Goal: Task Accomplishment & Management: Manage account settings

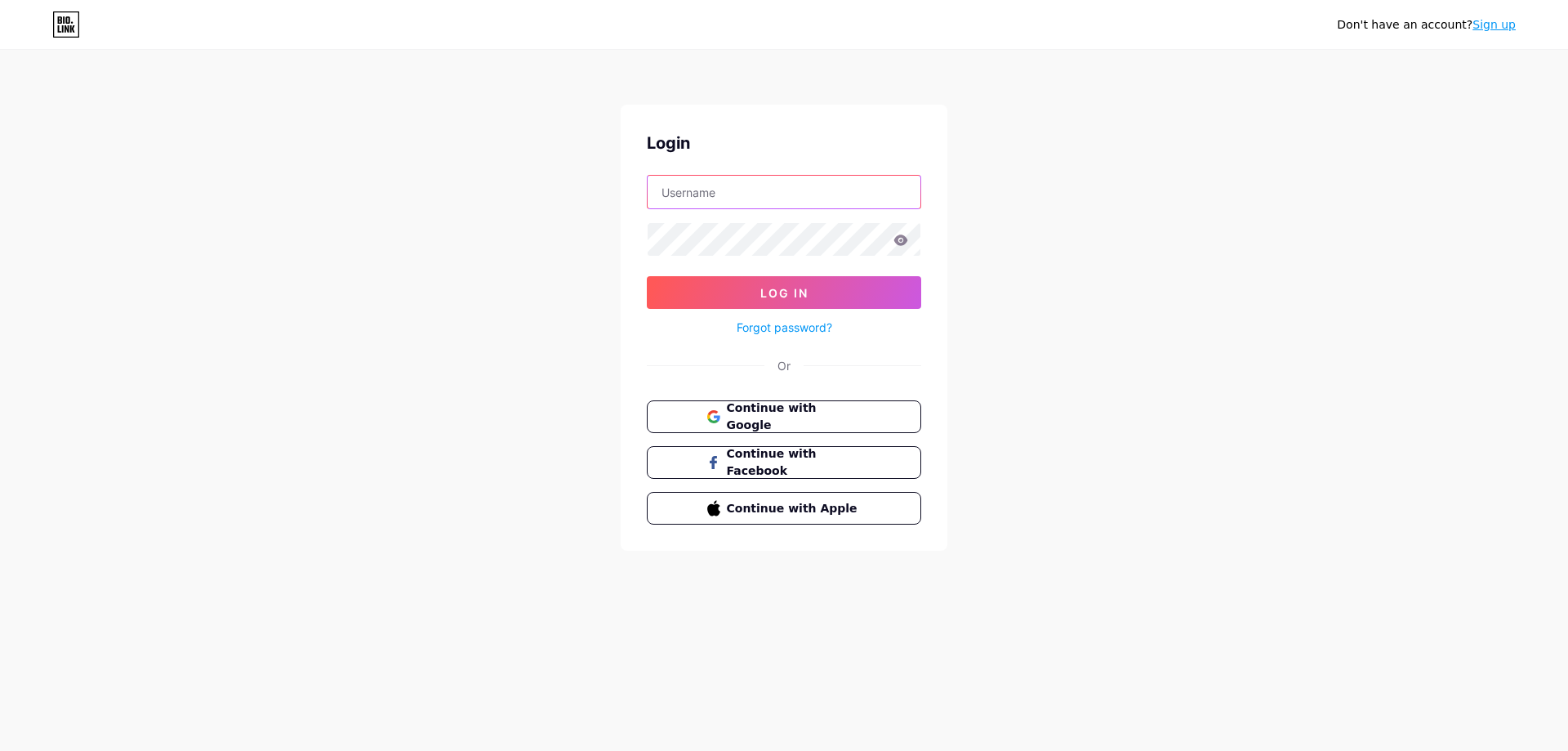
click at [758, 191] on input "text" at bounding box center [784, 192] width 272 height 33
click at [530, 358] on div "Don't have an account? Sign up Login Log In Forgot password? Or Continue with G…" at bounding box center [784, 301] width 1568 height 603
click at [828, 422] on span "Continue with Google" at bounding box center [793, 416] width 136 height 35
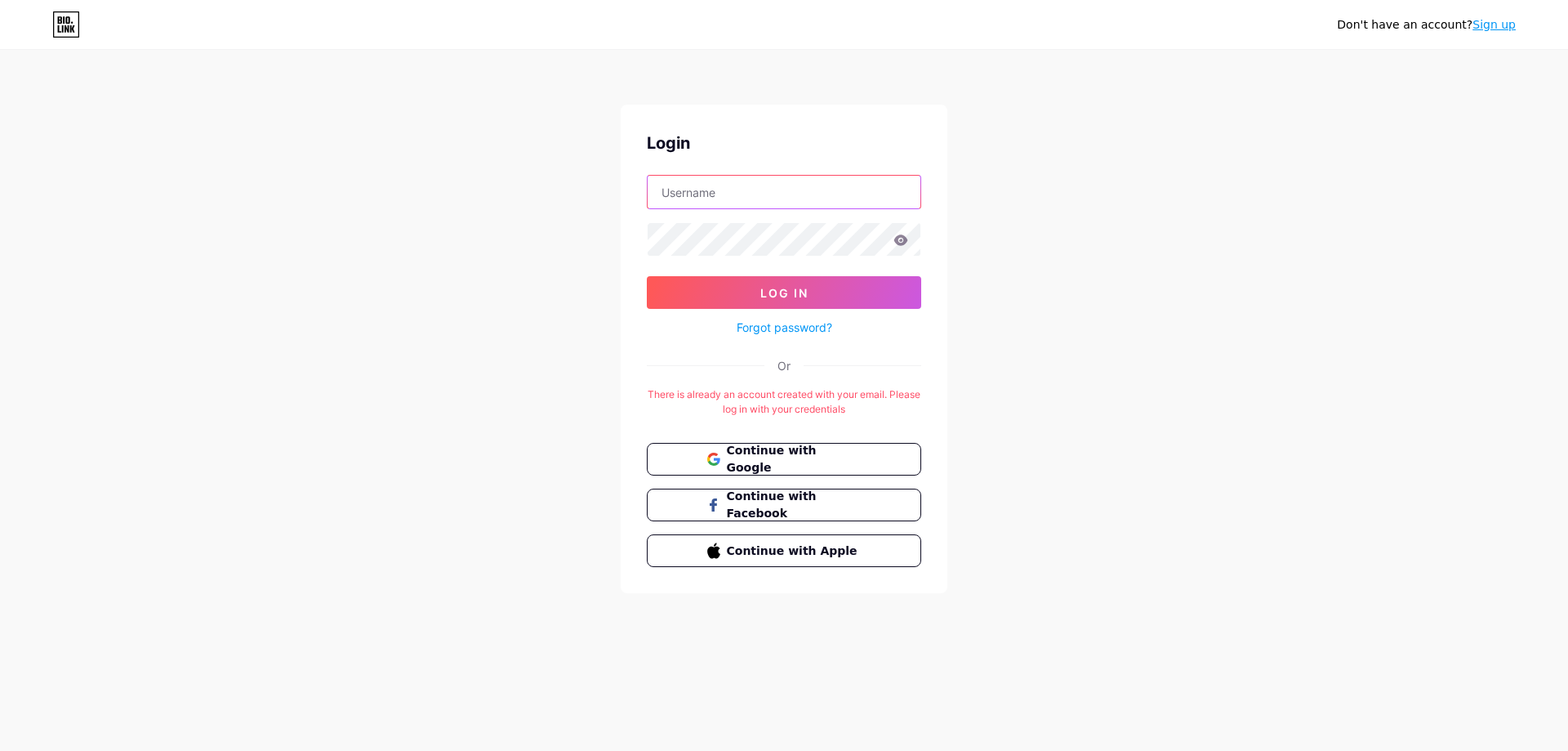
click at [853, 187] on input "text" at bounding box center [784, 192] width 272 height 33
type input "[EMAIL_ADDRESS][DOMAIN_NAME]"
click at [901, 242] on icon at bounding box center [901, 240] width 15 height 11
click at [903, 239] on icon at bounding box center [901, 240] width 15 height 11
click at [901, 240] on icon at bounding box center [901, 239] width 14 height 10
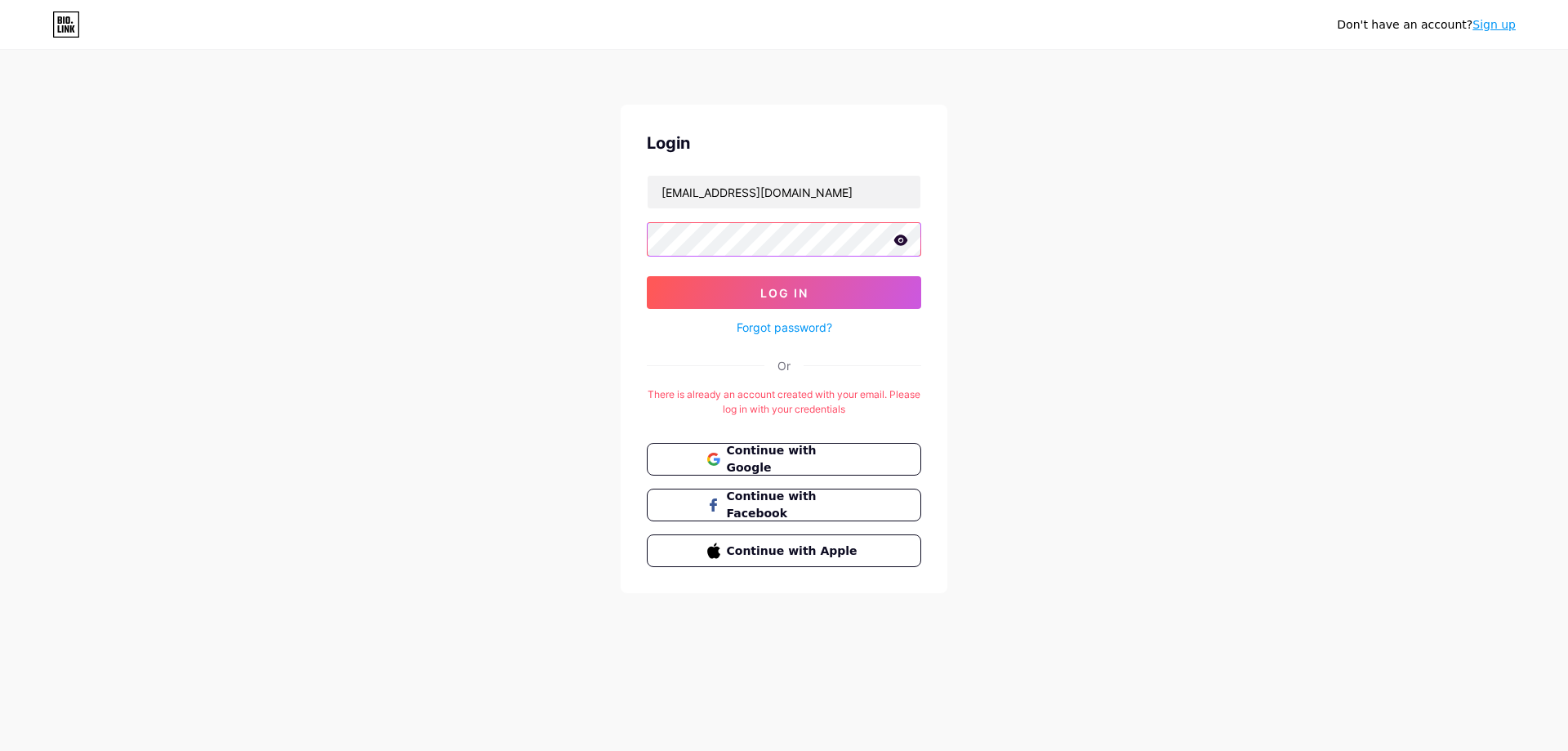
click at [647, 276] on button "Log In" at bounding box center [784, 292] width 274 height 33
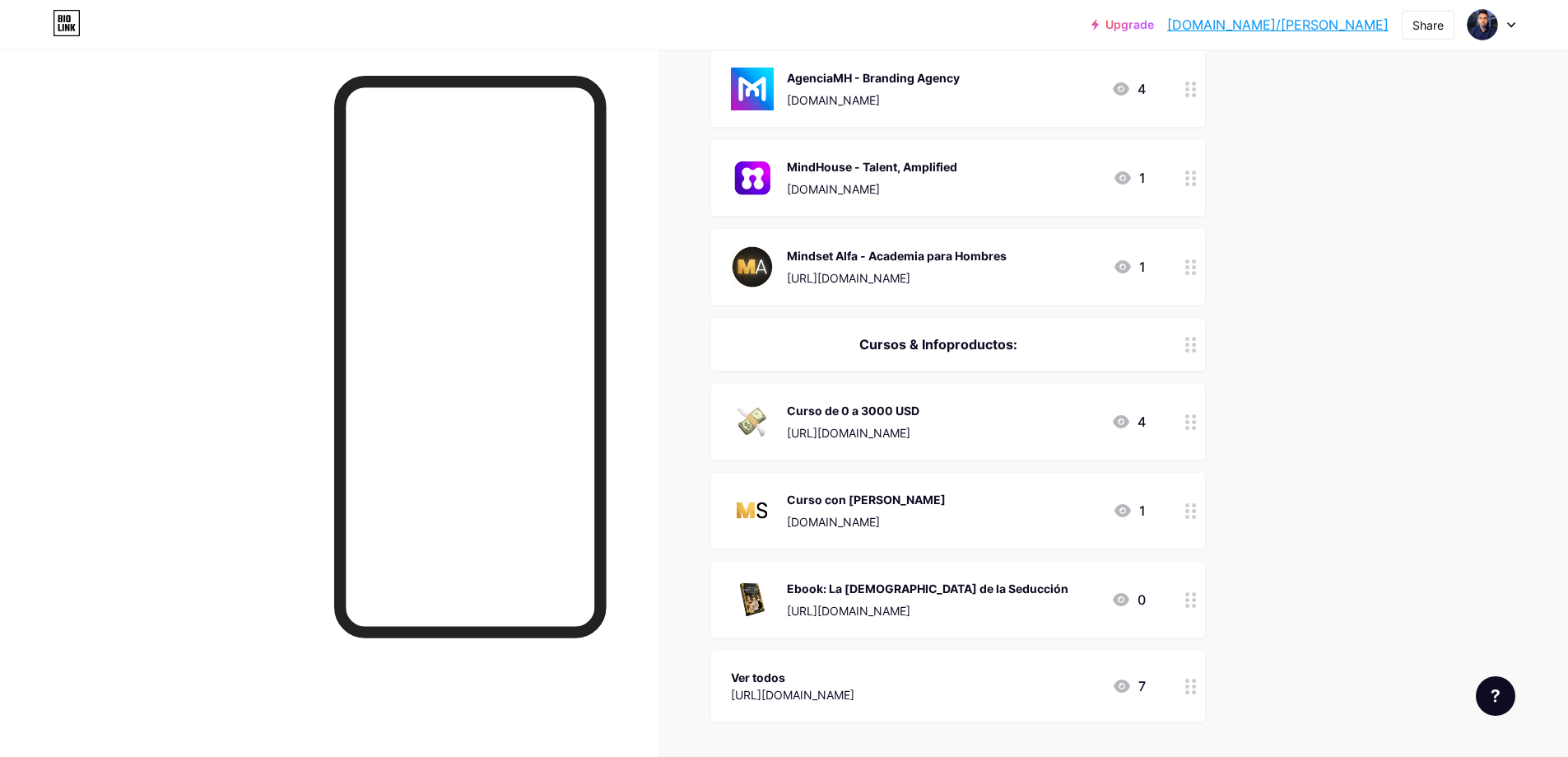
scroll to position [137, 0]
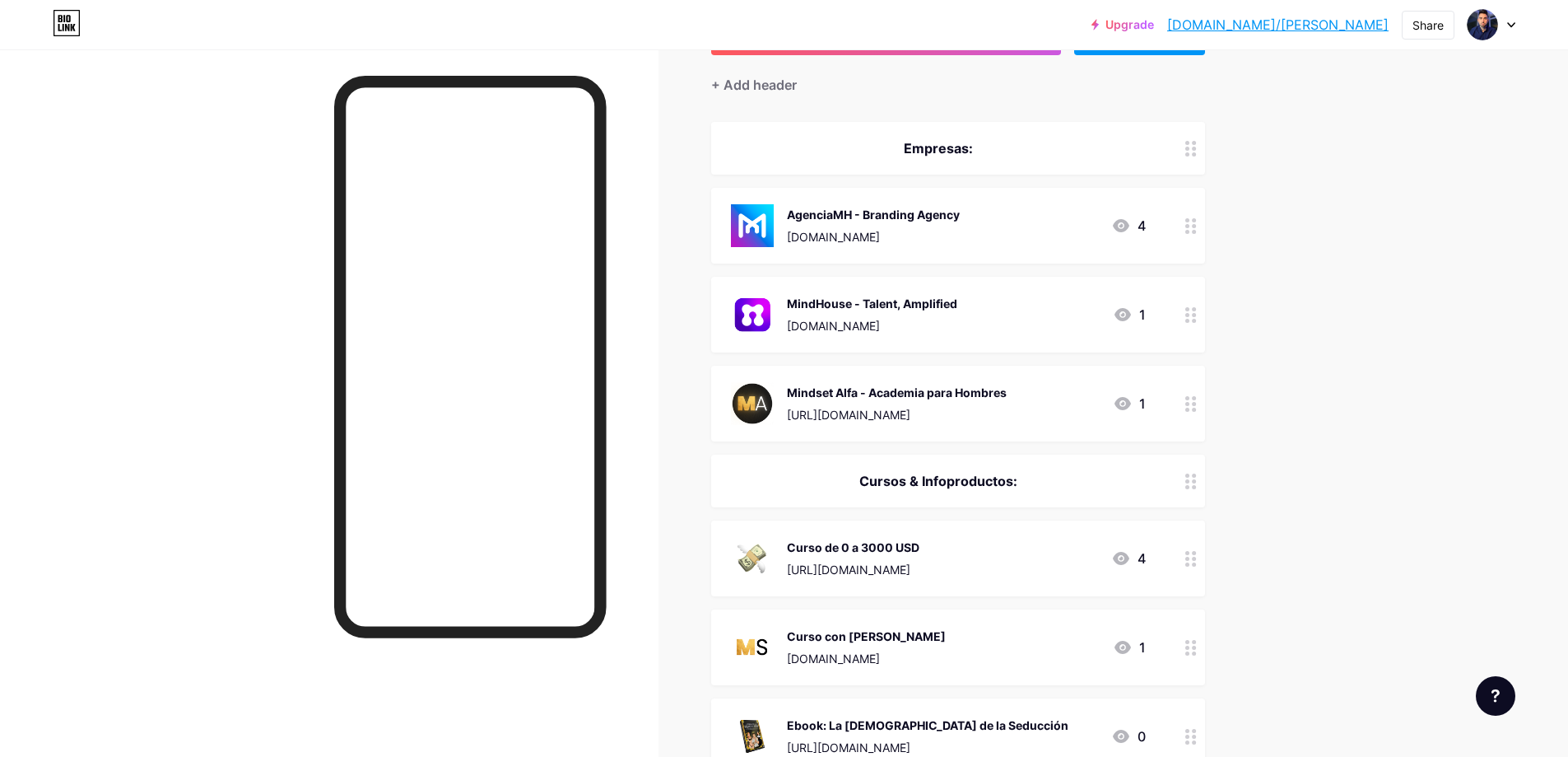
click at [888, 401] on div "Mindset Alfa - Academia para Hombres [URL][DOMAIN_NAME]" at bounding box center [897, 403] width 220 height 43
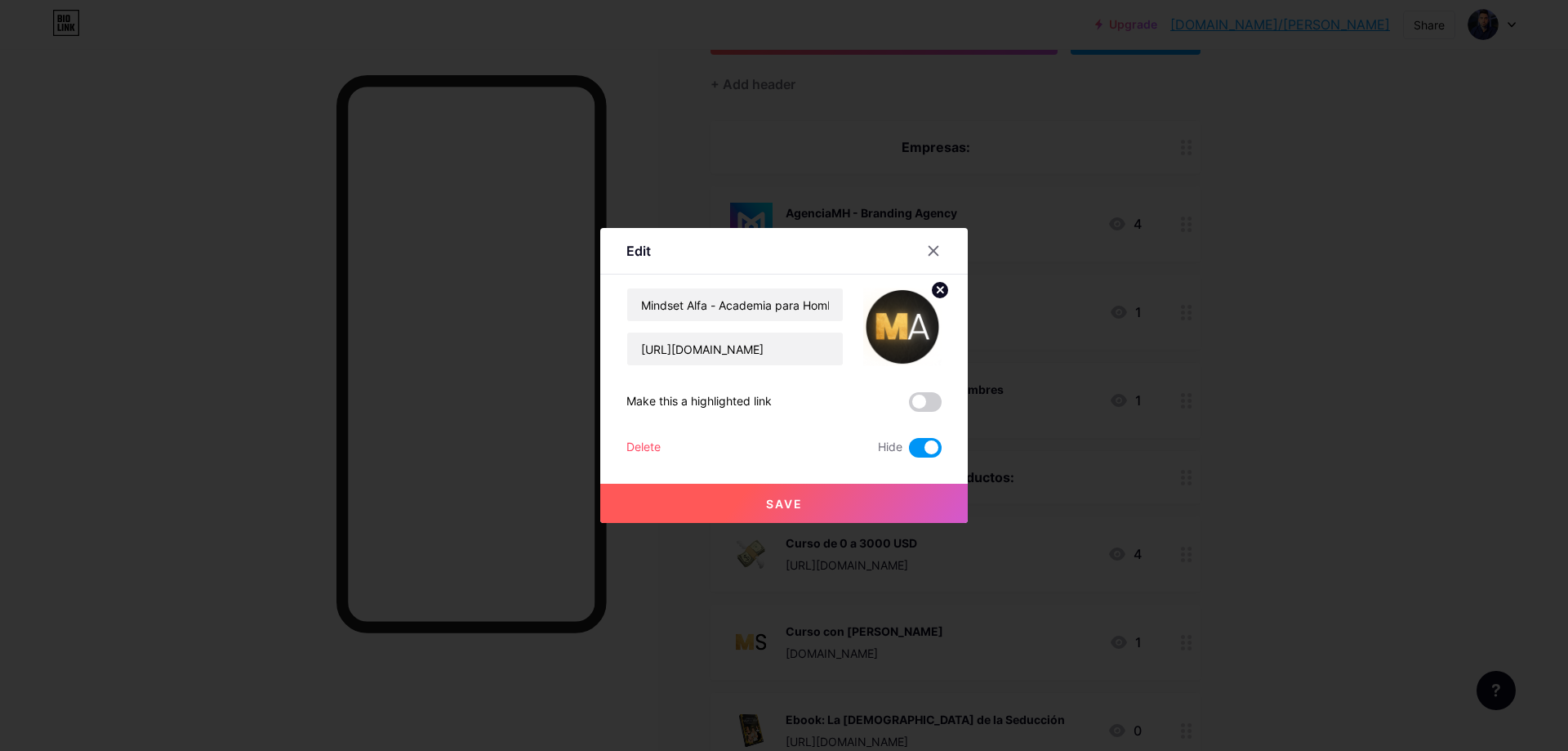
click at [925, 448] on span at bounding box center [925, 447] width 33 height 20
click at [909, 452] on input "checkbox" at bounding box center [909, 452] width 0 height 0
click at [937, 288] on icon at bounding box center [940, 289] width 6 height 6
click at [664, 440] on div "Delete Hide" at bounding box center [783, 447] width 315 height 20
click at [648, 445] on div "Delete" at bounding box center [643, 447] width 34 height 20
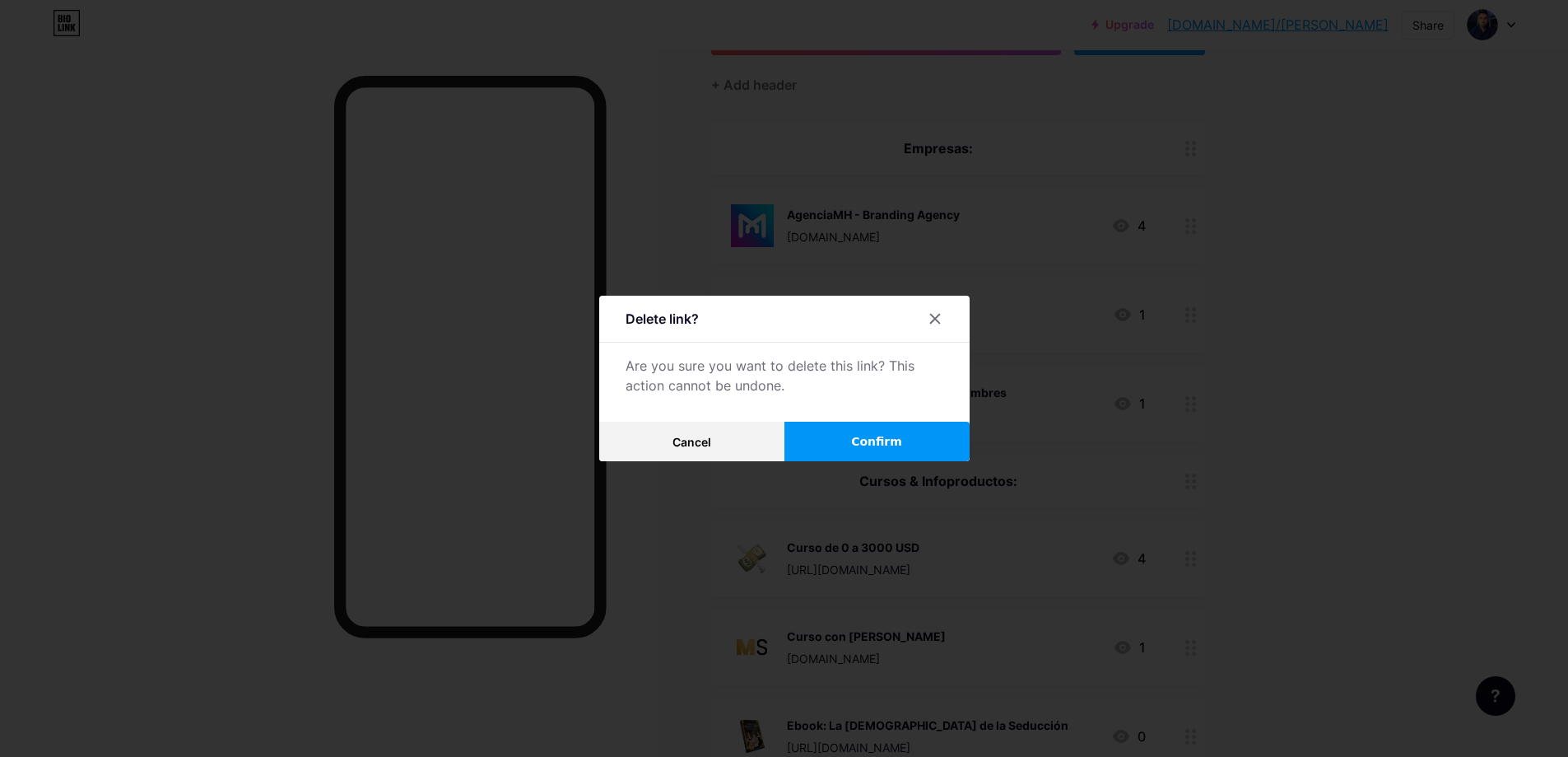
click at [885, 442] on span "Confirm" at bounding box center [877, 441] width 51 height 17
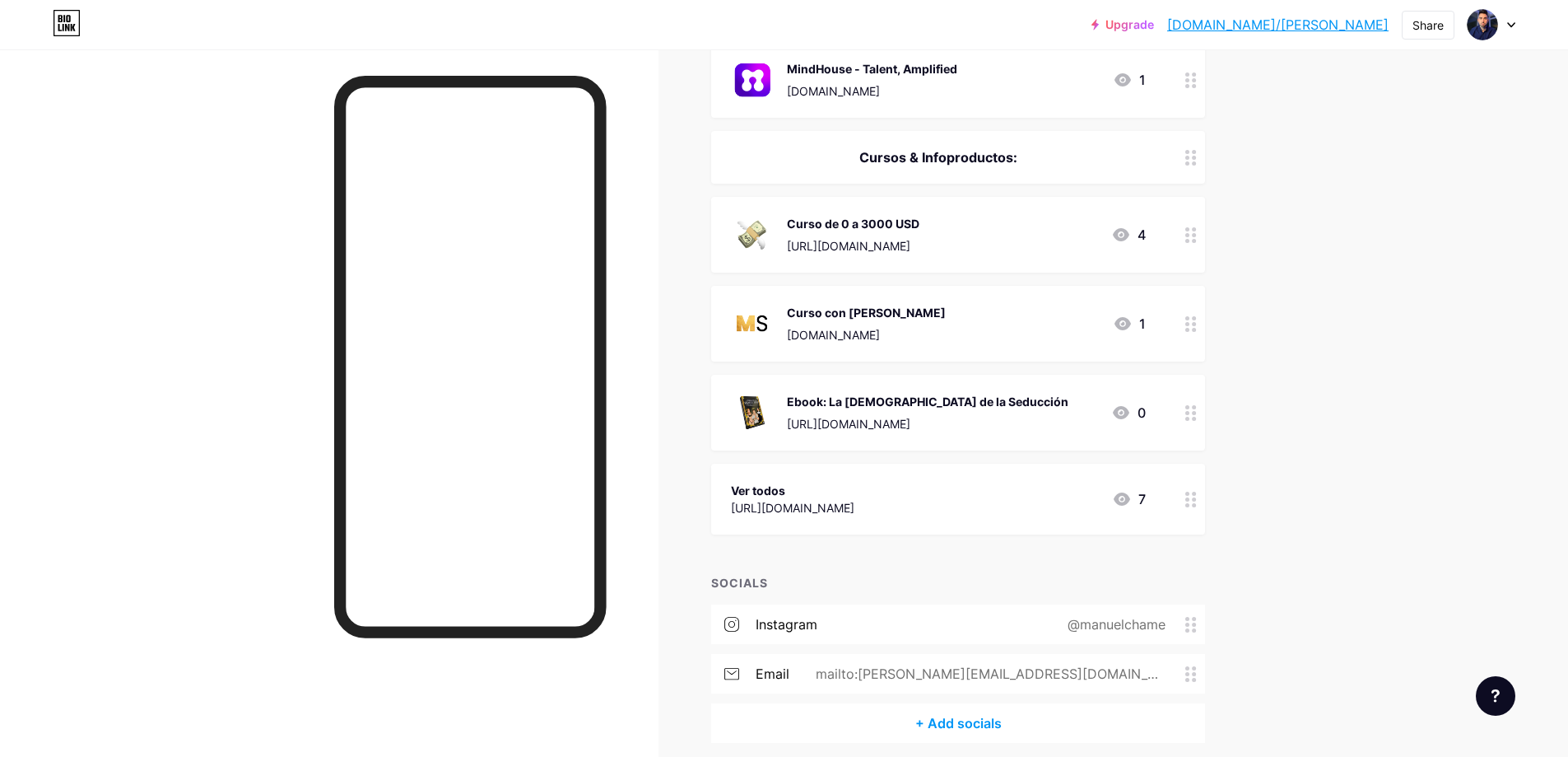
scroll to position [412, 0]
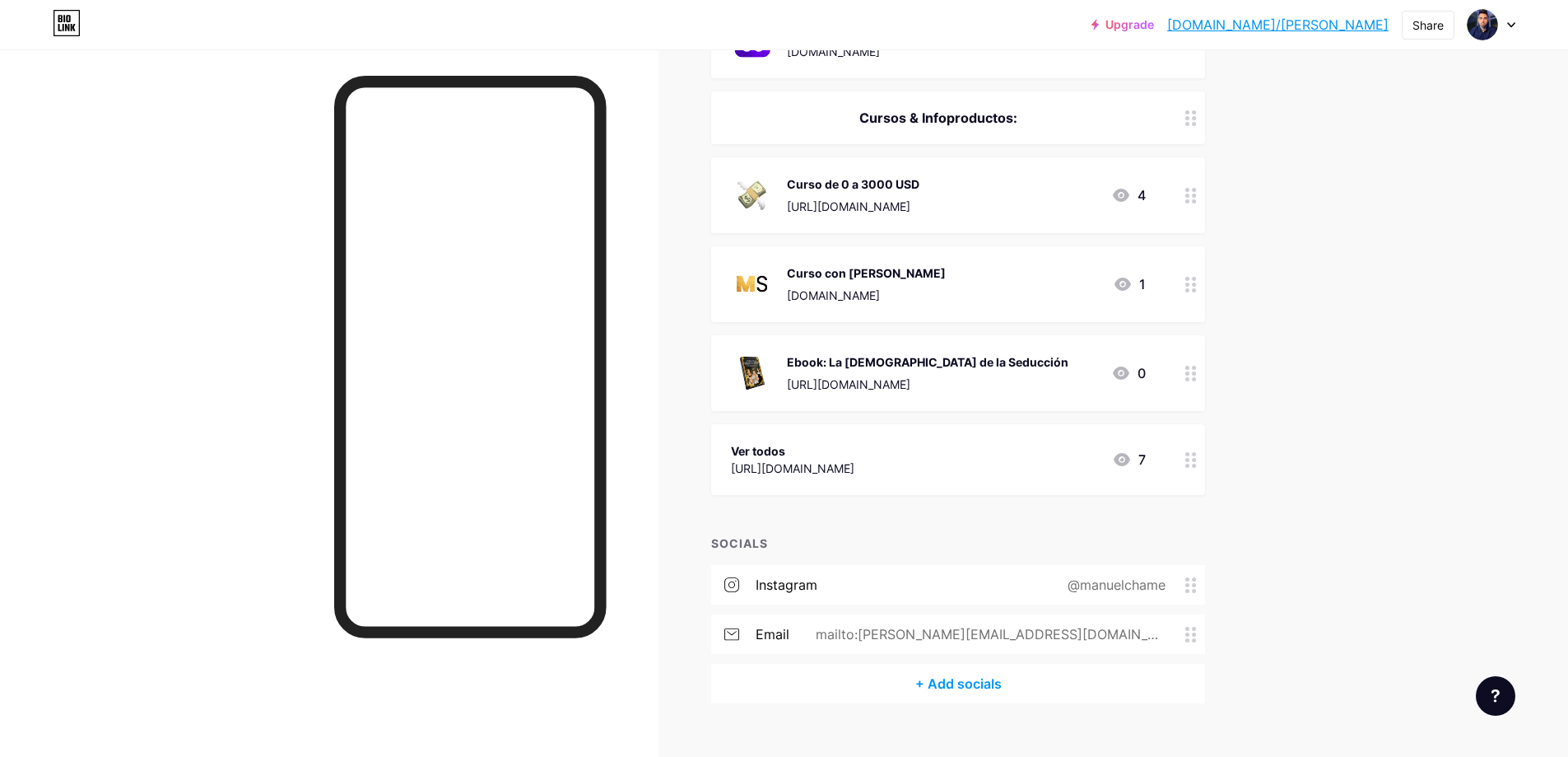
click at [1190, 371] on circle at bounding box center [1188, 373] width 4 height 4
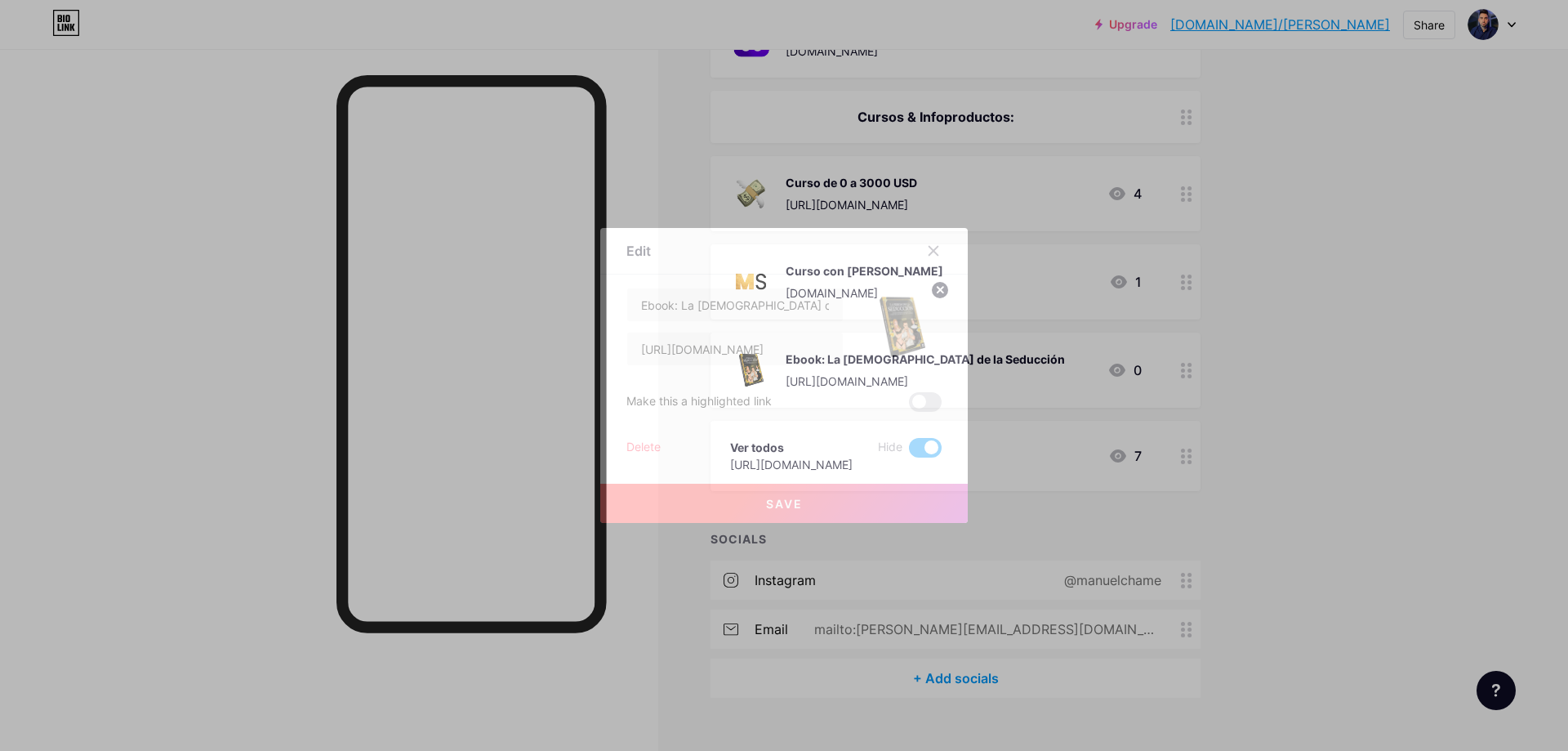
click at [1355, 367] on div at bounding box center [784, 376] width 1568 height 751
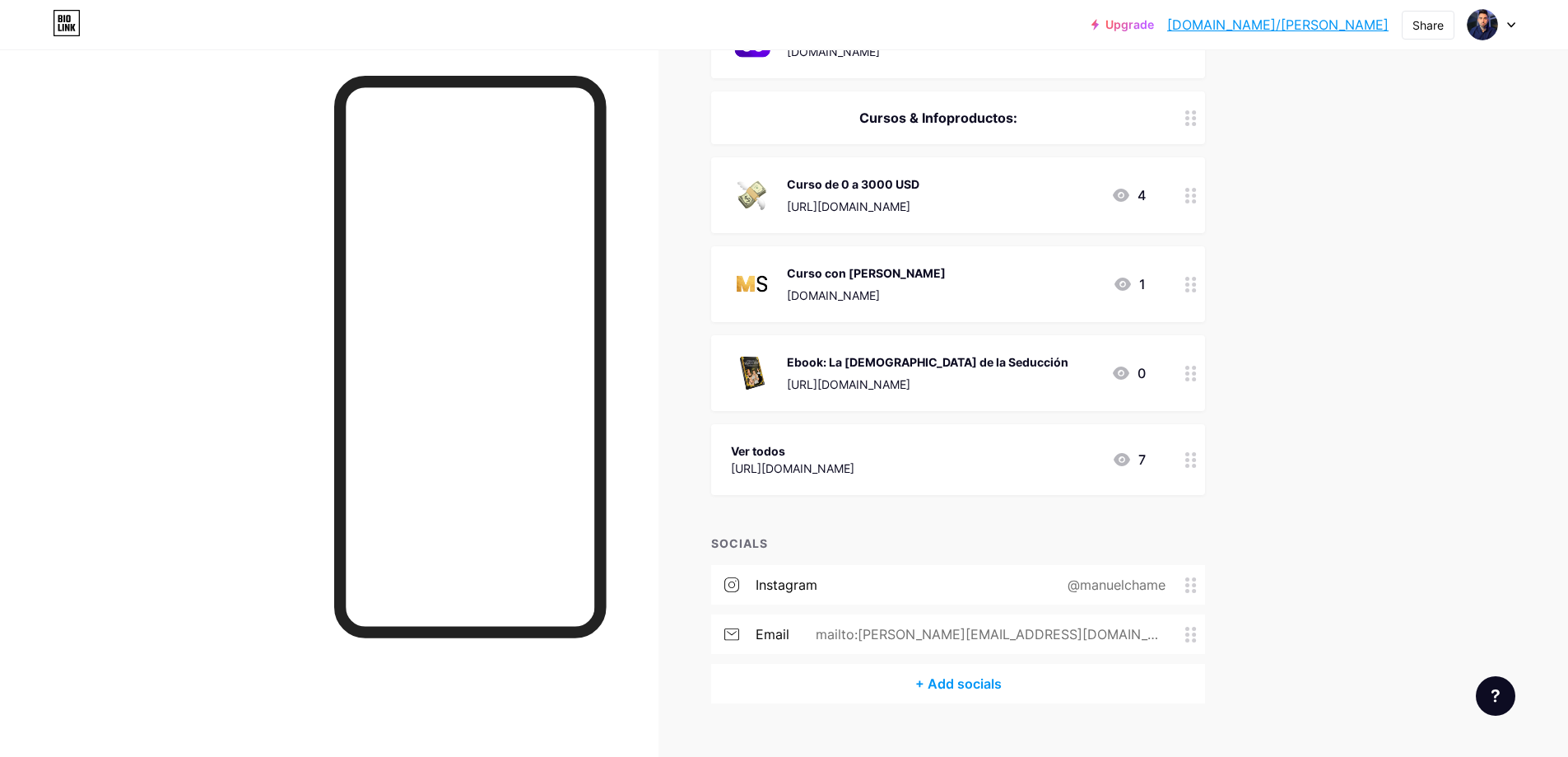
click at [1190, 453] on circle at bounding box center [1188, 454] width 4 height 4
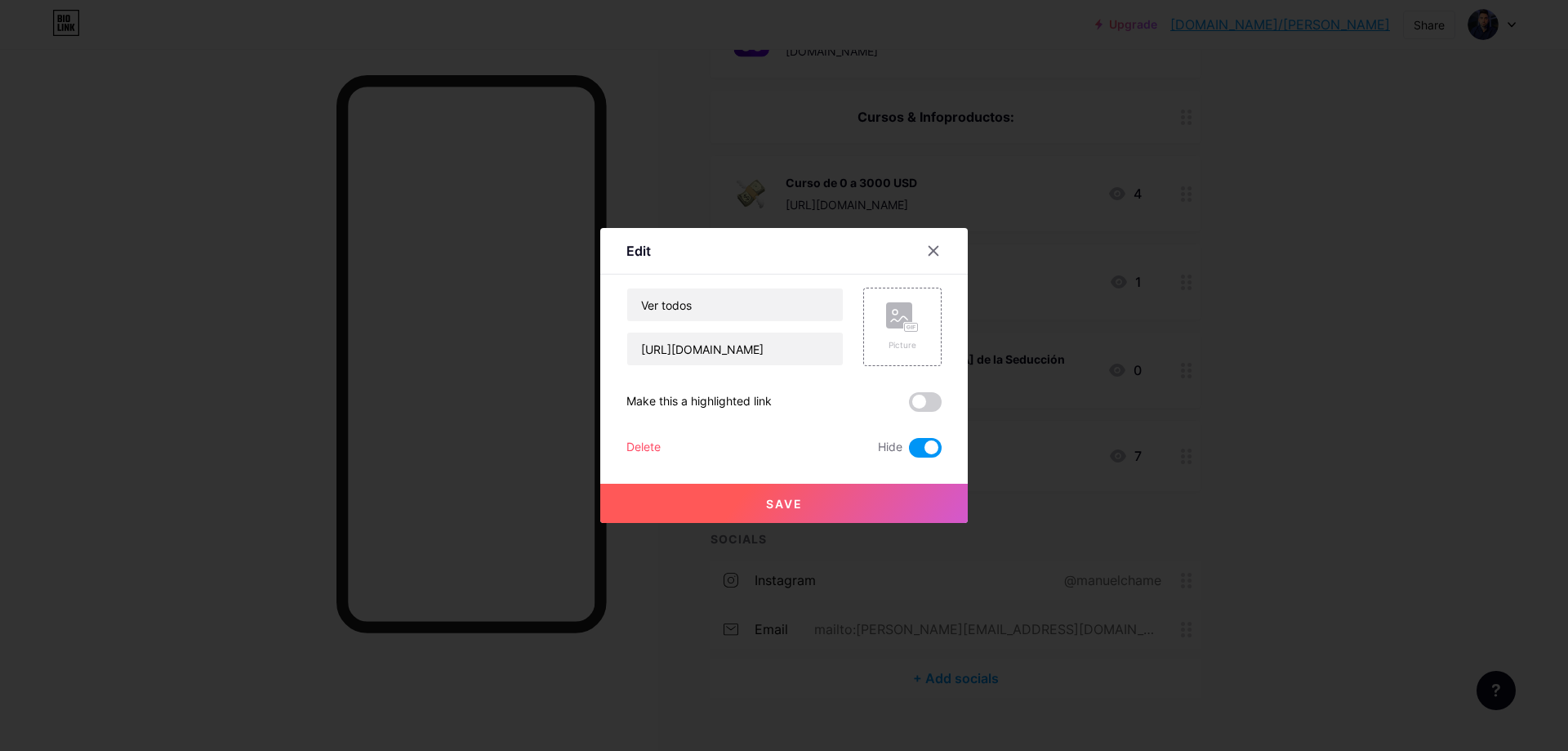
click at [917, 449] on span at bounding box center [925, 447] width 33 height 20
click at [909, 452] on input "checkbox" at bounding box center [909, 452] width 0 height 0
click at [1422, 377] on div at bounding box center [784, 376] width 1568 height 751
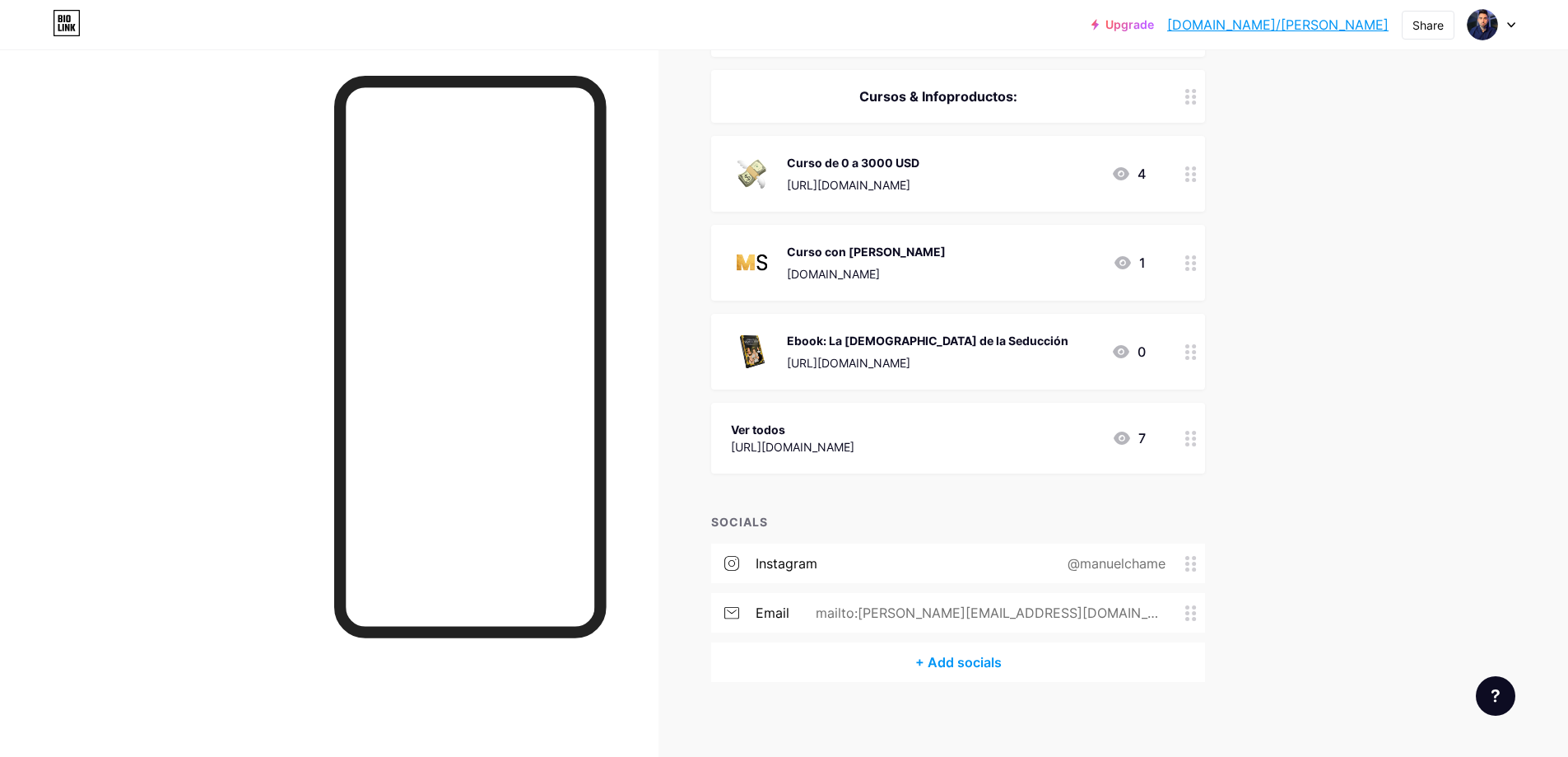
scroll to position [440, 0]
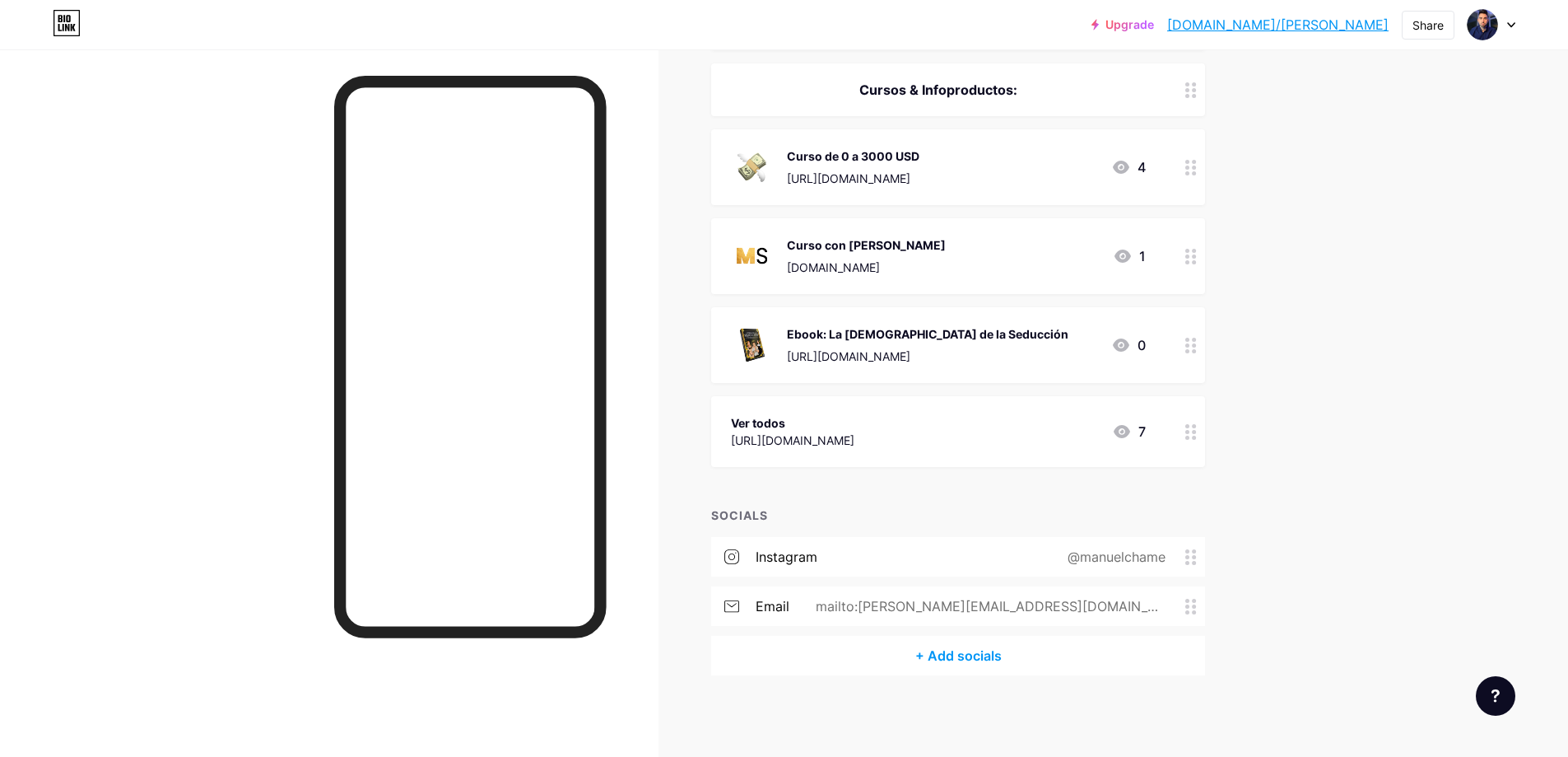
click at [854, 432] on div "[URL][DOMAIN_NAME]" at bounding box center [793, 440] width 124 height 17
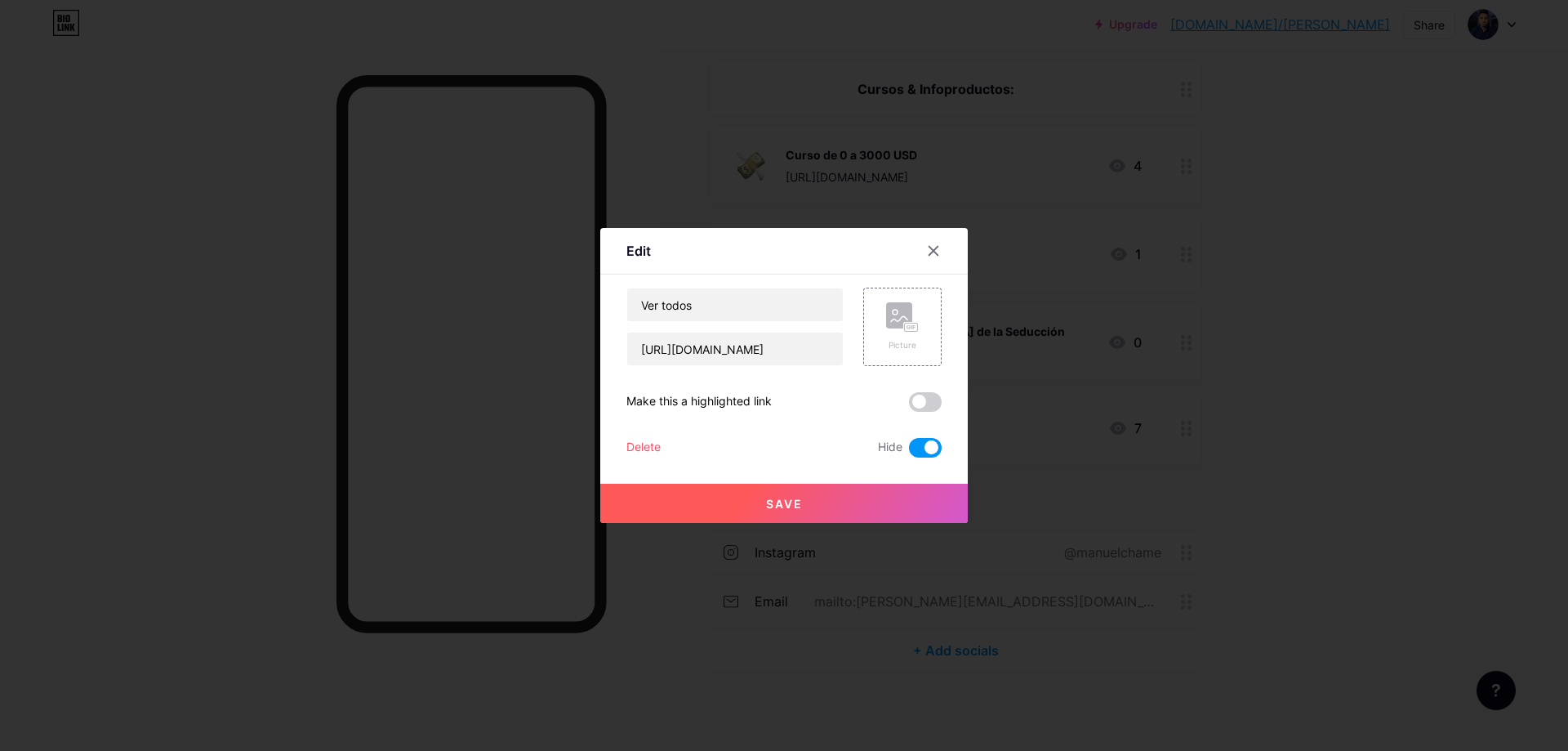
click at [644, 443] on div "Delete" at bounding box center [643, 447] width 34 height 20
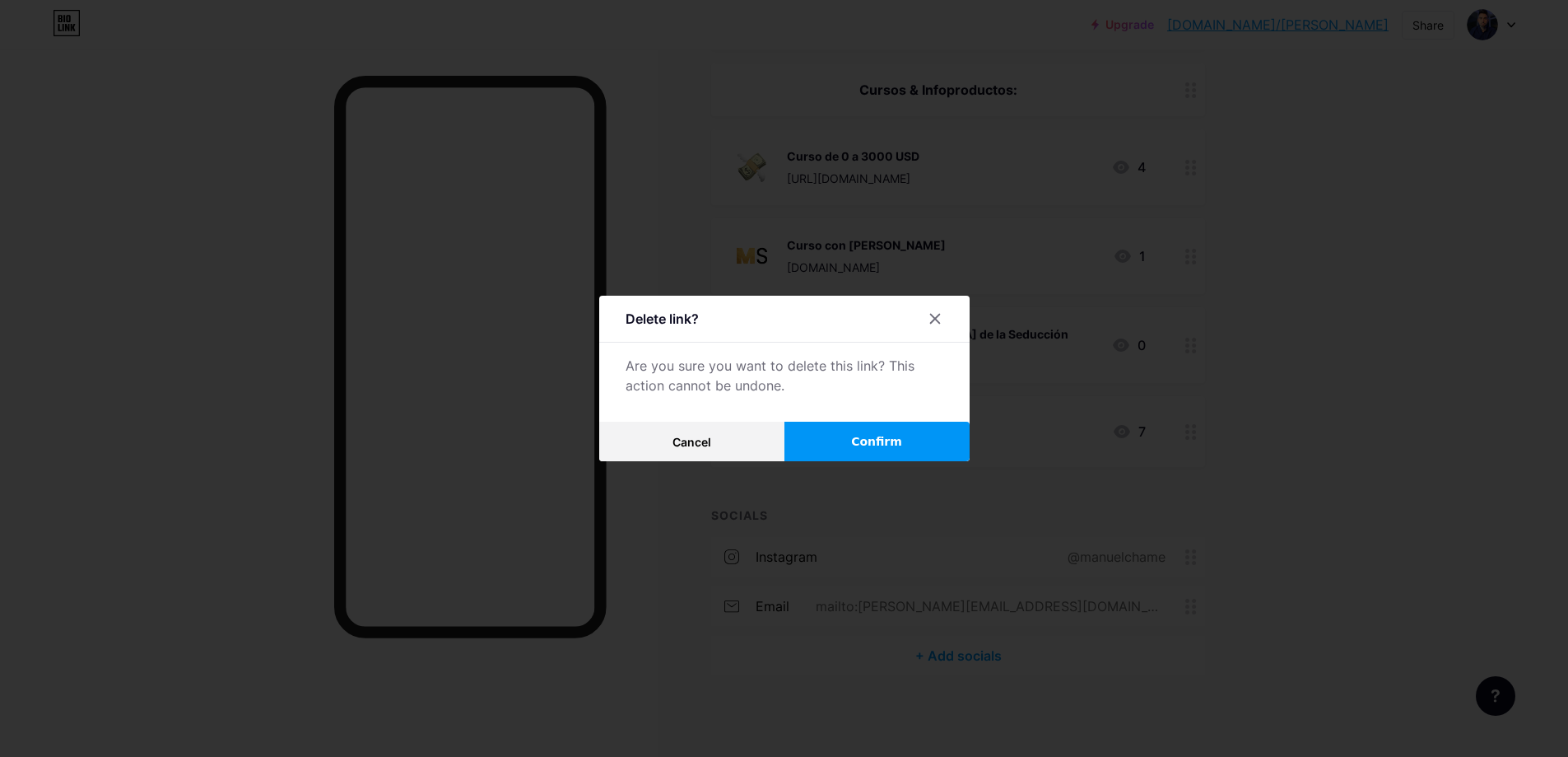
click at [859, 429] on button "Confirm" at bounding box center [877, 440] width 185 height 39
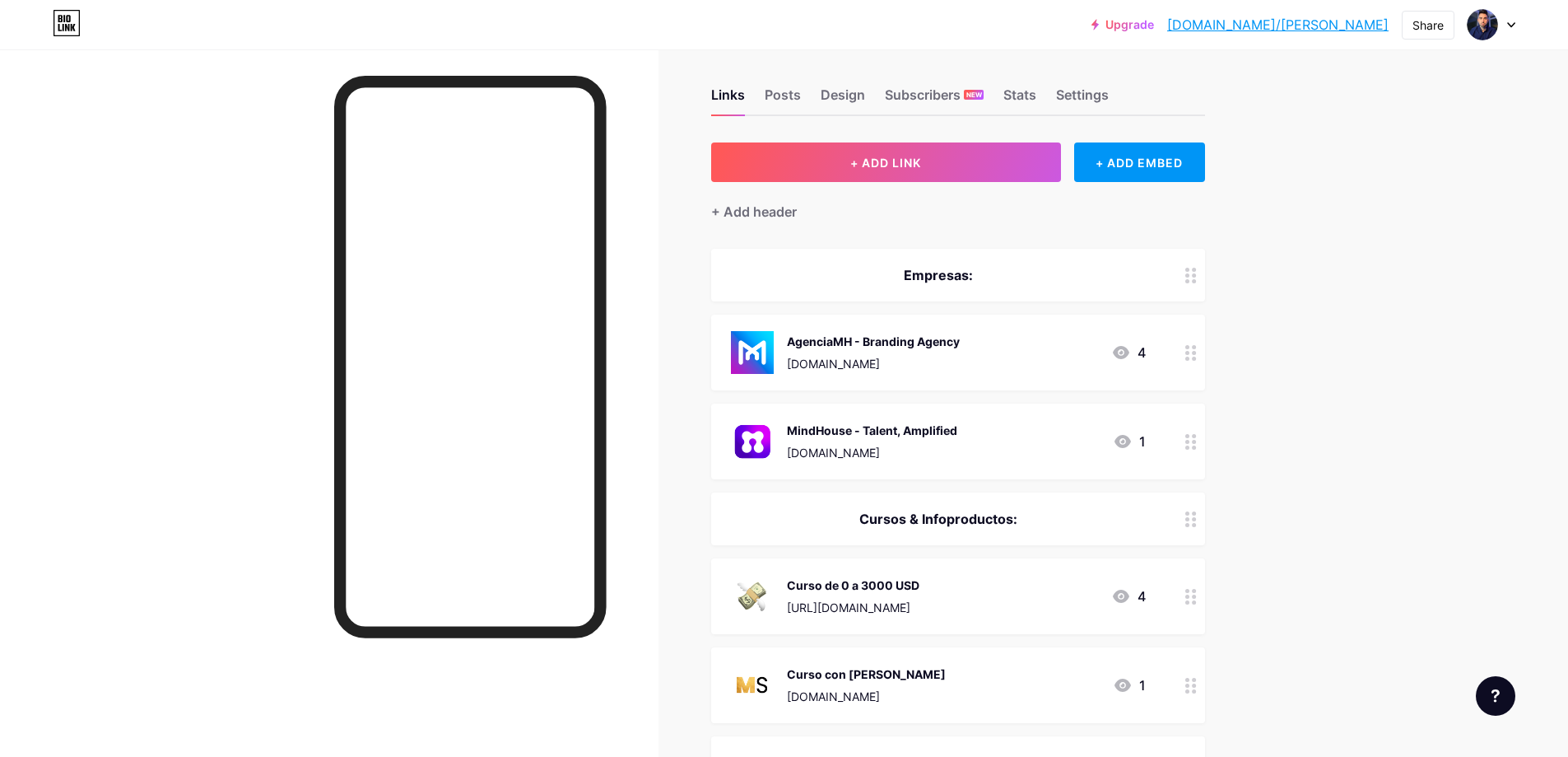
scroll to position [0, 0]
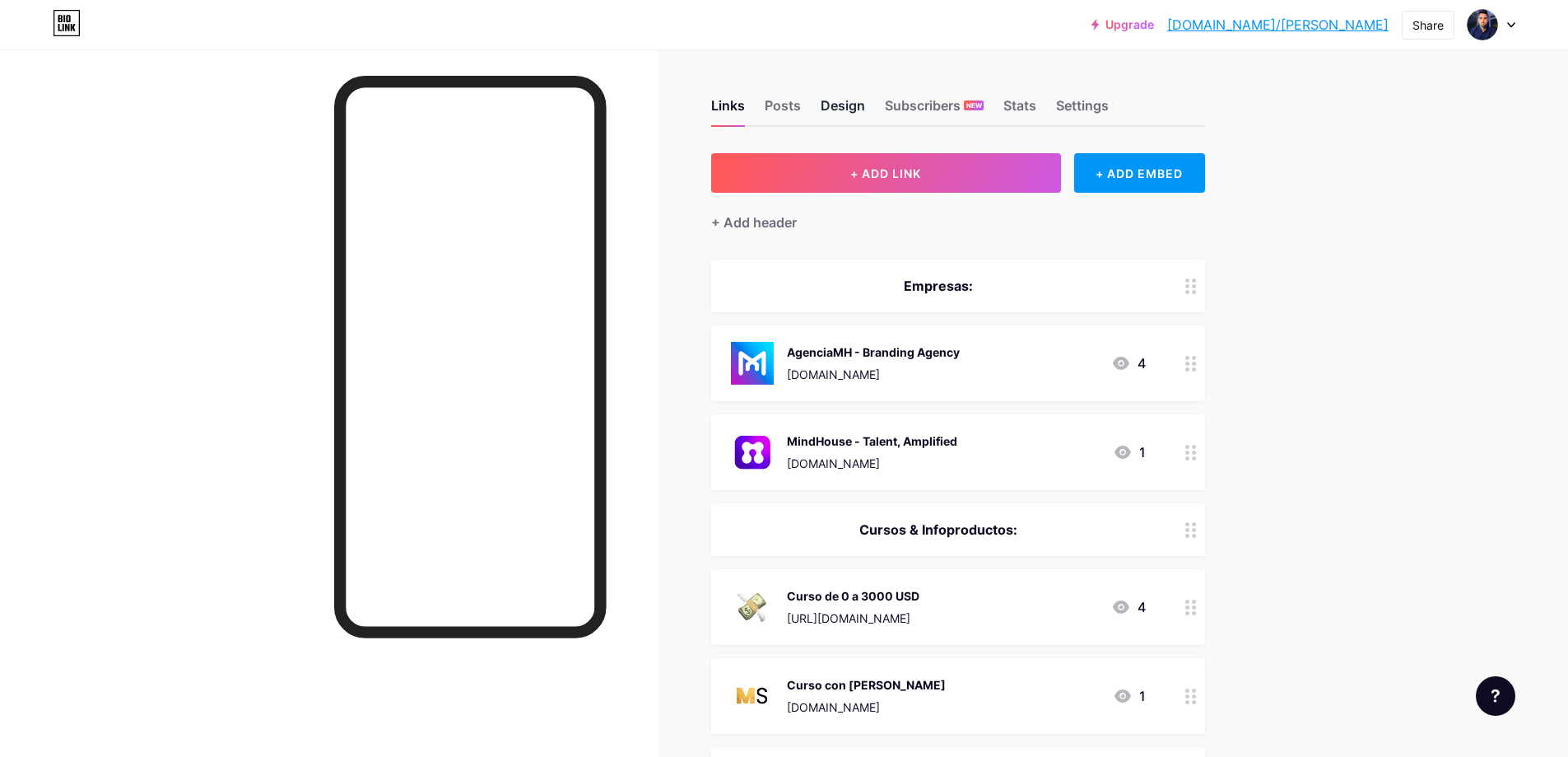
click at [834, 109] on div "Design" at bounding box center [843, 110] width 45 height 30
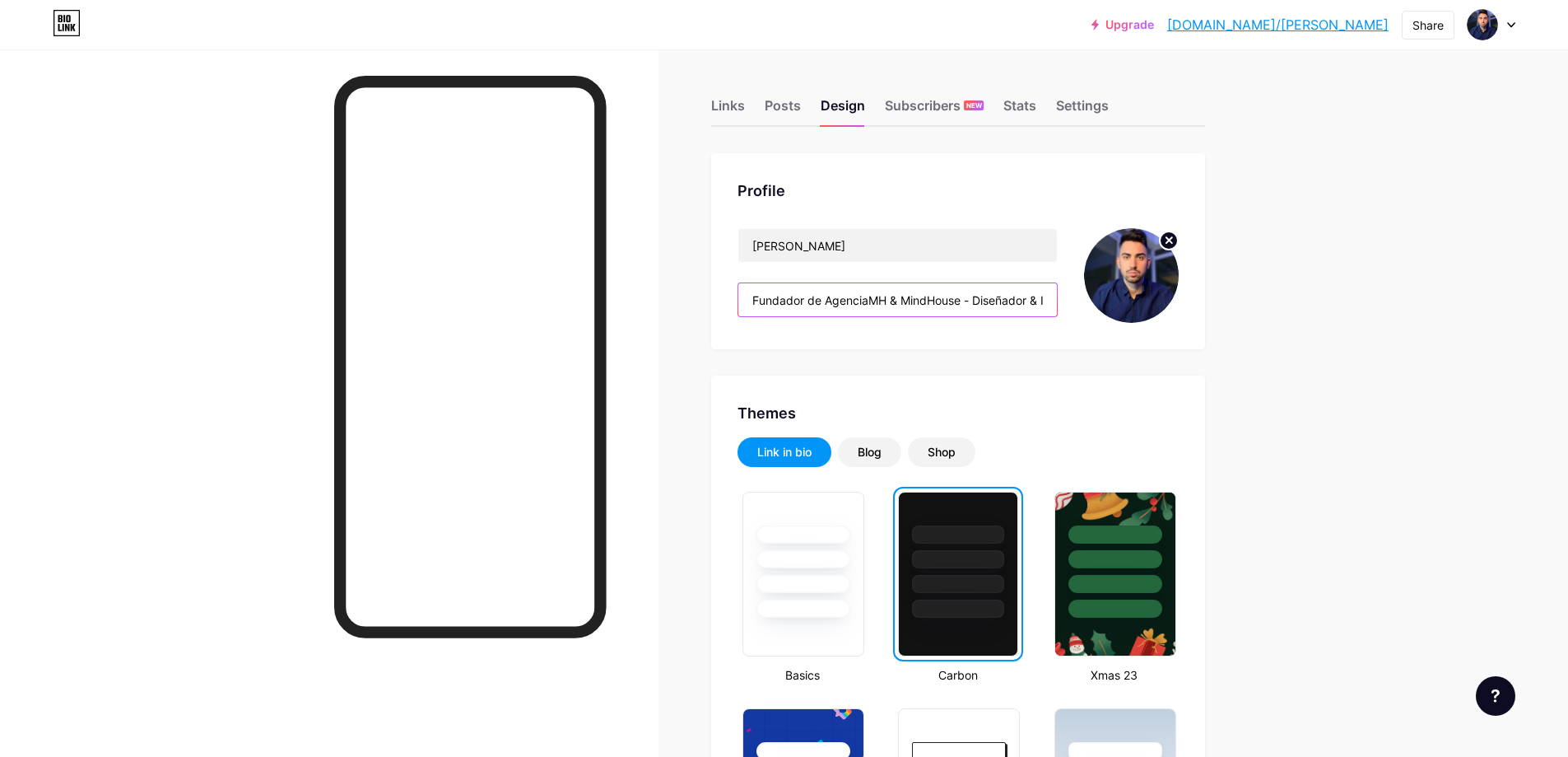
click at [884, 296] on input "Fundador de AgenciaMH & MindHouse - Diseñador & Infoproductor" at bounding box center [898, 299] width 318 height 33
drag, startPoint x: 911, startPoint y: 300, endPoint x: 1434, endPoint y: 292, distance: 523.1
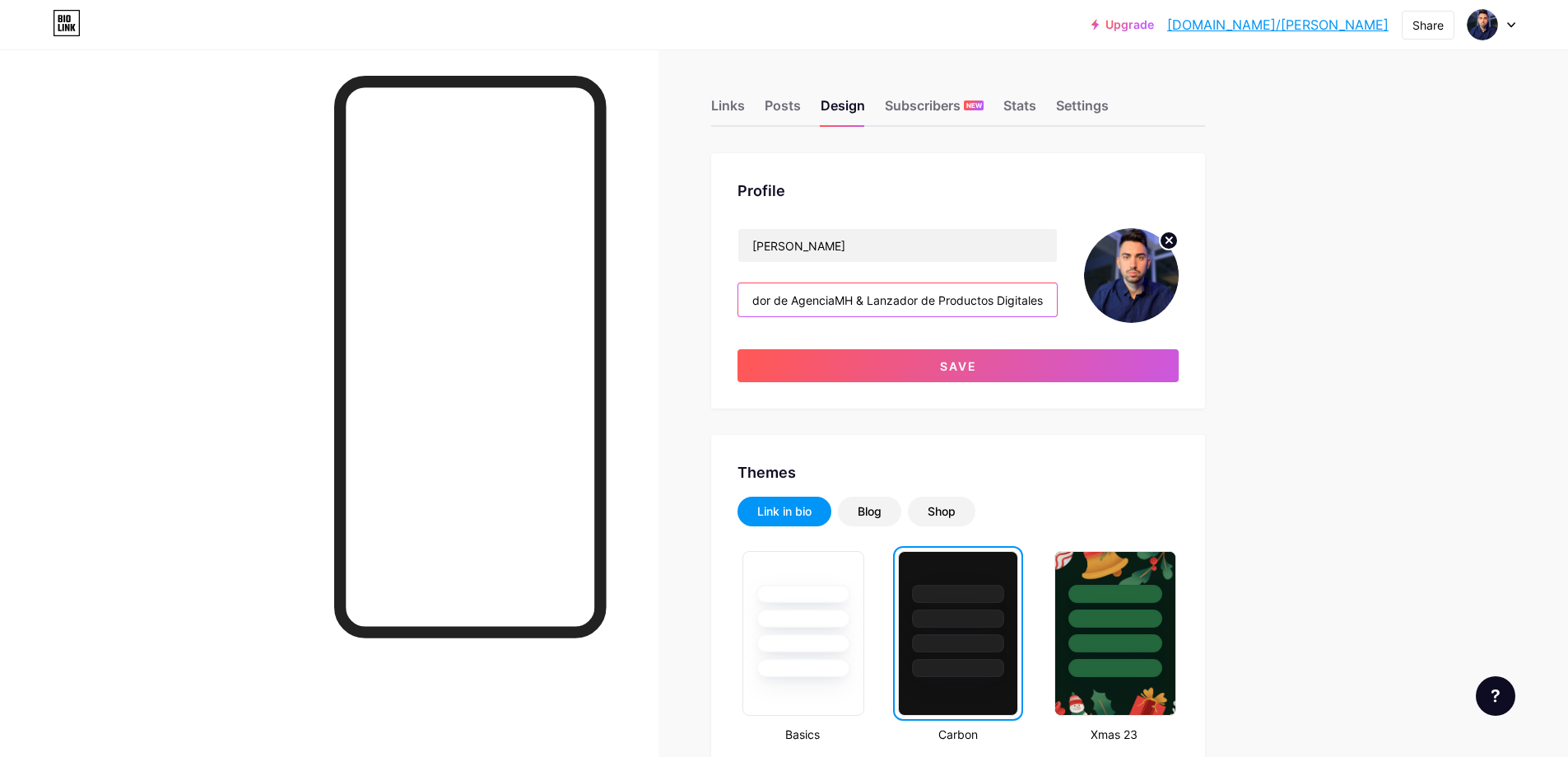
scroll to position [0, 38]
click at [1057, 298] on input "Fundador de AgenciaMH & Lanzador de Productos Digitales" at bounding box center [898, 299] width 318 height 33
type input "Fundador de AgenciaMH & Lanzador de Productos Digitales más vendidos de habla h…"
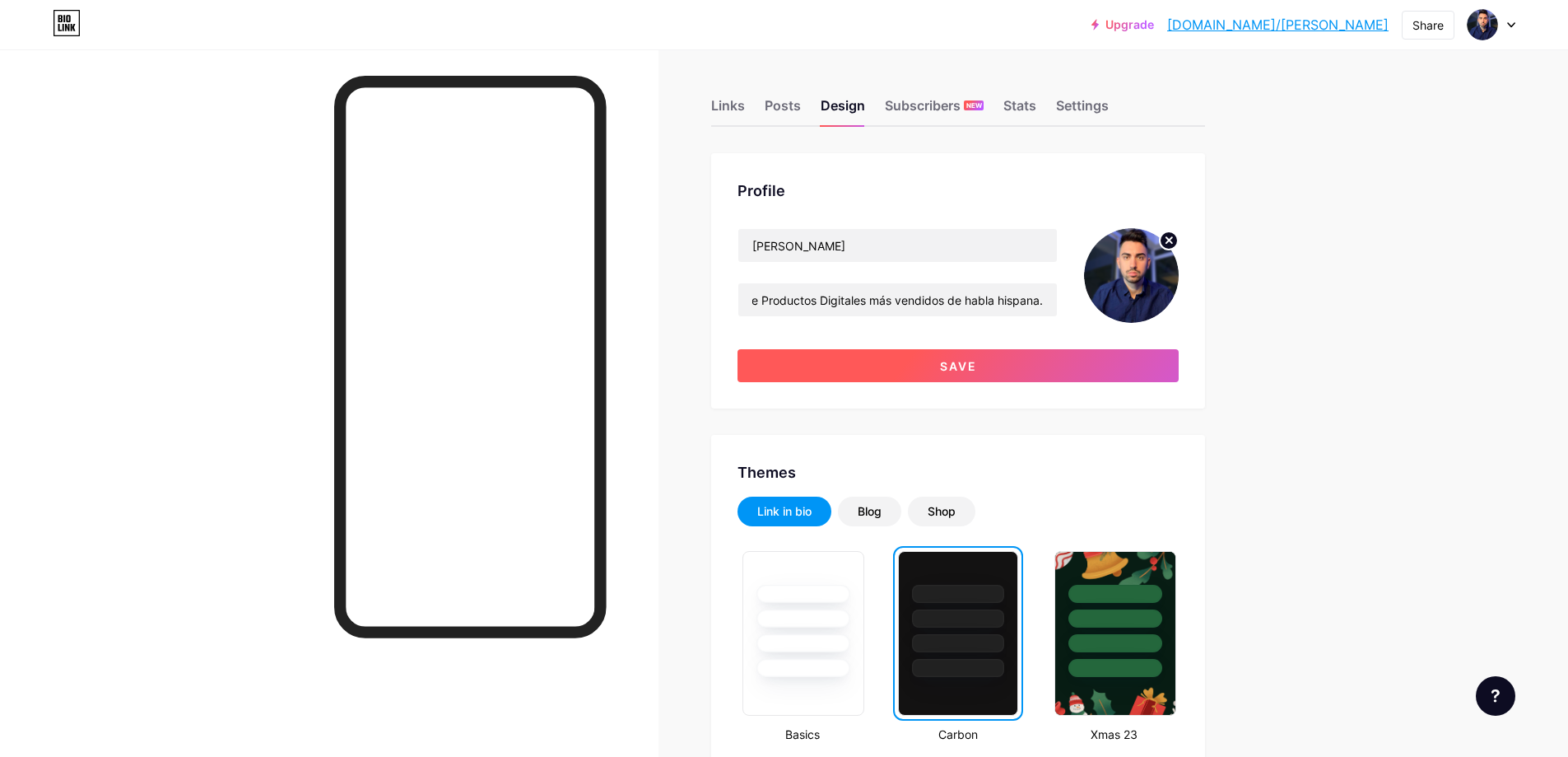
click at [1130, 365] on button "Save" at bounding box center [958, 365] width 441 height 33
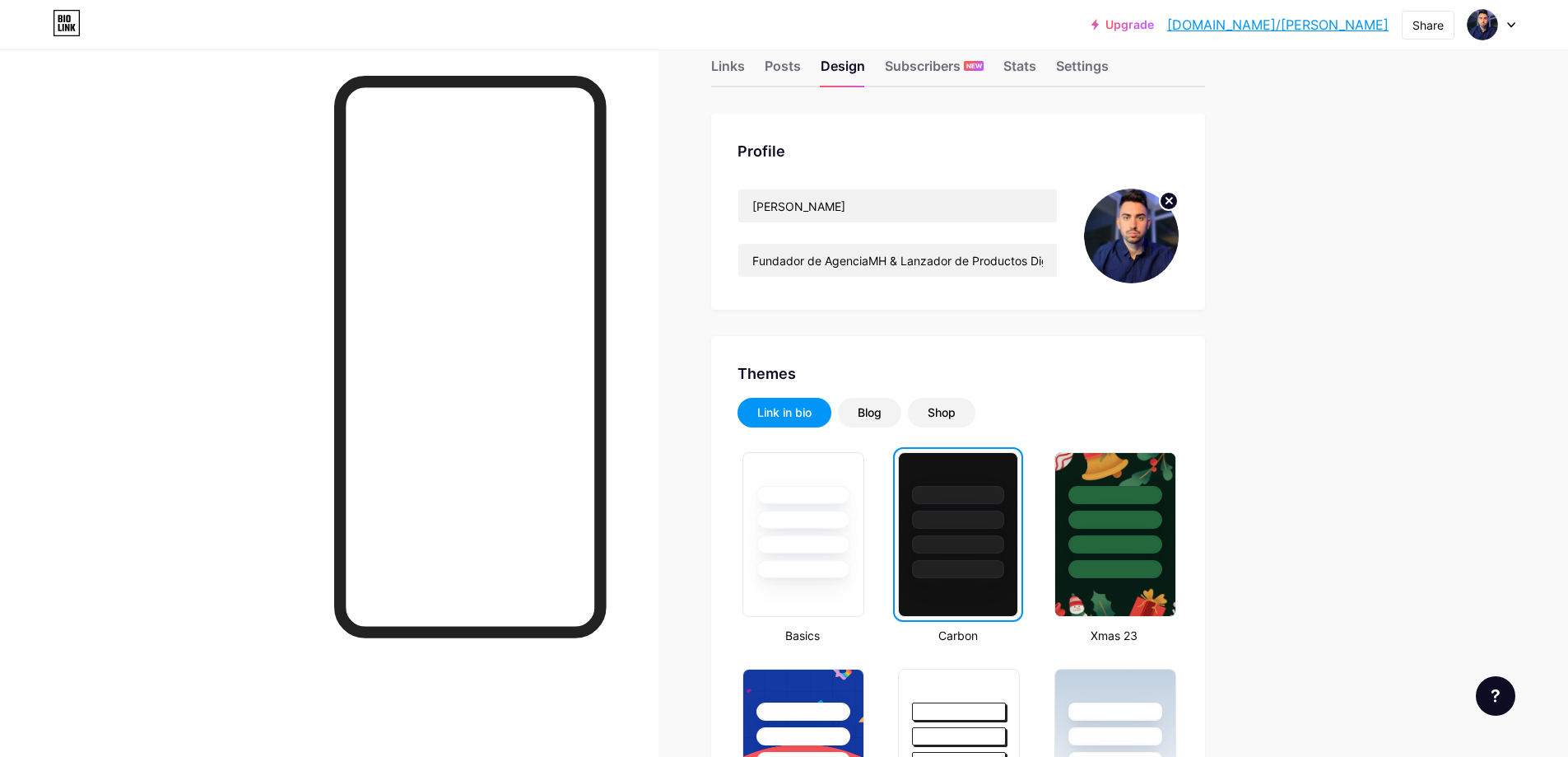
scroll to position [0, 0]
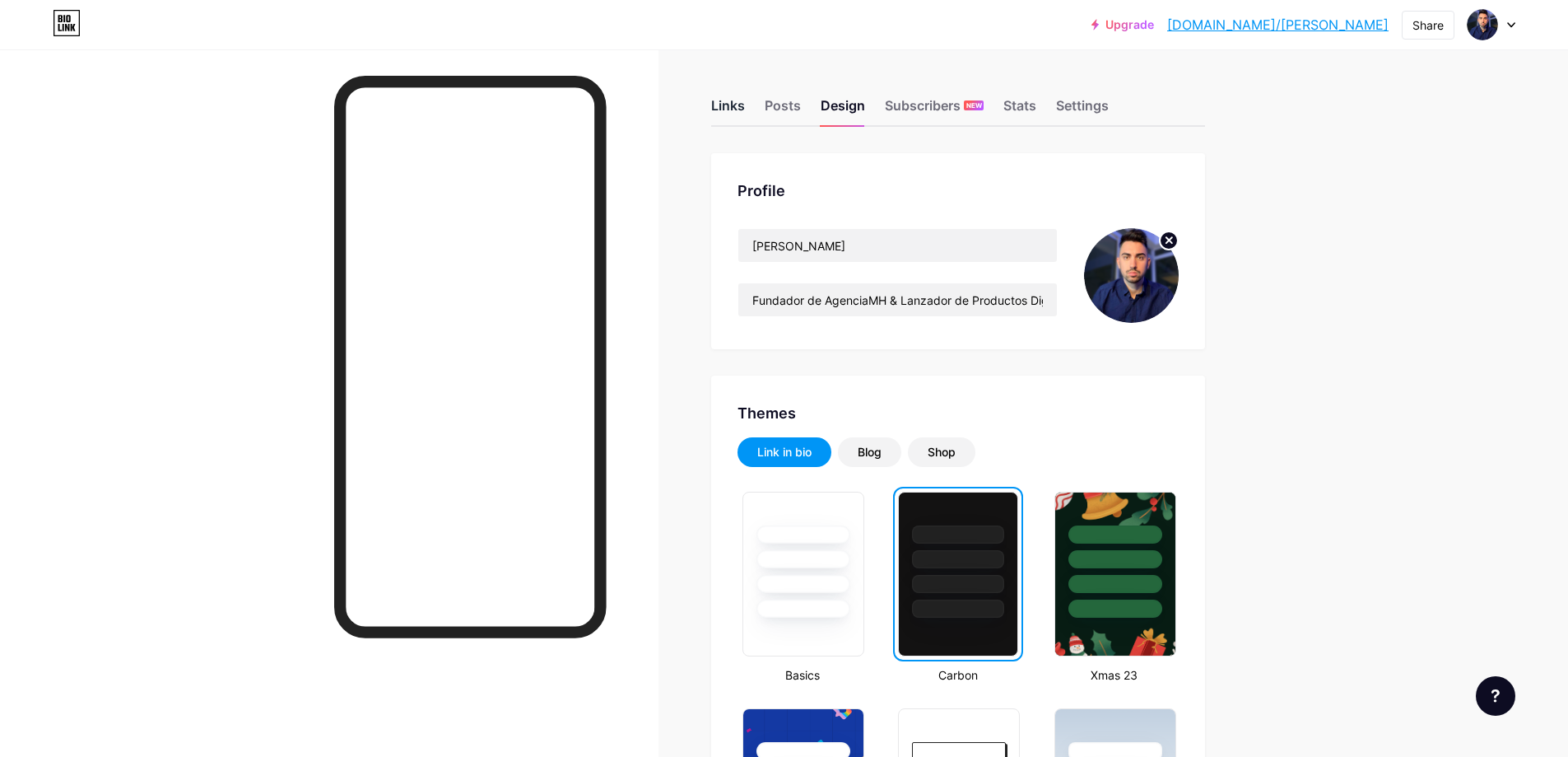
click at [745, 106] on div "Links" at bounding box center [727, 110] width 33 height 30
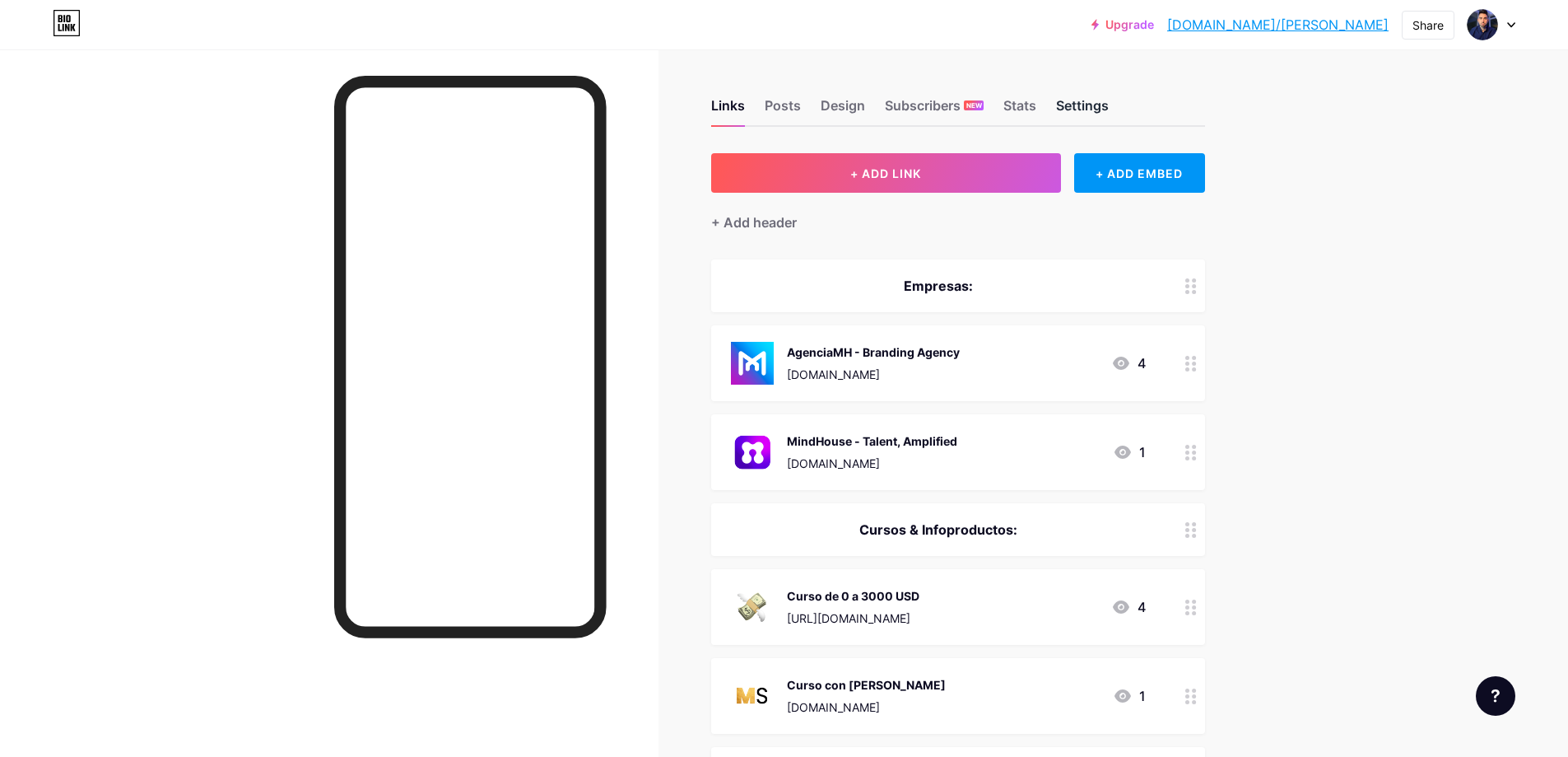
click at [1089, 103] on div "Settings" at bounding box center [1082, 110] width 52 height 30
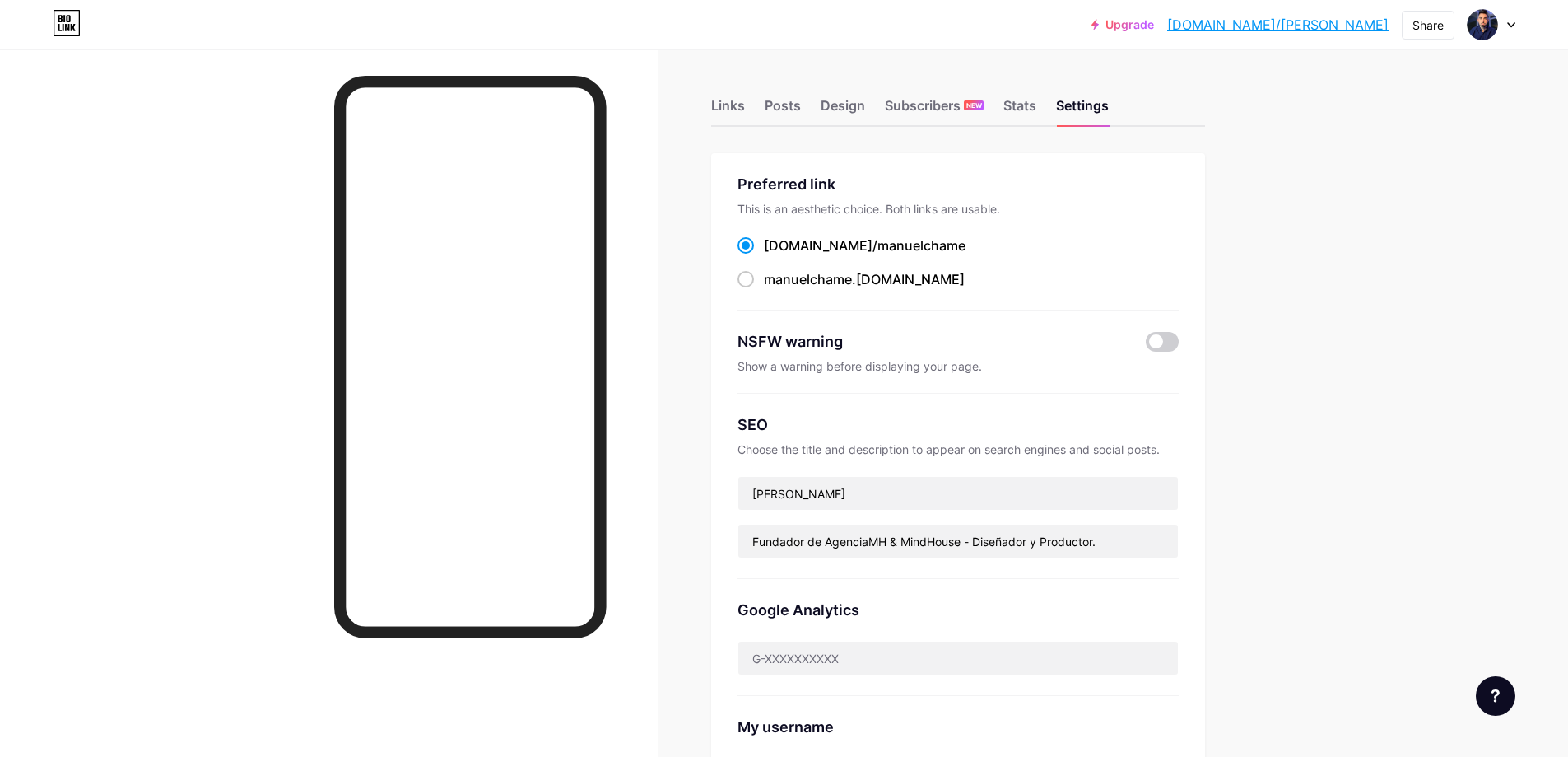
click at [880, 112] on div "Links Posts Design Subscribers NEW Stats Settings" at bounding box center [958, 98] width 494 height 57
click at [861, 106] on div "Design" at bounding box center [843, 110] width 45 height 30
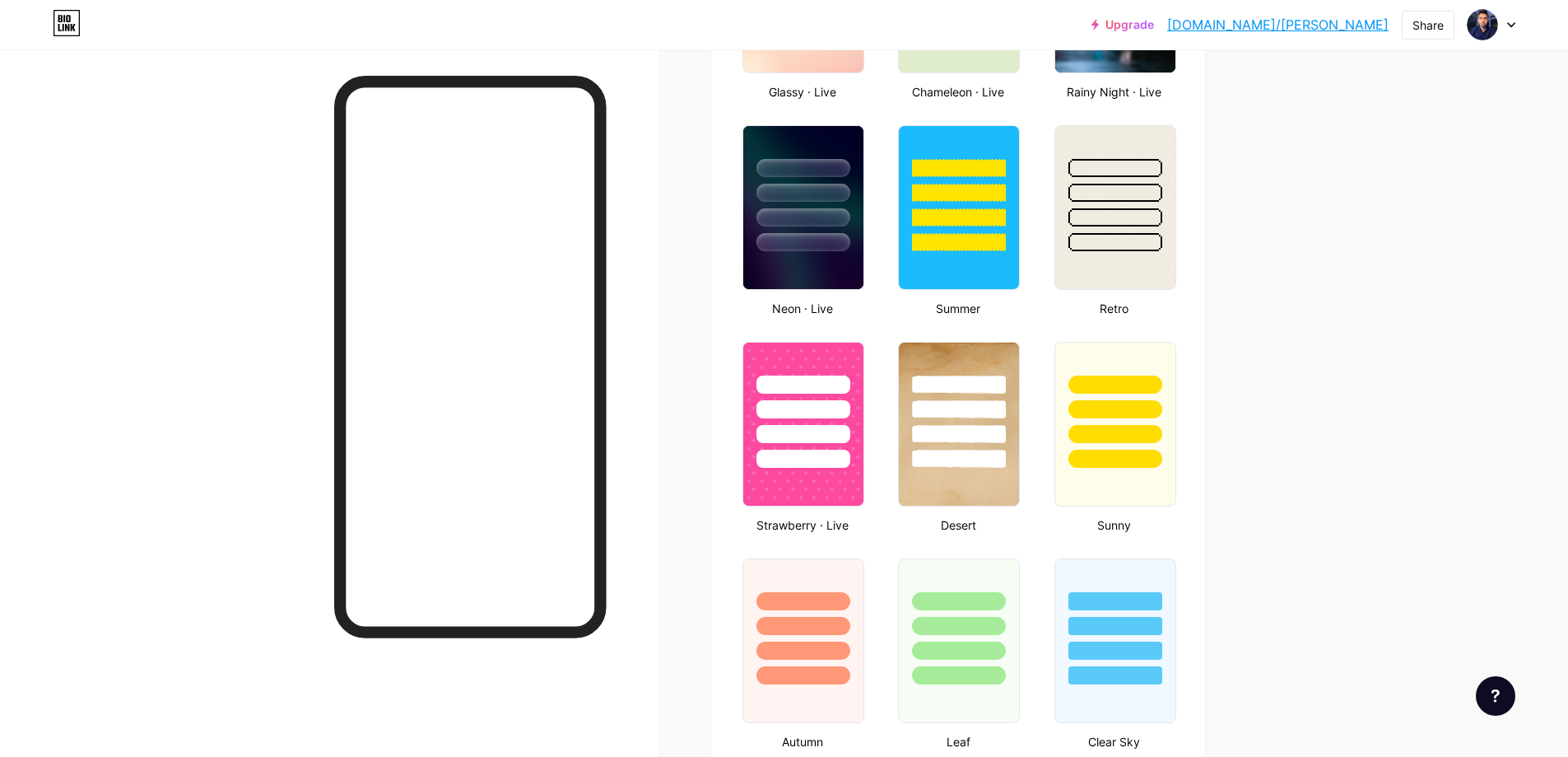
scroll to position [1097, 0]
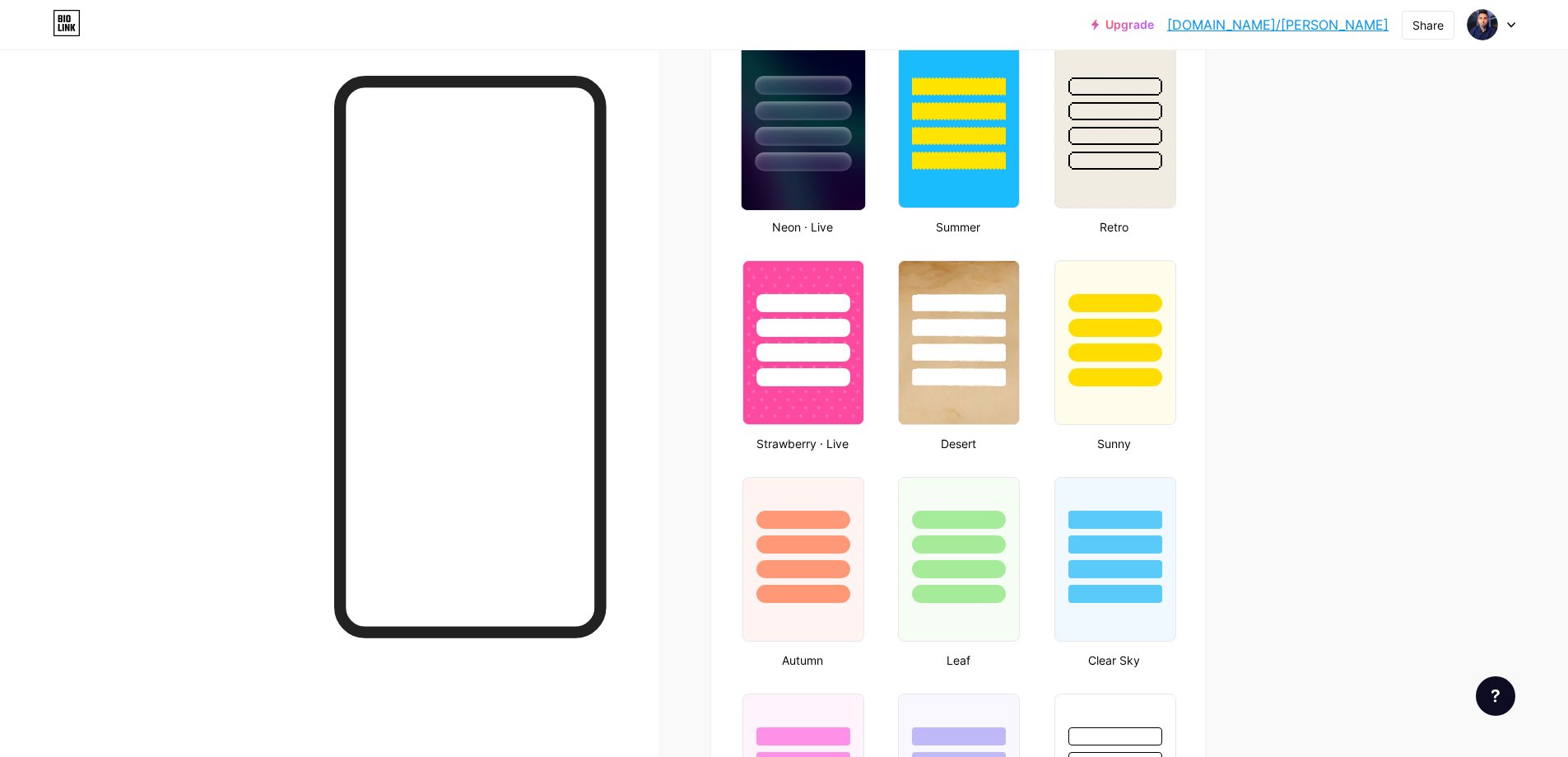
click at [802, 120] on div at bounding box center [804, 107] width 124 height 130
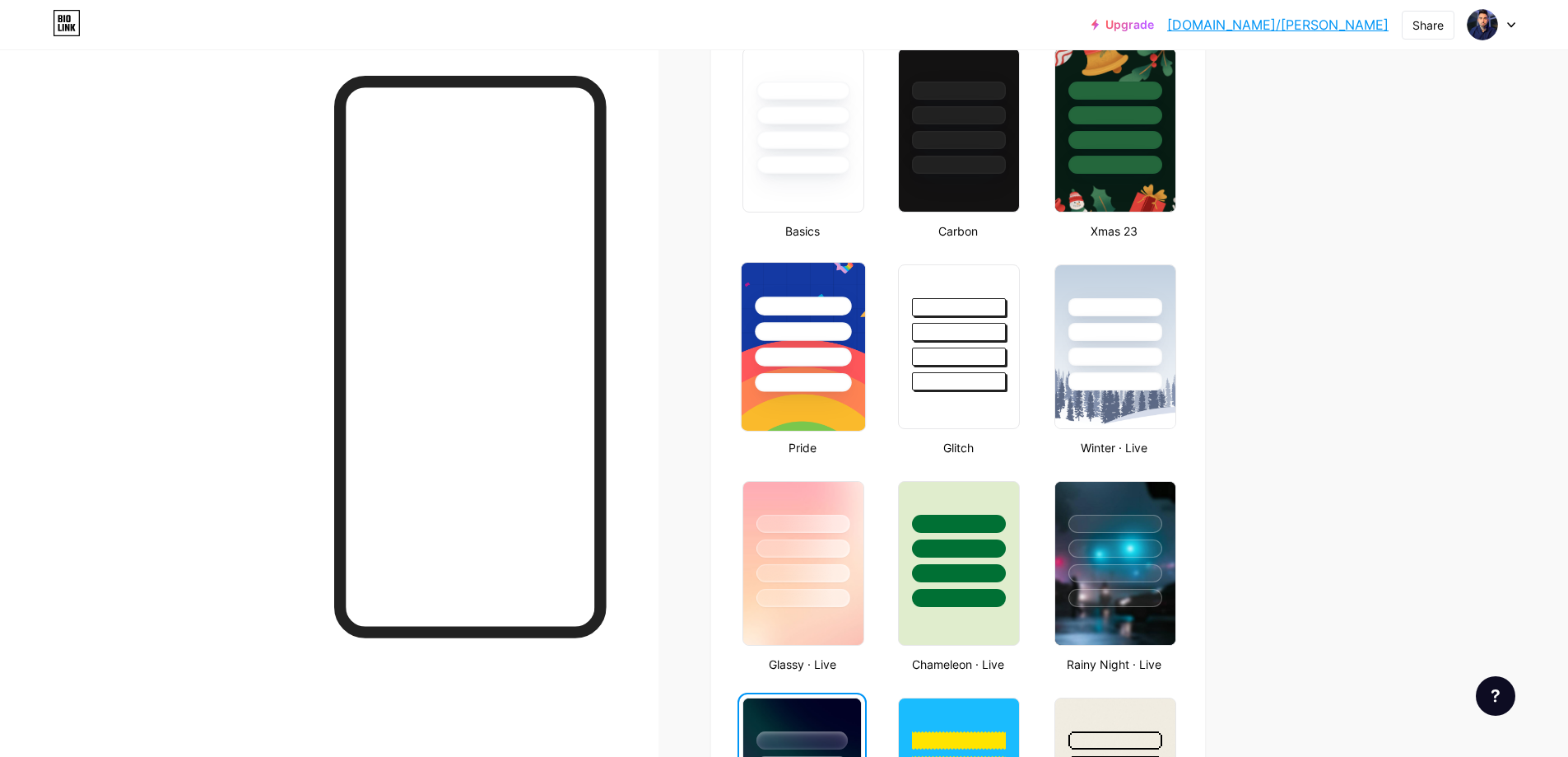
scroll to position [275, 0]
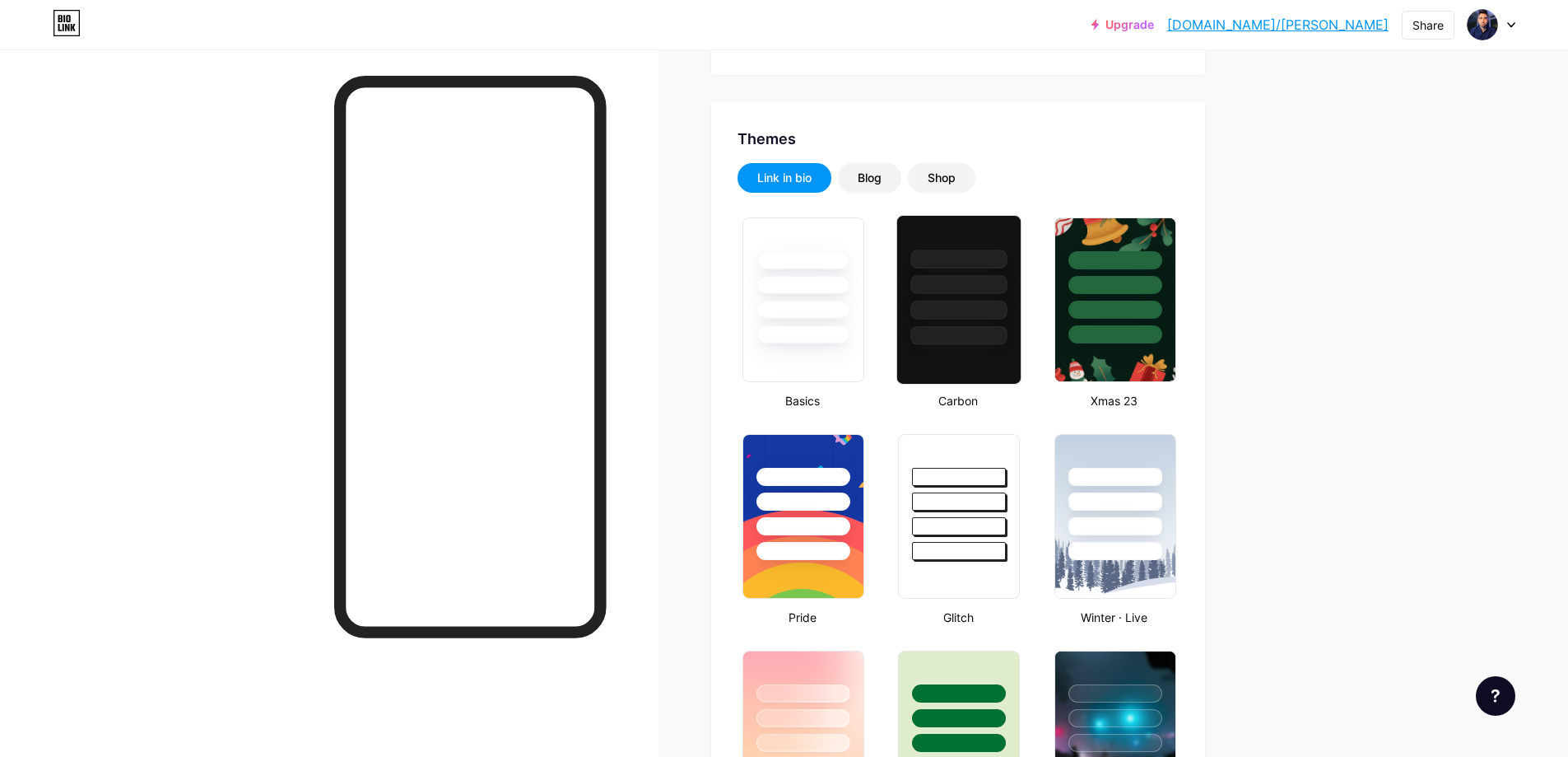
click at [956, 294] on div at bounding box center [959, 280] width 124 height 130
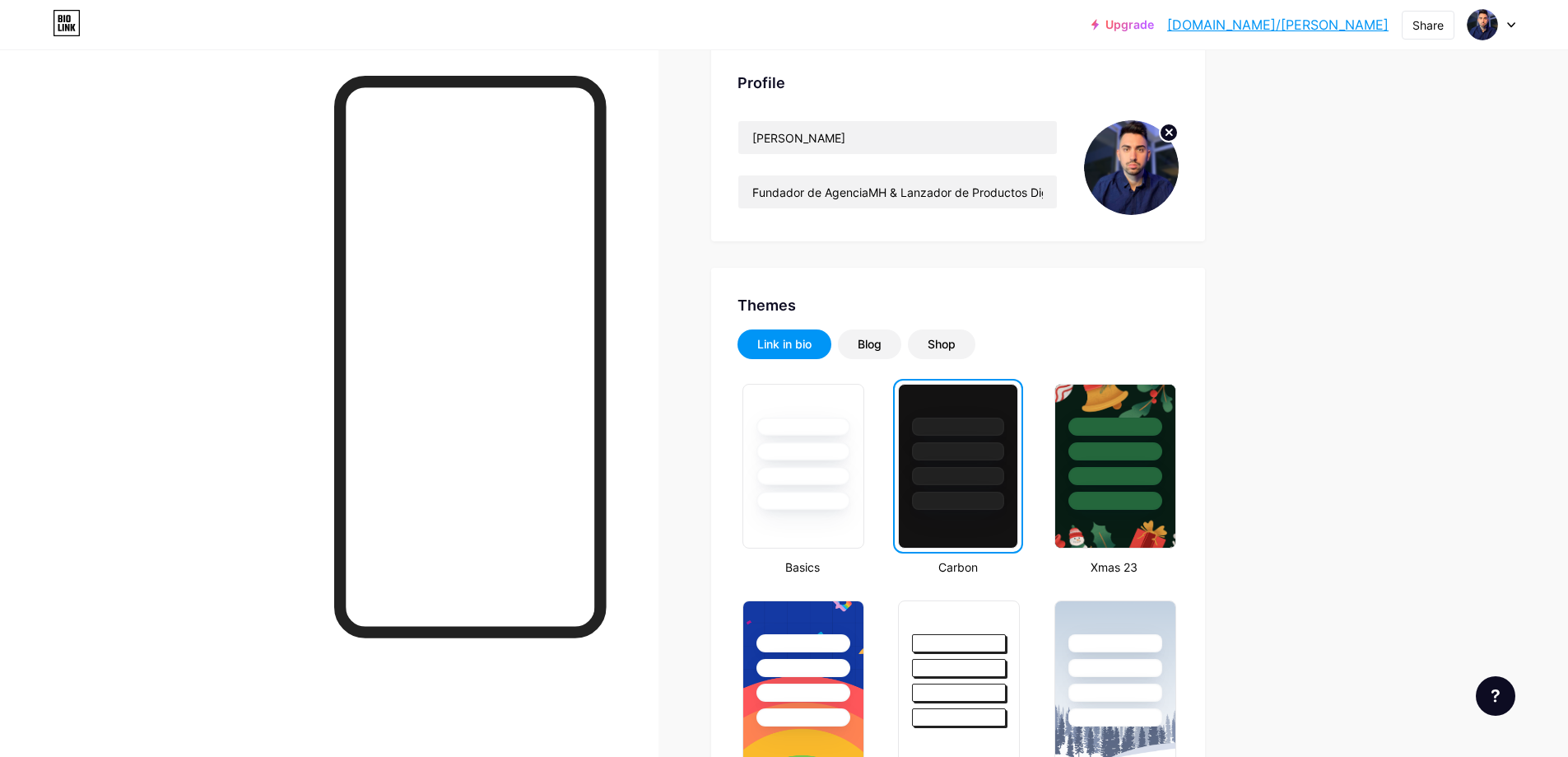
scroll to position [0, 0]
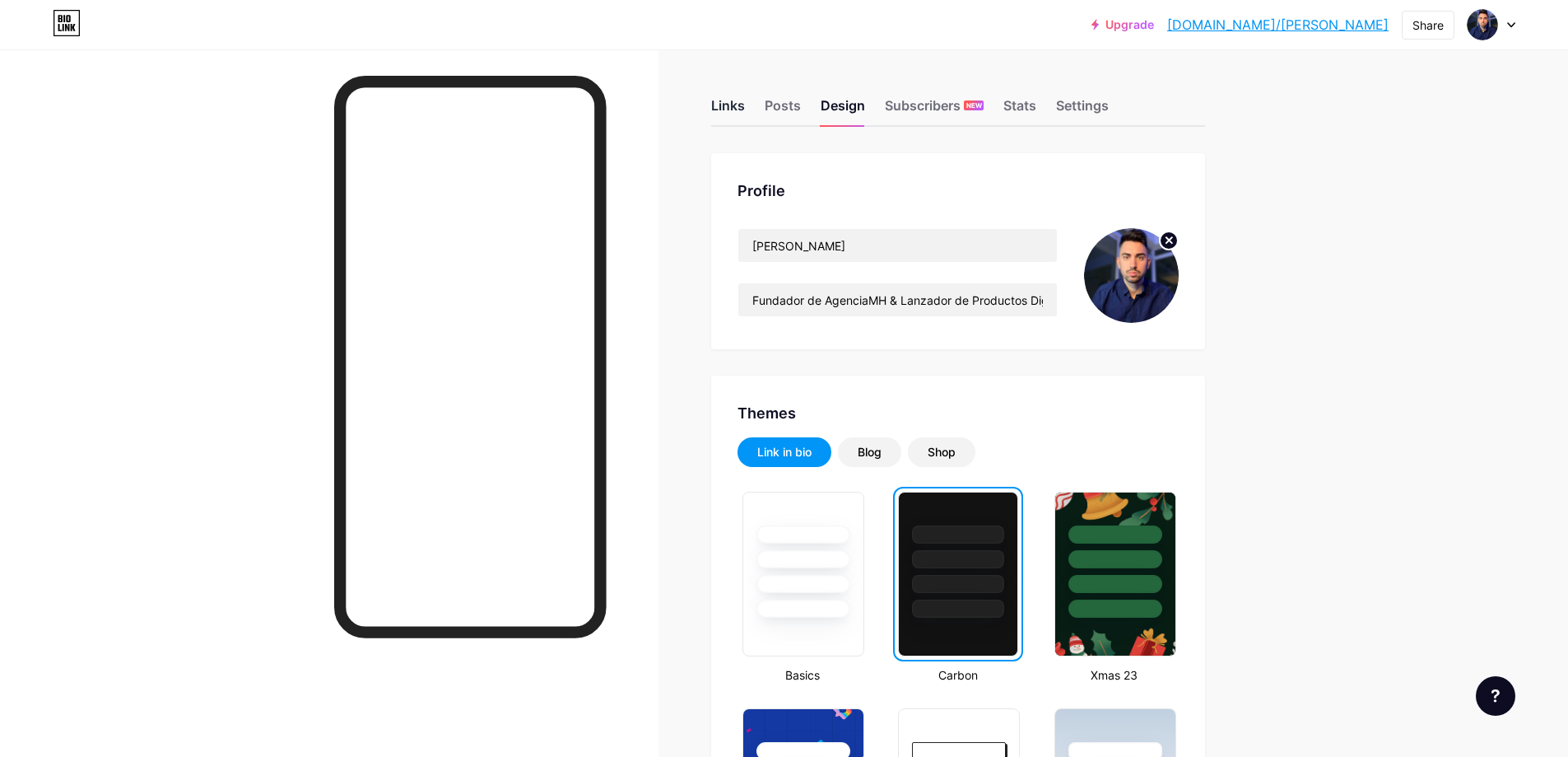
click at [728, 110] on div "Links" at bounding box center [727, 110] width 33 height 30
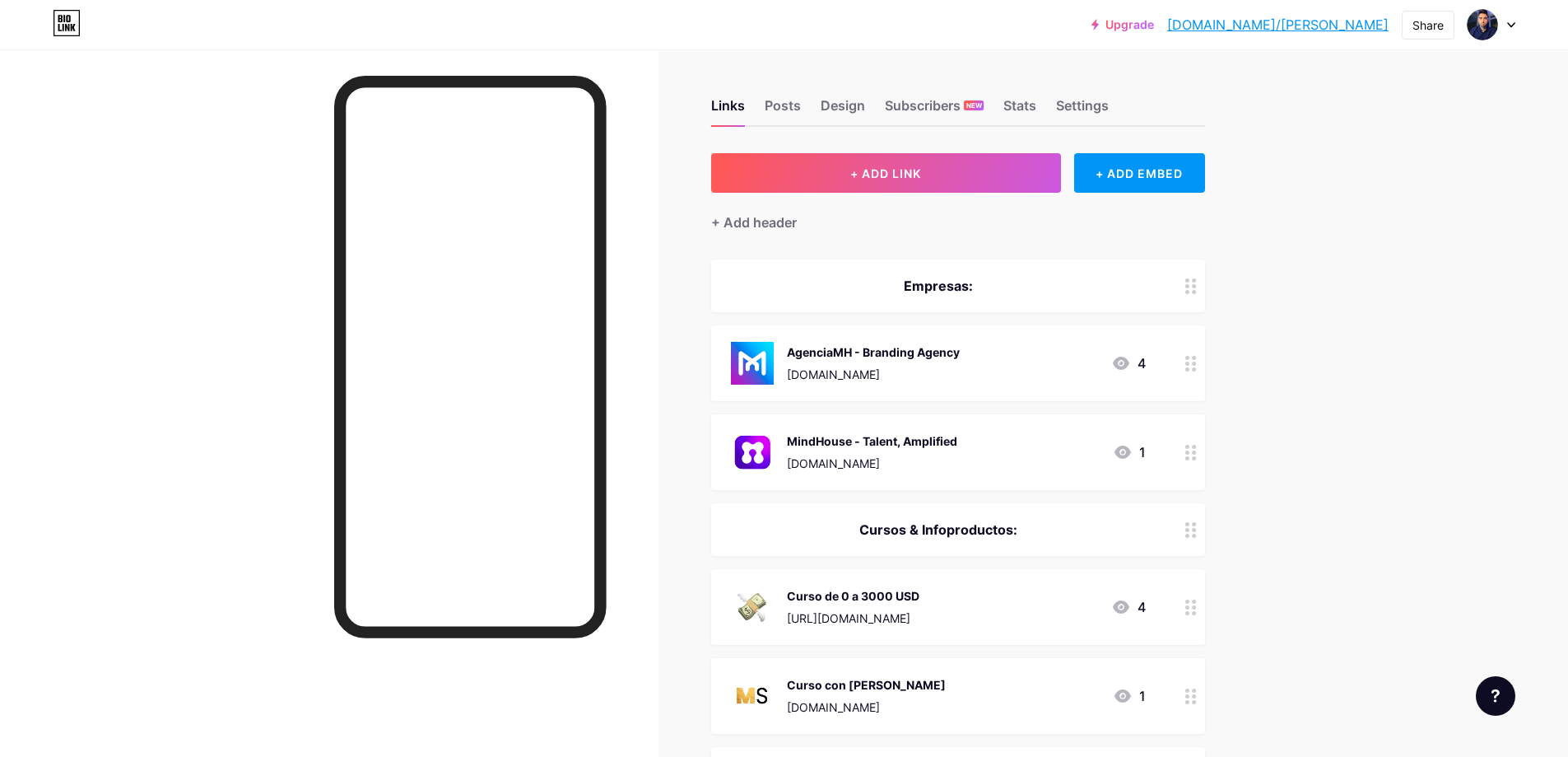
click at [1061, 439] on div "MindHouse - Talent, Amplified [DOMAIN_NAME] 1" at bounding box center [938, 452] width 415 height 43
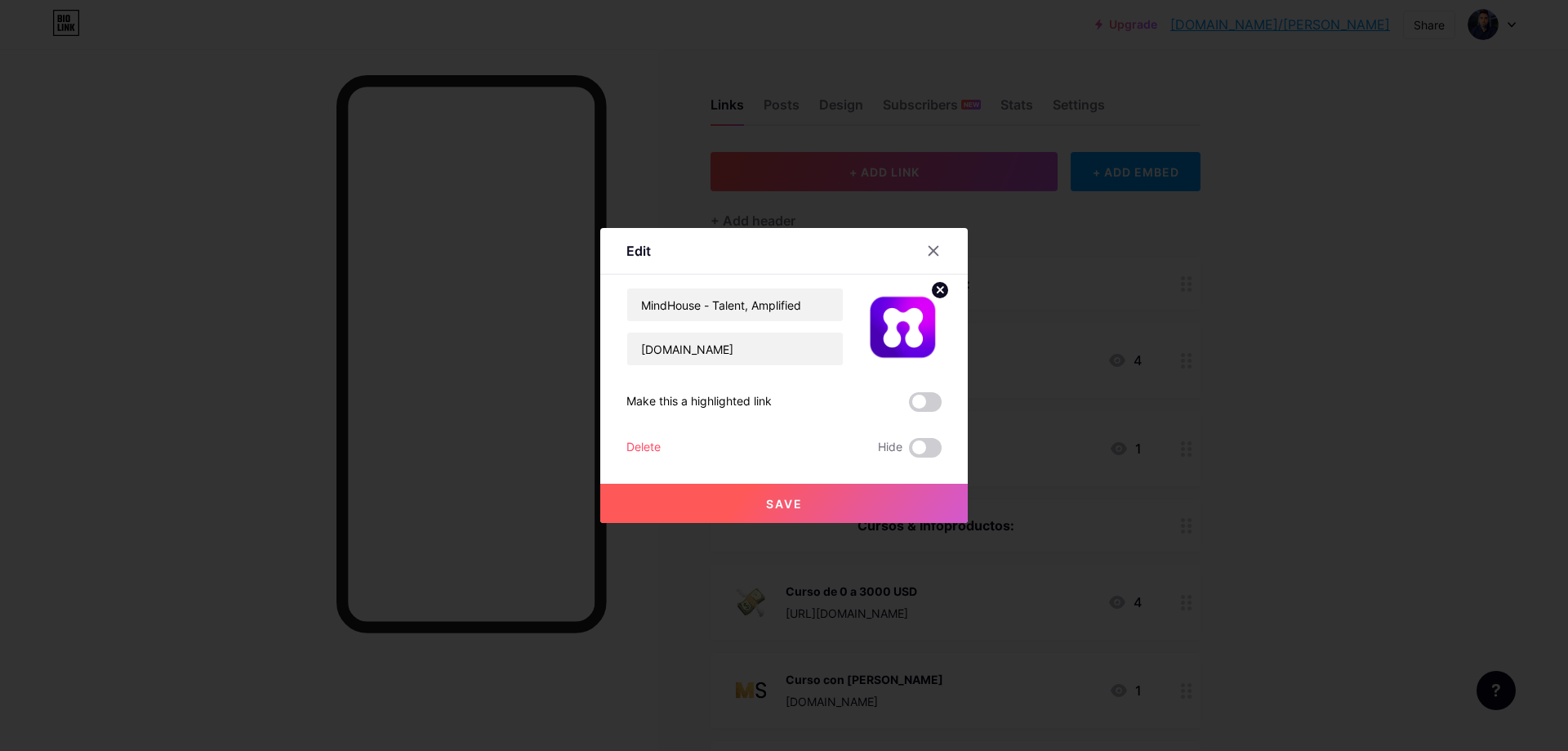
click at [640, 444] on div "Delete" at bounding box center [643, 447] width 34 height 20
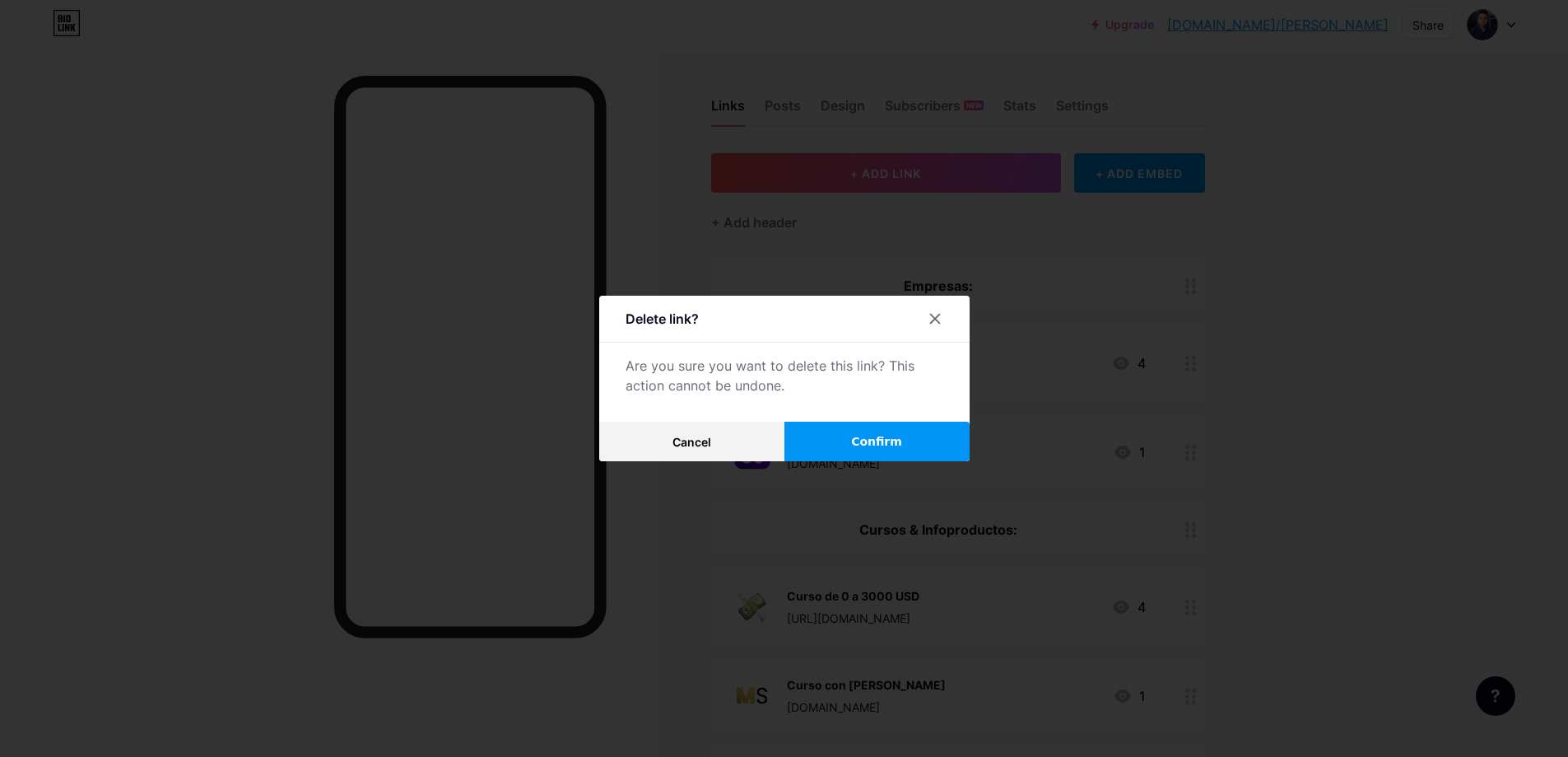
click at [930, 428] on button "Confirm" at bounding box center [877, 440] width 185 height 39
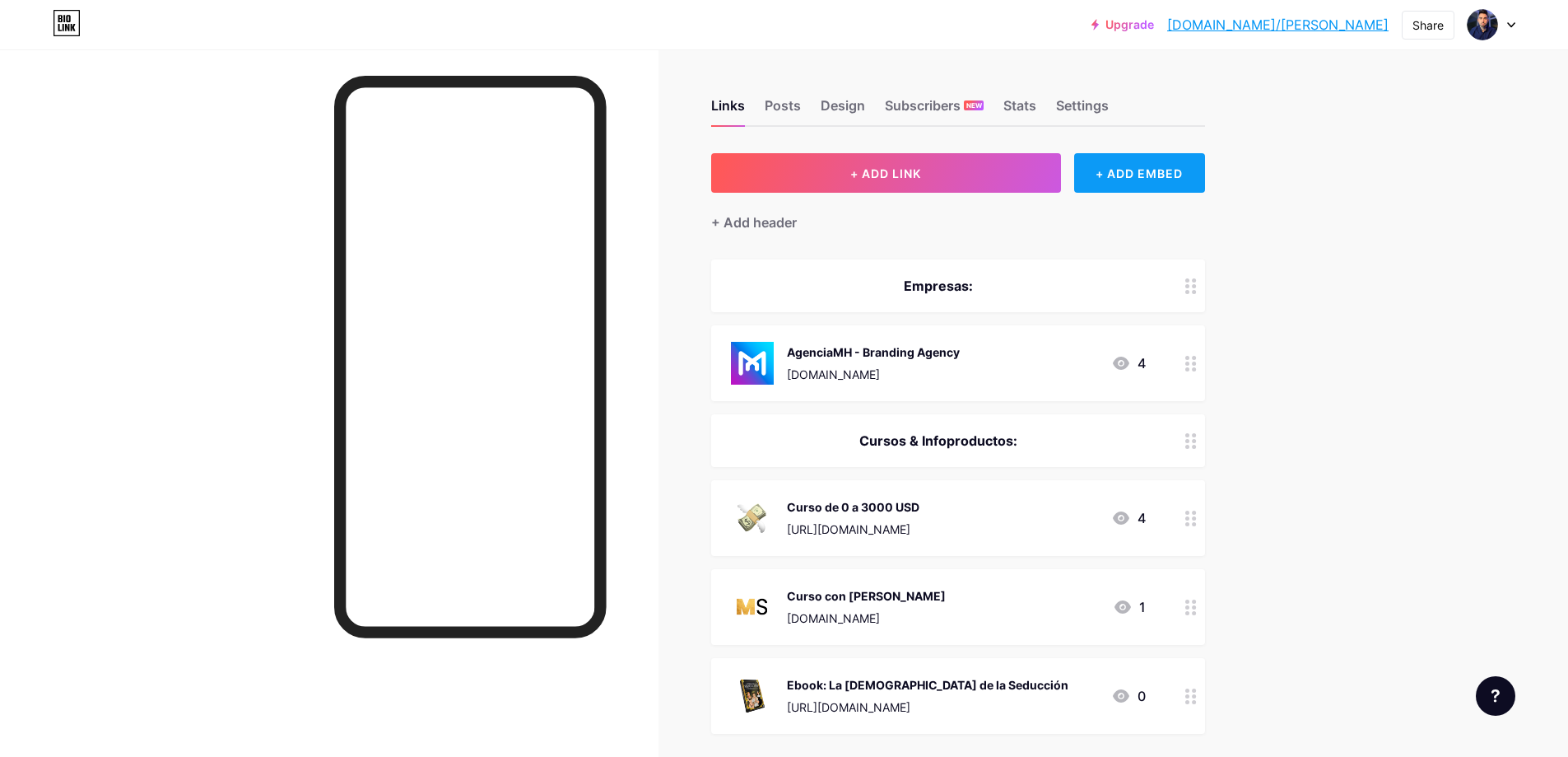
click at [1130, 174] on div "+ ADD EMBED" at bounding box center [1139, 173] width 131 height 39
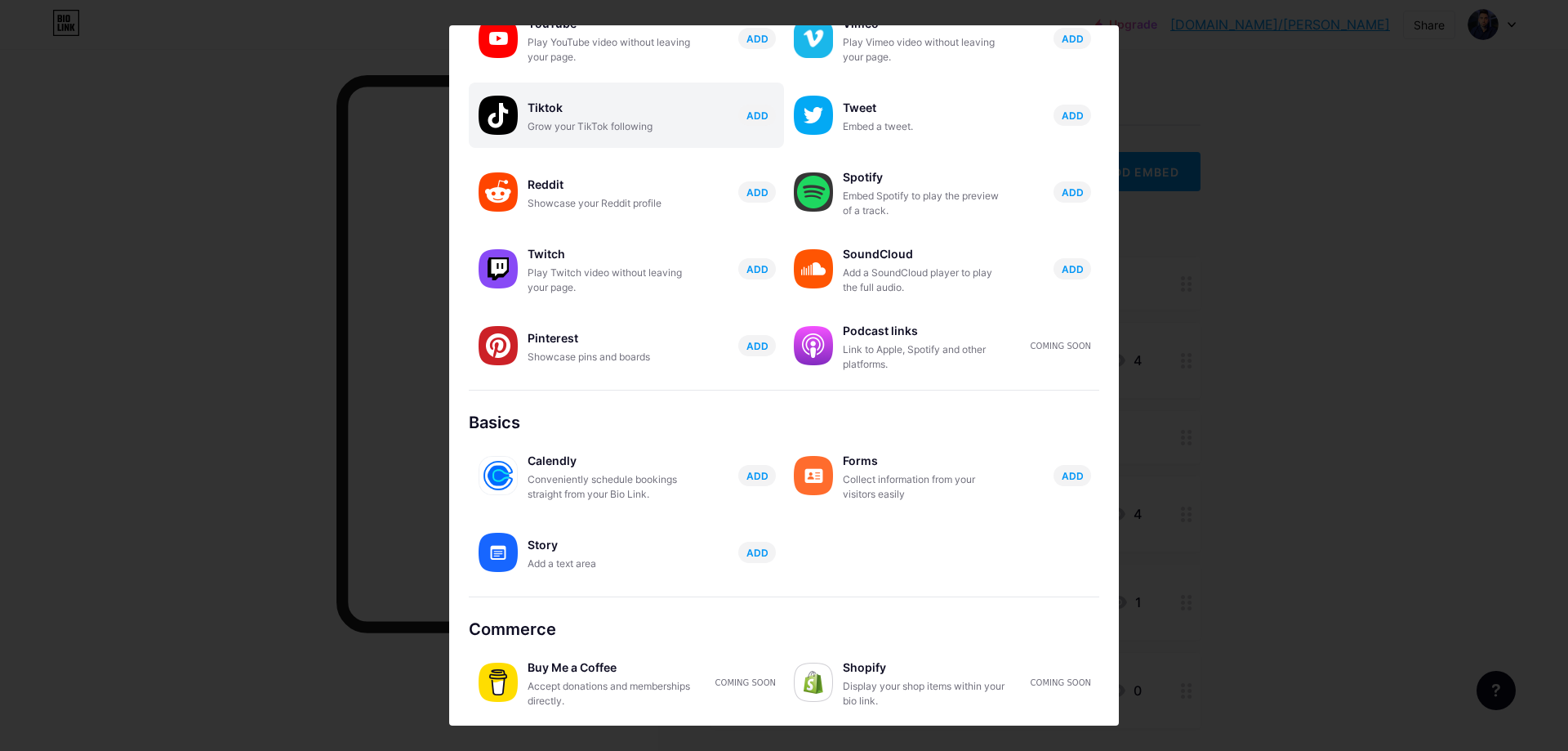
scroll to position [132, 0]
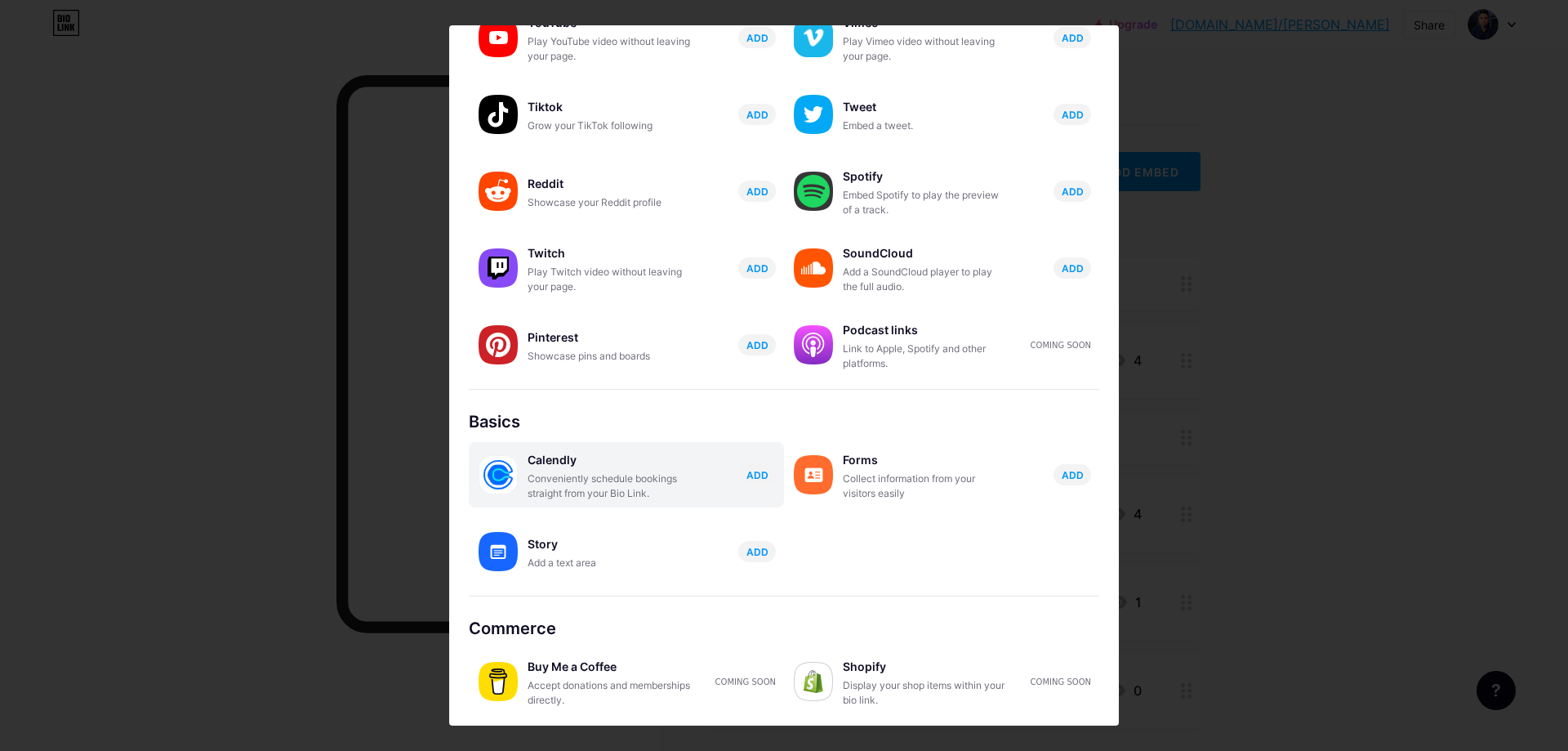
click at [679, 491] on div "Conveniently schedule bookings straight from your Bio Link." at bounding box center [609, 485] width 164 height 29
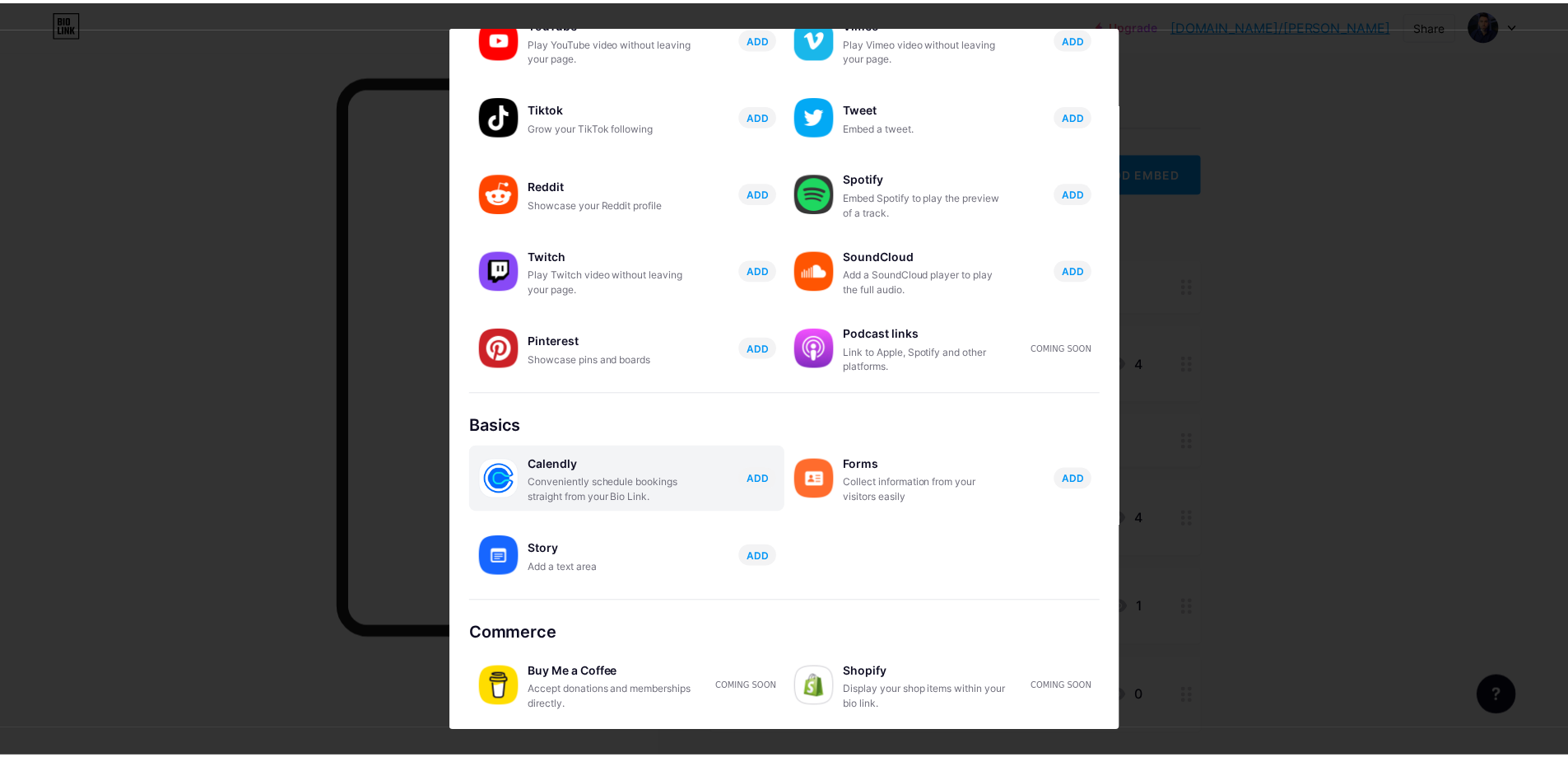
scroll to position [0, 0]
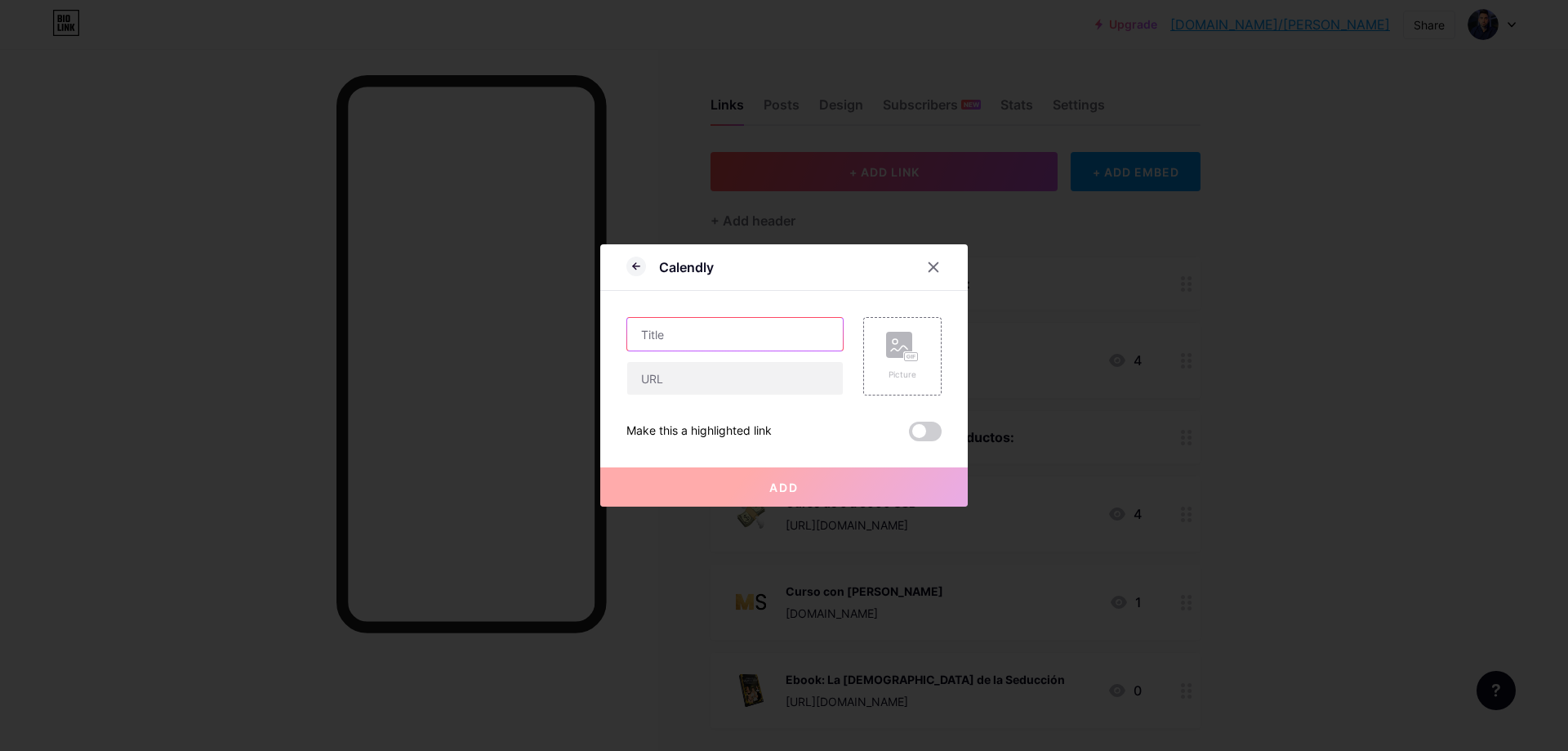
click at [685, 342] on input "text" at bounding box center [735, 334] width 216 height 33
click at [927, 269] on icon at bounding box center [933, 267] width 13 height 13
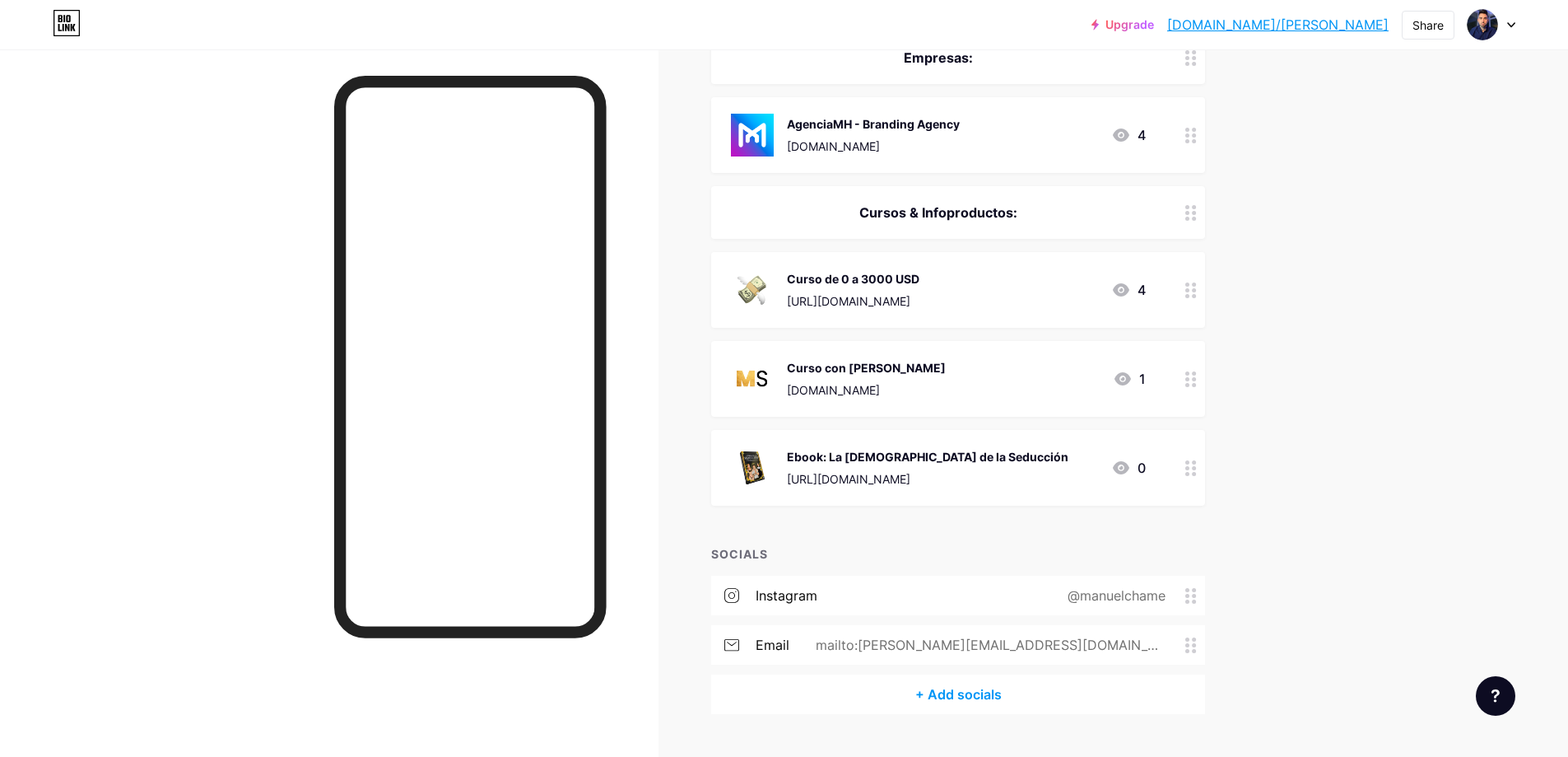
scroll to position [267, 0]
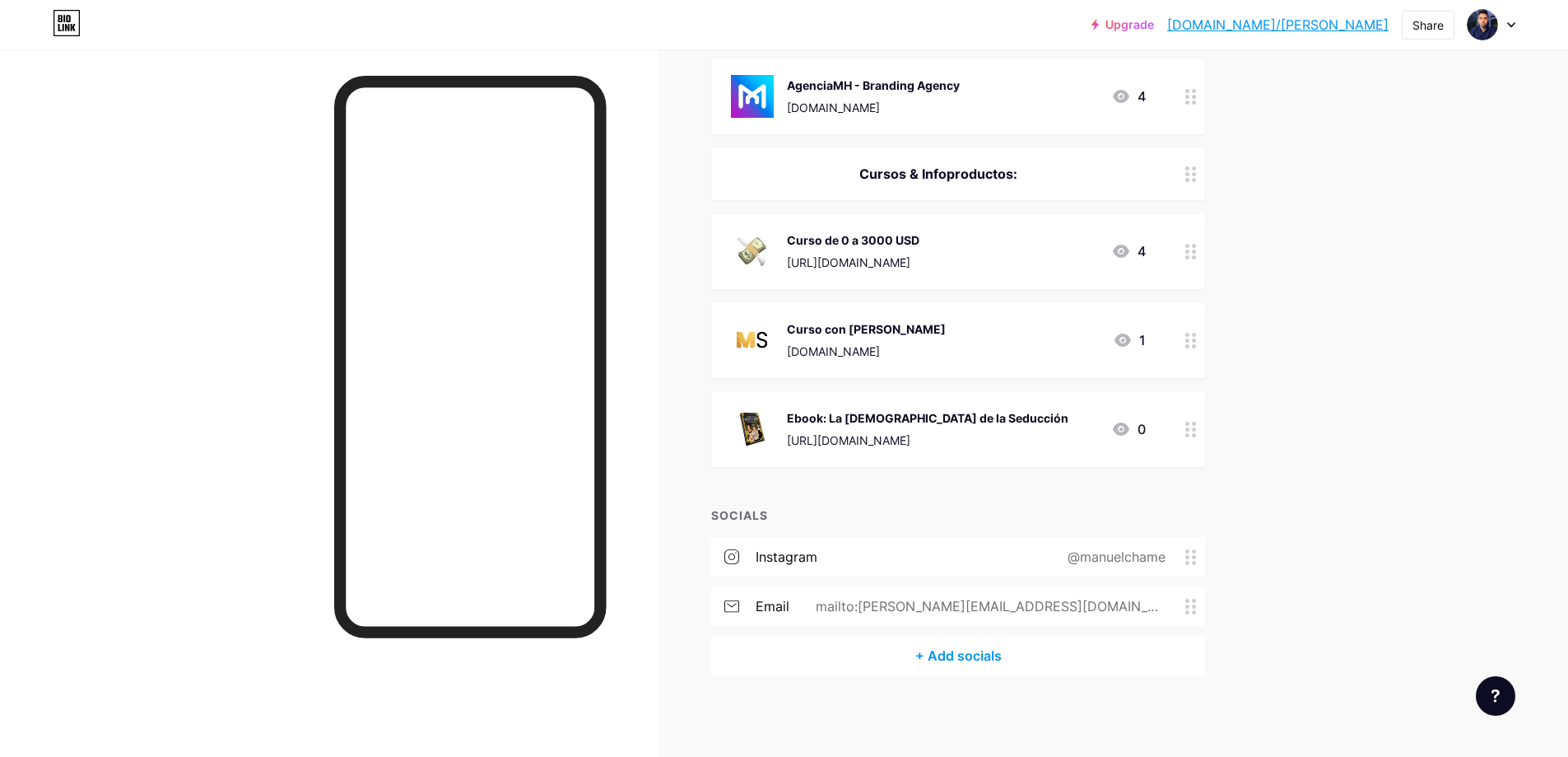
click at [1047, 561] on div "@manuelchame" at bounding box center [1112, 556] width 144 height 20
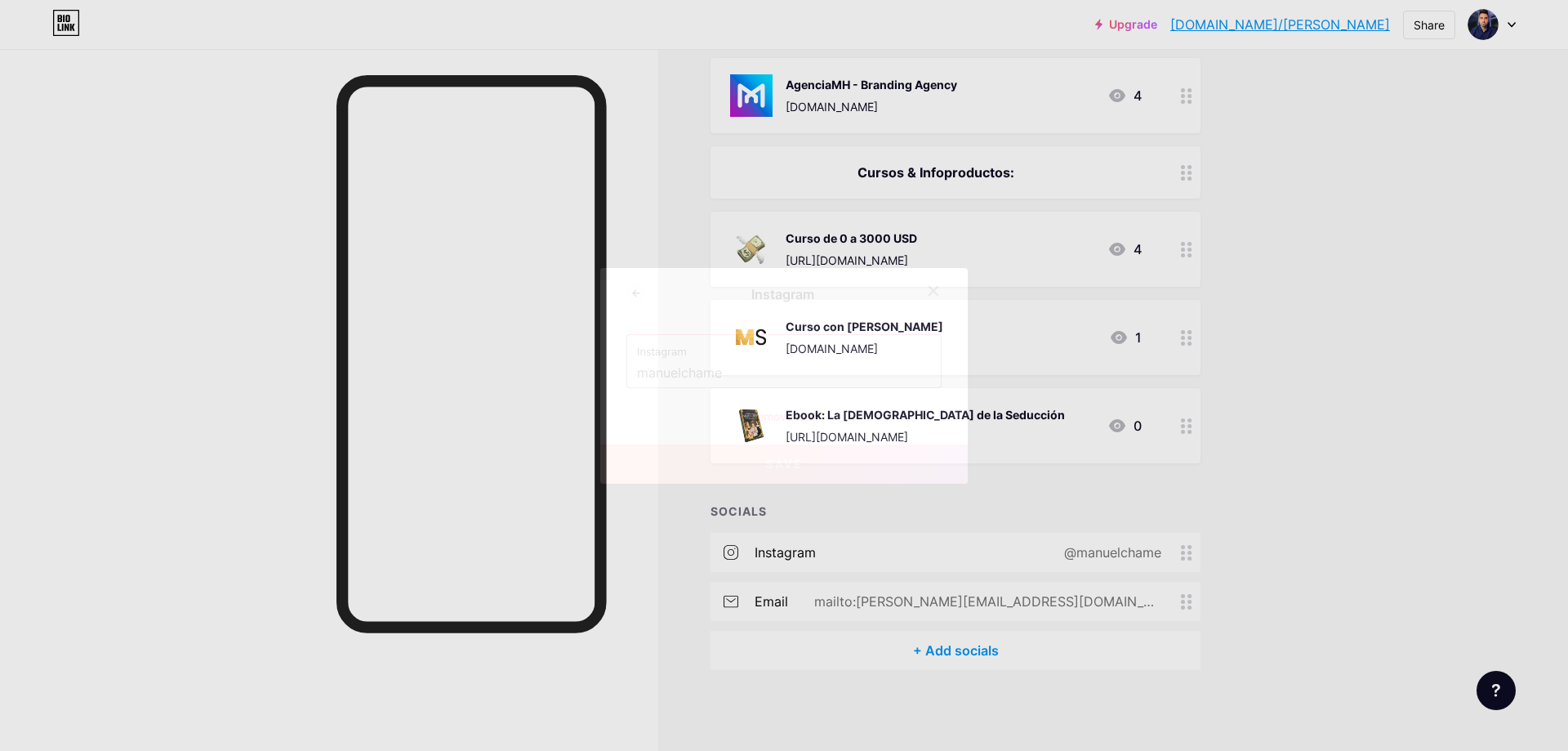
click at [801, 406] on div "Instagram manuelchame Remove icon" at bounding box center [783, 379] width 315 height 91
click at [801, 413] on div "Remove icon" at bounding box center [783, 416] width 315 height 17
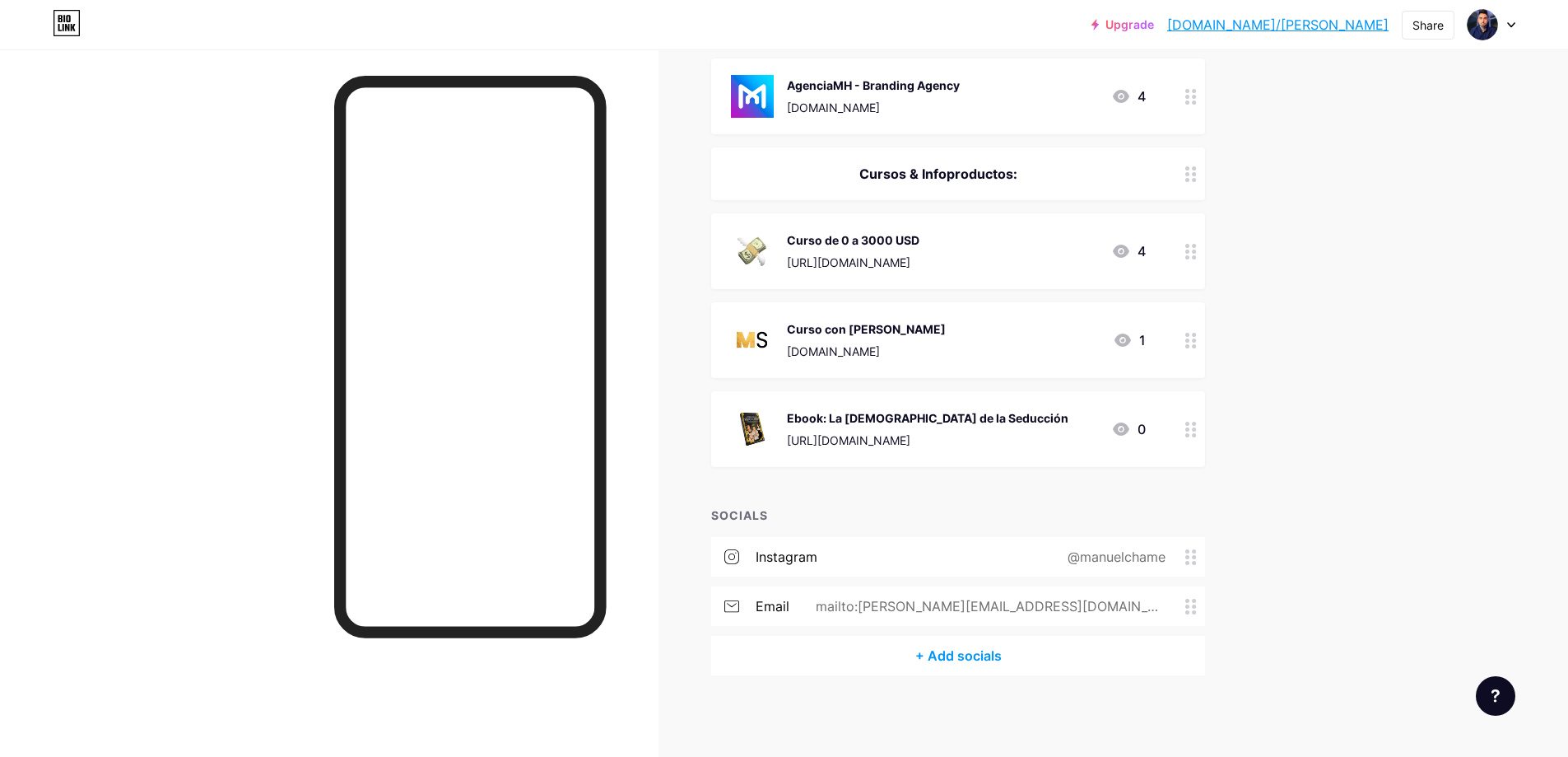
click at [854, 423] on span "Confirm" at bounding box center [877, 432] width 51 height 17
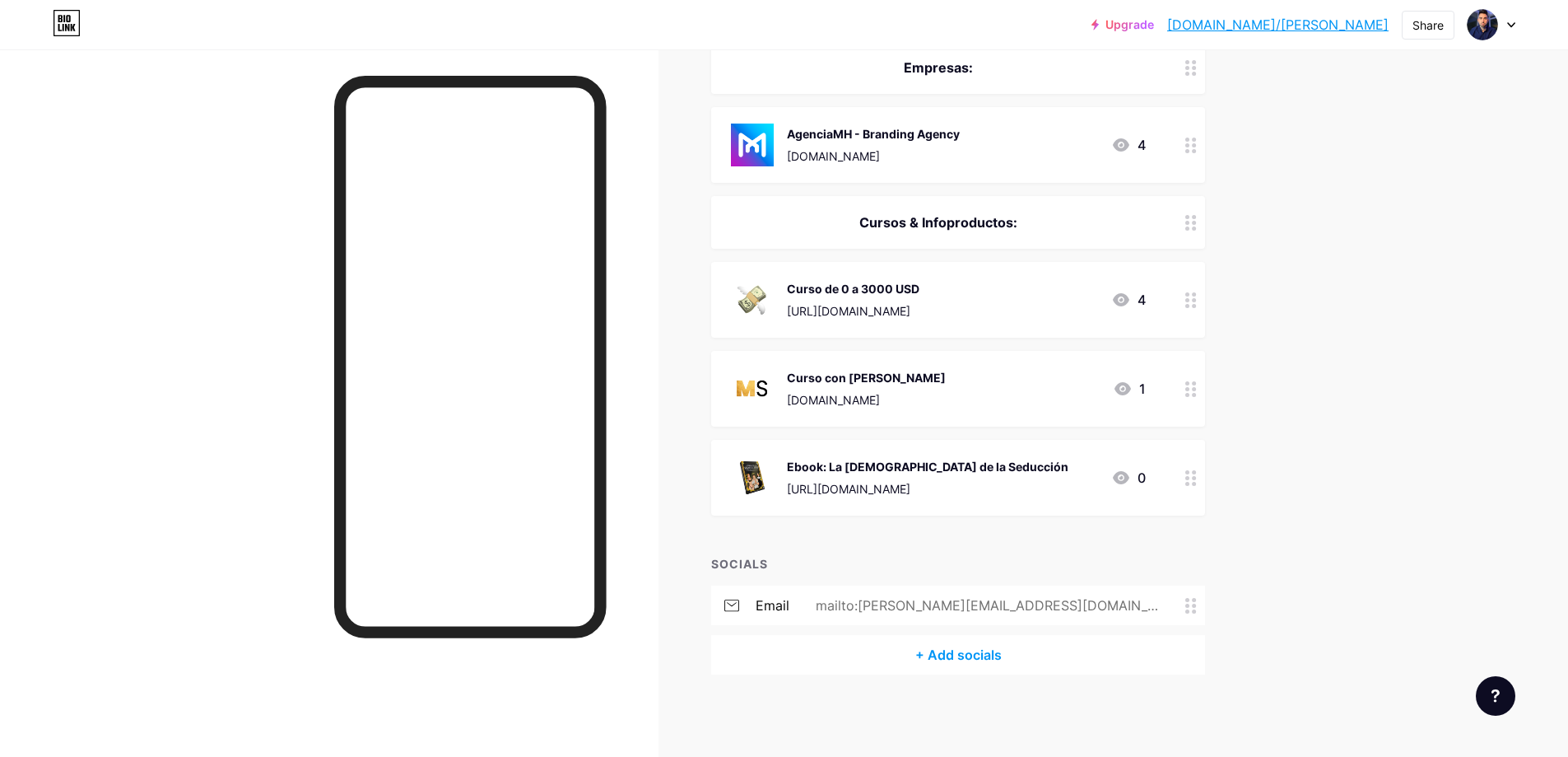
scroll to position [217, 0]
click at [1142, 592] on div "email mailto:[PERSON_NAME][EMAIL_ADDRESS][DOMAIN_NAME]" at bounding box center [958, 605] width 494 height 39
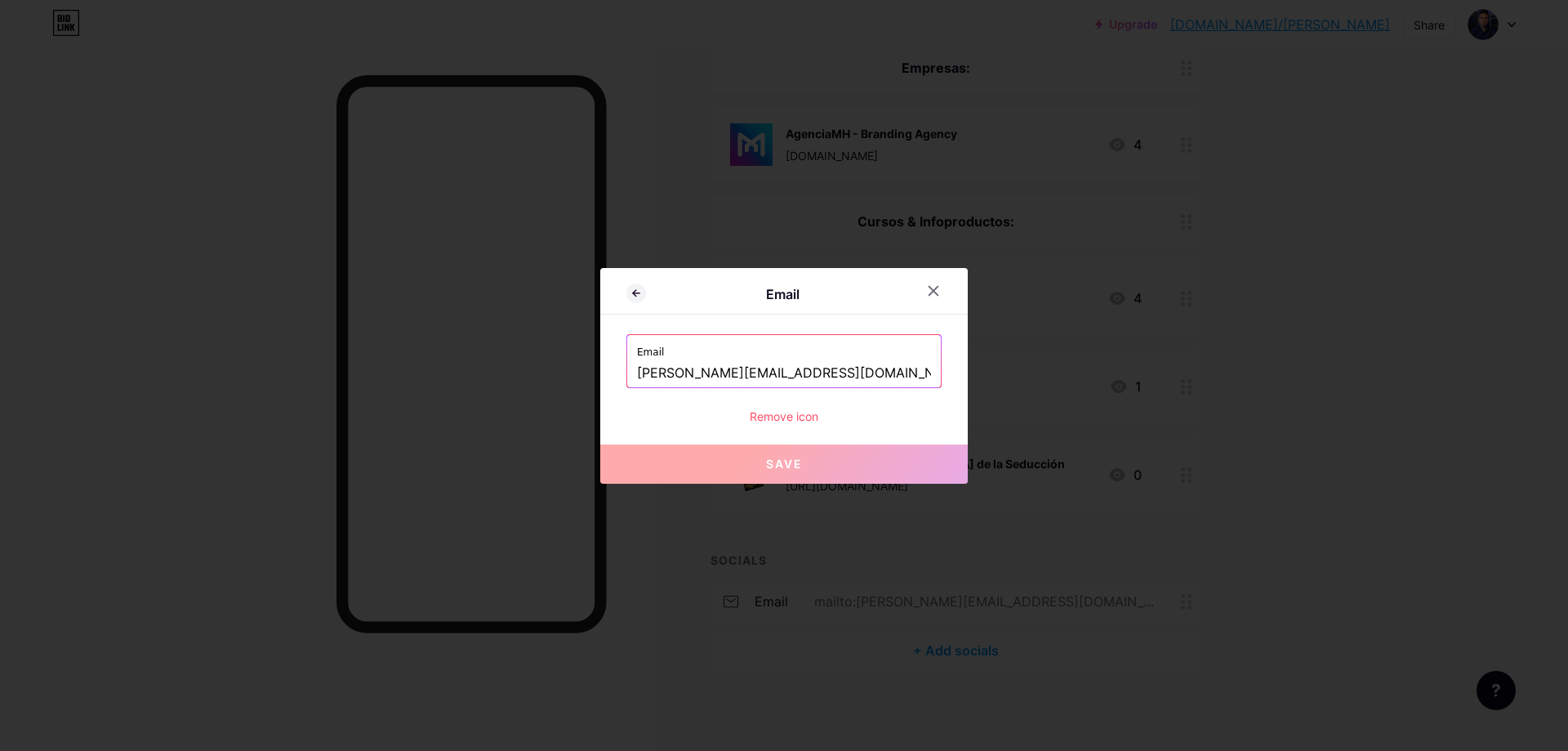
click at [807, 413] on div "Remove icon" at bounding box center [783, 416] width 315 height 17
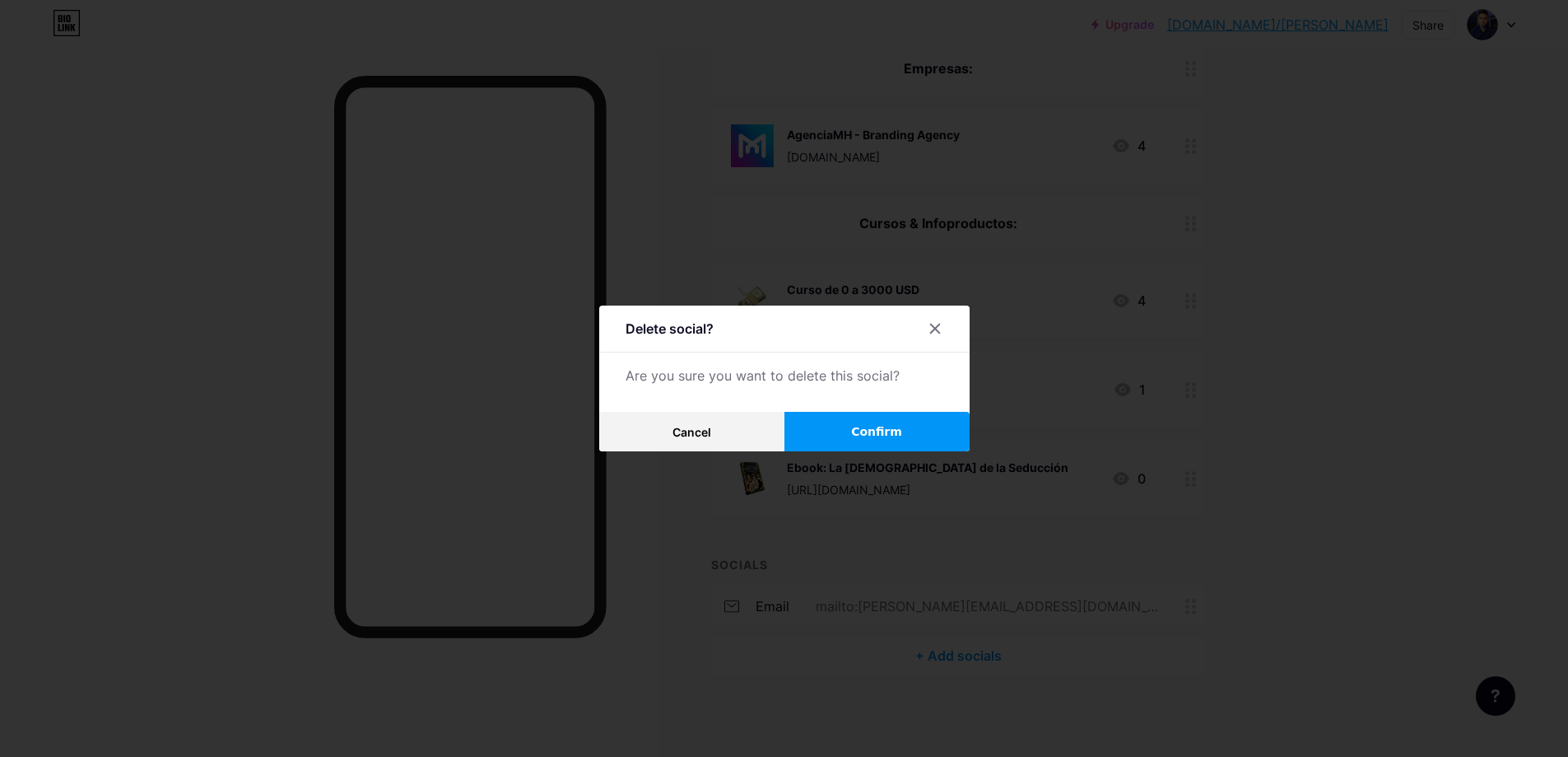
click at [857, 426] on span "Confirm" at bounding box center [877, 432] width 51 height 17
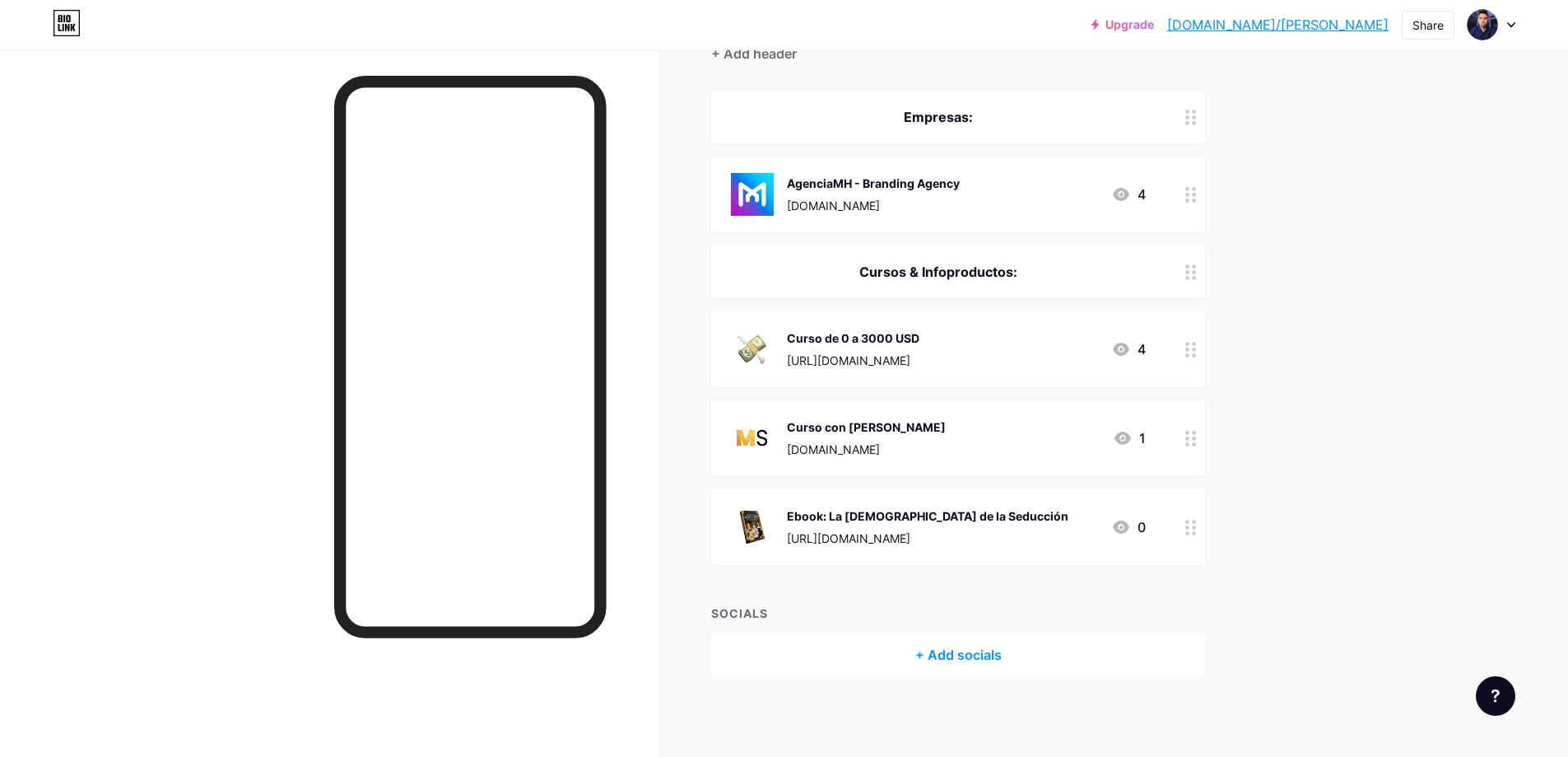
scroll to position [168, 0]
click at [955, 121] on div "Empresas:" at bounding box center [938, 117] width 415 height 20
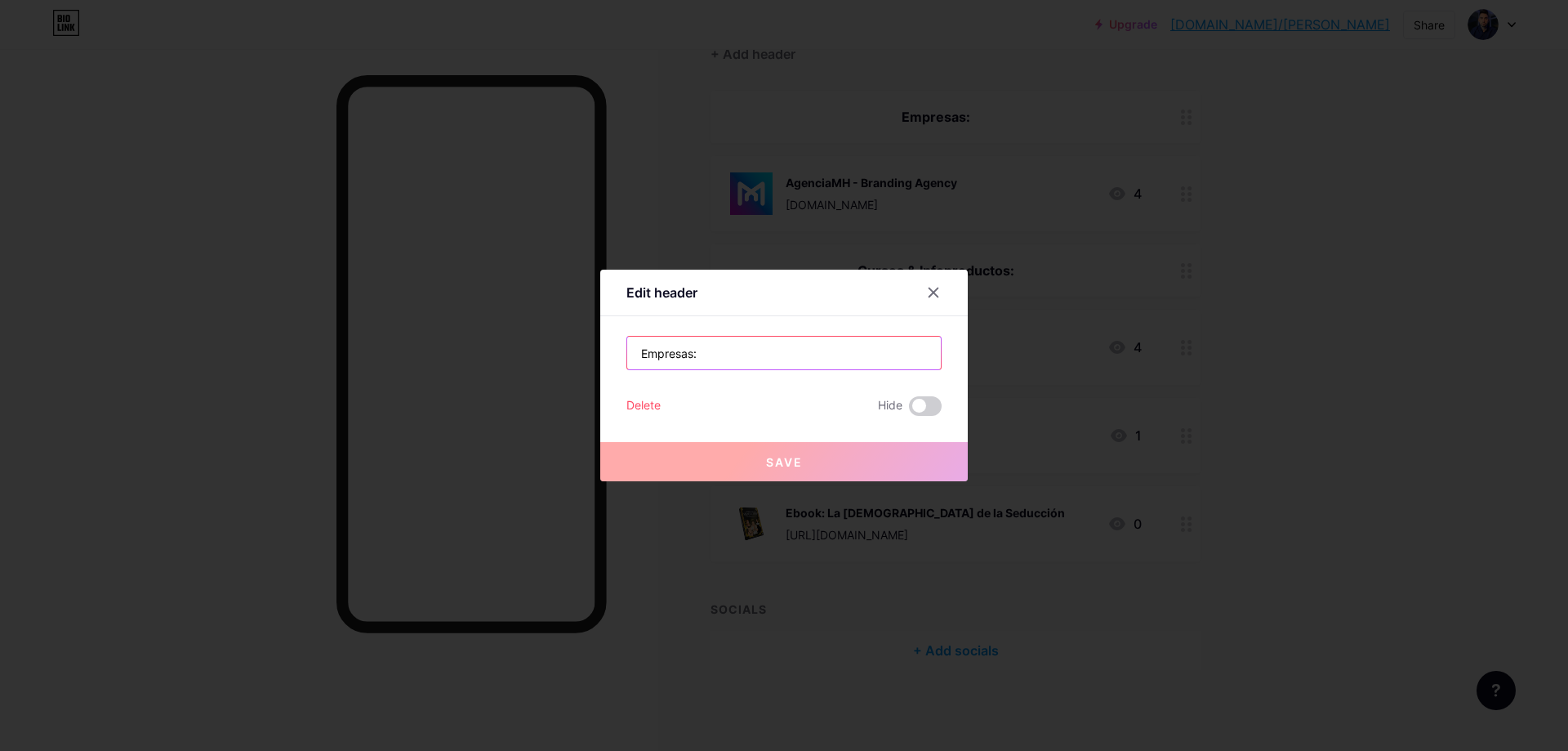
drag, startPoint x: 758, startPoint y: 358, endPoint x: 357, endPoint y: 310, distance: 403.9
click at [378, 314] on div "Edit header Empresas: Delete Hide Save" at bounding box center [784, 376] width 1568 height 751
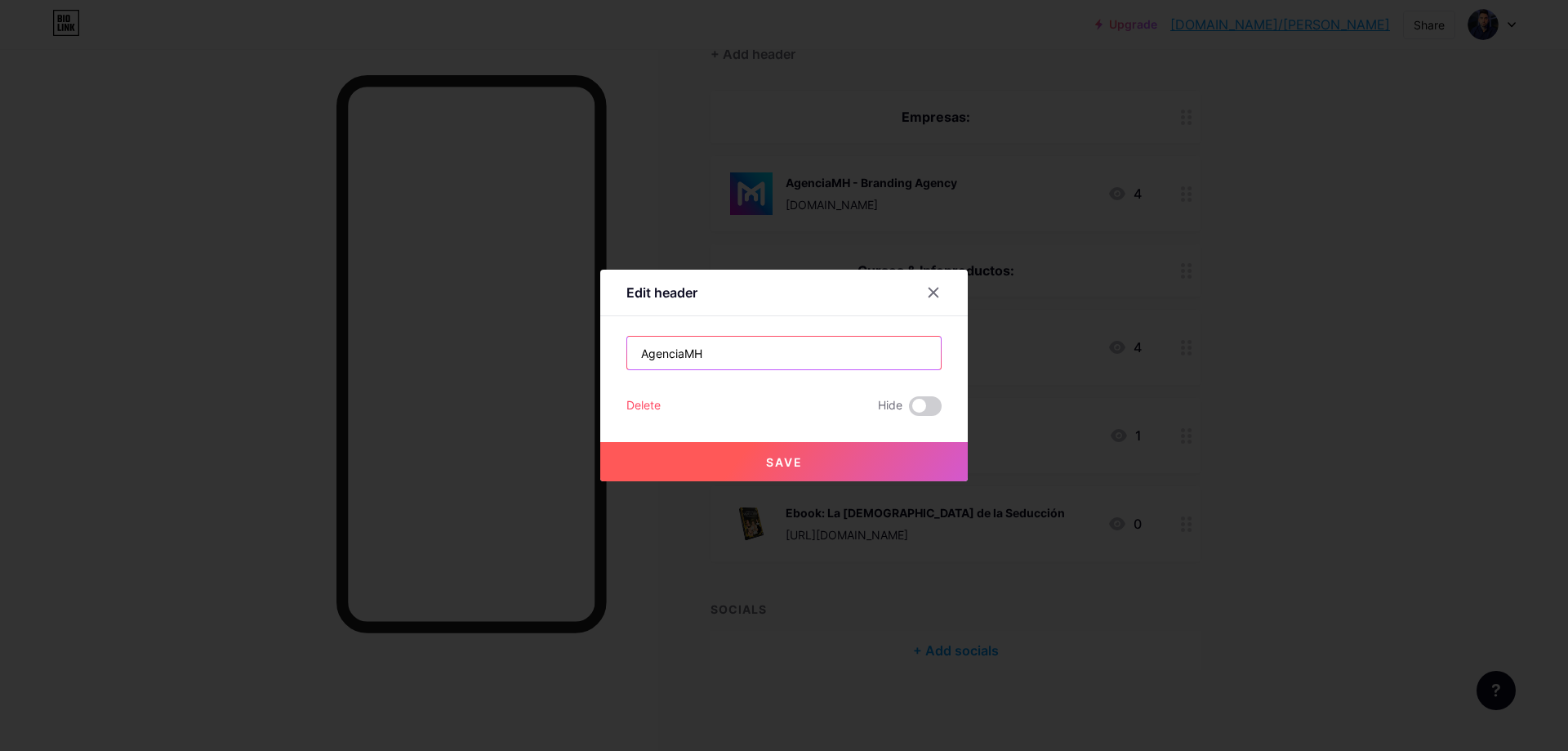
type input "AgenciaMH"
click at [861, 457] on button "Save" at bounding box center [784, 461] width 368 height 39
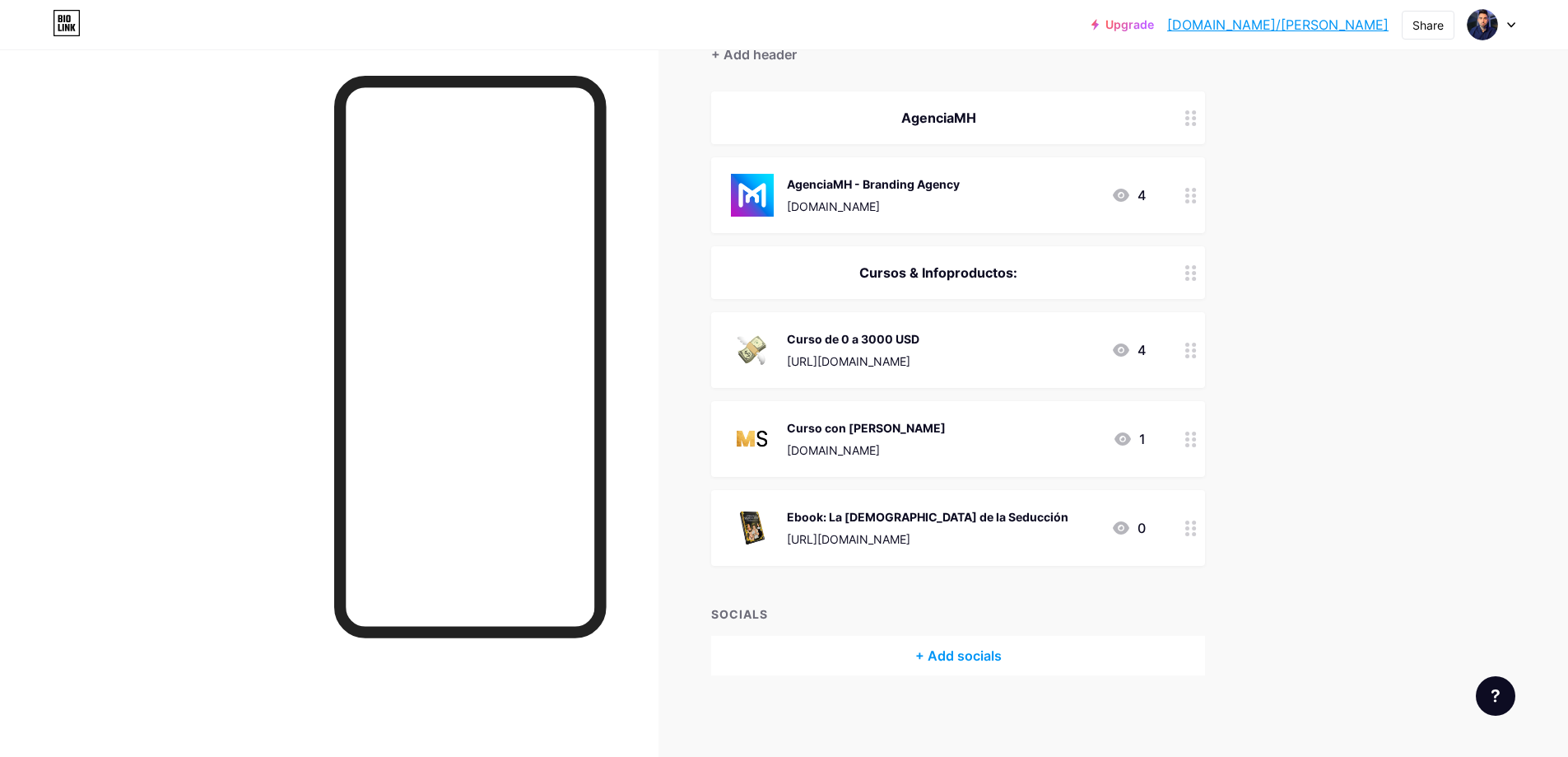
click at [946, 217] on div "AgenciaMH - Branding Agency [DOMAIN_NAME] 4" at bounding box center [958, 194] width 494 height 75
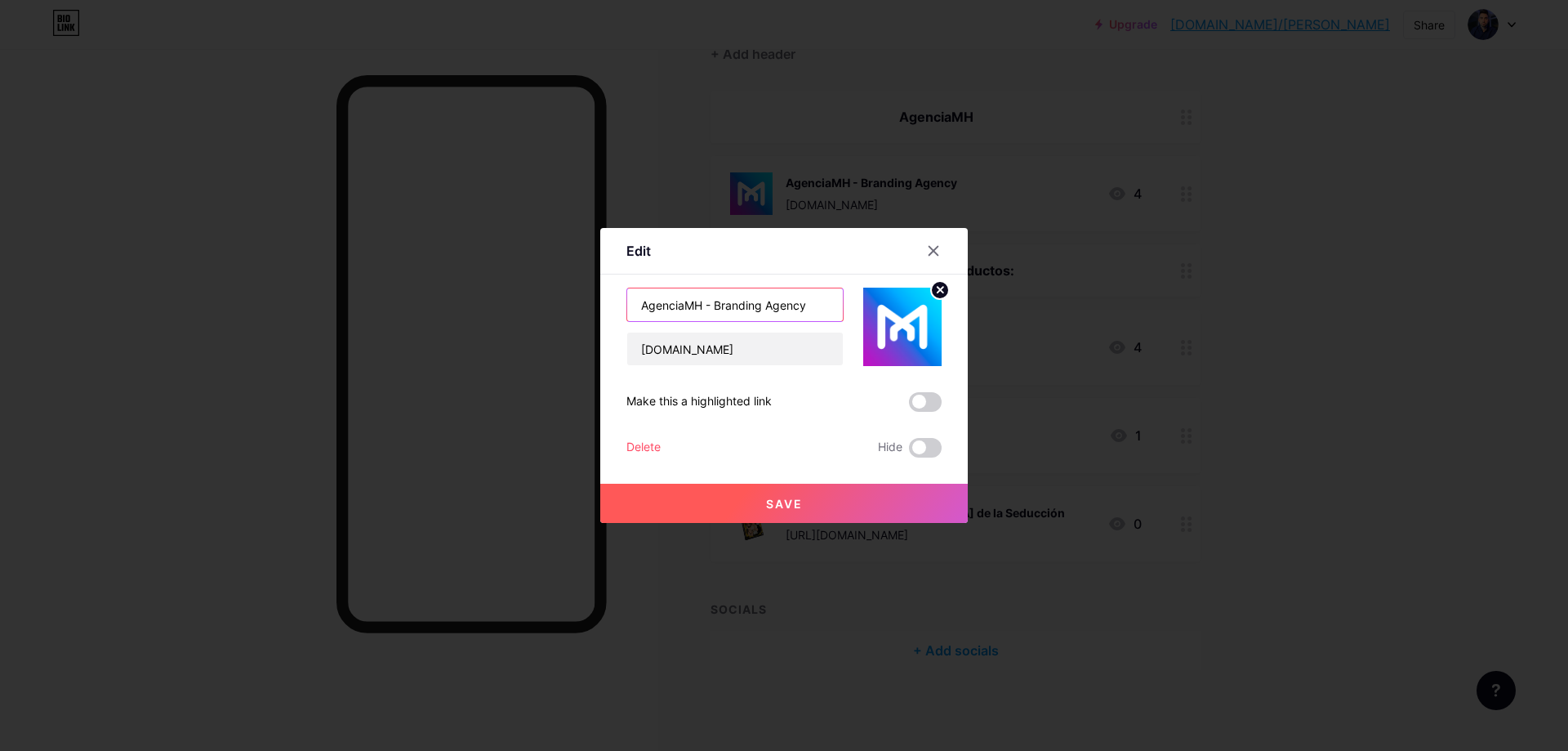
click at [746, 306] on input "AgenciaMH - Branding Agency" at bounding box center [735, 305] width 216 height 33
type input "Estudio de Branding"
click at [833, 488] on button "Save" at bounding box center [784, 502] width 368 height 39
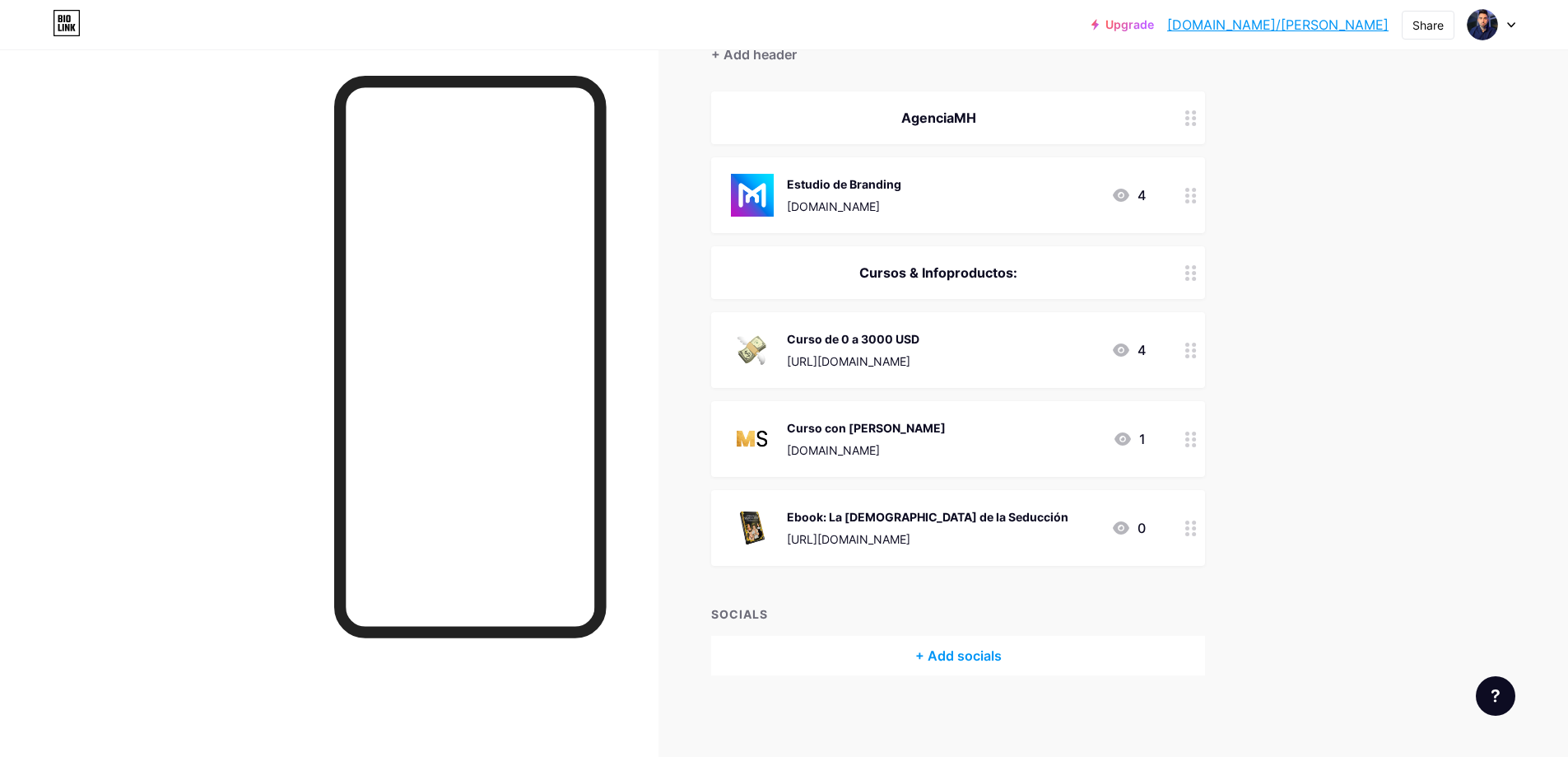
scroll to position [31, 0]
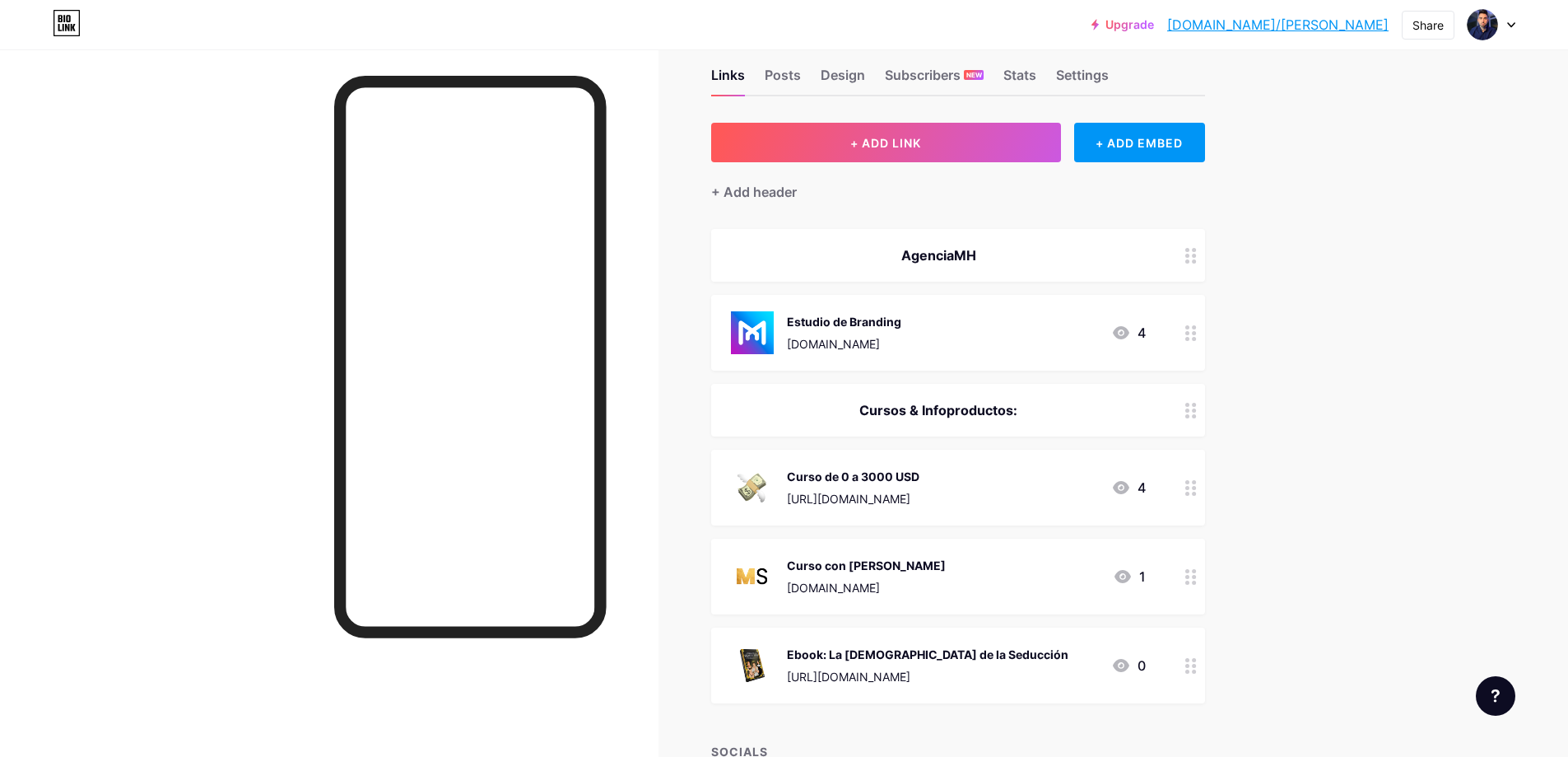
click at [1008, 322] on div "Estudio de Branding [DOMAIN_NAME] 4" at bounding box center [938, 332] width 415 height 43
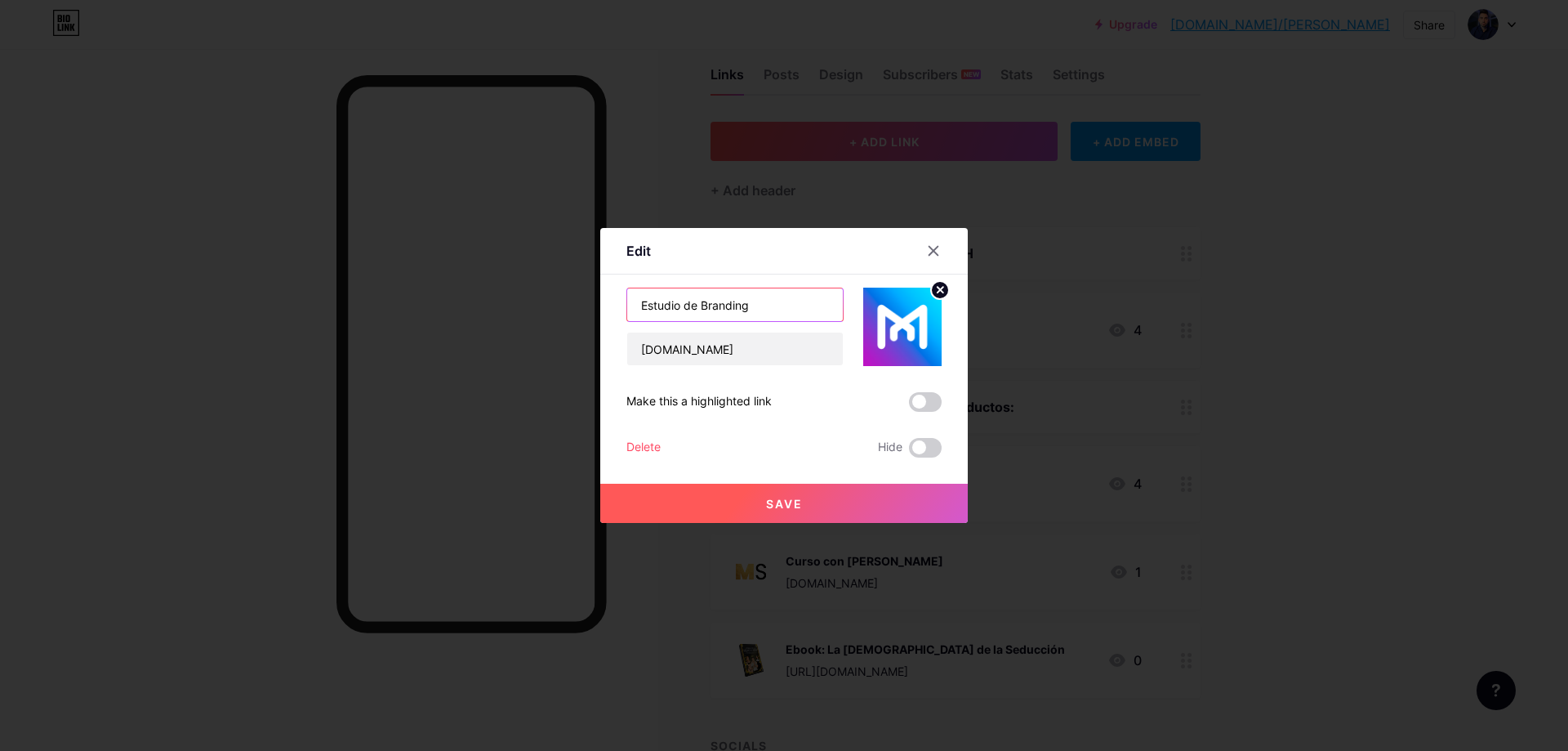
click at [765, 309] on input "Estudio de Branding" at bounding box center [735, 305] width 216 height 33
type input "b"
click at [639, 303] on input "Branding Boutique" at bounding box center [735, 305] width 216 height 33
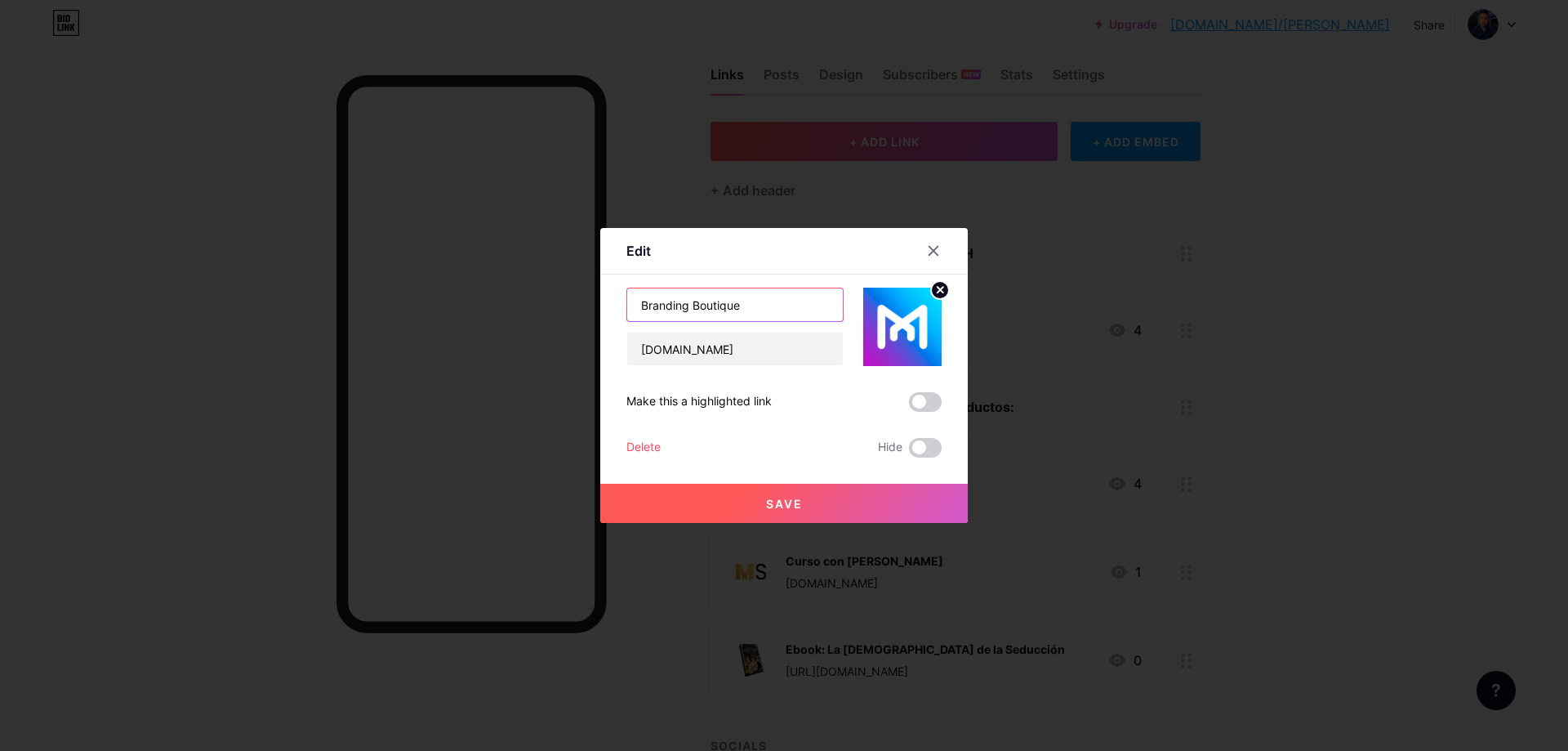
click at [636, 303] on input "Branding Boutique" at bounding box center [735, 305] width 216 height 33
click at [783, 306] on input "Global Branding Boutique" at bounding box center [735, 305] width 216 height 33
type input "Global Branding Boutique Studio"
click at [871, 512] on button "Save" at bounding box center [784, 502] width 368 height 39
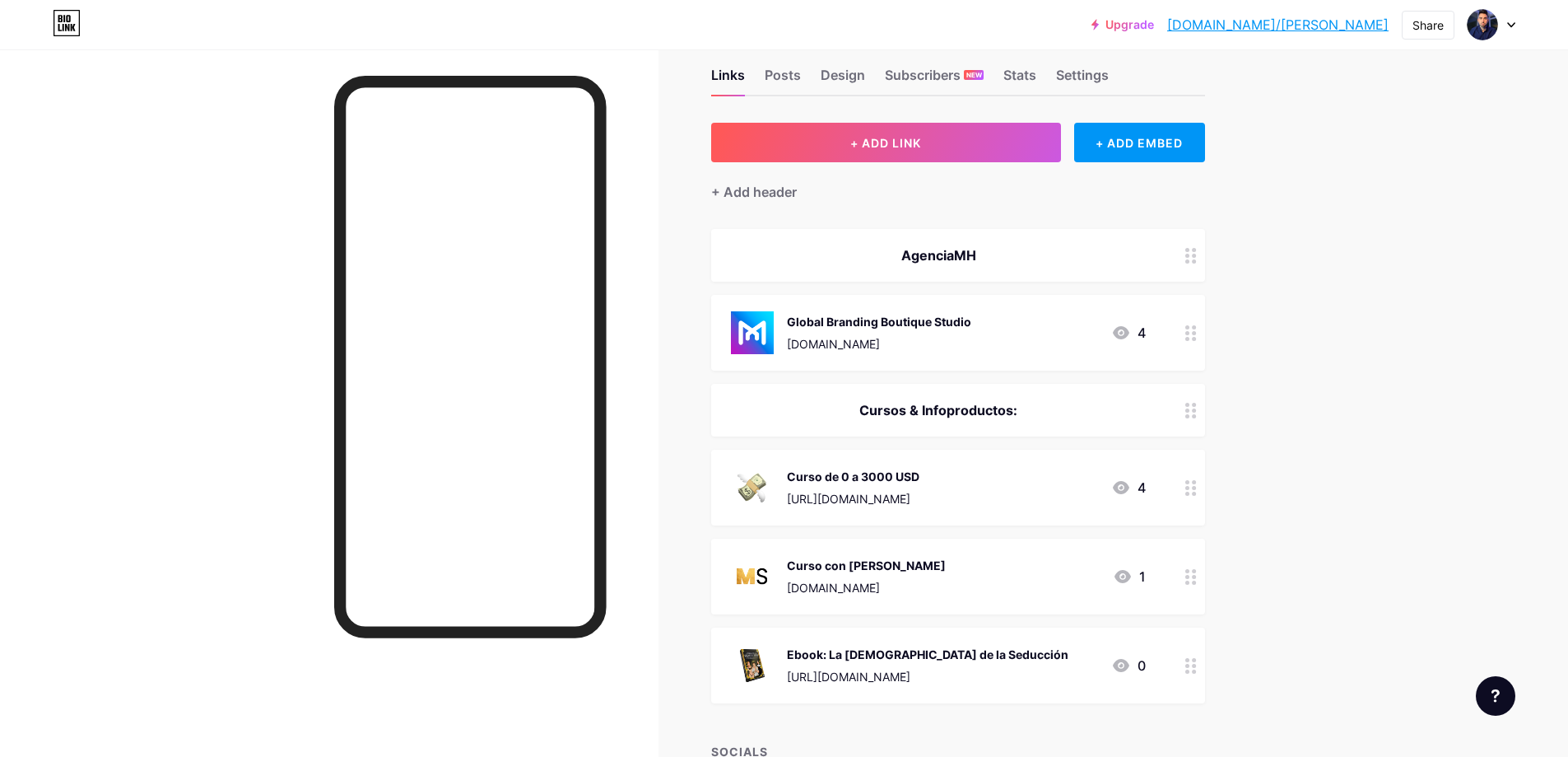
click at [774, 347] on img at bounding box center [752, 332] width 43 height 43
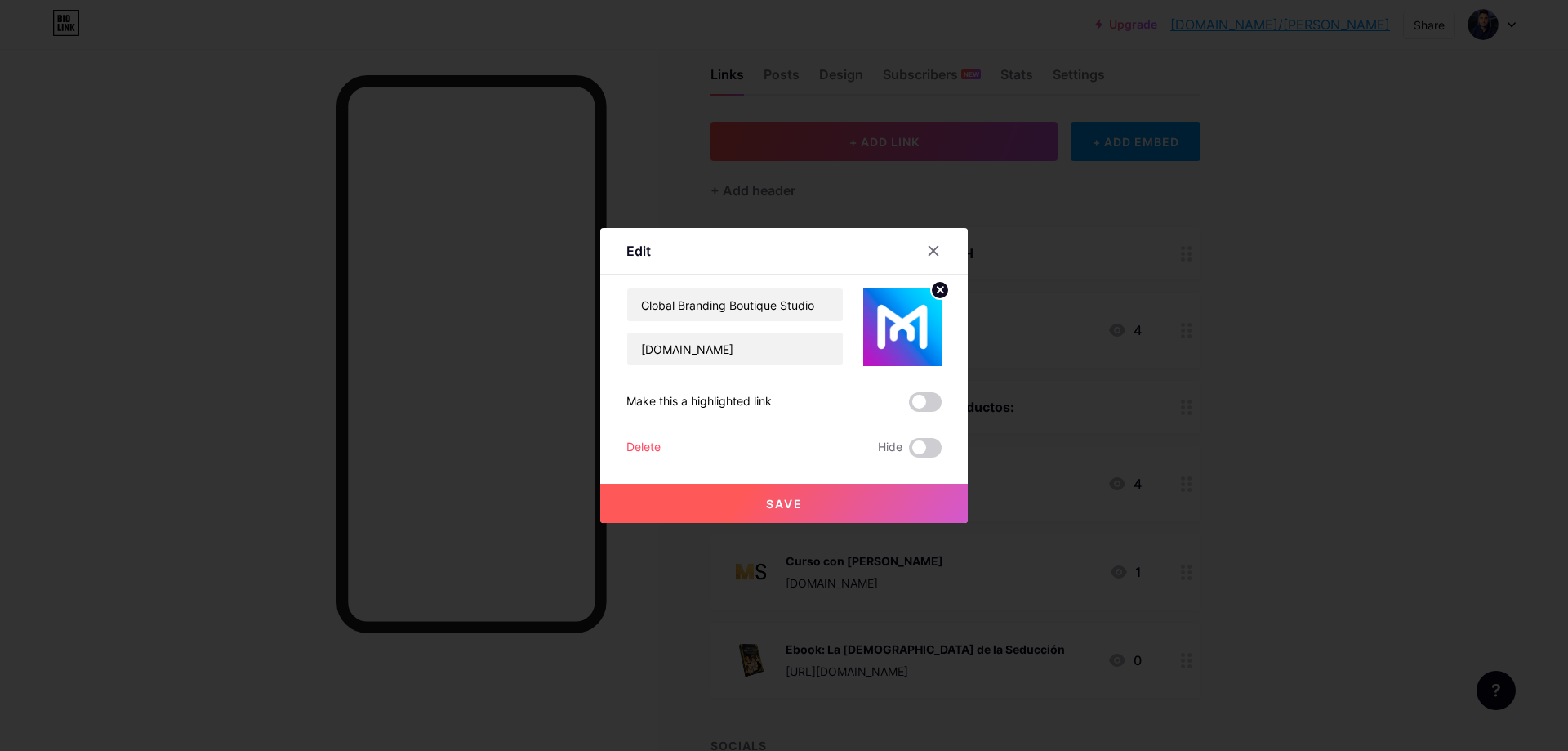
click at [937, 288] on circle at bounding box center [940, 289] width 18 height 18
click at [905, 326] on rect at bounding box center [912, 327] width 13 height 9
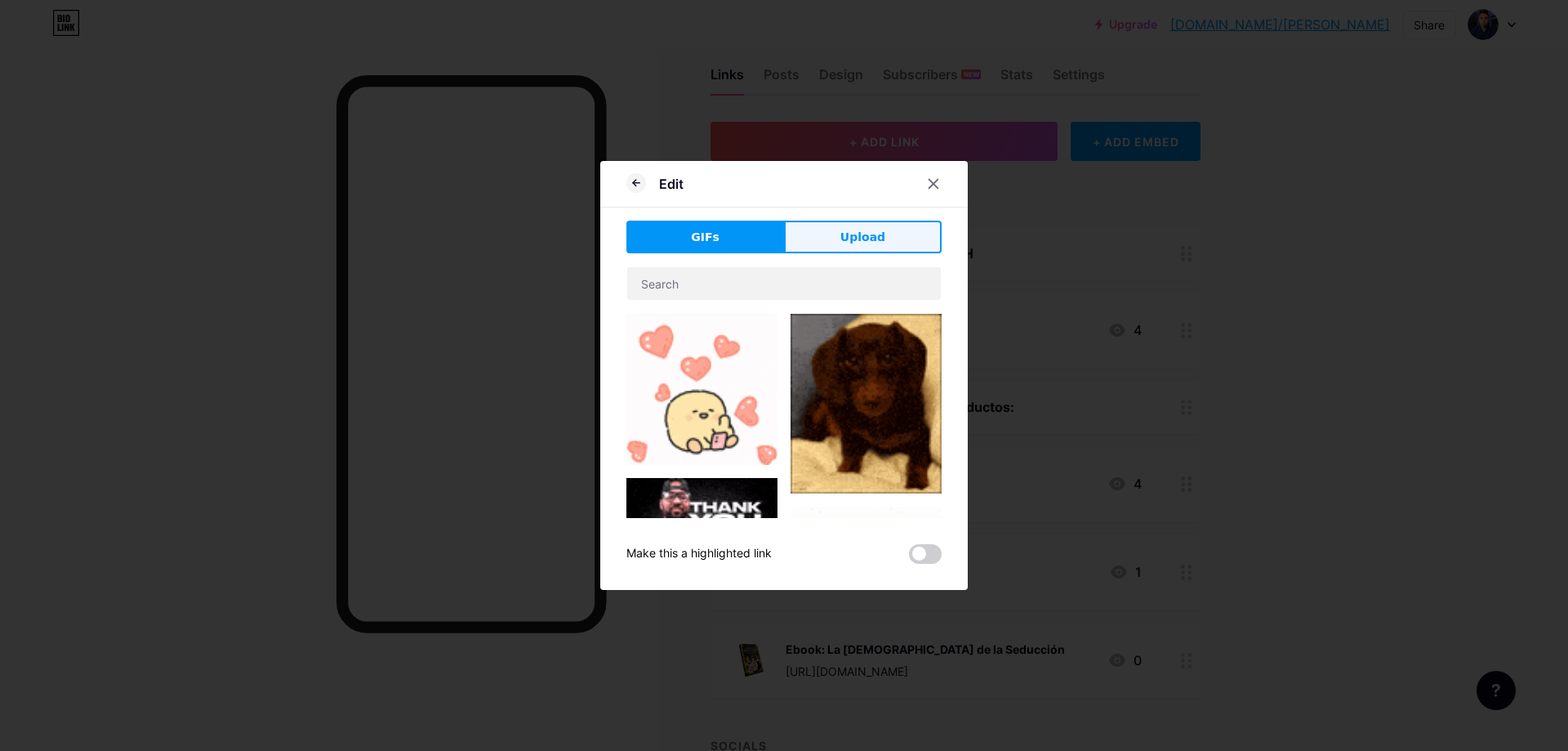
click at [864, 238] on span "Upload" at bounding box center [862, 237] width 44 height 17
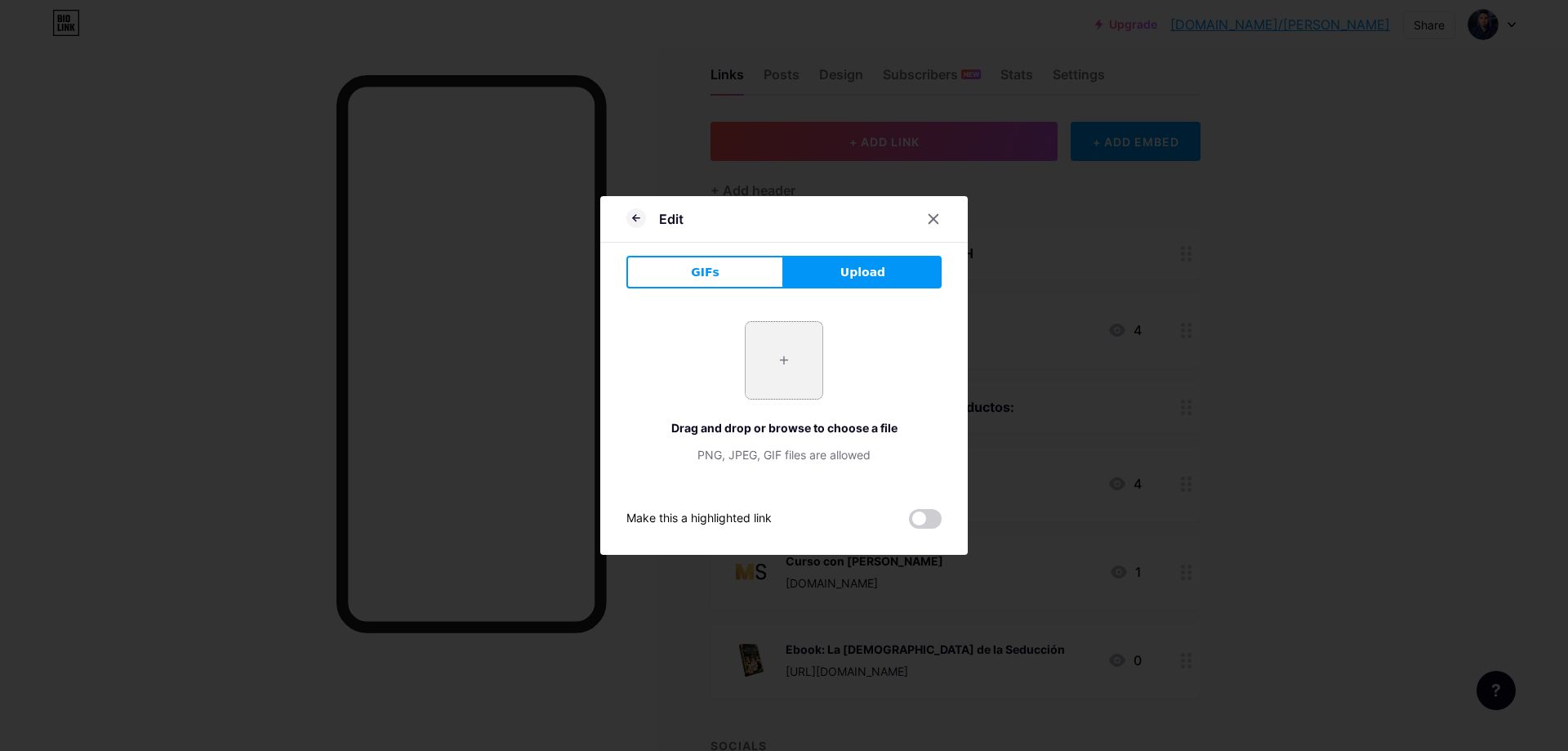
click at [802, 349] on input "file" at bounding box center [783, 359] width 77 height 77
type input "C:\fakepath\MH.png"
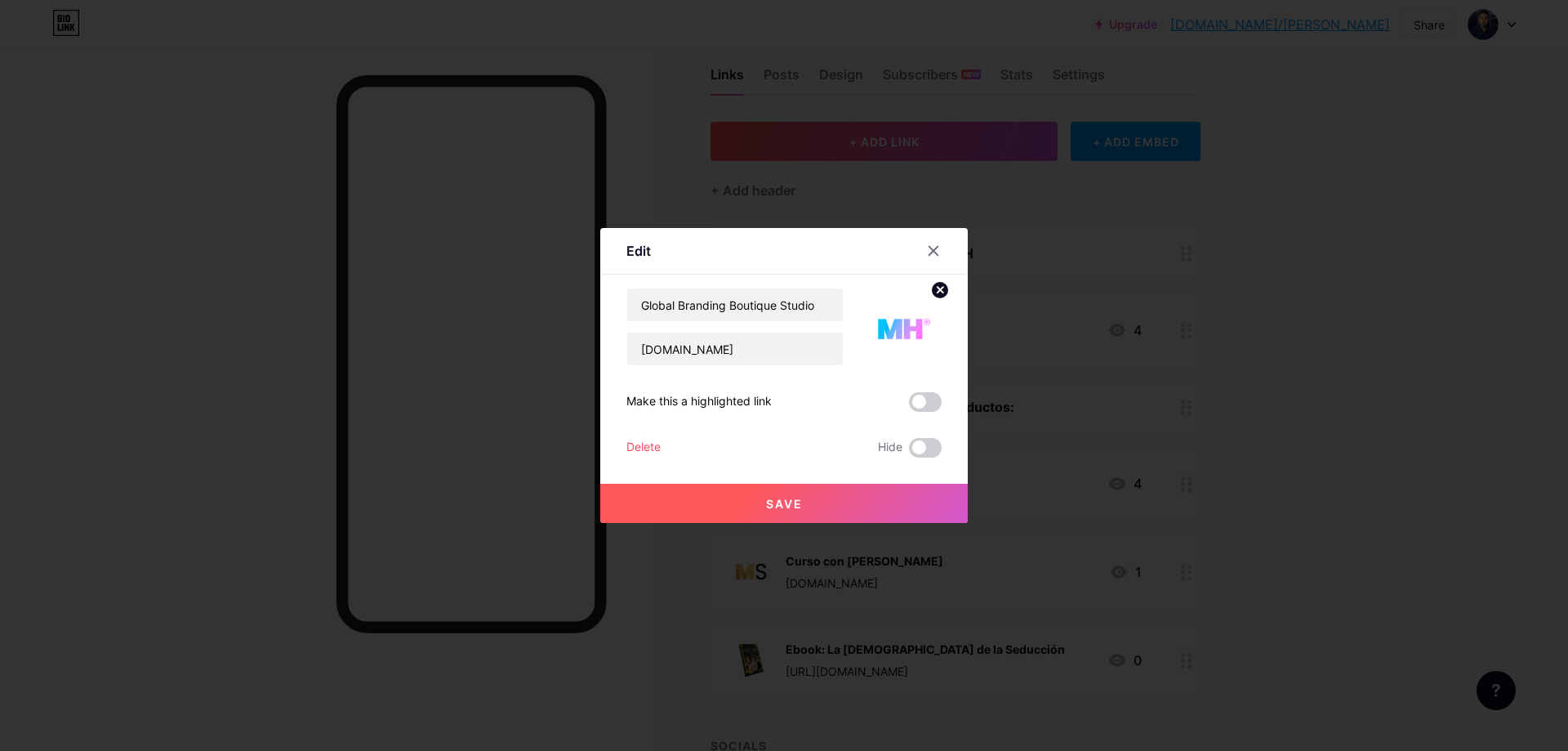
click at [809, 502] on button "Save" at bounding box center [784, 502] width 368 height 39
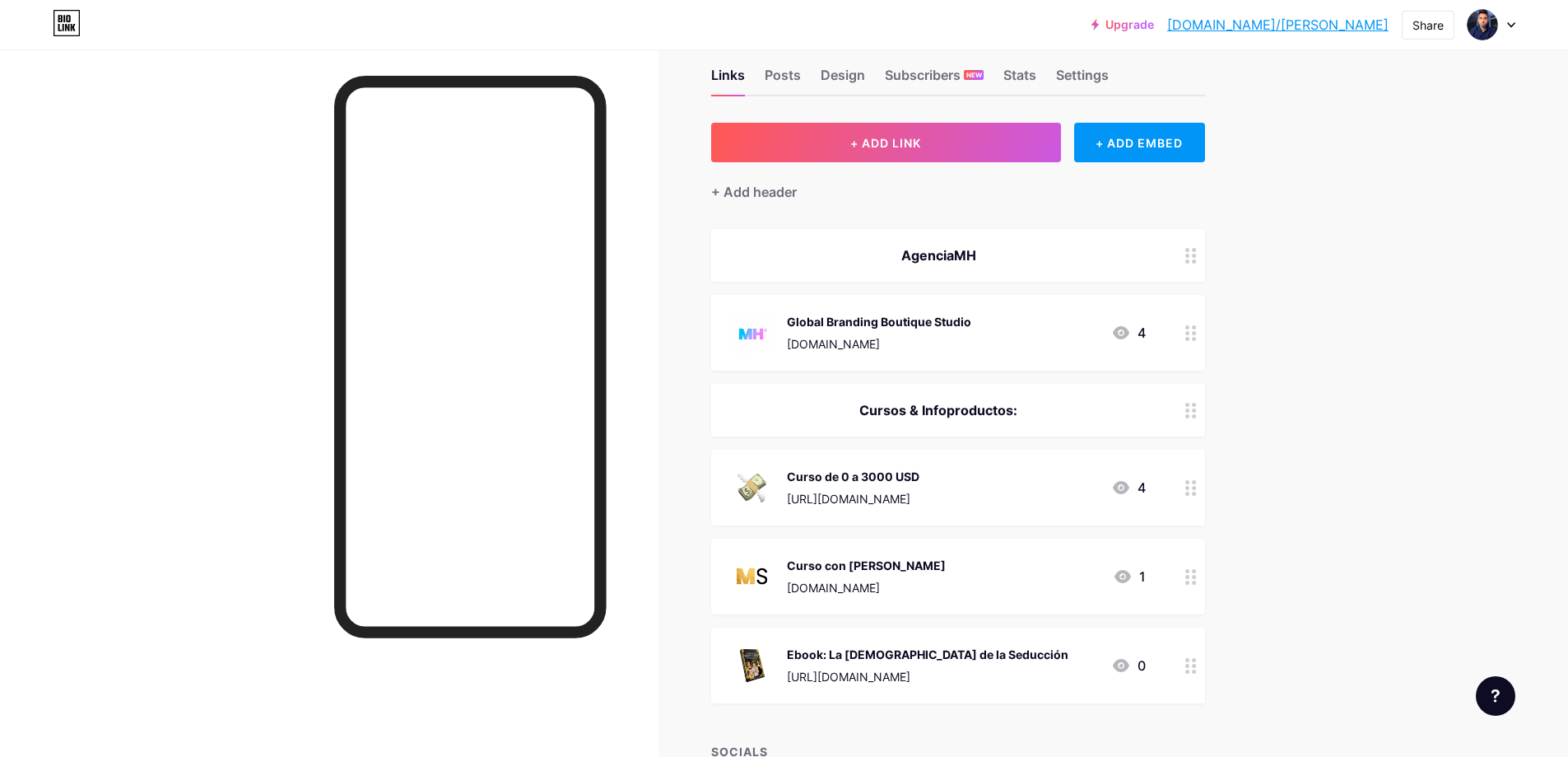
click at [999, 261] on div "AgenciaMH" at bounding box center [938, 255] width 415 height 20
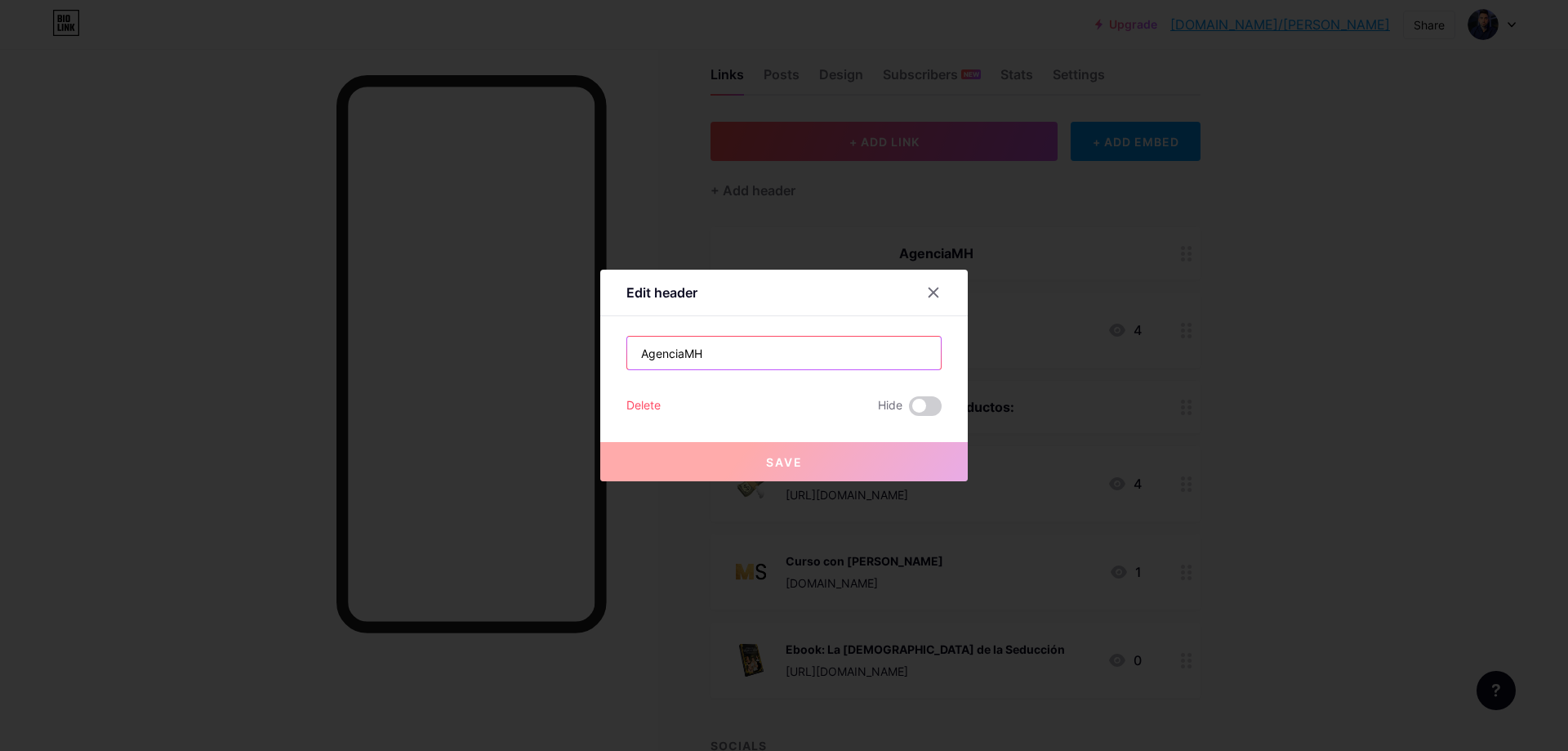
click at [826, 344] on input "AgenciaMH" at bounding box center [784, 353] width 314 height 33
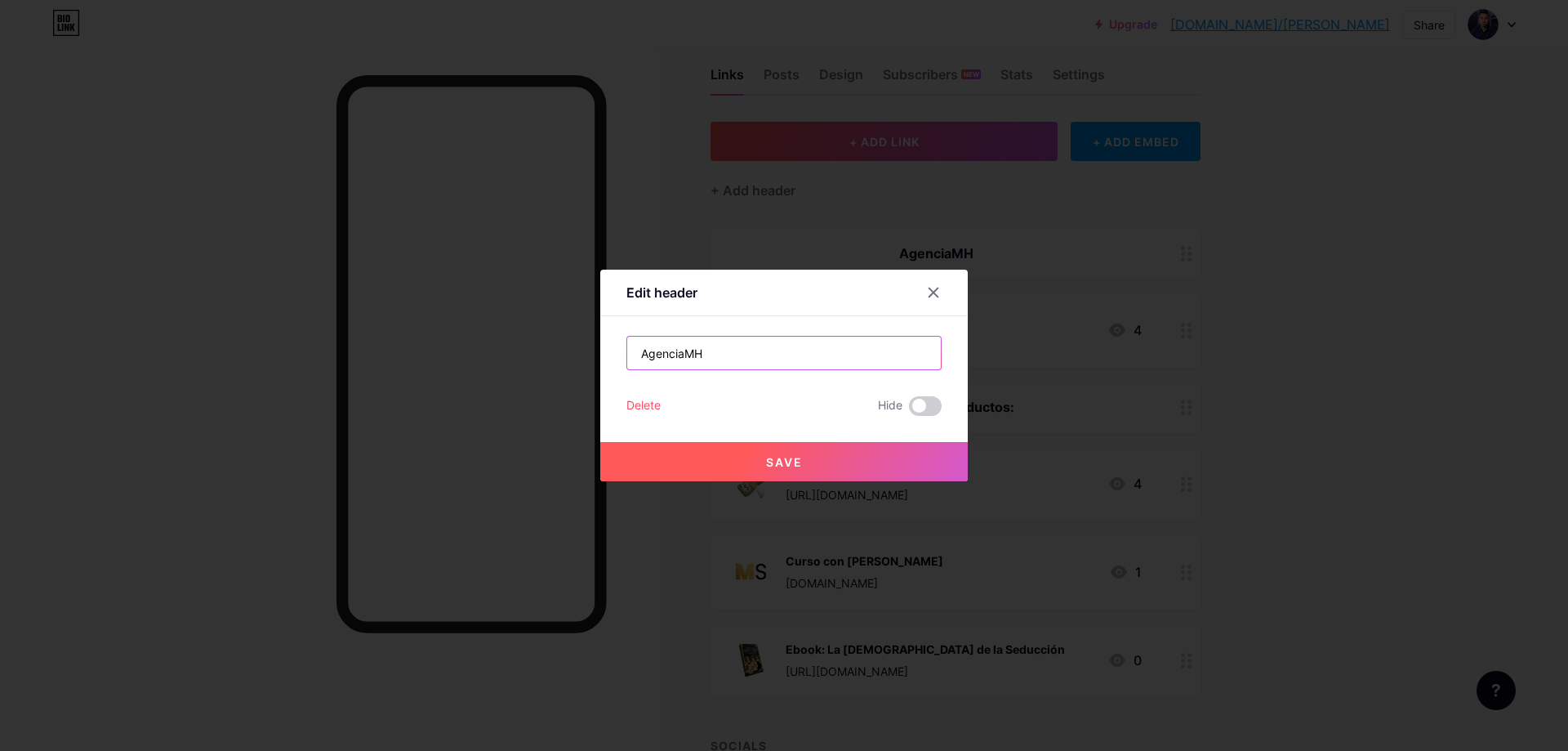
type input "AgenciaMH"
click at [930, 296] on icon at bounding box center [933, 292] width 9 height 9
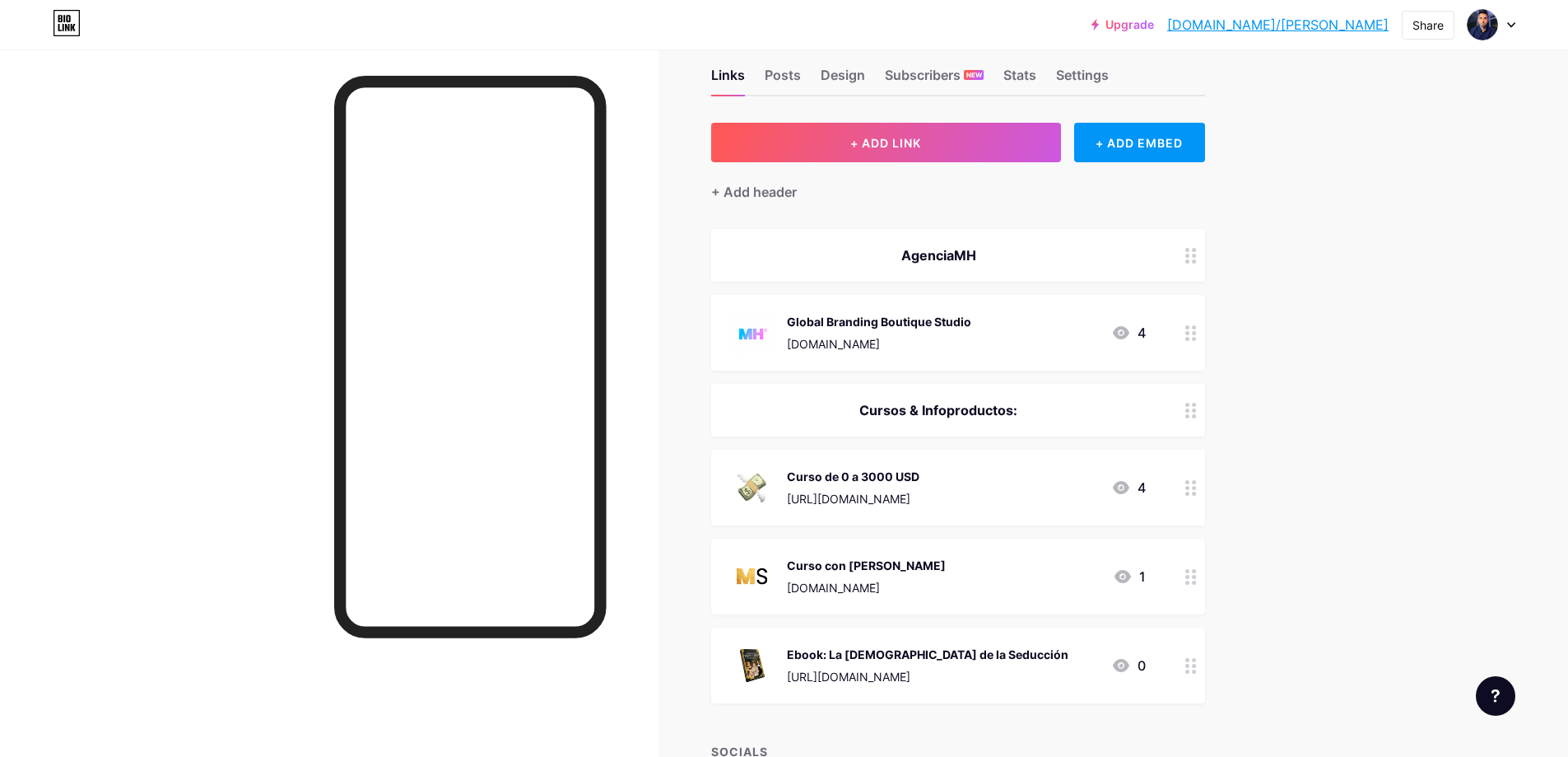
click at [979, 424] on div "Cursos & Infoproductos:" at bounding box center [958, 409] width 494 height 52
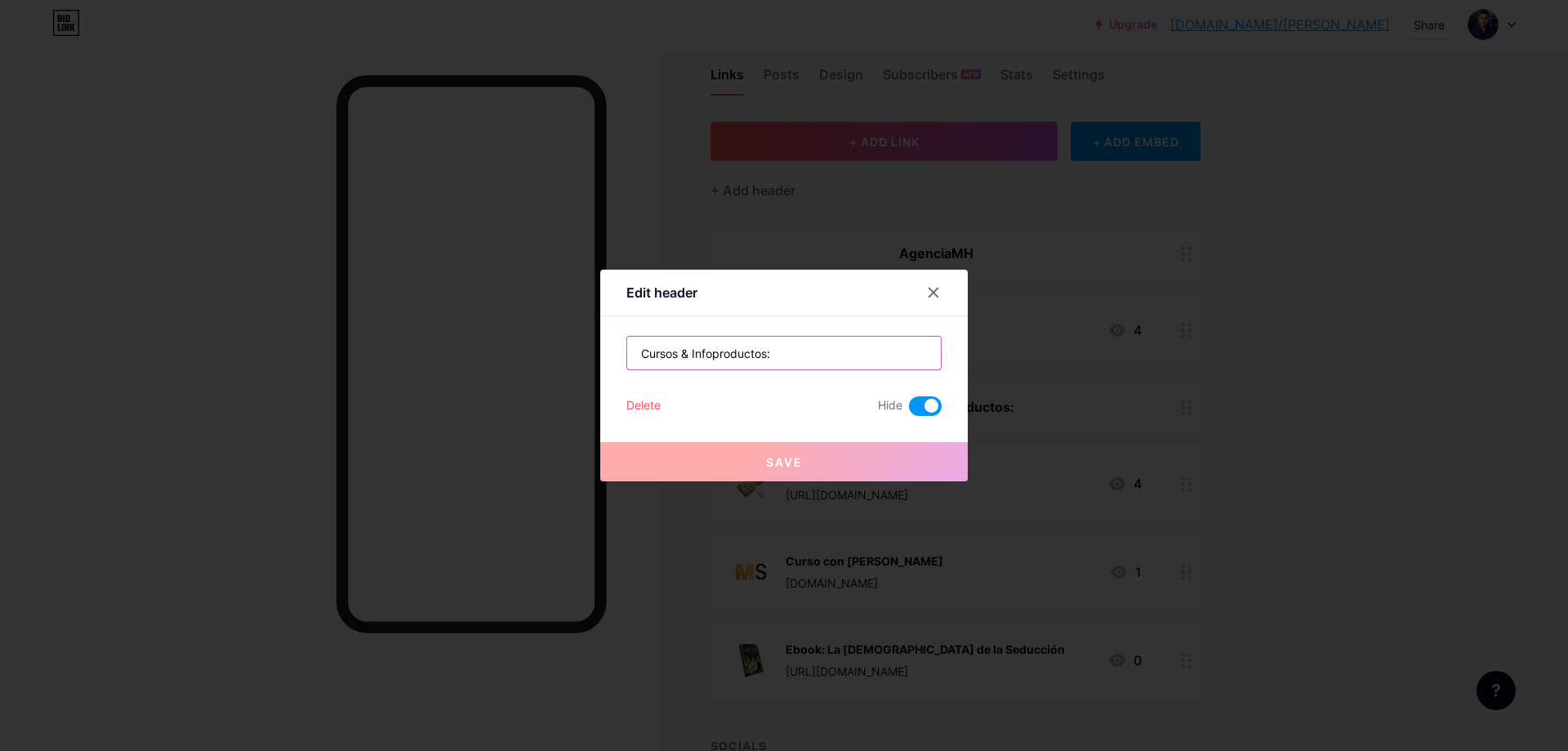
click at [824, 341] on input "Cursos & Infoproductos:" at bounding box center [784, 353] width 314 height 33
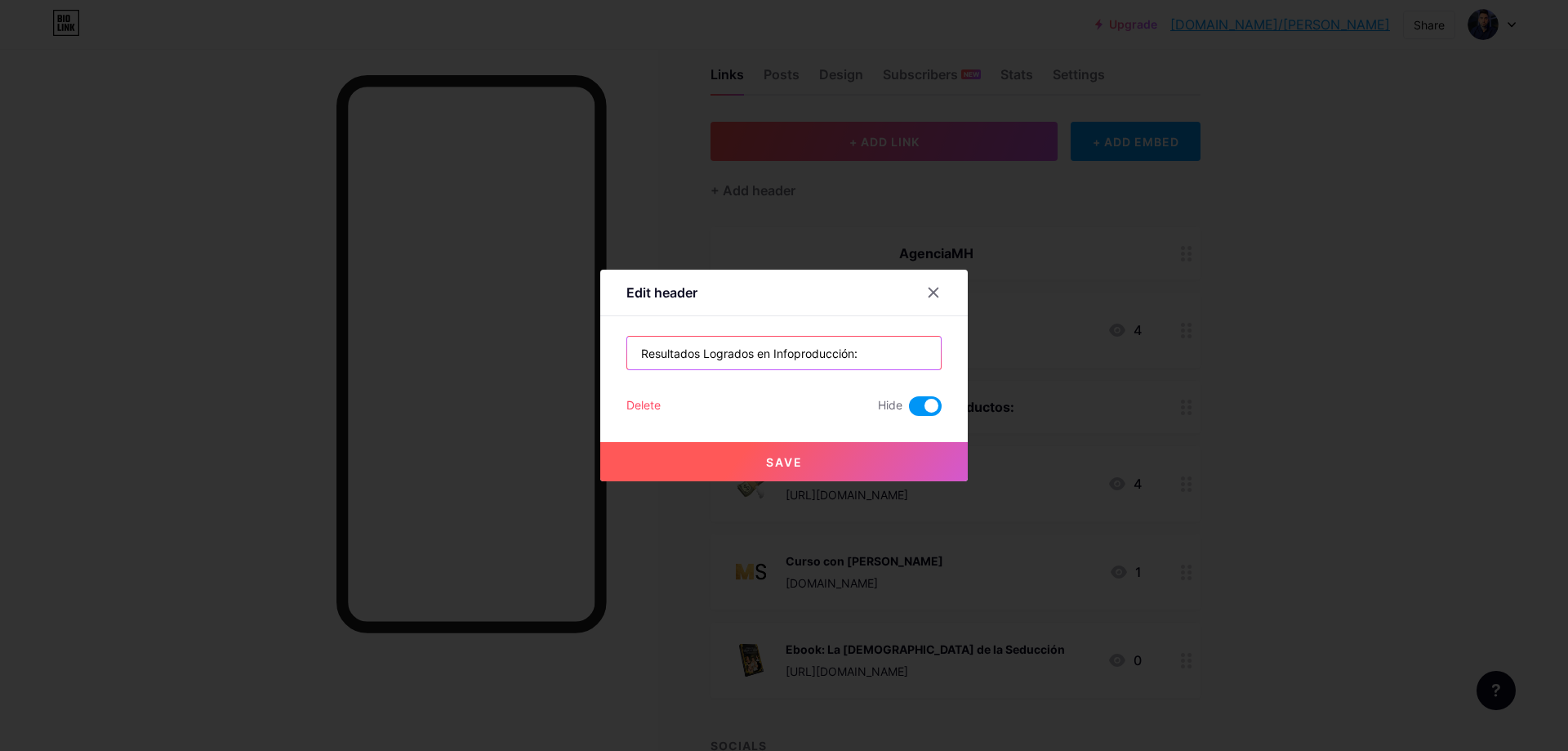
type input "Resultados Logrados en Infoproducción:"
click at [896, 458] on button "Save" at bounding box center [784, 461] width 368 height 39
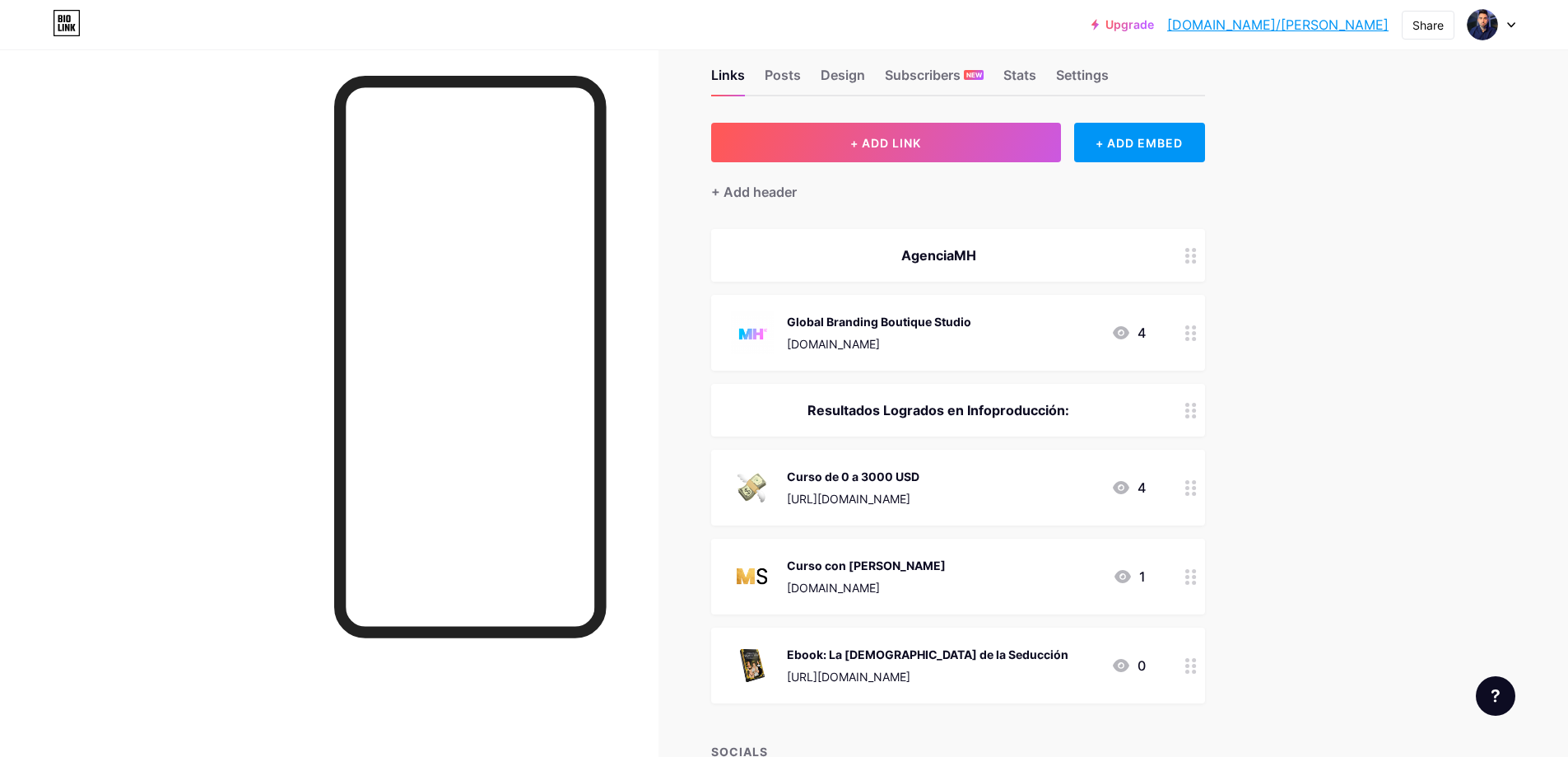
click at [1190, 480] on circle at bounding box center [1188, 481] width 4 height 4
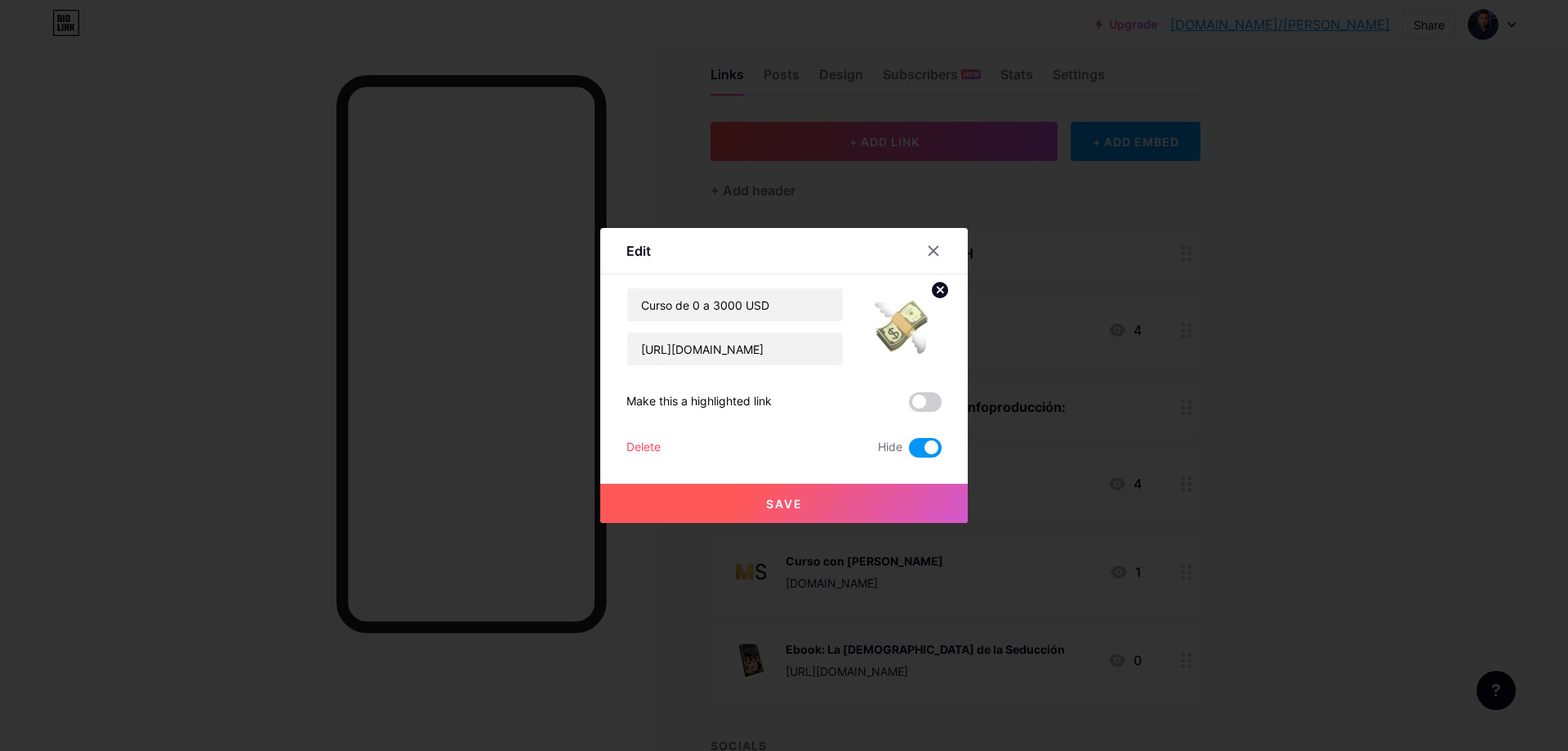
click at [633, 451] on div "Delete" at bounding box center [643, 447] width 34 height 20
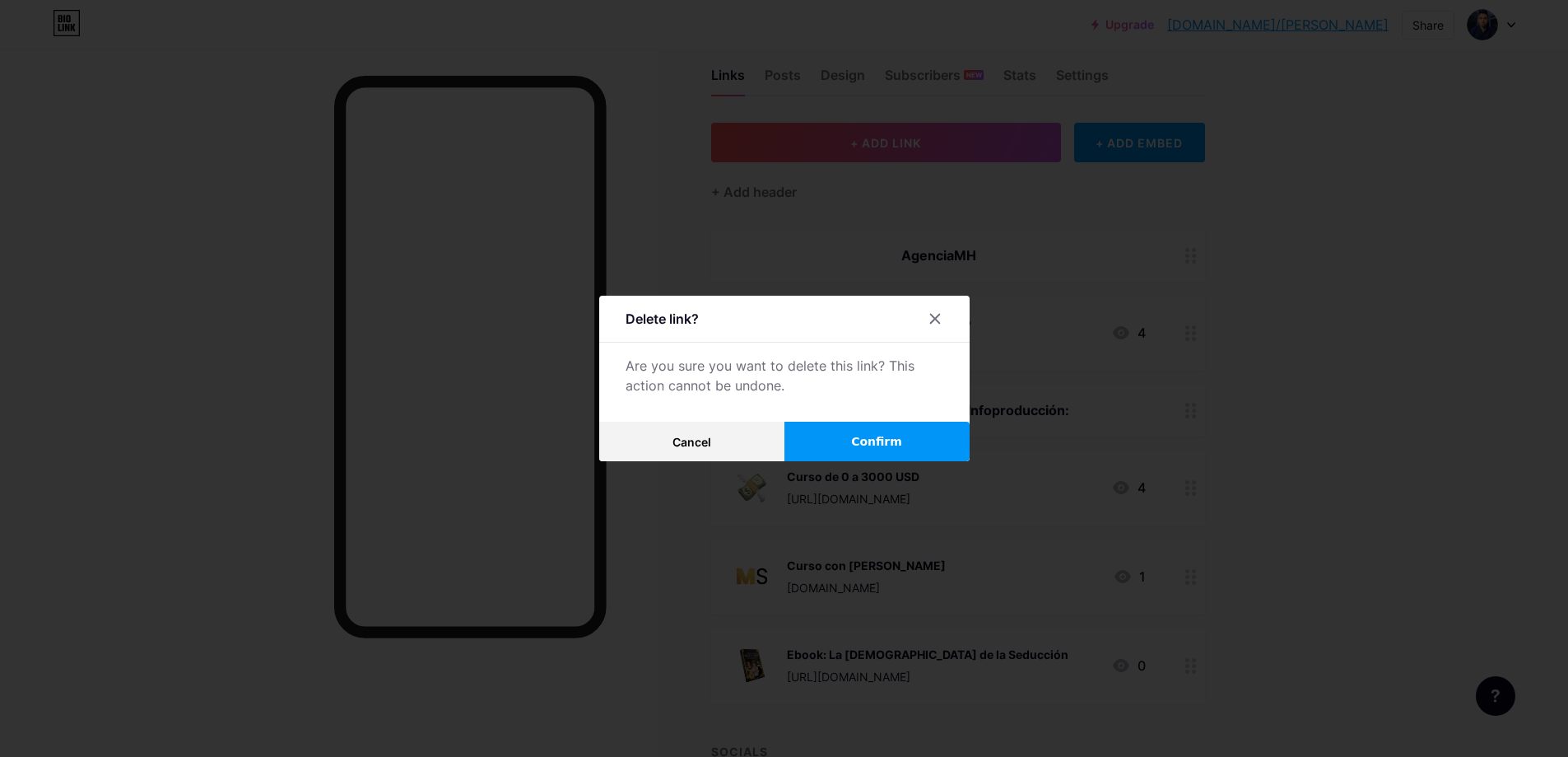
click at [908, 440] on button "Confirm" at bounding box center [877, 440] width 185 height 39
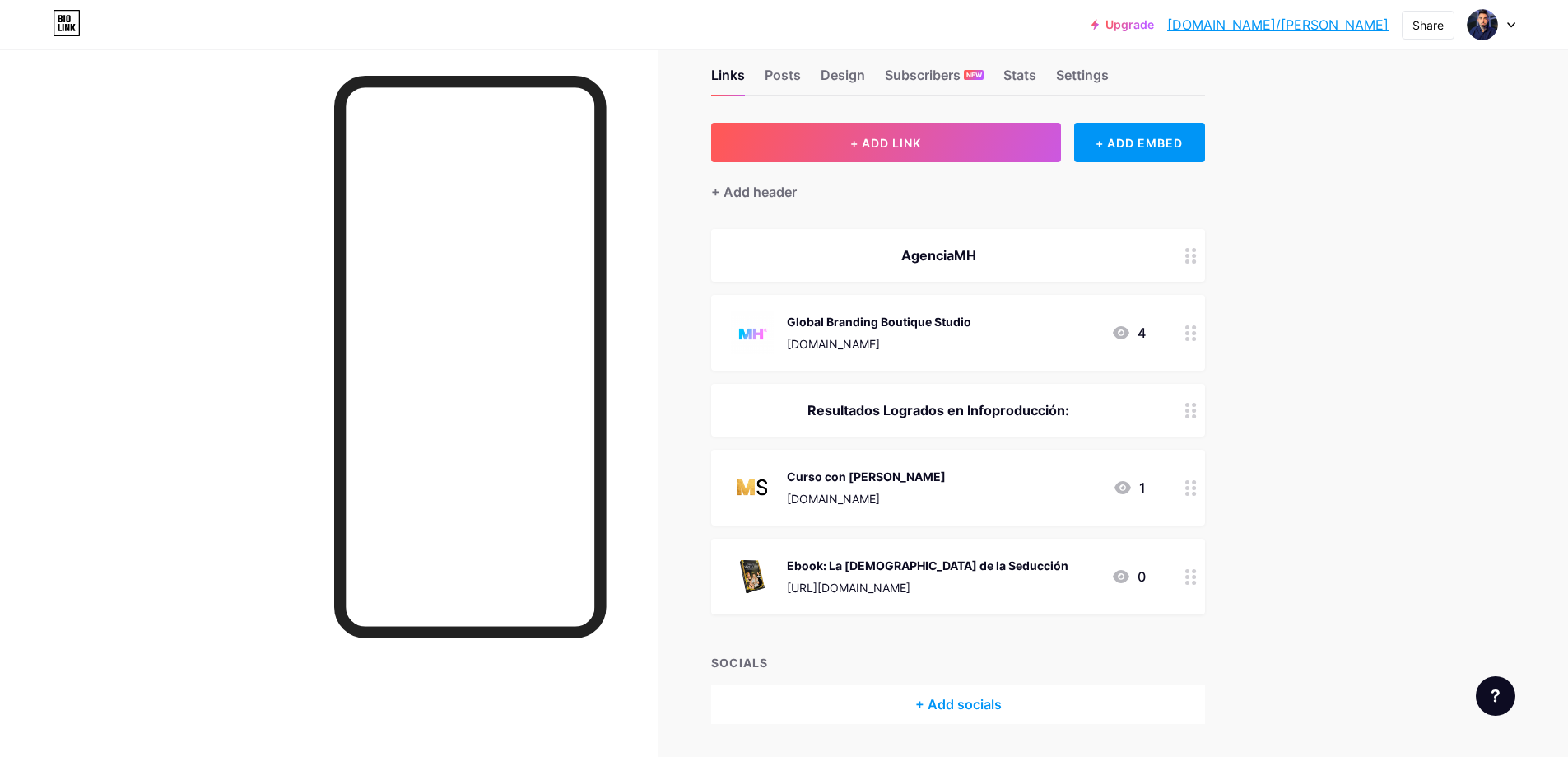
click at [1195, 489] on icon at bounding box center [1191, 487] width 11 height 15
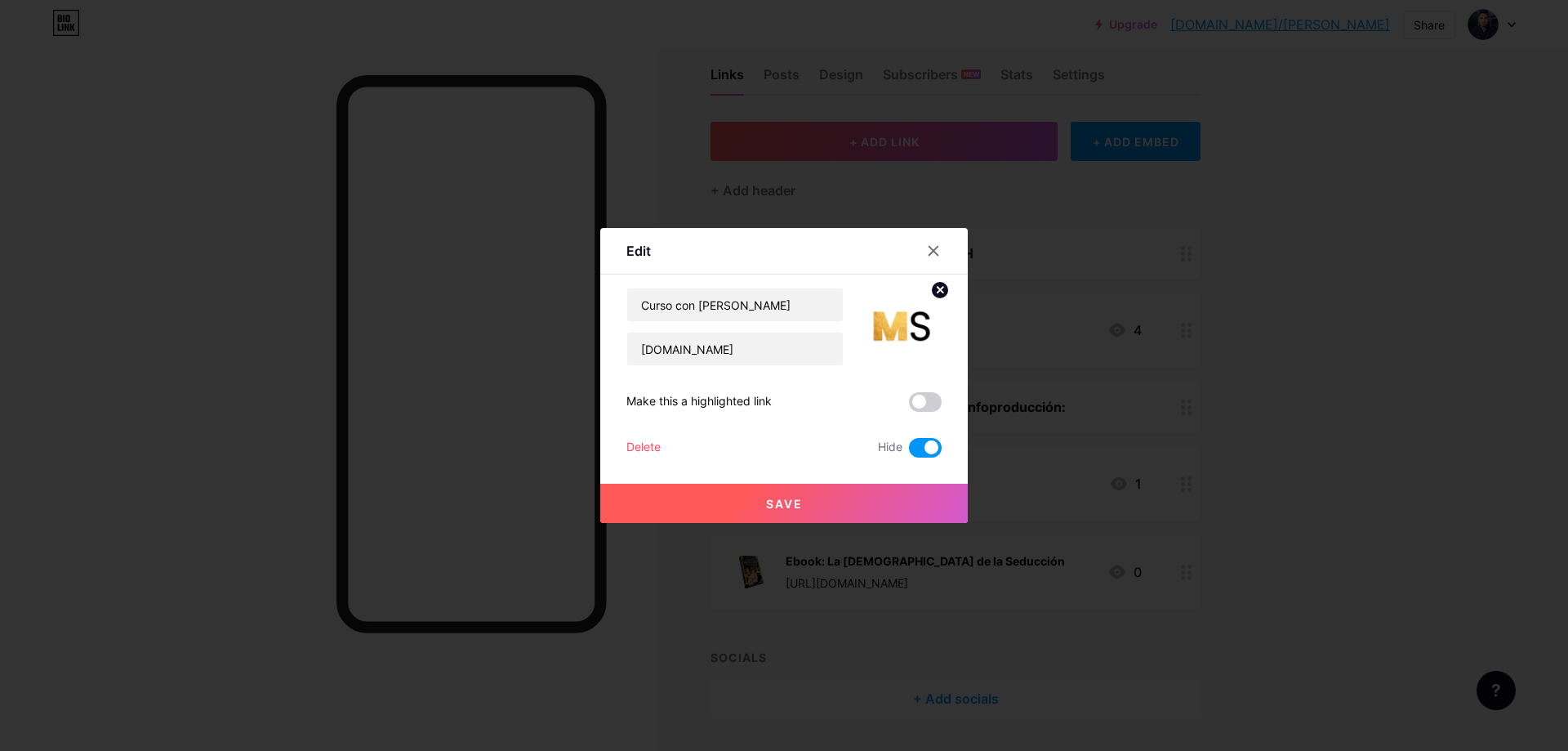
click at [615, 443] on div "Edit Content YouTube Play YouTube video without leaving your page. ADD Vimeo Pl…" at bounding box center [784, 376] width 368 height 295
click at [626, 452] on div "Delete" at bounding box center [643, 447] width 34 height 20
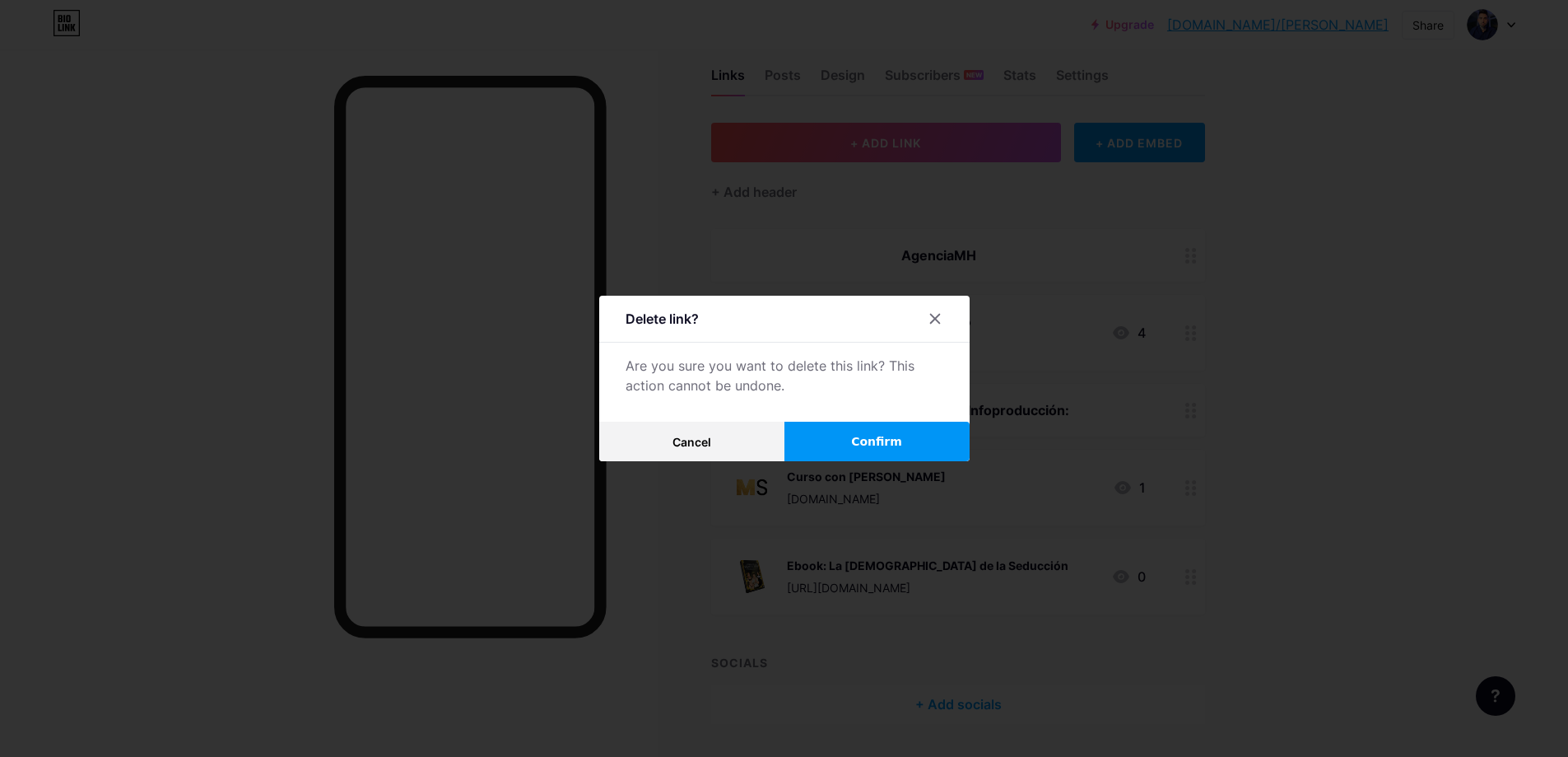
click at [880, 446] on span "Confirm" at bounding box center [877, 441] width 51 height 17
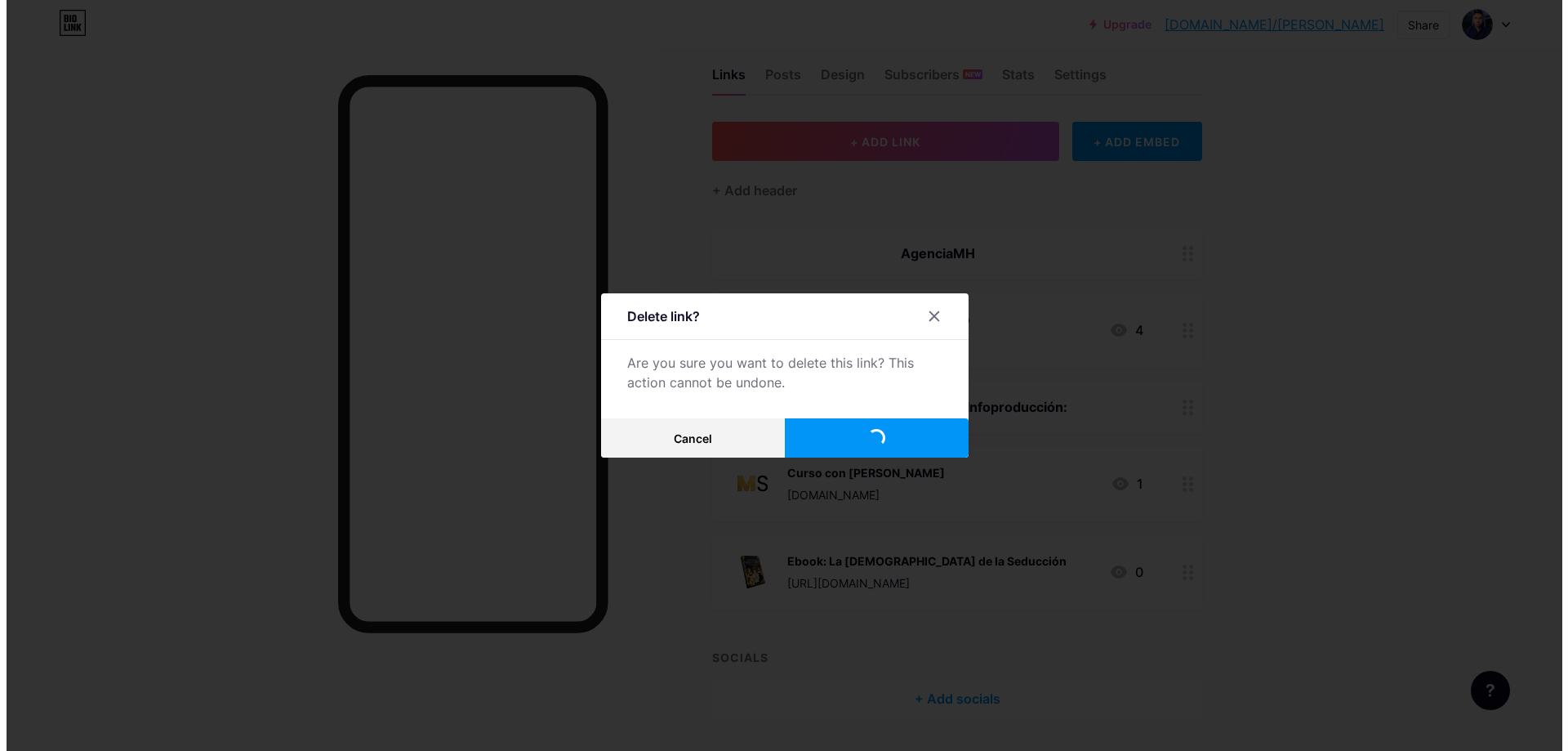
scroll to position [0, 0]
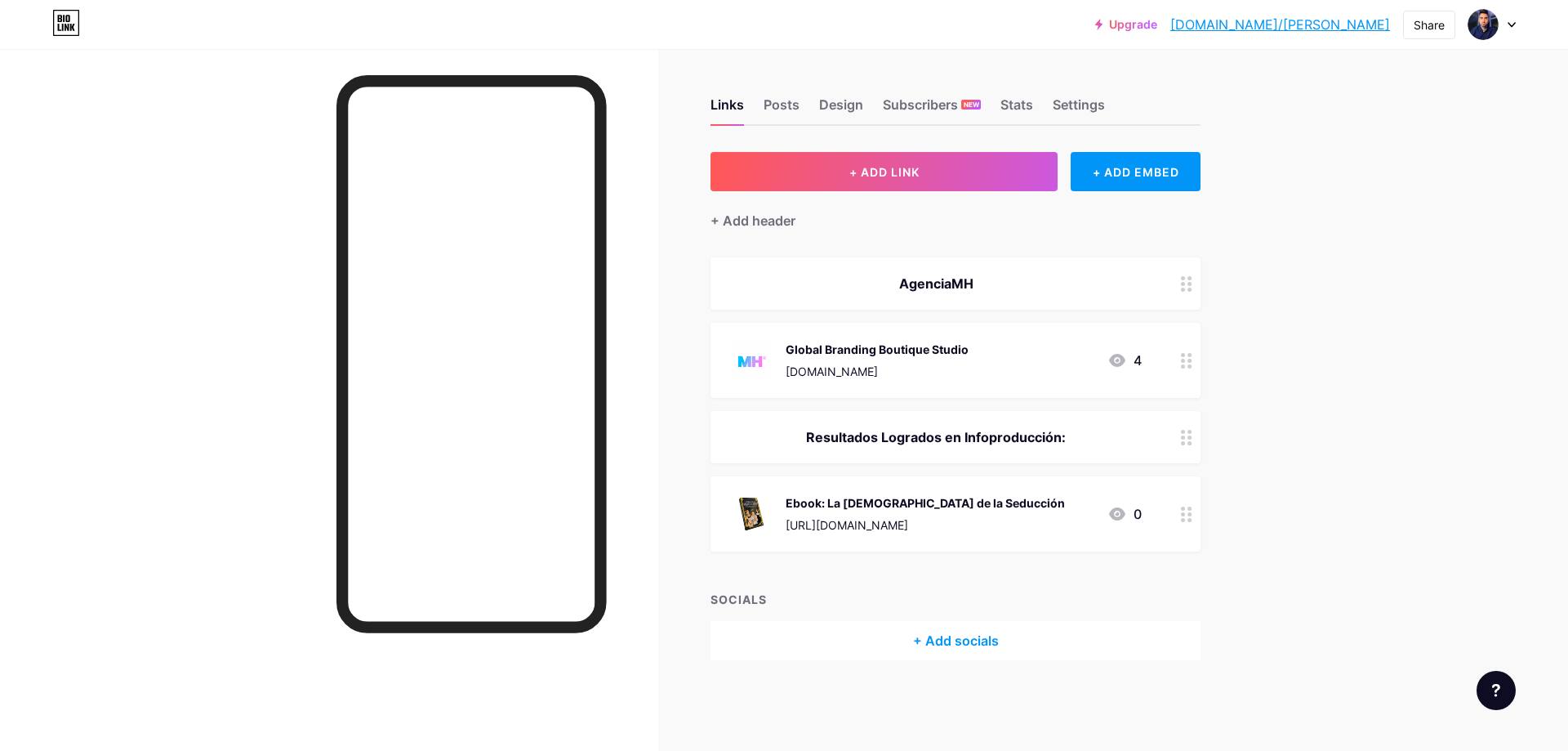
click at [1195, 515] on div at bounding box center [1186, 513] width 27 height 75
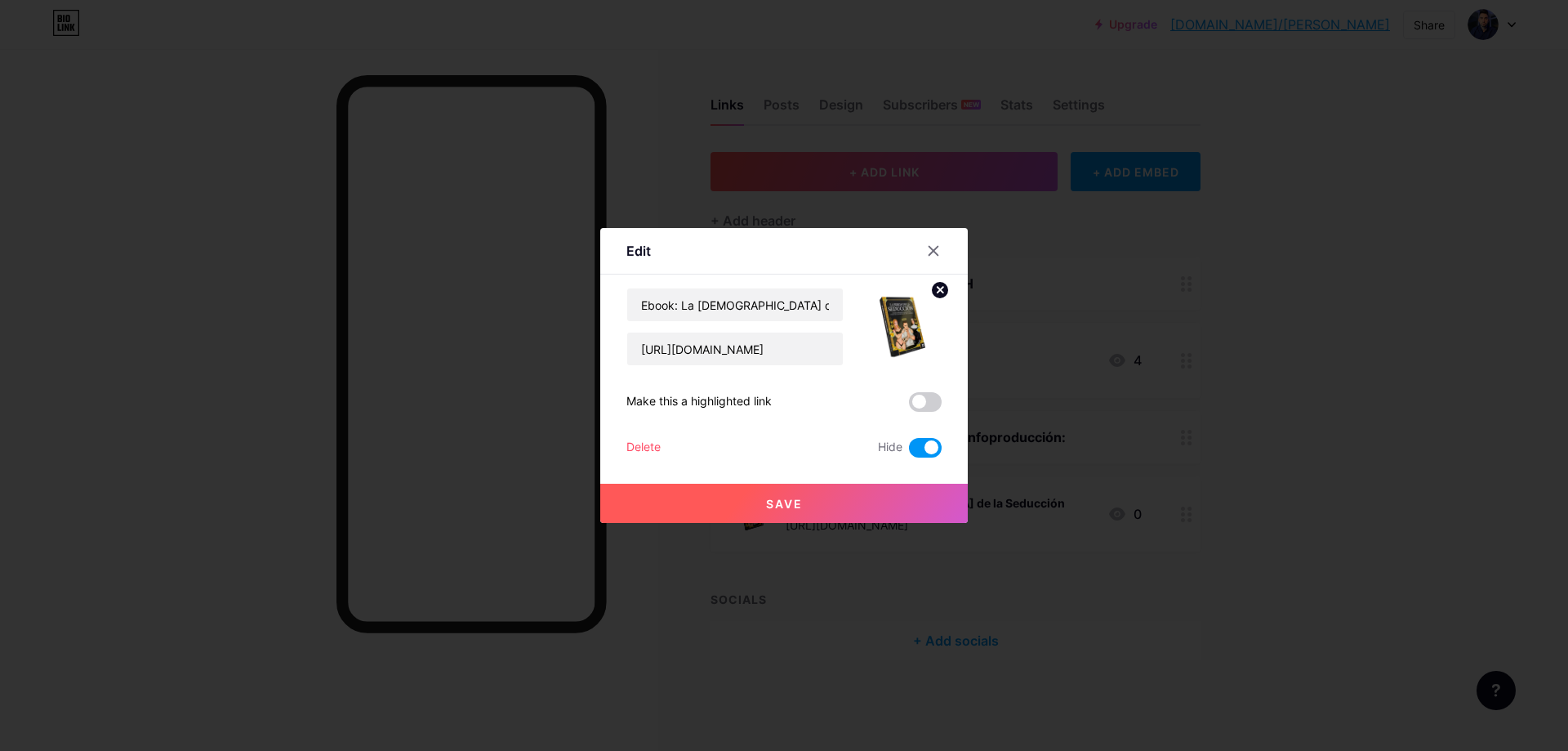
click at [619, 443] on div "Edit Content YouTube Play YouTube video without leaving your page. ADD Vimeo Pl…" at bounding box center [784, 376] width 368 height 295
click at [638, 443] on div "Delete" at bounding box center [643, 447] width 34 height 20
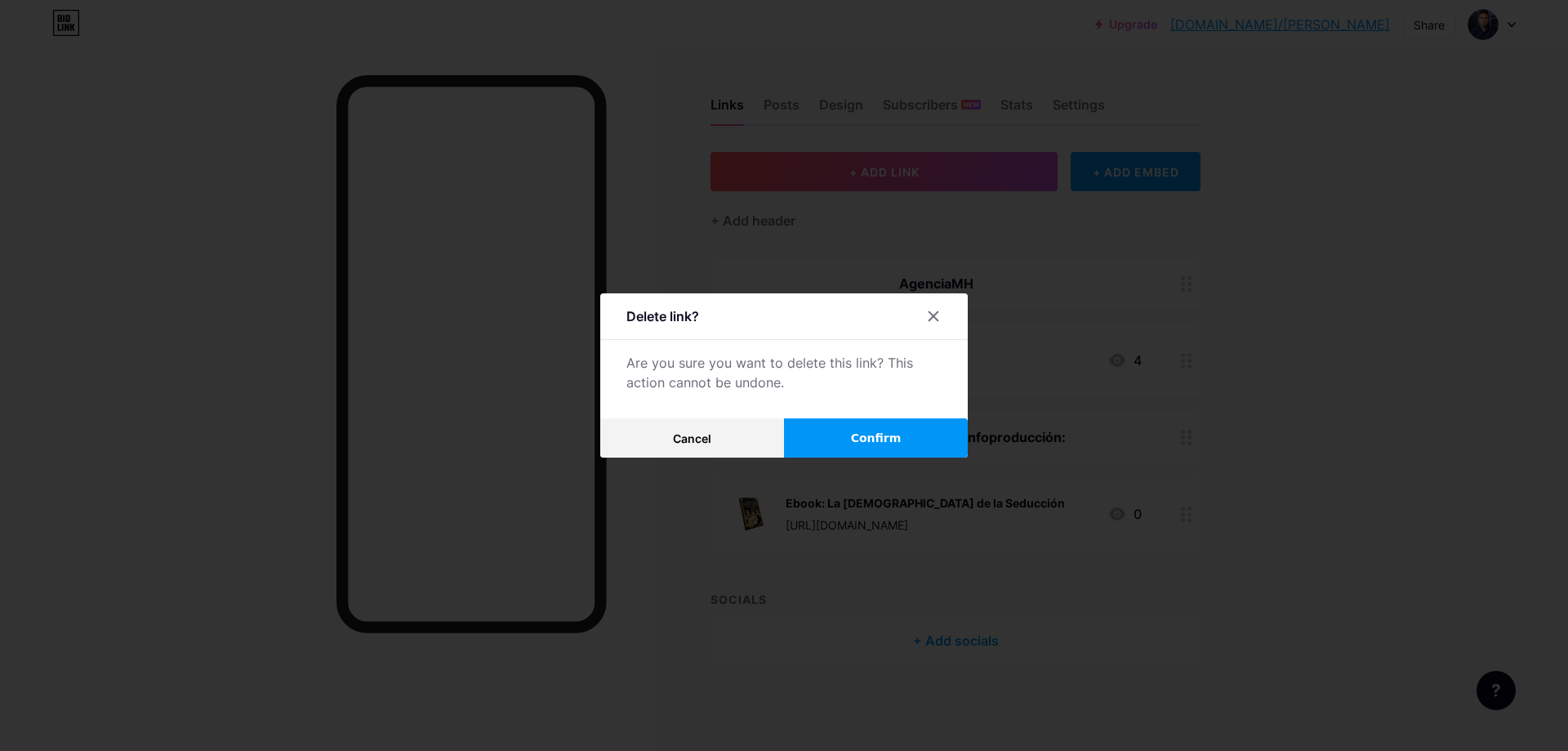
click at [861, 432] on span "Confirm" at bounding box center [877, 438] width 51 height 17
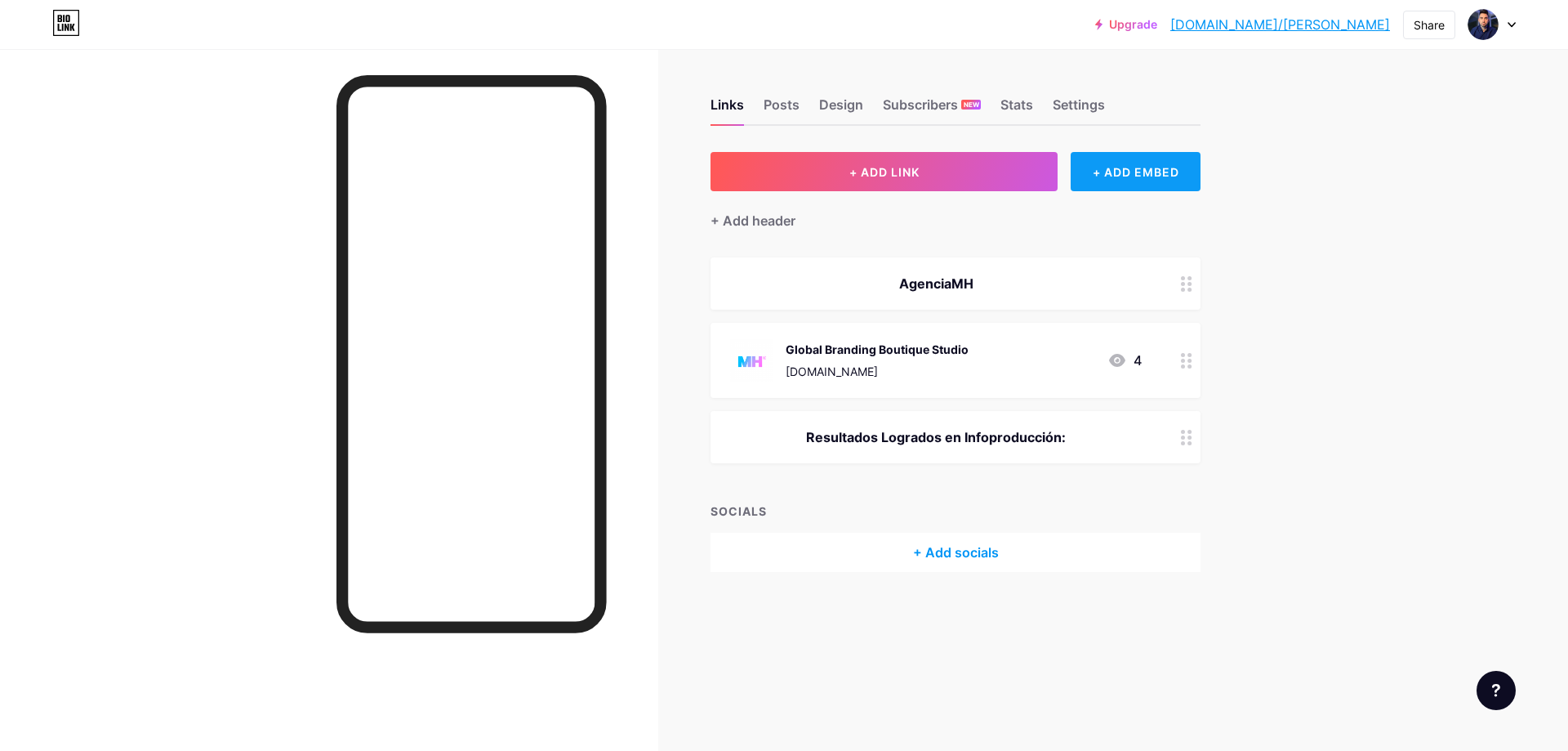
click at [1135, 163] on div "+ ADD EMBED" at bounding box center [1135, 171] width 130 height 39
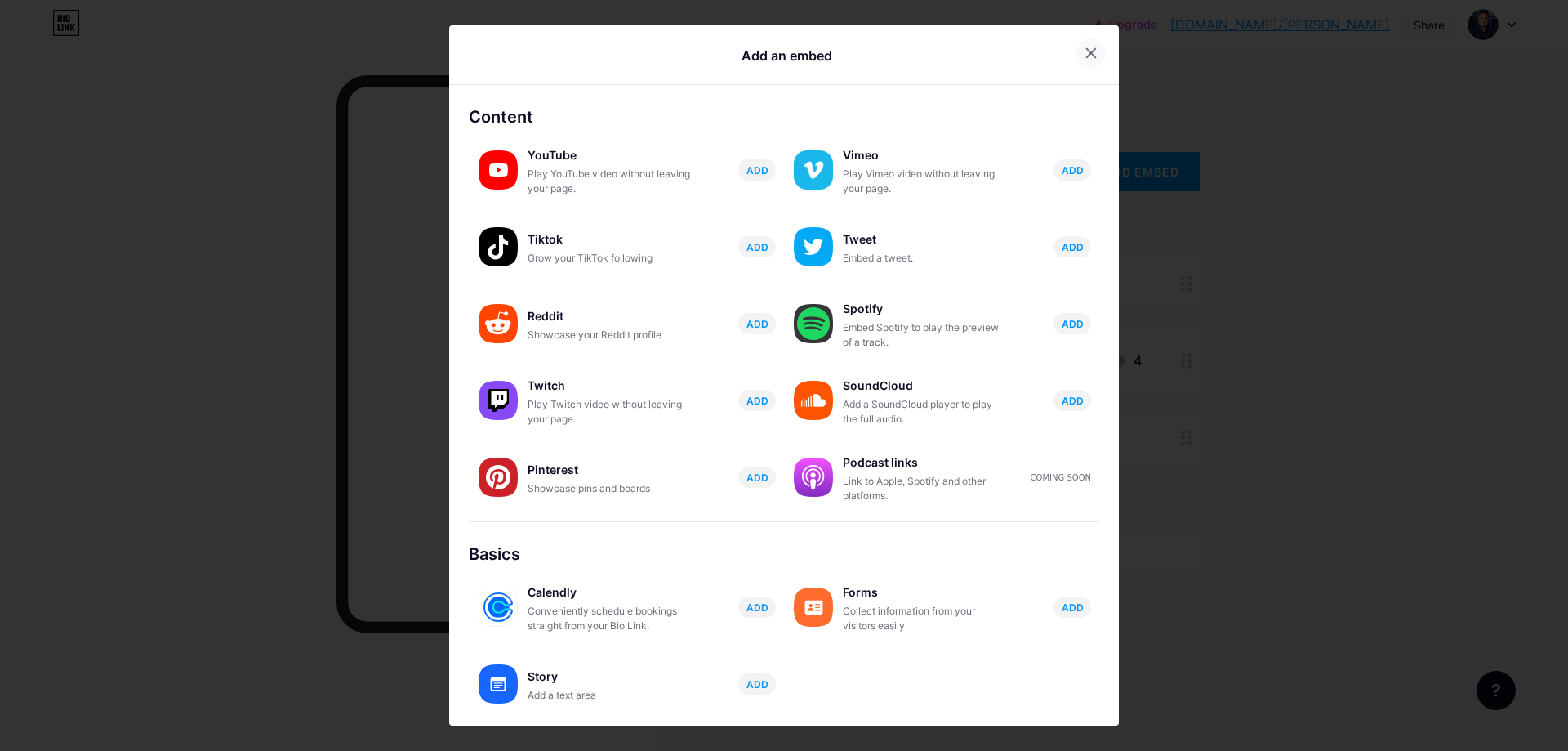
click at [1085, 51] on icon at bounding box center [1091, 53] width 13 height 13
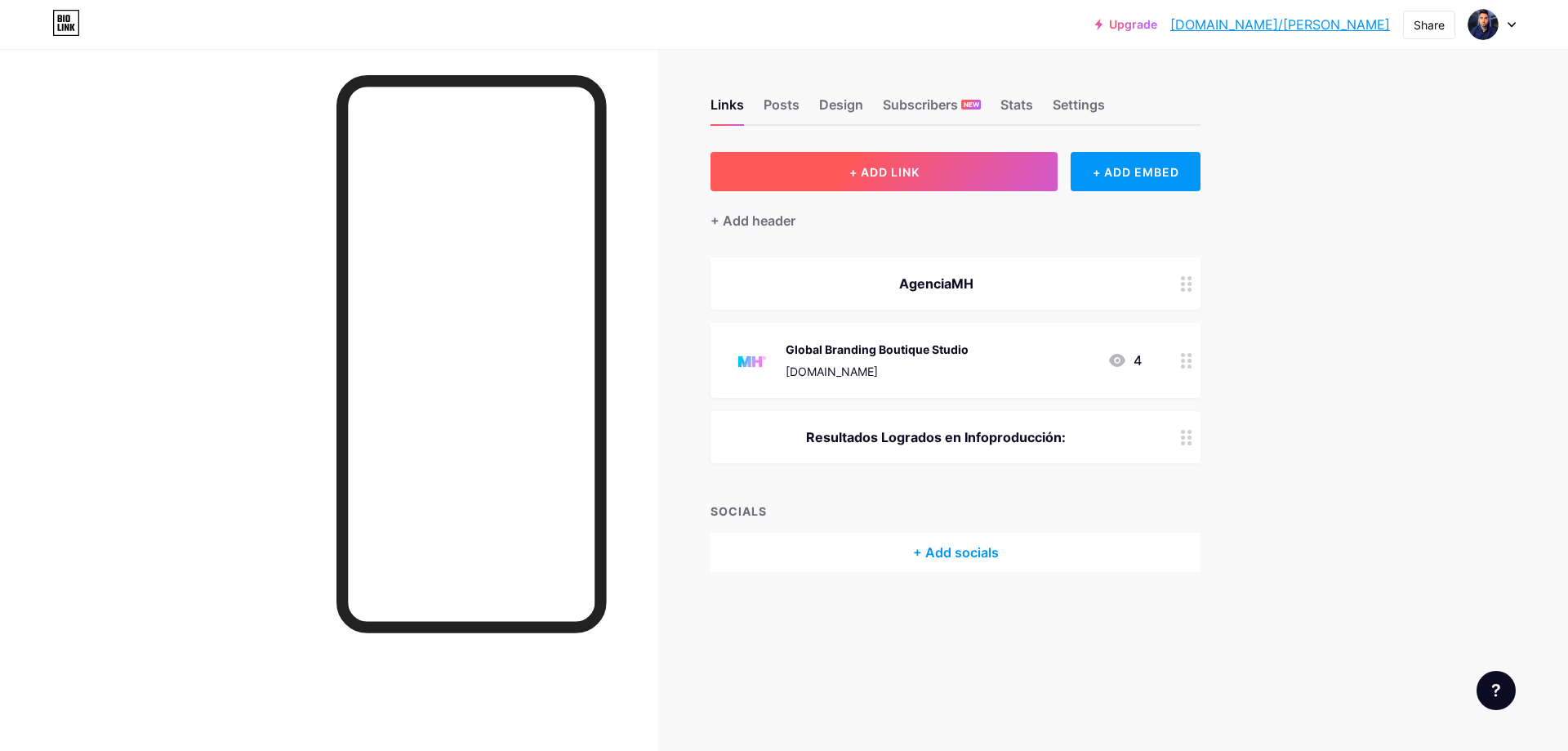
click at [944, 177] on button "+ ADD LINK" at bounding box center [883, 171] width 347 height 39
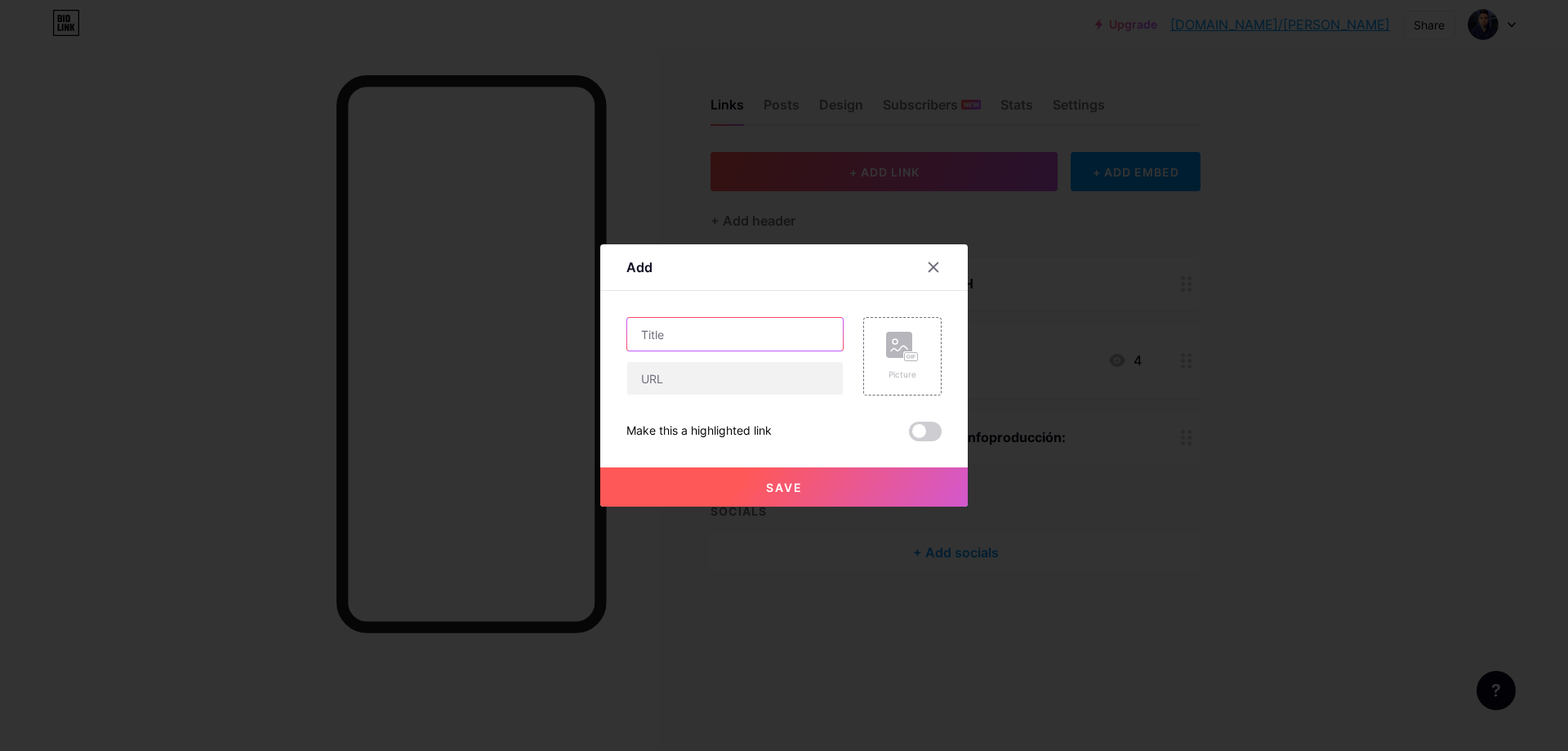
click at [753, 328] on input "text" at bounding box center [735, 334] width 216 height 33
type input "a"
type input "A"
type input "S"
type input "U"
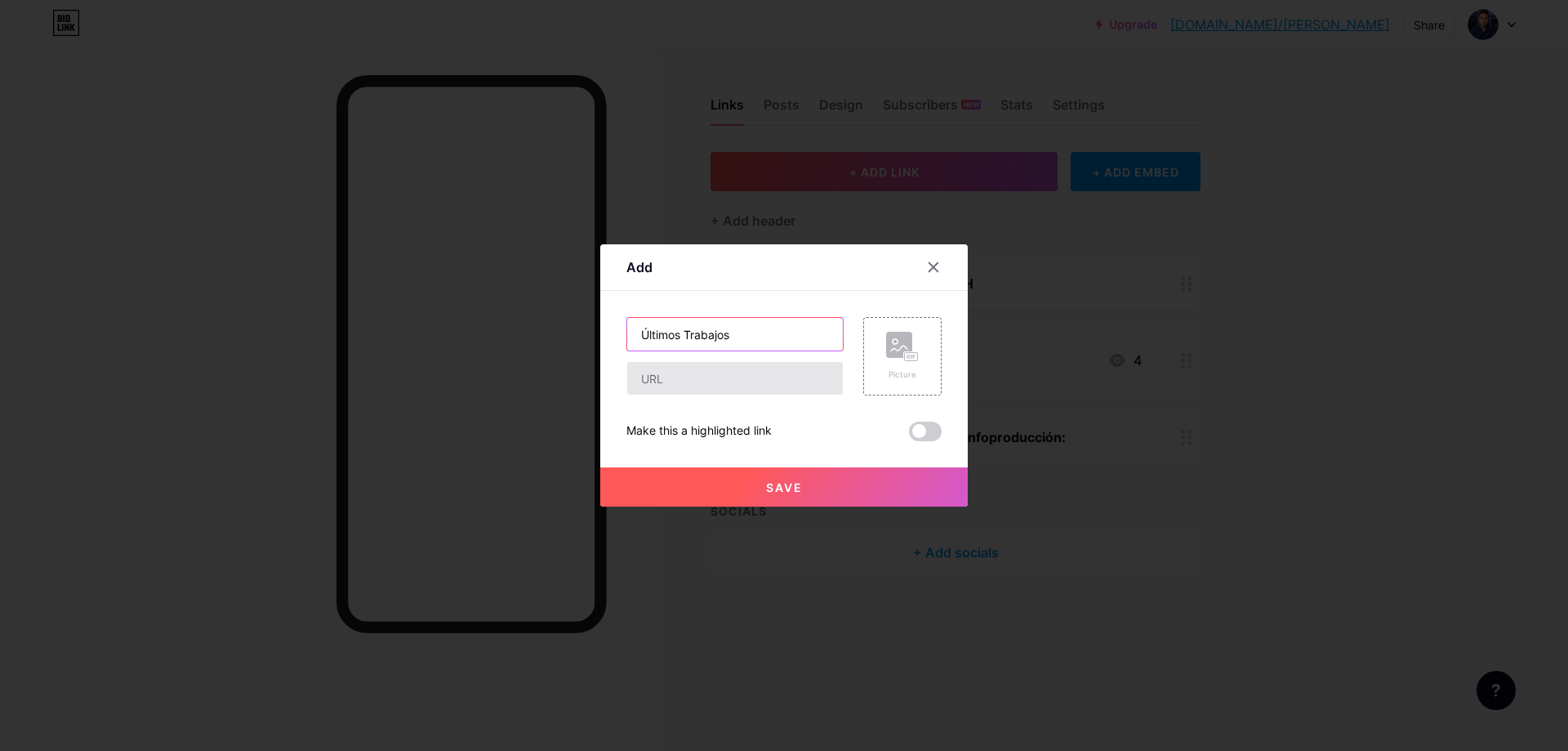
type input "Últimos Trabajos"
click at [712, 364] on input "text" at bounding box center [735, 378] width 216 height 33
paste input "[URL][DOMAIN_NAME][DOMAIN_NAME]"
type input "[URL][DOMAIN_NAME][DOMAIN_NAME]"
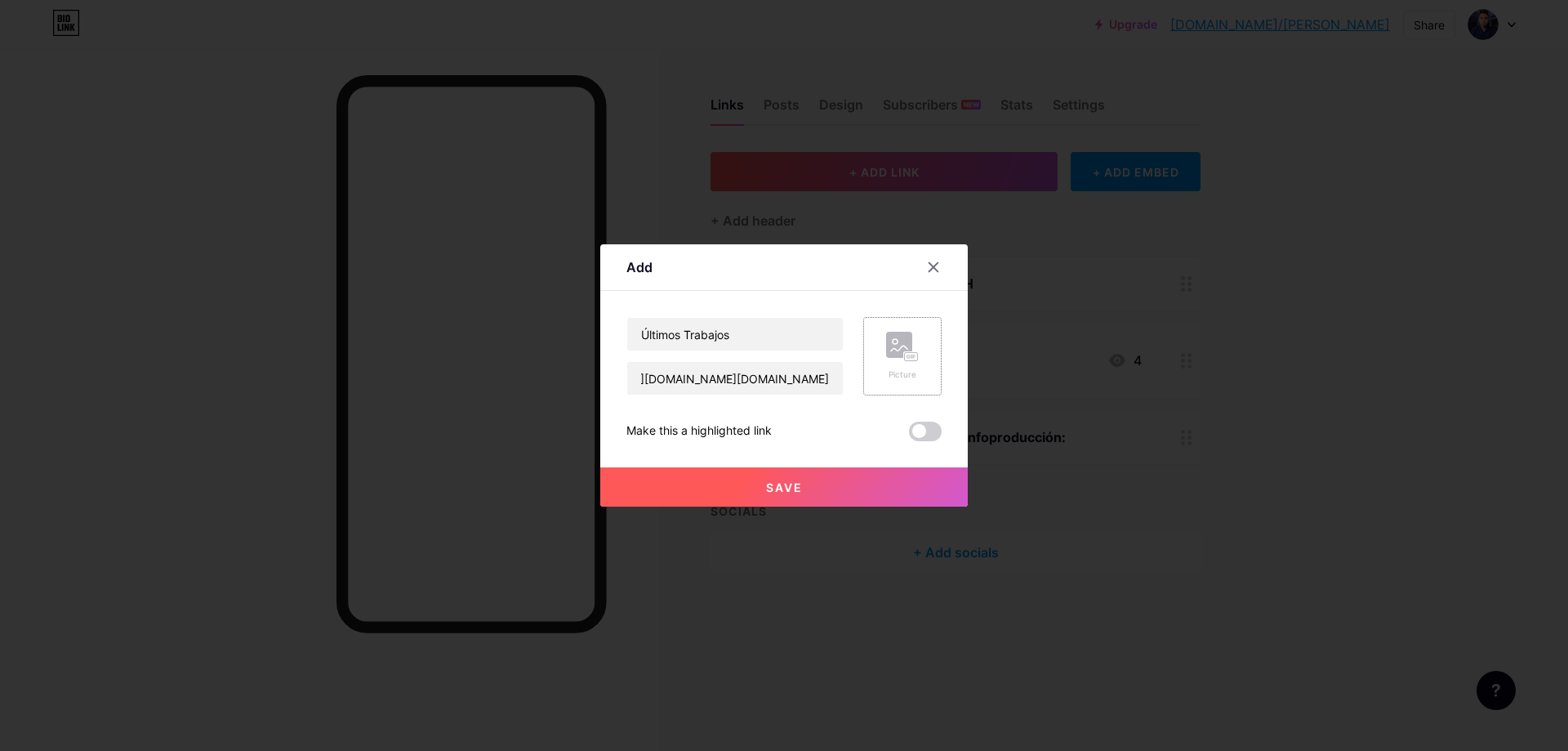
click at [886, 361] on icon at bounding box center [902, 347] width 33 height 30
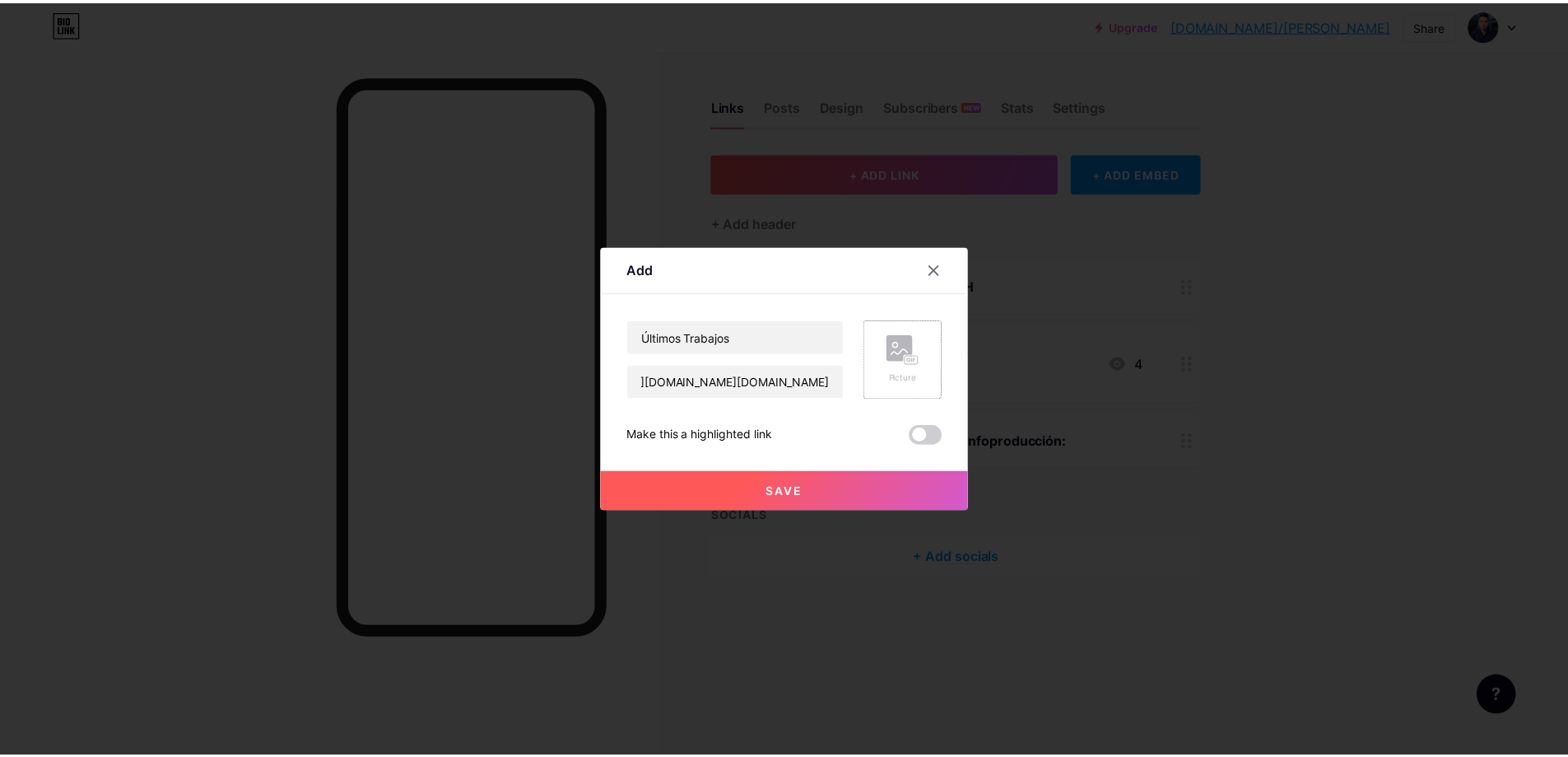
scroll to position [0, 0]
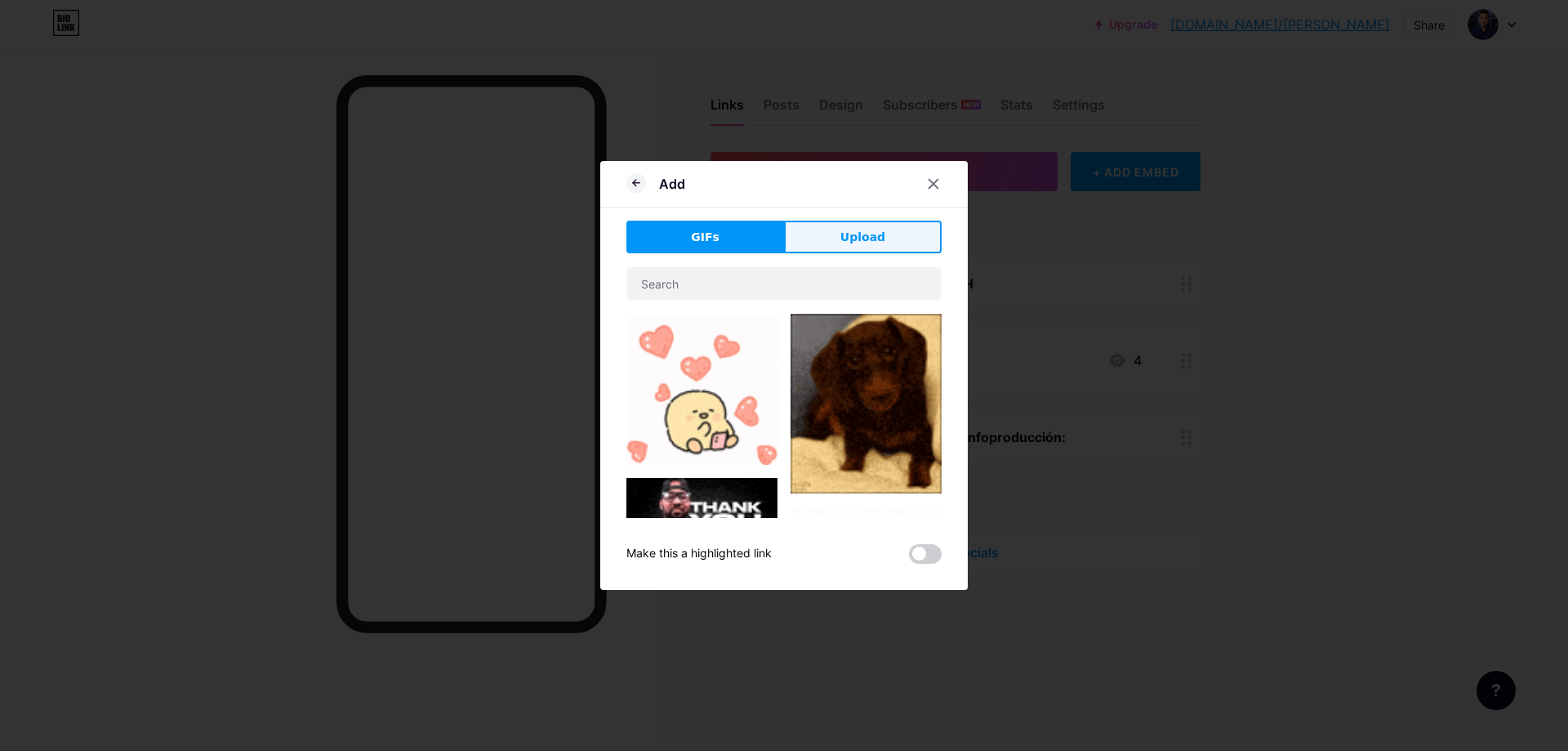
click at [869, 237] on span "Upload" at bounding box center [862, 237] width 44 height 17
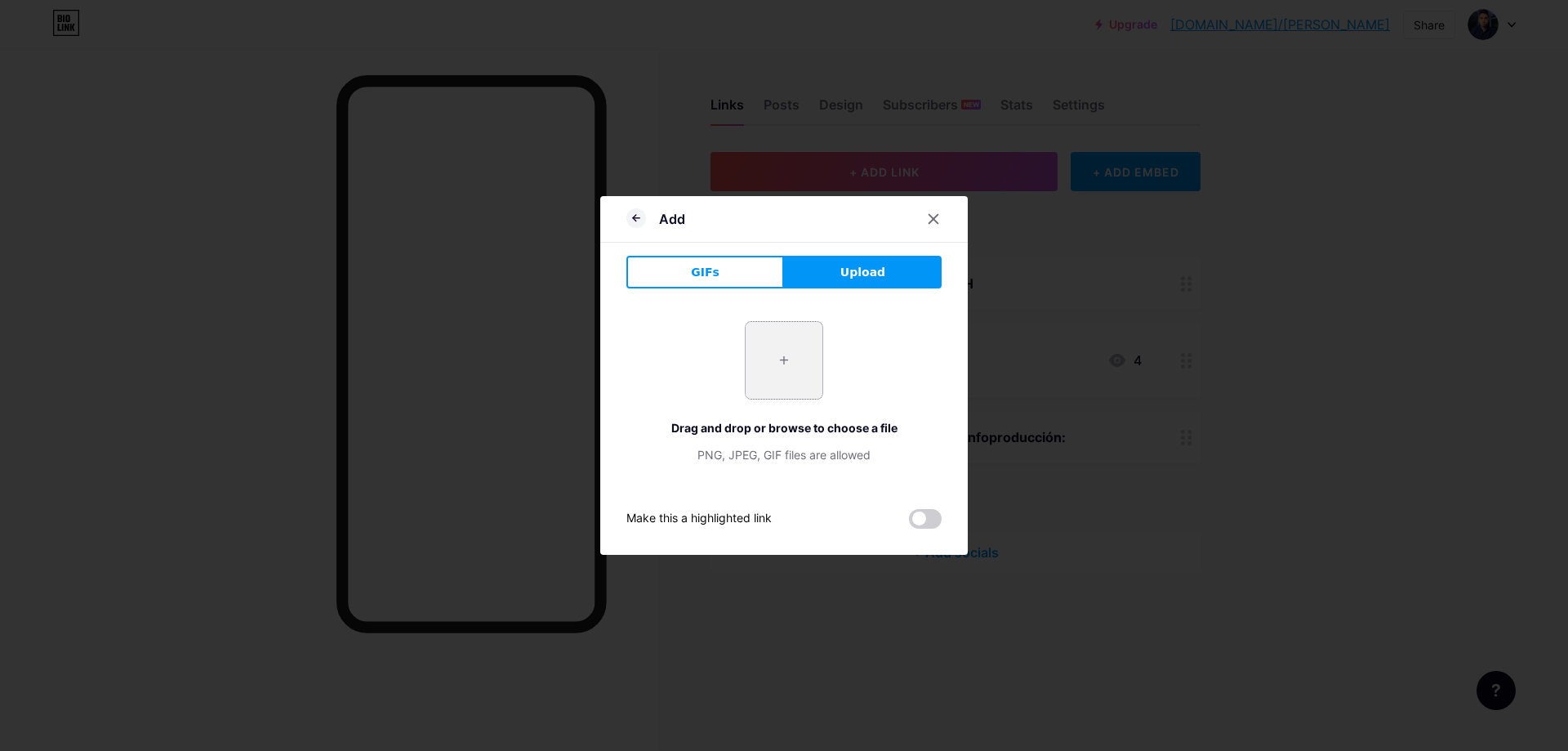
click at [797, 355] on input "file" at bounding box center [783, 359] width 77 height 77
type input "C:\fakepath\MH.png"
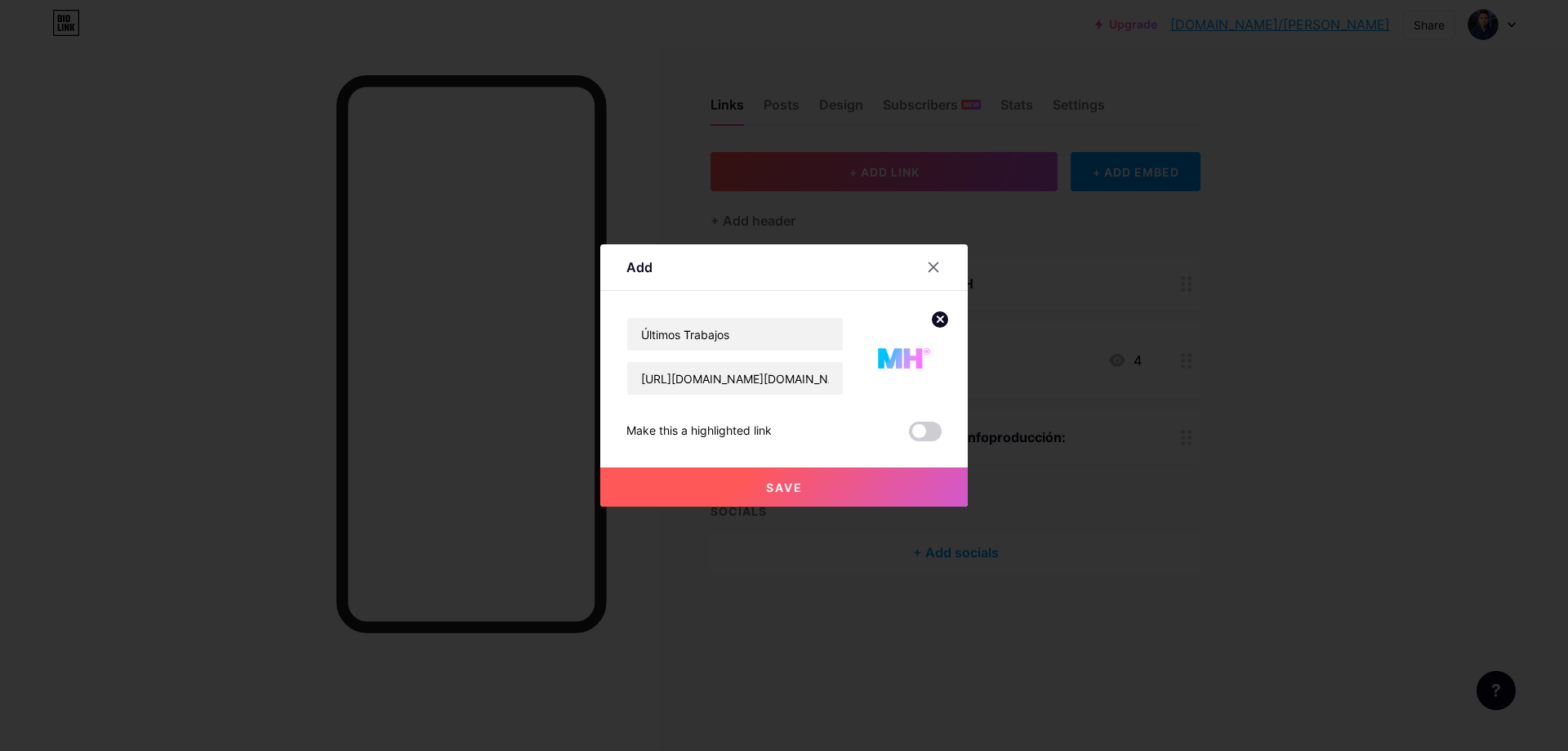
click at [790, 482] on span "Save" at bounding box center [784, 487] width 37 height 14
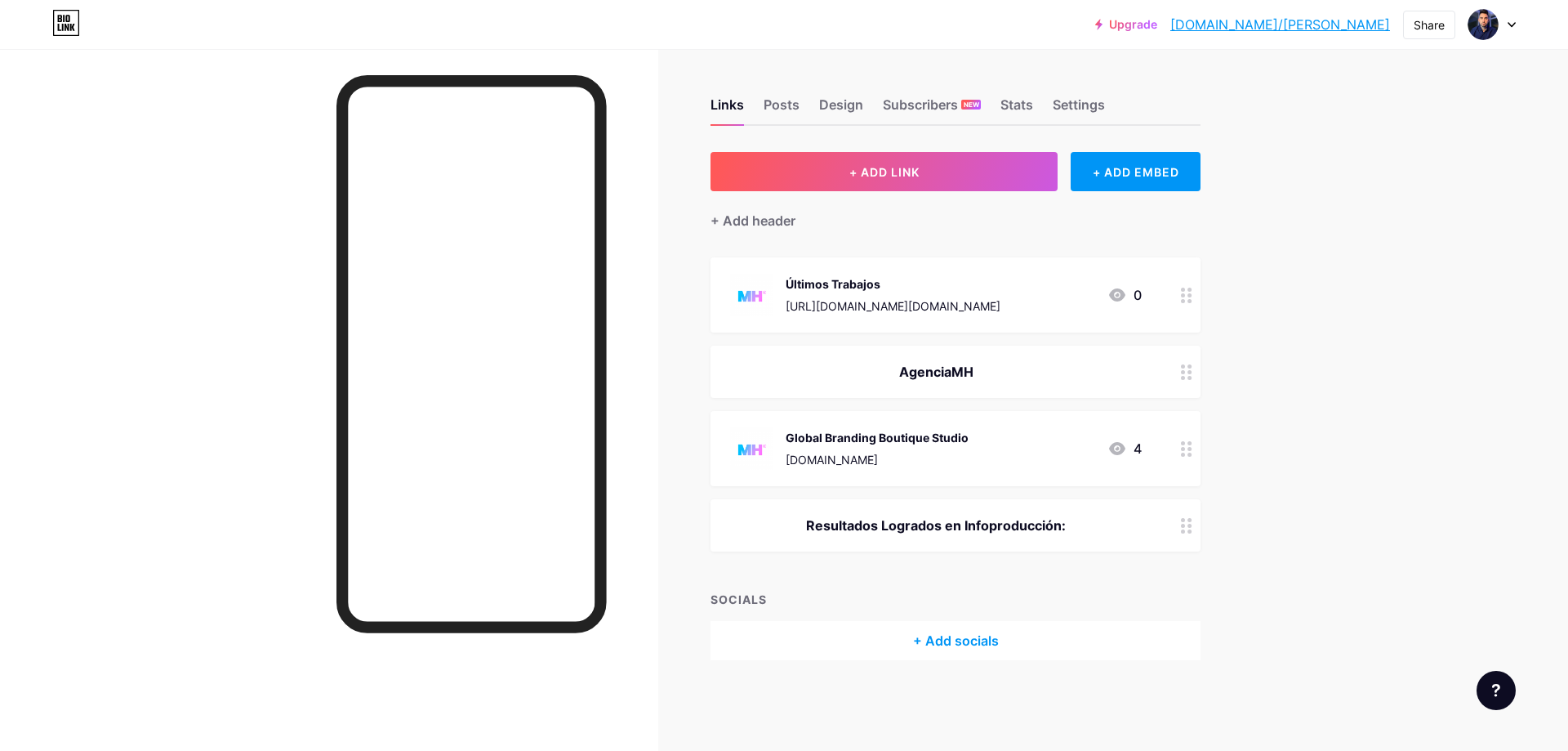
drag, startPoint x: 1032, startPoint y: 303, endPoint x: 1172, endPoint y: 273, distance: 143.2
click at [1172, 273] on div "Últimos Trabajos [URL][DOMAIN_NAME][DOMAIN_NAME] 0" at bounding box center [955, 294] width 490 height 75
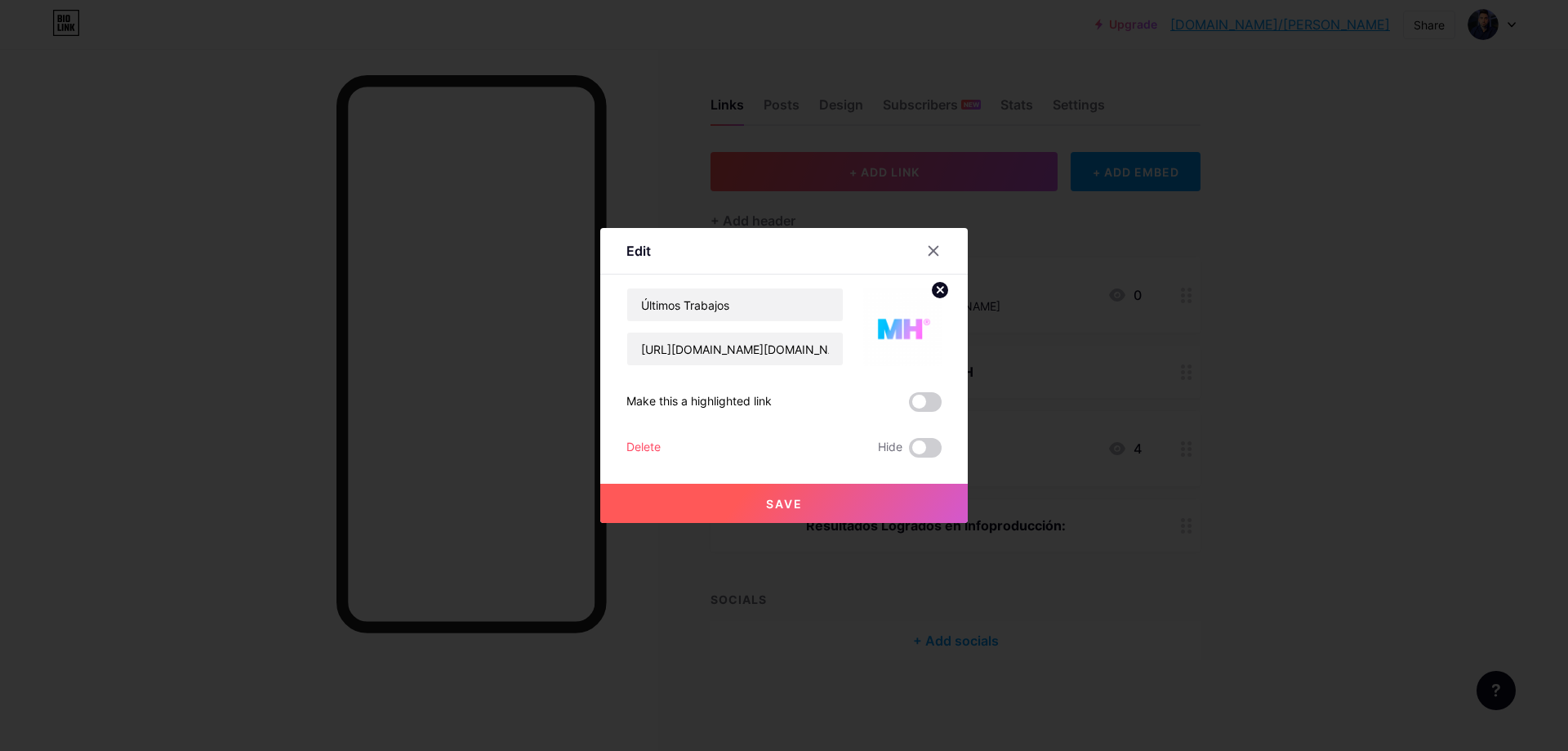
click at [1176, 305] on div at bounding box center [784, 376] width 1568 height 751
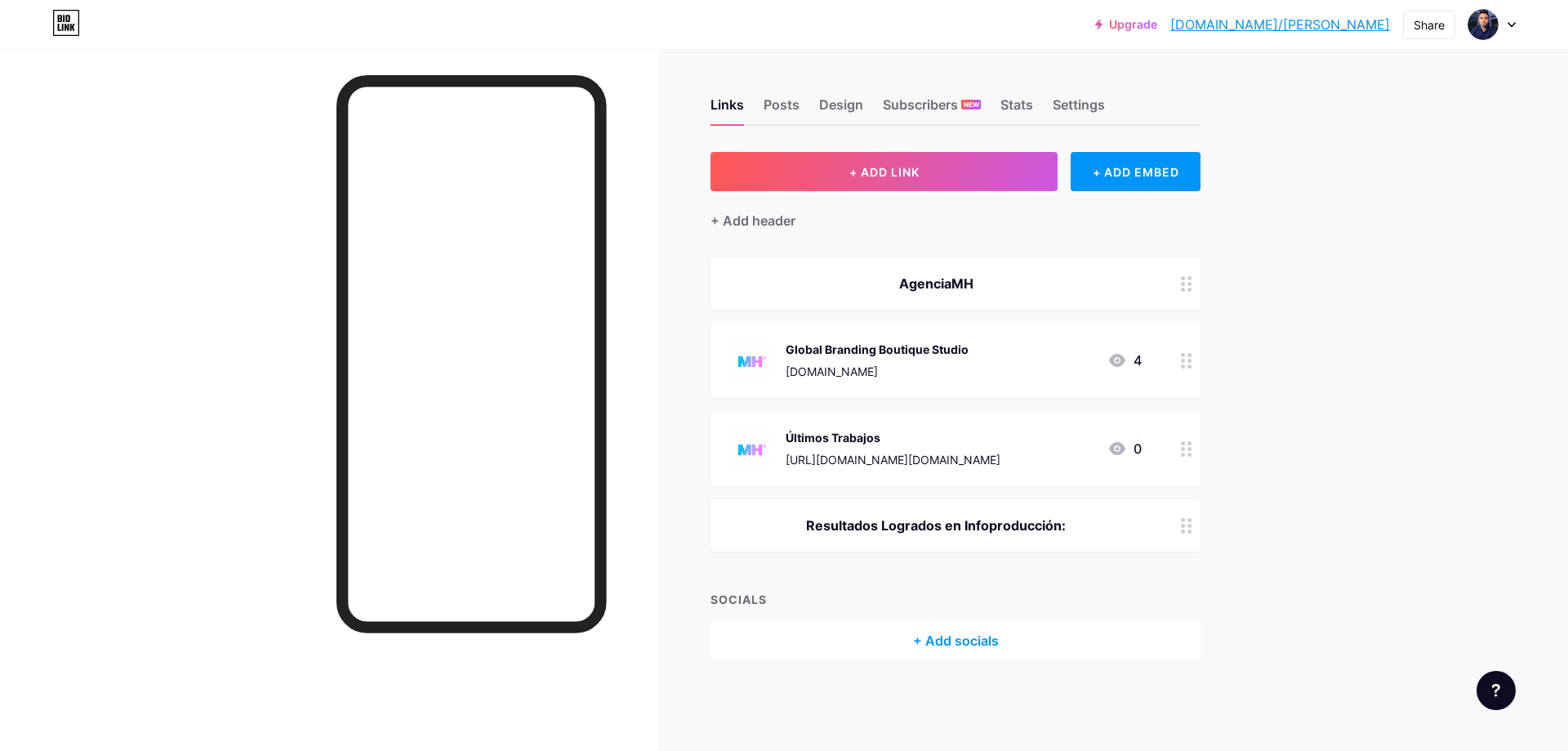
drag, startPoint x: 935, startPoint y: 447, endPoint x: 1188, endPoint y: 358, distance: 268.2
click at [1200, 357] on span "AgenciaMH Global Branding Boutique Studio [DOMAIN_NAME] 4 Últimos Trabajos [URL…" at bounding box center [955, 404] width 490 height 294
click at [984, 363] on div "Global Branding Boutique Studio [DOMAIN_NAME] 4" at bounding box center [935, 359] width 411 height 43
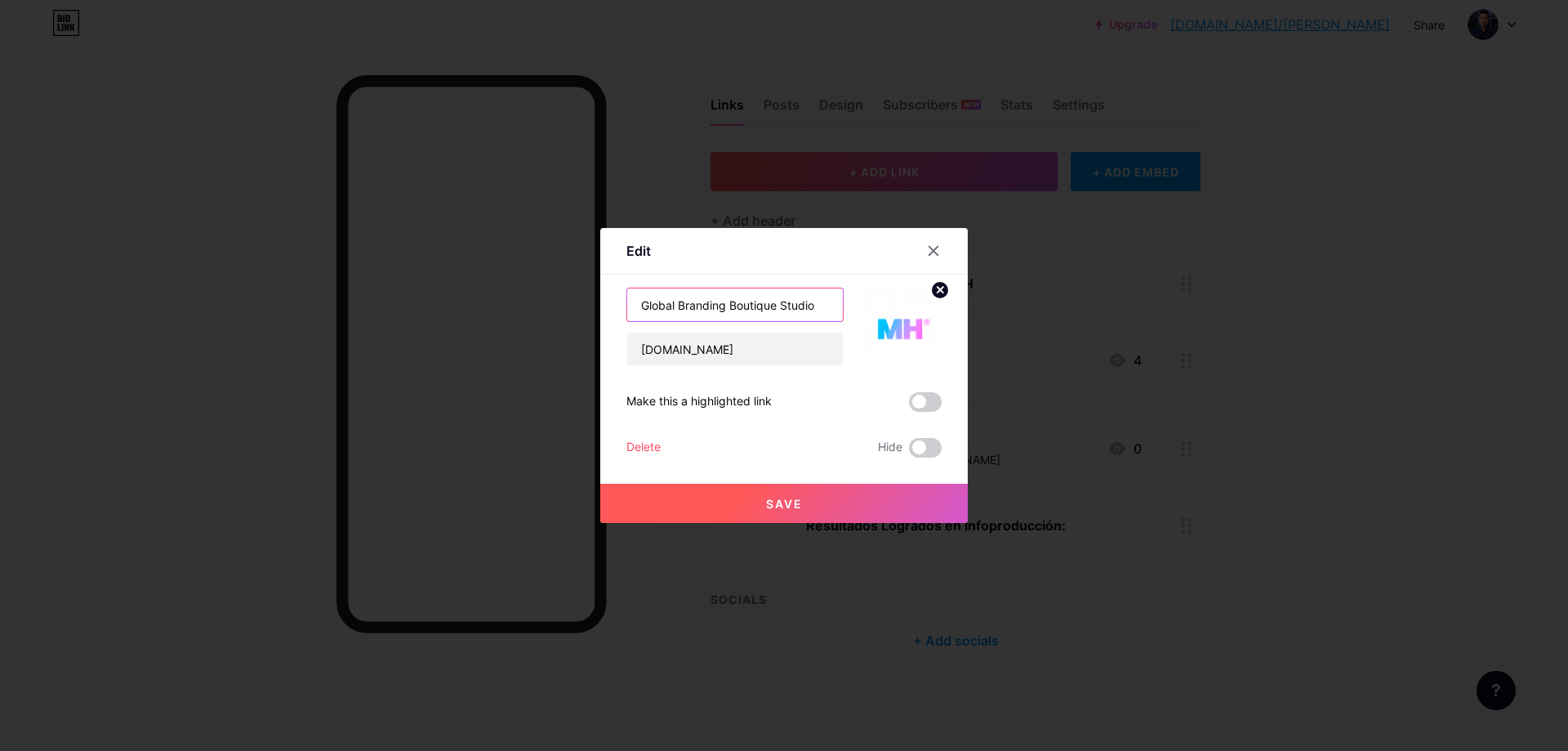
click at [732, 308] on input "Global Branding Boutique Studio" at bounding box center [735, 305] width 216 height 33
type input "d"
type input "Nuestra Agencia Boutique"
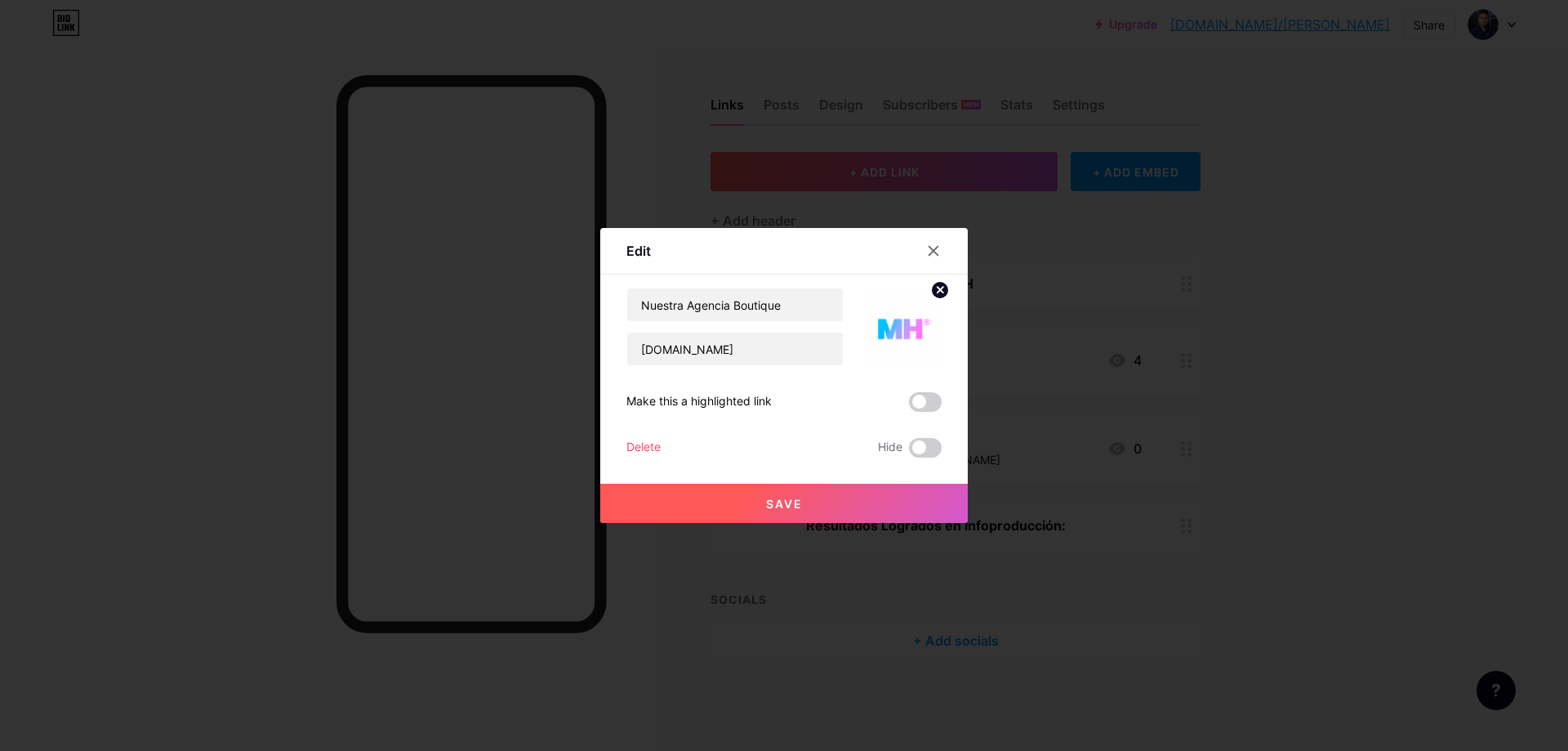
click at [811, 488] on button "Save" at bounding box center [784, 502] width 368 height 39
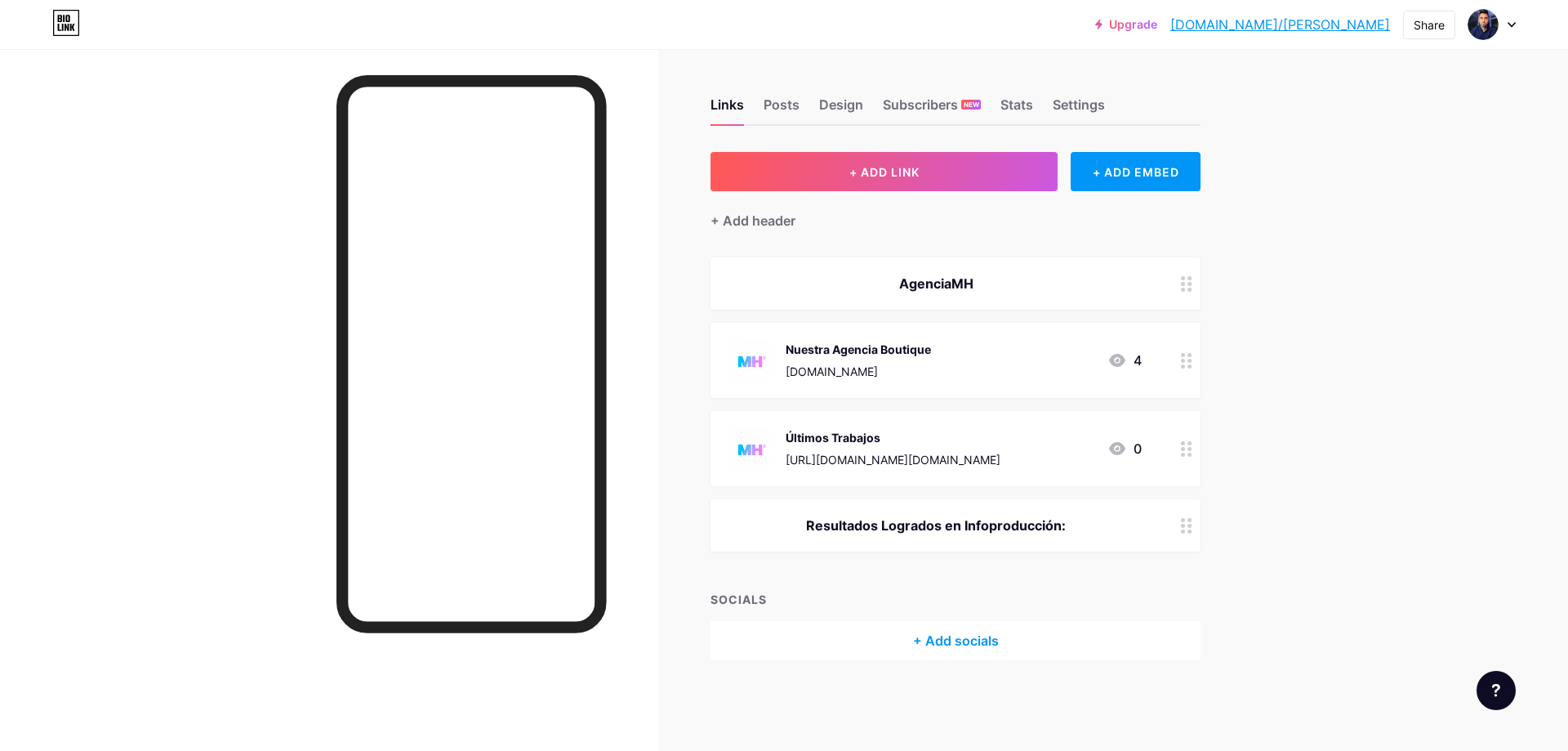
click at [970, 363] on div "Nuestra Agencia Boutique [DOMAIN_NAME] 4" at bounding box center [935, 359] width 411 height 43
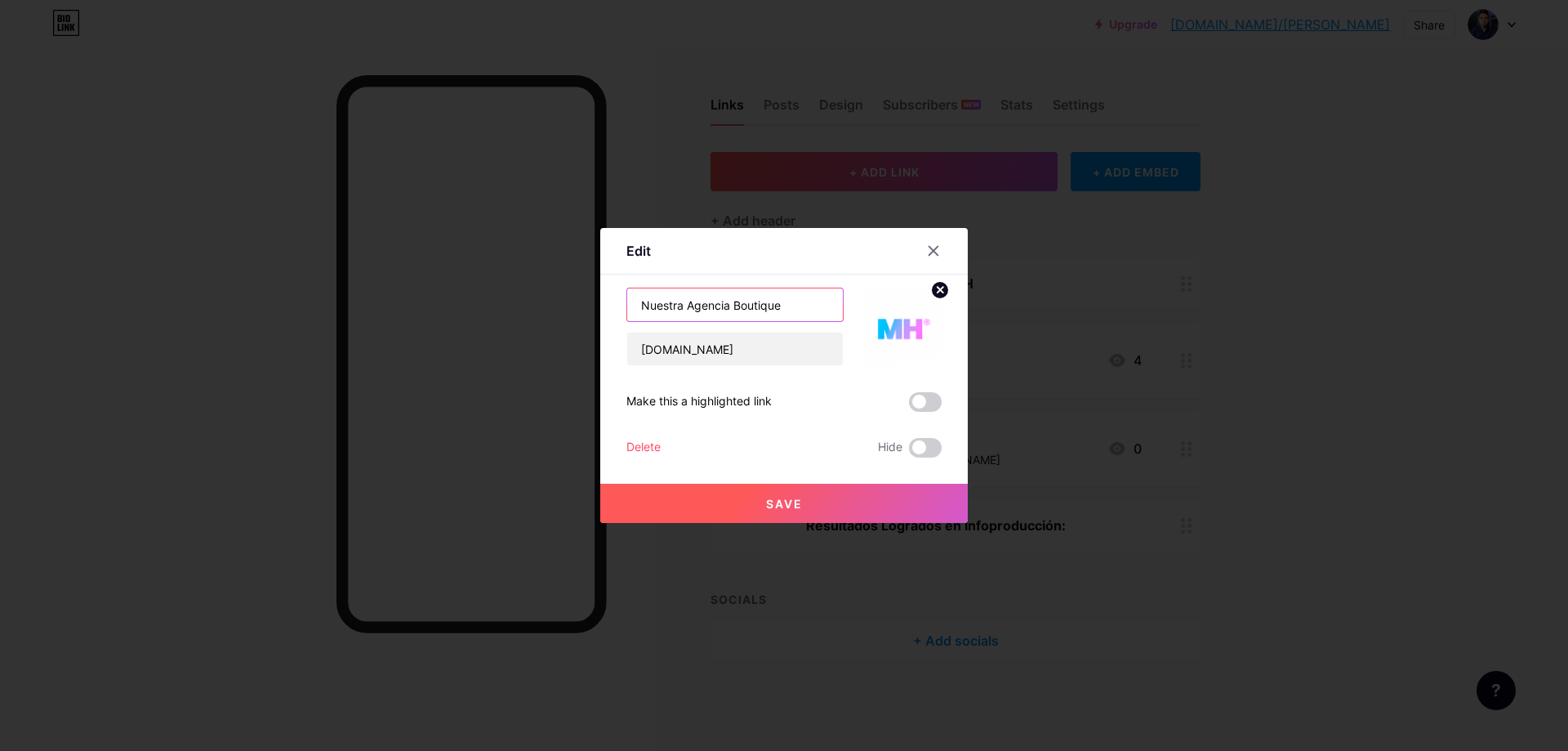
drag, startPoint x: 757, startPoint y: 301, endPoint x: 881, endPoint y: 281, distance: 125.6
click at [860, 286] on div "Content YouTube Play YouTube video without leaving your page. ADD Vimeo Play Vi…" at bounding box center [783, 365] width 315 height 183
type input "Nuestra Agencia"
click at [889, 500] on button "Save" at bounding box center [784, 502] width 368 height 39
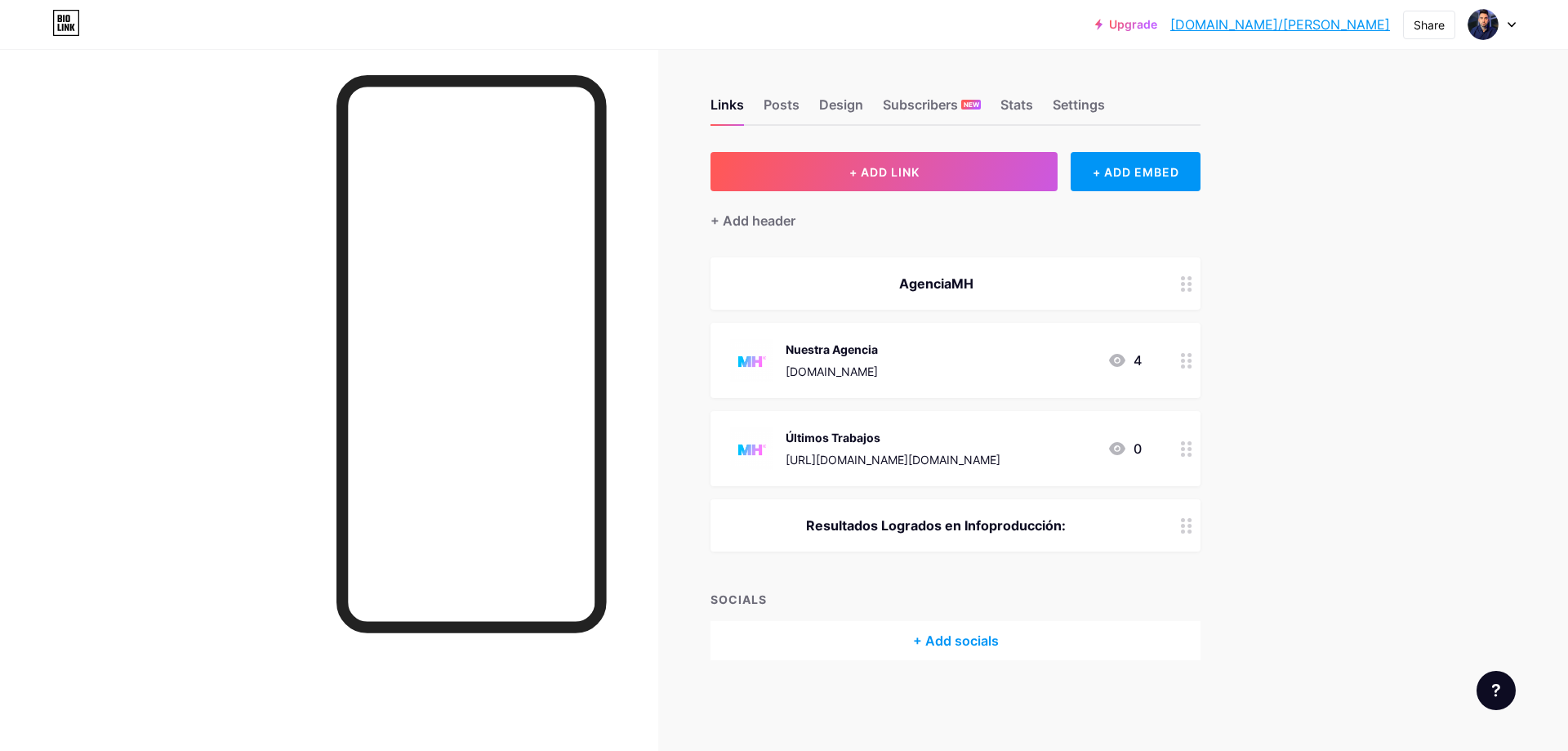
click at [941, 435] on div "Últimos Trabajos" at bounding box center [893, 437] width 215 height 17
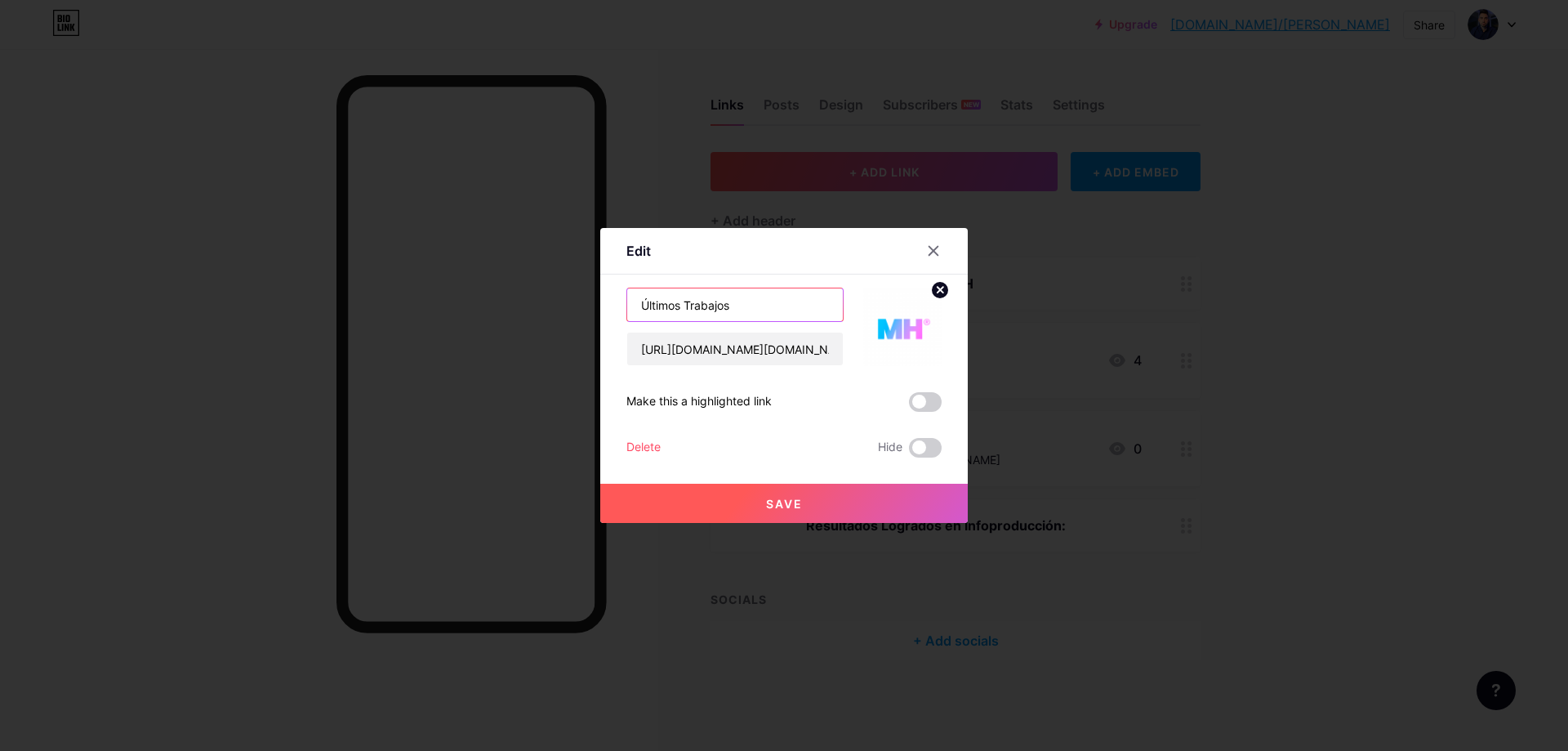
click at [795, 299] on input "Últimos Trabajos" at bounding box center [735, 305] width 216 height 33
type input "Últimos Trabajos de Branding"
click at [932, 488] on button "Save" at bounding box center [784, 502] width 368 height 39
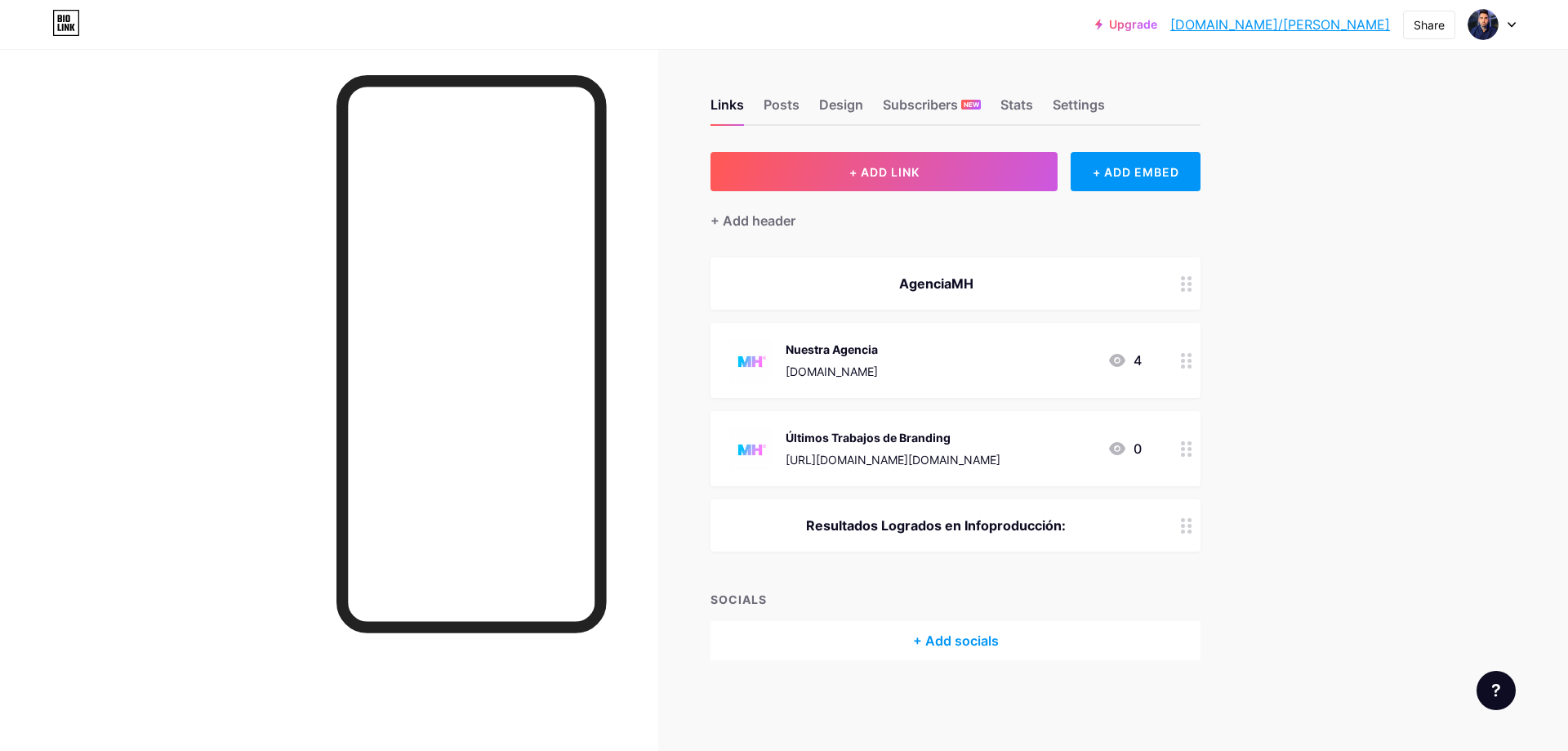
click at [931, 356] on div "Nuestra Agencia [DOMAIN_NAME] 4" at bounding box center [935, 359] width 411 height 43
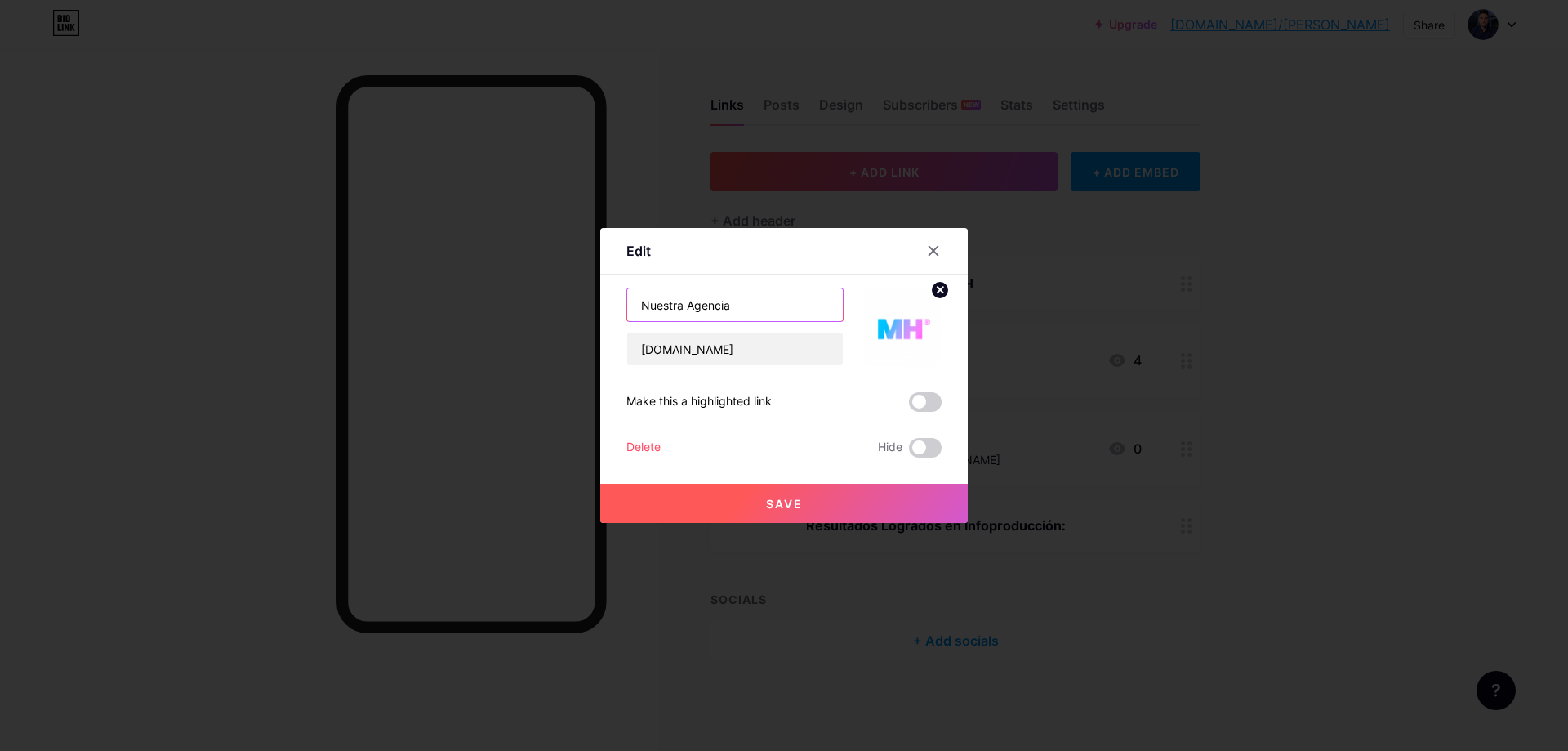
click at [748, 315] on input "Nuestra Agencia" at bounding box center [735, 305] width 216 height 33
click at [487, 300] on div "Edit Content YouTube Play YouTube video without leaving your page. ADD Vimeo Pl…" at bounding box center [784, 376] width 1568 height 751
click at [711, 323] on div "Nuestra Agencia [DOMAIN_NAME]" at bounding box center [735, 326] width 218 height 79
click at [740, 312] on input "Nuestra Agencia" at bounding box center [735, 305] width 216 height 33
type input "Nuestra Agencia Boutique"
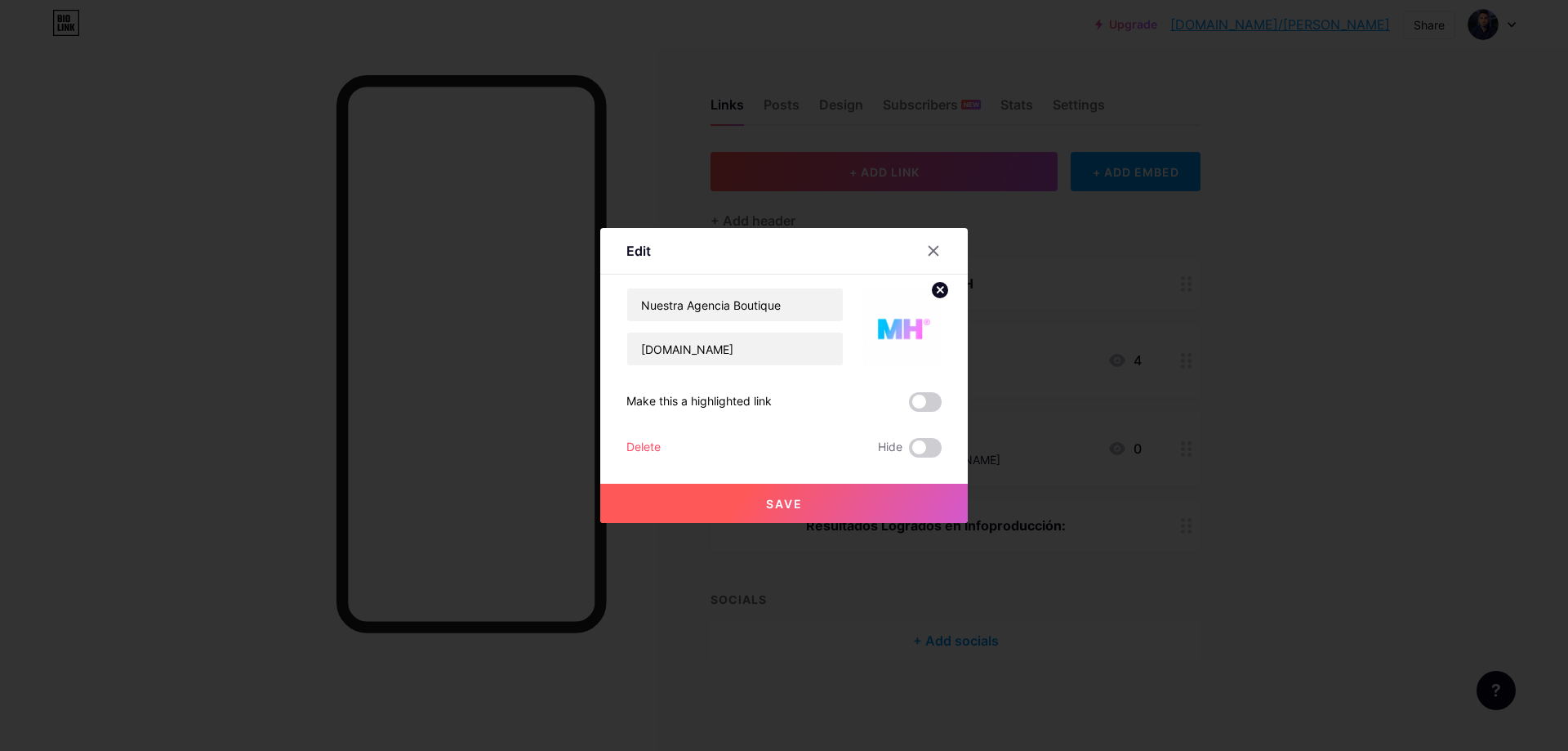
click at [863, 494] on button "Save" at bounding box center [784, 502] width 368 height 39
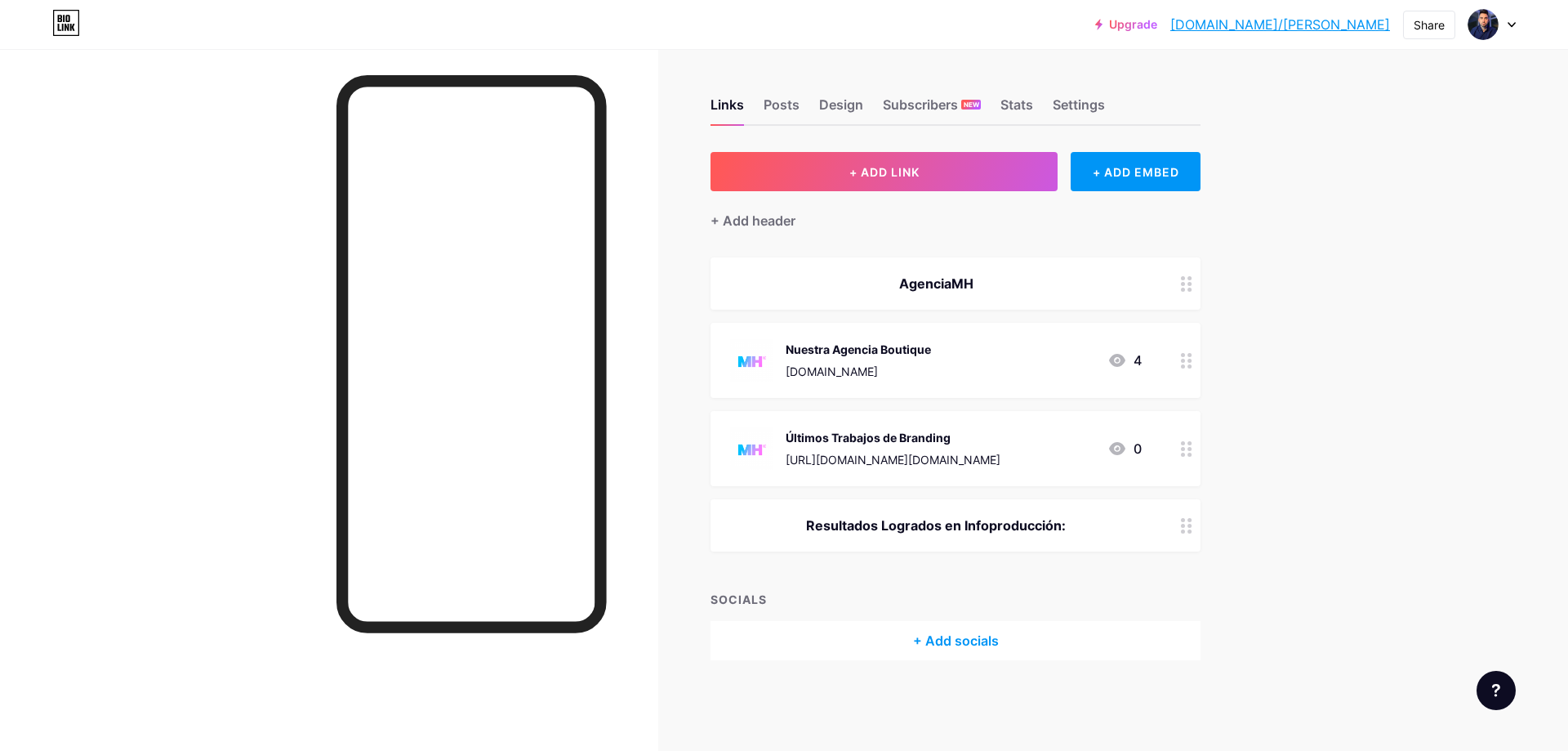
click at [1038, 374] on div "Nuestra Agencia Boutique [DOMAIN_NAME] 4" at bounding box center [935, 359] width 411 height 43
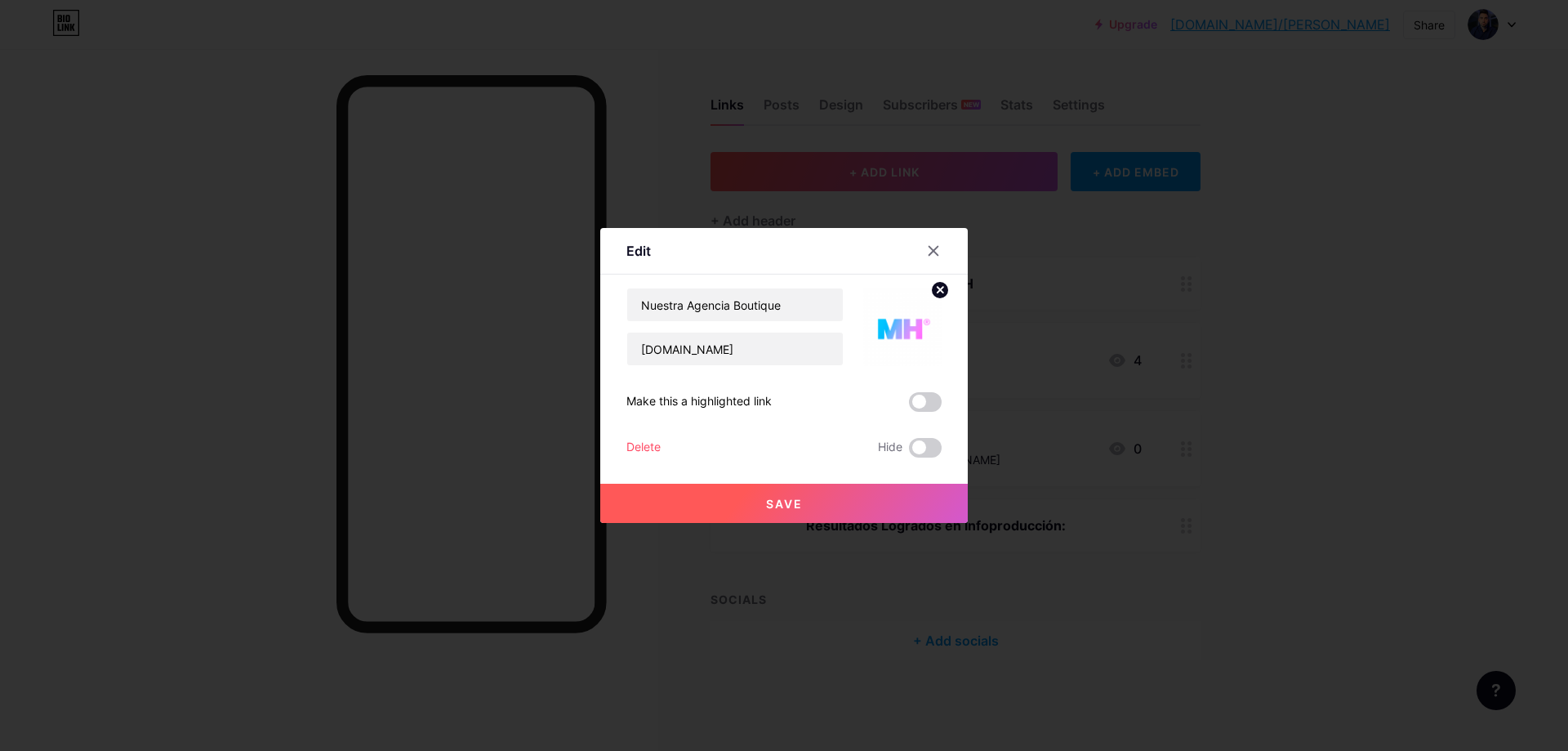
click at [935, 393] on label at bounding box center [925, 402] width 33 height 20
click at [909, 406] on input "checkbox" at bounding box center [909, 406] width 0 height 0
click at [895, 488] on button "Save" at bounding box center [784, 502] width 368 height 39
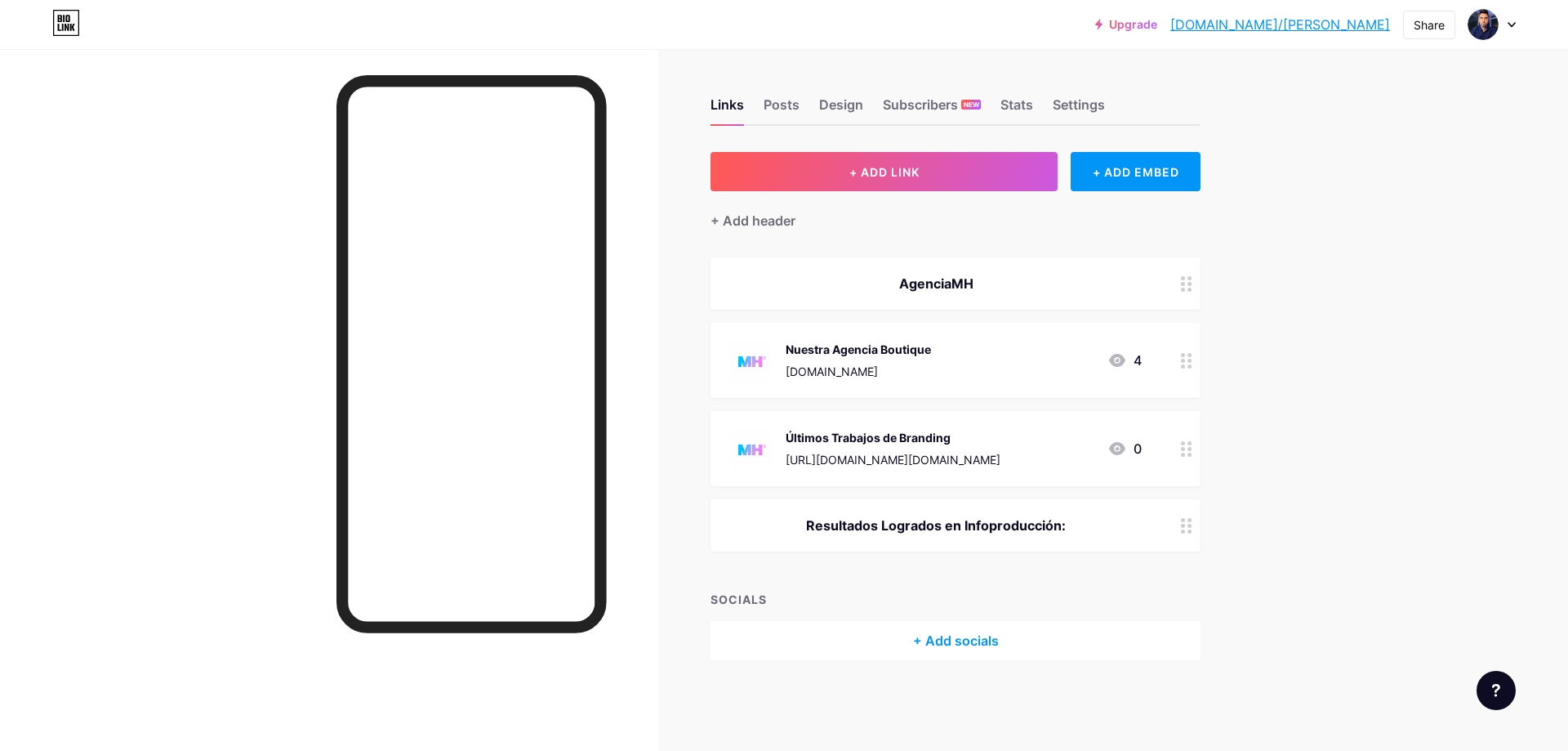
click at [958, 368] on div "Nuestra Agencia Boutique [DOMAIN_NAME] 4" at bounding box center [935, 359] width 411 height 43
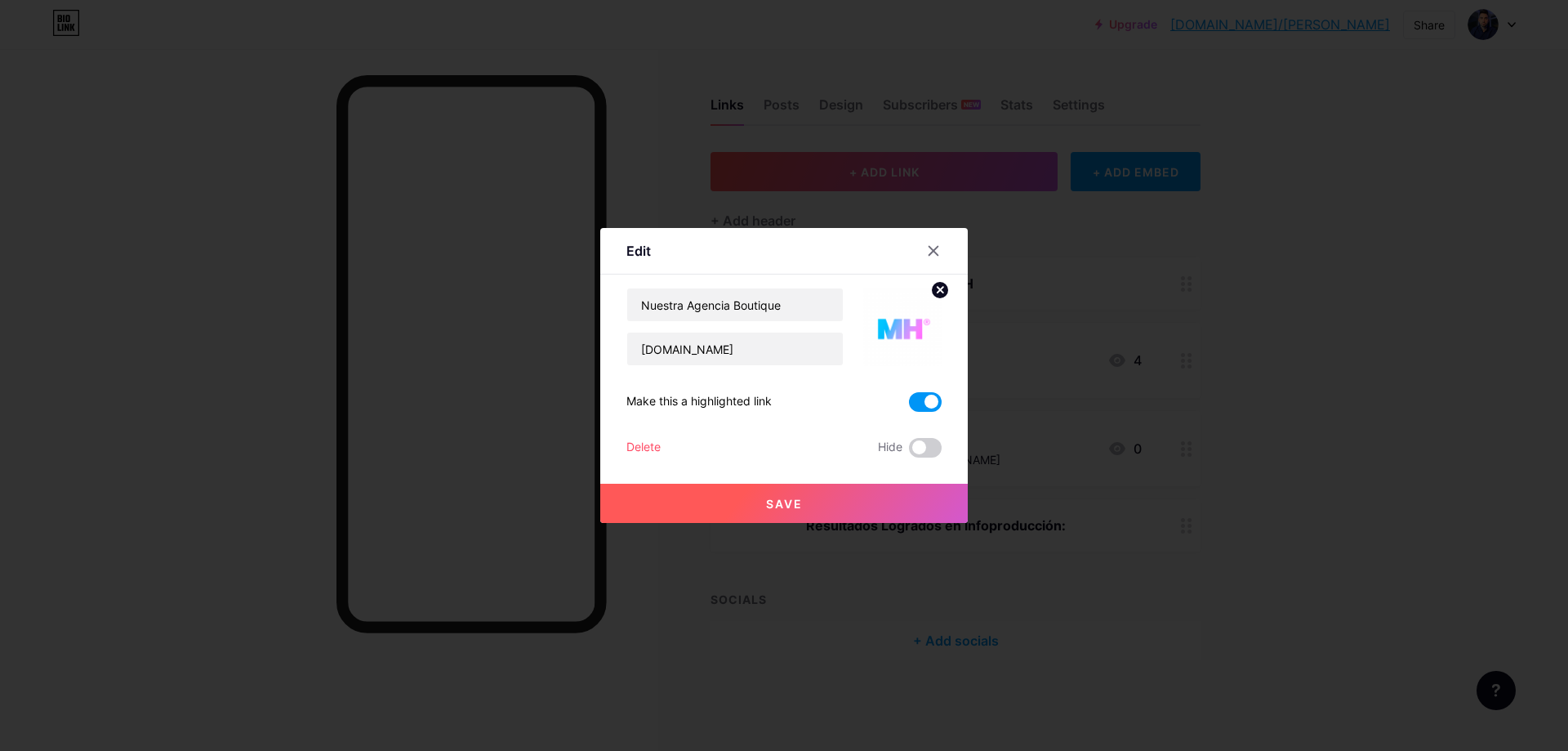
click at [920, 401] on span at bounding box center [925, 402] width 33 height 20
click at [909, 406] on input "checkbox" at bounding box center [909, 406] width 0 height 0
click at [897, 495] on button "Save" at bounding box center [784, 502] width 368 height 39
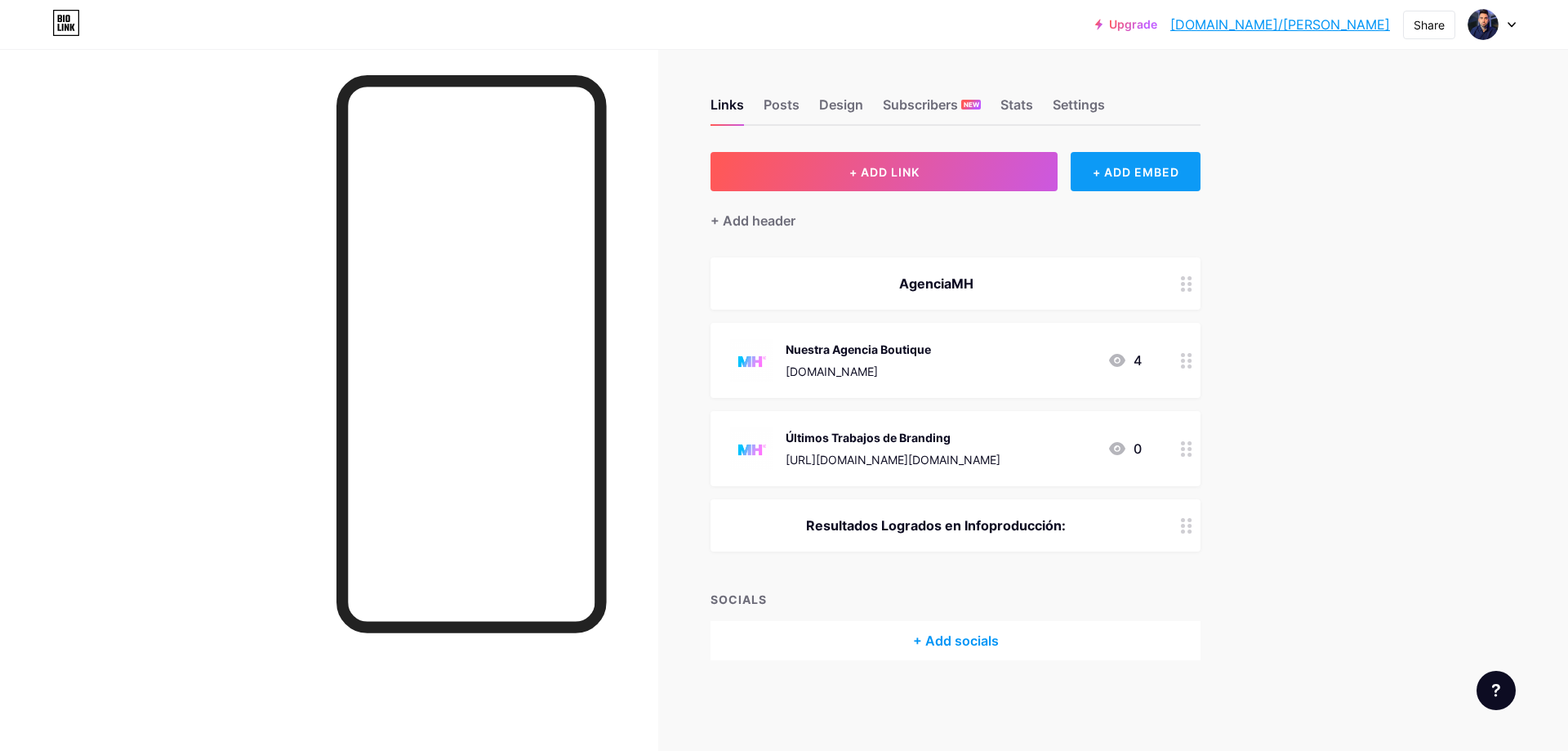
click at [1146, 176] on div "+ ADD EMBED" at bounding box center [1135, 171] width 130 height 39
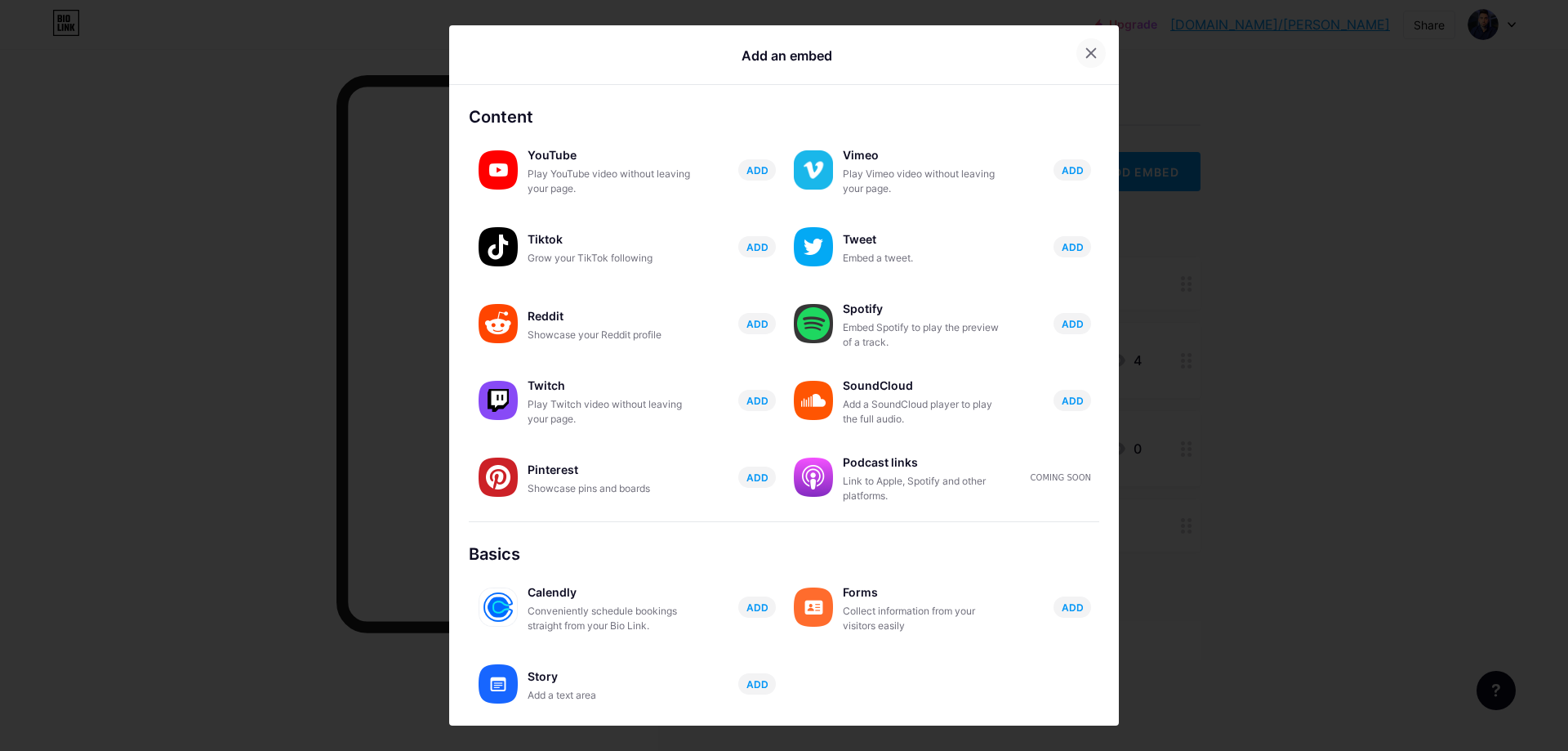
click at [1087, 52] on icon at bounding box center [1090, 53] width 9 height 9
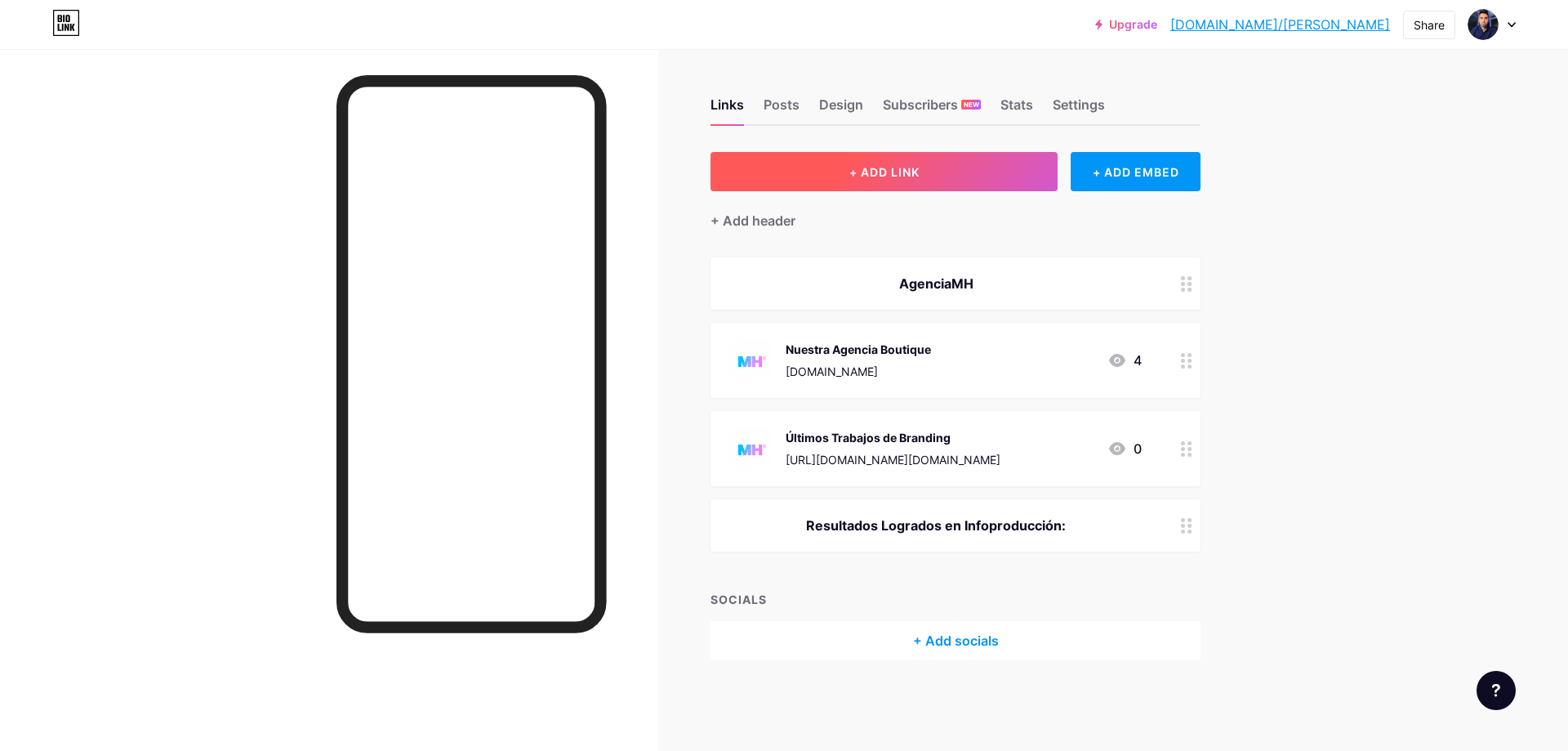
click at [936, 165] on button "+ ADD LINK" at bounding box center [883, 171] width 347 height 39
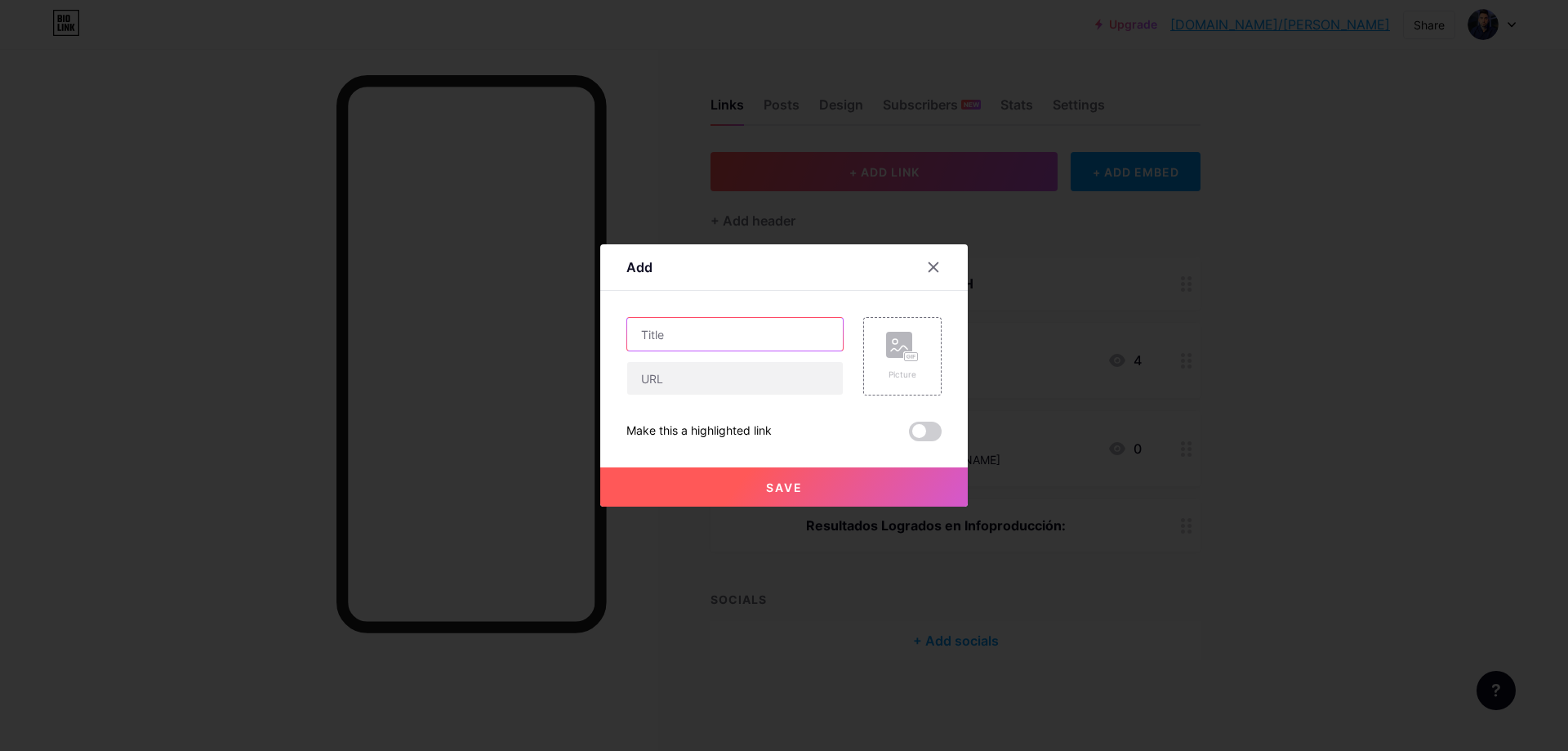
click at [753, 328] on input "text" at bounding box center [735, 334] width 216 height 33
type input "Diseño Web con Método VUDA"
drag, startPoint x: 737, startPoint y: 389, endPoint x: 805, endPoint y: 376, distance: 69.2
click at [738, 387] on input "text" at bounding box center [735, 378] width 216 height 33
paste input "[URL][DOMAIN_NAME]"
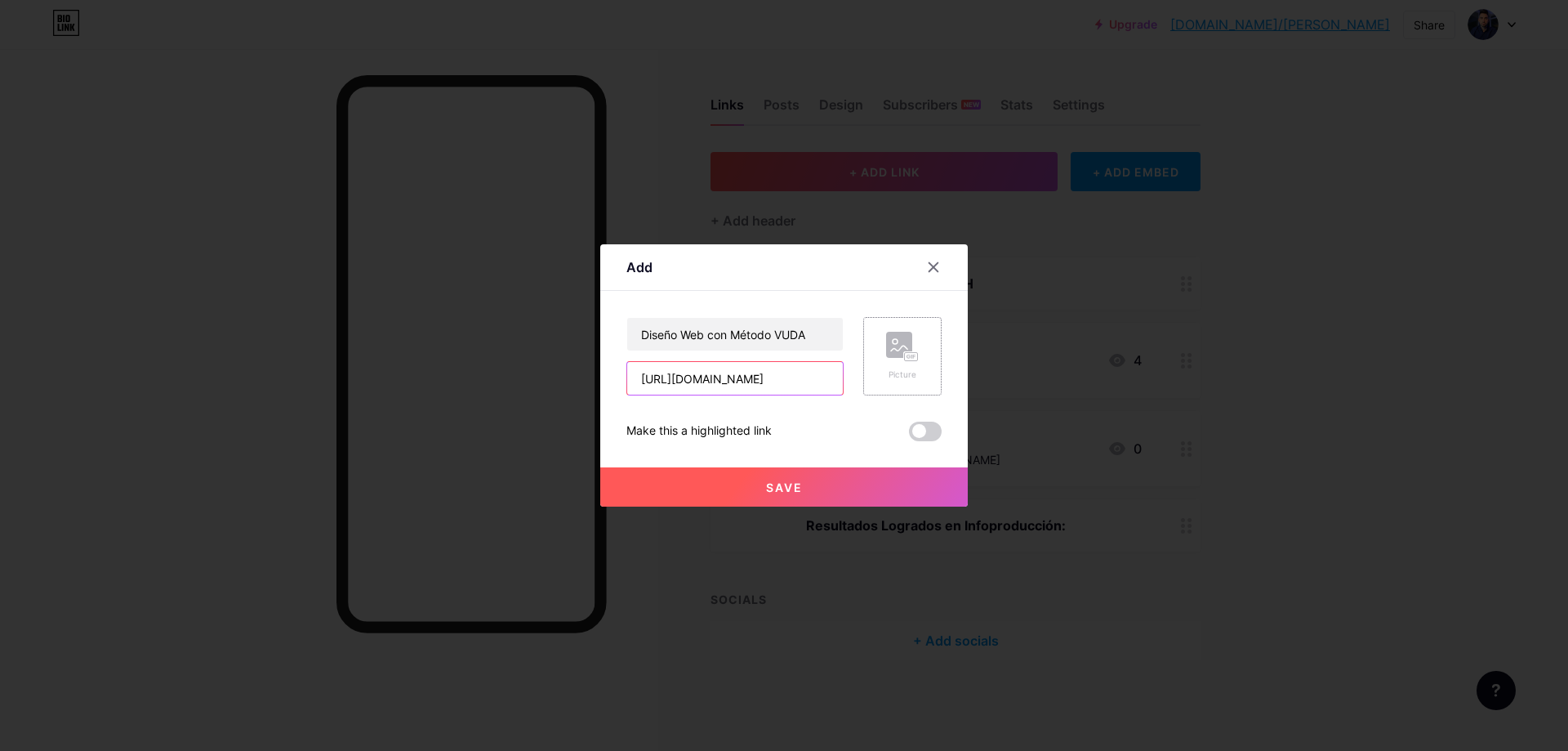
type input "[URL][DOMAIN_NAME]"
click at [923, 371] on div "Picture" at bounding box center [902, 356] width 78 height 79
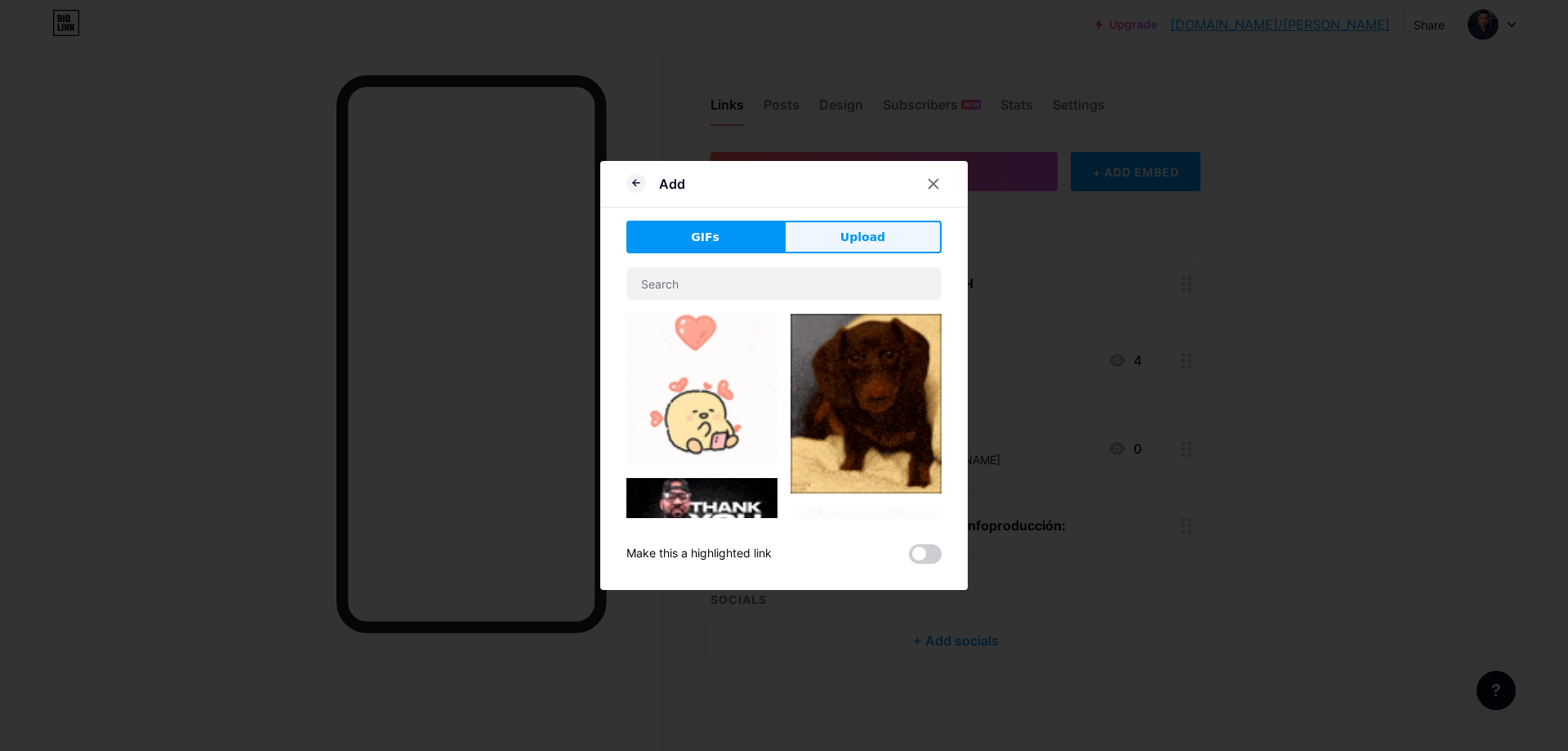
click at [869, 220] on button "Upload" at bounding box center [862, 236] width 158 height 33
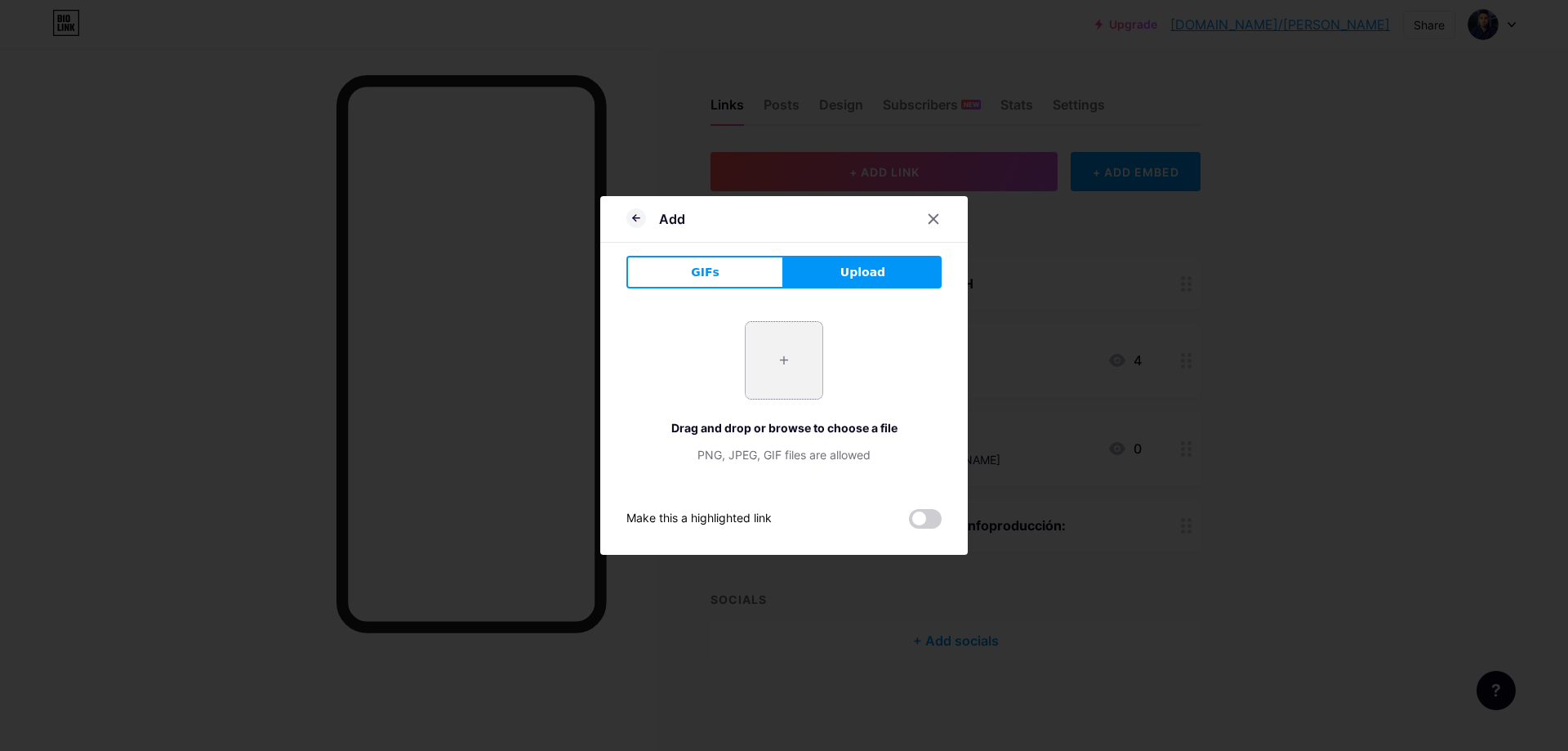
click at [782, 358] on input "file" at bounding box center [783, 359] width 77 height 77
type input "C:\fakepath\MH.png"
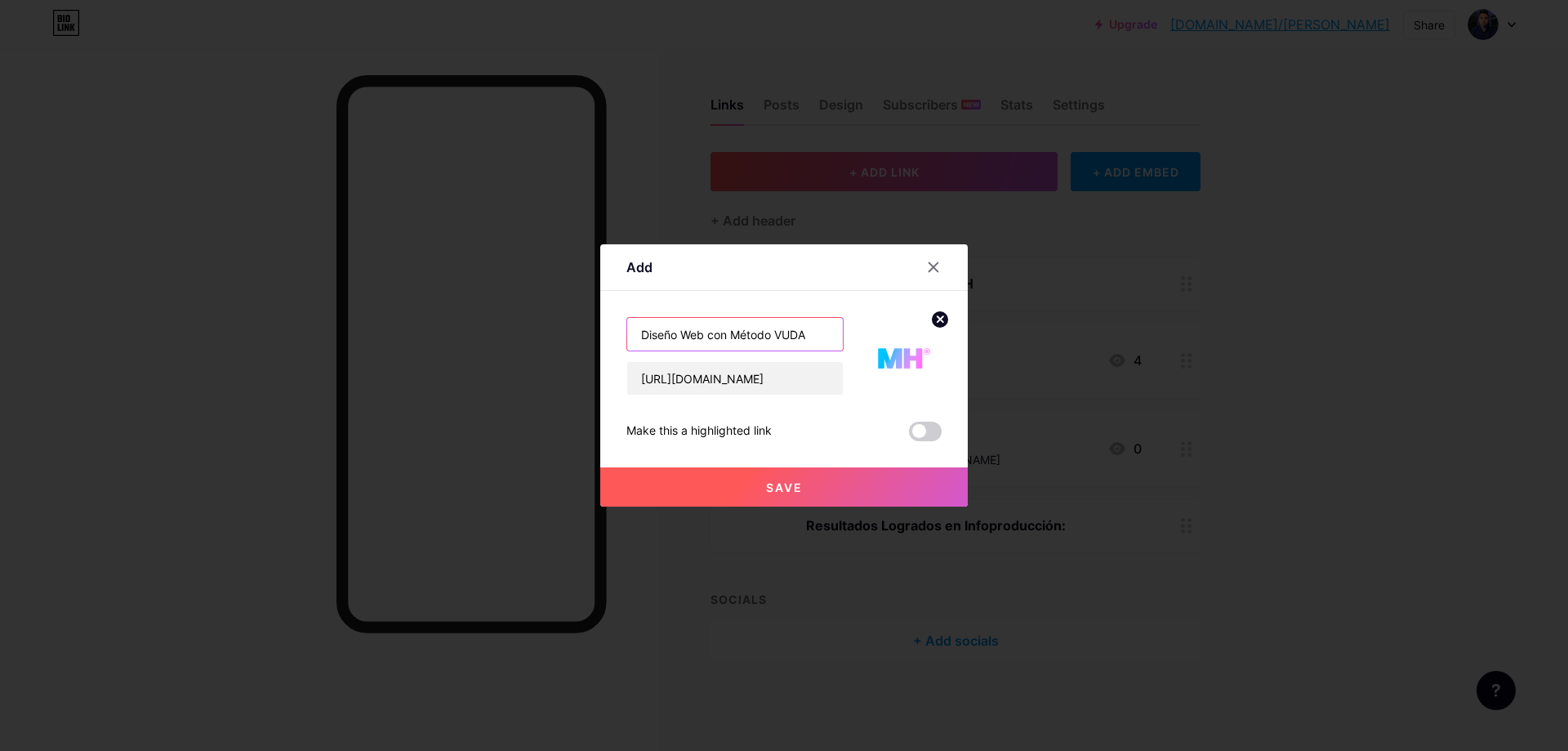
click at [824, 332] on input "Diseño Web con Método VUDA" at bounding box center [735, 334] width 216 height 33
paste input "®"
type input "Diseño Web con Método VUDA®"
click at [907, 478] on button "Save" at bounding box center [784, 486] width 368 height 39
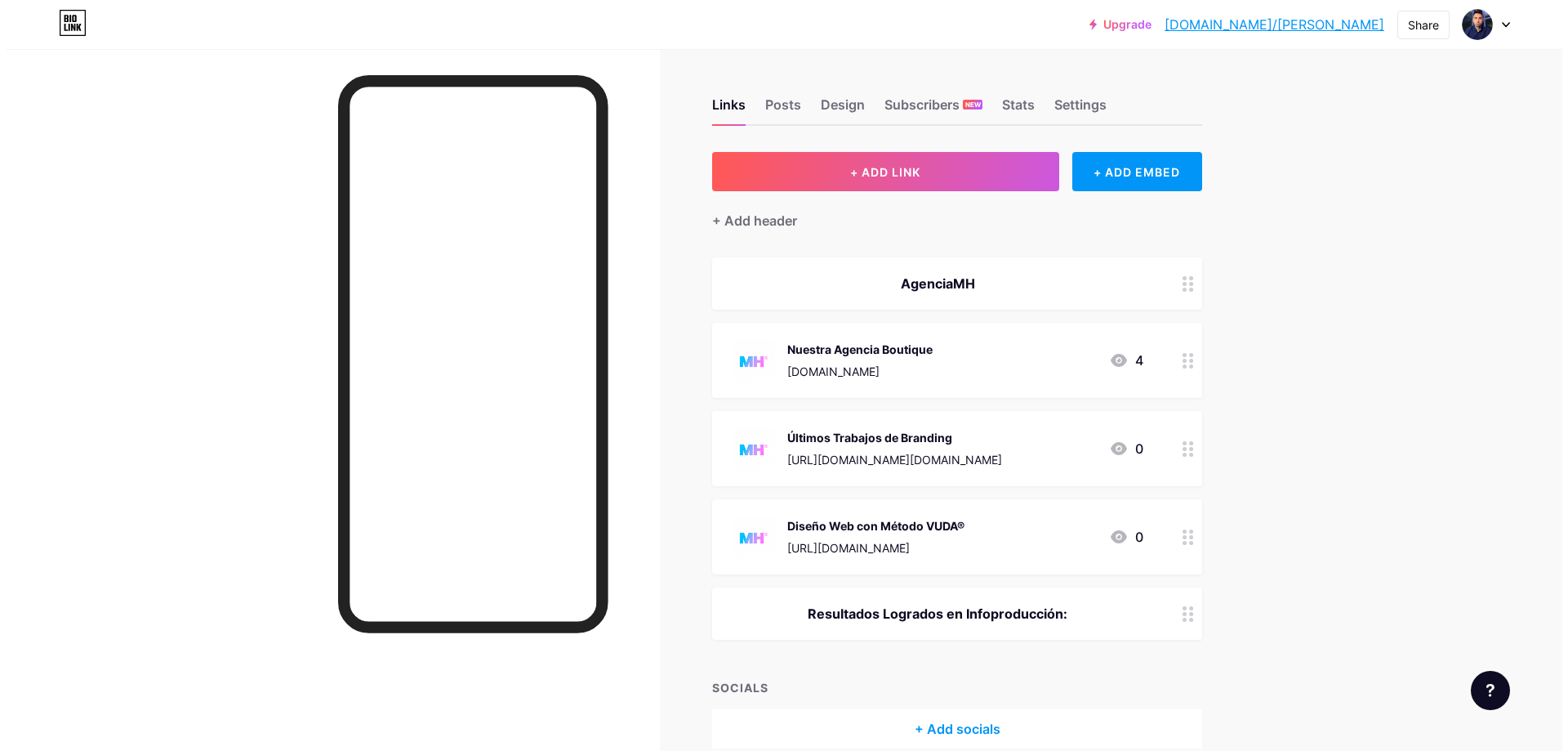
scroll to position [79, 0]
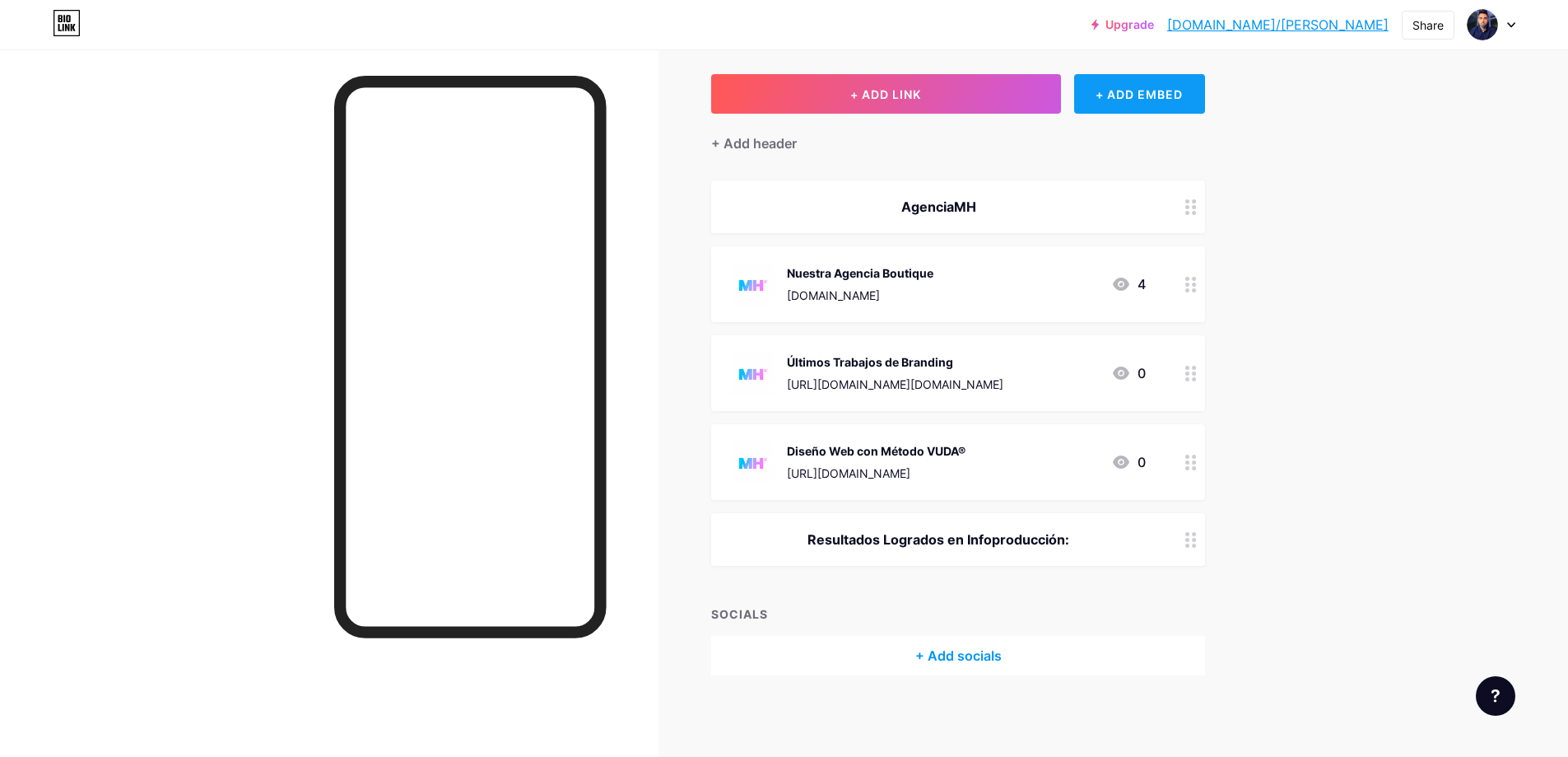
click at [1155, 108] on div "+ ADD EMBED" at bounding box center [1139, 93] width 131 height 39
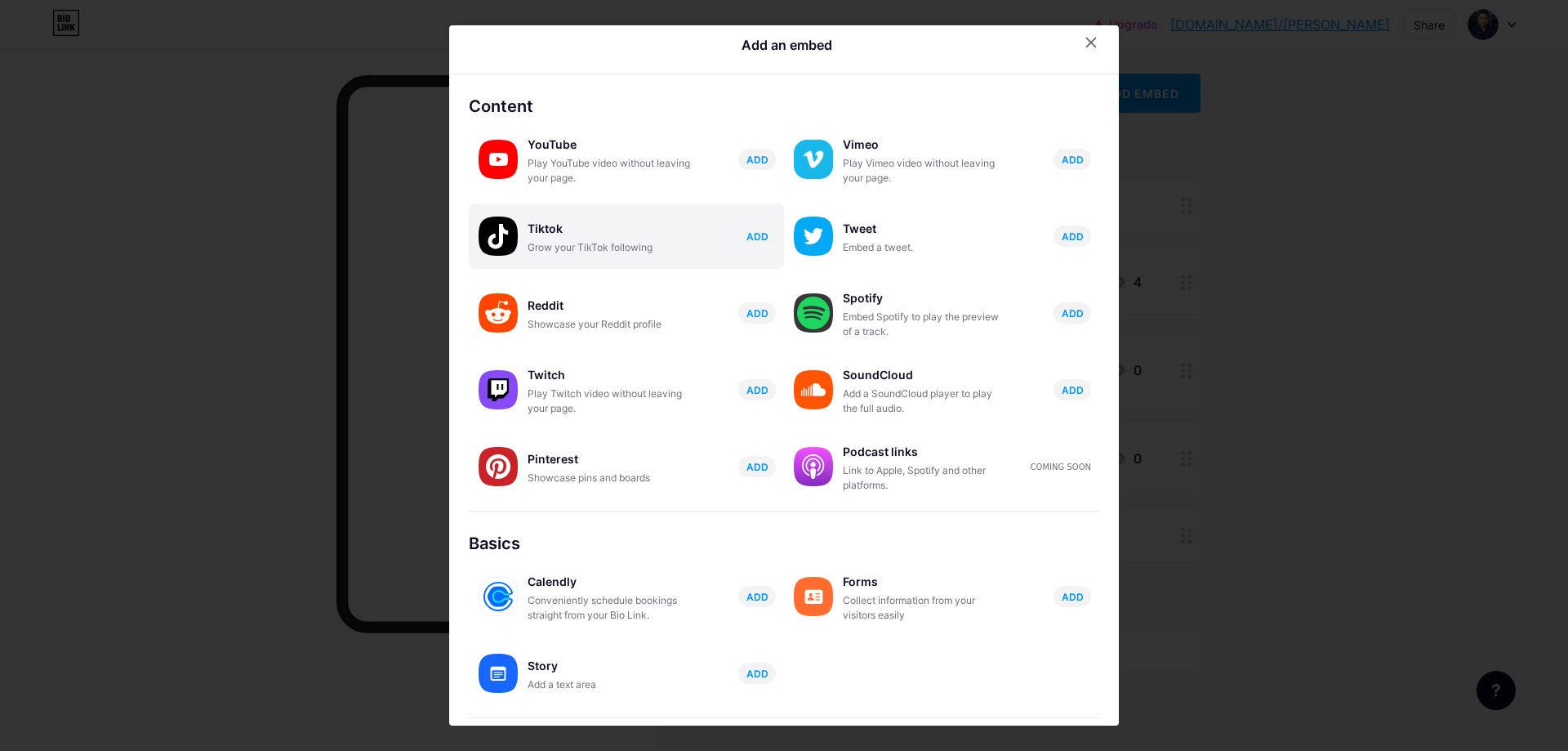
scroll to position [0, 0]
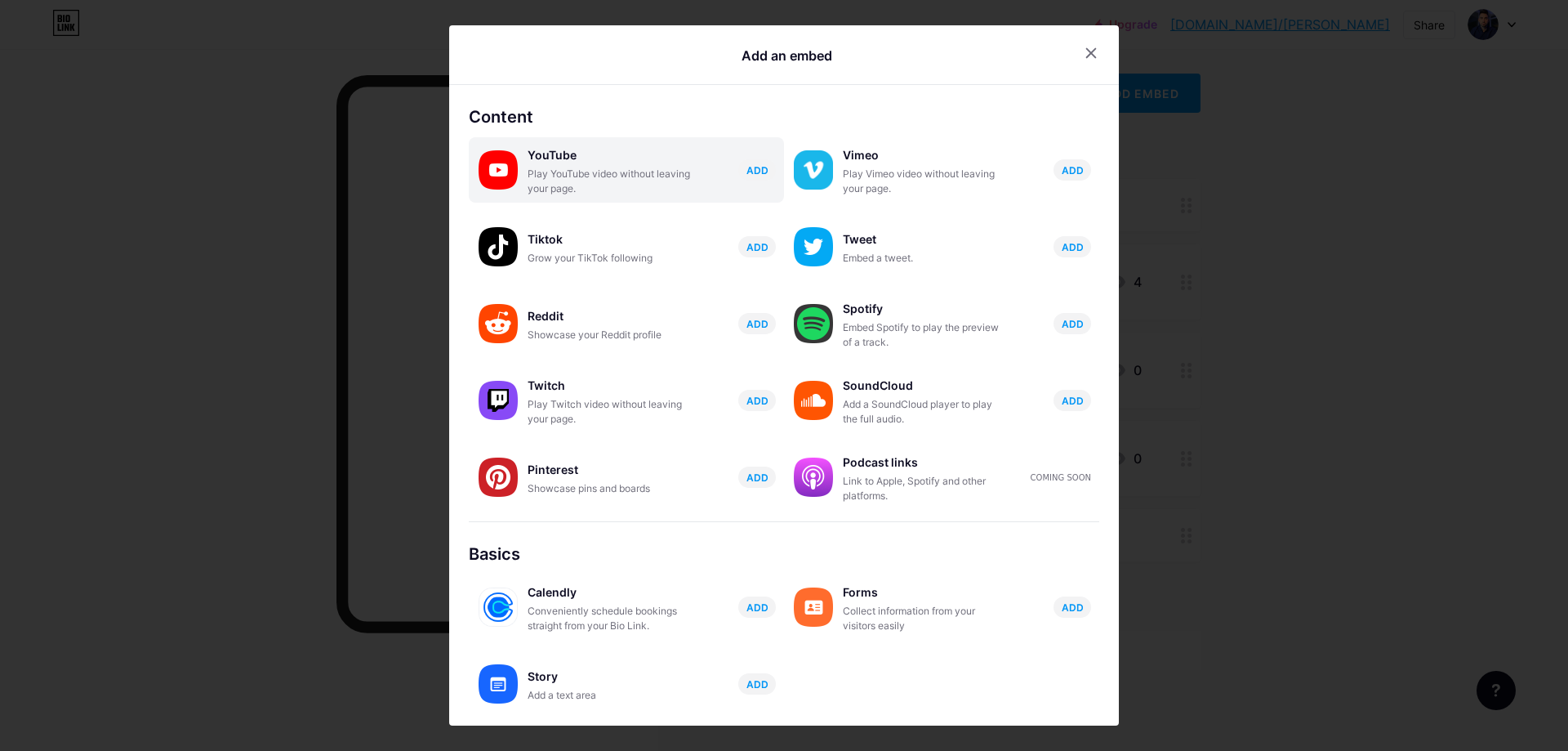
click at [628, 194] on div "Play YouTube video without leaving your page." at bounding box center [609, 181] width 164 height 29
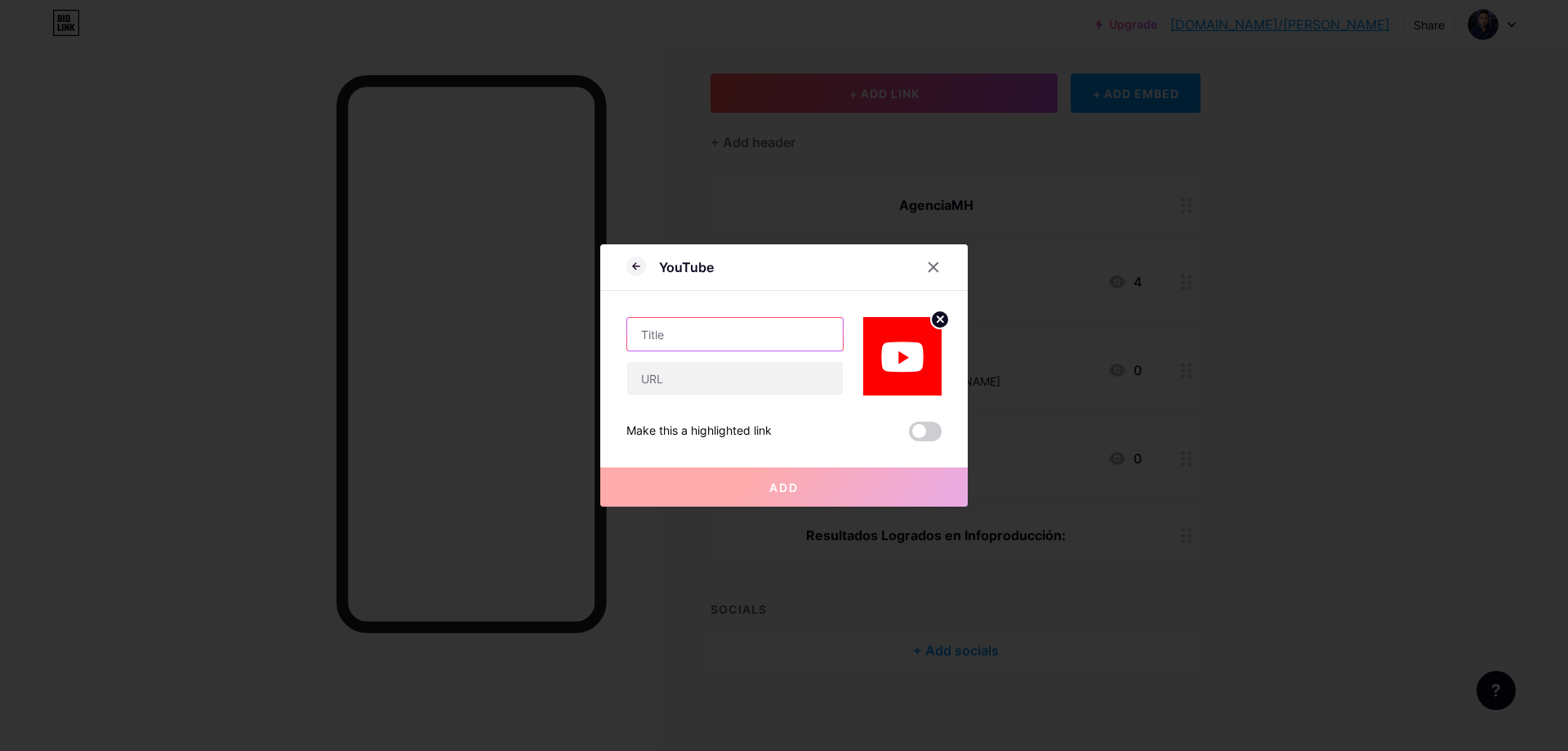
click at [710, 338] on input "text" at bounding box center [735, 334] width 216 height 33
type input "A"
click at [755, 384] on input "text" at bounding box center [735, 378] width 216 height 33
paste input "[URL][DOMAIN_NAME]"
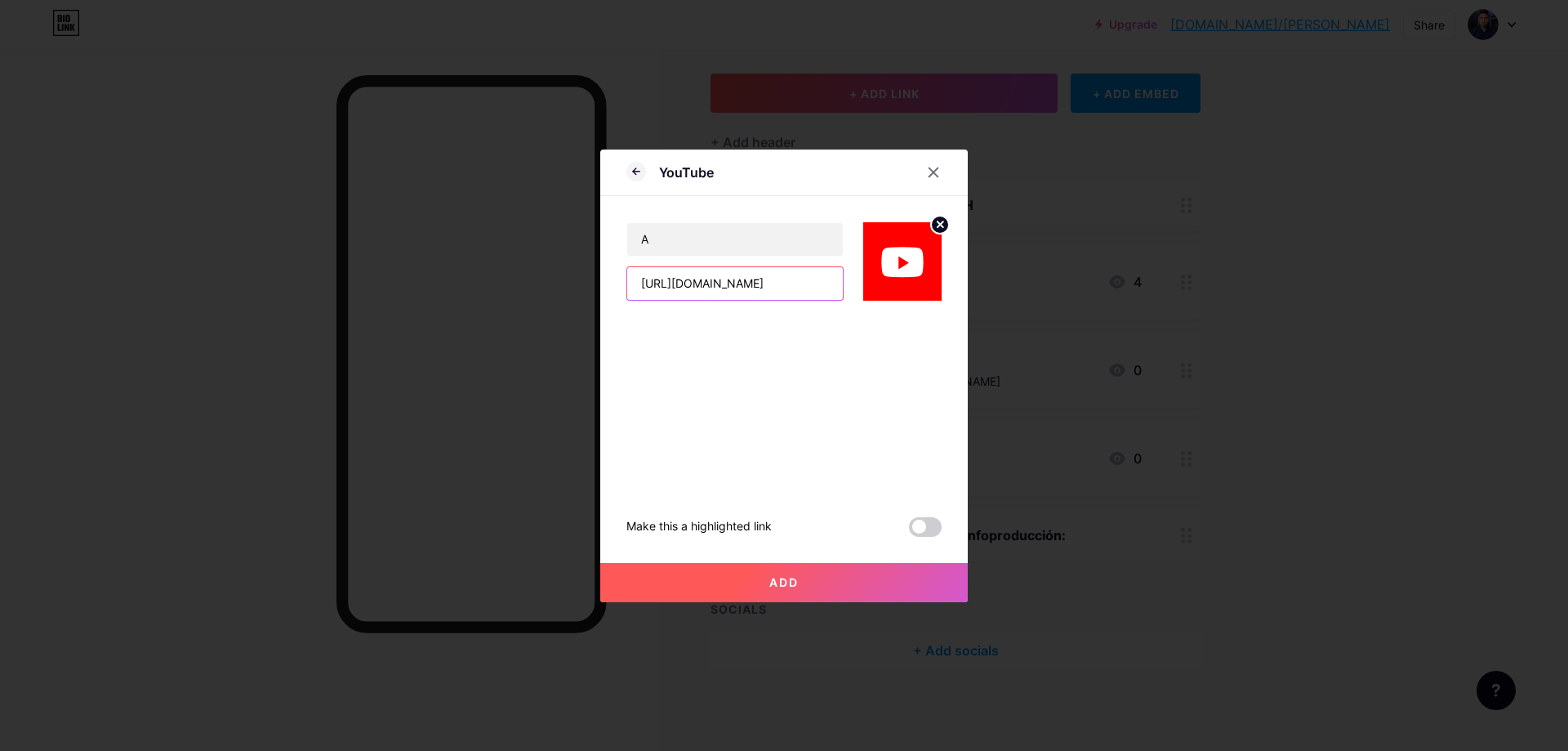
type input "[URL][DOMAIN_NAME]"
click at [813, 583] on button "Add" at bounding box center [784, 582] width 368 height 39
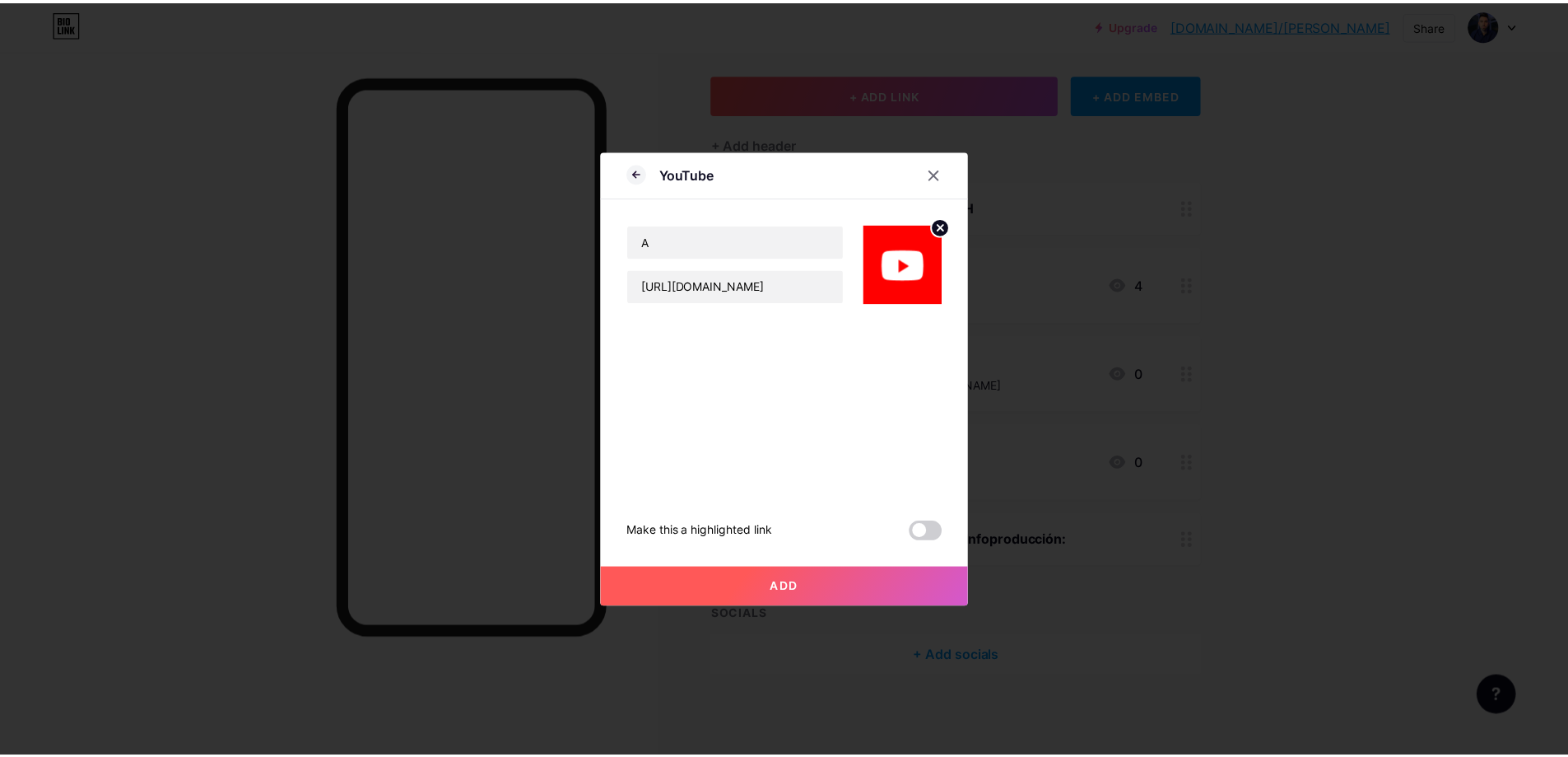
scroll to position [0, 0]
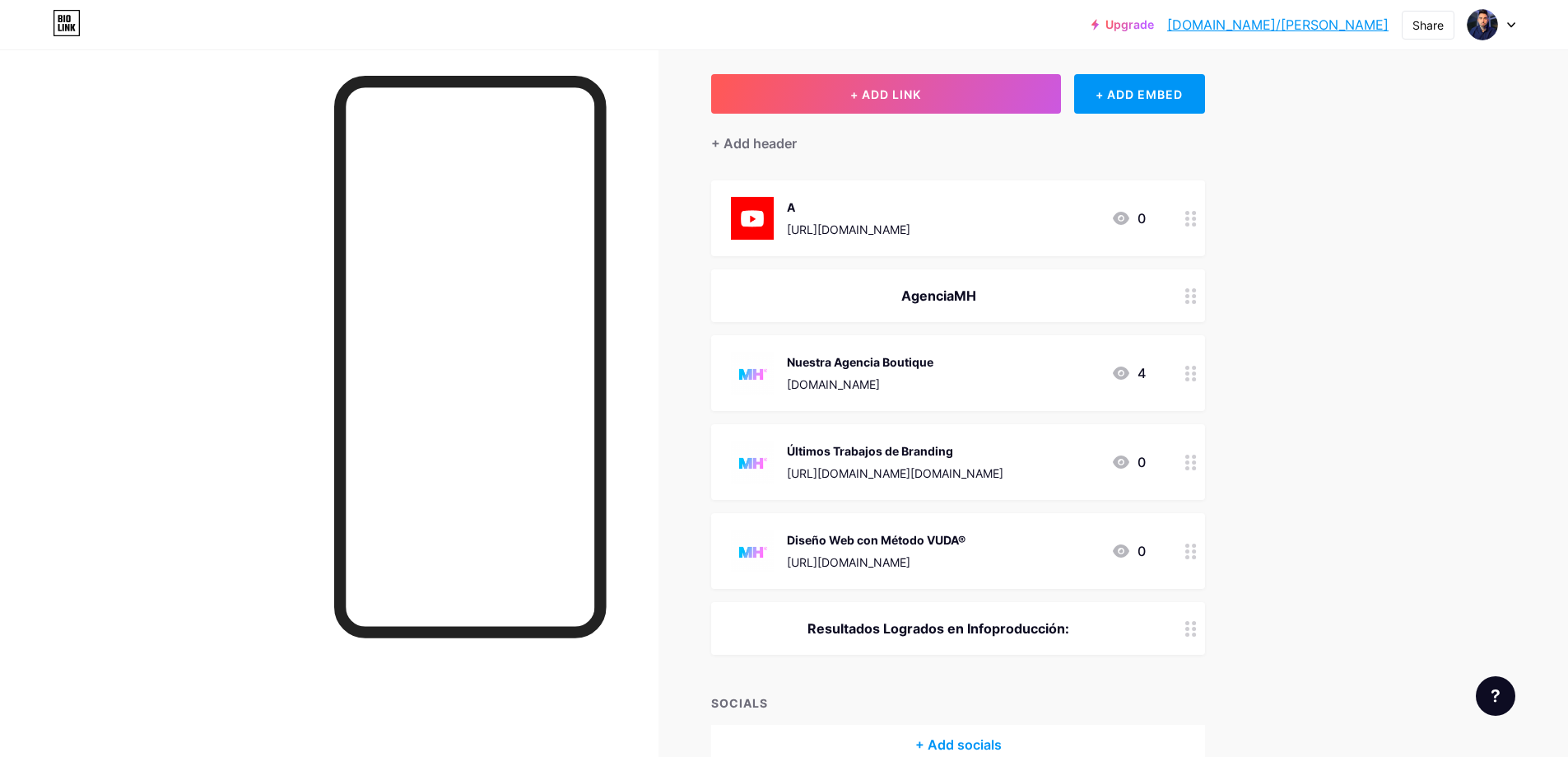
click at [1197, 213] on icon at bounding box center [1191, 218] width 11 height 15
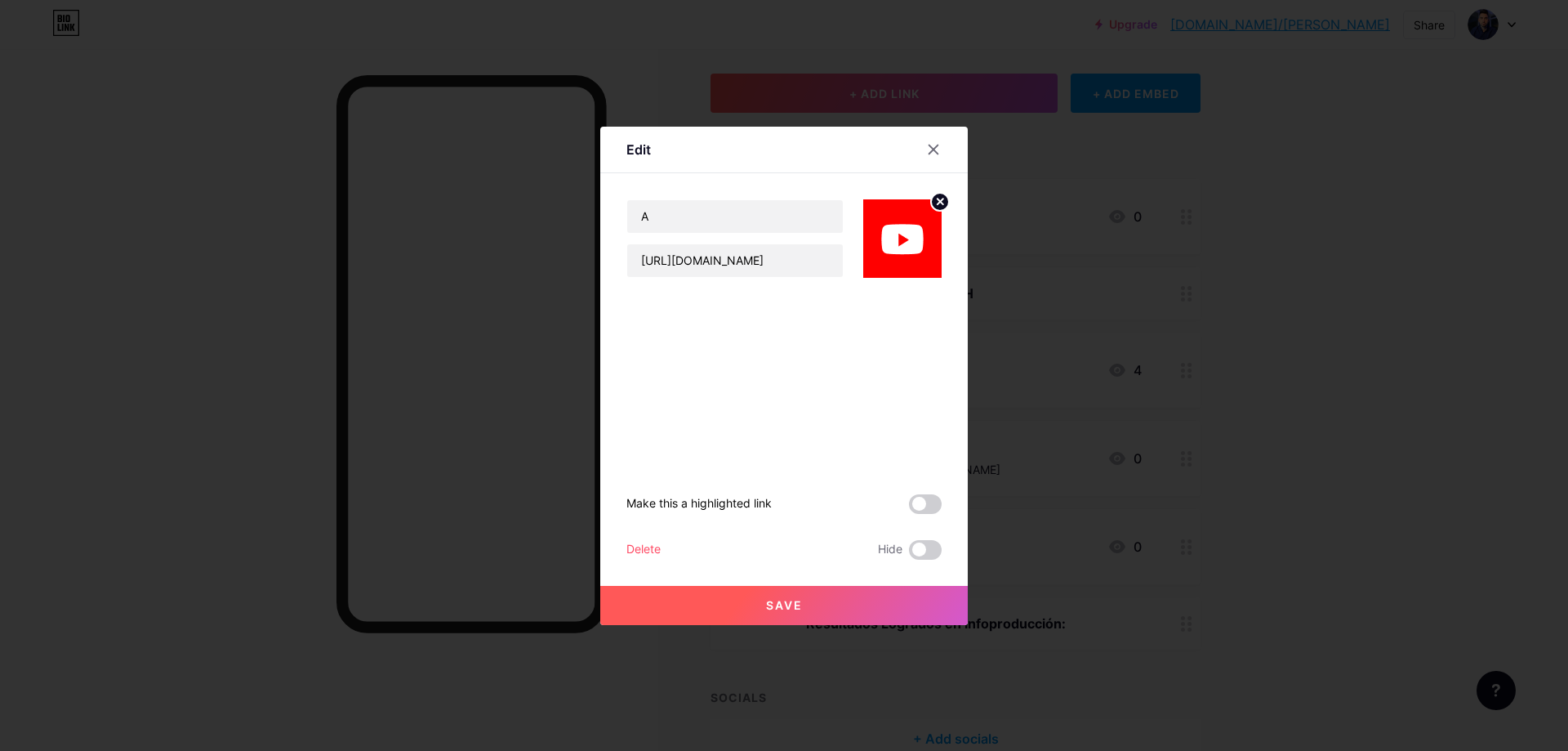
click at [641, 547] on div "Delete" at bounding box center [643, 550] width 34 height 20
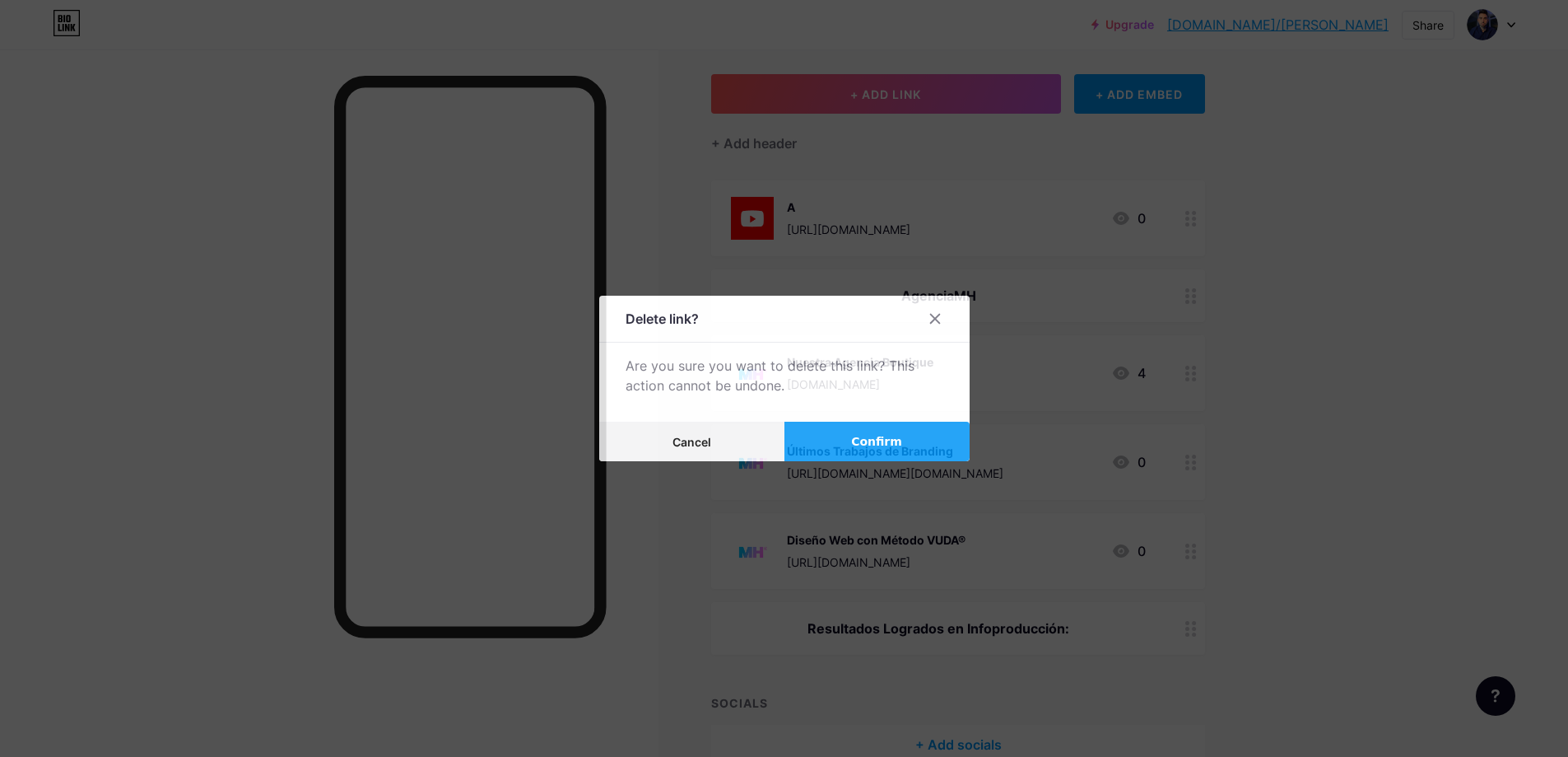
click at [882, 436] on span "Confirm" at bounding box center [877, 441] width 51 height 17
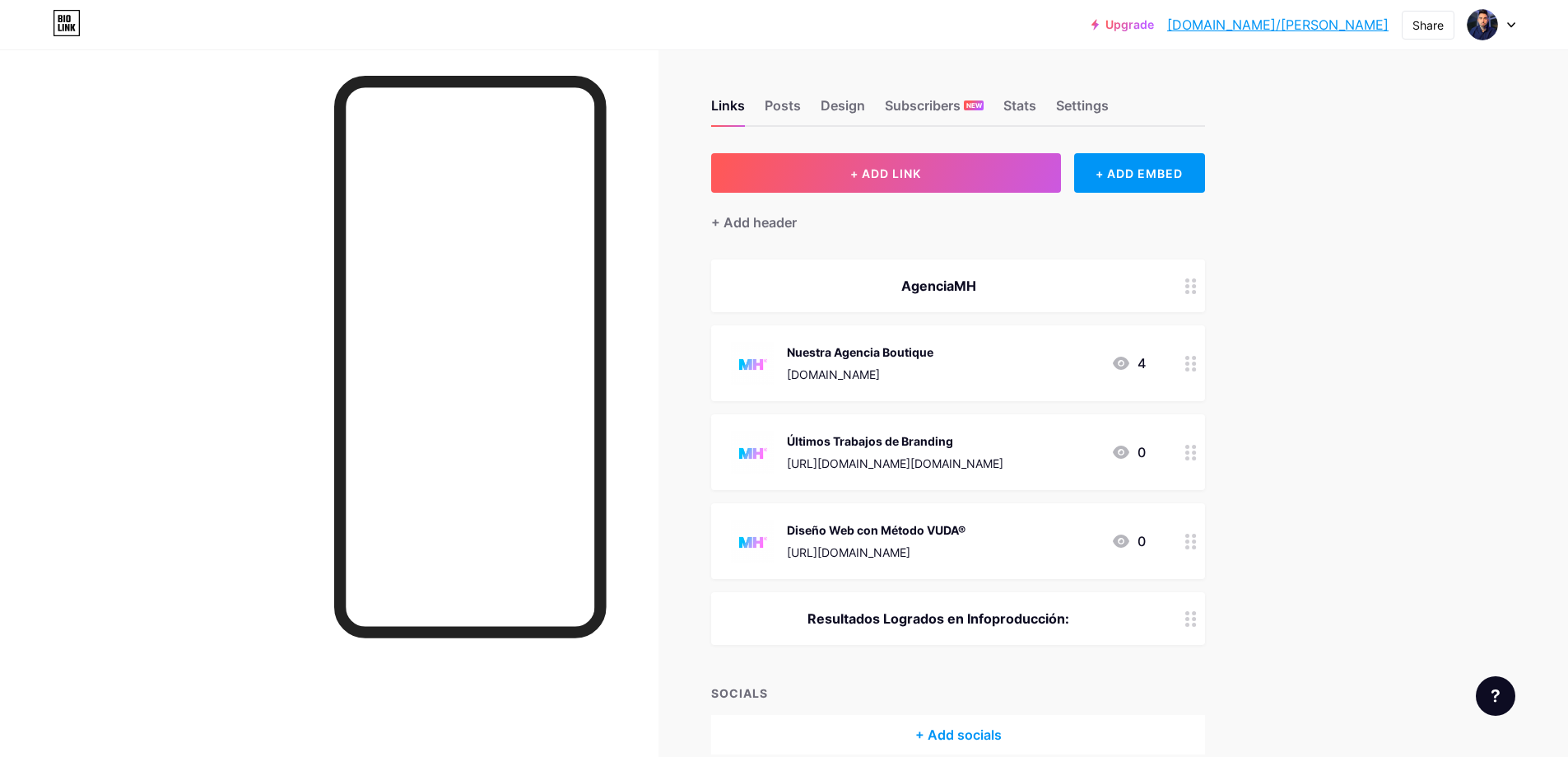
click at [968, 296] on div "AgenciaMH" at bounding box center [958, 285] width 494 height 52
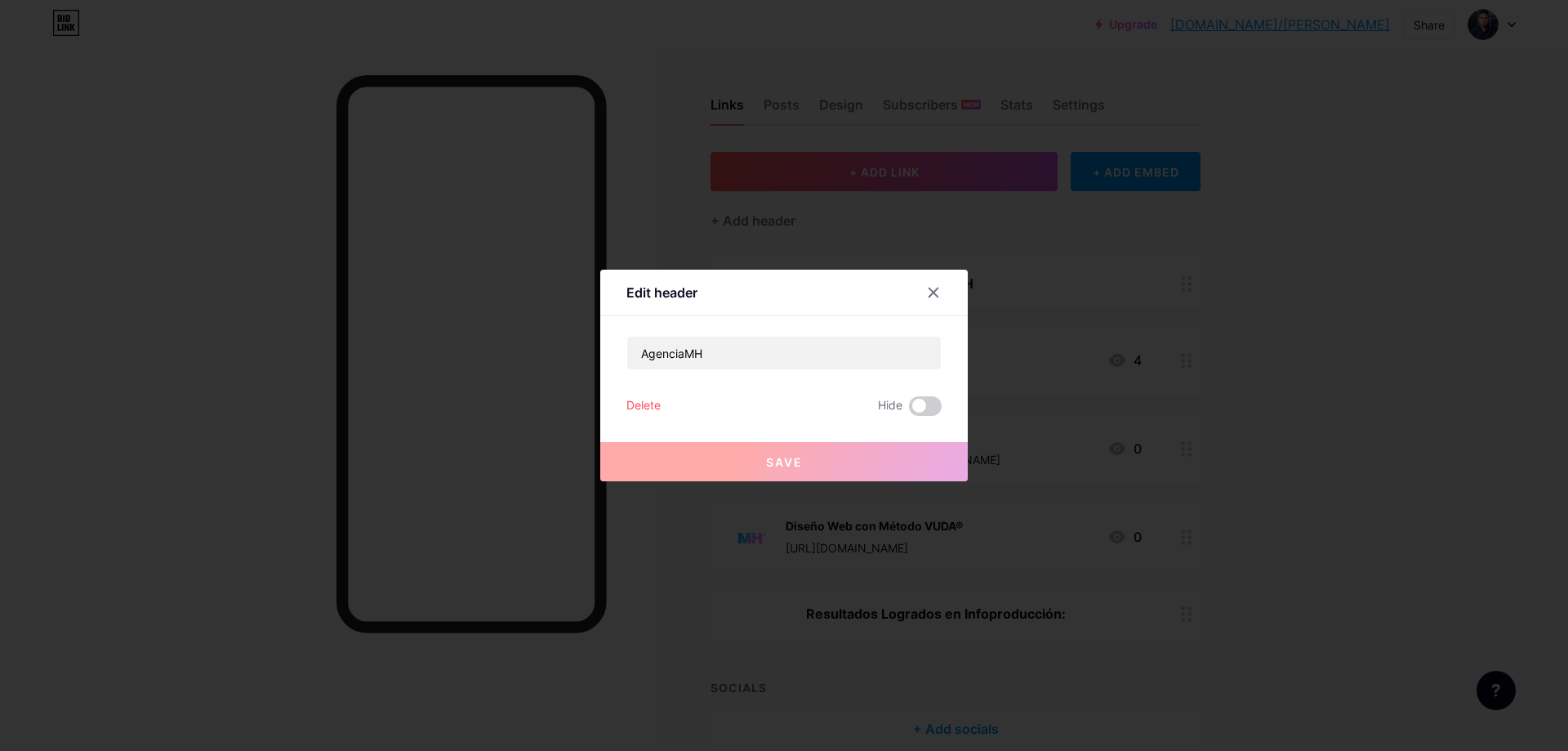
click at [770, 370] on div "AgenciaMH Delete Hide Save" at bounding box center [783, 376] width 315 height 80
click at [775, 357] on input "AgenciaMH" at bounding box center [784, 353] width 314 height 33
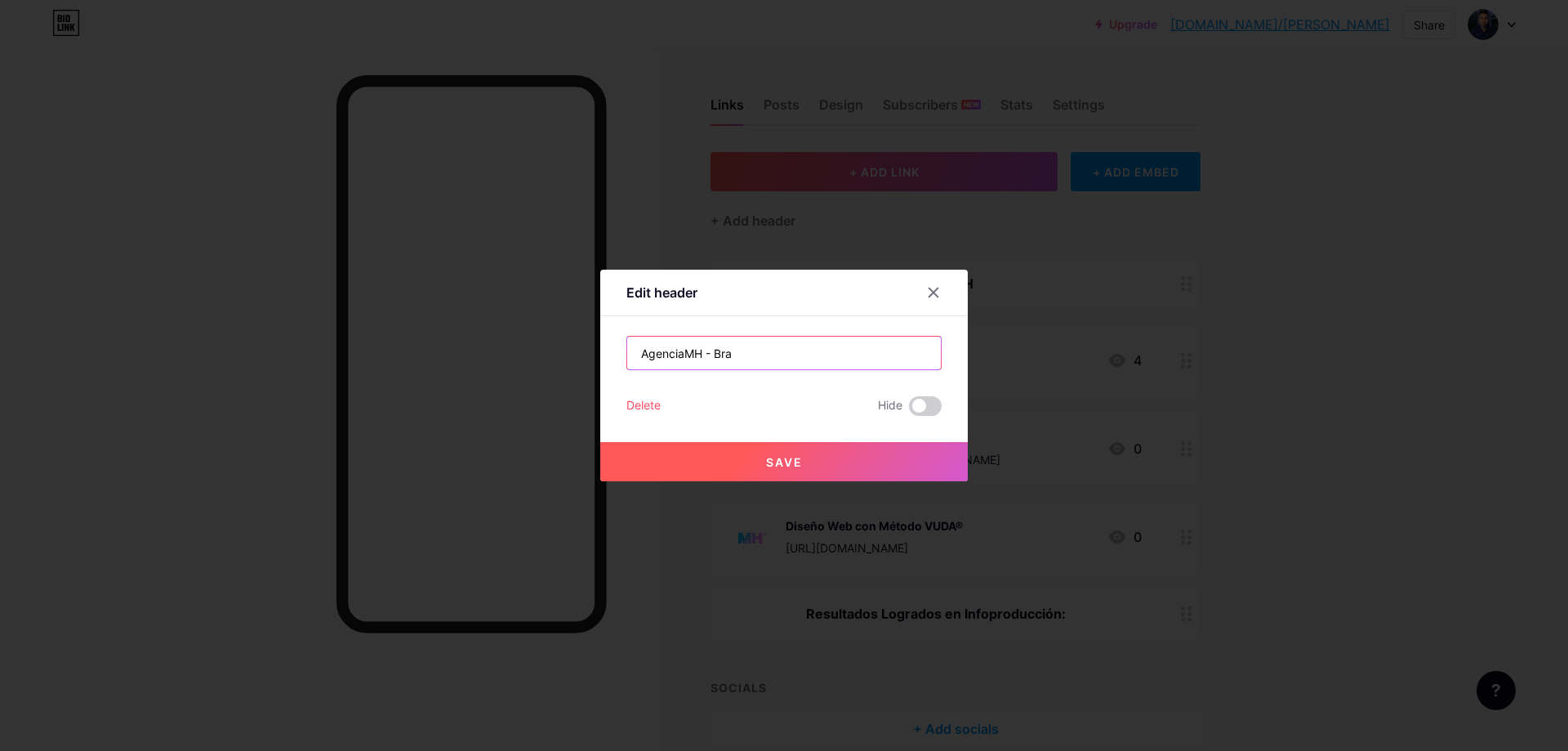
drag, startPoint x: 758, startPoint y: 345, endPoint x: 709, endPoint y: 365, distance: 52.9
click at [709, 365] on input "AgenciaMH - Bra" at bounding box center [784, 353] width 314 height 33
paste input "lobal Branding Atelier based in"
click at [698, 352] on input "AgenciaMH - lobal Branding Atelier based in [GEOGRAPHIC_DATA]" at bounding box center [784, 353] width 314 height 33
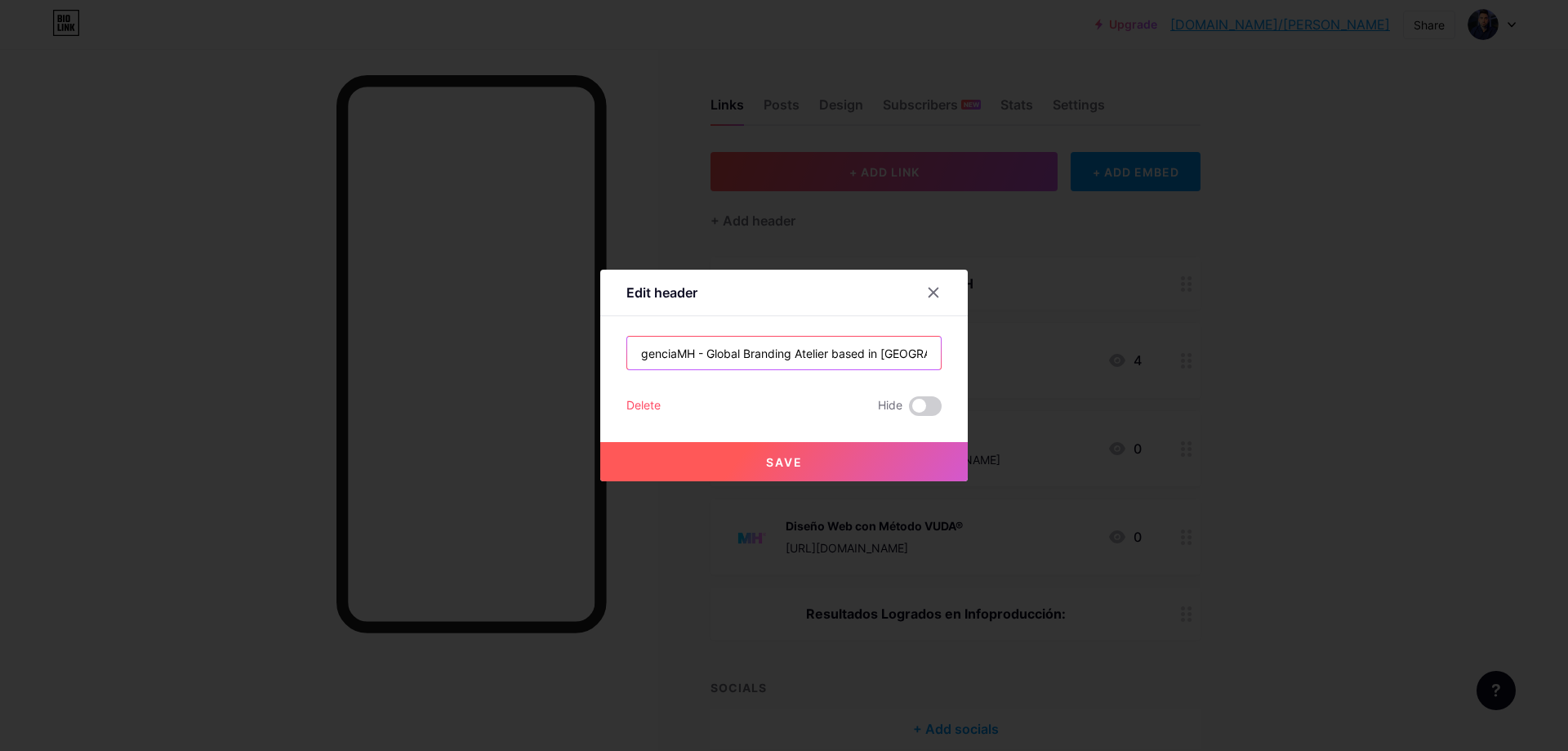
type input "AgenciaMH - Global Branding Atelier based in [GEOGRAPHIC_DATA]"
click at [828, 448] on button "Save" at bounding box center [784, 461] width 368 height 39
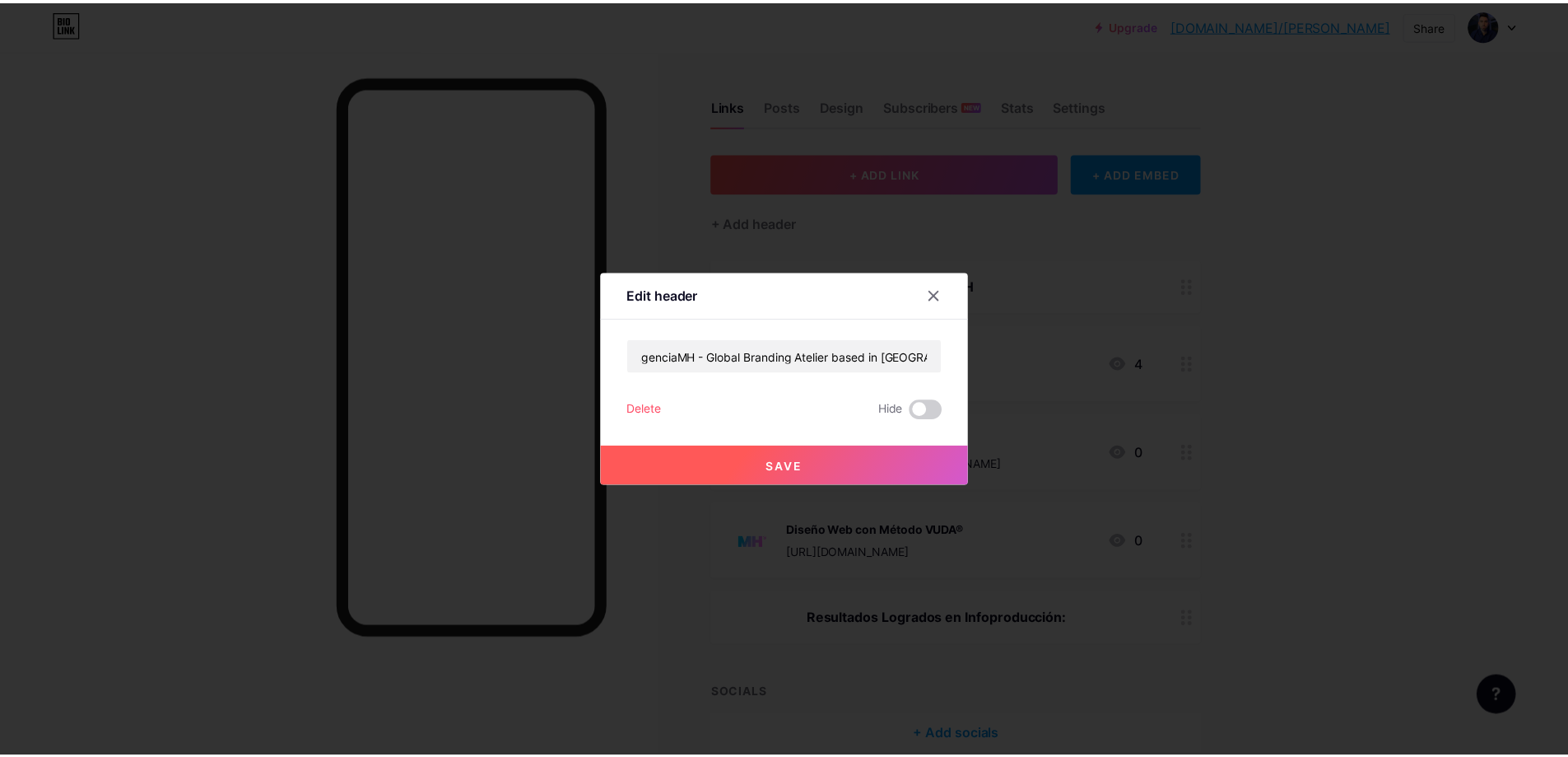
scroll to position [0, 0]
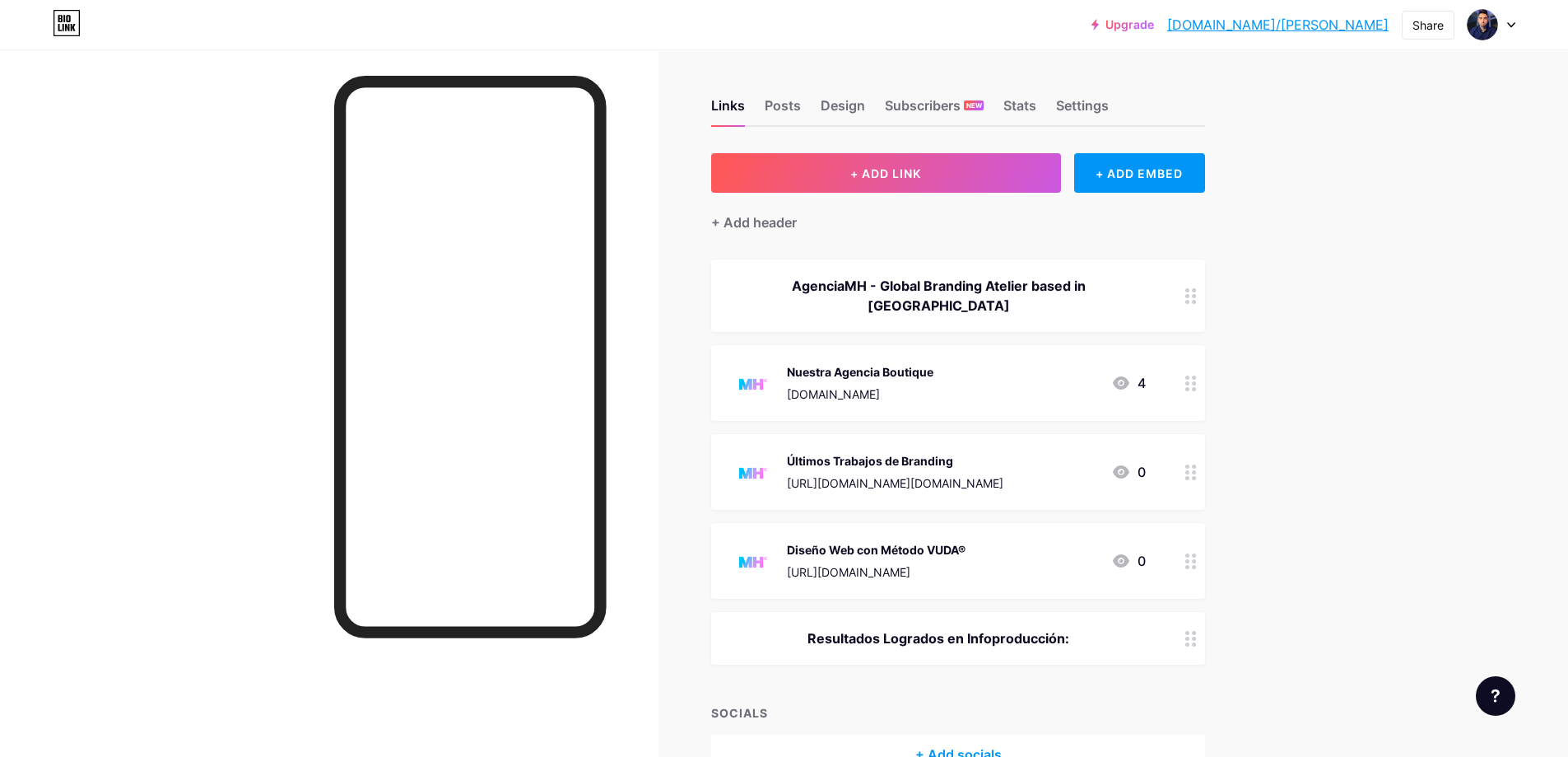
click at [974, 369] on div "Nuestra Agencia Boutique [DOMAIN_NAME] 4" at bounding box center [938, 382] width 415 height 43
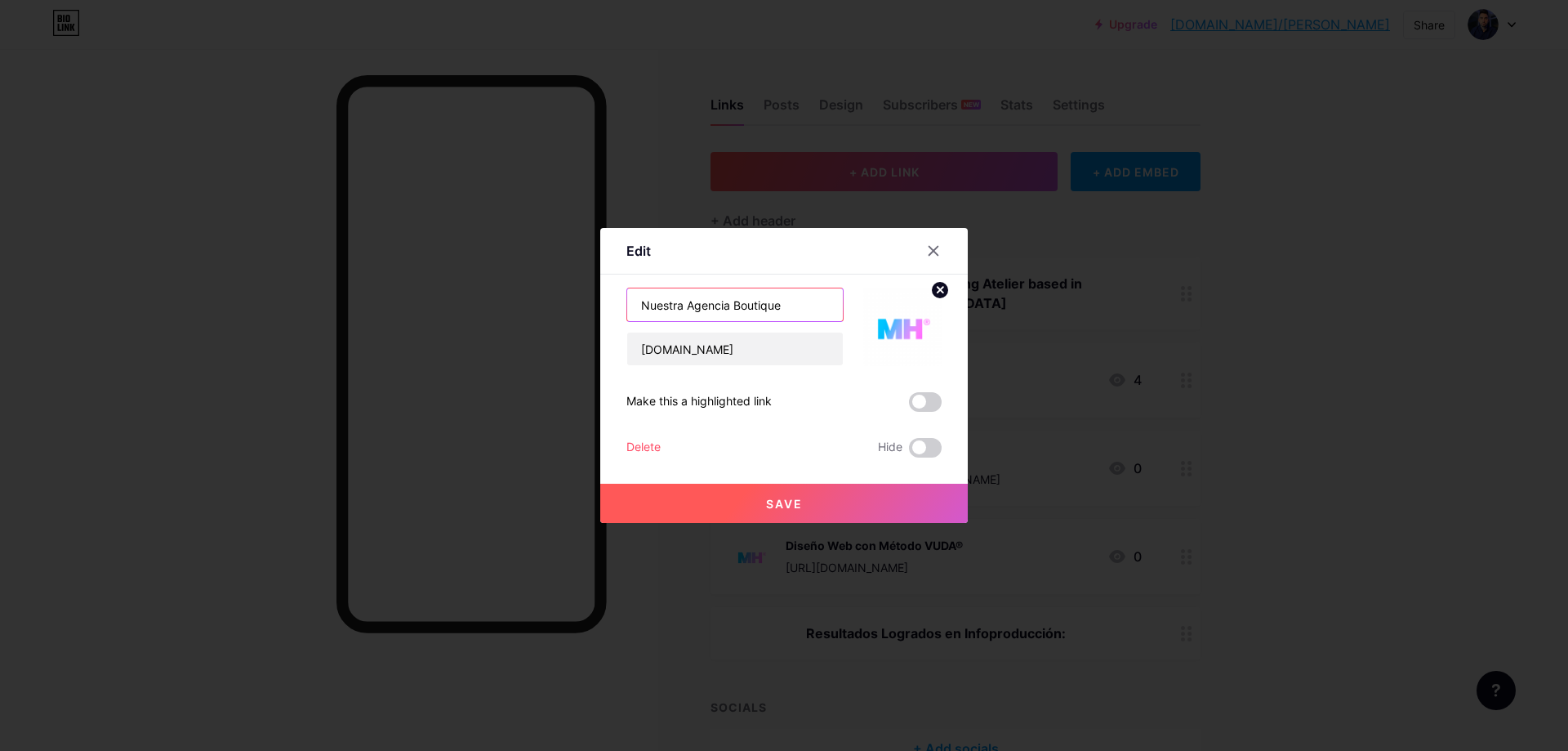
drag, startPoint x: 796, startPoint y: 313, endPoint x: 481, endPoint y: 316, distance: 315.0
click at [486, 315] on div "Edit Content YouTube Play YouTube video without leaving your page. ADD Vimeo Pl…" at bounding box center [784, 376] width 1568 height 751
type input "Nosotros"
drag, startPoint x: 808, startPoint y: 527, endPoint x: 809, endPoint y: 506, distance: 21.0
click at [808, 526] on div at bounding box center [784, 376] width 1568 height 751
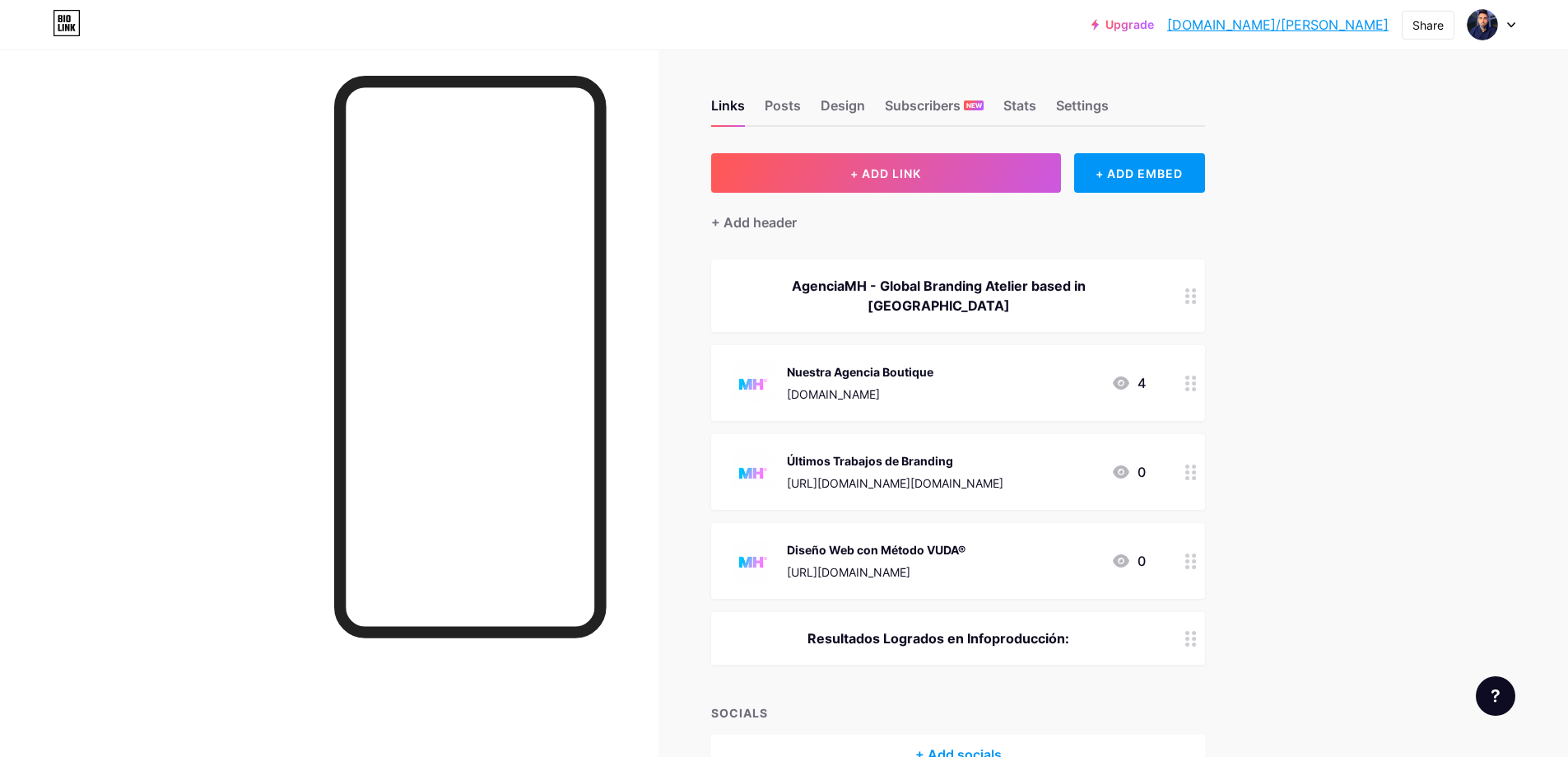
click at [1005, 370] on div "Nuestra Agencia Boutique [DOMAIN_NAME] 4" at bounding box center [938, 382] width 415 height 43
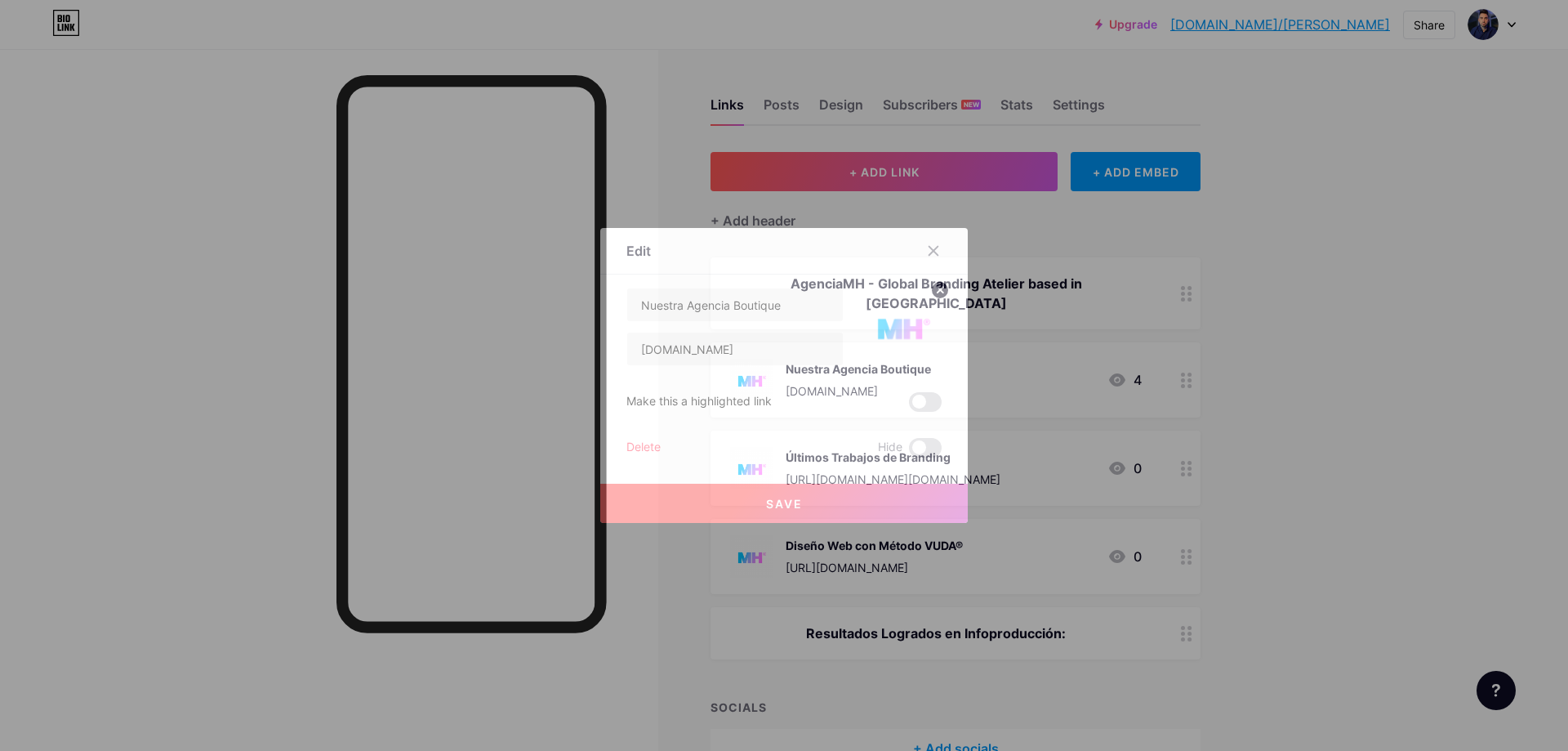
click at [1440, 323] on div at bounding box center [784, 376] width 1568 height 751
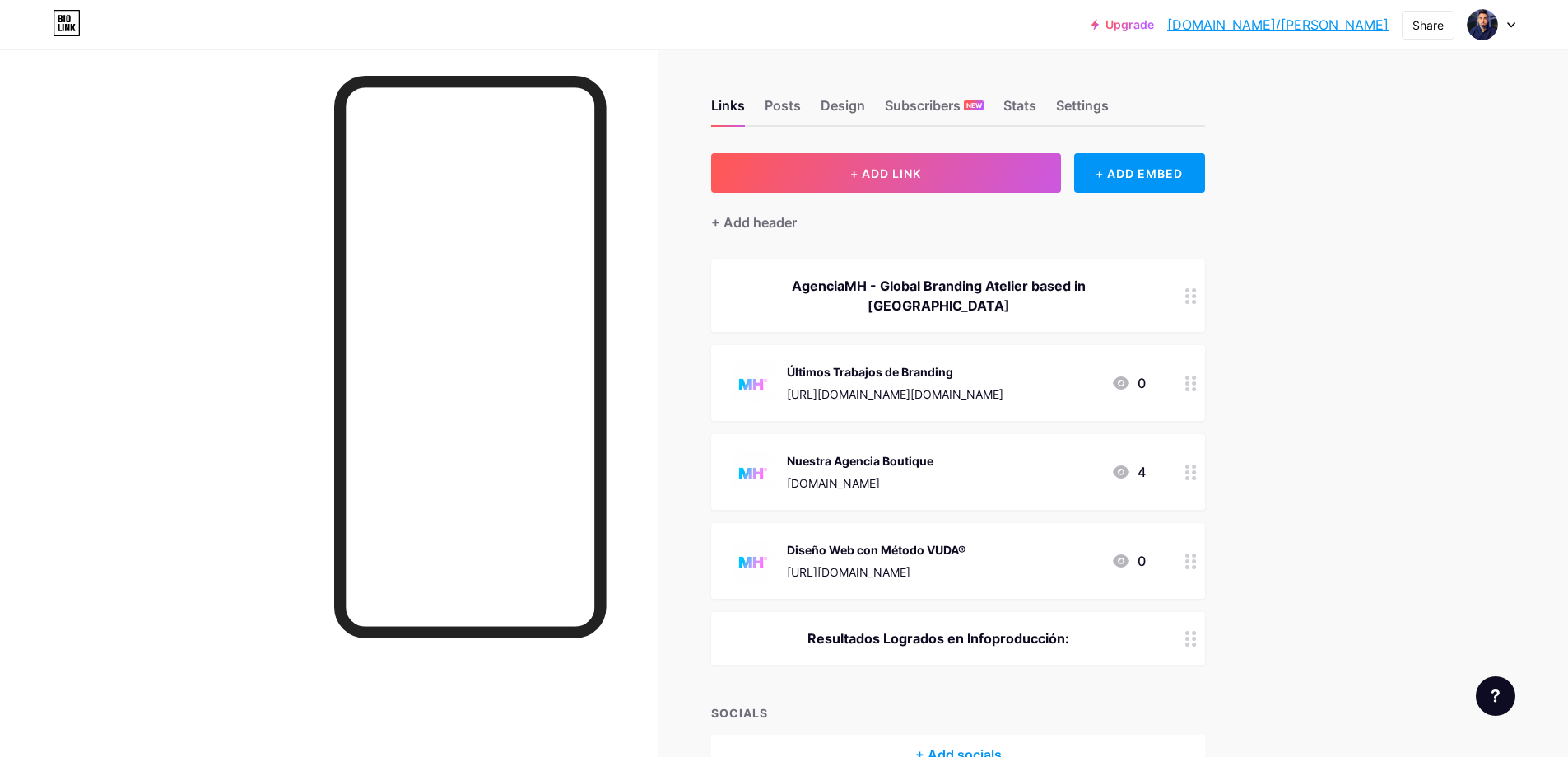
click at [839, 474] on div "[DOMAIN_NAME]" at bounding box center [861, 482] width 147 height 17
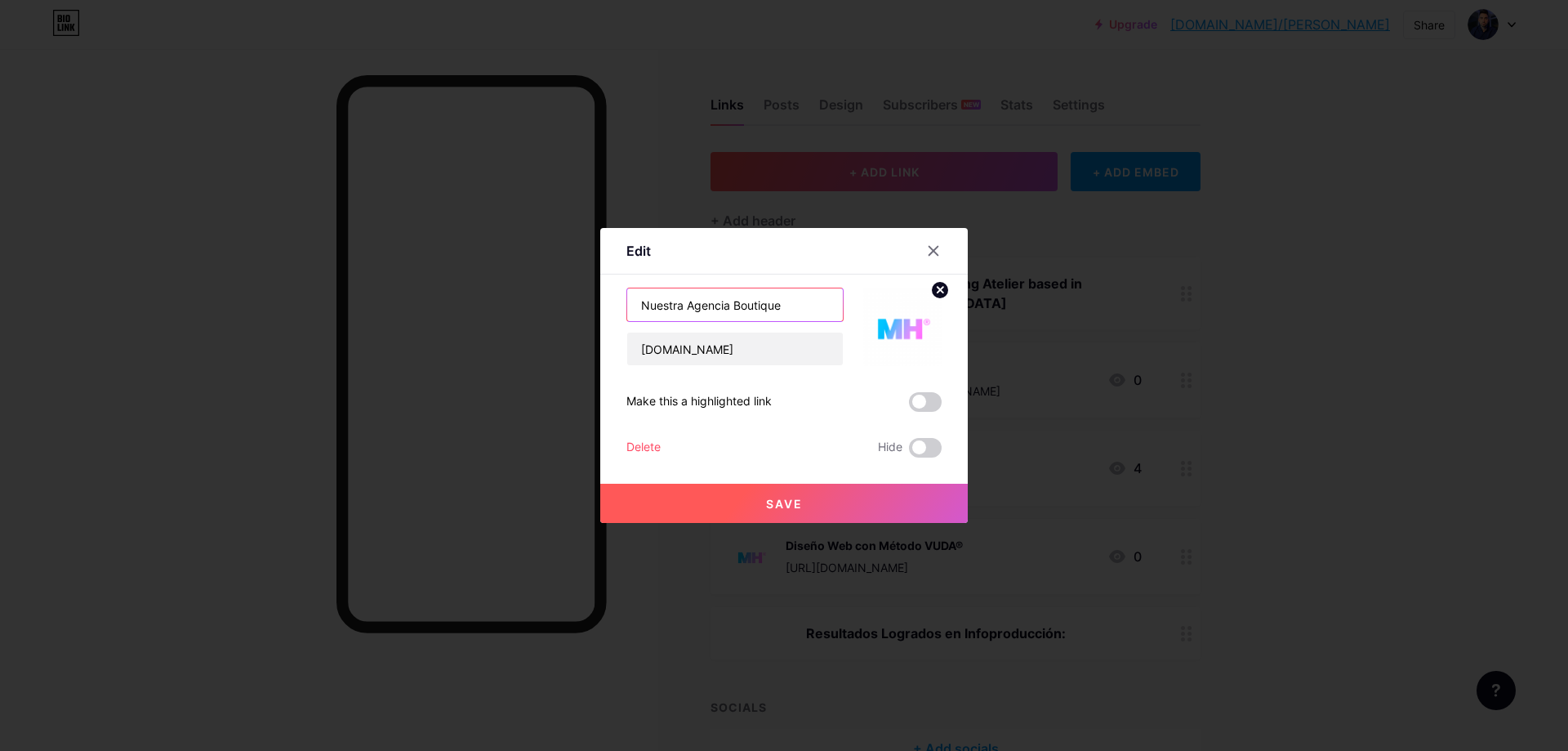
drag, startPoint x: 794, startPoint y: 305, endPoint x: 426, endPoint y: 305, distance: 368.0
click at [475, 305] on div "Edit Content YouTube Play YouTube video without leaving your page. ADD Vimeo Pl…" at bounding box center [784, 376] width 1568 height 751
click at [800, 303] on input "Nuestra Agencia Boutique" at bounding box center [735, 305] width 216 height 33
click at [919, 255] on div at bounding box center [933, 251] width 29 height 29
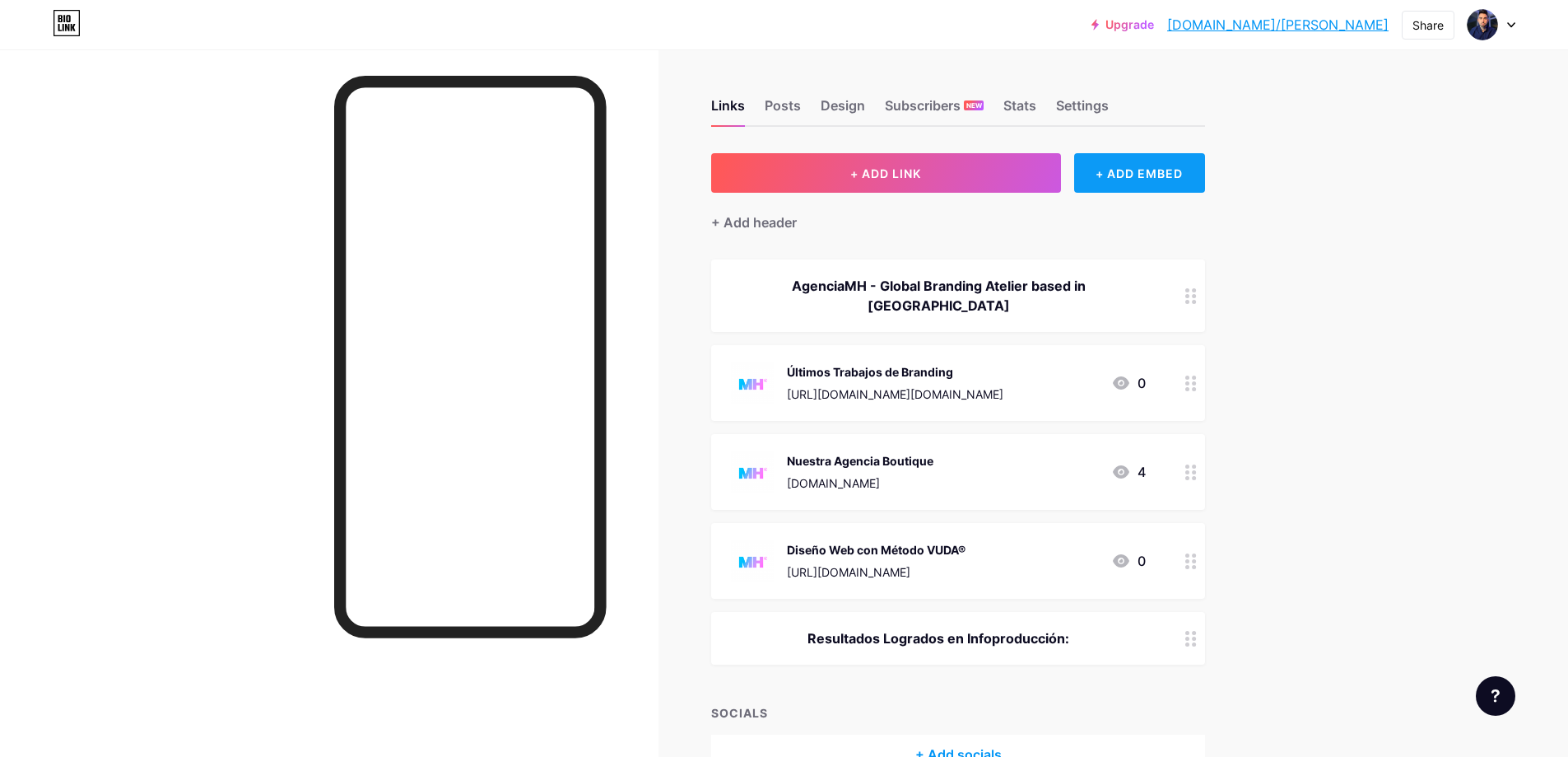
click at [1164, 173] on div "+ ADD EMBED" at bounding box center [1139, 173] width 131 height 39
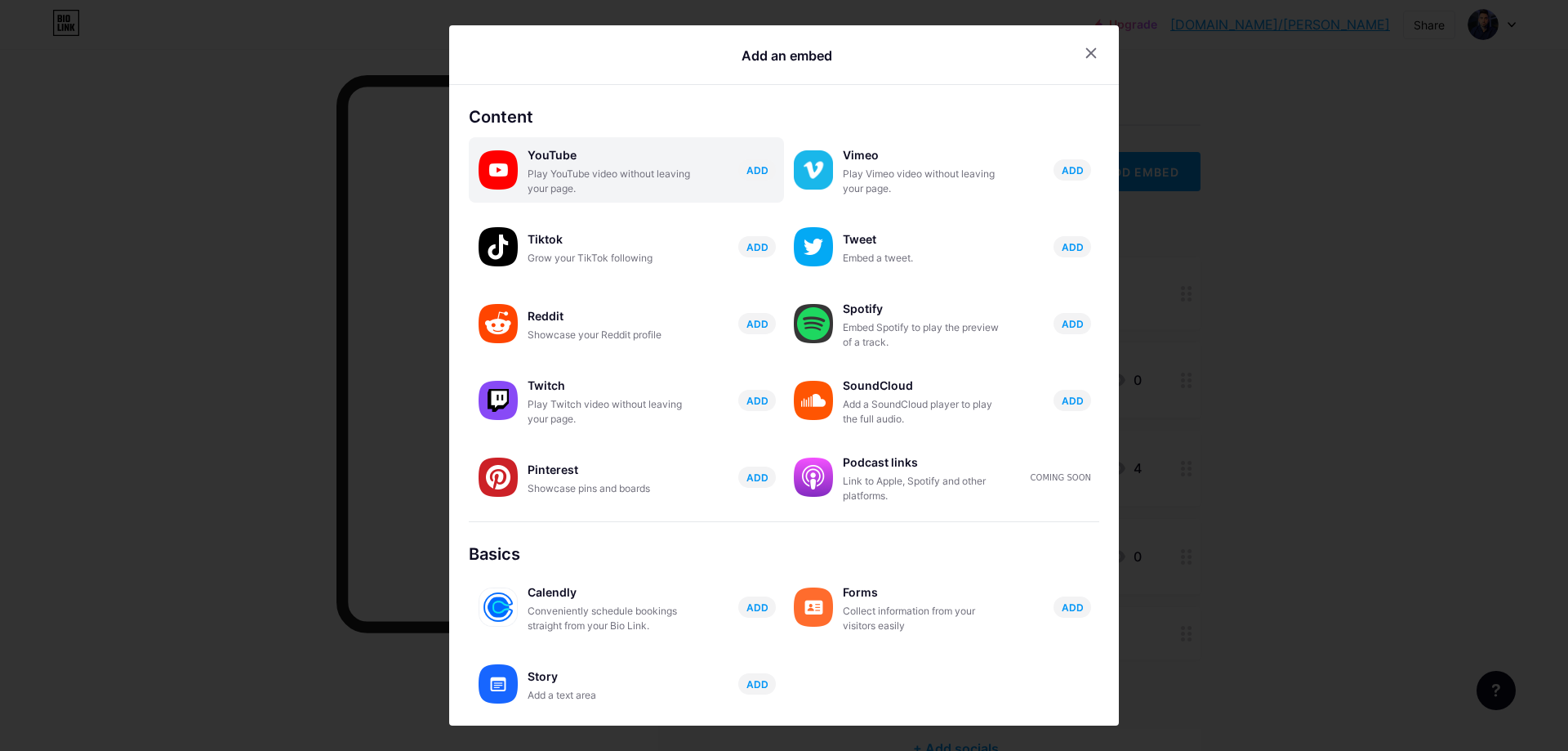
click at [566, 164] on div "YouTube" at bounding box center [609, 155] width 164 height 23
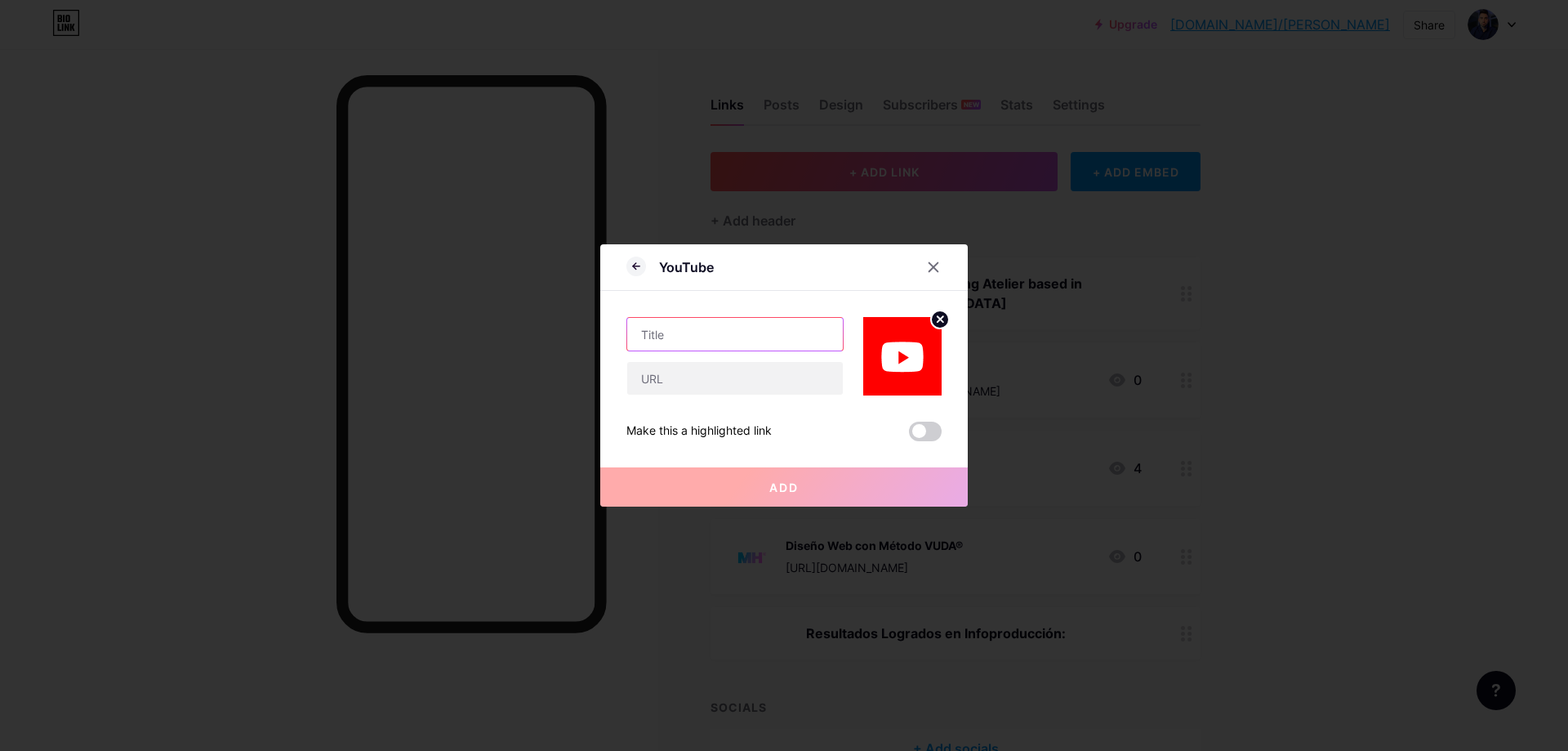
click at [714, 323] on input "text" at bounding box center [735, 334] width 216 height 33
type input "a"
type input "A"
type input "C"
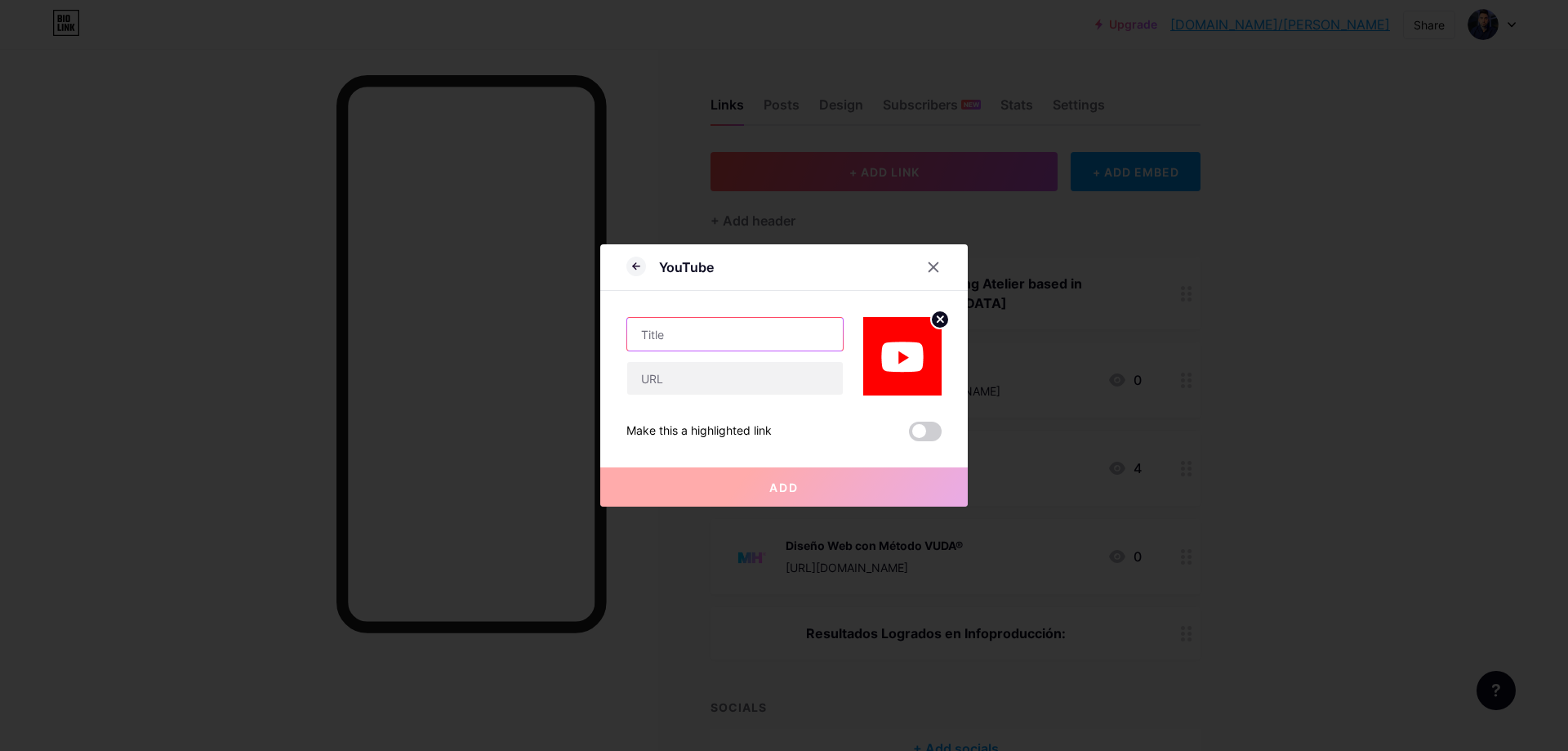
type input "q"
type input "Q"
type input "¿Que vas a encontrar acá?"
click at [847, 478] on button "Add" at bounding box center [784, 486] width 368 height 39
click at [723, 391] on input "text" at bounding box center [735, 378] width 216 height 33
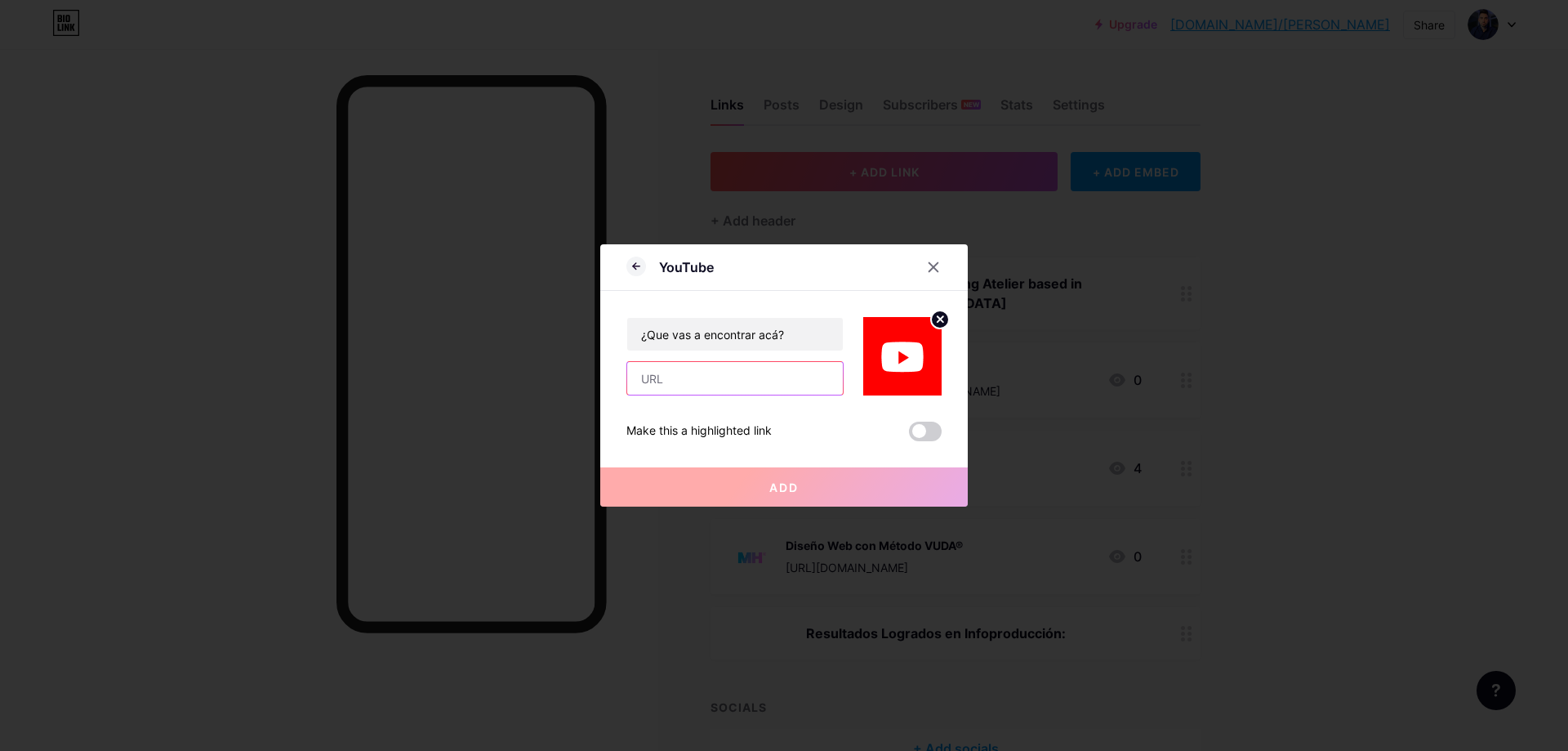
paste input "lobal Branding Atelier based in"
type input "lobal Branding Atelier based in"
paste input "[URL][DOMAIN_NAME]"
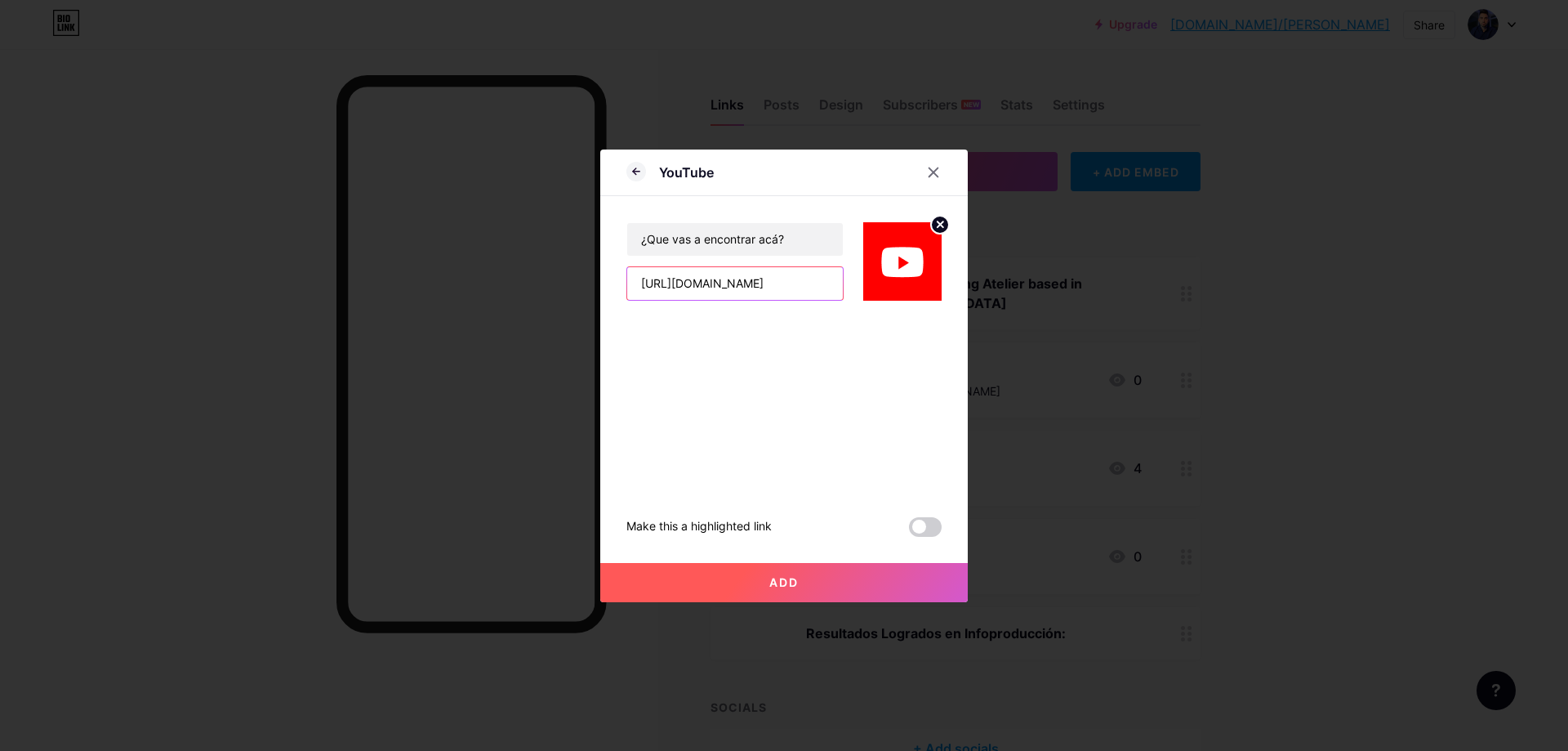
type input "[URL][DOMAIN_NAME]"
click at [869, 579] on button "Add" at bounding box center [784, 582] width 368 height 39
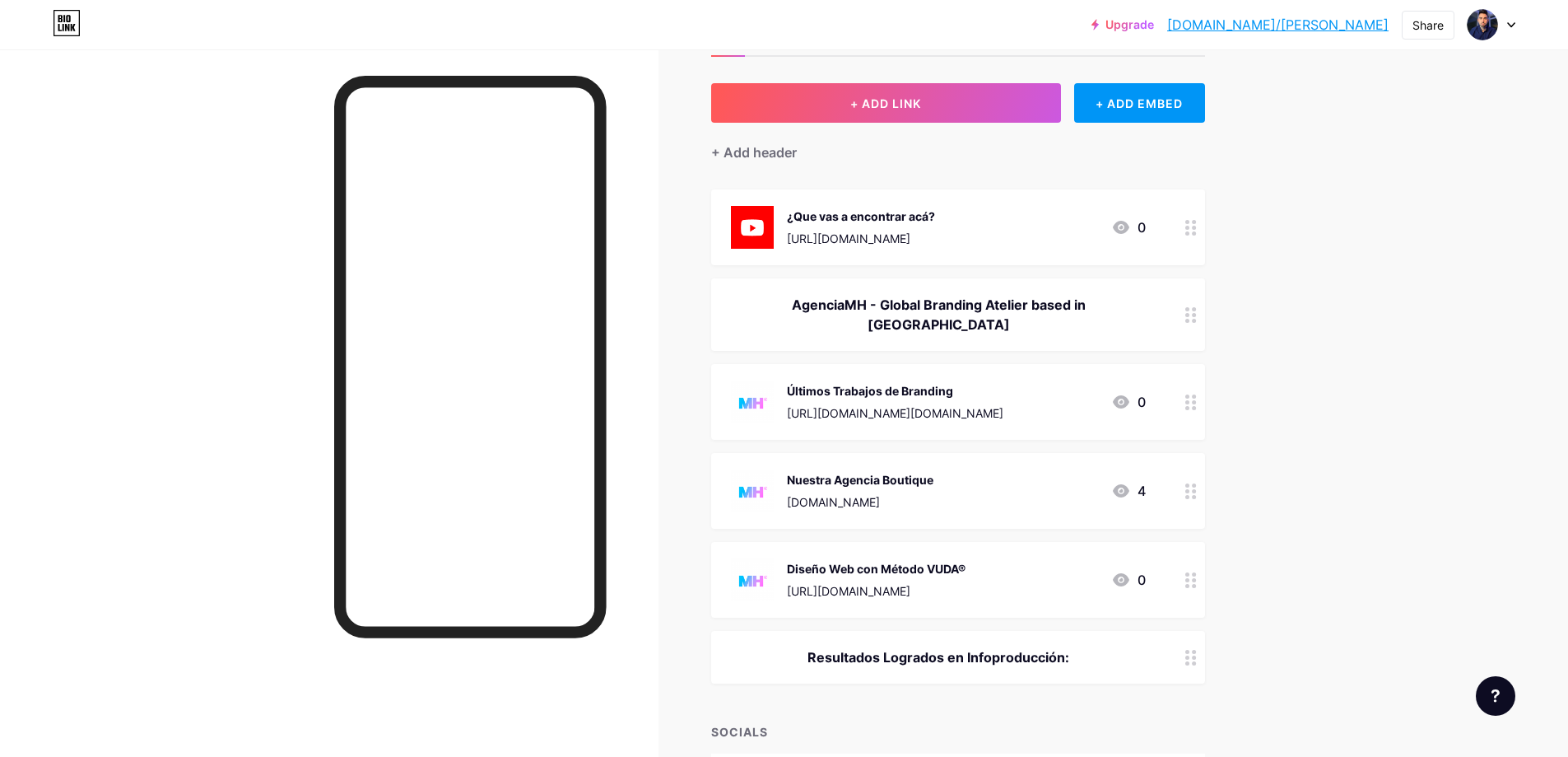
scroll to position [31, 0]
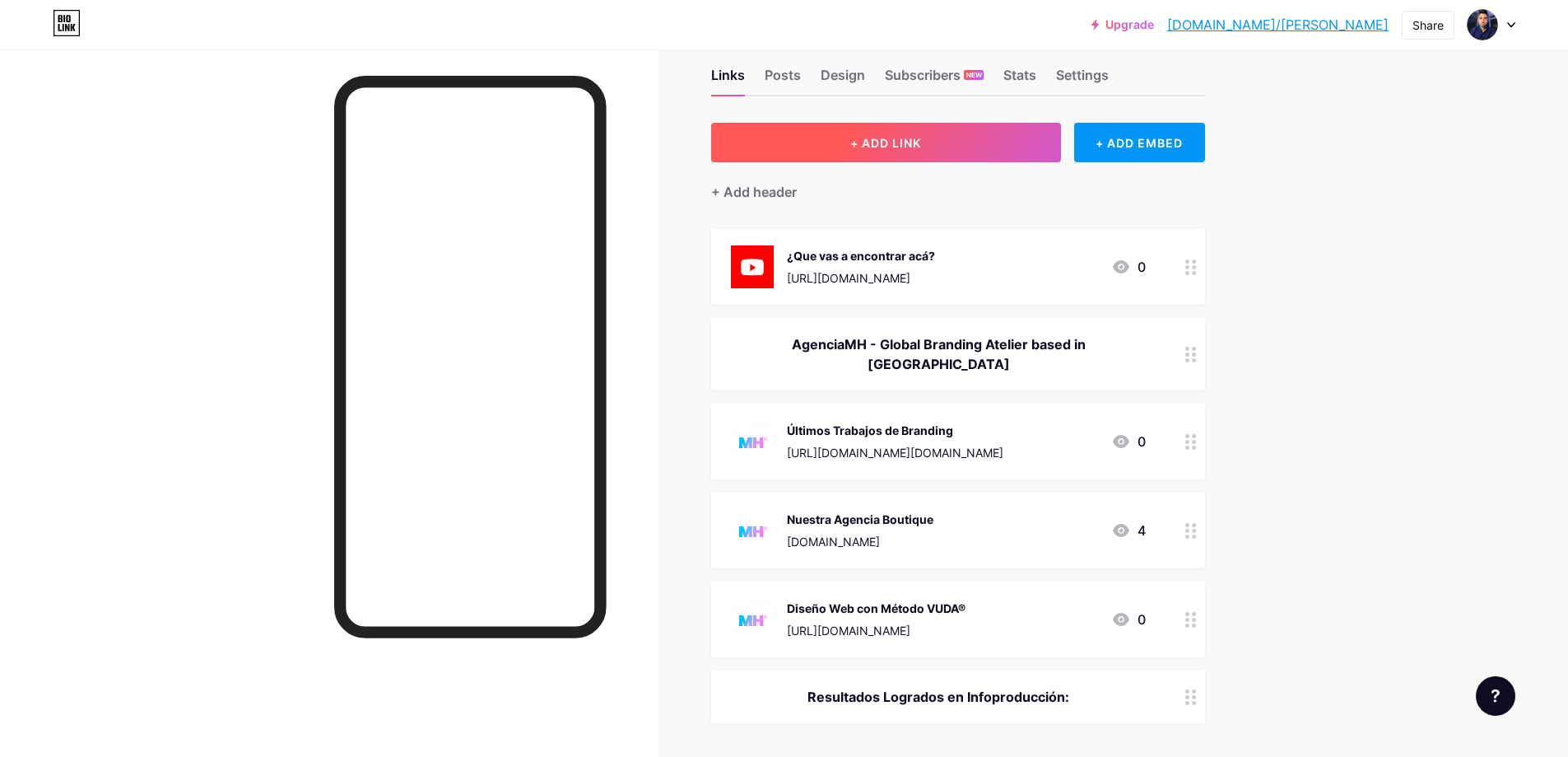
click at [987, 133] on button "+ ADD LINK" at bounding box center [886, 142] width 350 height 39
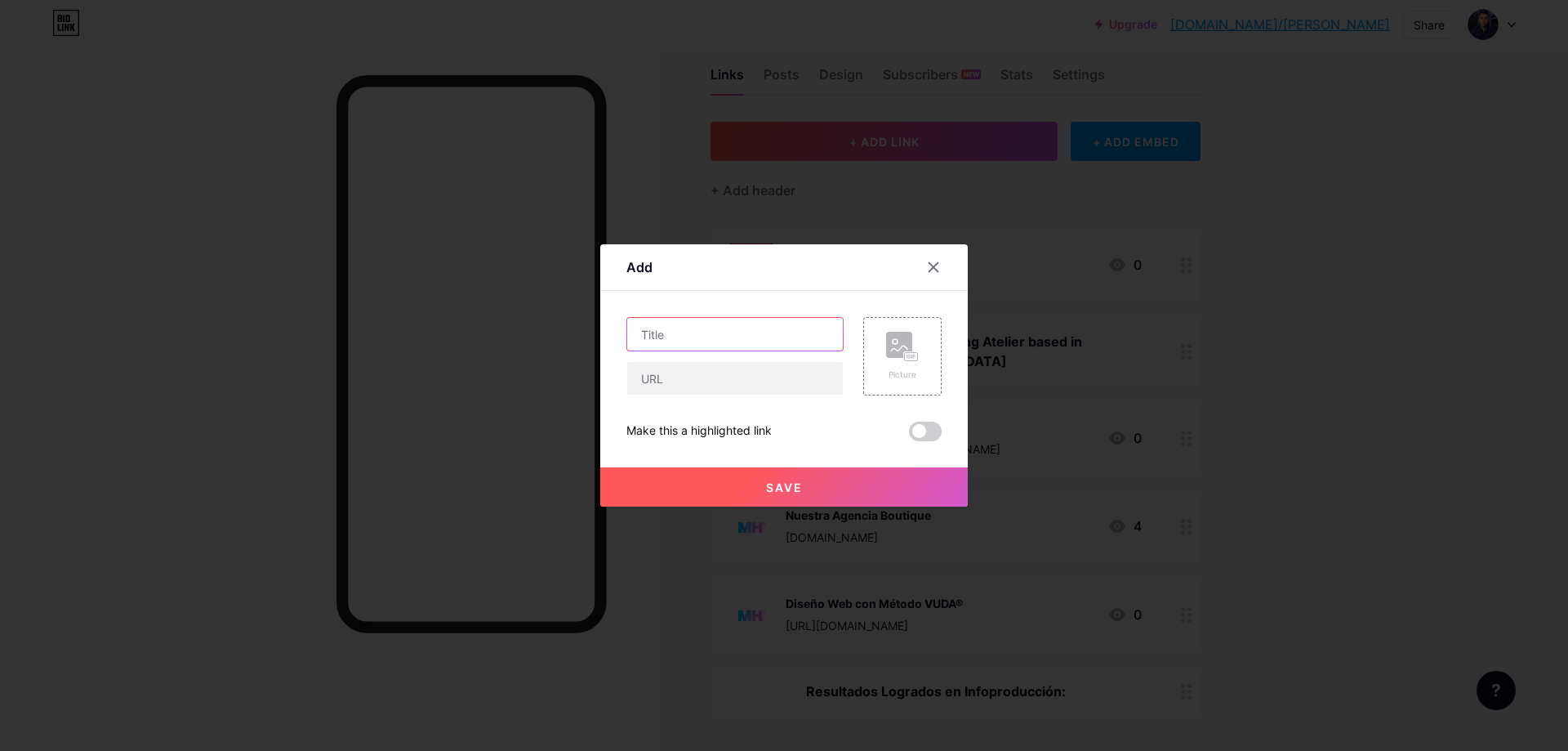
click at [652, 339] on input "text" at bounding box center [735, 334] width 216 height 33
type input "+"
type input "G"
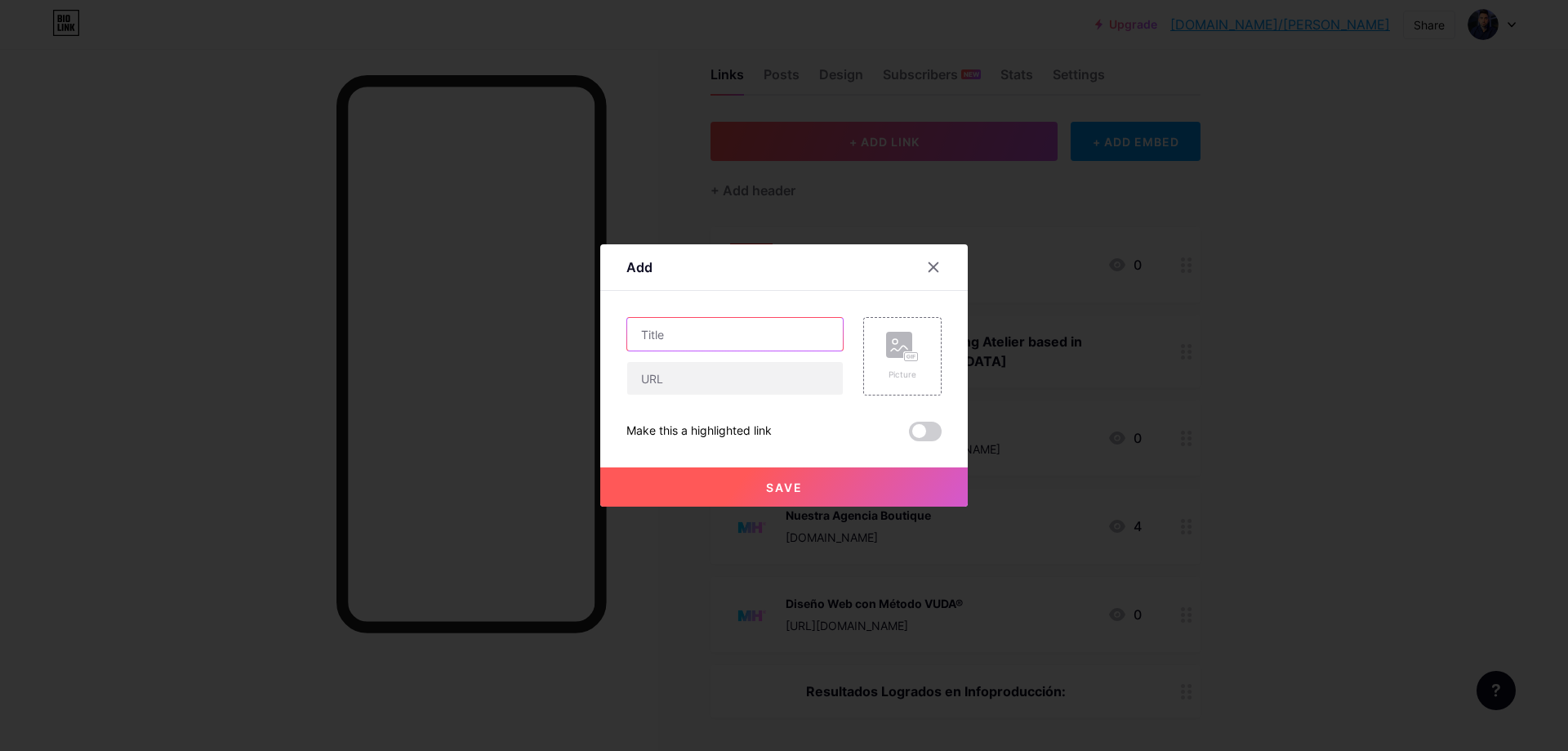
type input "G"
type input "L"
type input "a"
type input "+"
click at [932, 272] on icon at bounding box center [933, 267] width 13 height 13
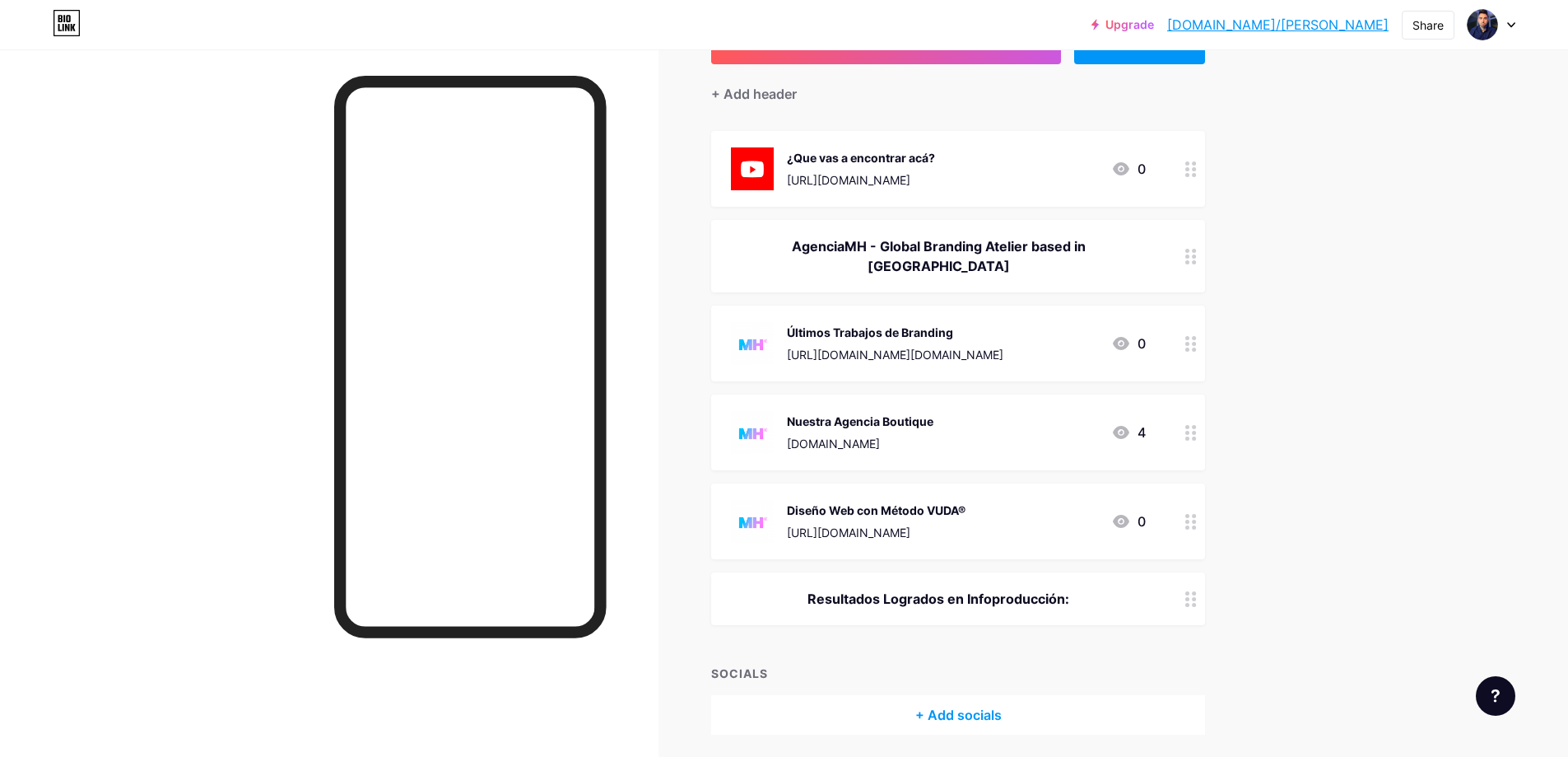
scroll to position [168, 0]
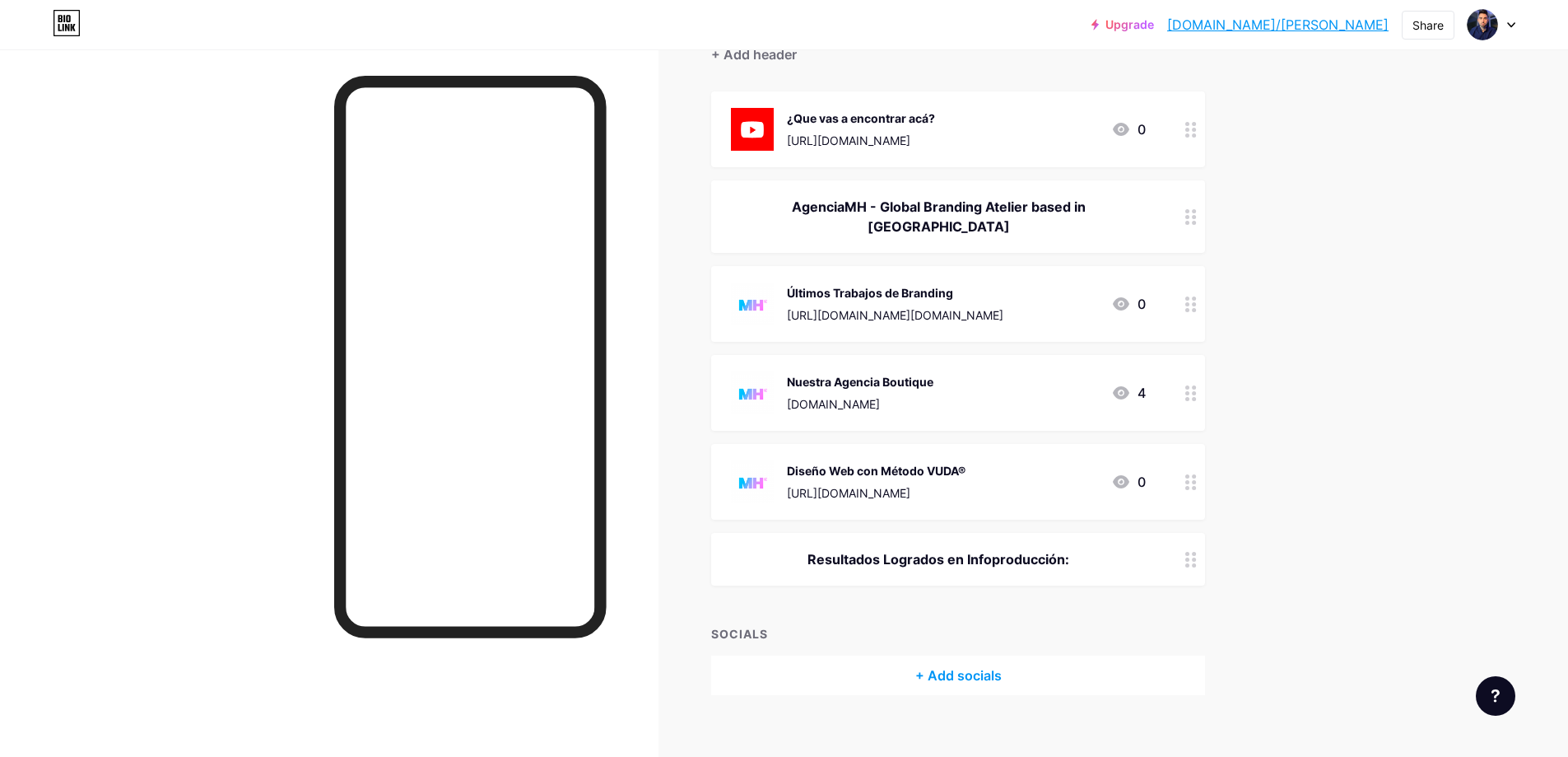
click at [980, 549] on div "Resultados Logrados en Infoproducción:" at bounding box center [938, 559] width 415 height 20
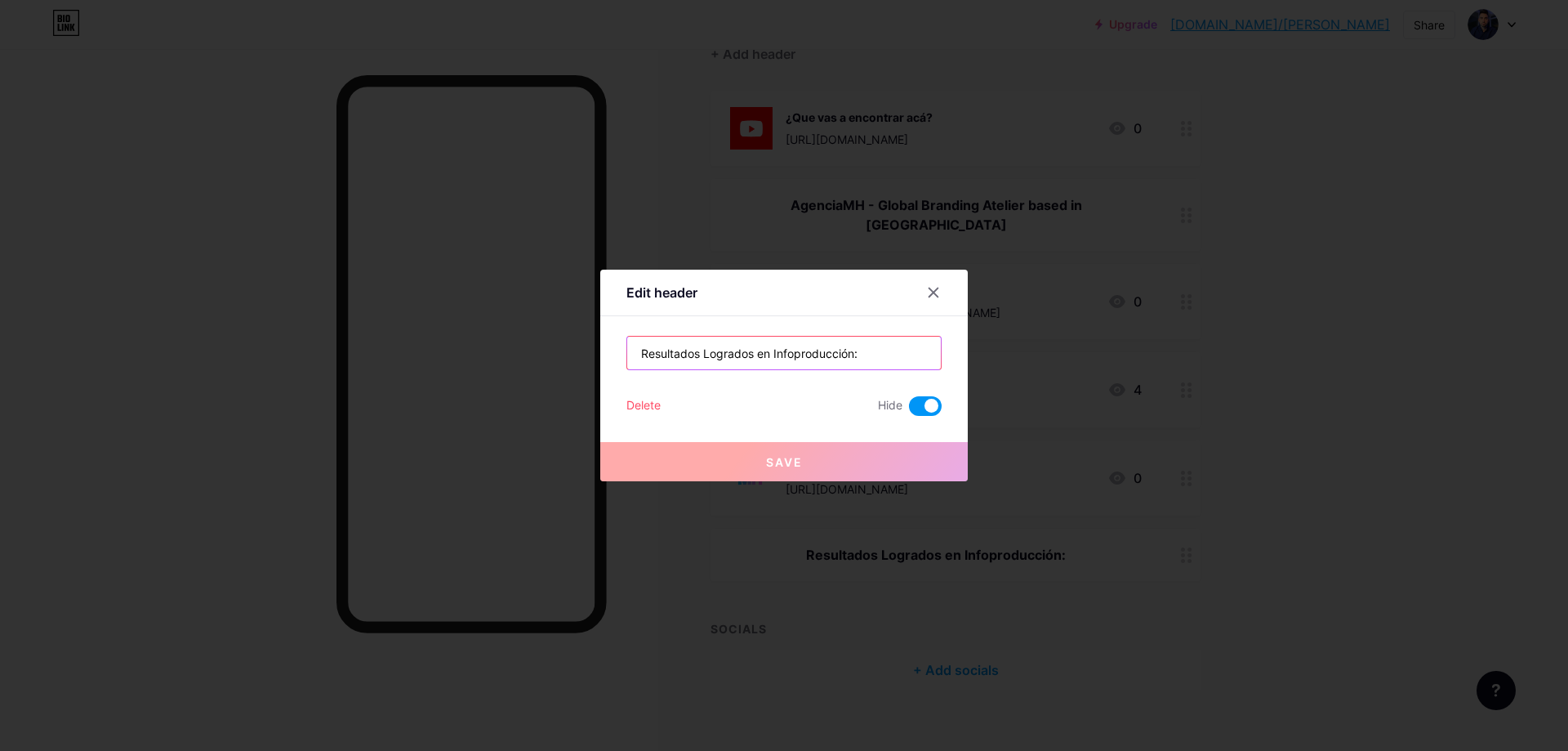
click at [827, 350] on input "Resultados Logrados en Infoproducción:" at bounding box center [784, 353] width 314 height 33
type input "D"
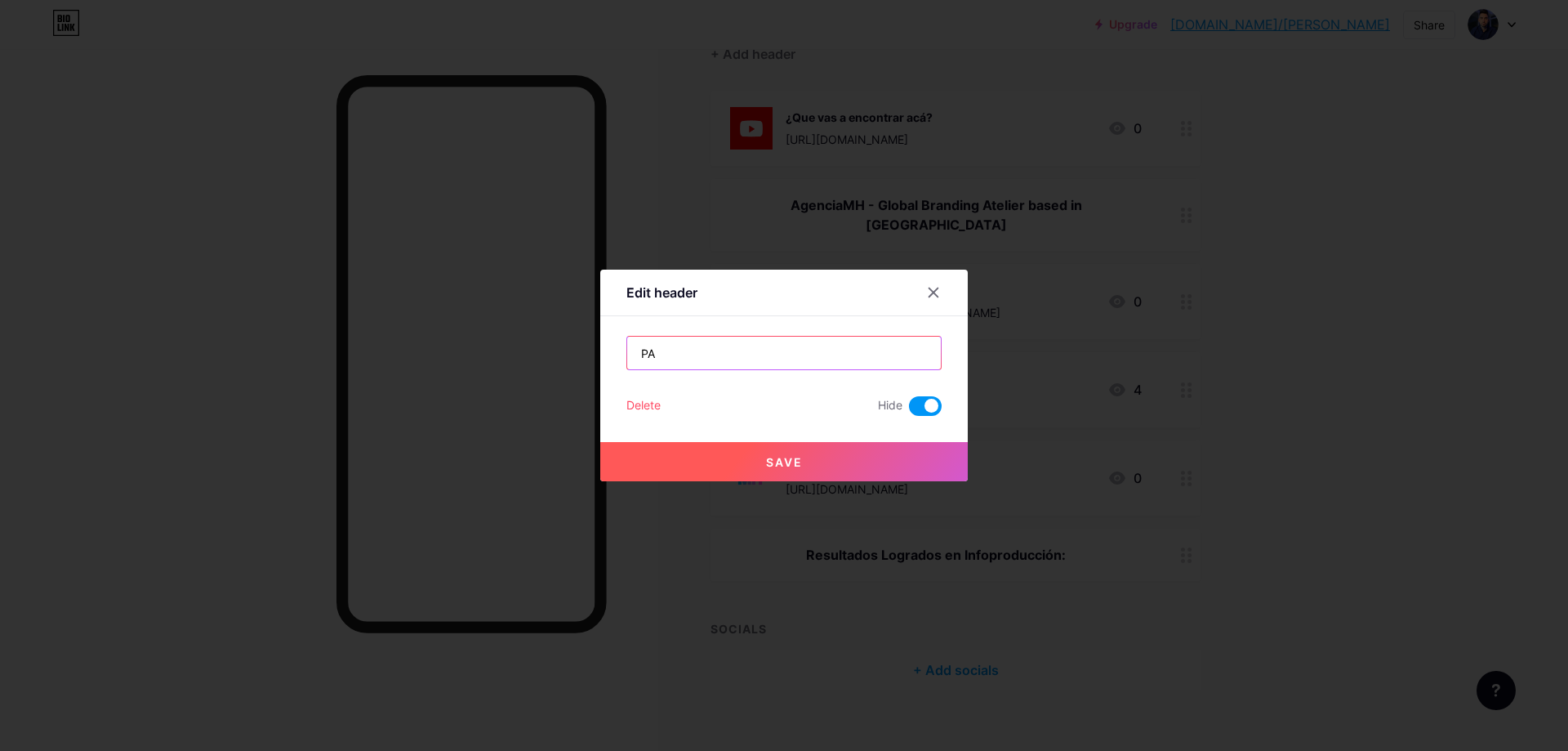
type input "P"
type input "Resultados Infoproducción:"
click at [829, 455] on button "Save" at bounding box center [784, 461] width 368 height 39
click at [919, 405] on span at bounding box center [925, 406] width 33 height 20
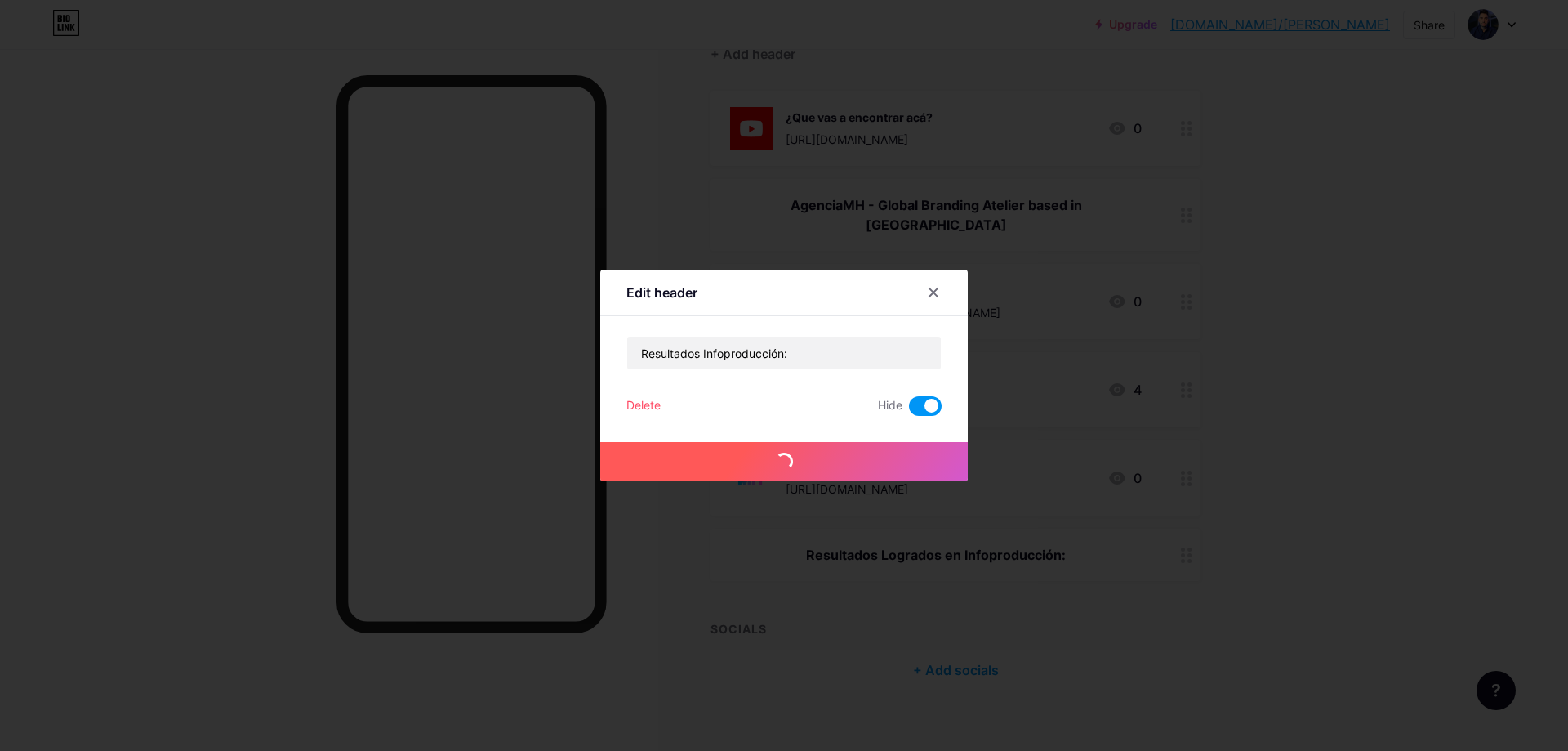
click at [909, 410] on input "checkbox" at bounding box center [909, 410] width 0 height 0
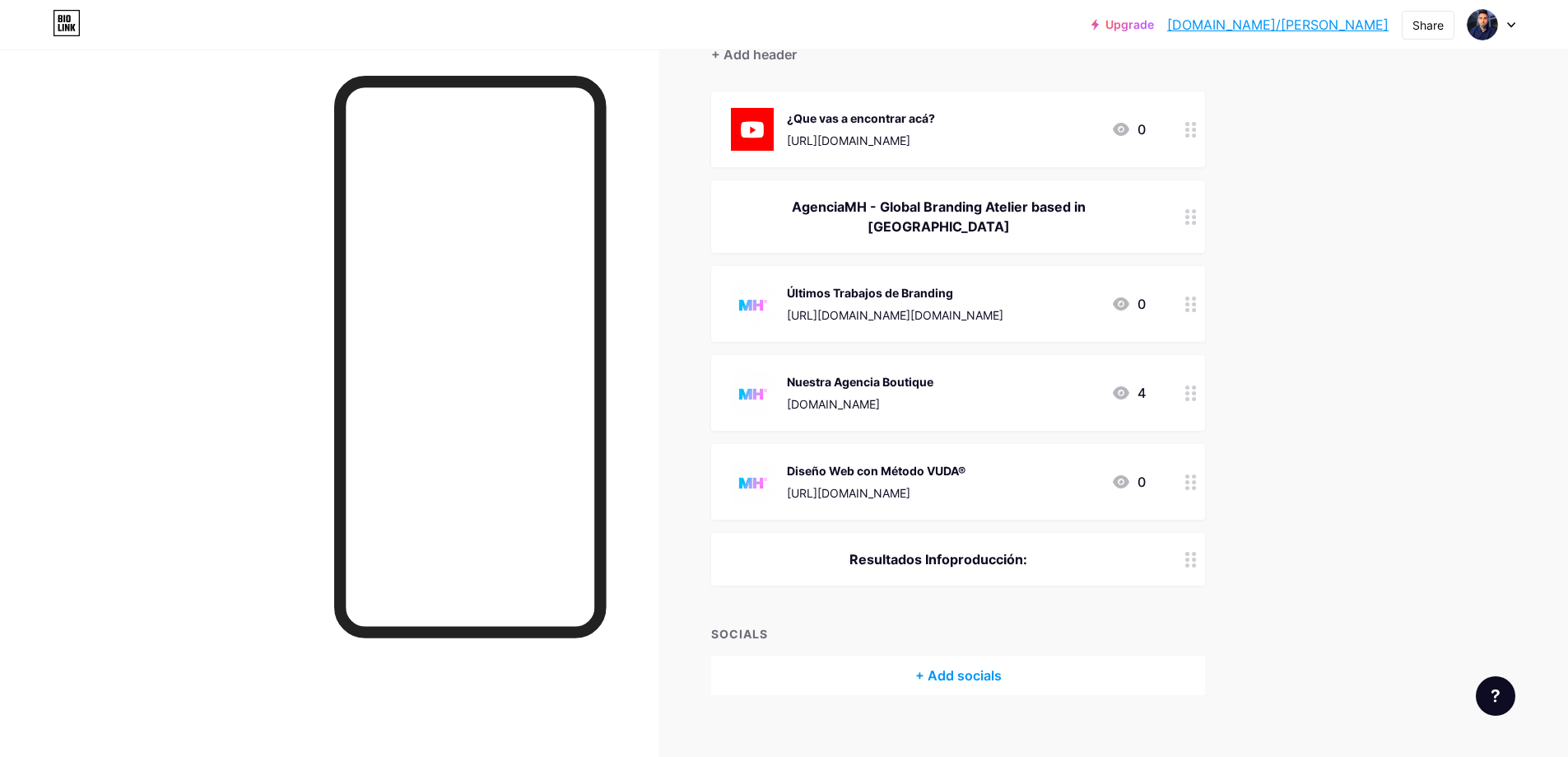
click at [914, 461] on div "Diseño Web con Método VUDA®" at bounding box center [876, 470] width 178 height 17
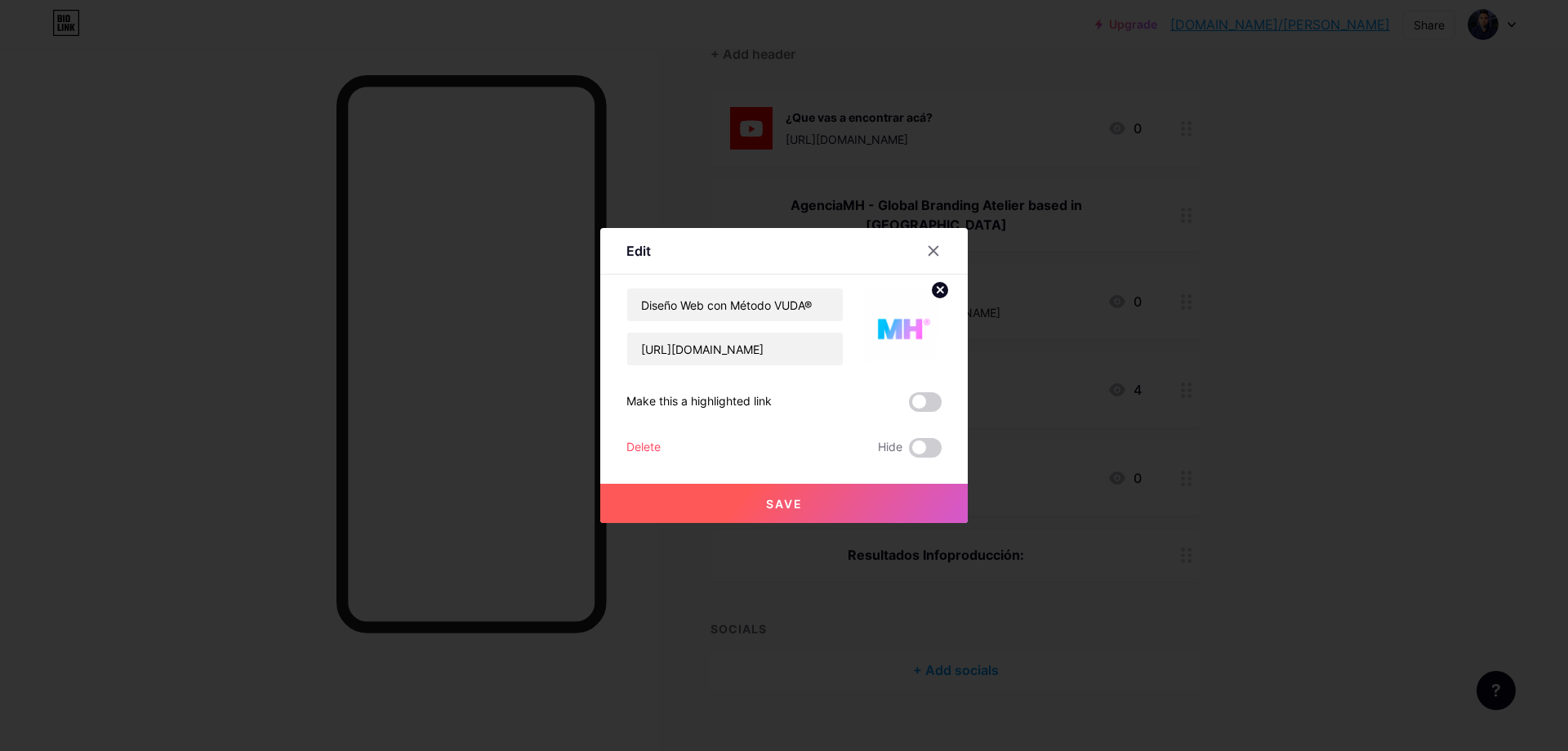
click at [894, 493] on button "Save" at bounding box center [784, 502] width 368 height 39
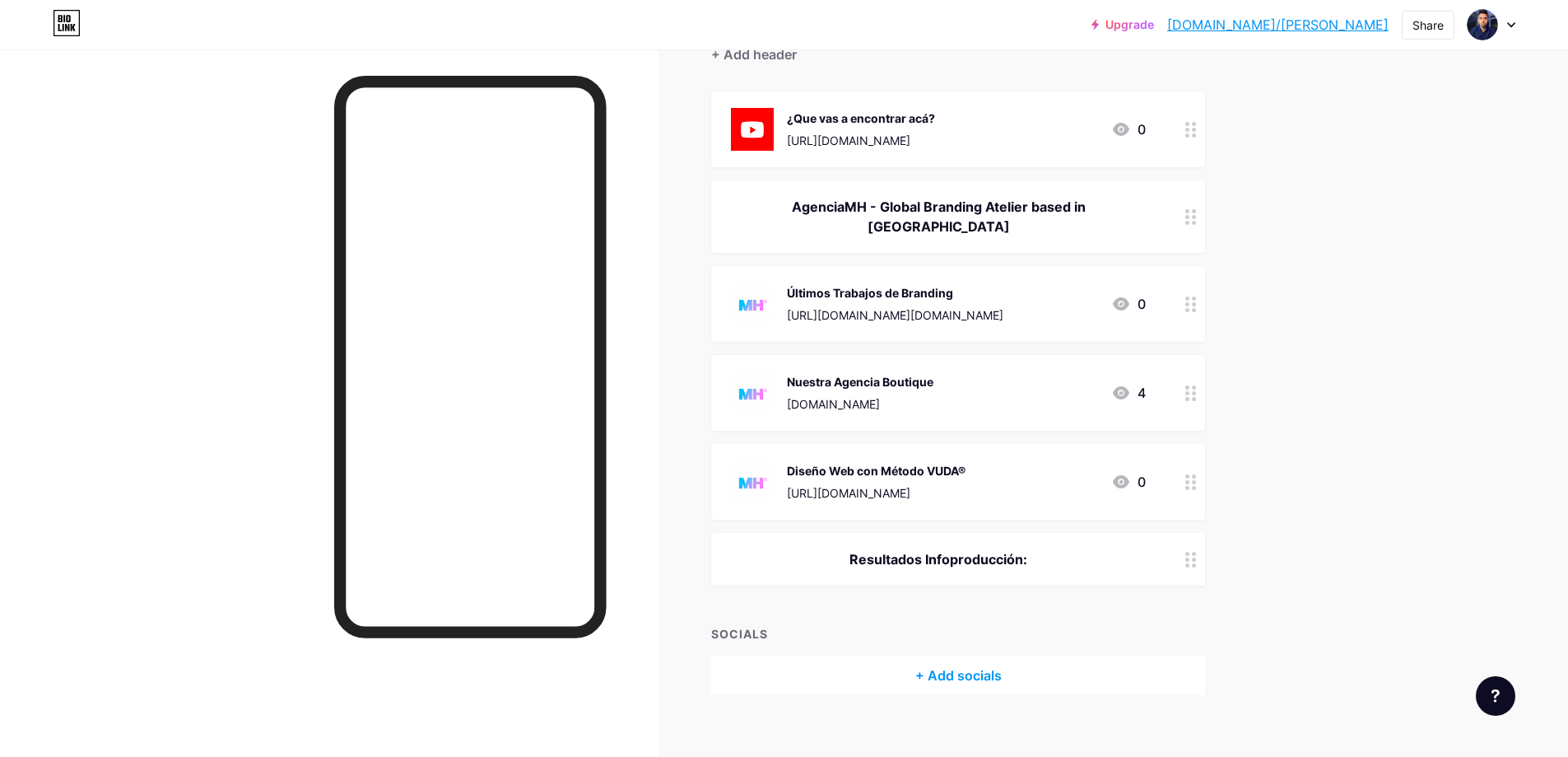
click at [1023, 549] on div "Resultados Infoproducción:" at bounding box center [938, 559] width 415 height 20
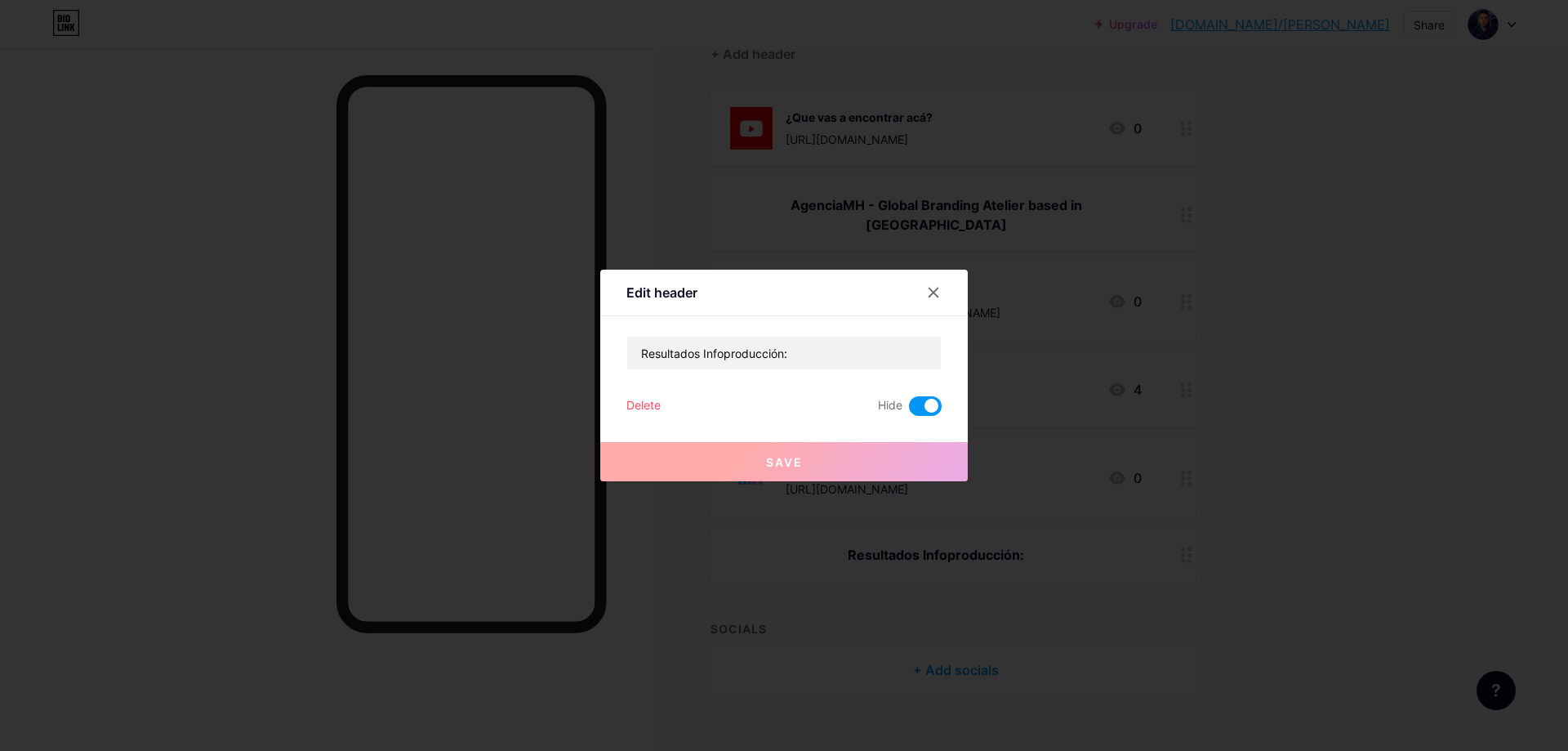
click at [911, 404] on span at bounding box center [925, 406] width 33 height 20
click at [909, 410] on input "checkbox" at bounding box center [909, 410] width 0 height 0
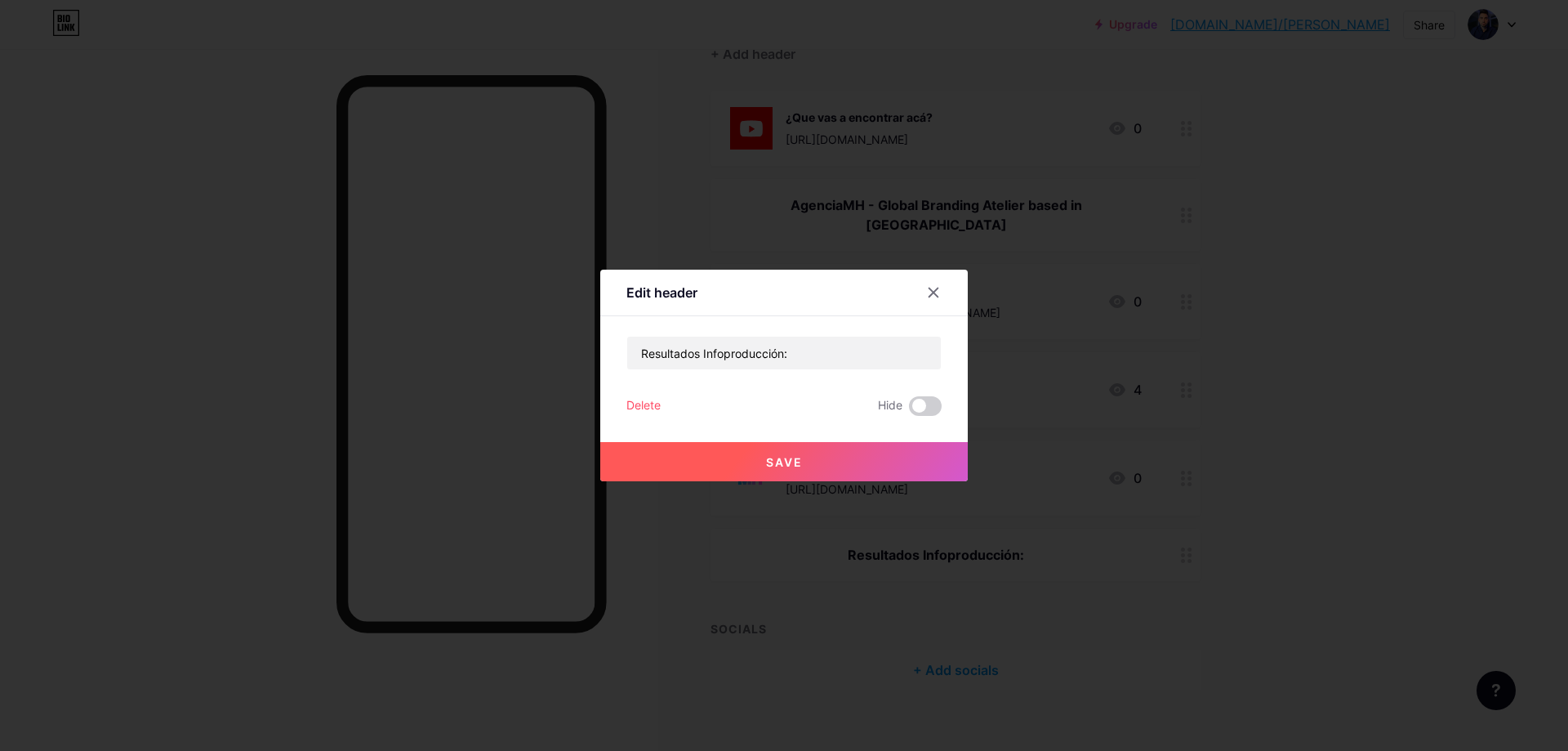
click at [872, 467] on button "Save" at bounding box center [784, 461] width 368 height 39
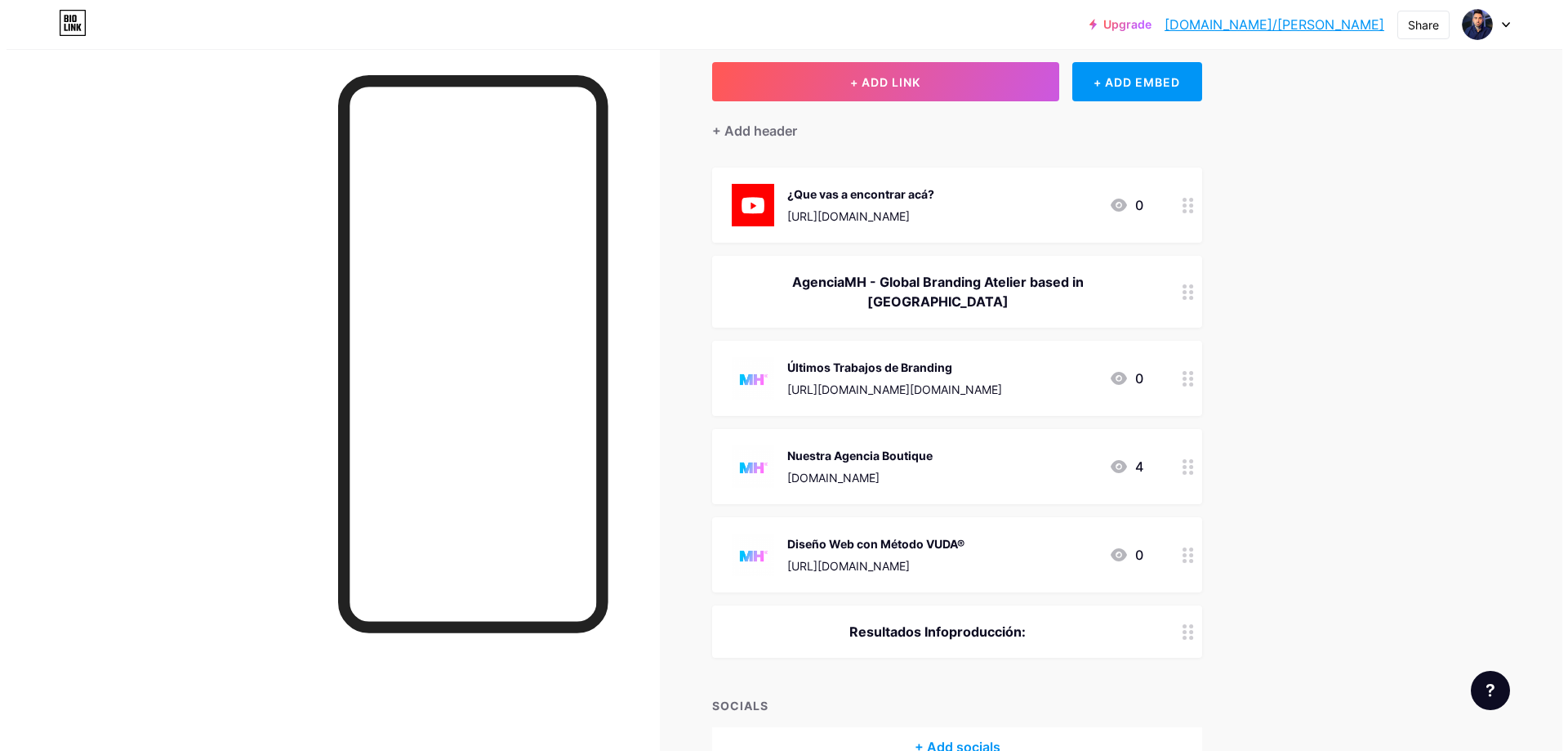
scroll to position [30, 0]
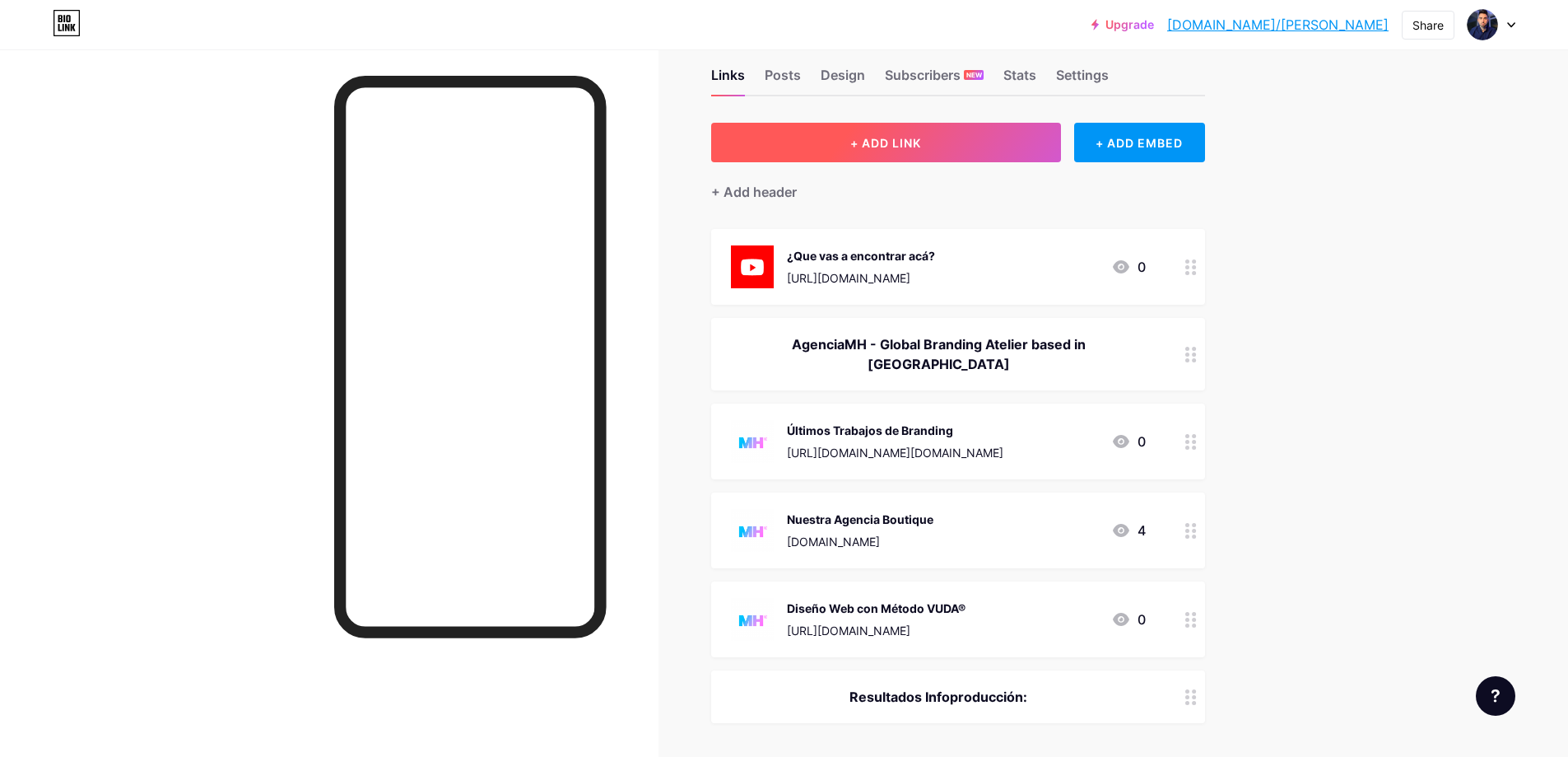
click at [1015, 148] on button "+ ADD LINK" at bounding box center [886, 142] width 350 height 39
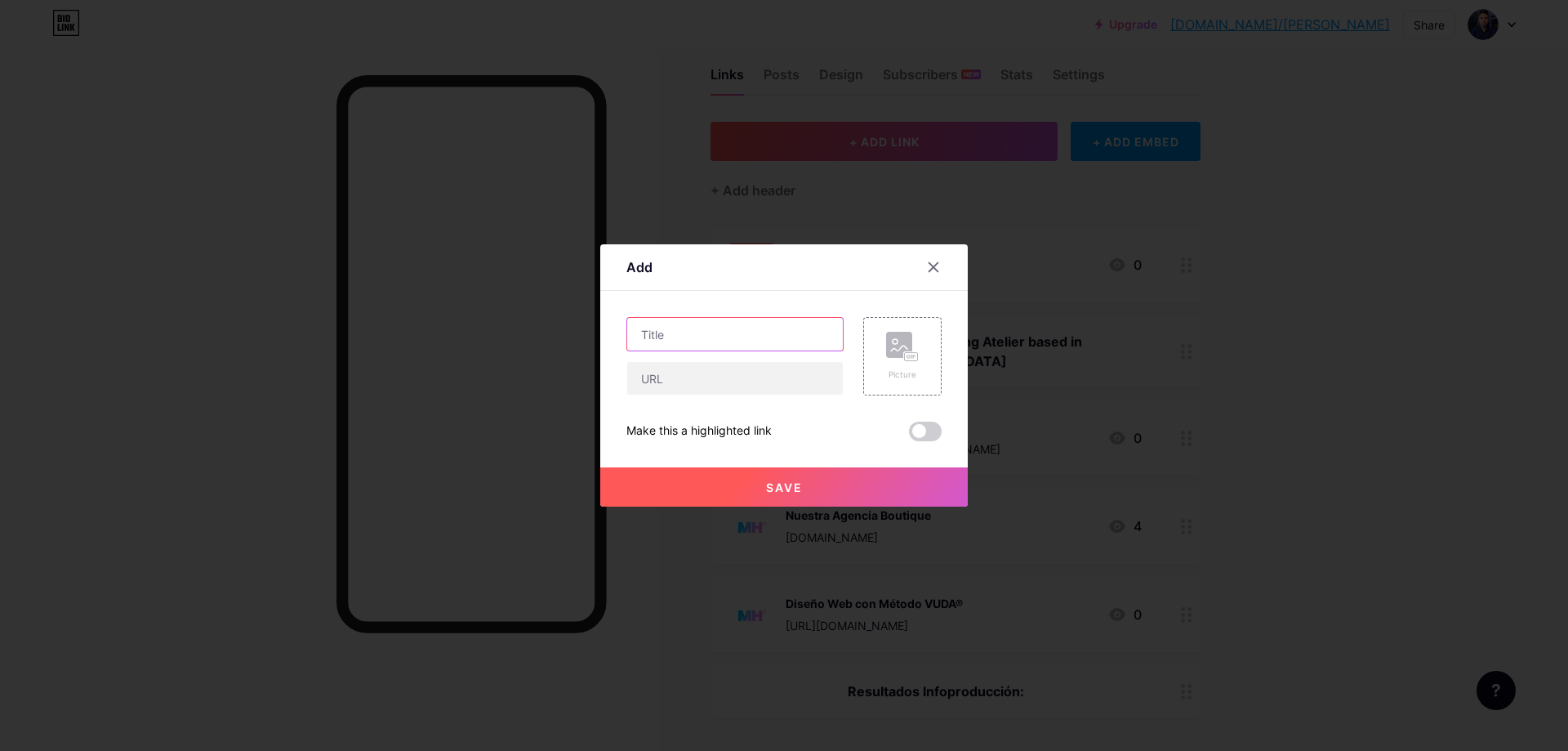
click at [745, 339] on input "text" at bounding box center [735, 334] width 216 height 33
click at [736, 377] on input "text" at bounding box center [735, 378] width 216 height 33
paste input "[URL][DOMAIN_NAME]"
type input "[URL][DOMAIN_NAME]"
click at [753, 337] on input "text" at bounding box center [735, 334] width 216 height 33
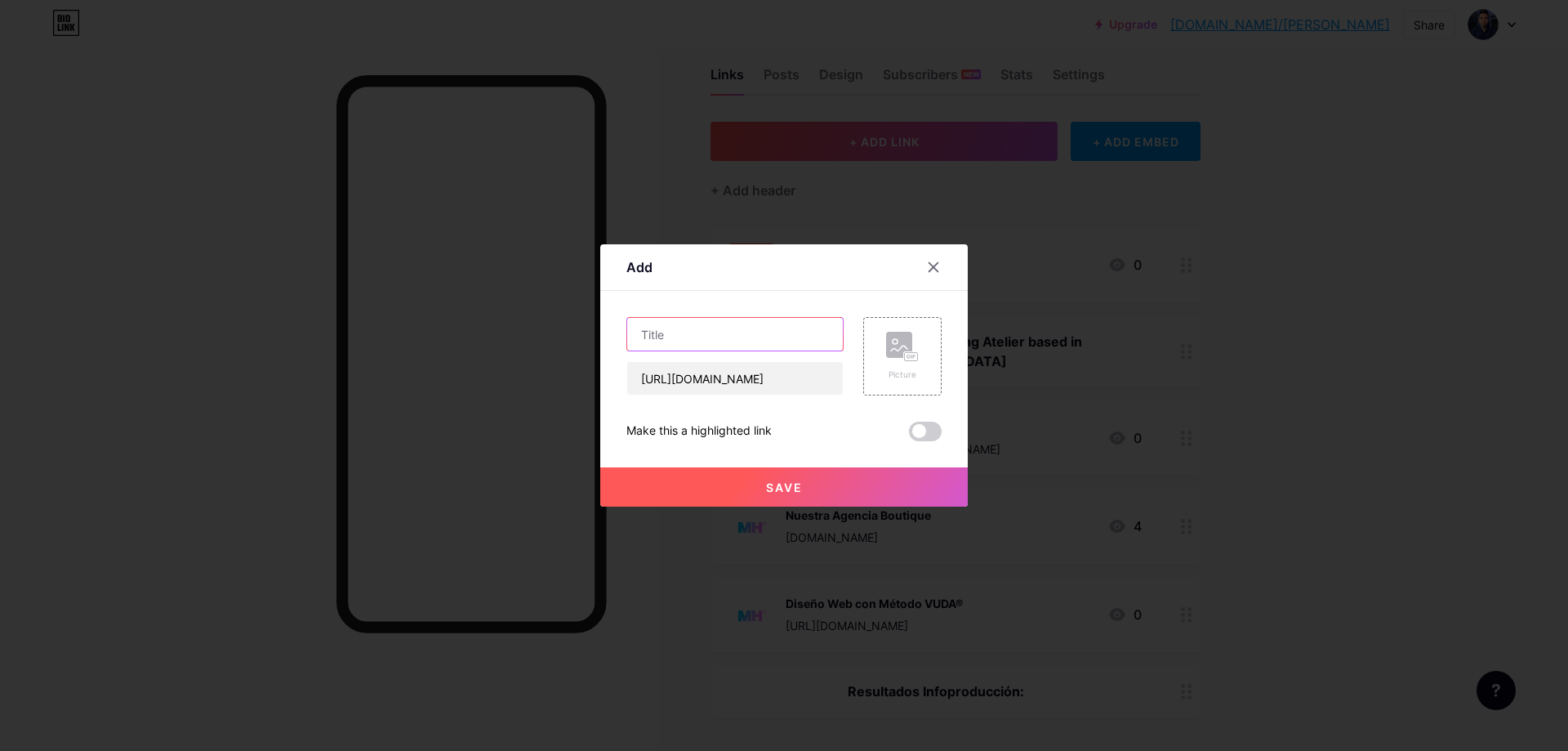
type input "s"
type input "R"
type input "Ebook "Relaciones Modernas" +4200 Ventas con [PERSON_NAME]"
click at [856, 498] on button "Save" at bounding box center [784, 486] width 368 height 39
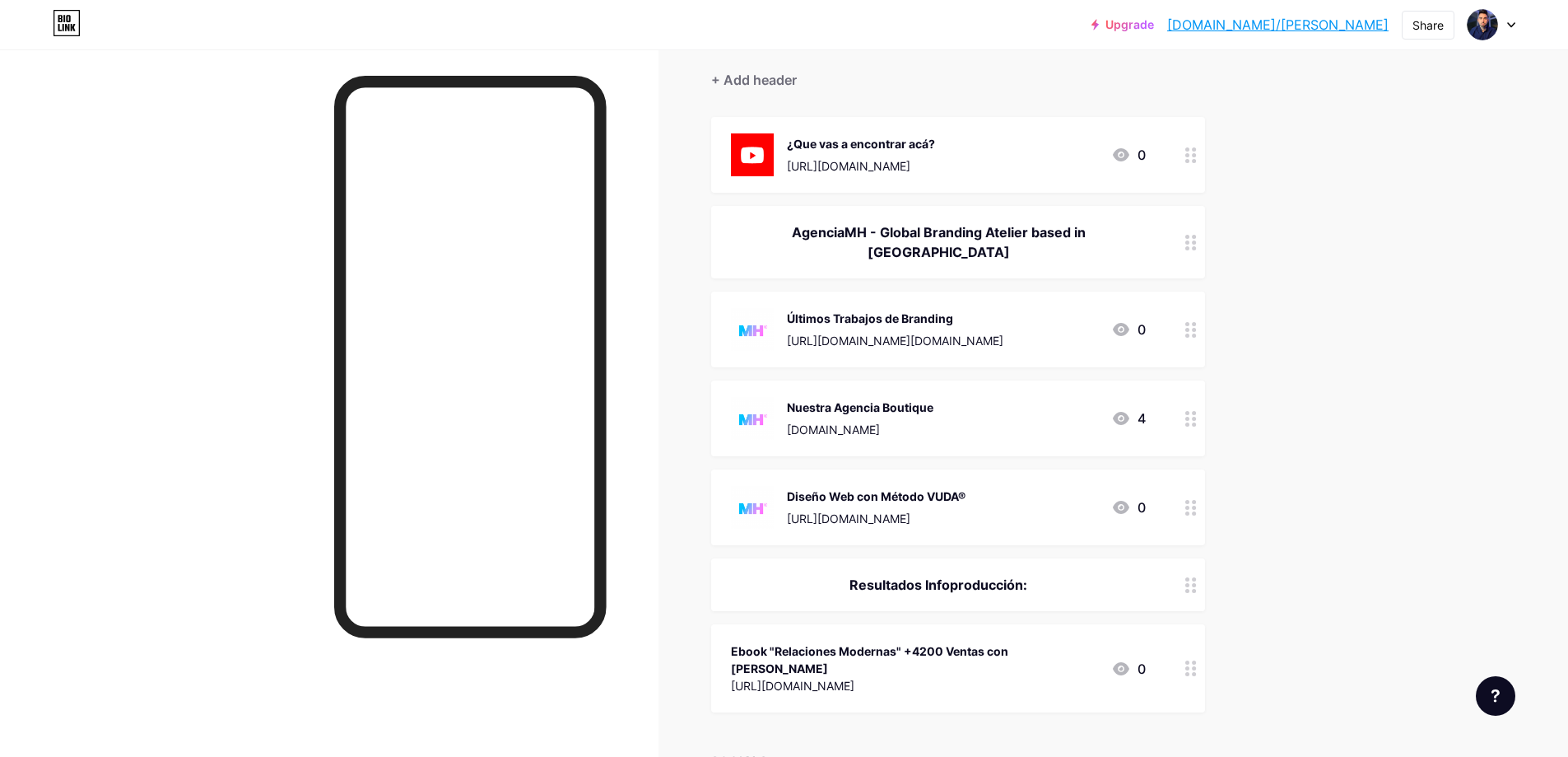
scroll to position [252, 0]
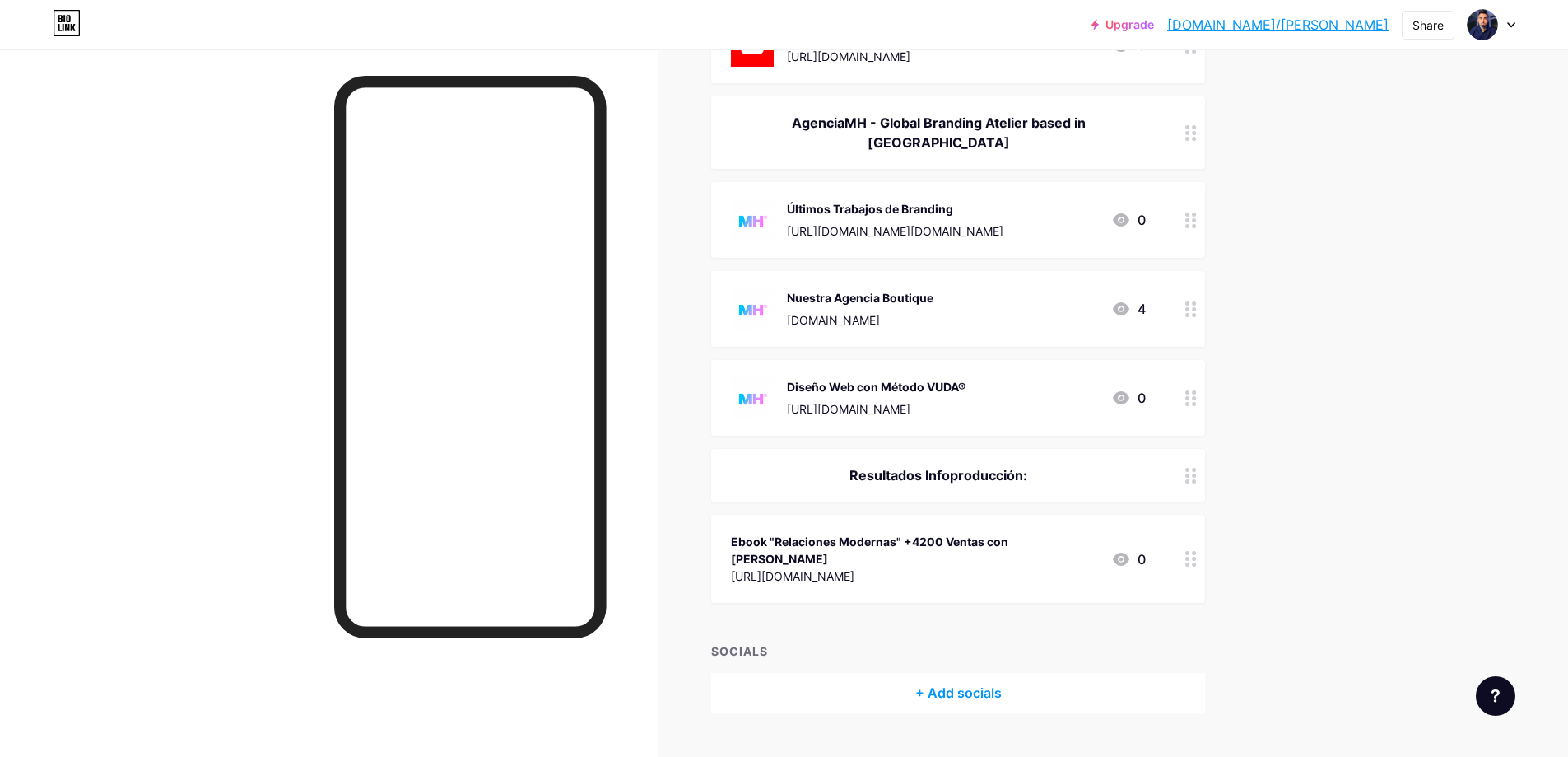
click at [993, 515] on div "Ebook "Relaciones Modernas" +4200 Ventas con [PERSON_NAME] [URL][DOMAIN_NAME] 0" at bounding box center [958, 559] width 494 height 88
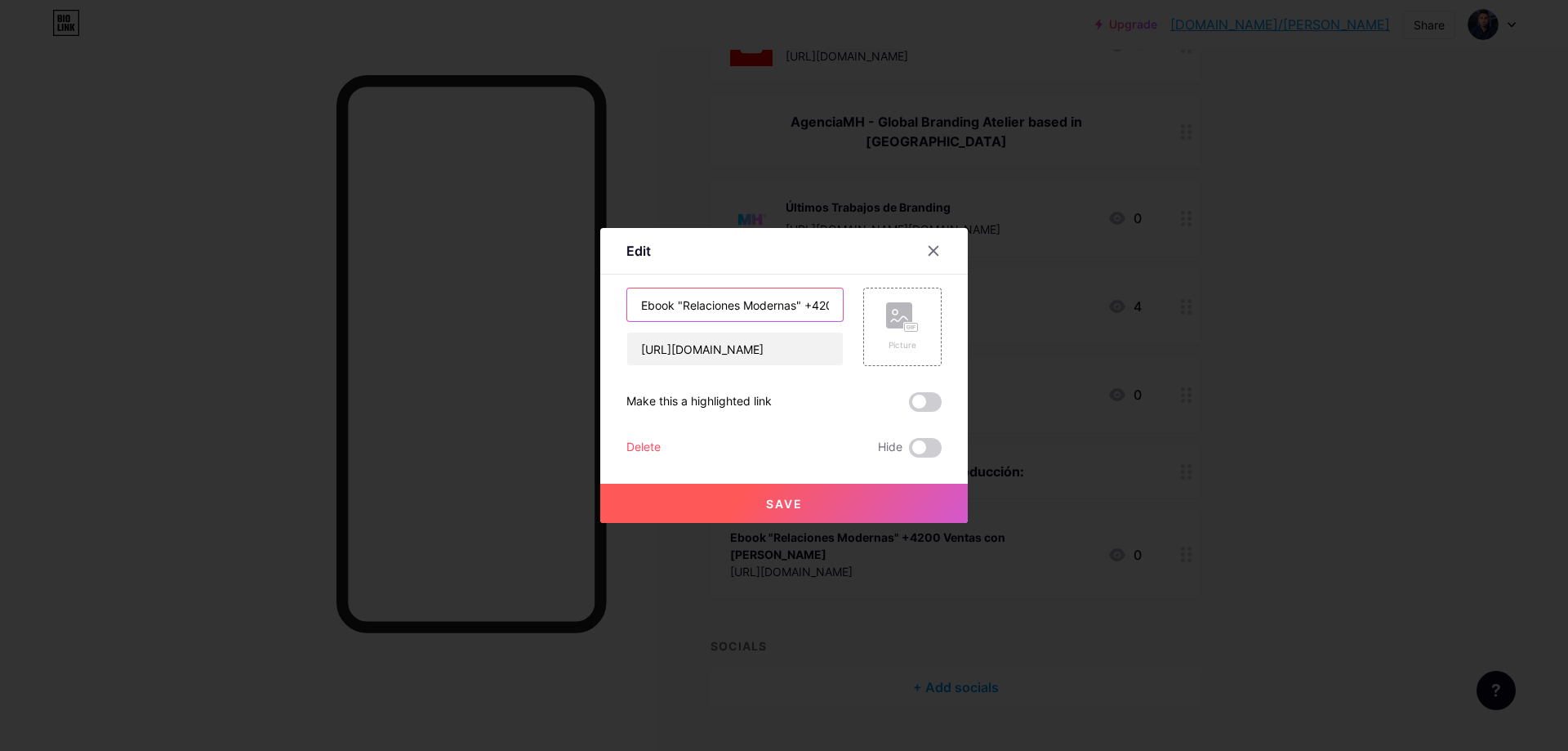
click at [758, 314] on input "Ebook "Relaciones Modernas" +4200 Ventas con [PERSON_NAME]" at bounding box center [735, 305] width 216 height 33
click at [1362, 239] on div at bounding box center [784, 376] width 1568 height 751
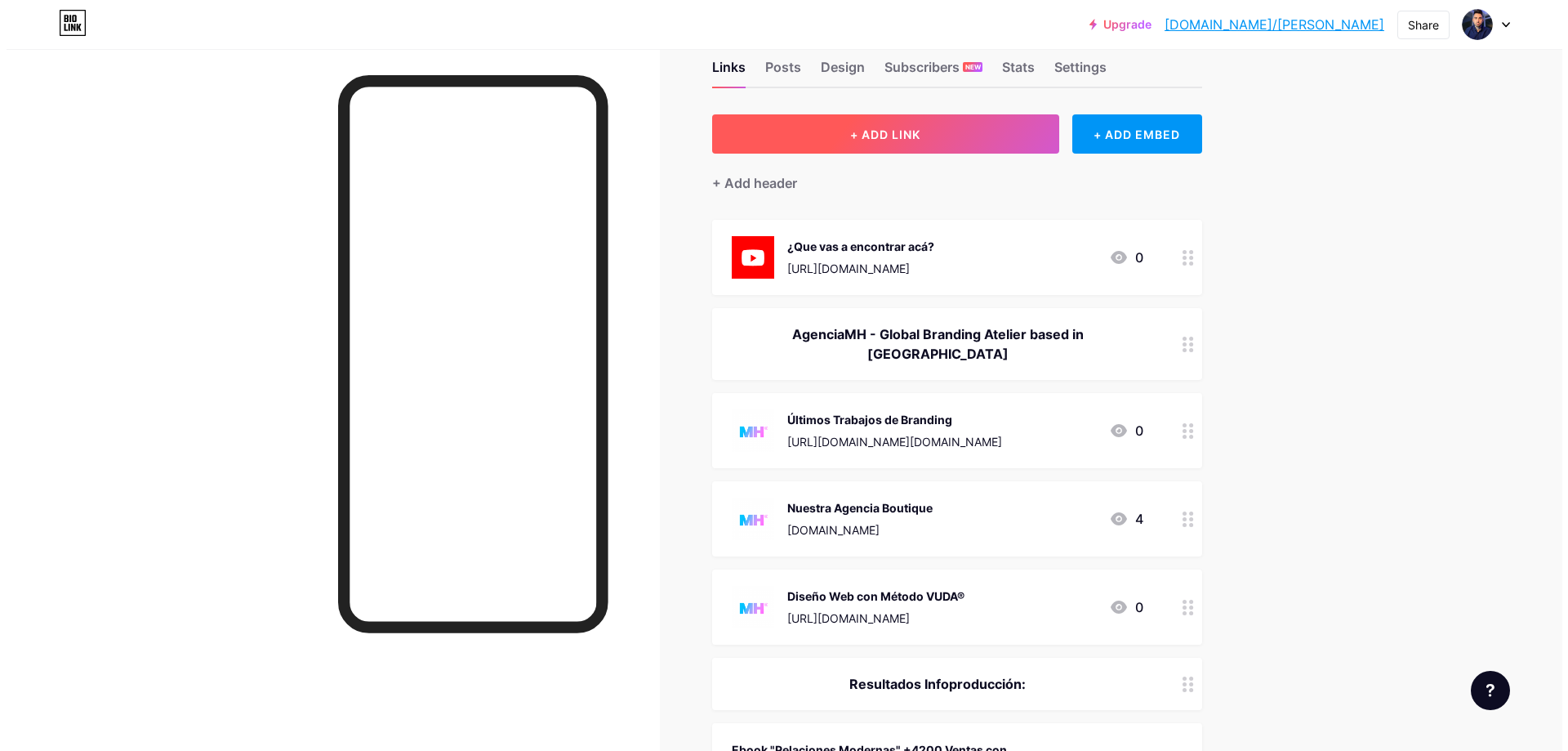
scroll to position [0, 0]
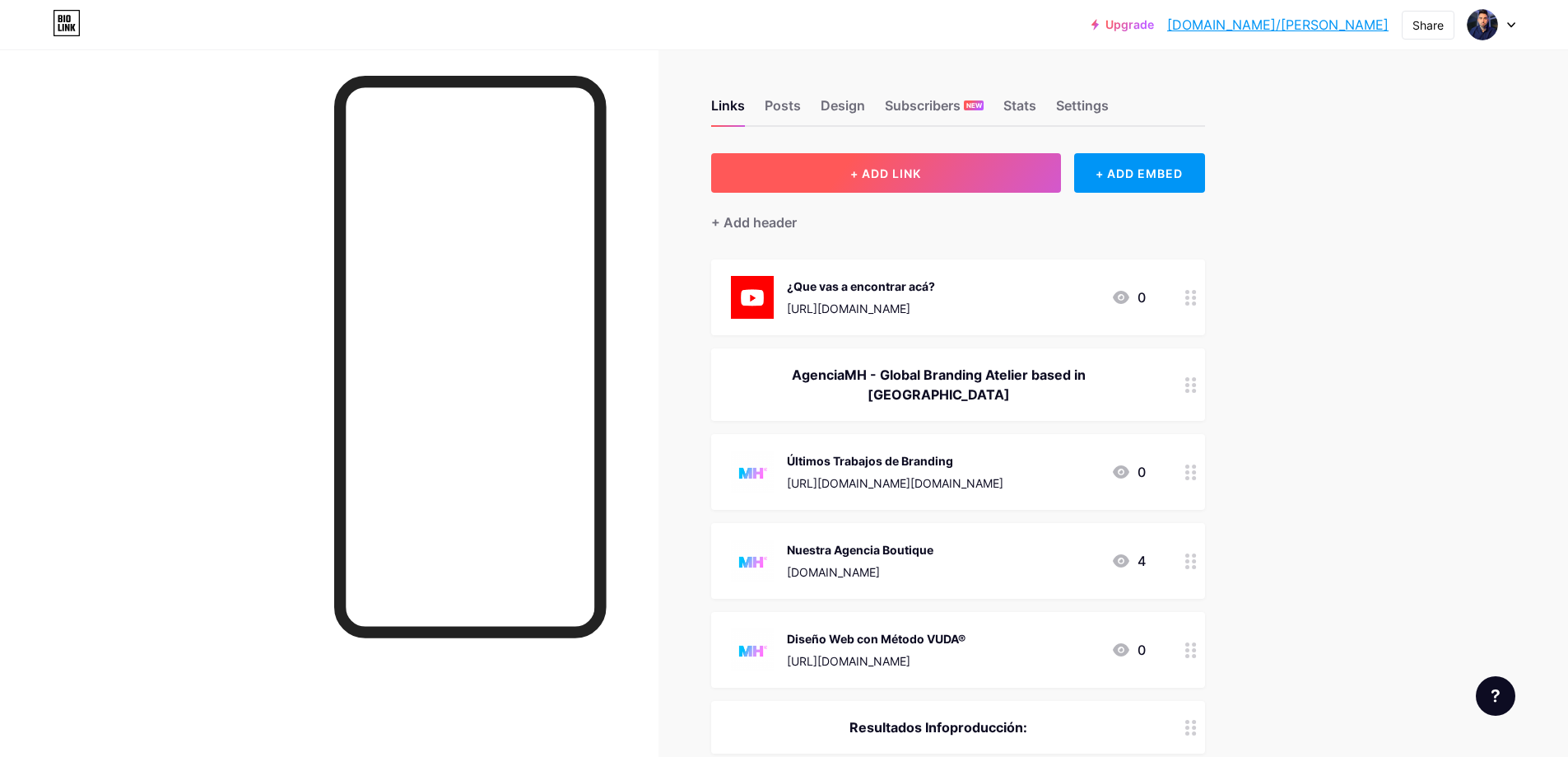
click at [942, 175] on button "+ ADD LINK" at bounding box center [886, 173] width 350 height 39
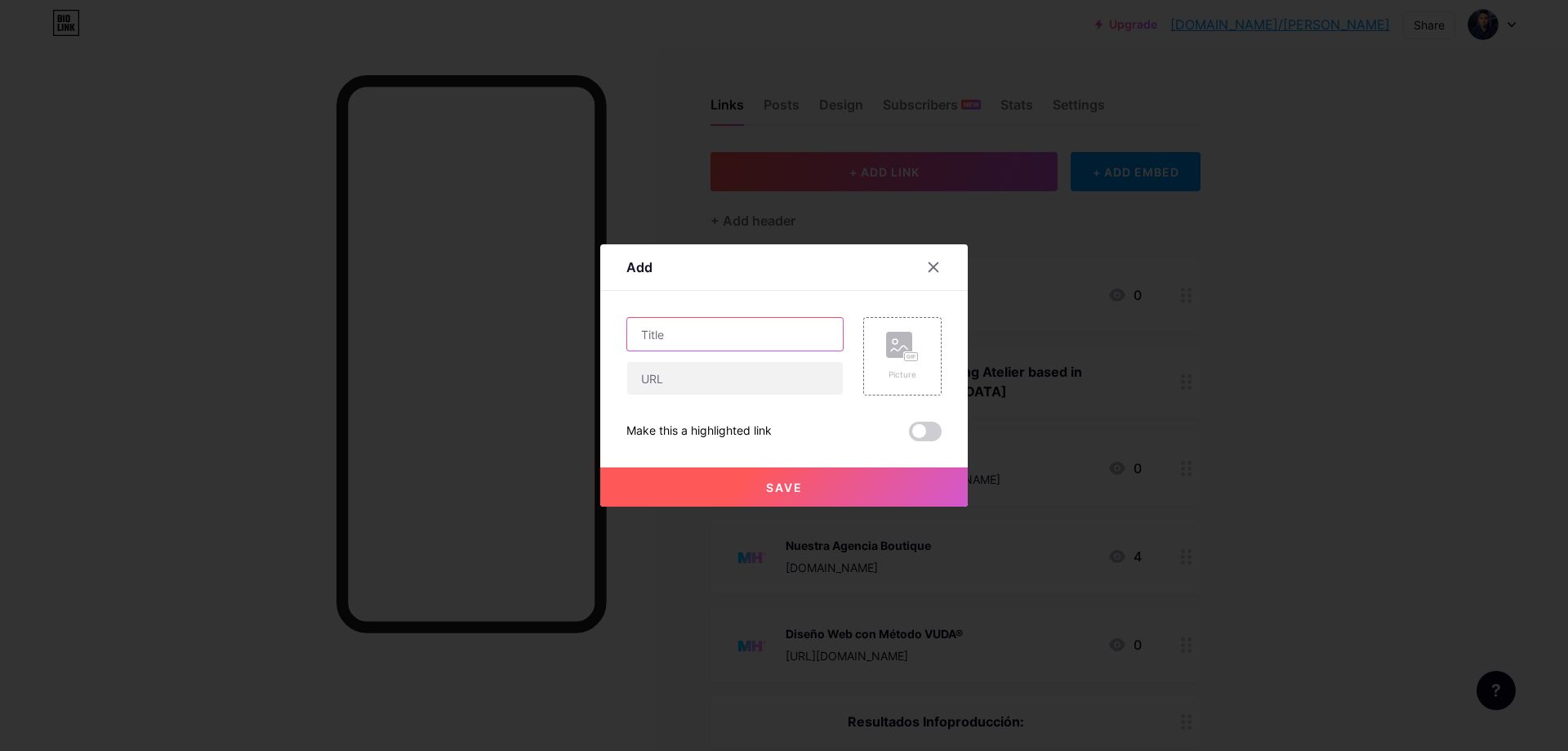
click at [703, 326] on input "text" at bounding box center [735, 334] width 216 height 33
paste input "Ebook "Relaciones Modernas" +4200 Ventas con [PERSON_NAME]"
type input "Ebook "Relaciones Modernas" +4200 Ventas con [PERSON_NAME]"
click at [1524, 313] on div at bounding box center [784, 376] width 1568 height 751
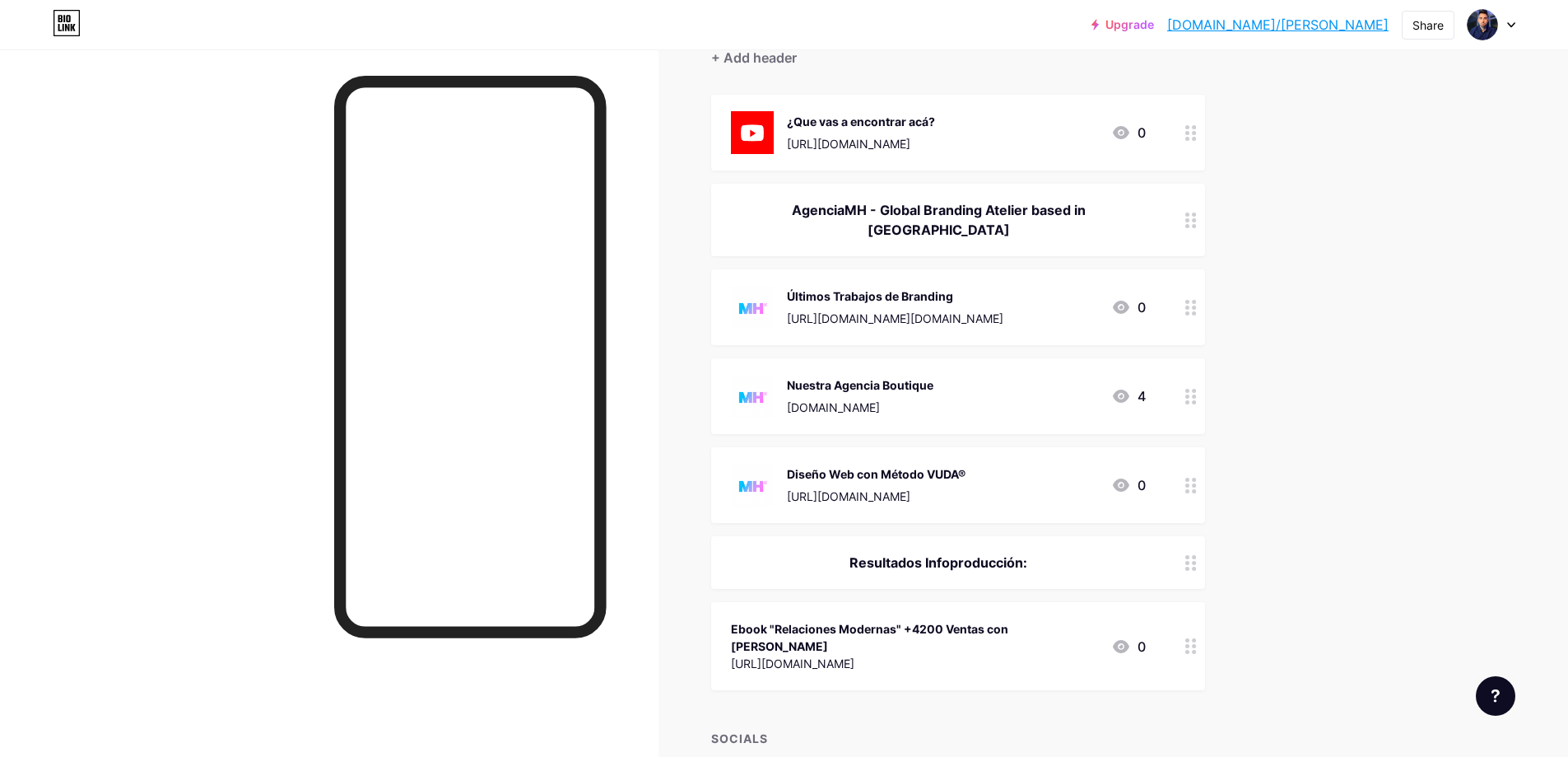
scroll to position [252, 0]
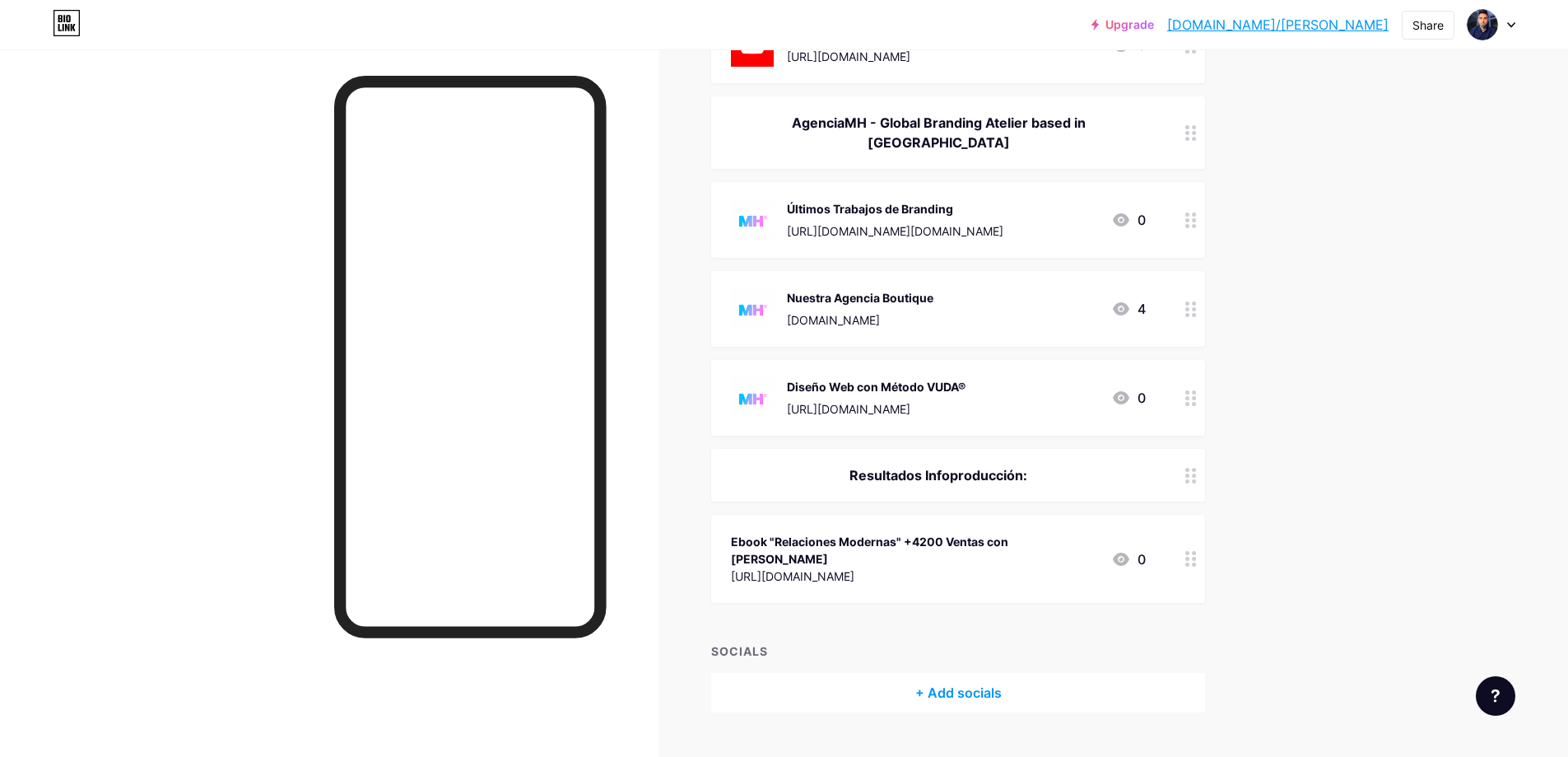
click at [882, 533] on div "Ebook "Relaciones Modernas" +4200 Ventas con [PERSON_NAME]" at bounding box center [914, 550] width 367 height 34
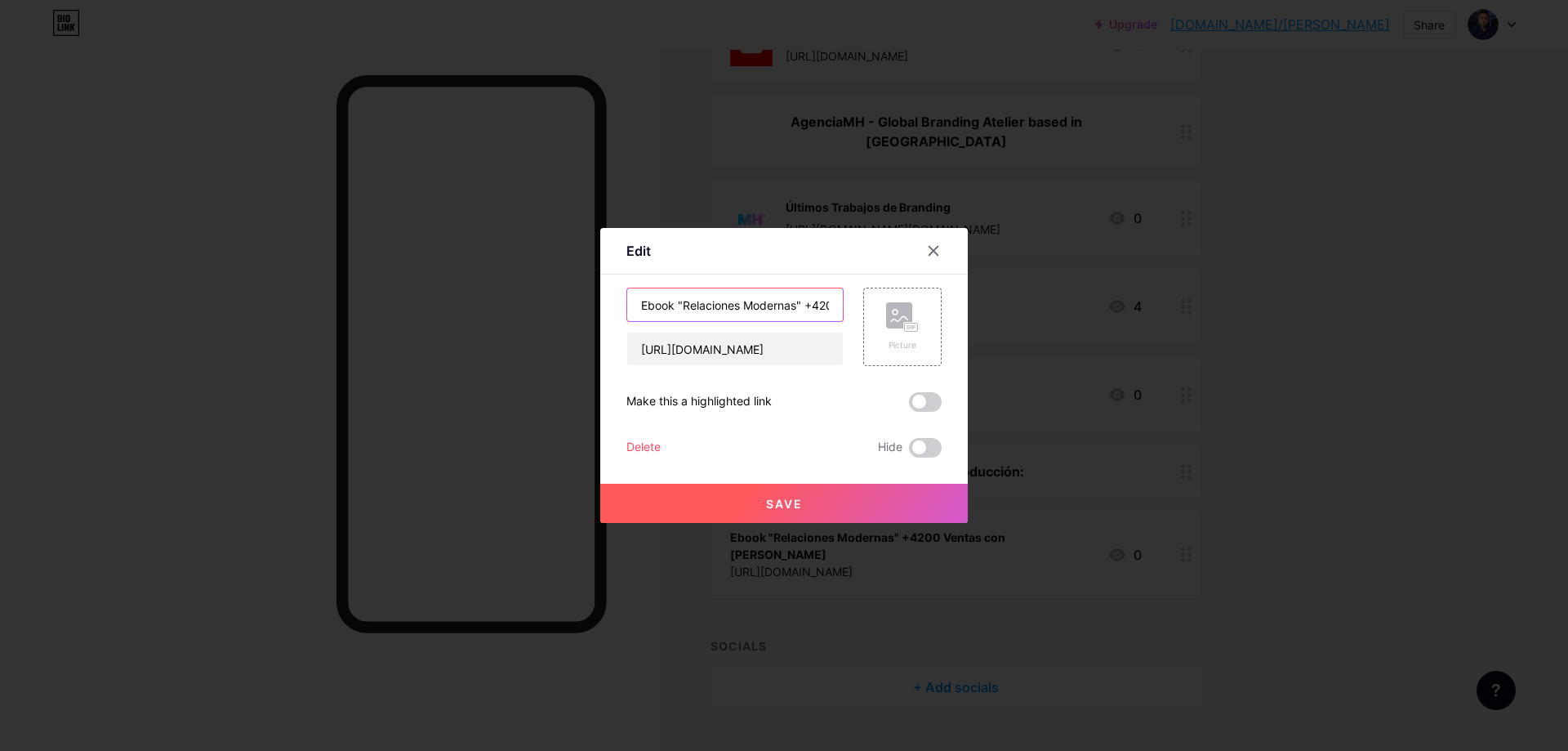
drag, startPoint x: 668, startPoint y: 304, endPoint x: 537, endPoint y: 304, distance: 131.0
click at [537, 304] on div "Edit Content YouTube Play YouTube video without leaving your page. ADD Vimeo Pl…" at bounding box center [784, 376] width 1568 height 751
type input "Libro "Relaciones Modernas" +4200 Ventas con [PERSON_NAME]"
click at [871, 506] on button "Save" at bounding box center [784, 502] width 368 height 39
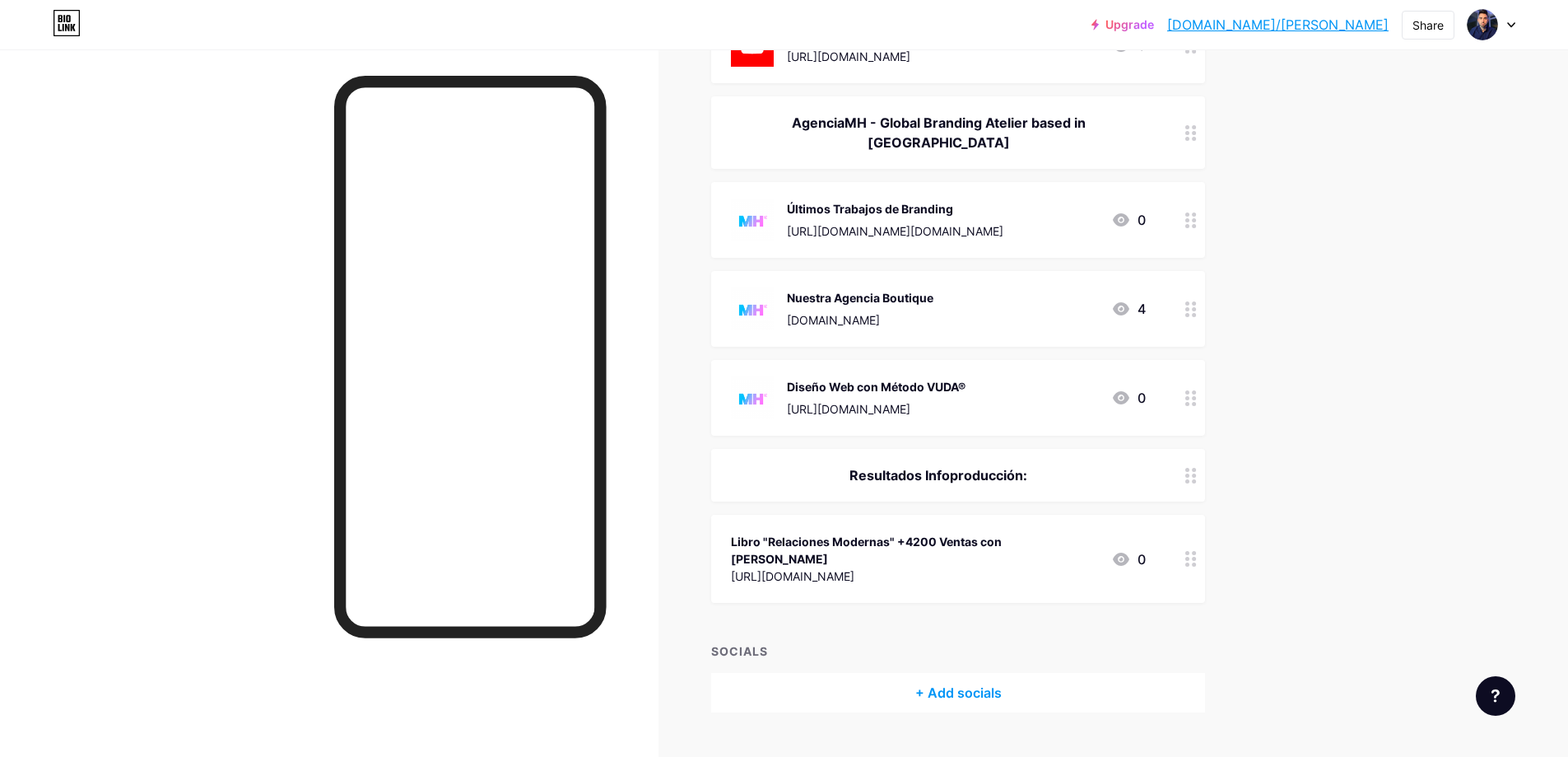
click at [957, 555] on div "Libro "Relaciones Modernas" +4200 Ventas con [PERSON_NAME] [URL][DOMAIN_NAME] 0" at bounding box center [958, 559] width 494 height 88
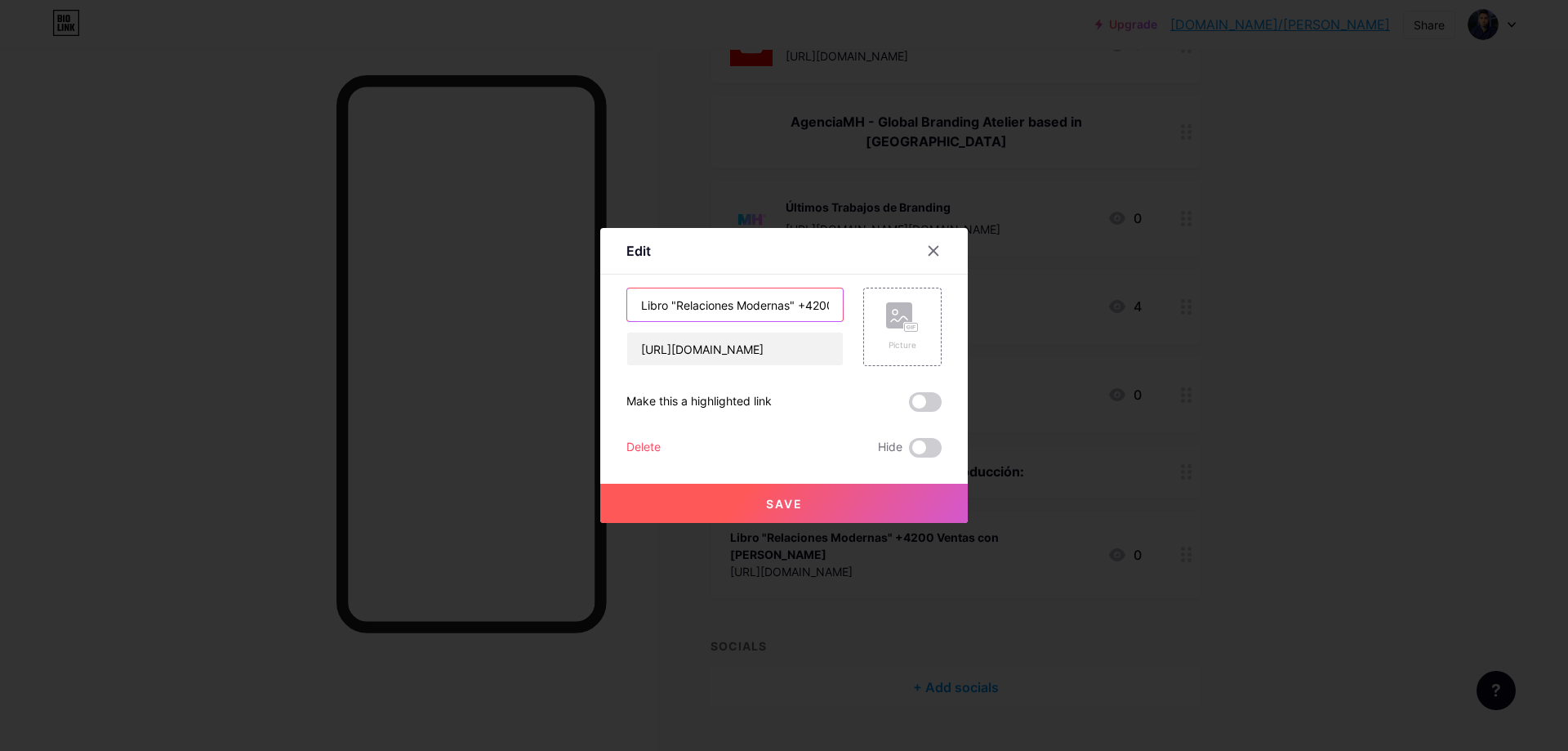
drag, startPoint x: 660, startPoint y: 309, endPoint x: 571, endPoint y: 307, distance: 89.0
click at [601, 309] on div "Edit Content YouTube Play YouTube video without leaving your page. ADD Vimeo Pl…" at bounding box center [784, 376] width 368 height 295
type input "Ebook "Relaciones Modernas" +4200 Ventas con [PERSON_NAME]"
click at [852, 497] on button "Save" at bounding box center [784, 502] width 368 height 39
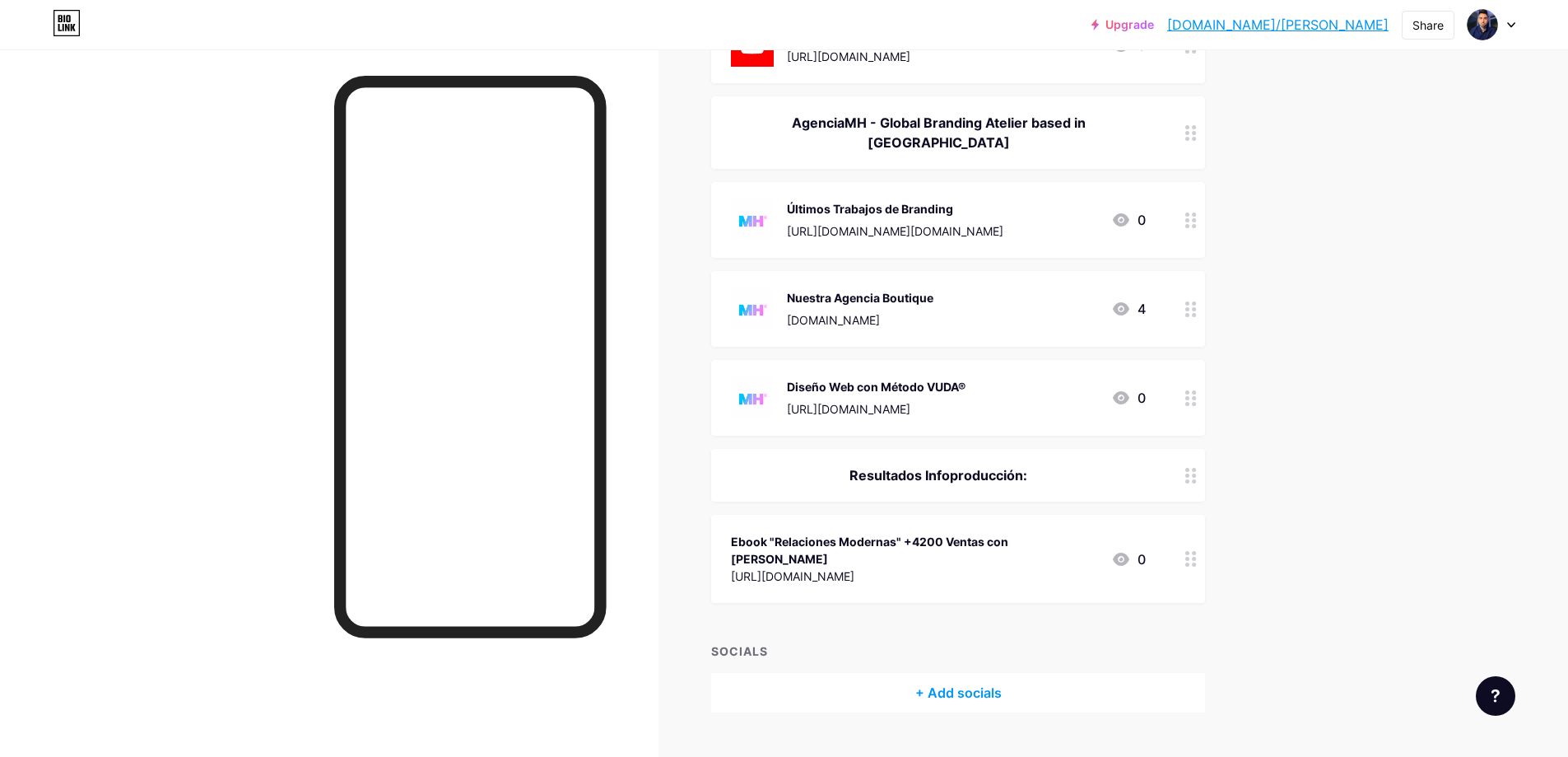
click at [946, 567] on div "[URL][DOMAIN_NAME]" at bounding box center [914, 576] width 367 height 17
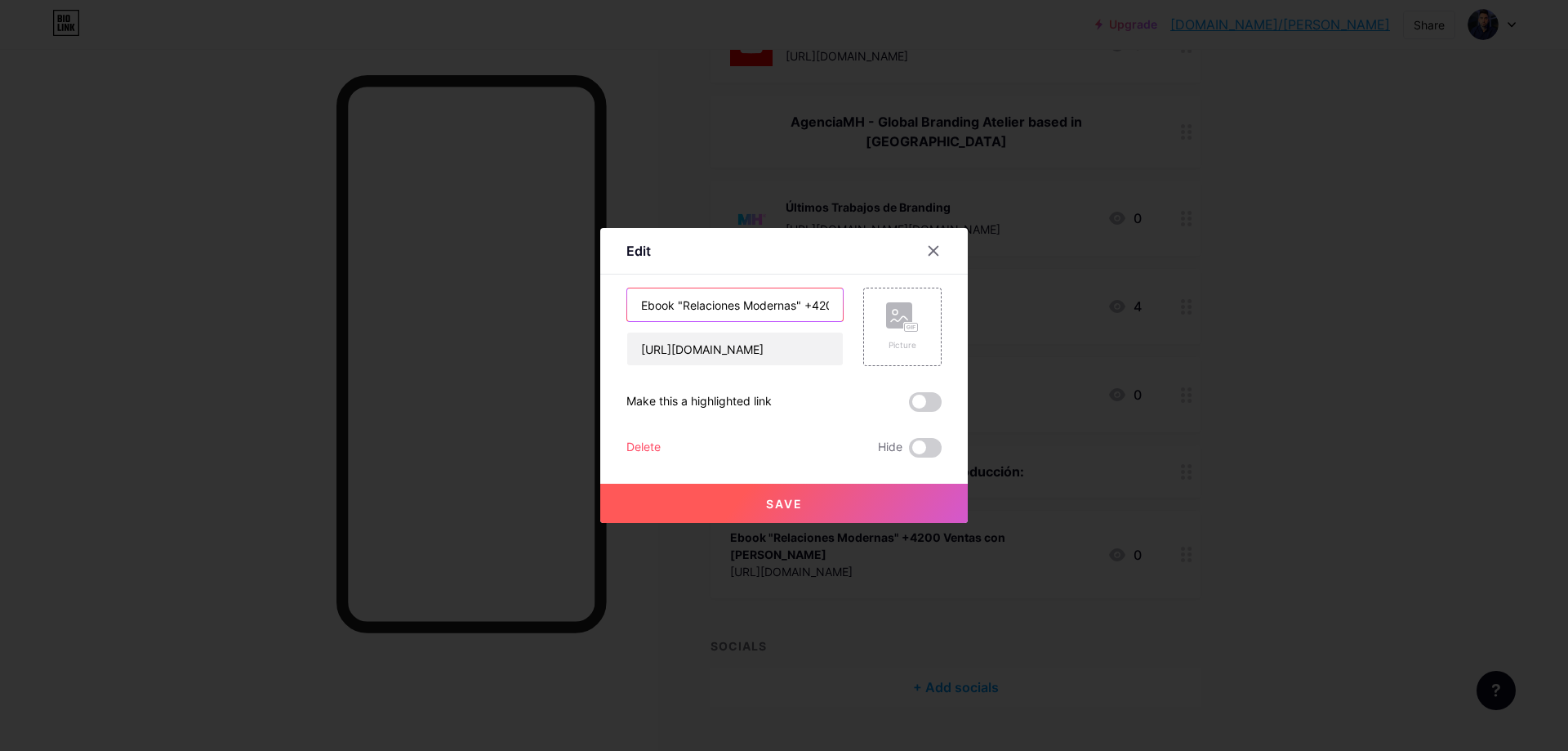
click at [811, 310] on input "Ebook "Relaciones Modernas" +4200 Ventas con [PERSON_NAME]" at bounding box center [735, 305] width 216 height 33
click at [817, 310] on input "Ebook "Relaciones Modernas" +4200 Ventas con [PERSON_NAME]" at bounding box center [735, 305] width 216 height 33
type input "Ebook "Relaciones Modernas" +4000 Ventas con [PERSON_NAME]"
click at [847, 507] on button "Save" at bounding box center [784, 502] width 368 height 39
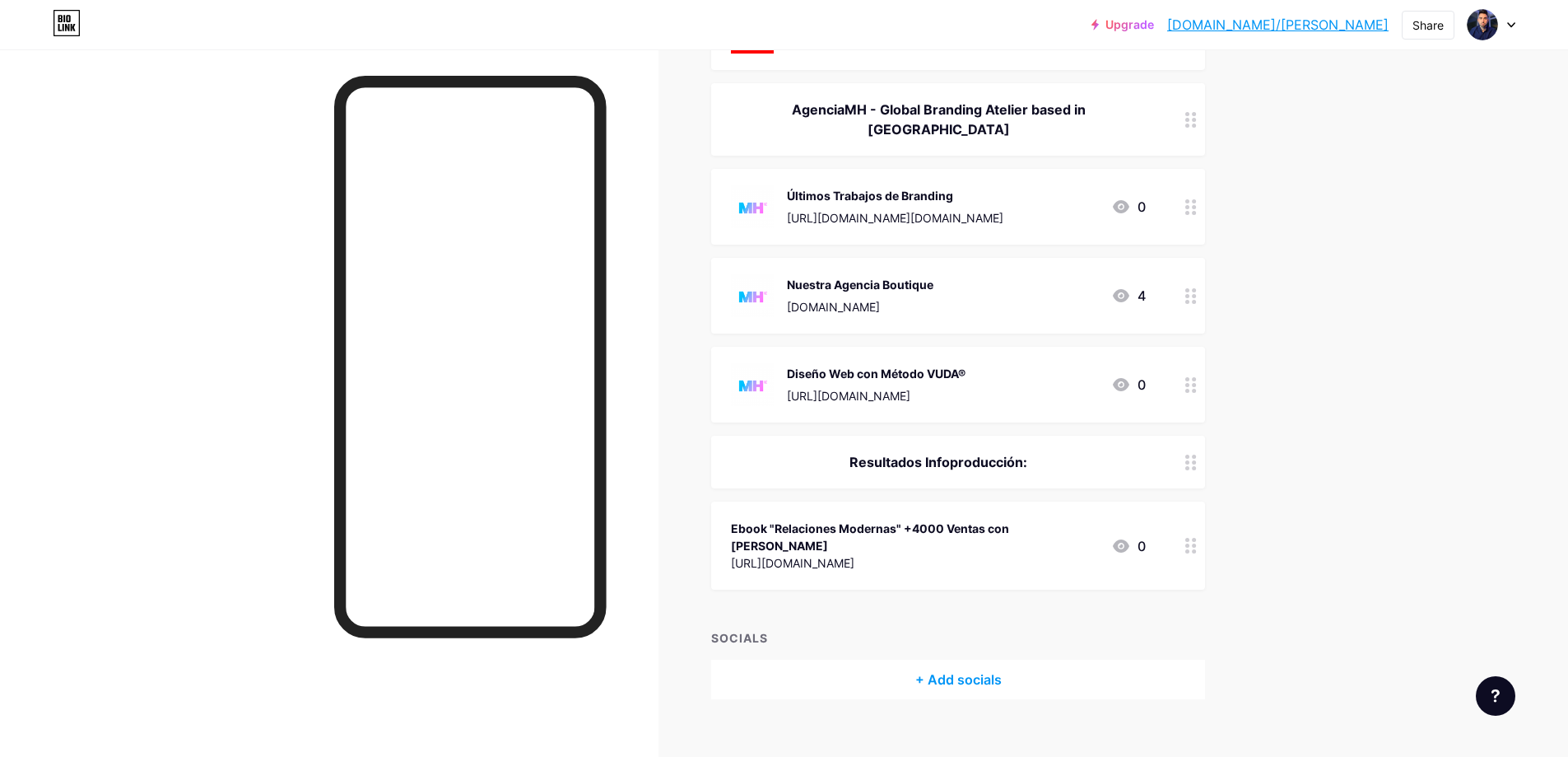
scroll to position [269, 0]
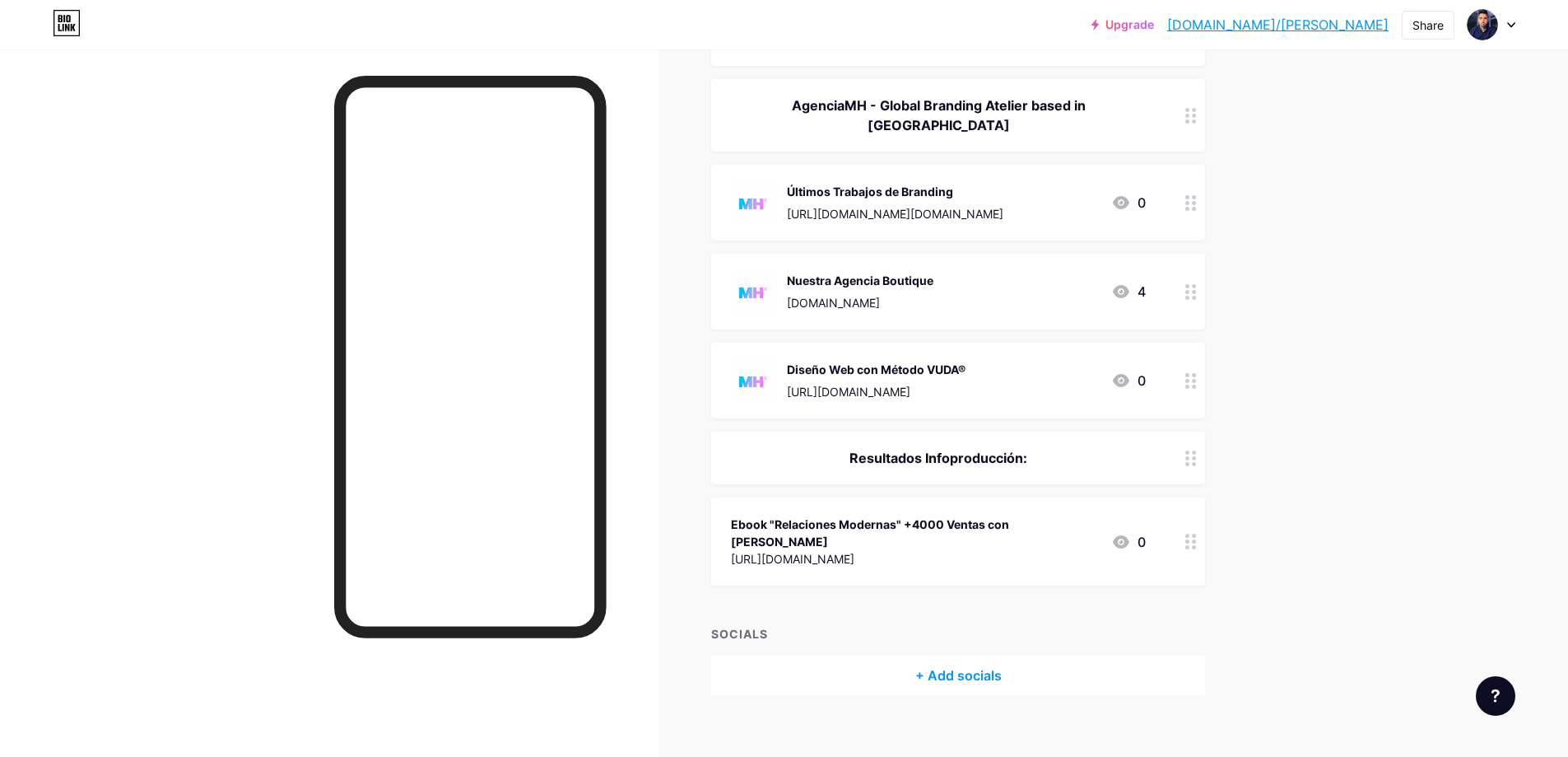
click at [1038, 516] on div "Ebook "Relaciones Modernas" +4000 Ventas con [PERSON_NAME]" at bounding box center [914, 533] width 367 height 34
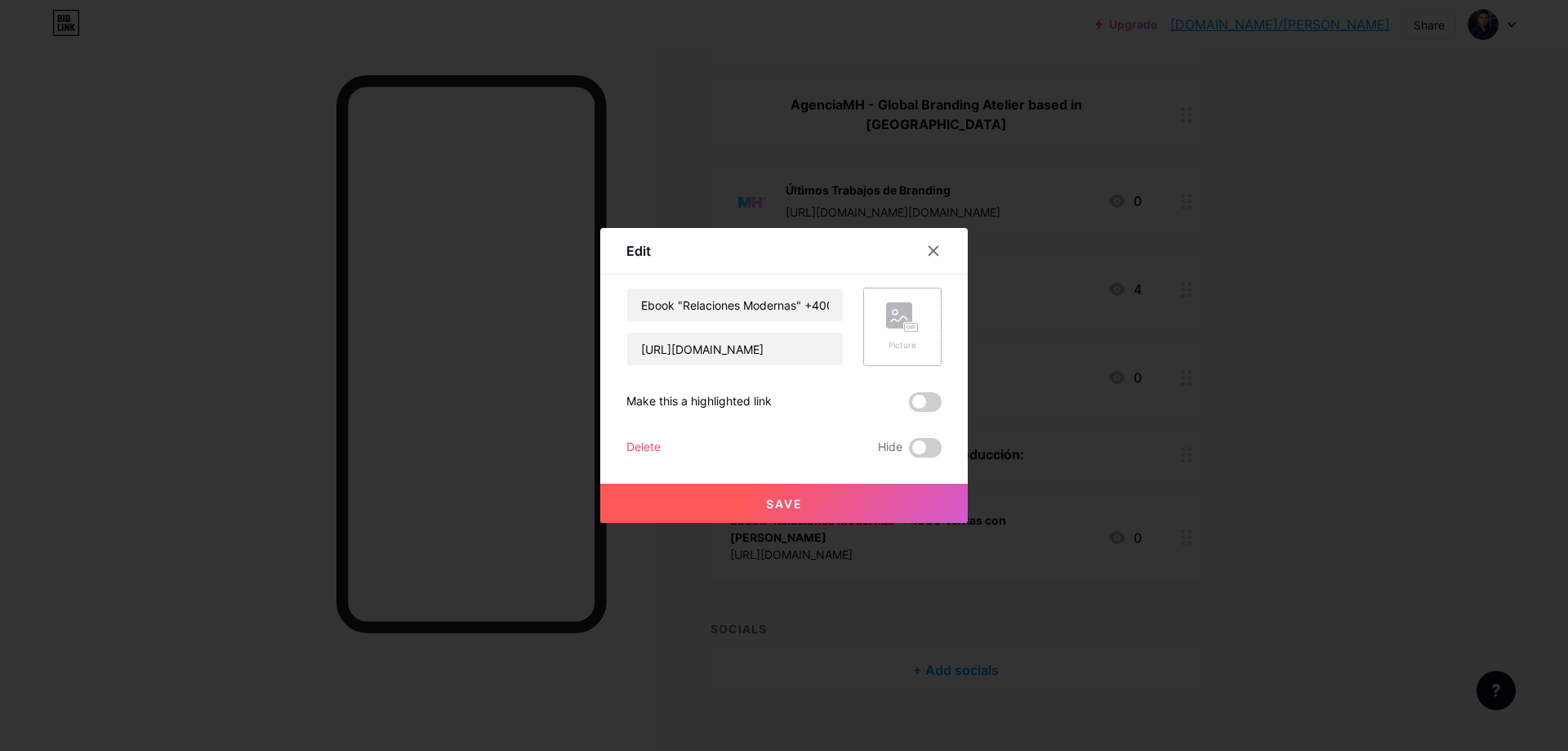
click at [890, 308] on rect at bounding box center [899, 316] width 26 height 26
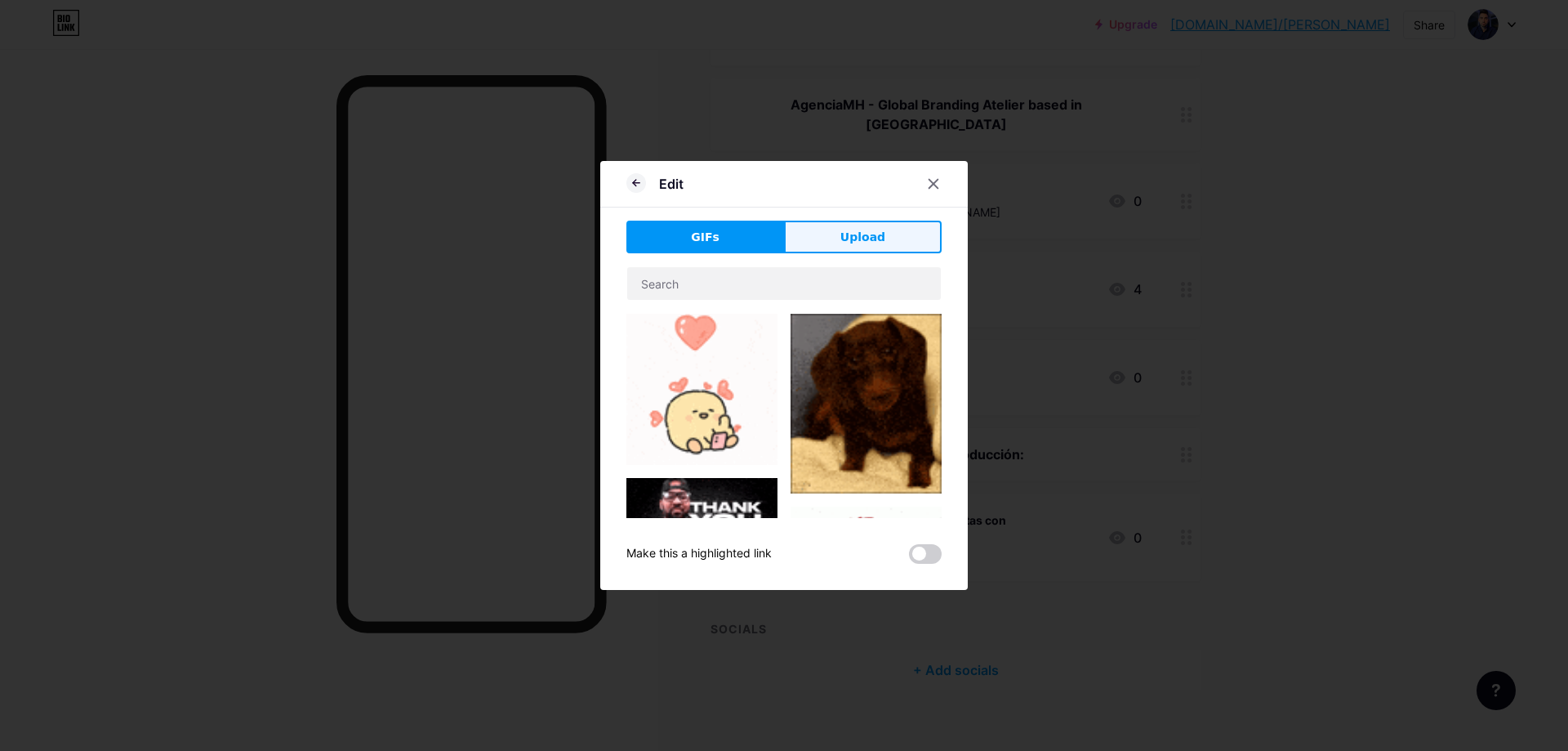
click at [870, 223] on button "Upload" at bounding box center [862, 236] width 158 height 33
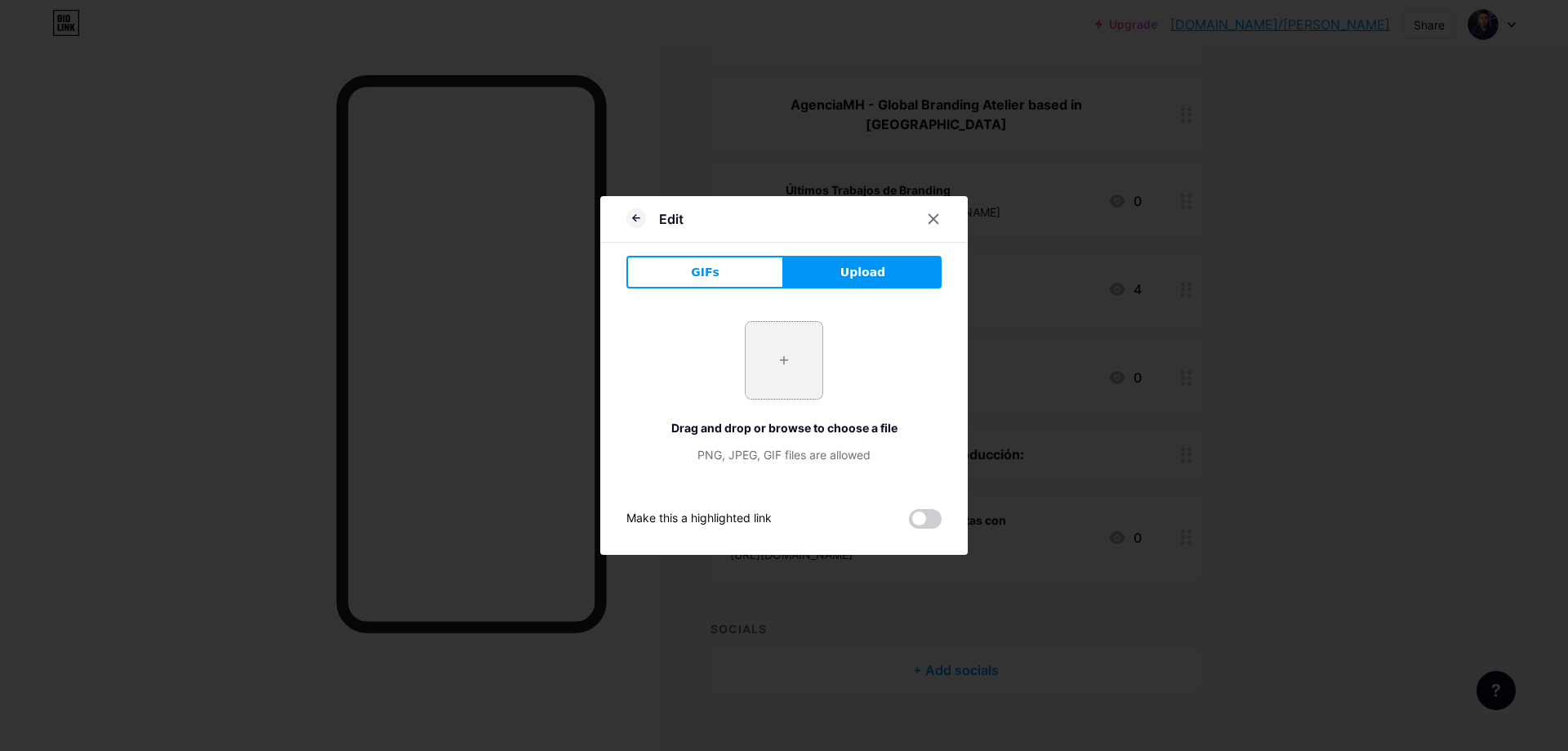
click at [795, 340] on input "file" at bounding box center [783, 359] width 77 height 77
type input "C:\fakepath\Mesa de trabajo 2.png"
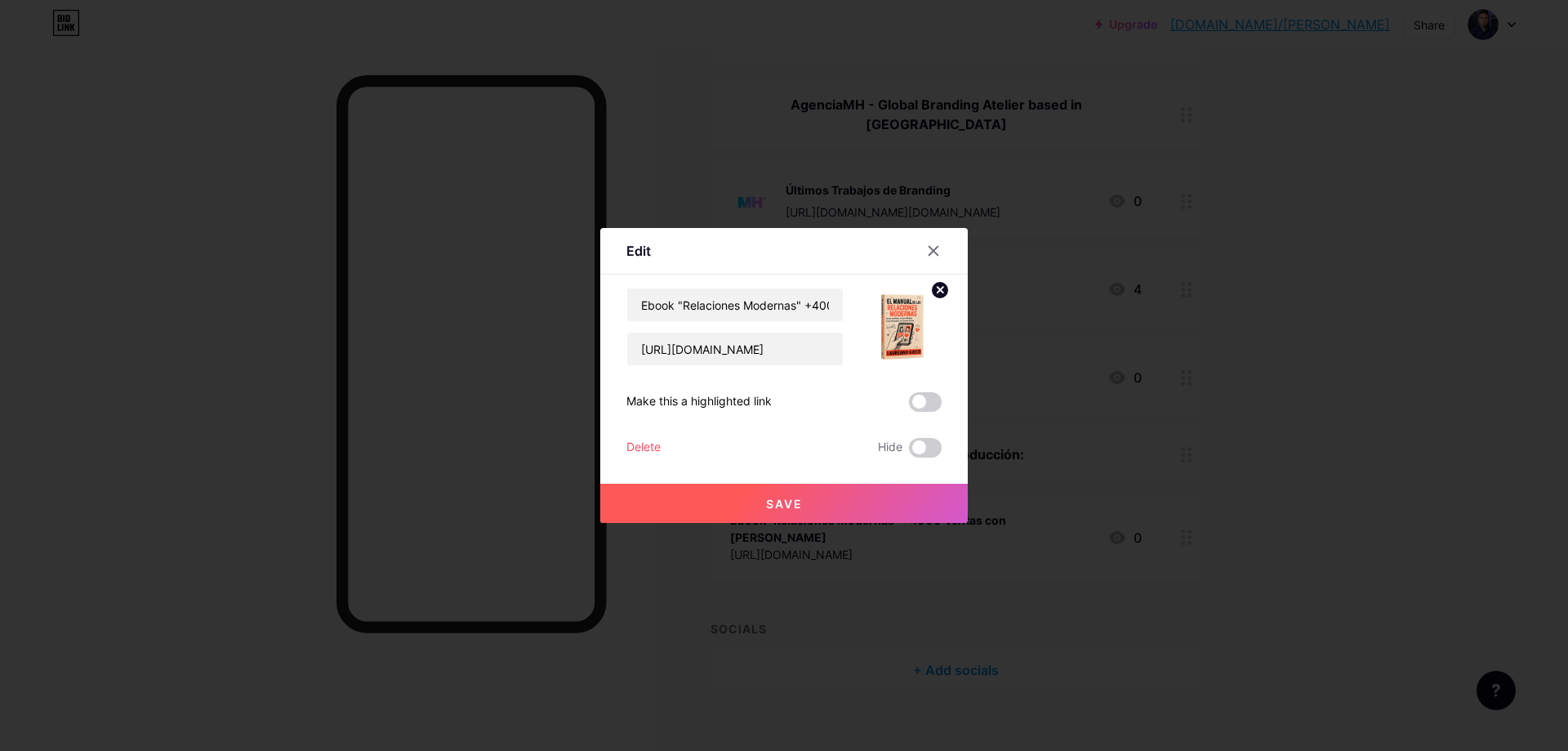
click at [897, 515] on button "Save" at bounding box center [784, 502] width 368 height 39
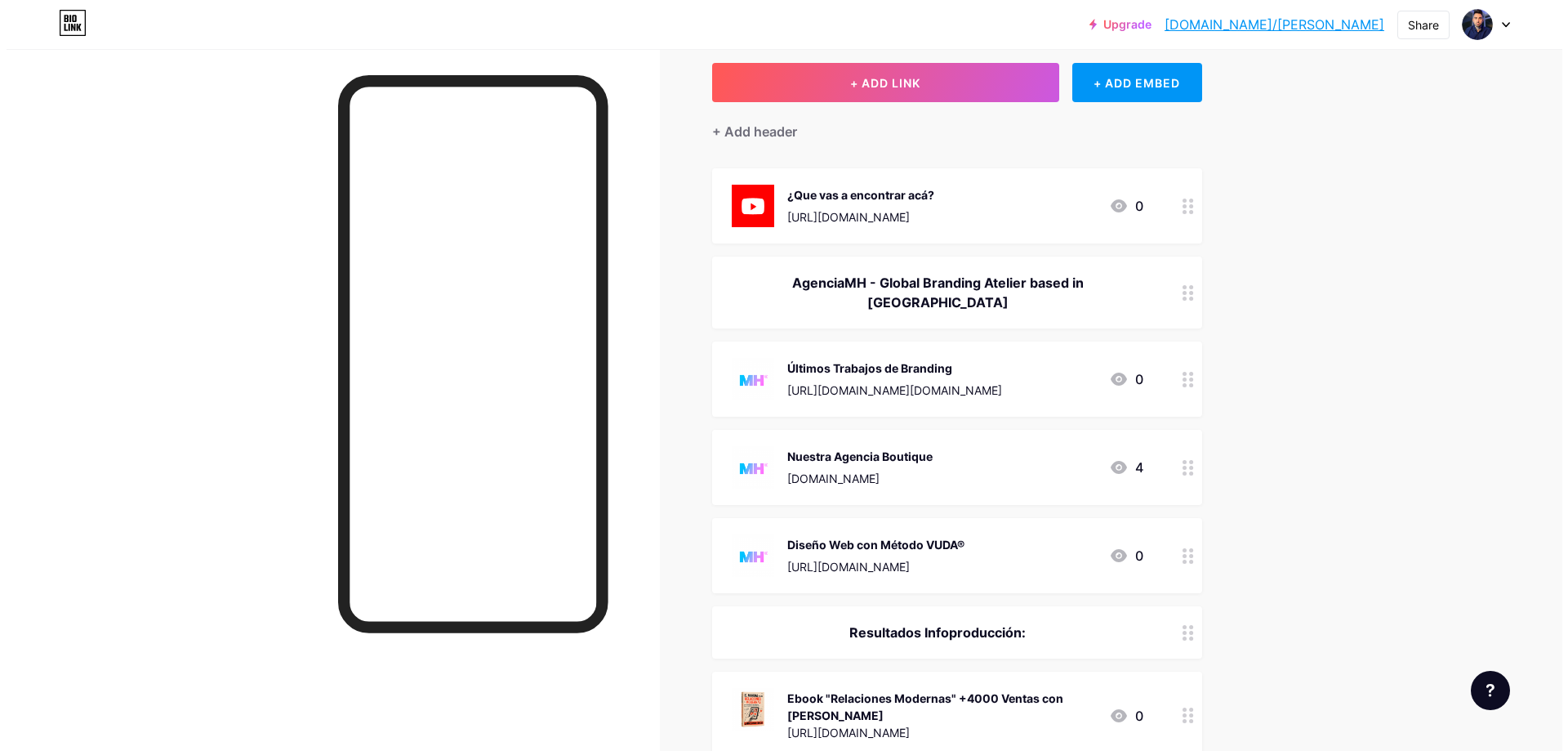
scroll to position [0, 0]
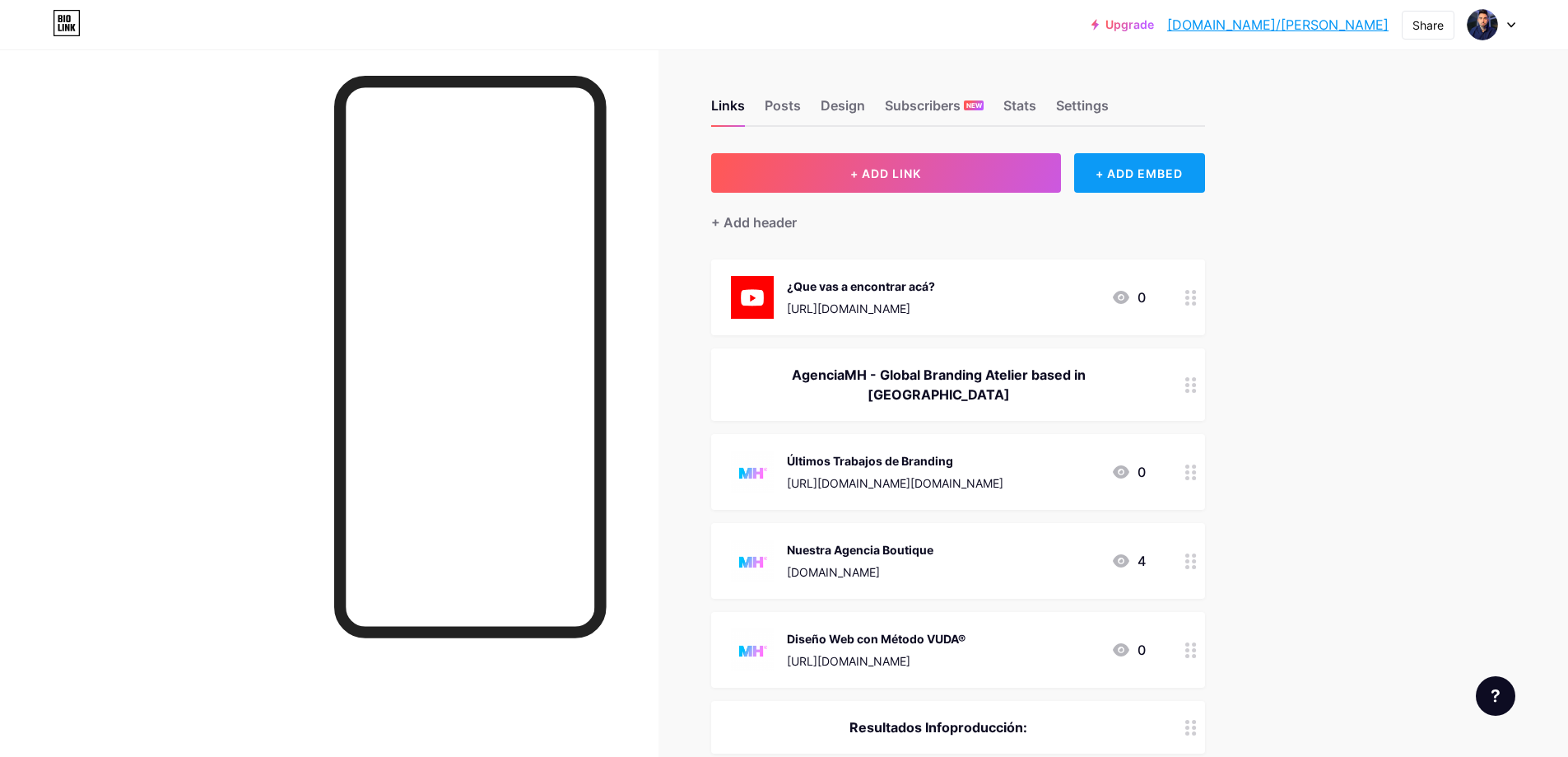
drag, startPoint x: 930, startPoint y: 177, endPoint x: 1130, endPoint y: 179, distance: 200.0
click at [1130, 179] on div "+ ADD LINK + ADD EMBED" at bounding box center [958, 173] width 494 height 39
click at [1131, 179] on div "+ ADD EMBED" at bounding box center [1139, 173] width 131 height 39
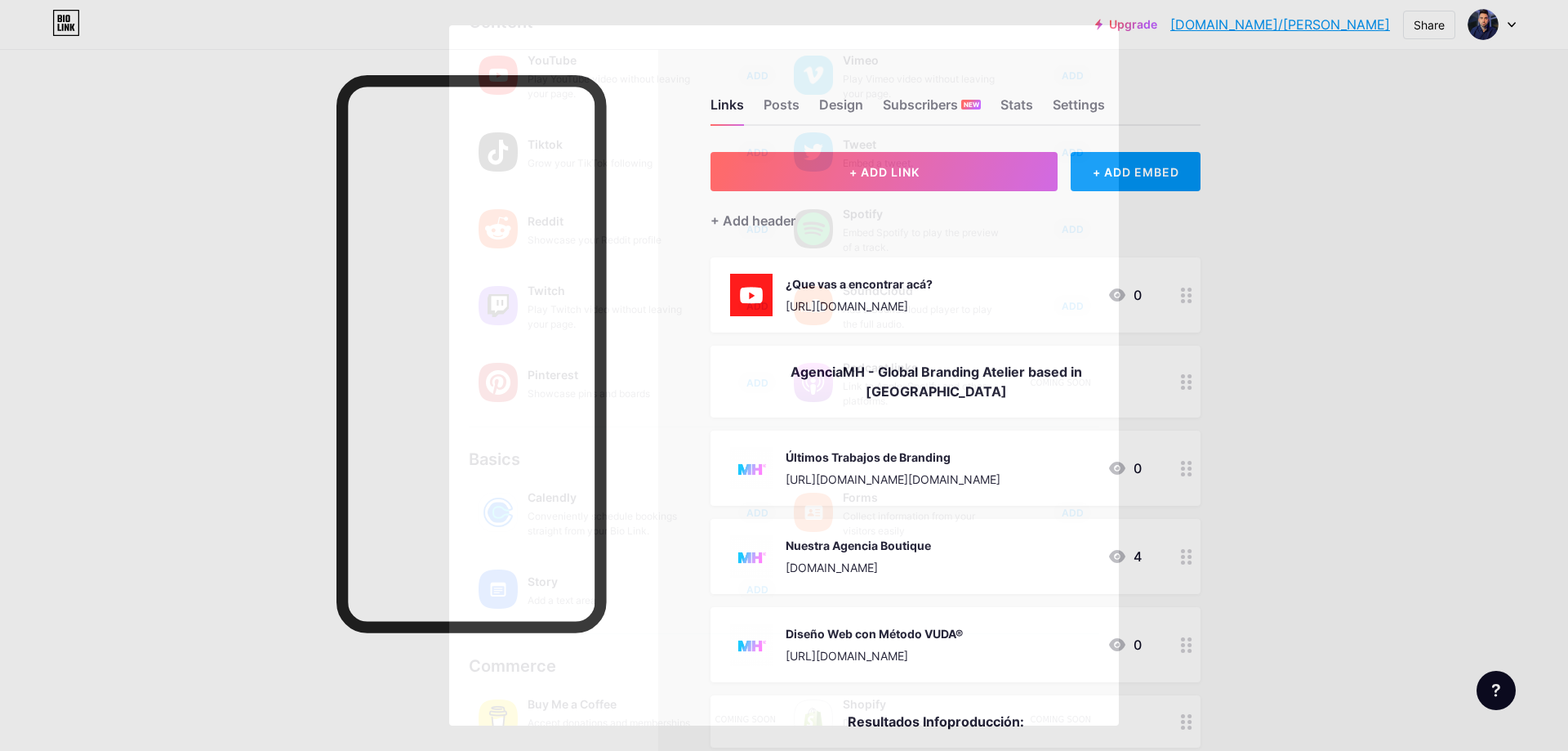
scroll to position [132, 0]
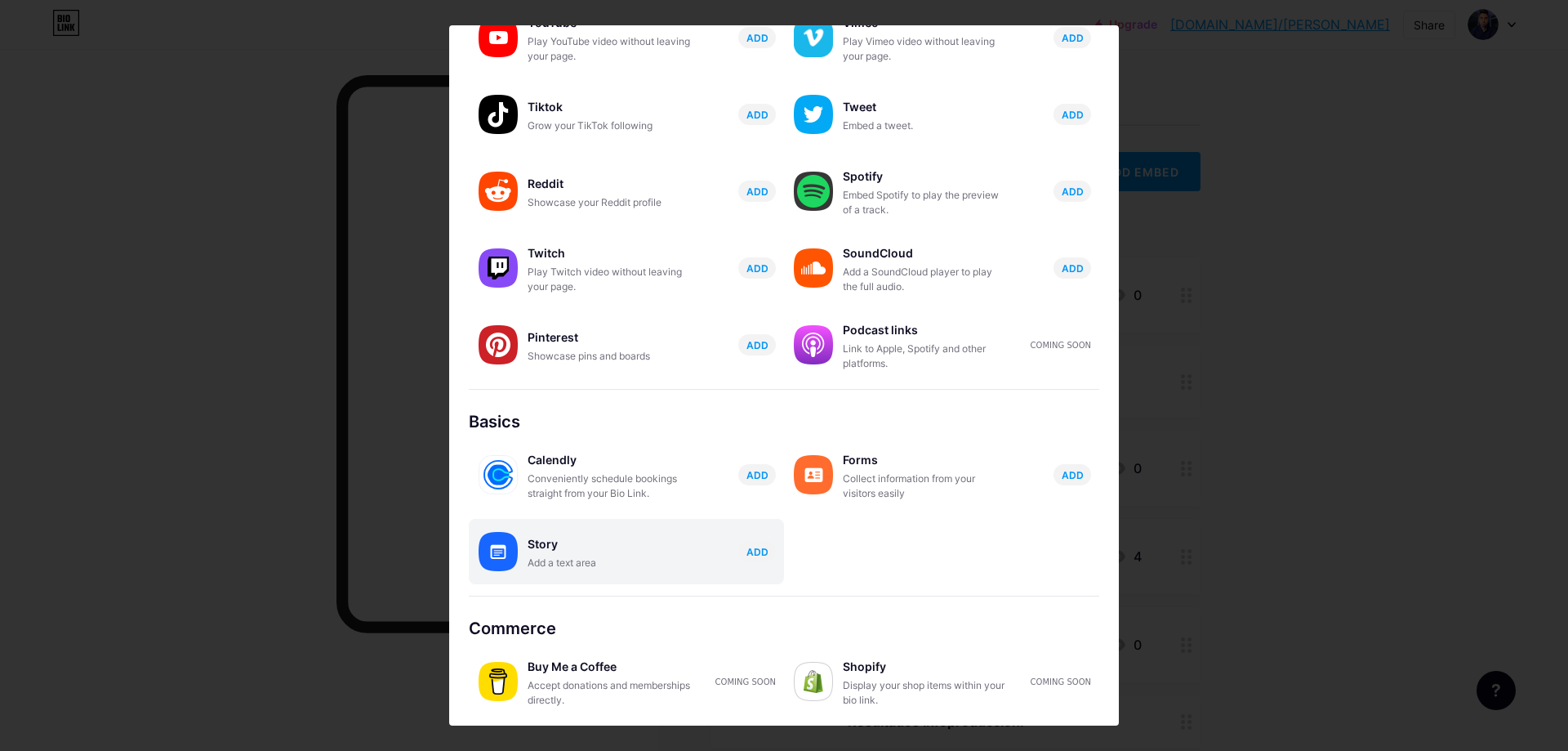
click at [718, 571] on div "Story Add a text area ADD" at bounding box center [626, 550] width 315 height 65
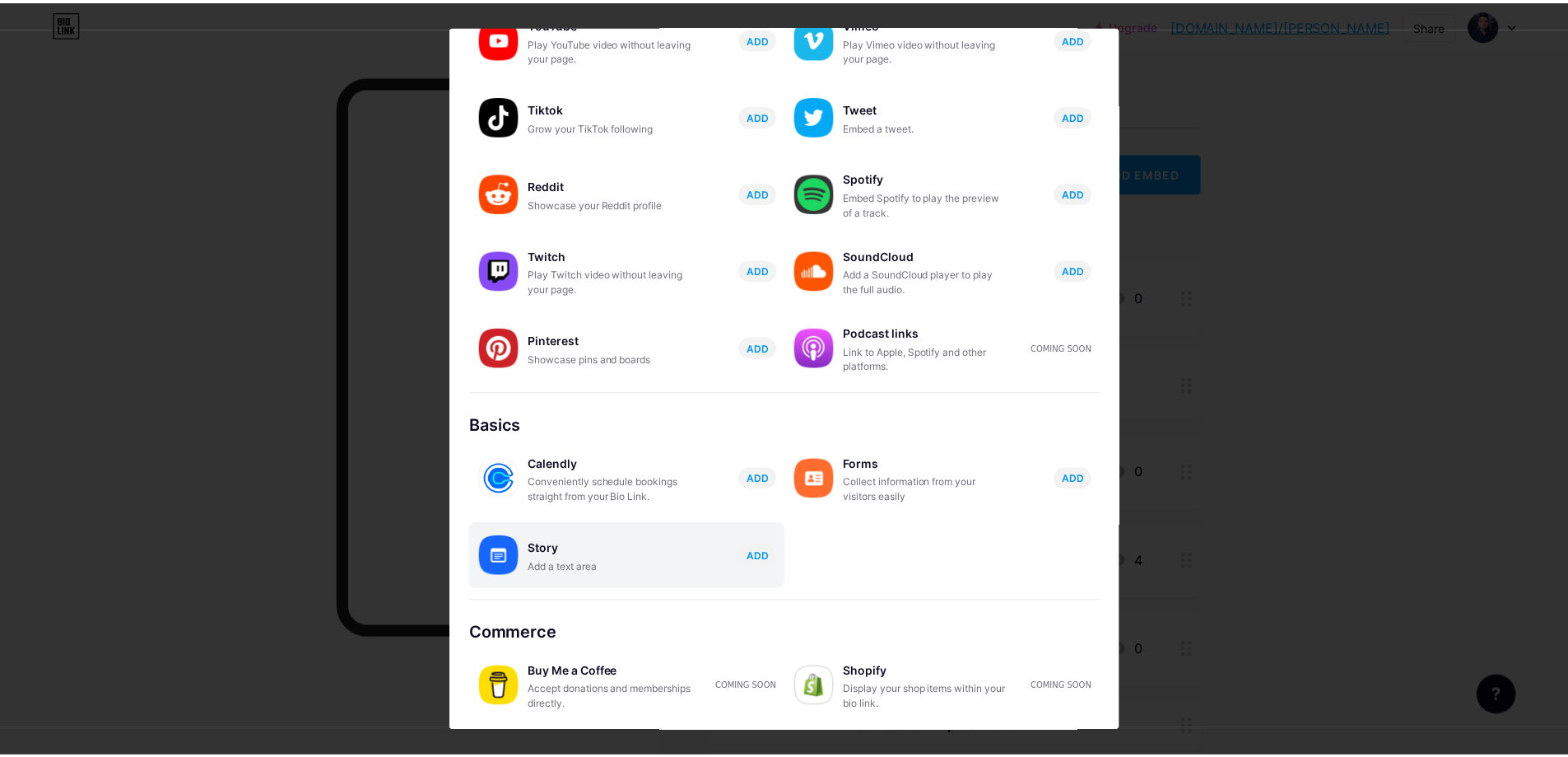
scroll to position [0, 0]
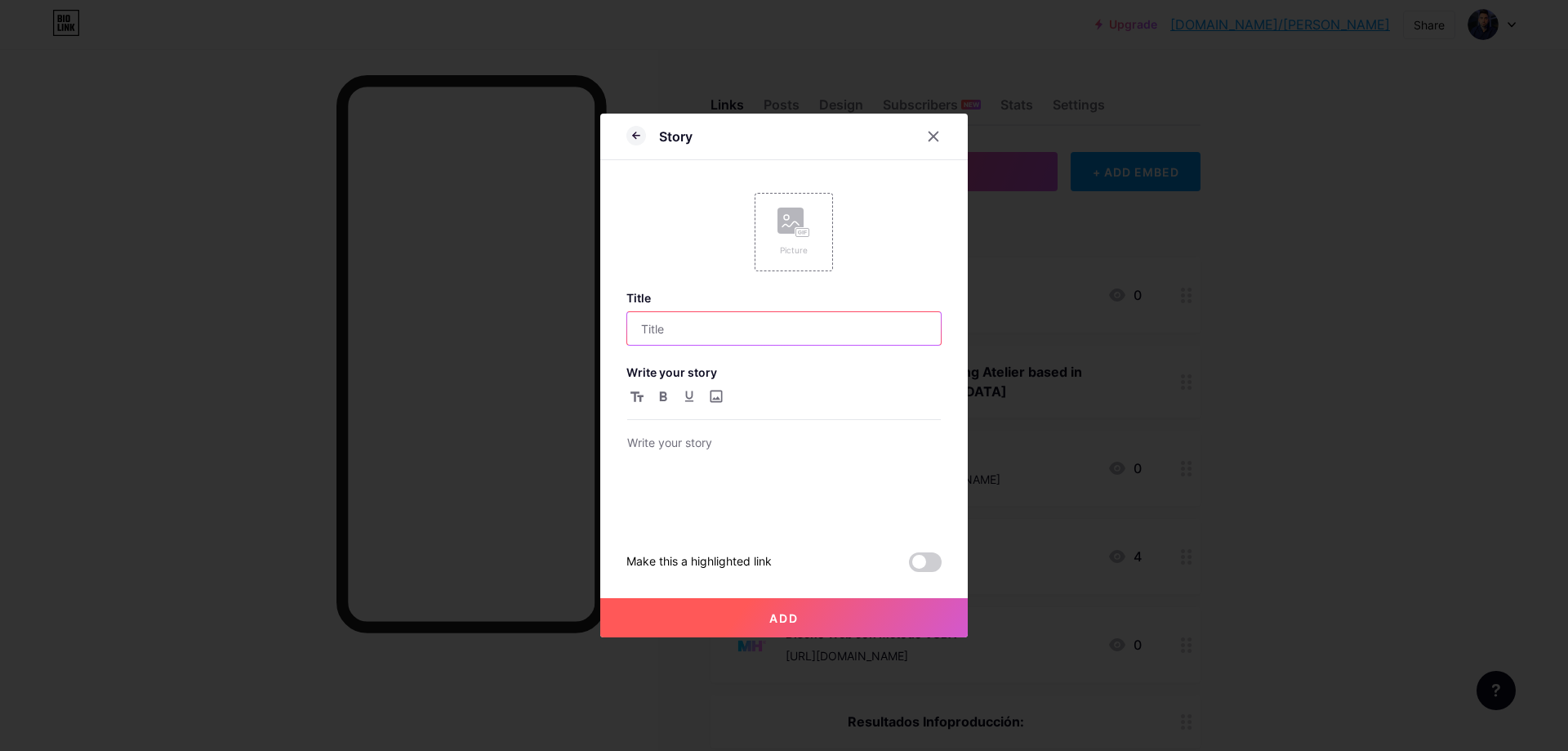
click at [770, 321] on input "text" at bounding box center [784, 328] width 314 height 33
type input "s"
click at [843, 613] on button "Add" at bounding box center [784, 617] width 368 height 39
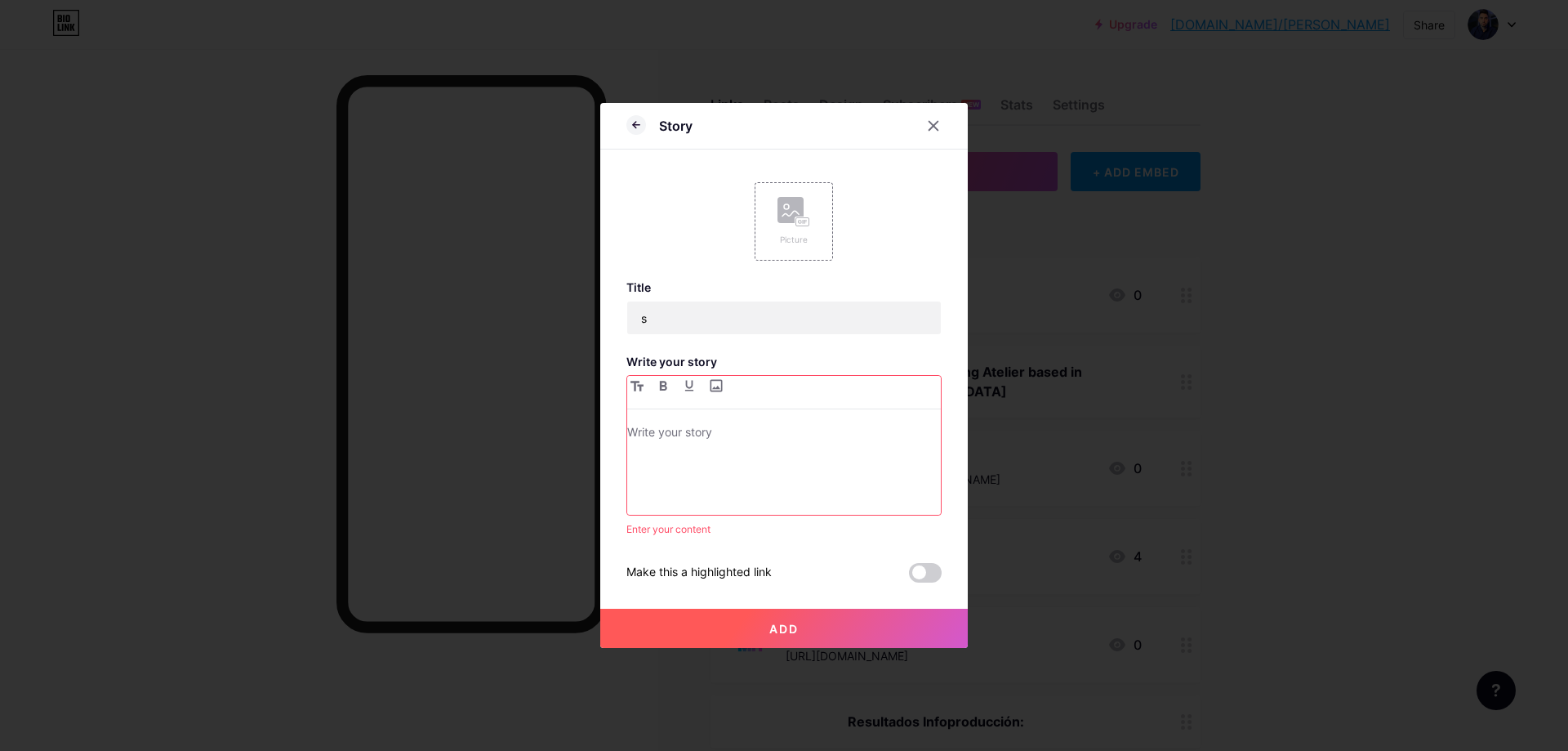
click at [719, 417] on div at bounding box center [784, 445] width 314 height 139
click at [710, 449] on div at bounding box center [784, 468] width 314 height 93
drag, startPoint x: 781, startPoint y: 666, endPoint x: 785, endPoint y: 656, distance: 10.8
click at [783, 660] on div at bounding box center [784, 376] width 1568 height 751
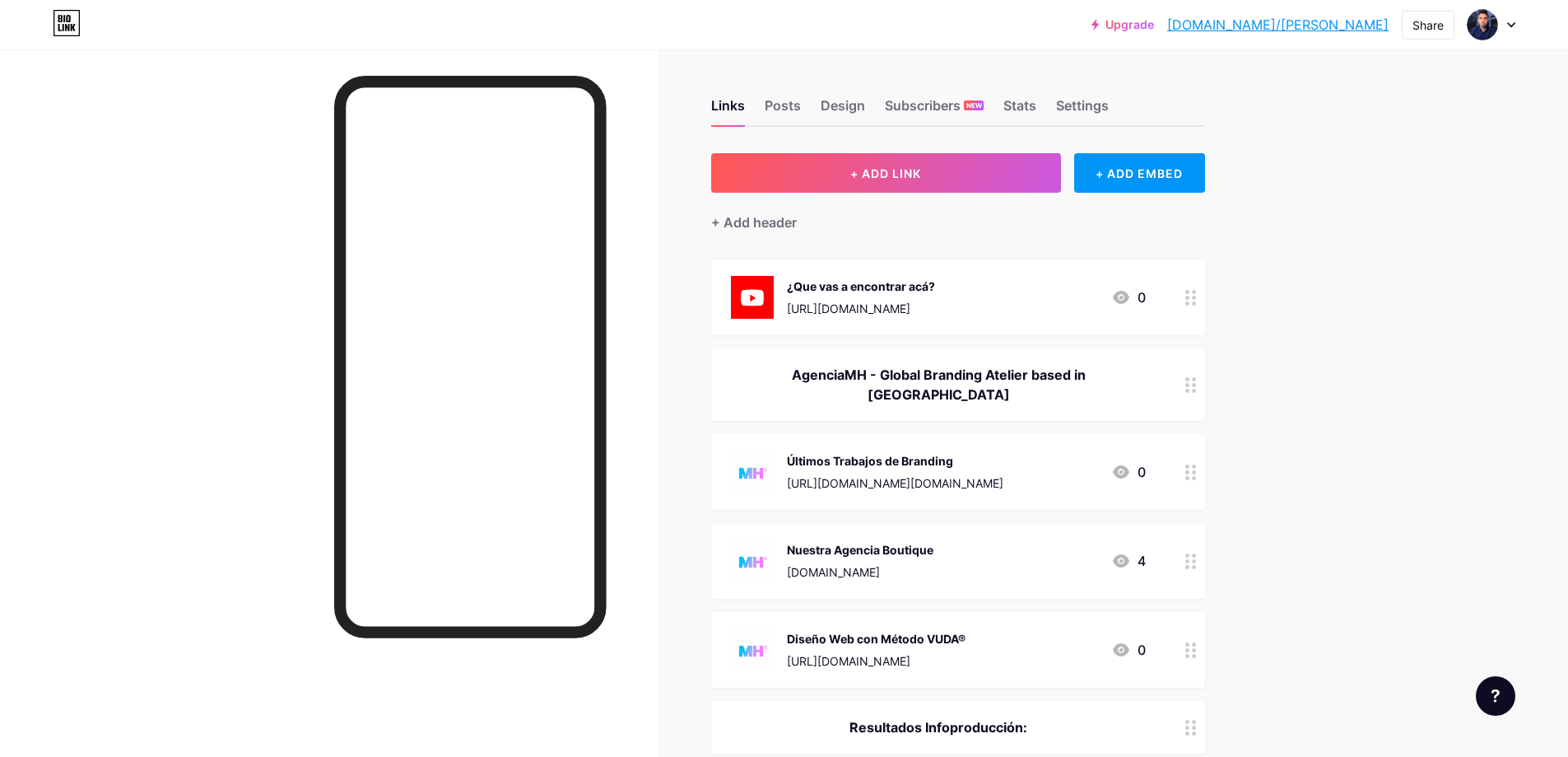
click at [801, 652] on div "[URL][DOMAIN_NAME]" at bounding box center [876, 661] width 178 height 17
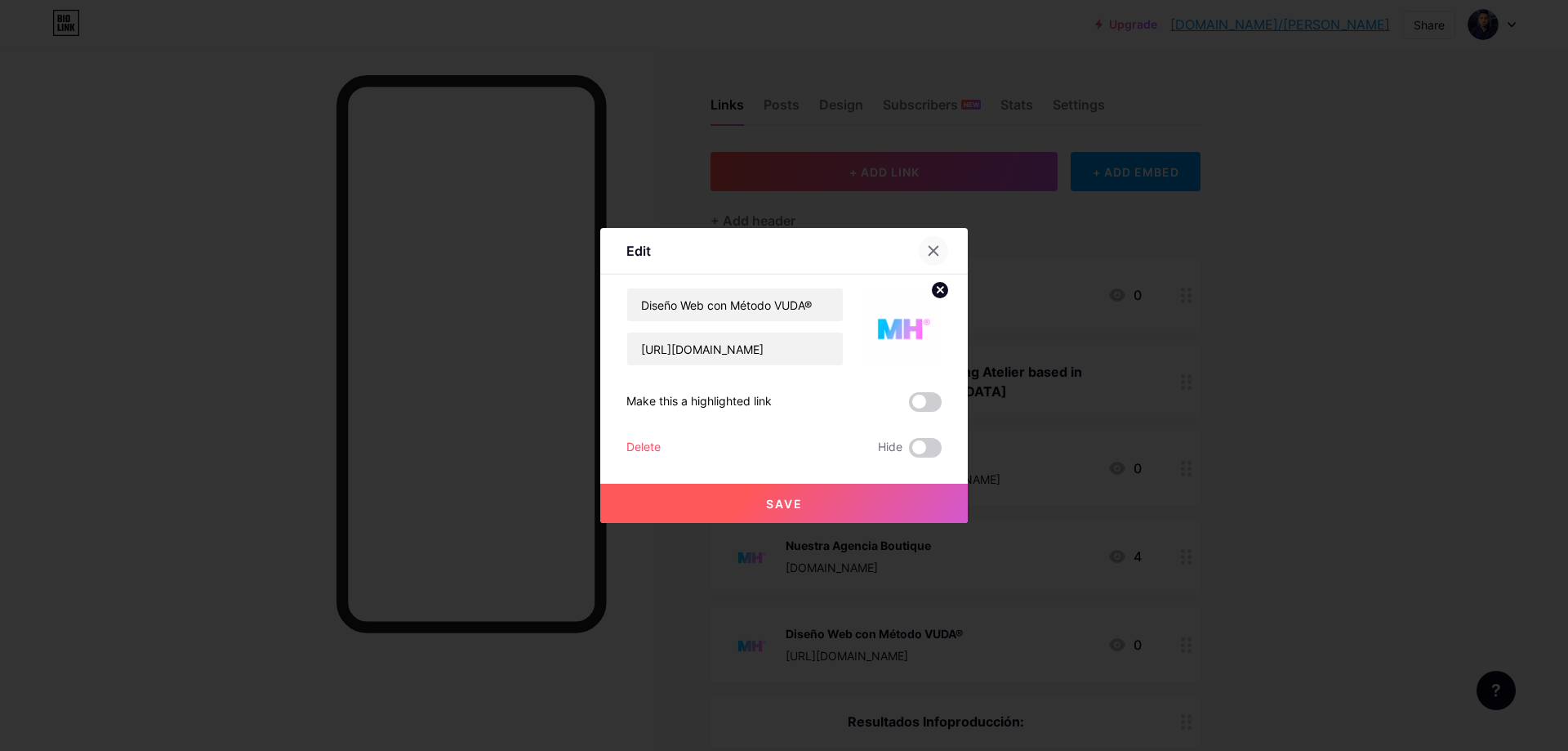
click at [930, 246] on icon at bounding box center [933, 251] width 13 height 13
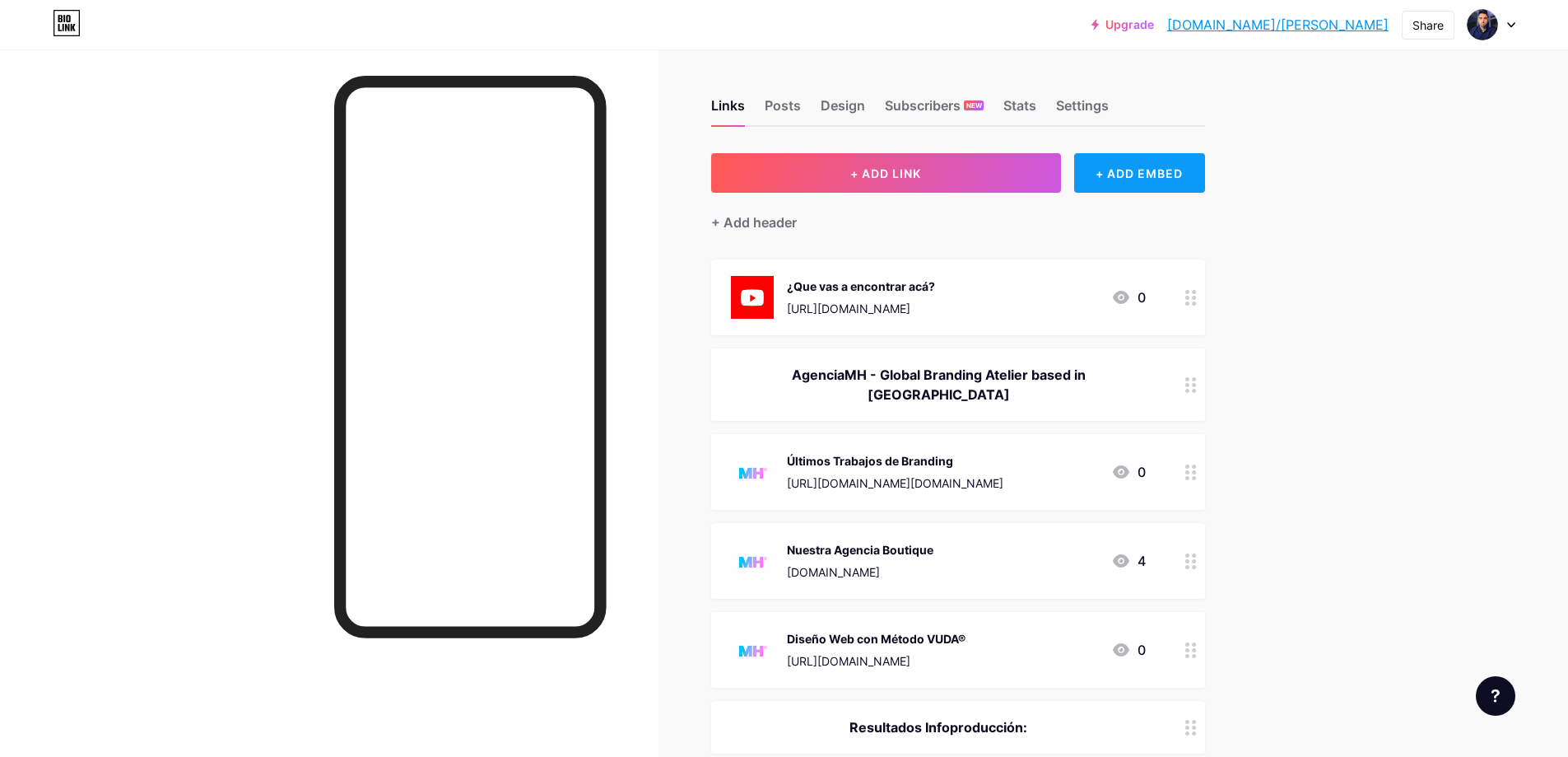
click at [1128, 175] on div "+ ADD EMBED" at bounding box center [1139, 173] width 131 height 39
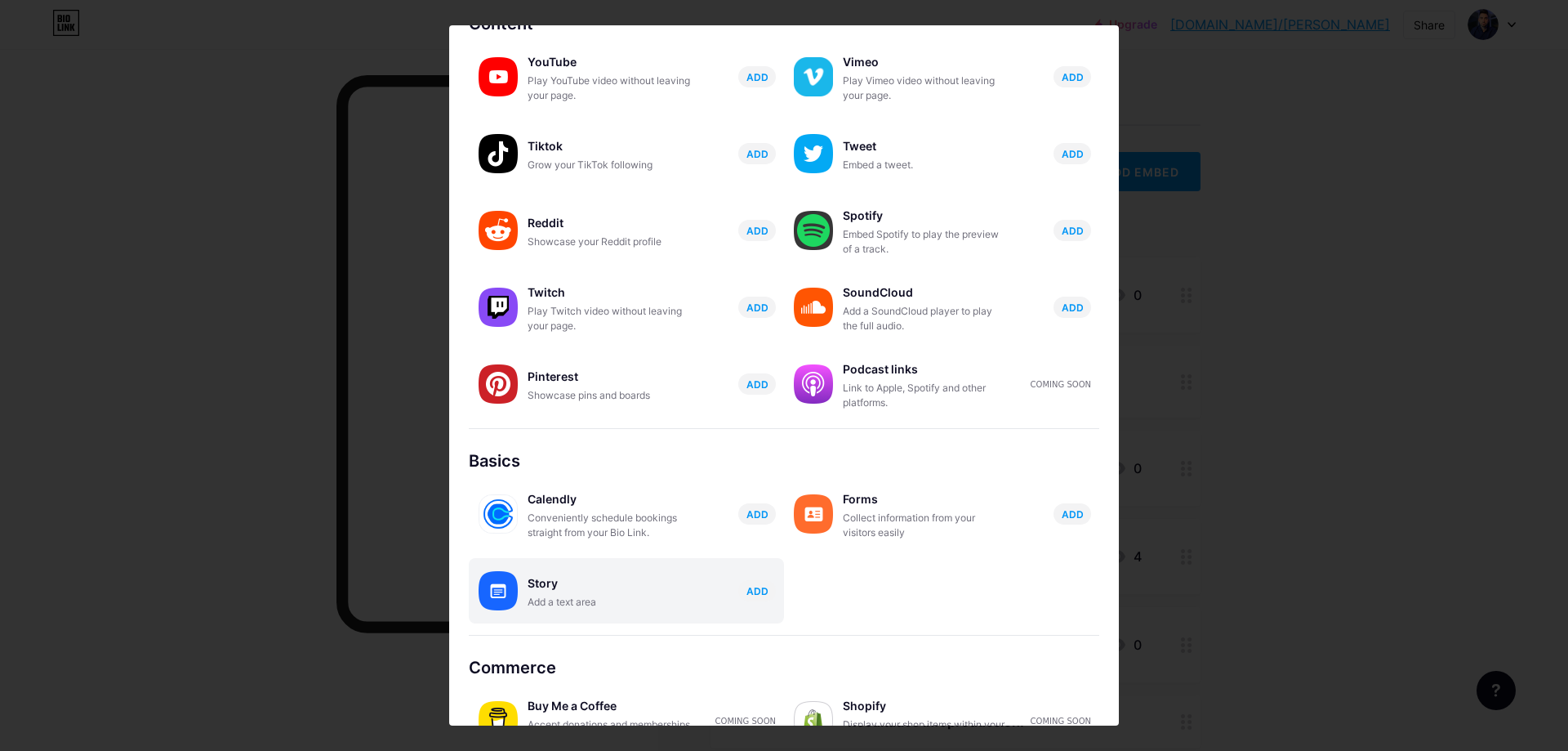
scroll to position [132, 0]
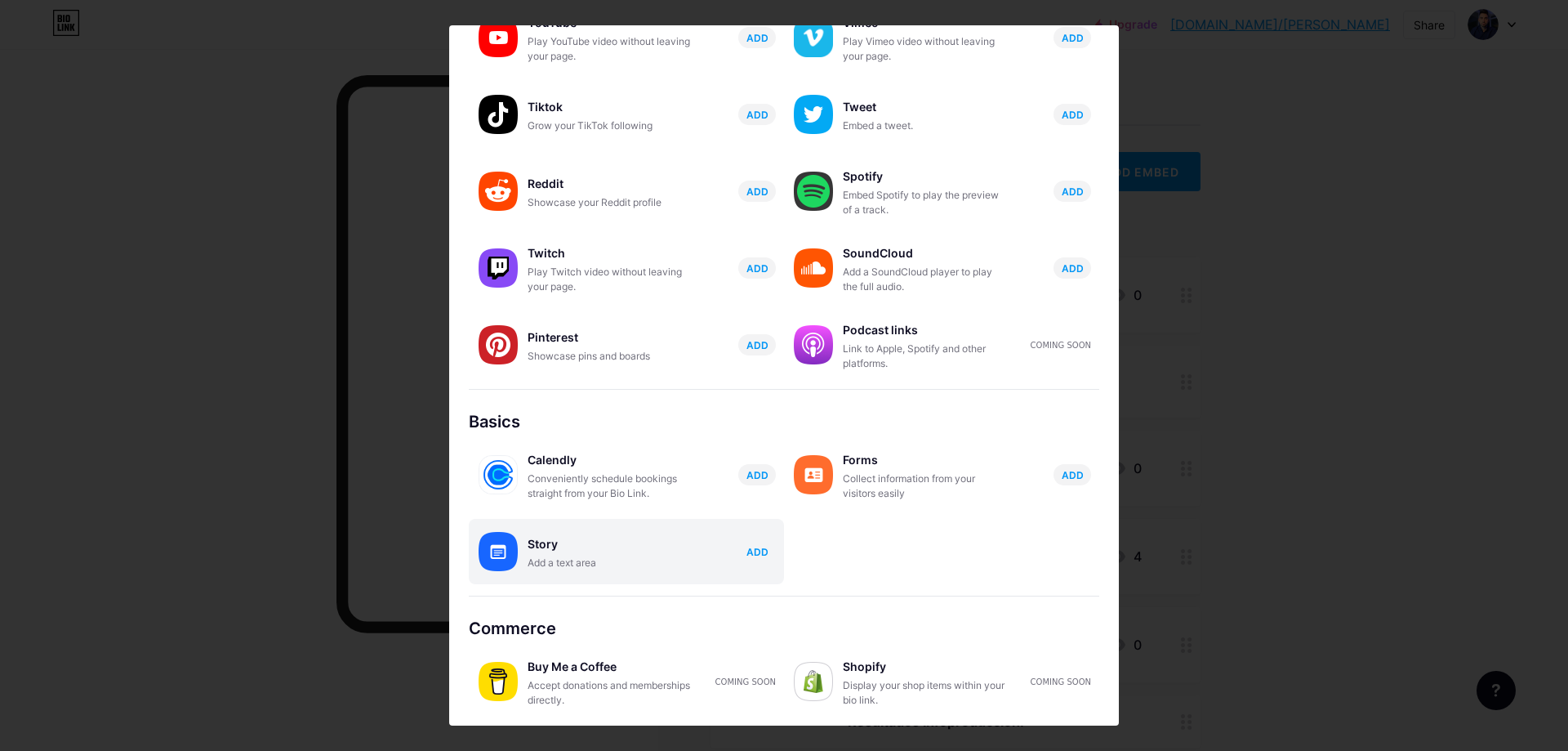
click at [748, 555] on span "ADD" at bounding box center [757, 551] width 22 height 14
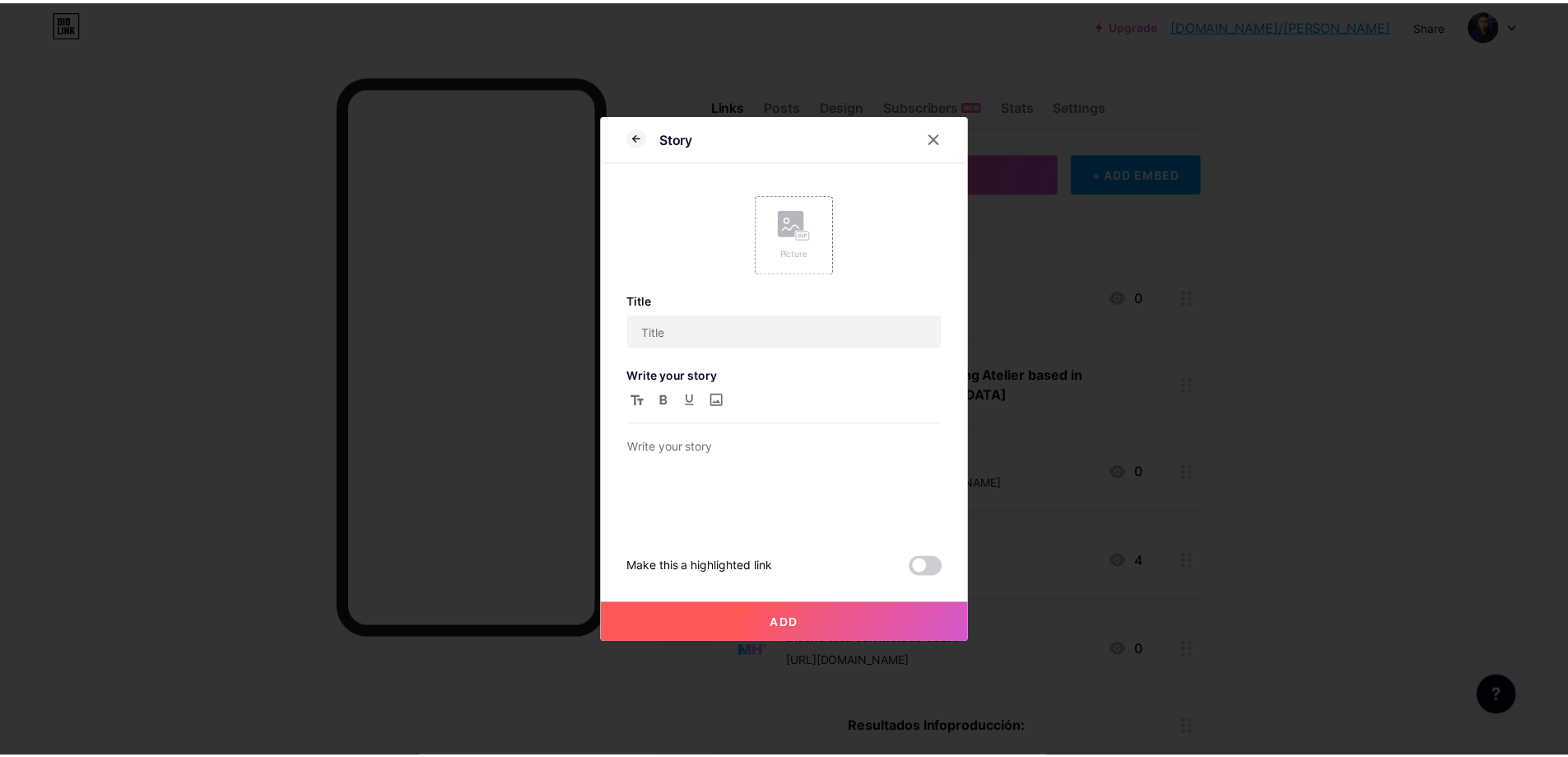
scroll to position [0, 0]
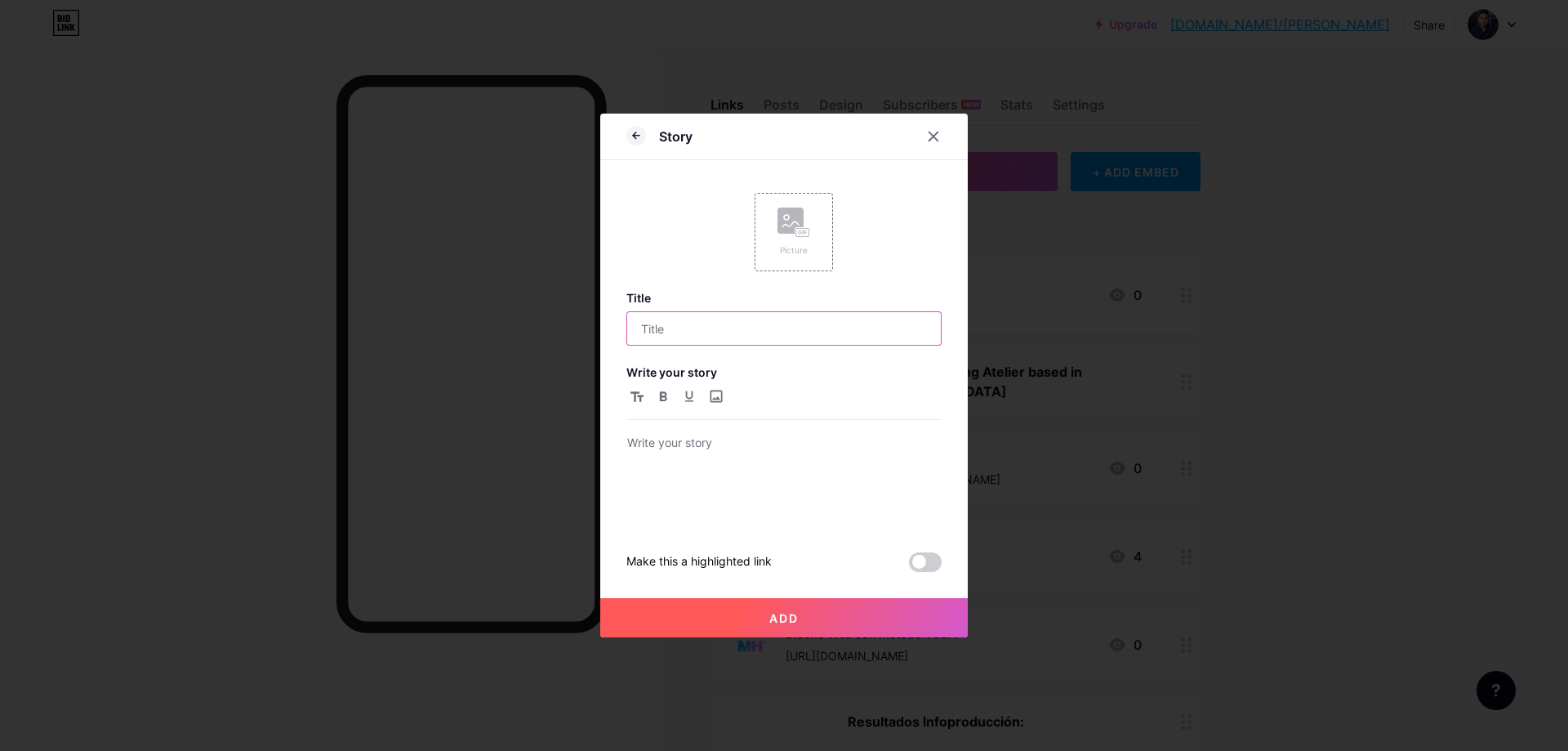
click at [810, 321] on input "text" at bounding box center [784, 328] width 314 height 33
type input "sadsdfsadf"
click at [705, 487] on div at bounding box center [784, 480] width 314 height 93
click at [752, 613] on button "Add" at bounding box center [784, 617] width 368 height 39
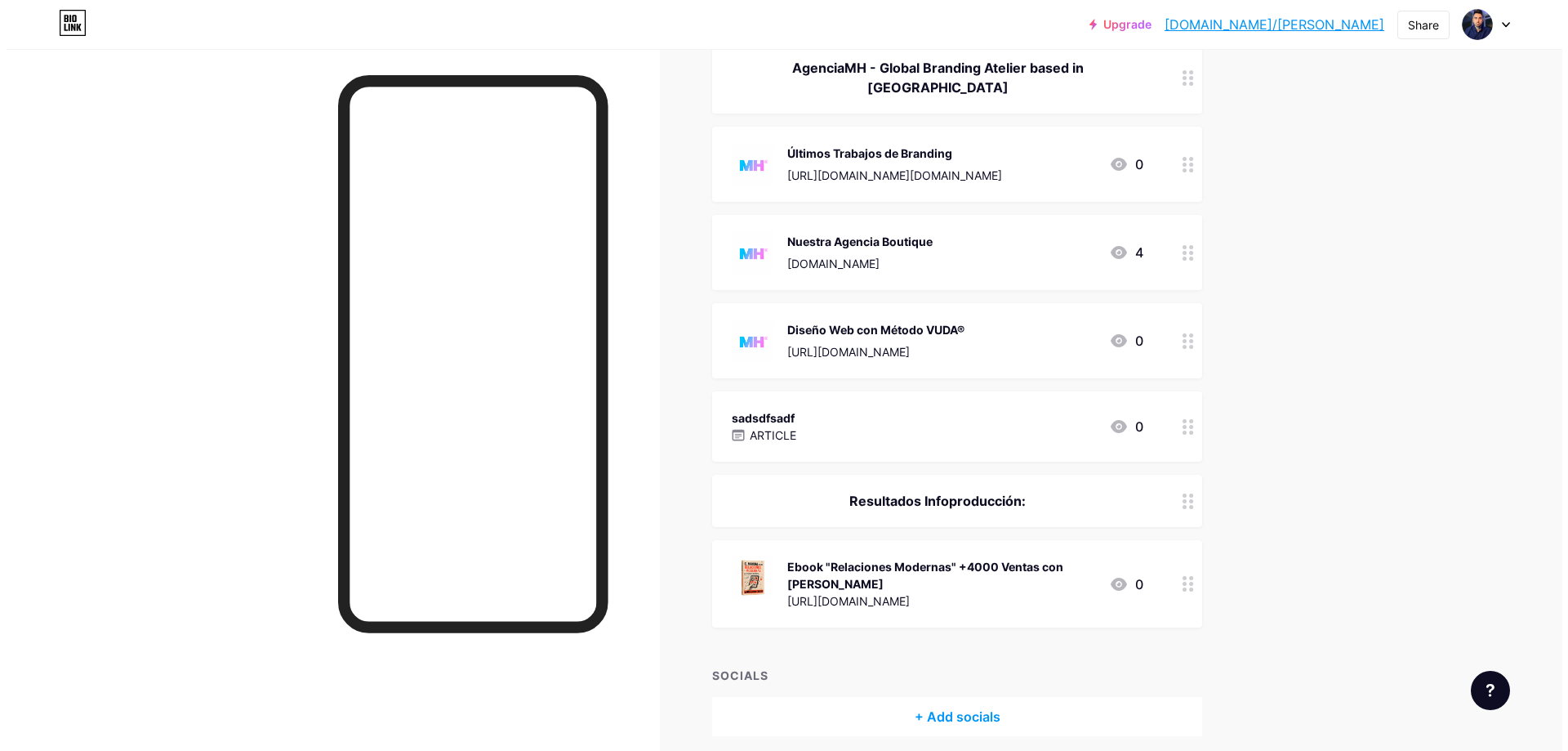
scroll to position [350, 0]
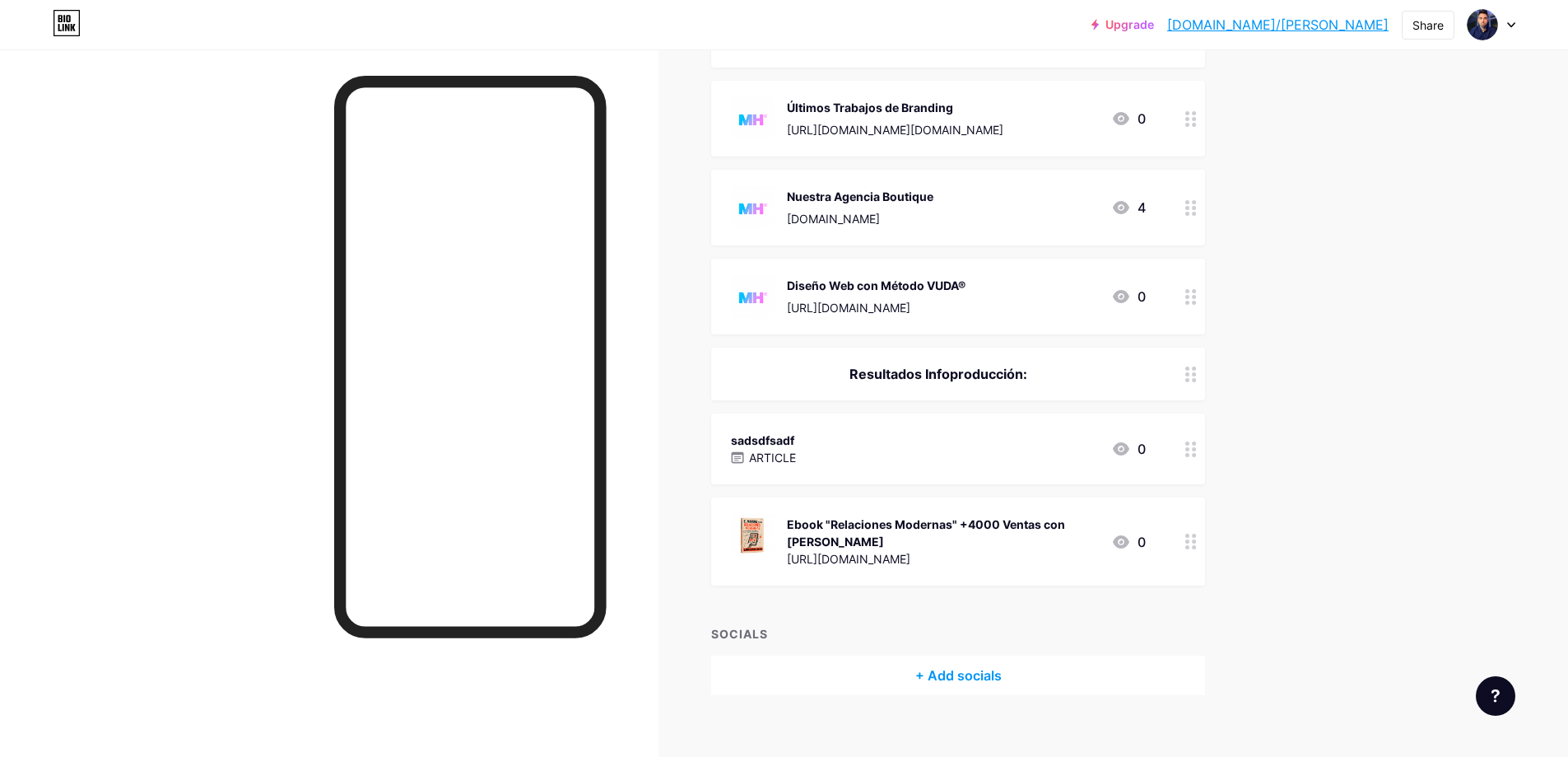
click at [916, 516] on div "Ebook "Relaciones Modernas" +4000 Ventas con [PERSON_NAME]" at bounding box center [943, 533] width 311 height 34
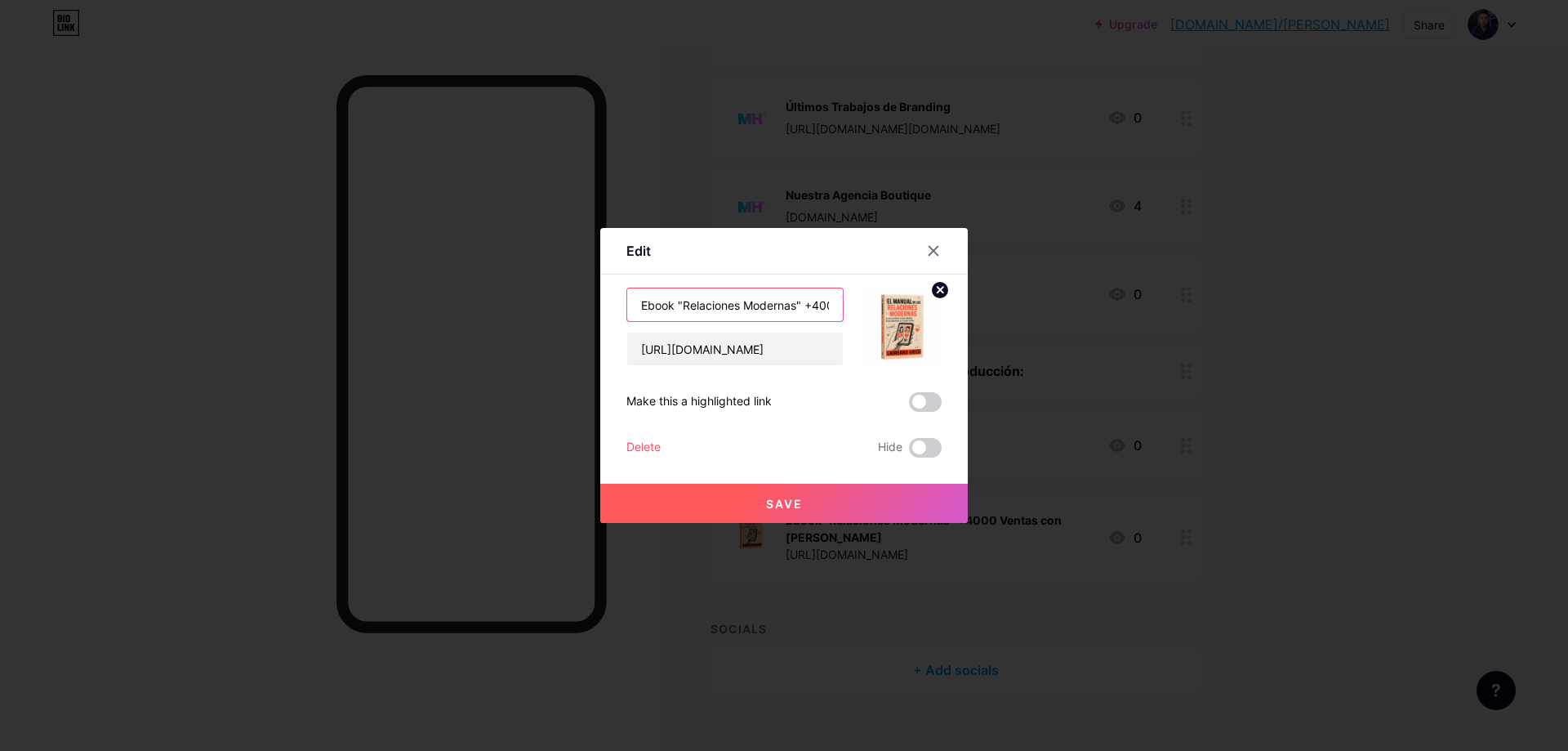
scroll to position [0, 165]
drag, startPoint x: 806, startPoint y: 303, endPoint x: 1041, endPoint y: 303, distance: 235.0
click at [1041, 303] on div "Edit Content YouTube Play YouTube video without leaving your page. ADD Vimeo Pl…" at bounding box center [784, 376] width 1568 height 751
click at [673, 312] on input "Ebook "Relaciones Modernas"" at bounding box center [735, 305] width 216 height 33
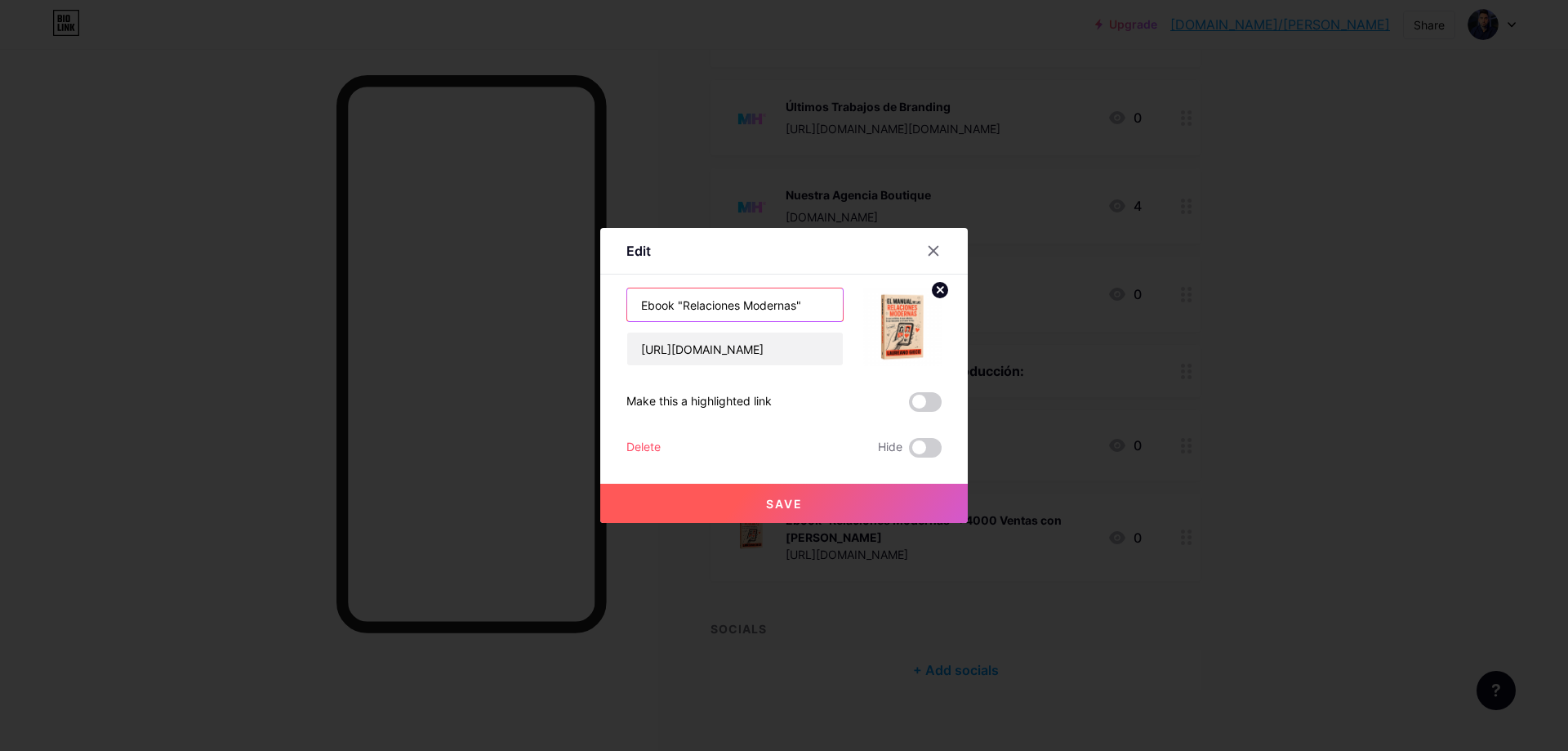
click at [678, 308] on input "Ebook "Relaciones Modernas"" at bounding box center [735, 305] width 216 height 33
type input "Ebook "El Manual de las Relaciones Modernas""
click at [808, 505] on button "Save" at bounding box center [784, 502] width 368 height 39
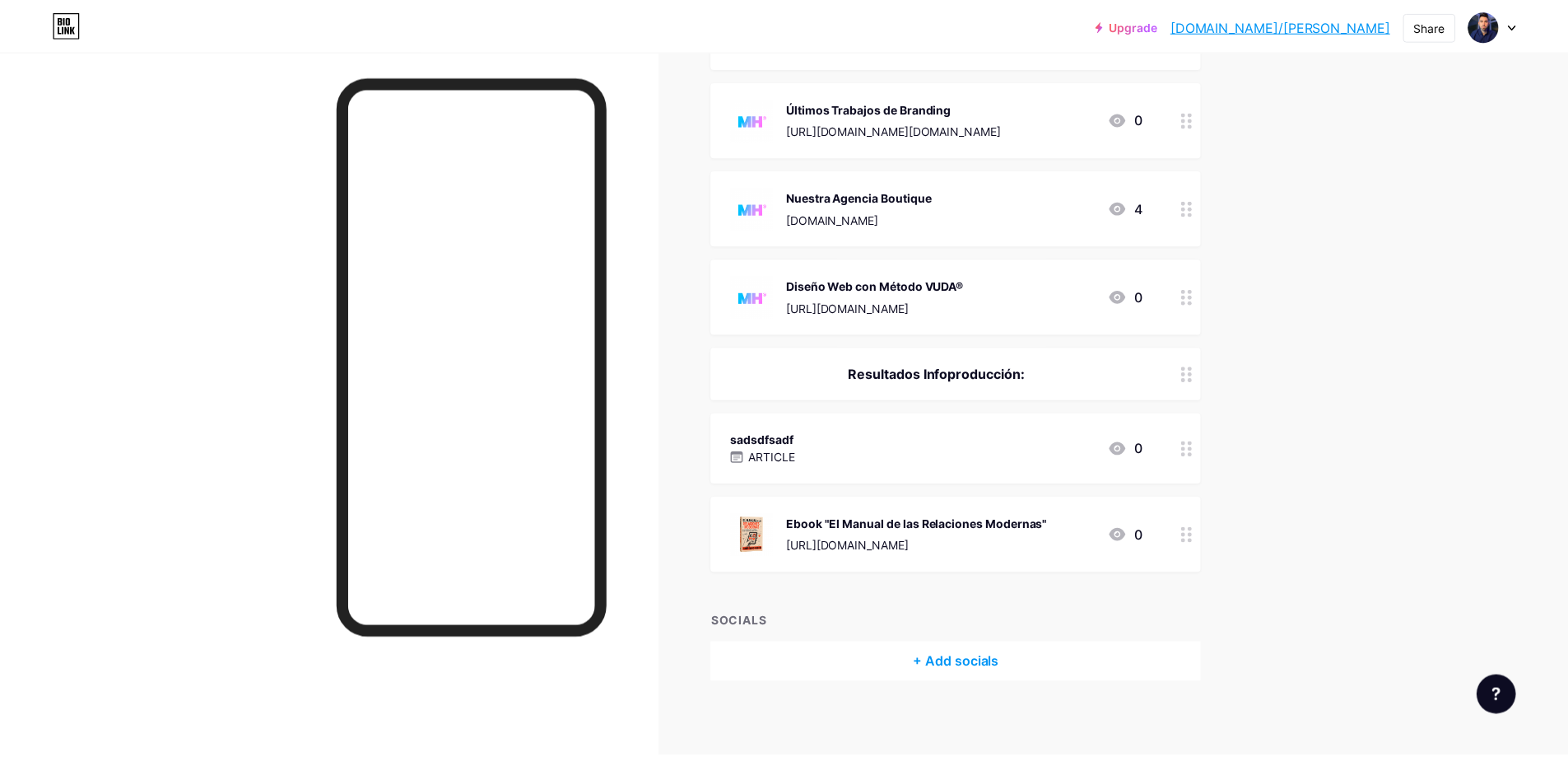
scroll to position [341, 0]
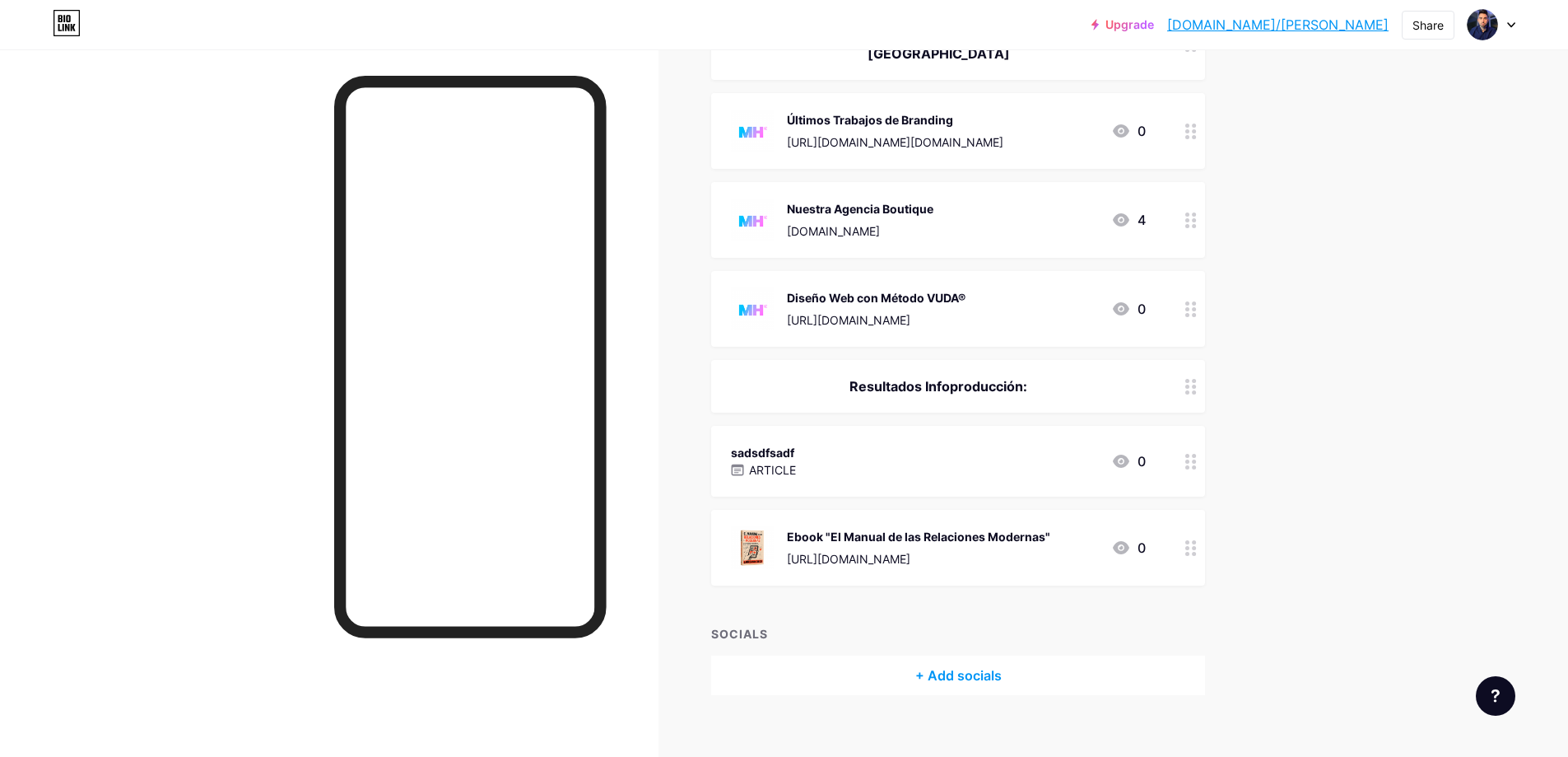
click at [902, 447] on div "sadsdfsadf ARTICLE 0" at bounding box center [938, 461] width 415 height 38
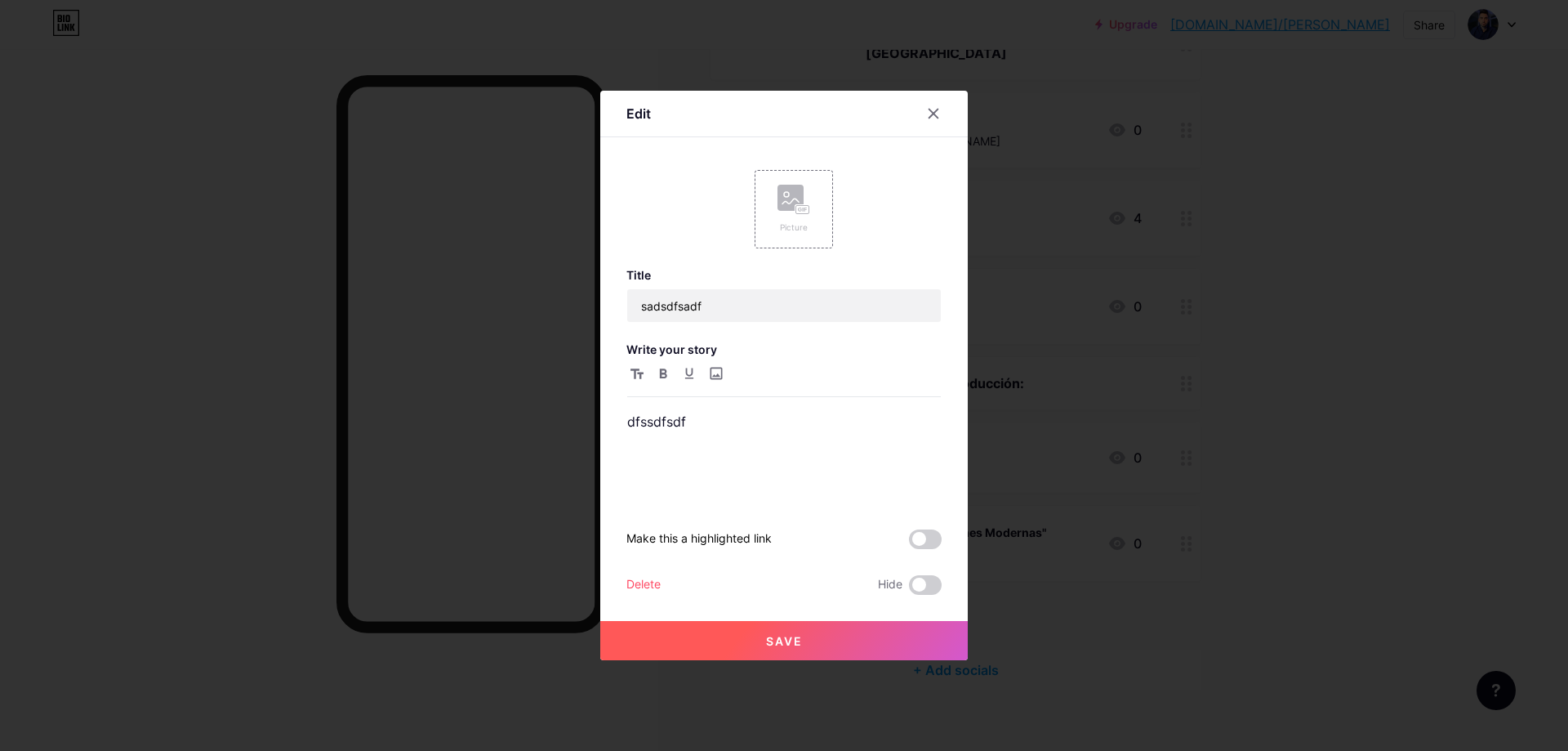
click at [762, 336] on div "Title sadsdfsadf Write your story dfssdfsdf Make this a highlighted link Delete…" at bounding box center [783, 430] width 315 height 326
click at [779, 304] on input "sadsdfsadf" at bounding box center [784, 306] width 314 height 33
type input "+4000 Ventas con Ebook de [PERSON_NAME]"
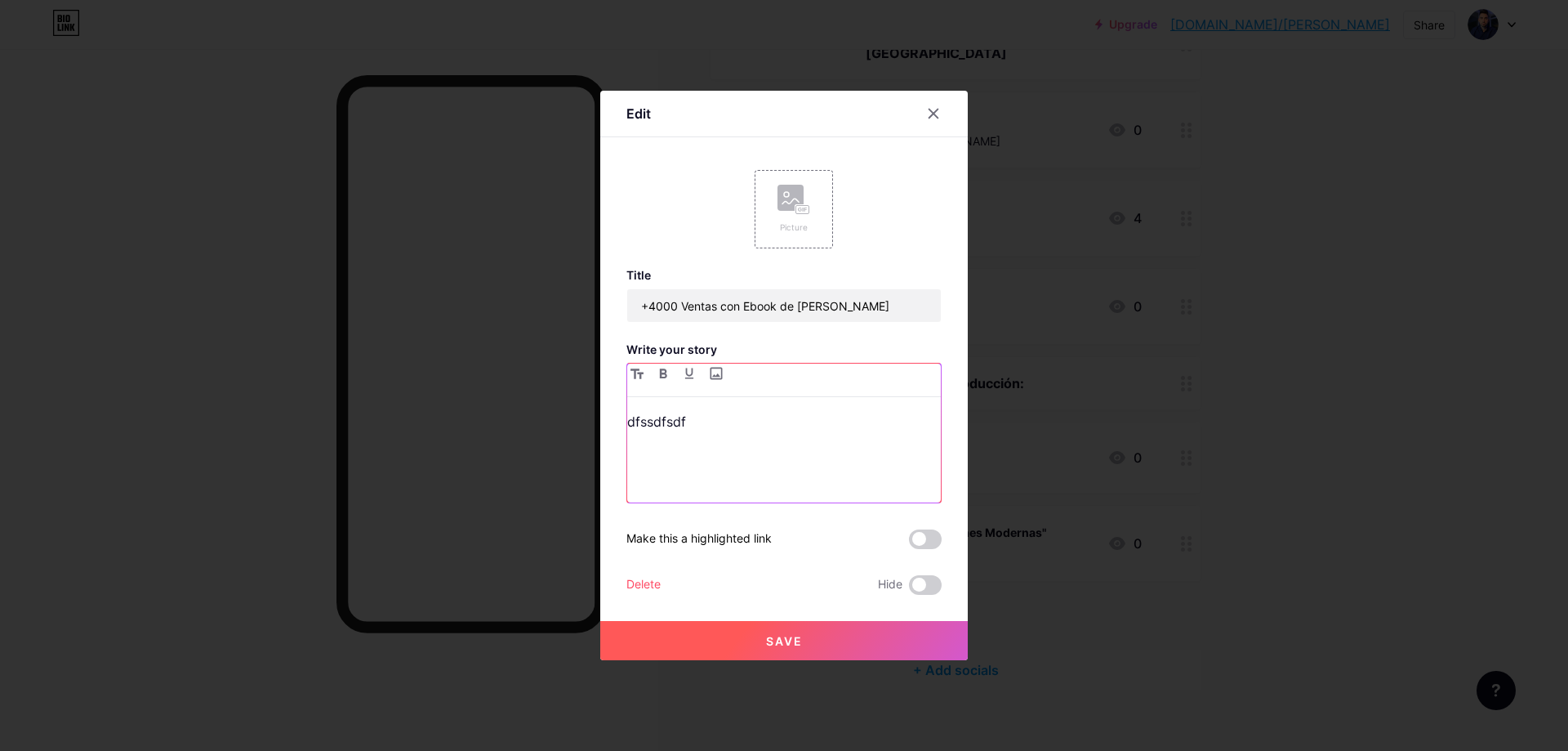
click at [766, 440] on div "dfssdfsdf" at bounding box center [784, 457] width 314 height 93
click at [637, 304] on input "+4000 Ventas con Ebook de [PERSON_NAME]" at bounding box center [784, 306] width 314 height 33
click at [630, 303] on input "+4000 Ventas con Ebook de [PERSON_NAME]" at bounding box center [784, 306] width 314 height 33
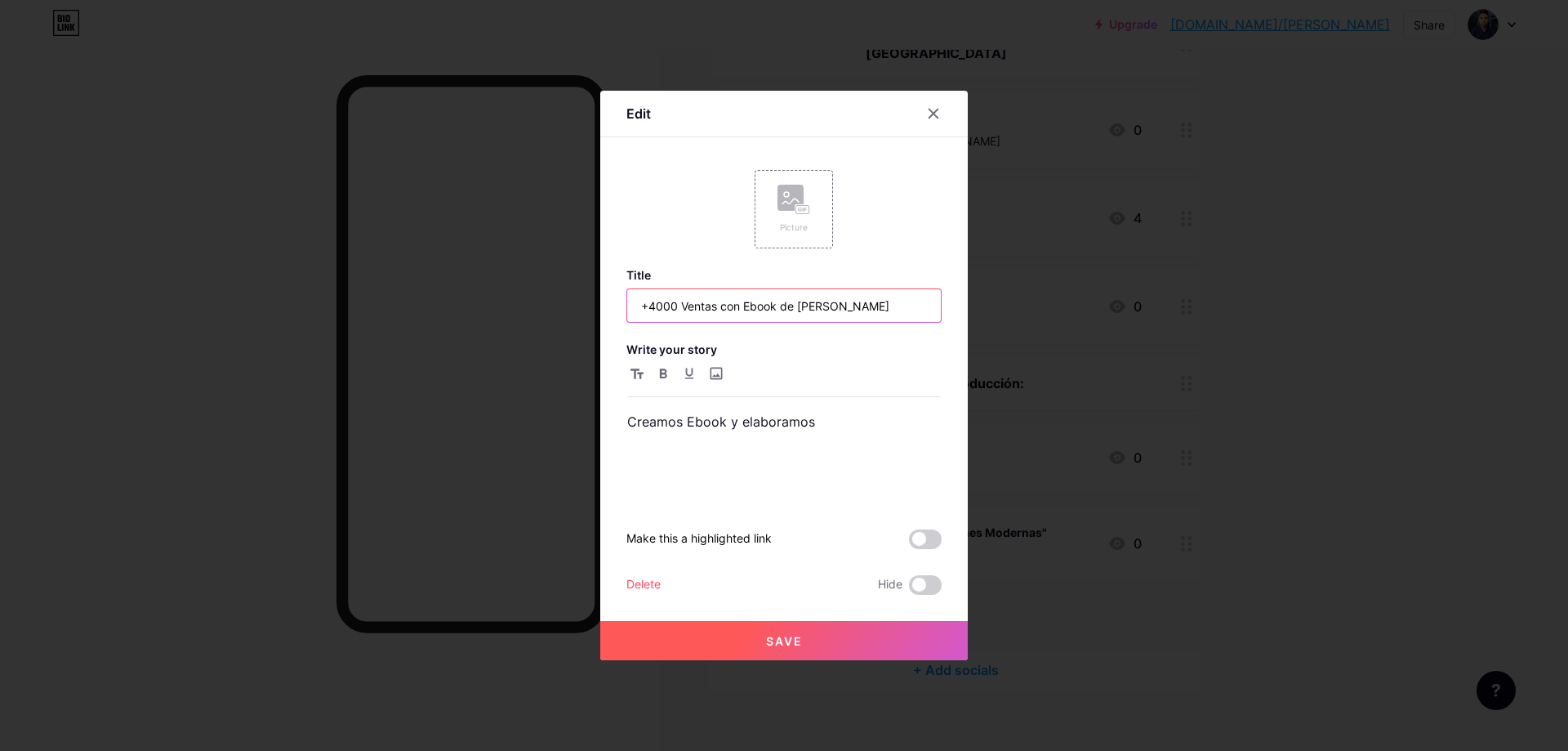
paste input "👇"
click at [919, 308] on input "👇 +4000 Ventas con Ebook de [PERSON_NAME]" at bounding box center [784, 306] width 314 height 33
type input "👇 +4000 Ventas con Ebook de [PERSON_NAME]"
click at [835, 428] on p "Creamos Ebook y elaboramos" at bounding box center [784, 422] width 314 height 23
click at [534, 423] on div "Edit Picture Title 👇 +4000 Ventas con Ebook de [PERSON_NAME] Write your story C…" at bounding box center [784, 376] width 1568 height 751
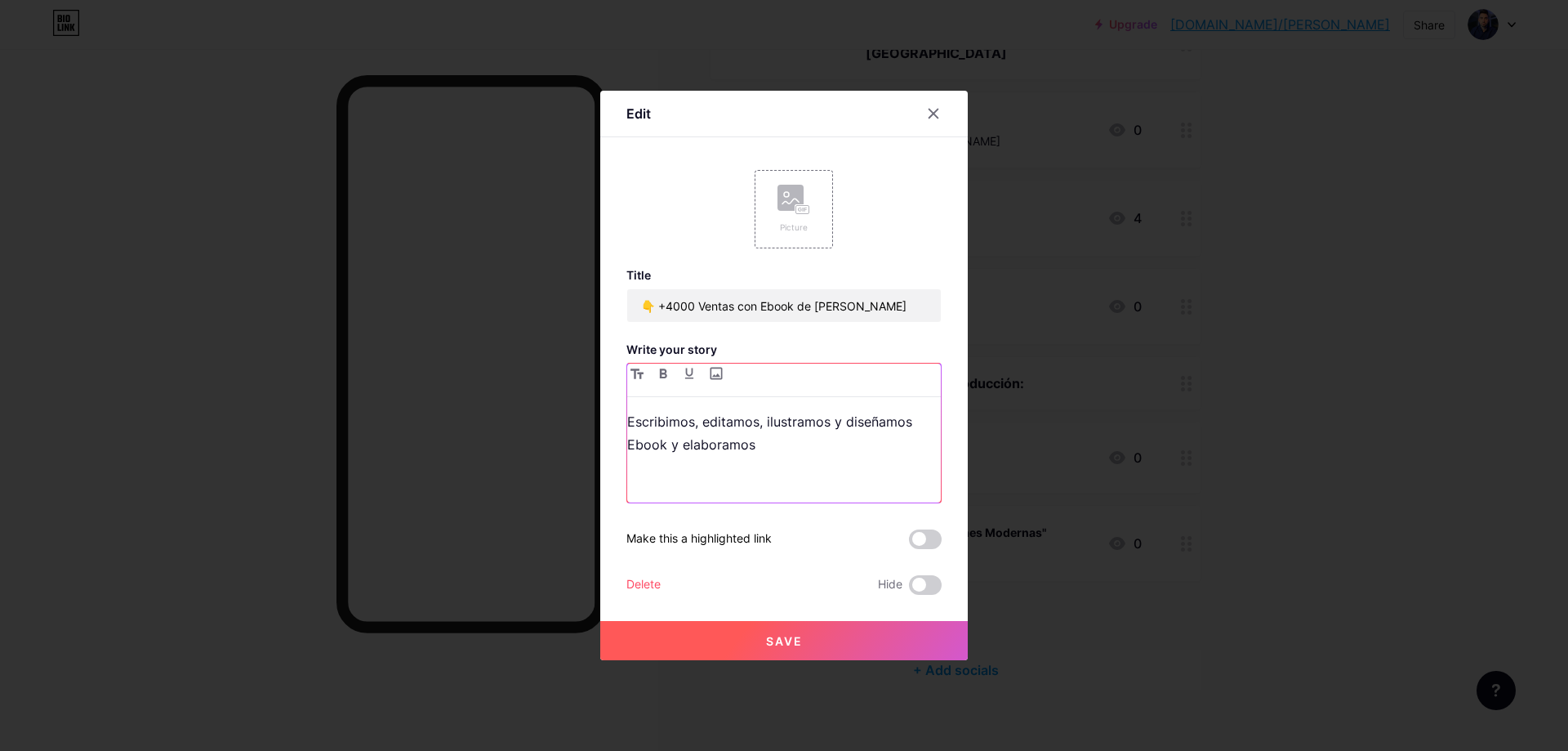
drag, startPoint x: 664, startPoint y: 449, endPoint x: 928, endPoint y: 452, distance: 264.0
click at [928, 452] on p "Escribimos, editamos, ilustramos y diseñamos Ebook y elaboramos" at bounding box center [784, 433] width 314 height 45
drag, startPoint x: 668, startPoint y: 446, endPoint x: 1003, endPoint y: 429, distance: 335.4
click at [927, 450] on p "Escribimos, editamos, ilustramos y diseñamos Ebook para [PERSON_NAME] junto" at bounding box center [784, 433] width 314 height 45
click at [839, 472] on p "Escribimos, editamos, ilustramos y diseñamos Ebook junto a [PERSON_NAME] y crea…" at bounding box center [784, 445] width 314 height 69
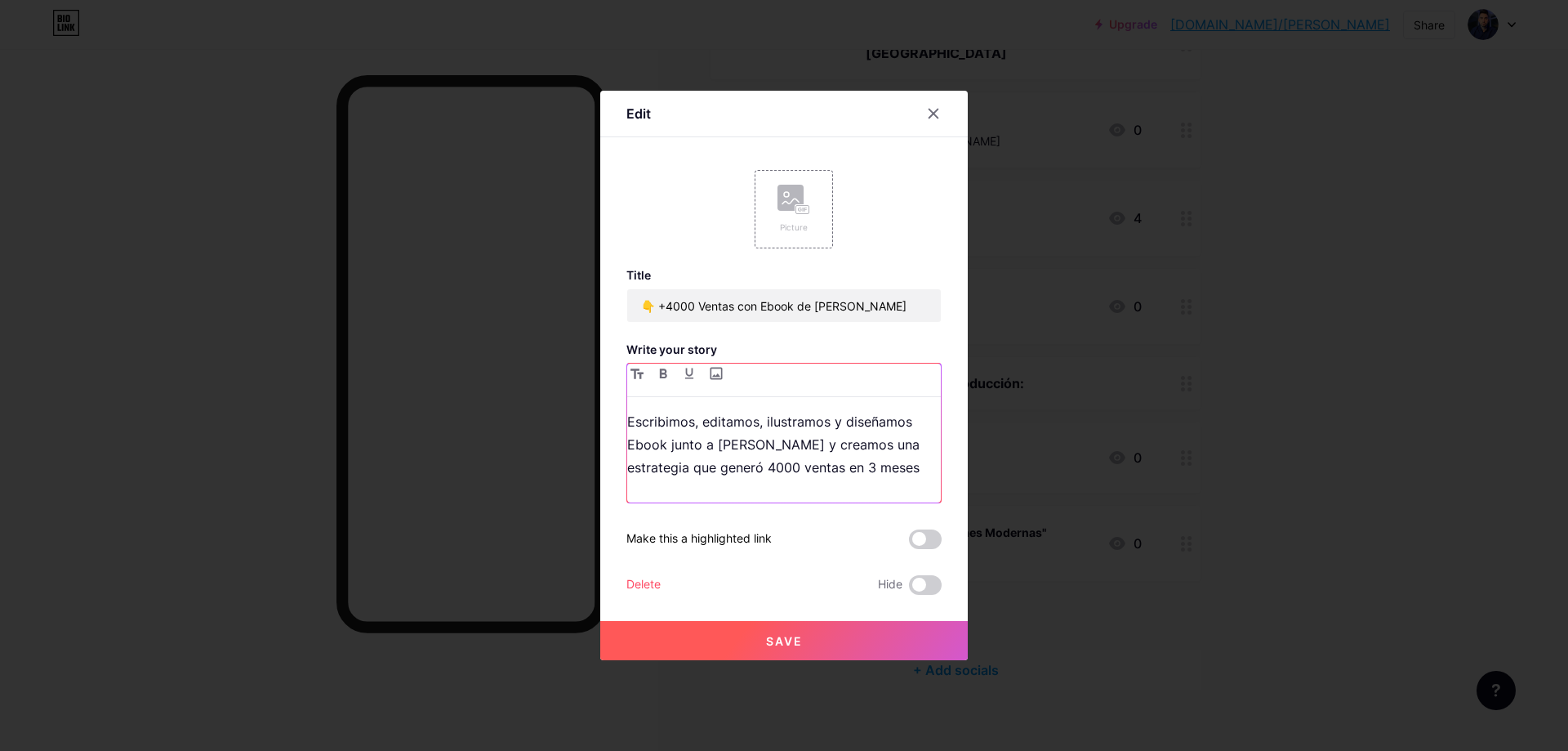
click at [908, 462] on p "Escribimos, editamos, ilustramos y diseñamos Ebook junto a [PERSON_NAME] y crea…" at bounding box center [784, 445] width 314 height 69
drag, startPoint x: 922, startPoint y: 477, endPoint x: 989, endPoint y: 477, distance: 67.0
click at [923, 477] on p "Escribimos, editamos, ilustramos y diseñamos Ebook junto a [PERSON_NAME] y crea…" at bounding box center [784, 445] width 314 height 69
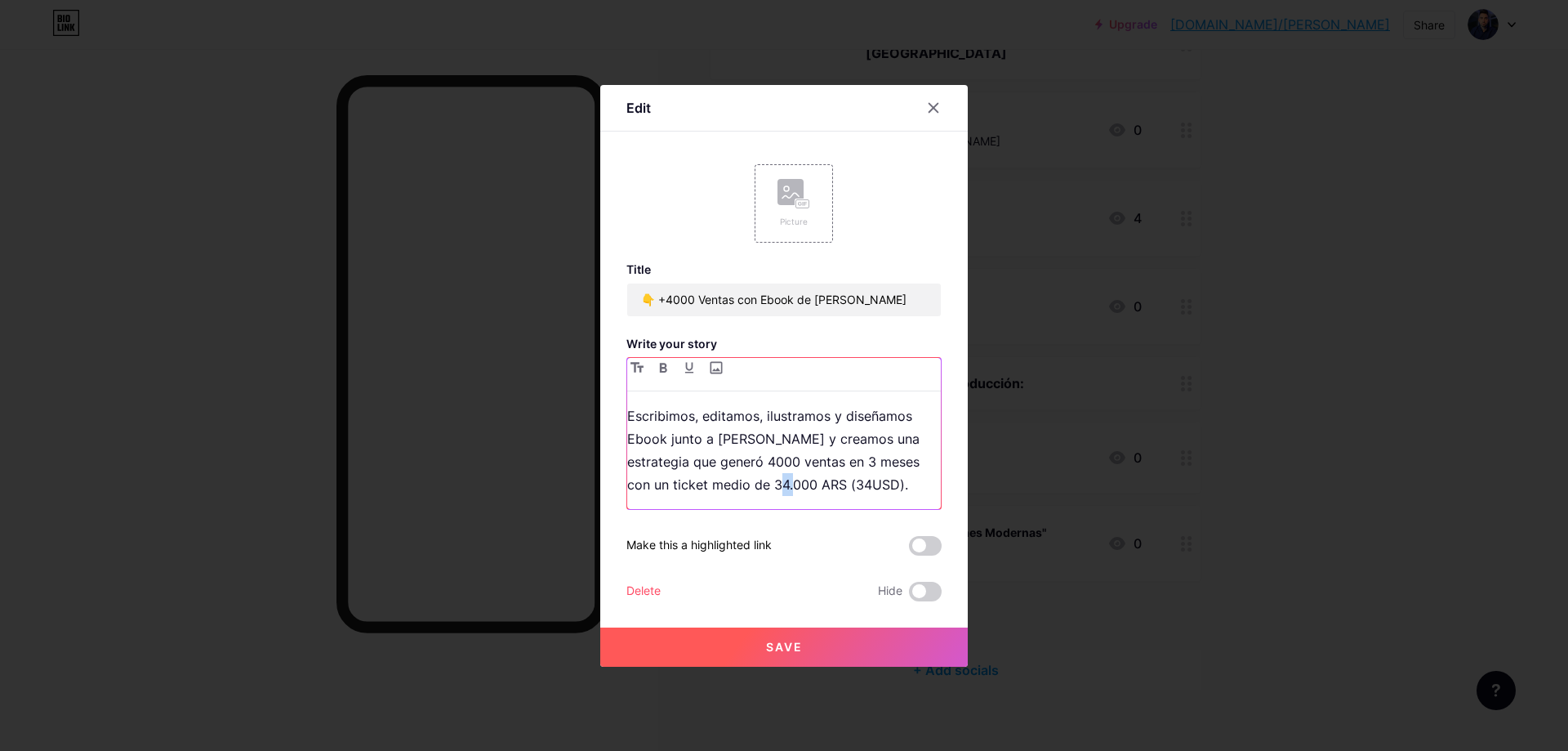
click at [781, 483] on p "Escribimos, editamos, ilustramos y diseñamos Ebook junto a [PERSON_NAME] y crea…" at bounding box center [784, 449] width 314 height 92
click at [862, 482] on p "Escribimos, editamos, ilustramos y diseñamos Ebook junto a [PERSON_NAME] y crea…" at bounding box center [784, 449] width 314 height 92
click at [895, 485] on p "Escribimos, editamos, ilustramos y diseñamos Ebook junto a [PERSON_NAME] y crea…" at bounding box center [784, 449] width 314 height 92
click at [910, 482] on p "Escribimos, editamos, ilustramos y diseñamos Ebook junto a [PERSON_NAME] y crea…" at bounding box center [784, 449] width 314 height 92
click at [806, 643] on button "Save" at bounding box center [784, 646] width 368 height 39
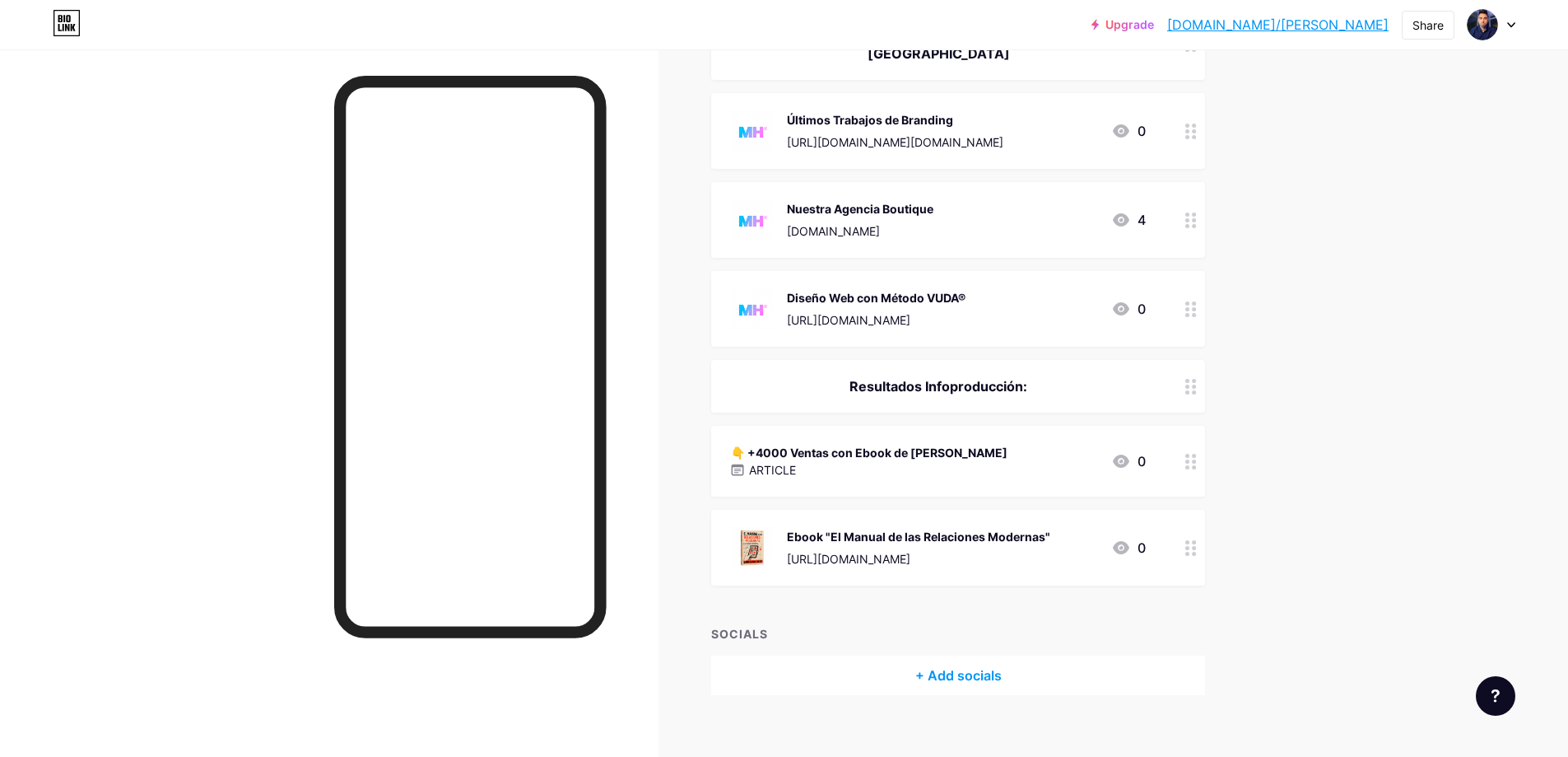
click at [919, 461] on div "ARTICLE" at bounding box center [869, 470] width 276 height 17
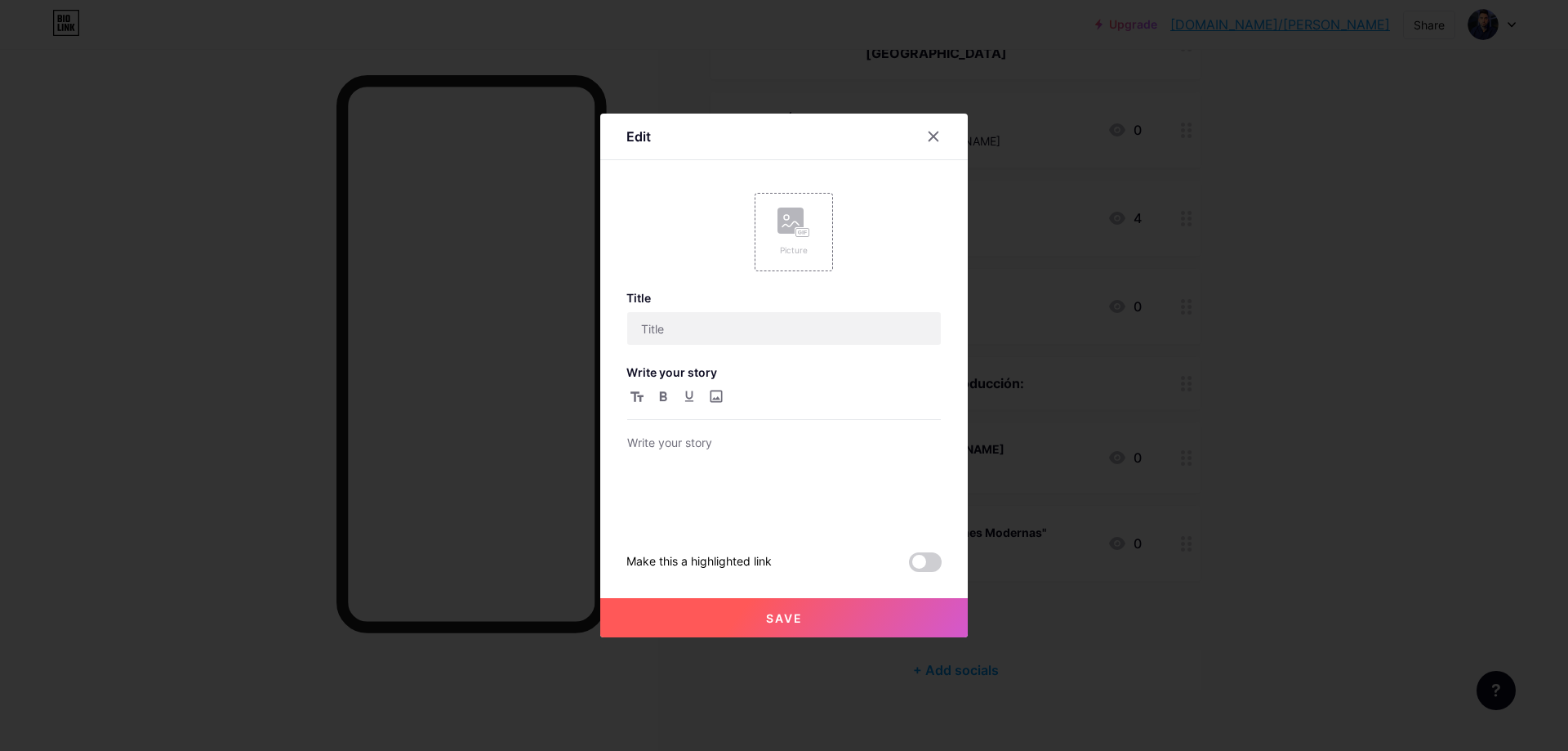
type input "👇 +4000 Ventas con Ebook de [PERSON_NAME]"
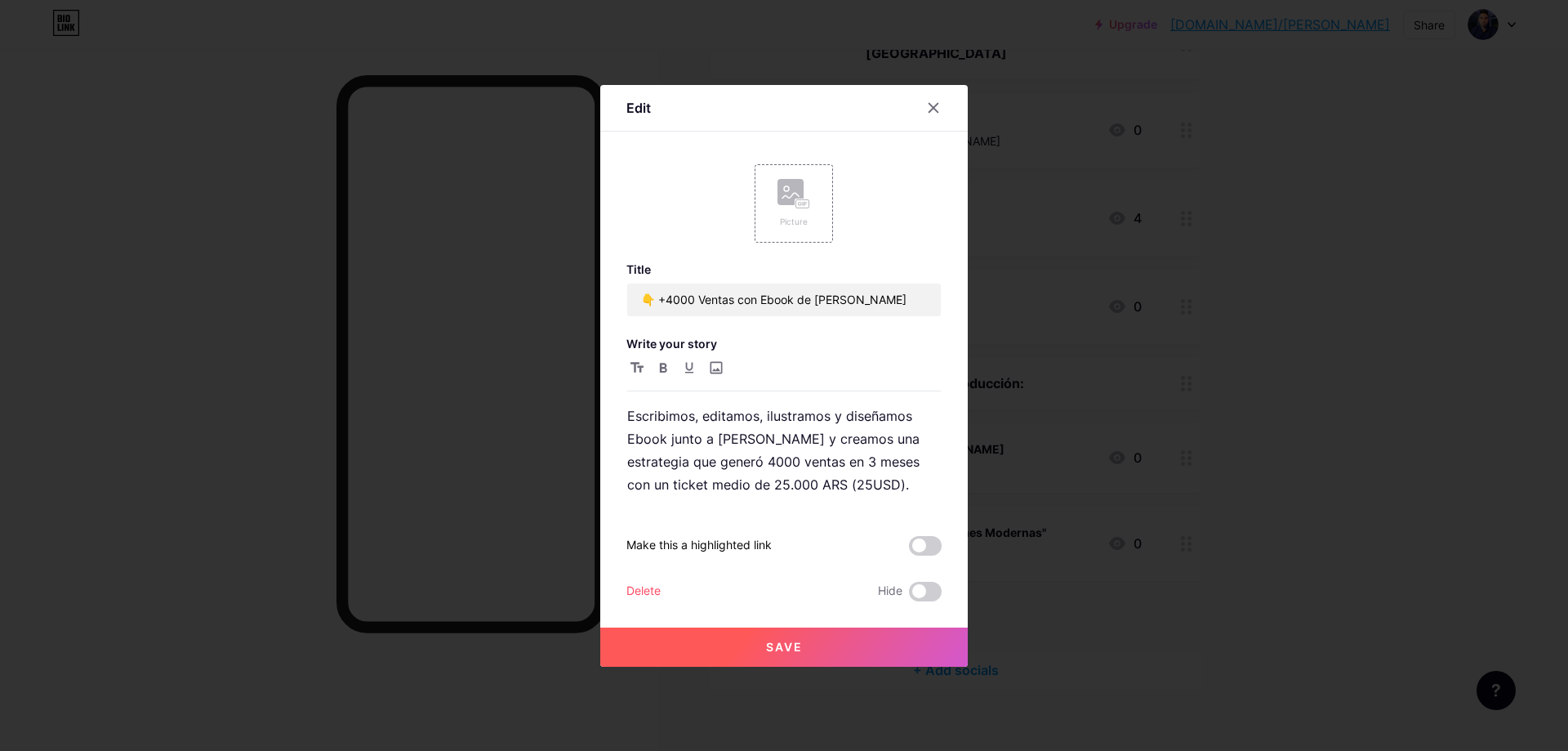
click at [1264, 321] on div at bounding box center [784, 376] width 1568 height 751
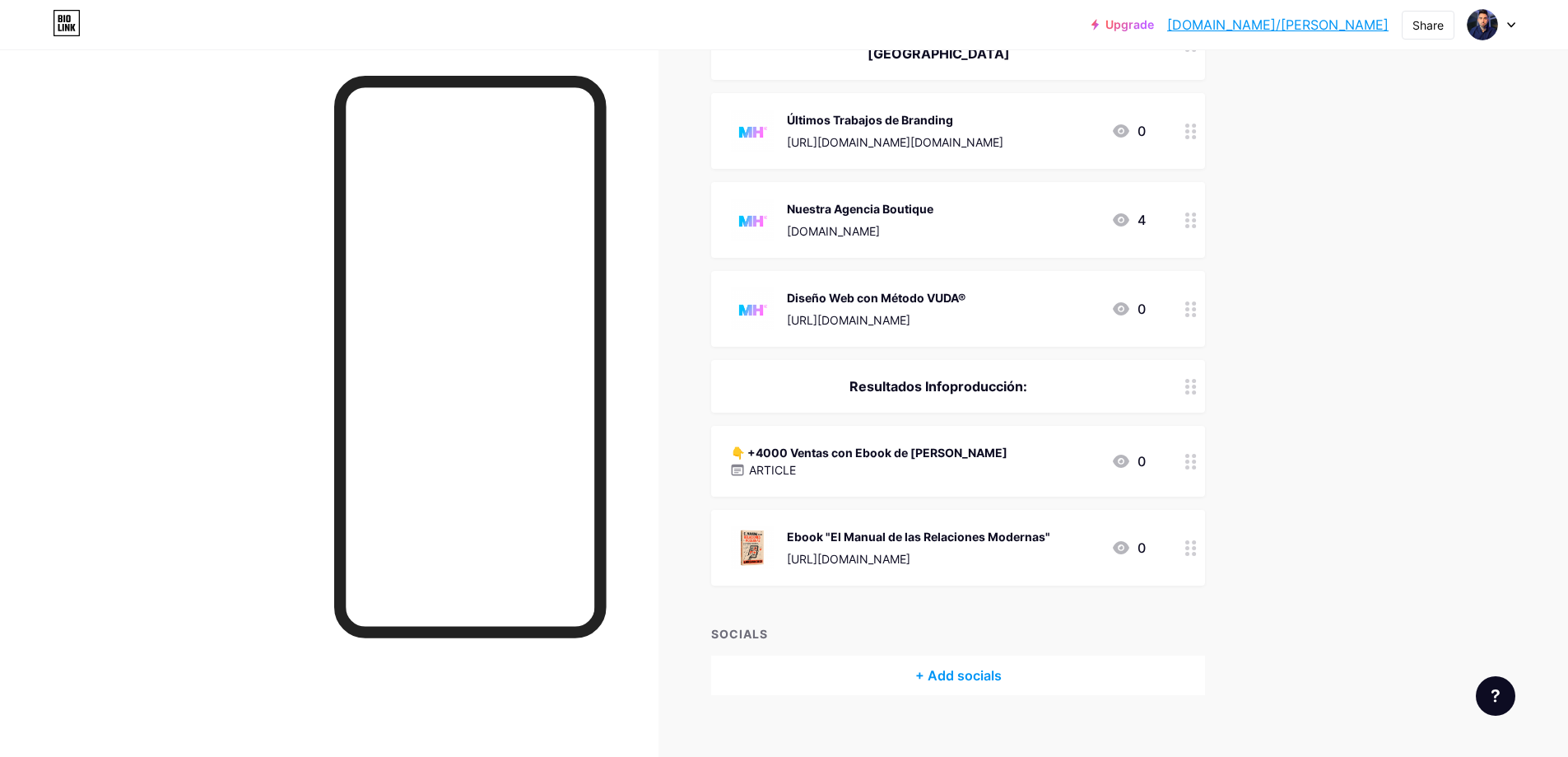
click at [880, 443] on div "👇 +4000 Ventas con Ebook de [PERSON_NAME]" at bounding box center [869, 452] width 276 height 17
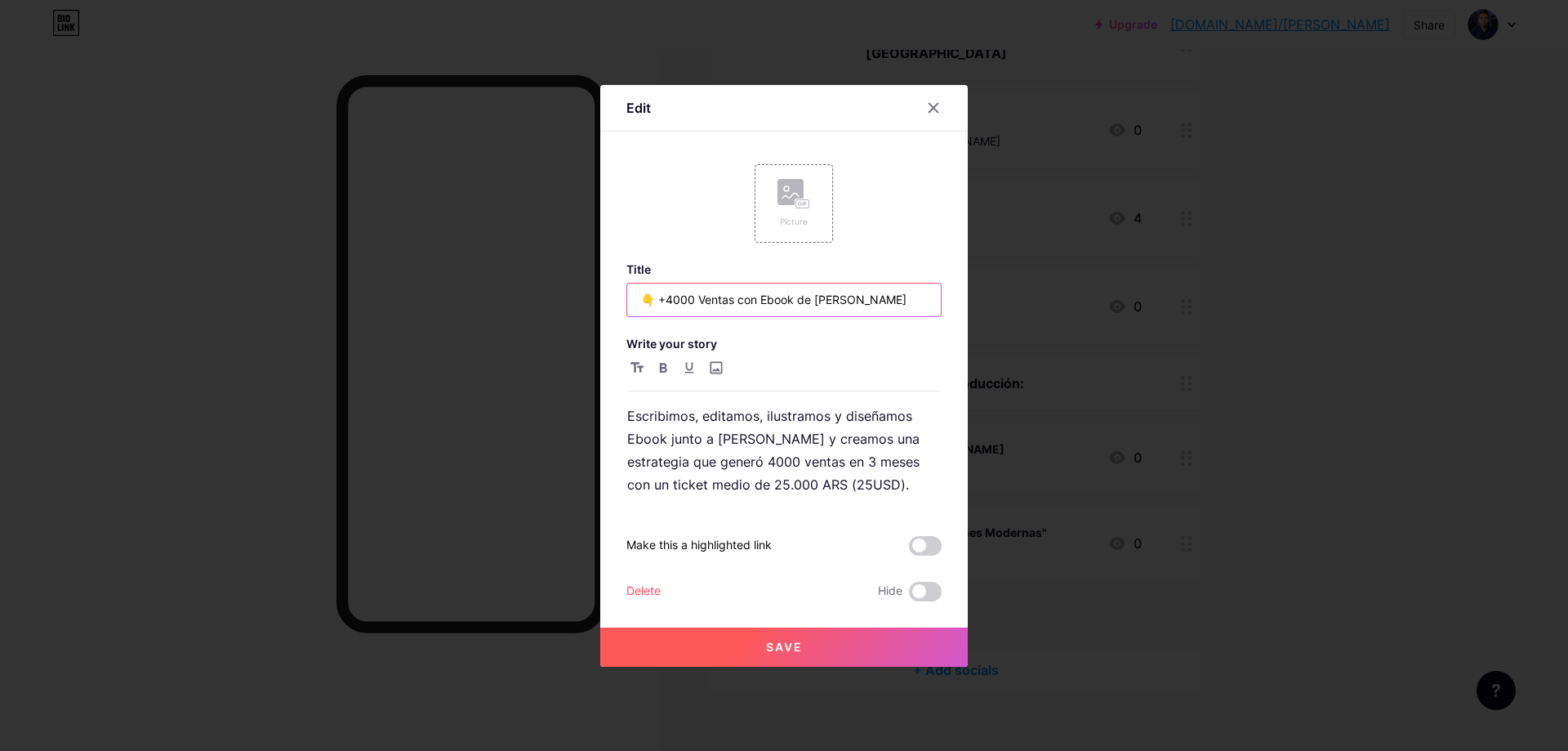
click at [647, 296] on input "👇 +4000 Ventas con Ebook de [PERSON_NAME]" at bounding box center [784, 300] width 314 height 33
type input "👇 RESULTADO +4000 Ventas con Ebook de [PERSON_NAME]"
click at [919, 650] on button "Save" at bounding box center [784, 646] width 368 height 39
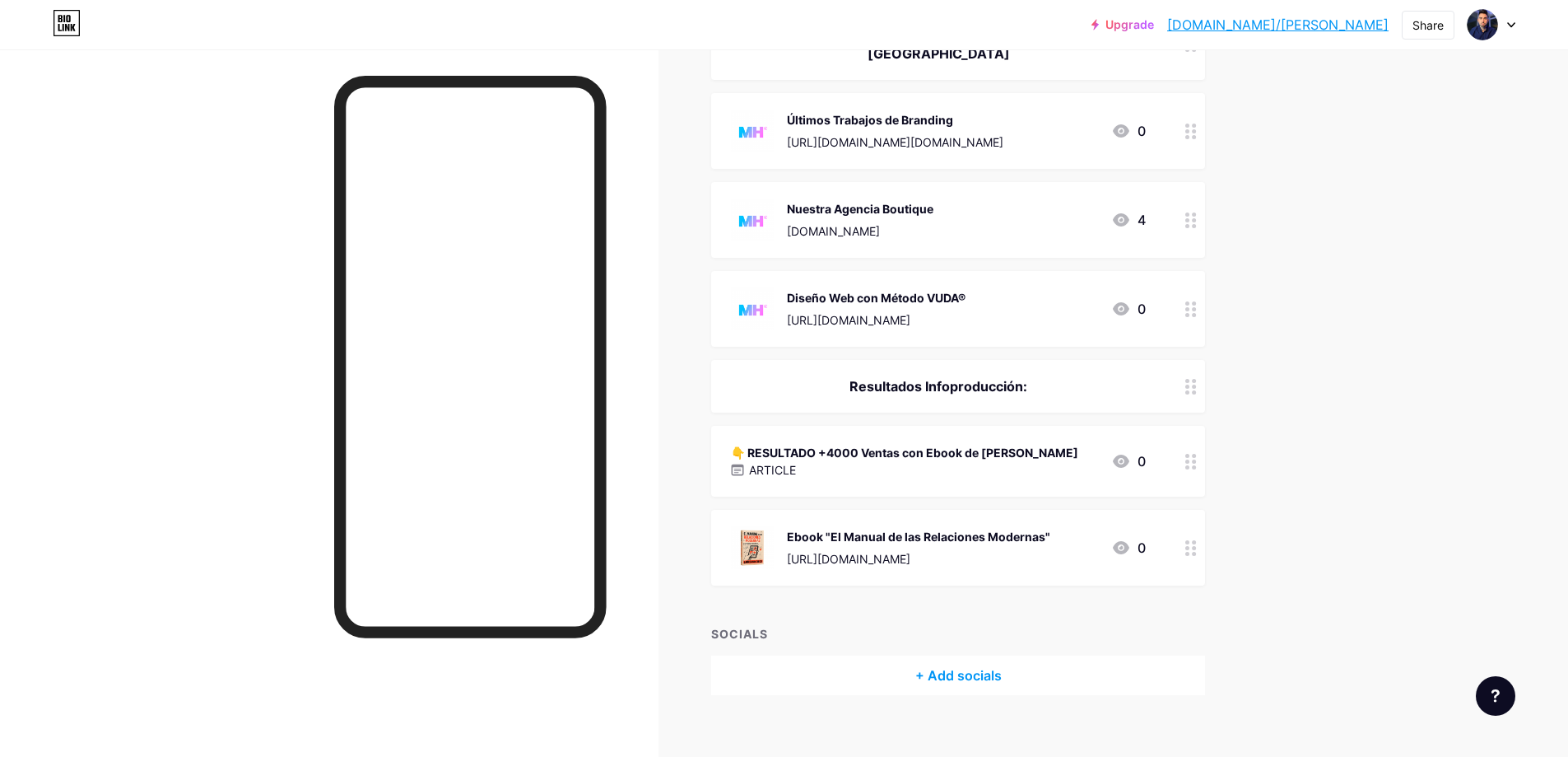
click at [950, 461] on div "ARTICLE" at bounding box center [905, 470] width 347 height 17
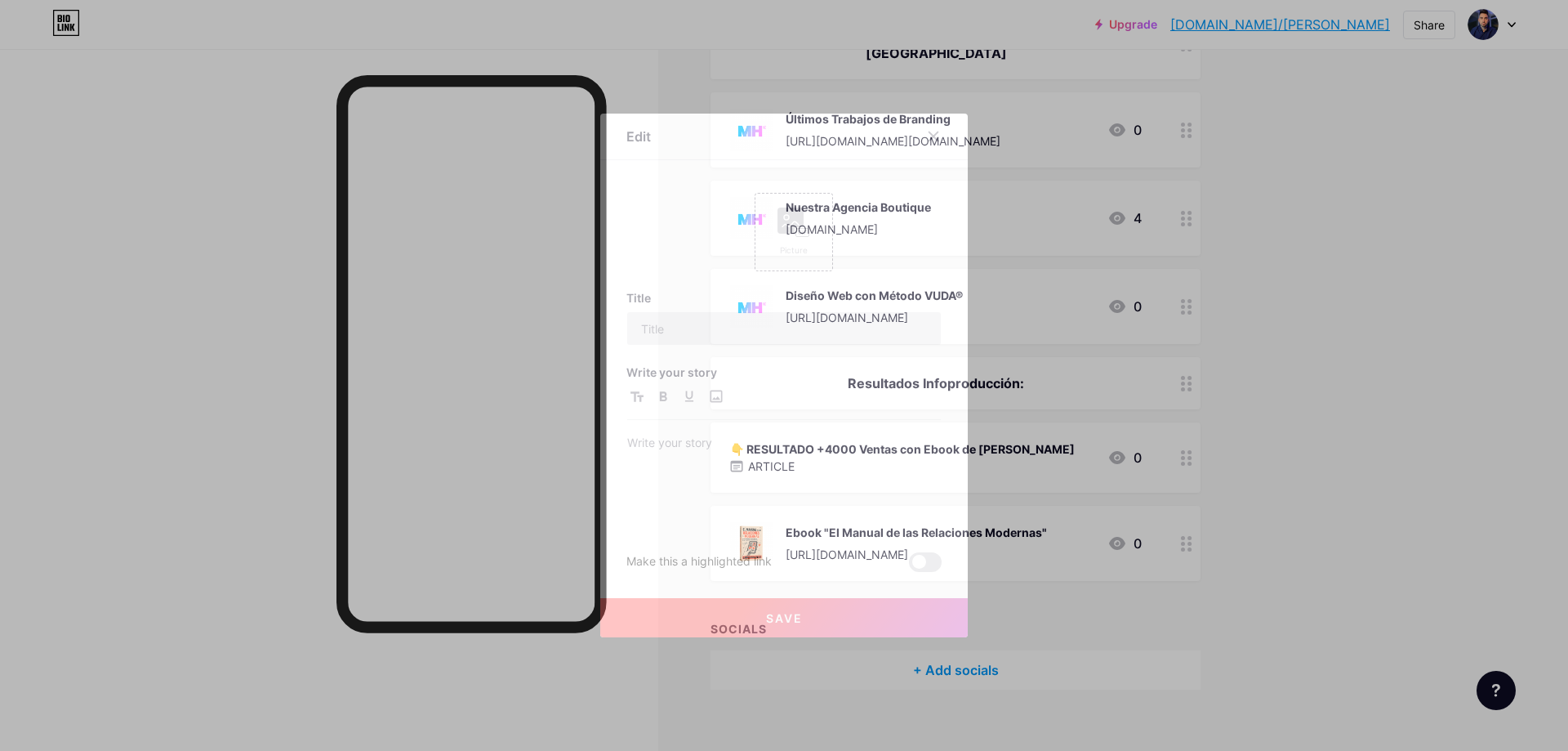
type input "👇 RESULTADO +4000 Ventas con Ebook de [PERSON_NAME]"
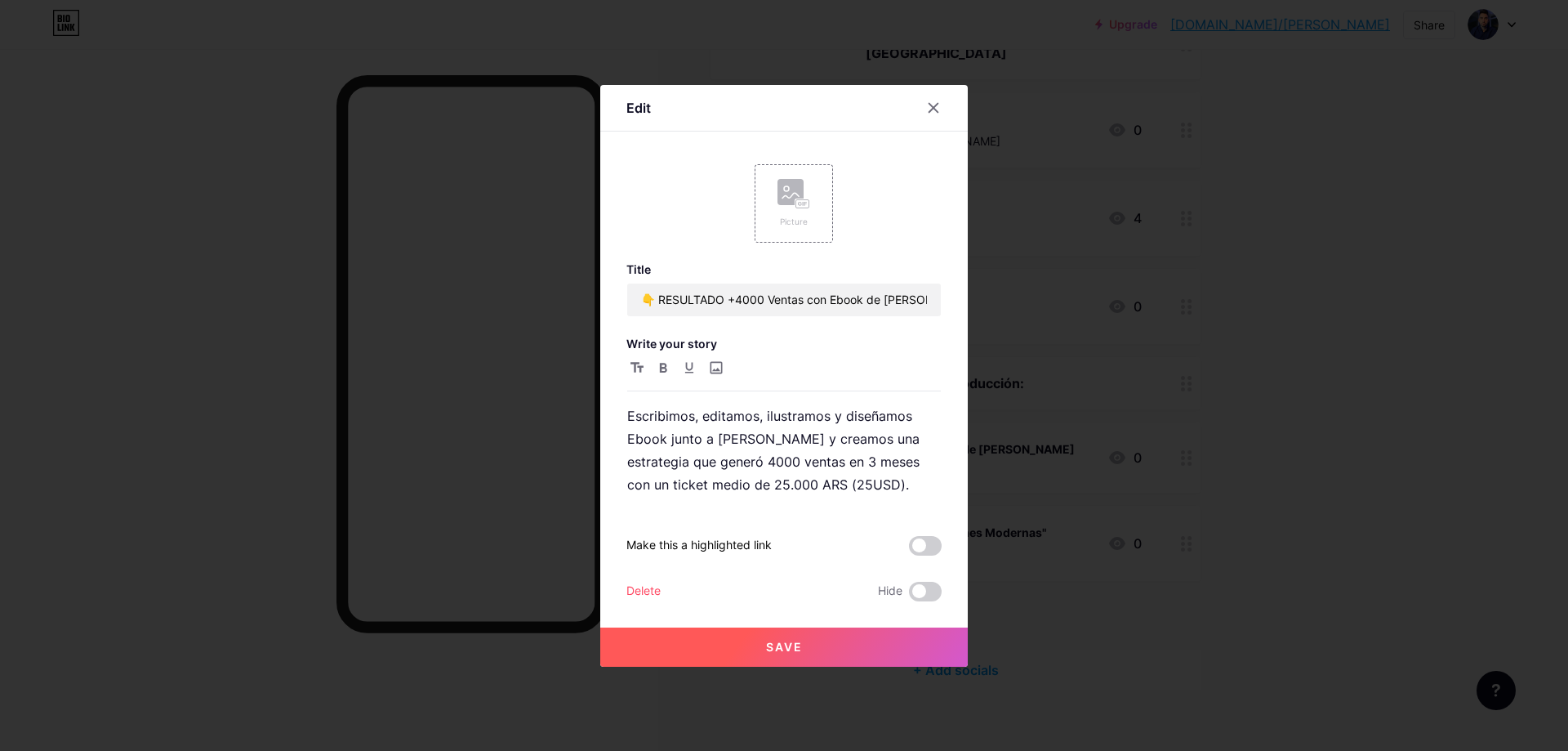
click at [758, 278] on div "Title 👇 RESULTADO +4000 Ventas con Ebook de [PERSON_NAME] Write your story Escr…" at bounding box center [783, 431] width 315 height 339
click at [762, 294] on input "👇 RESULTADO +4000 Ventas con Ebook de [PERSON_NAME]" at bounding box center [784, 300] width 314 height 33
click at [919, 105] on div at bounding box center [933, 107] width 29 height 29
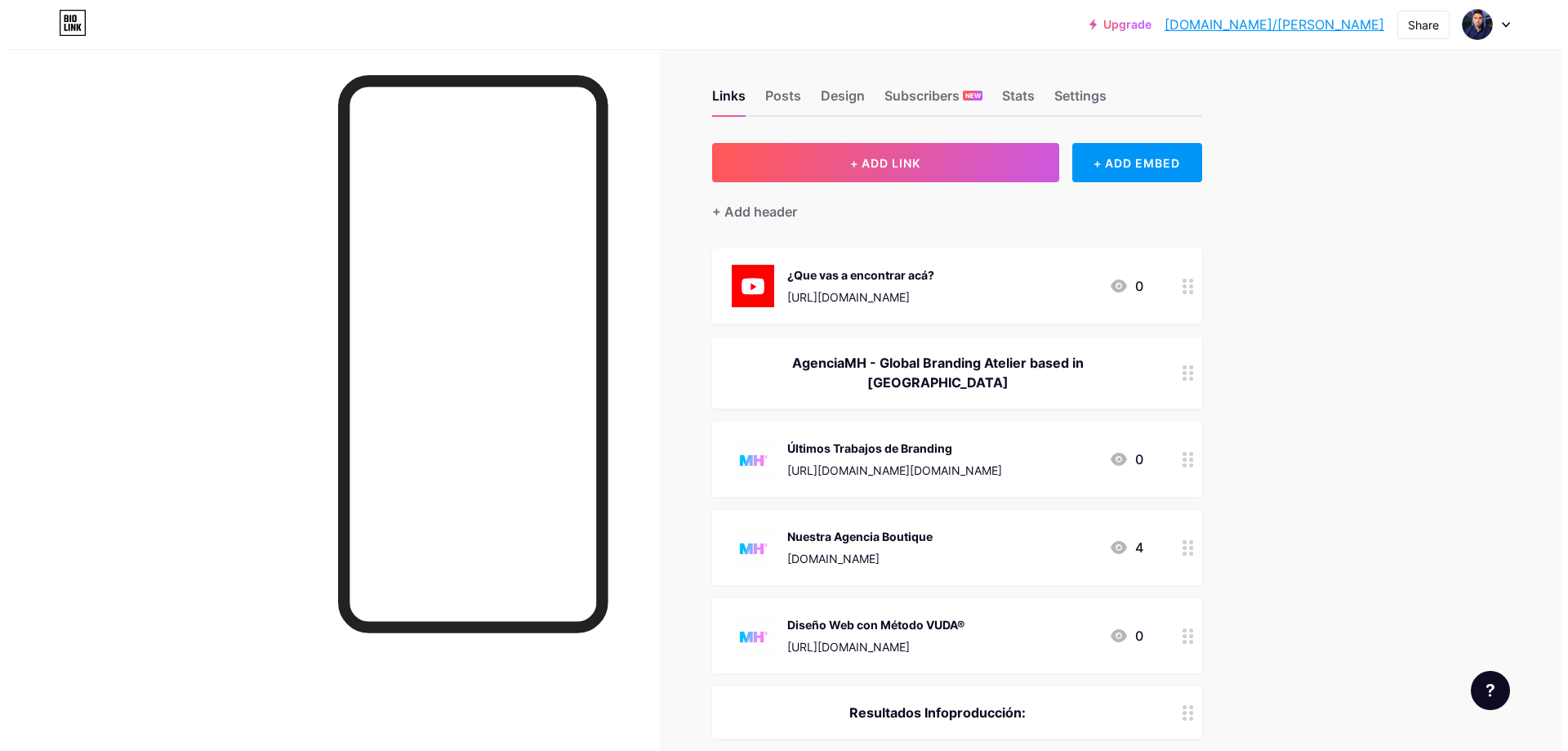
scroll to position [0, 0]
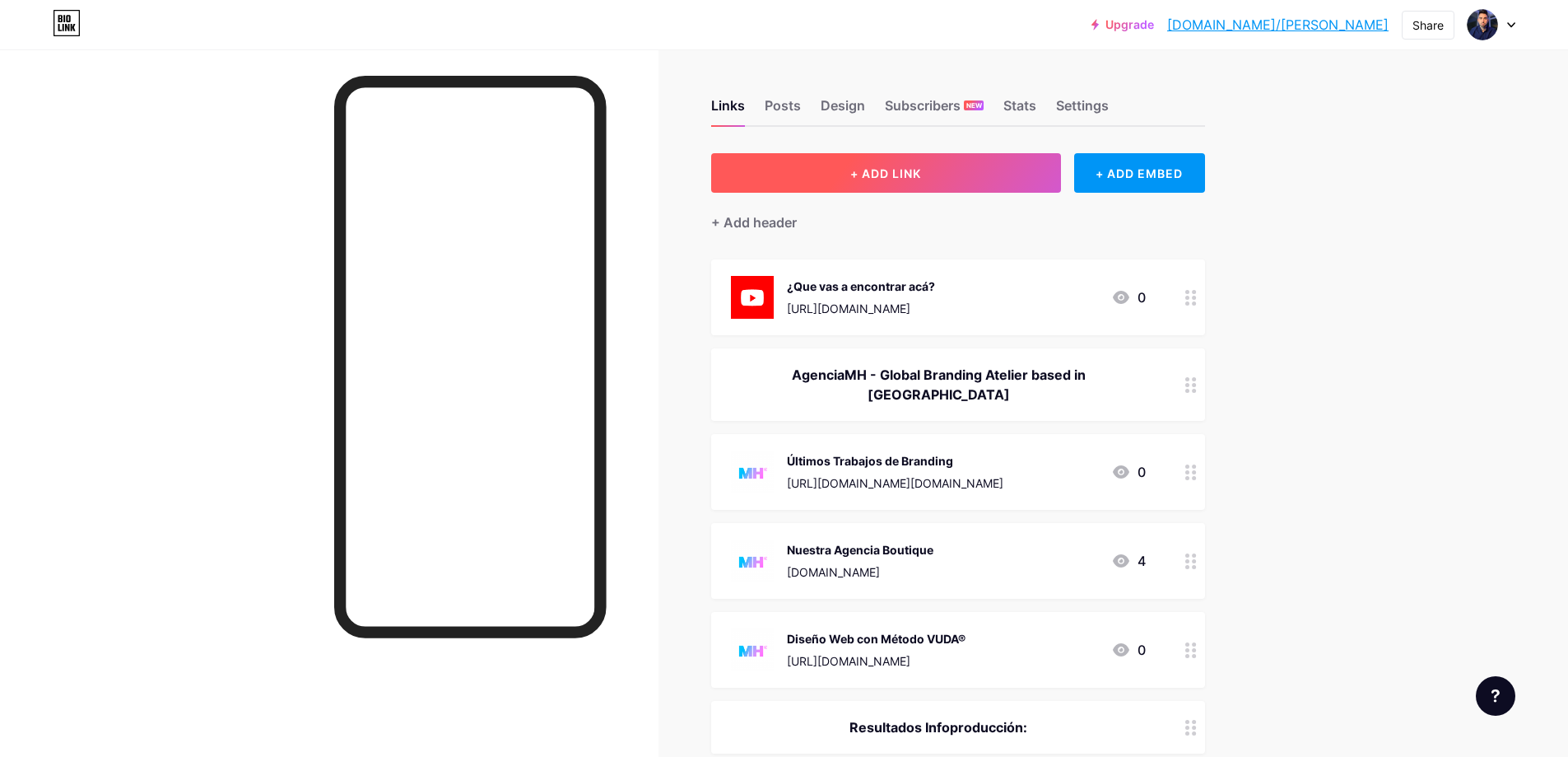
click at [947, 190] on button "+ ADD LINK" at bounding box center [886, 173] width 350 height 39
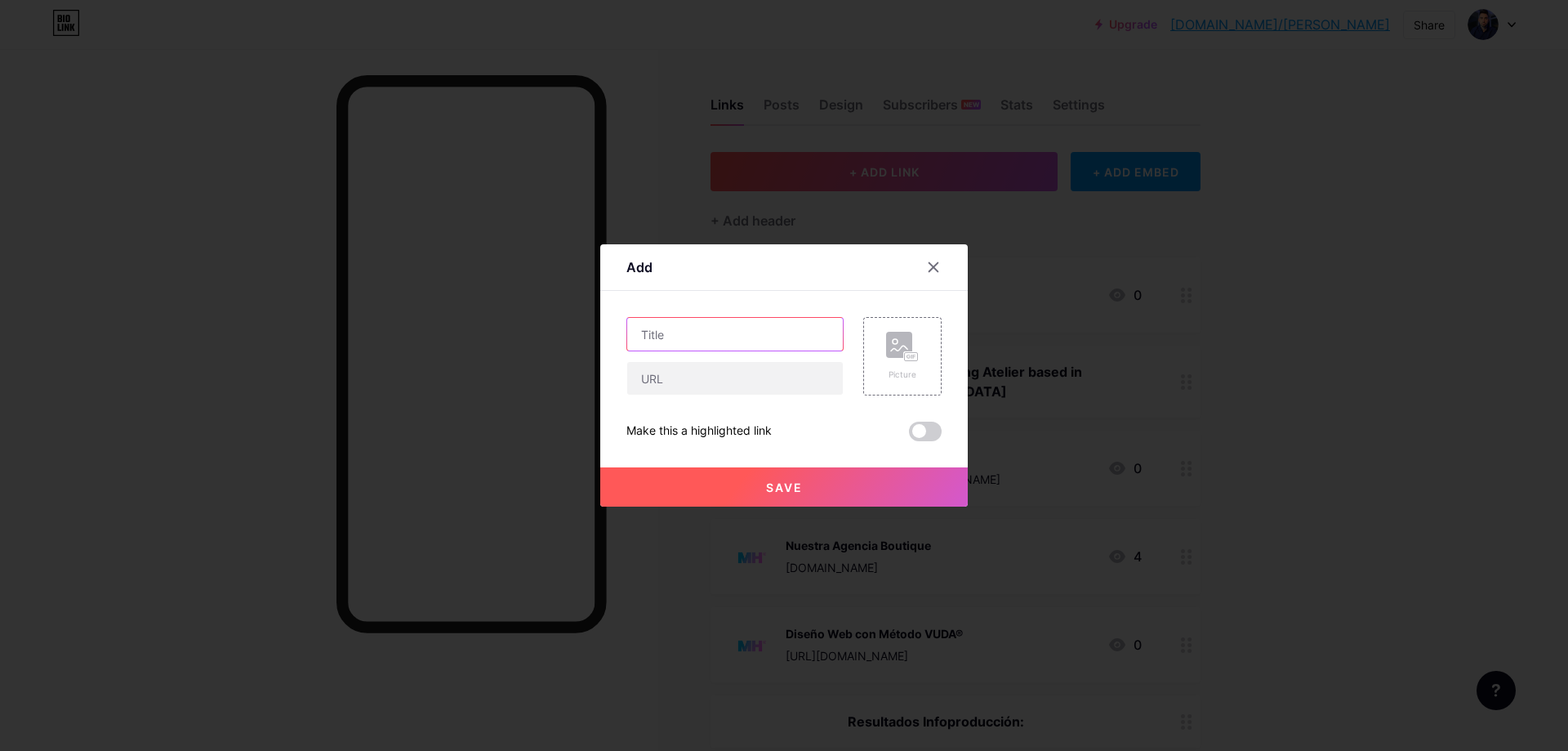
click at [763, 331] on input "text" at bounding box center [735, 334] width 216 height 33
paste input "👇 RESULTADO +4000 Ventas con Ebook de [PERSON_NAME]"
drag, startPoint x: 647, startPoint y: 326, endPoint x: 509, endPoint y: 326, distance: 138.0
click at [509, 326] on div "Add Content YouTube Play YouTube video without leaving your page. ADD Vimeo Pla…" at bounding box center [784, 376] width 1568 height 751
drag, startPoint x: 727, startPoint y: 329, endPoint x: 749, endPoint y: 340, distance: 24.6
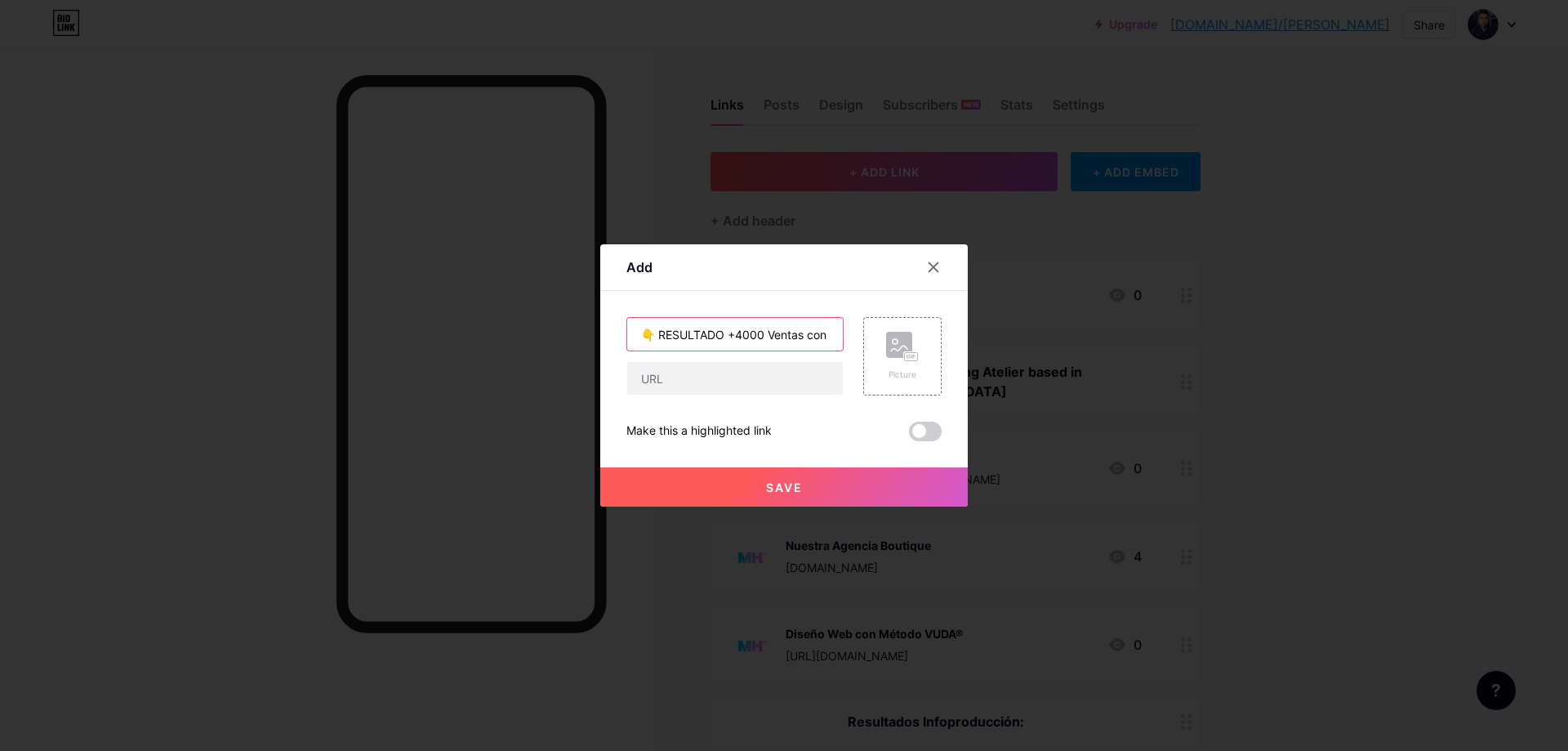
click at [727, 329] on input "👇 RESULTADO +4000 Ventas con Ebook de [PERSON_NAME]" at bounding box center [735, 334] width 216 height 33
click at [752, 339] on input "👇 RESULTADO +4000 Ventas con Ebook de [PERSON_NAME]" at bounding box center [735, 334] width 216 height 33
type input "👇 RESULTADO +11200 Ventas con Ebook de [PERSON_NAME]"
click at [799, 366] on input "text" at bounding box center [735, 378] width 216 height 33
click at [928, 263] on icon at bounding box center [933, 267] width 13 height 13
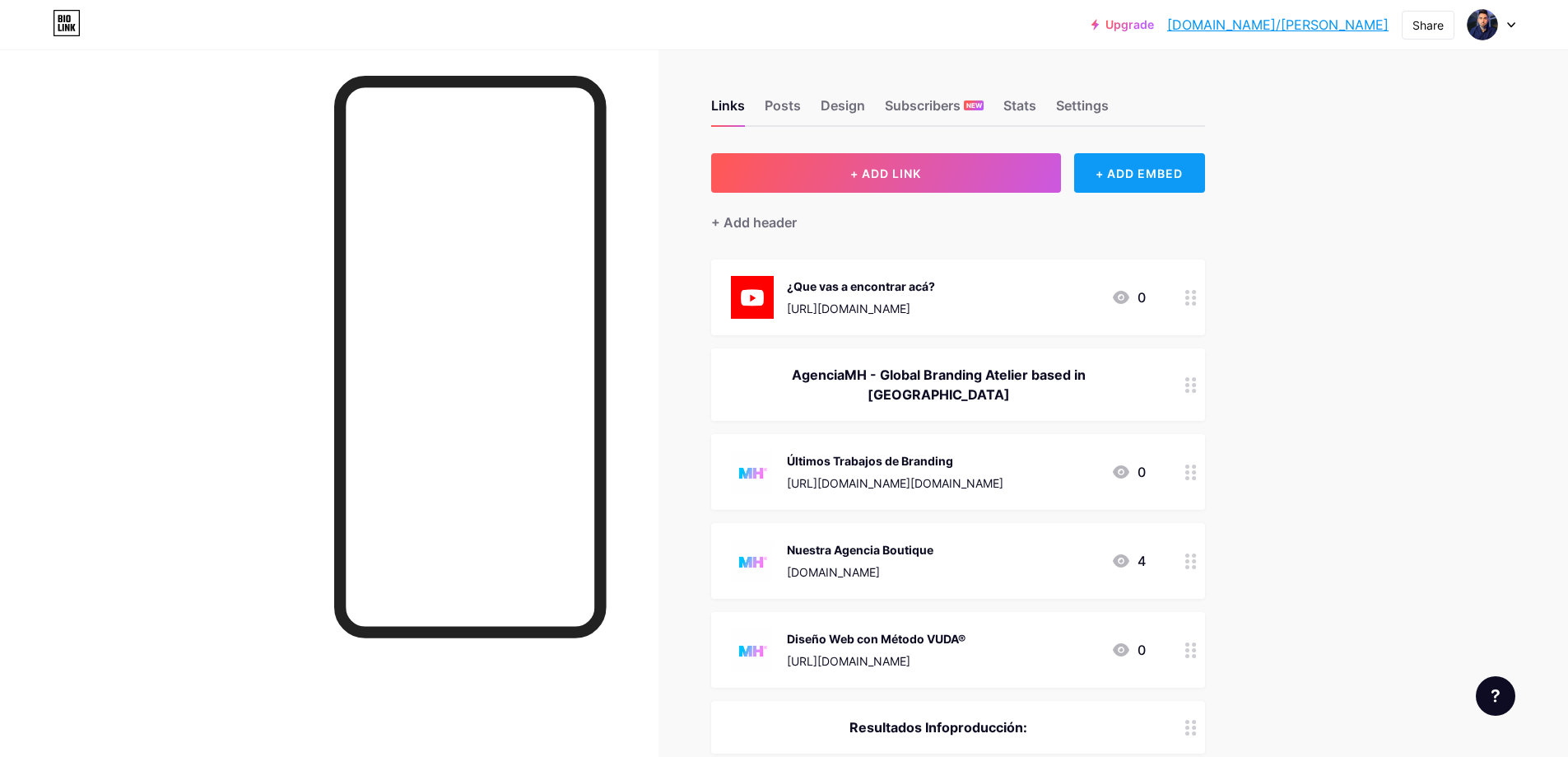
click at [1205, 184] on div "+ ADD EMBED" at bounding box center [1139, 173] width 131 height 39
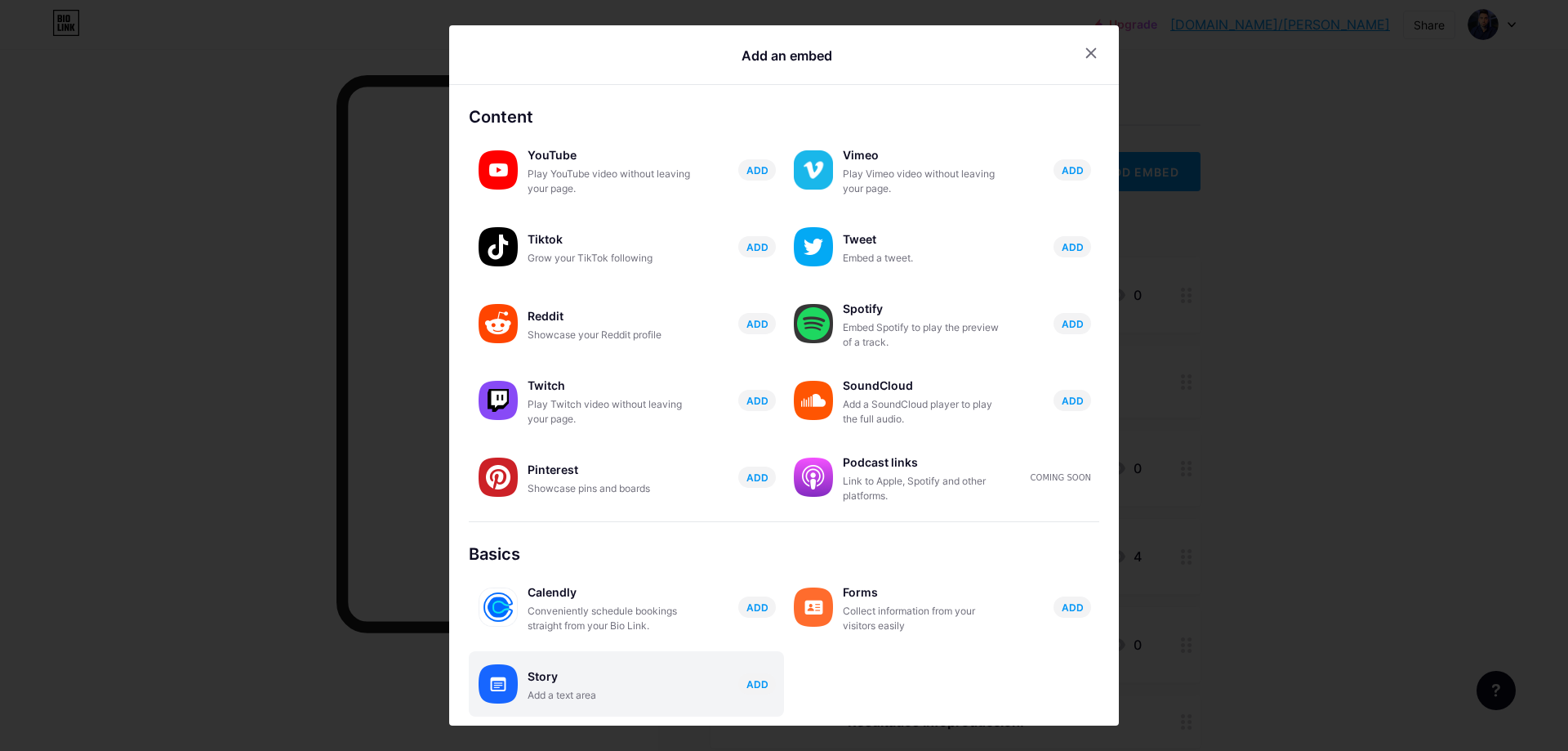
click at [581, 675] on div "Story" at bounding box center [609, 676] width 164 height 23
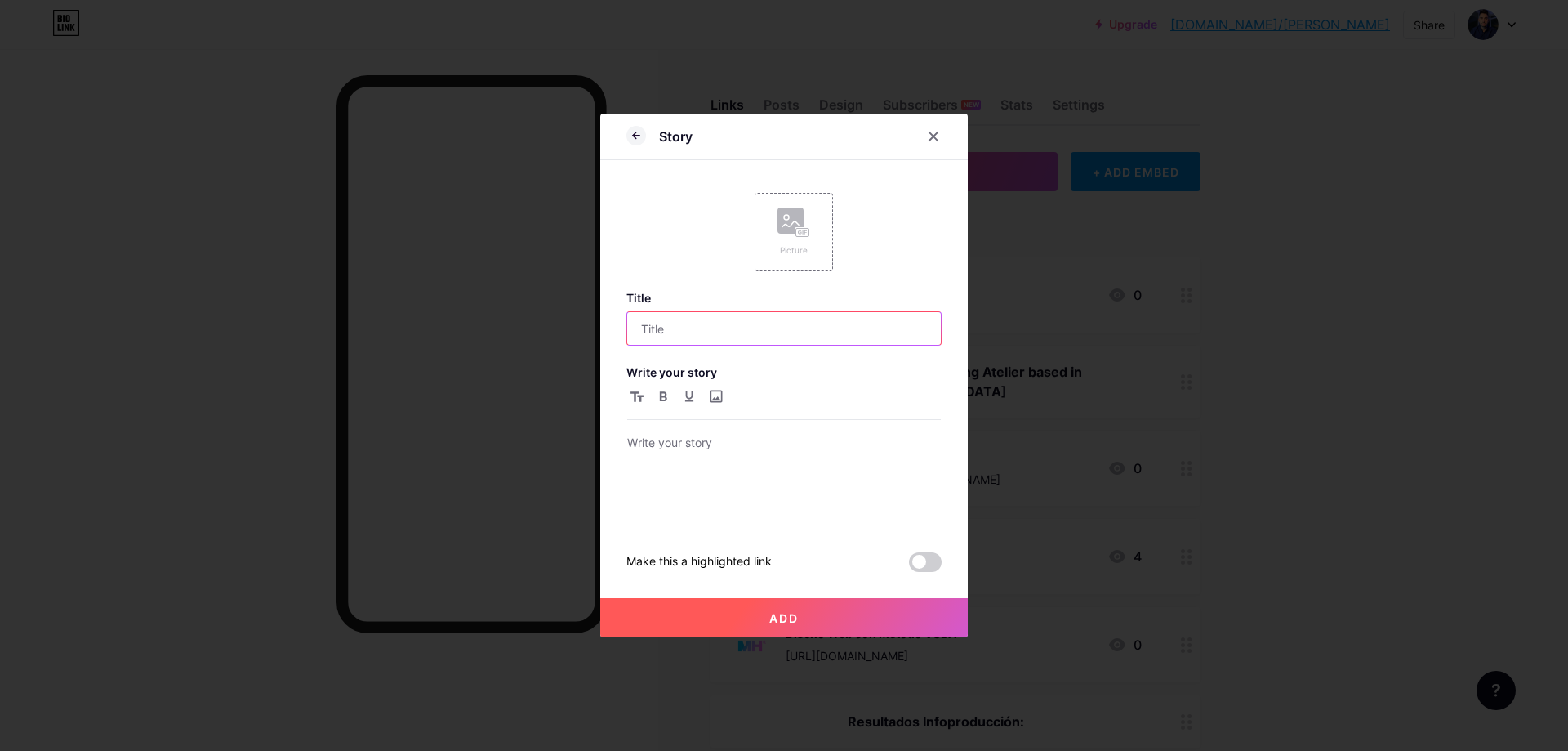
click at [727, 330] on input "text" at bounding box center [784, 328] width 314 height 33
paste input "👇 RESULTADO +4000 Ventas con Ebook de [PERSON_NAME]"
click at [715, 326] on input "👇 RESULTADO +4000 Ventas con Ebook de [PERSON_NAME]" at bounding box center [784, 328] width 314 height 33
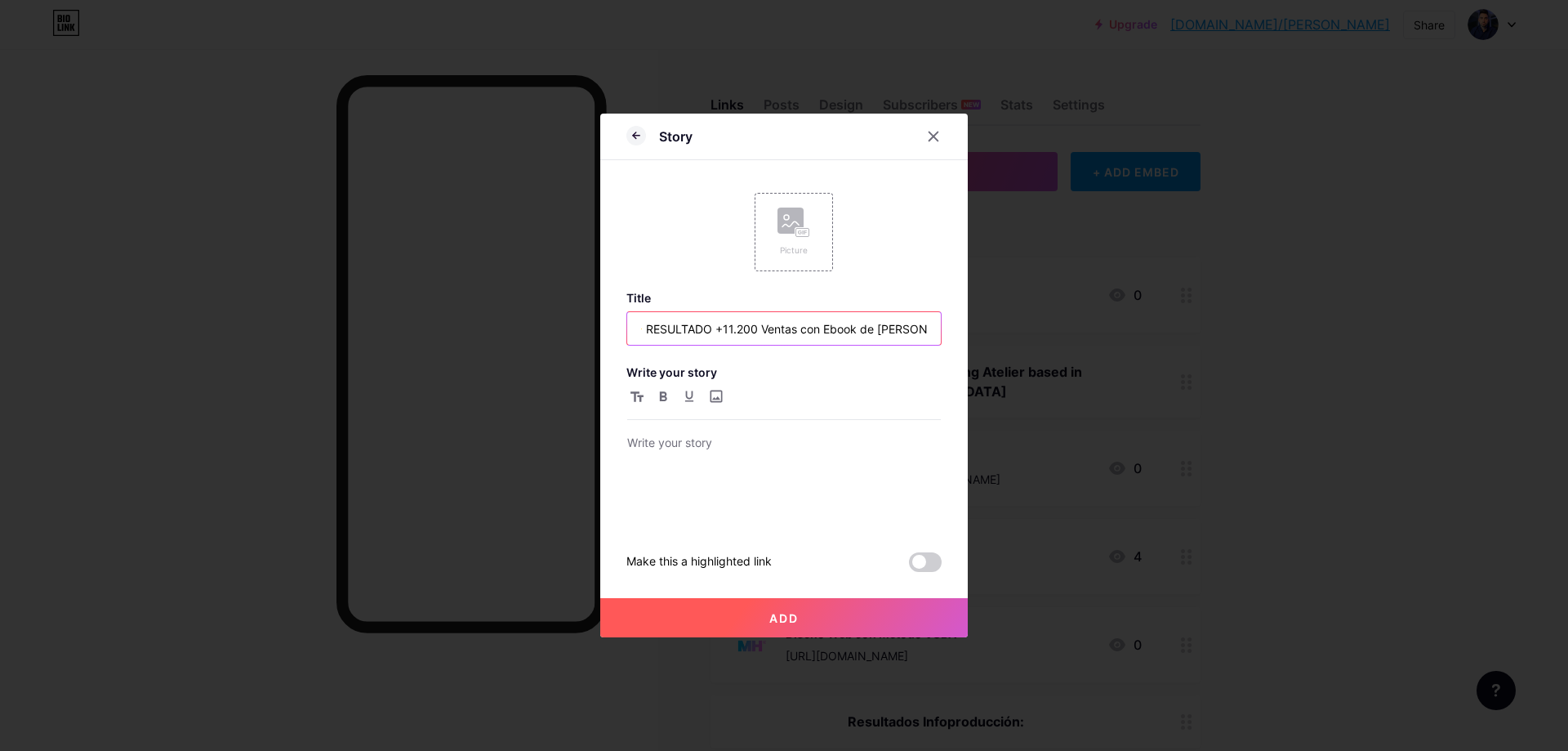
type input "👇 RESULTADO +11.200 Ventas con Ebook de [PERSON_NAME]"
click at [750, 448] on p at bounding box center [784, 445] width 314 height 23
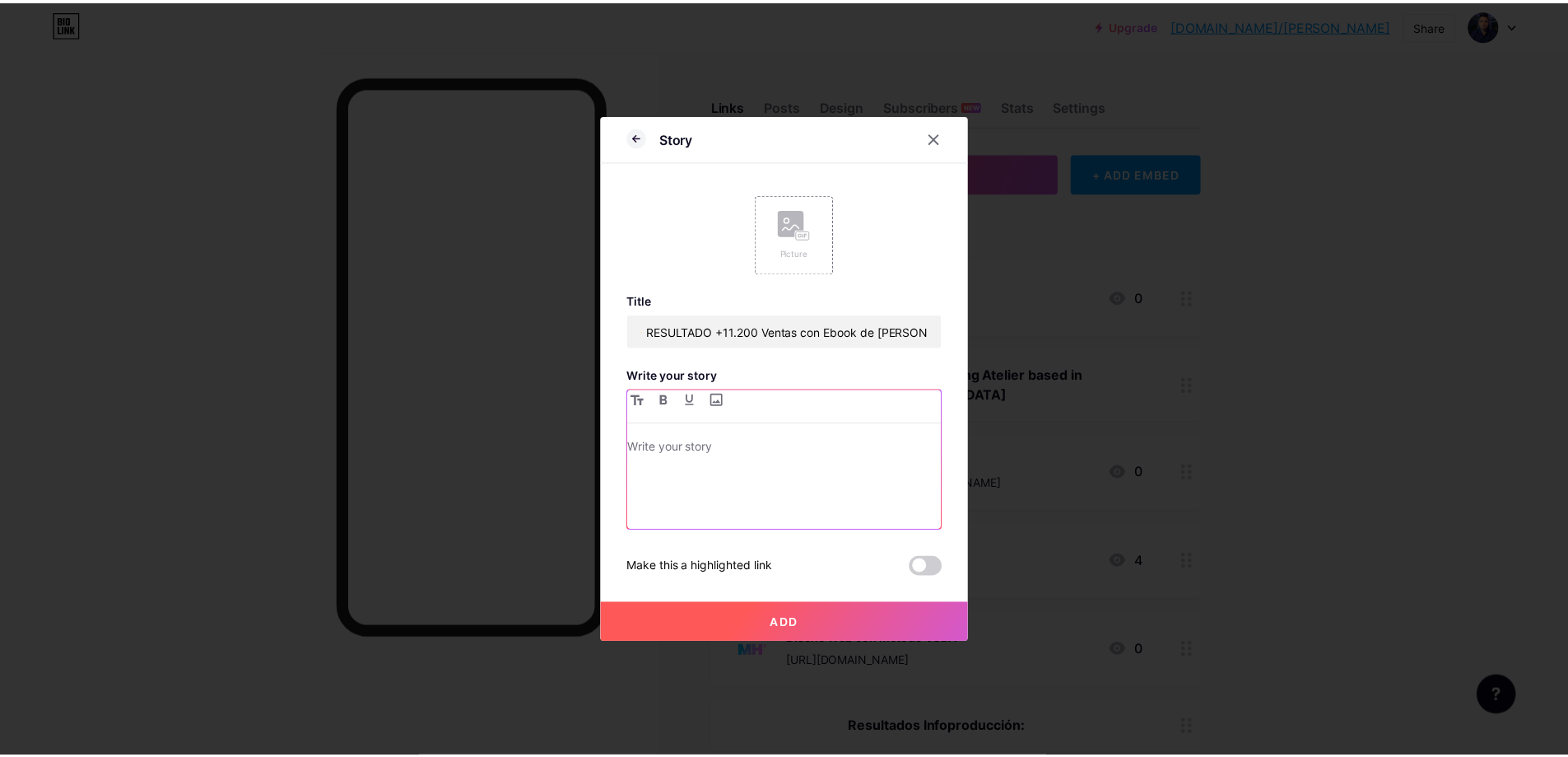
scroll to position [0, 0]
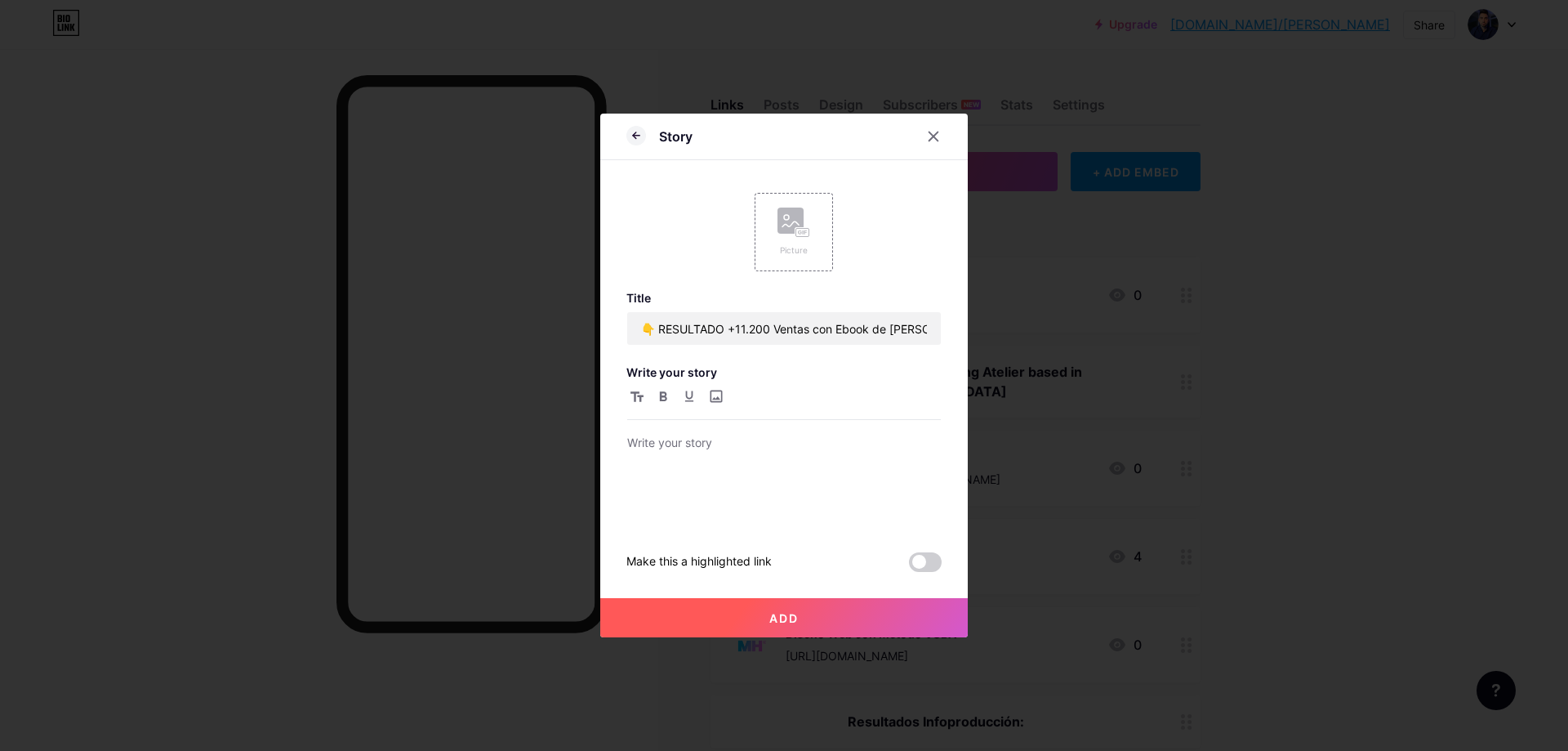
click at [1055, 371] on div at bounding box center [784, 376] width 1568 height 751
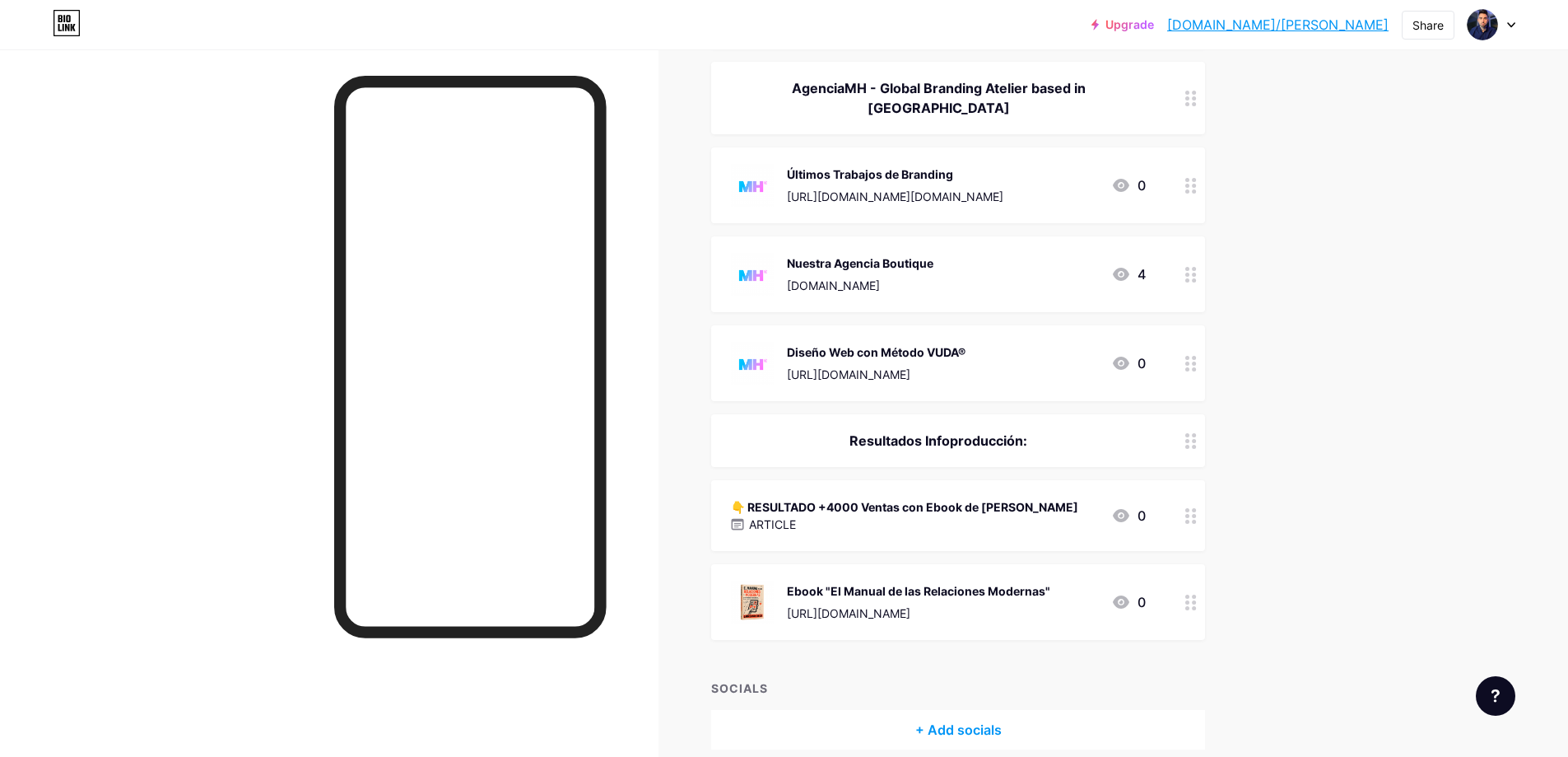
scroll to position [341, 0]
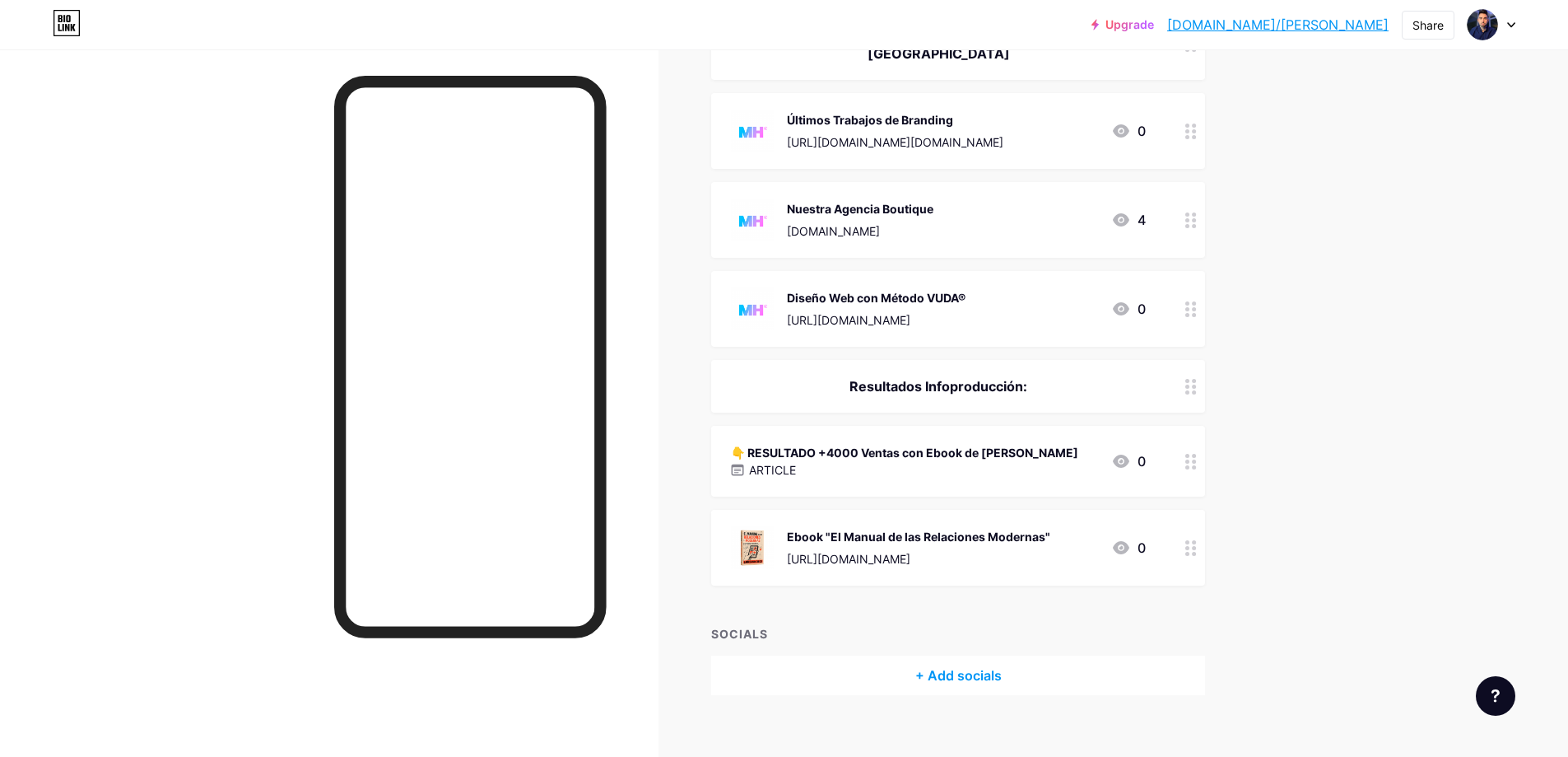
click at [983, 461] on div "ARTICLE" at bounding box center [905, 470] width 347 height 17
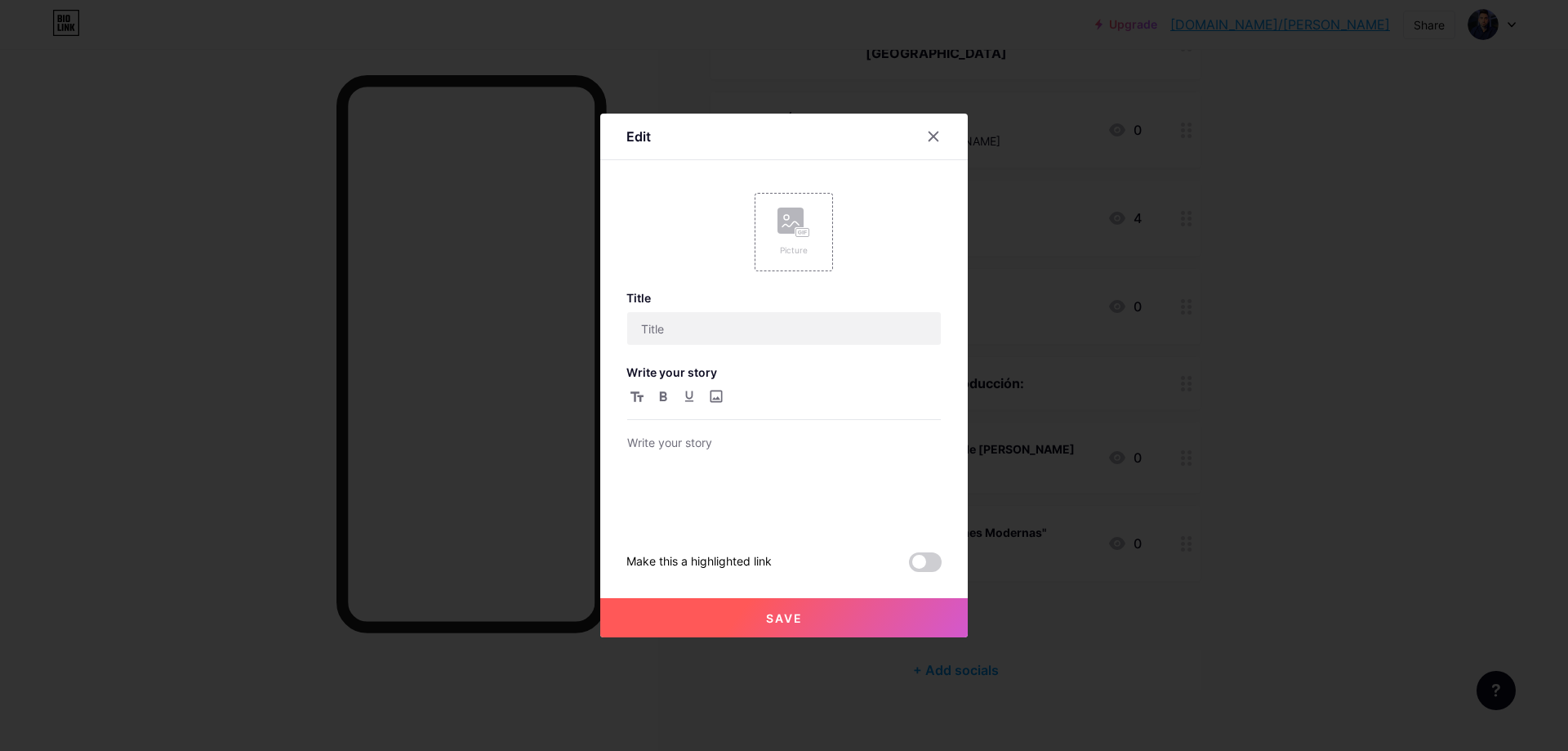
type input "👇 RESULTADO +4000 Ventas con Ebook de [PERSON_NAME]"
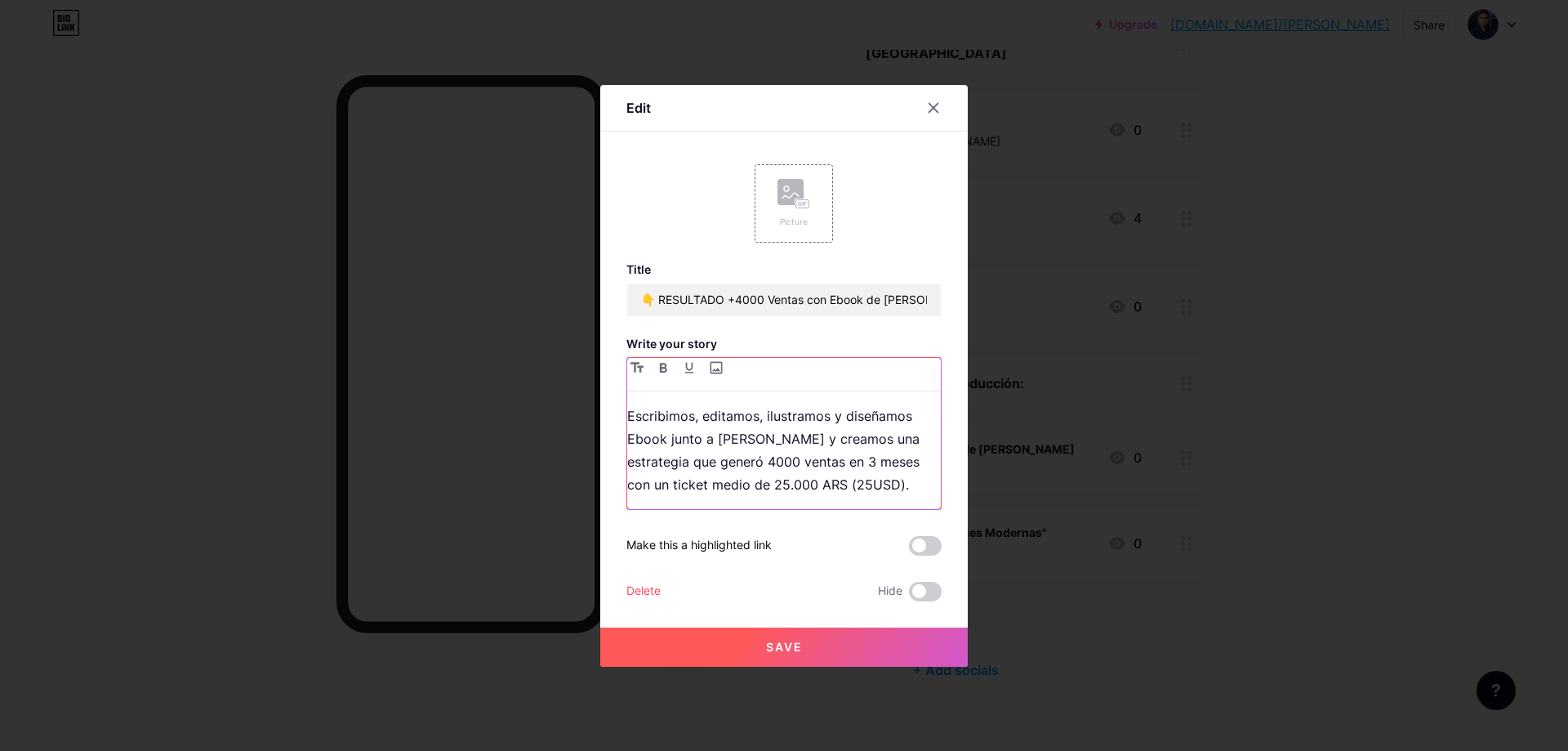
drag, startPoint x: 890, startPoint y: 480, endPoint x: 410, endPoint y: 356, distance: 495.8
click at [410, 357] on div "Edit Picture Title 👇 RESULTADO +4000 Ventas con Ebook de [PERSON_NAME] Write yo…" at bounding box center [784, 376] width 1568 height 751
copy p "Escribimos, editamos, ilustramos y diseñamos Ebook junto a [PERSON_NAME] y crea…"
click at [1372, 375] on div at bounding box center [784, 376] width 1568 height 751
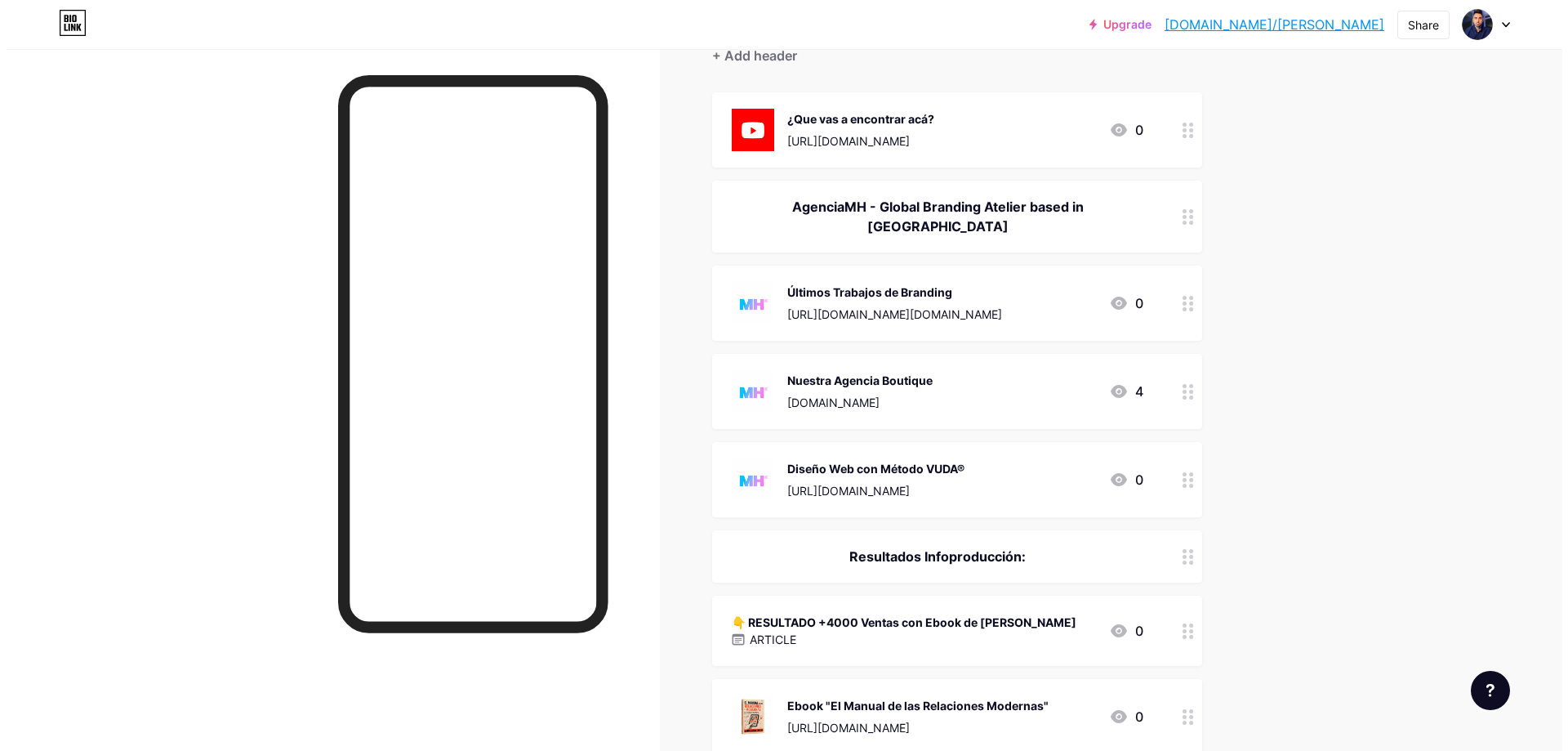
scroll to position [66, 0]
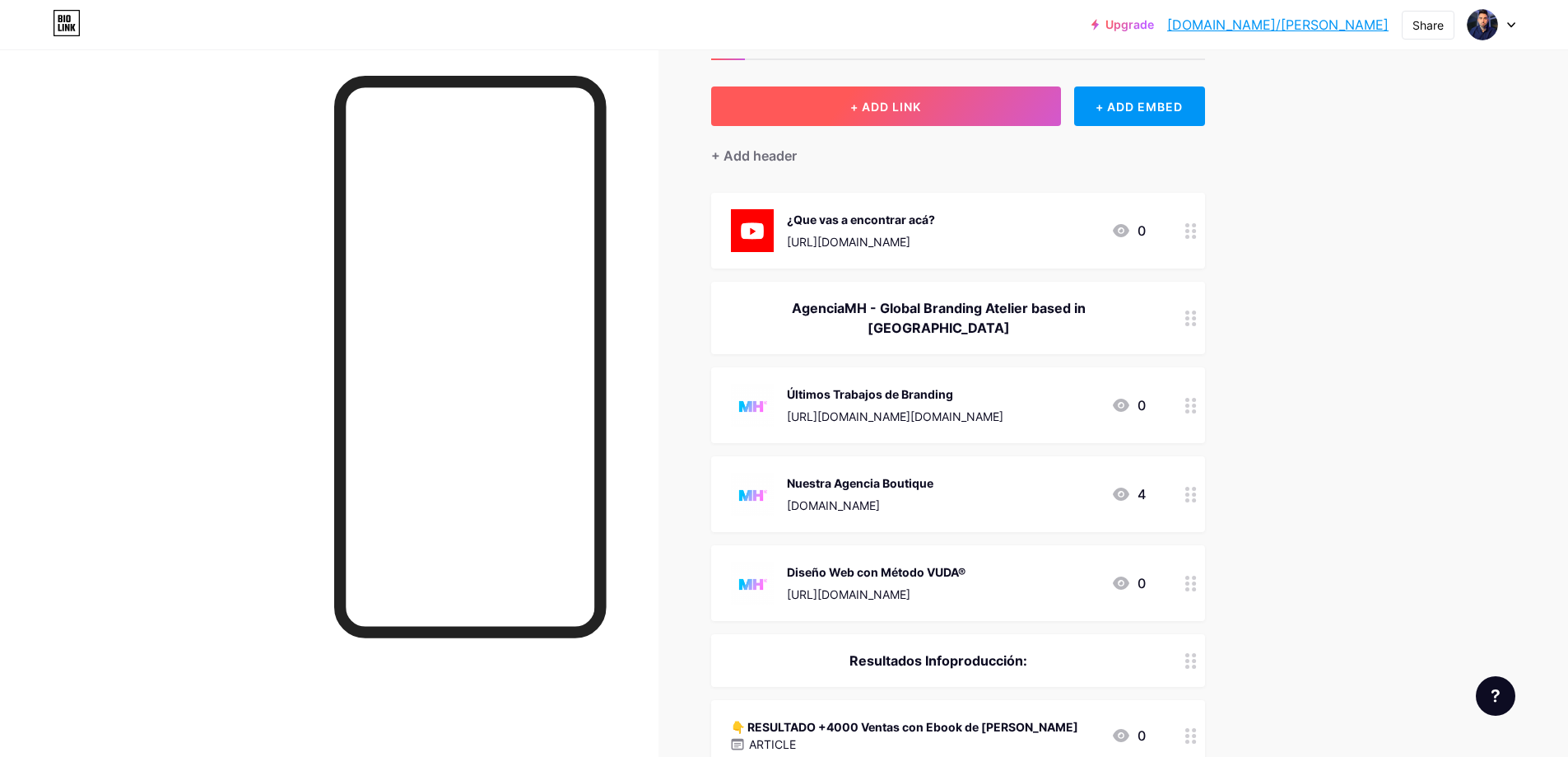
click at [1001, 100] on button "+ ADD LINK" at bounding box center [886, 106] width 350 height 39
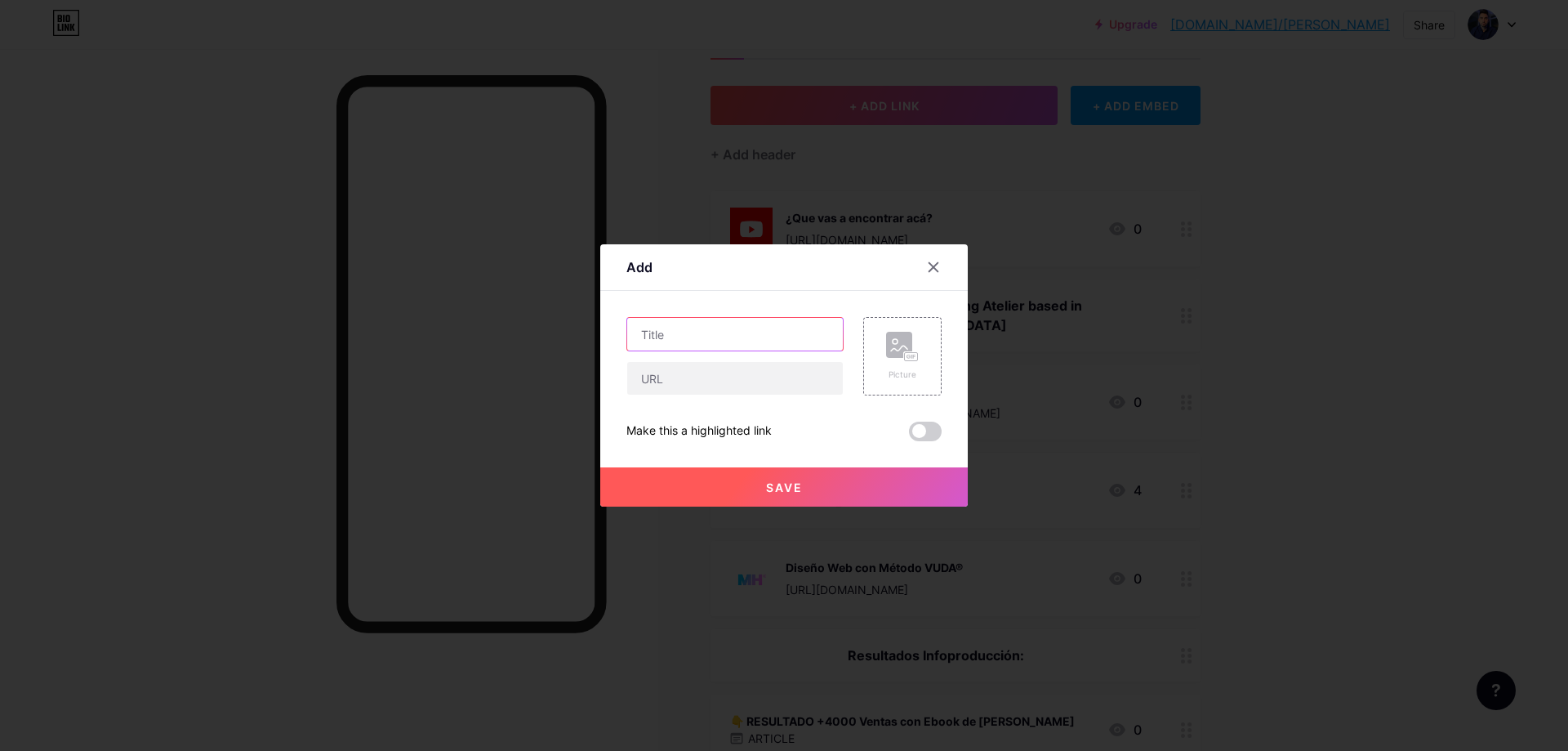
click at [687, 332] on input "text" at bounding box center [735, 334] width 216 height 33
paste input "Escribimos, editamos, ilustramos y diseñamos Ebook junto a [PERSON_NAME] y crea…"
type input "Escribimos, editamos, ilustramos y diseñamos Ebook junto a [PERSON_NAME] y crea…"
click at [927, 262] on icon at bounding box center [933, 267] width 13 height 13
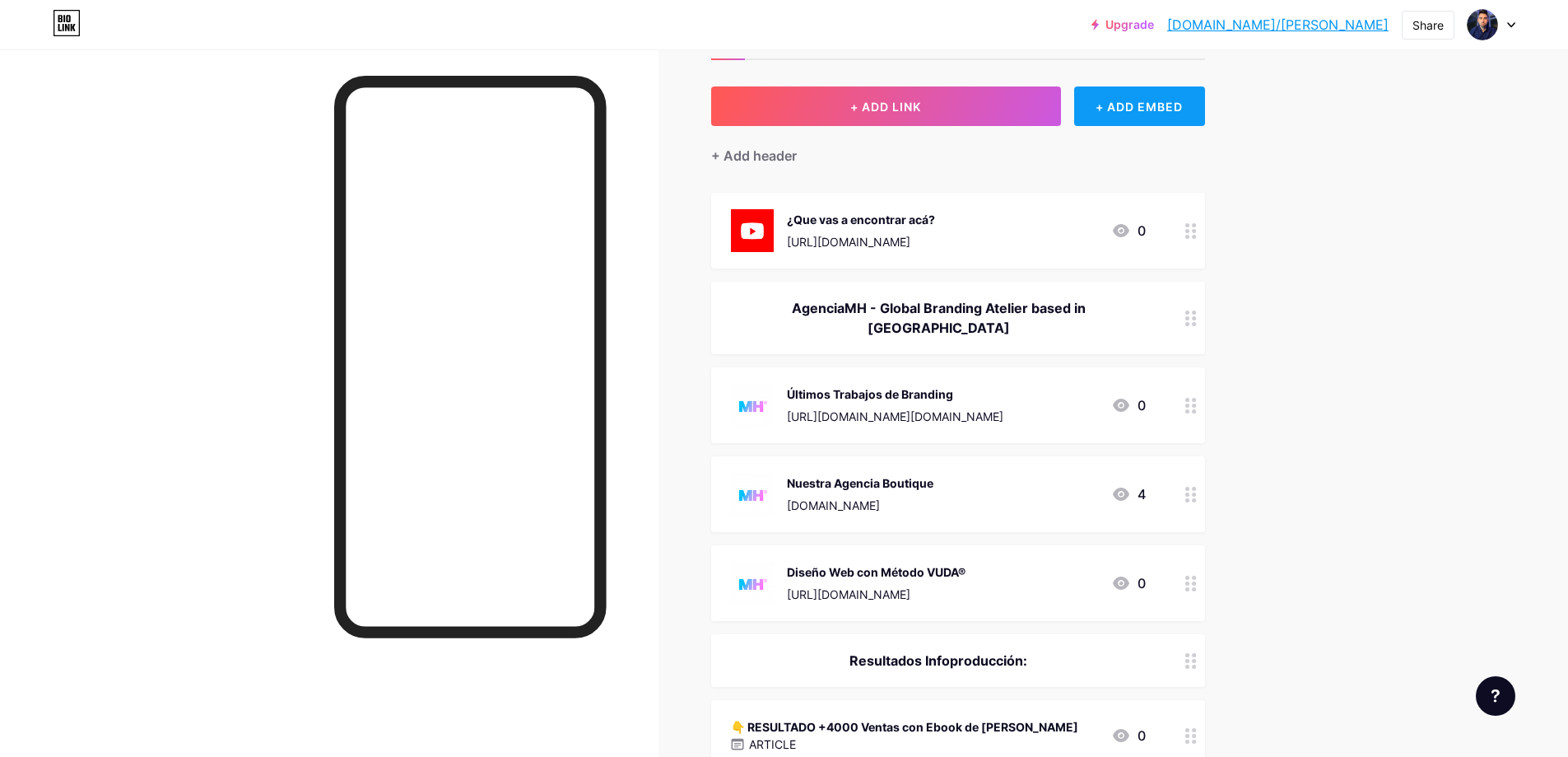
click at [1155, 98] on div "+ ADD EMBED" at bounding box center [1139, 106] width 131 height 39
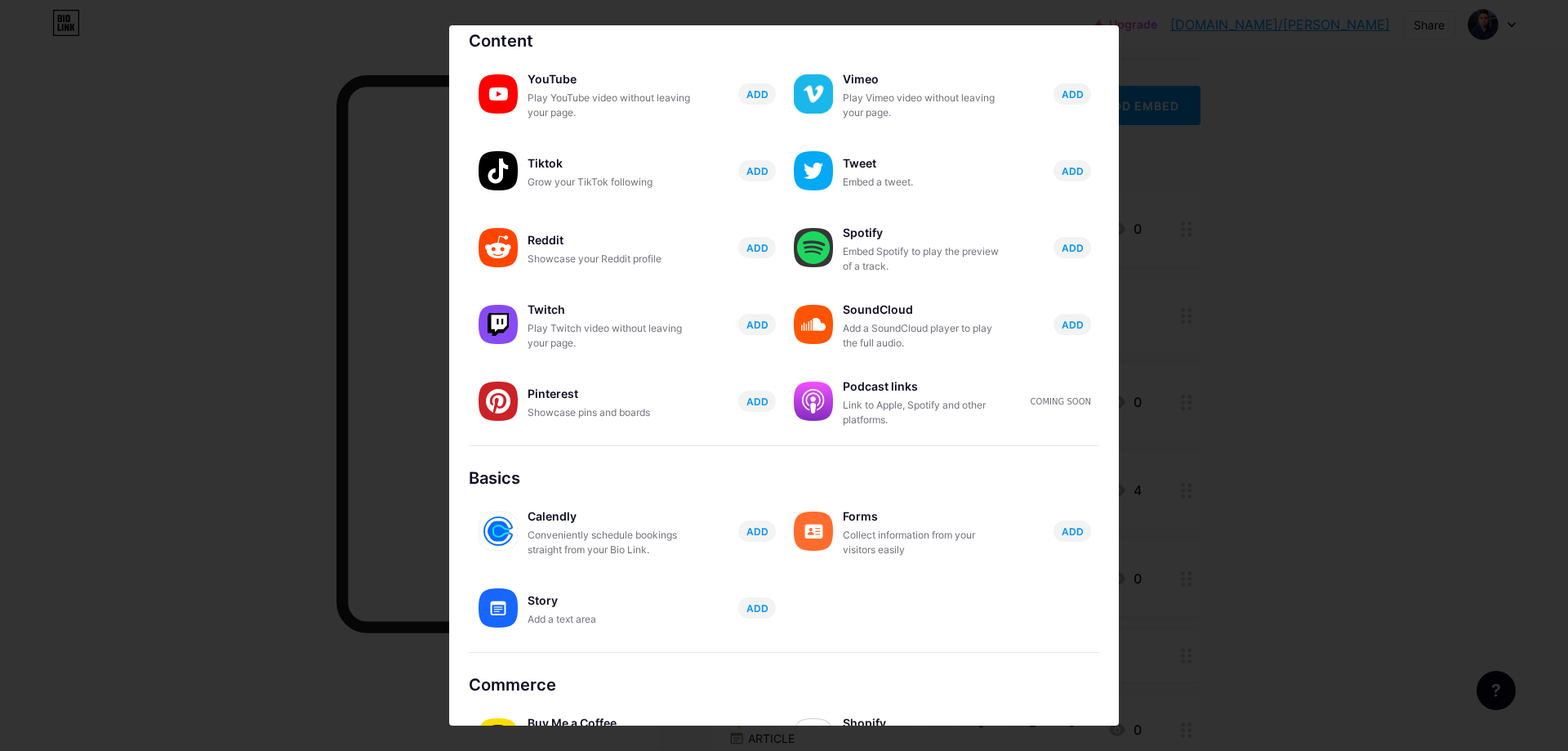
scroll to position [132, 0]
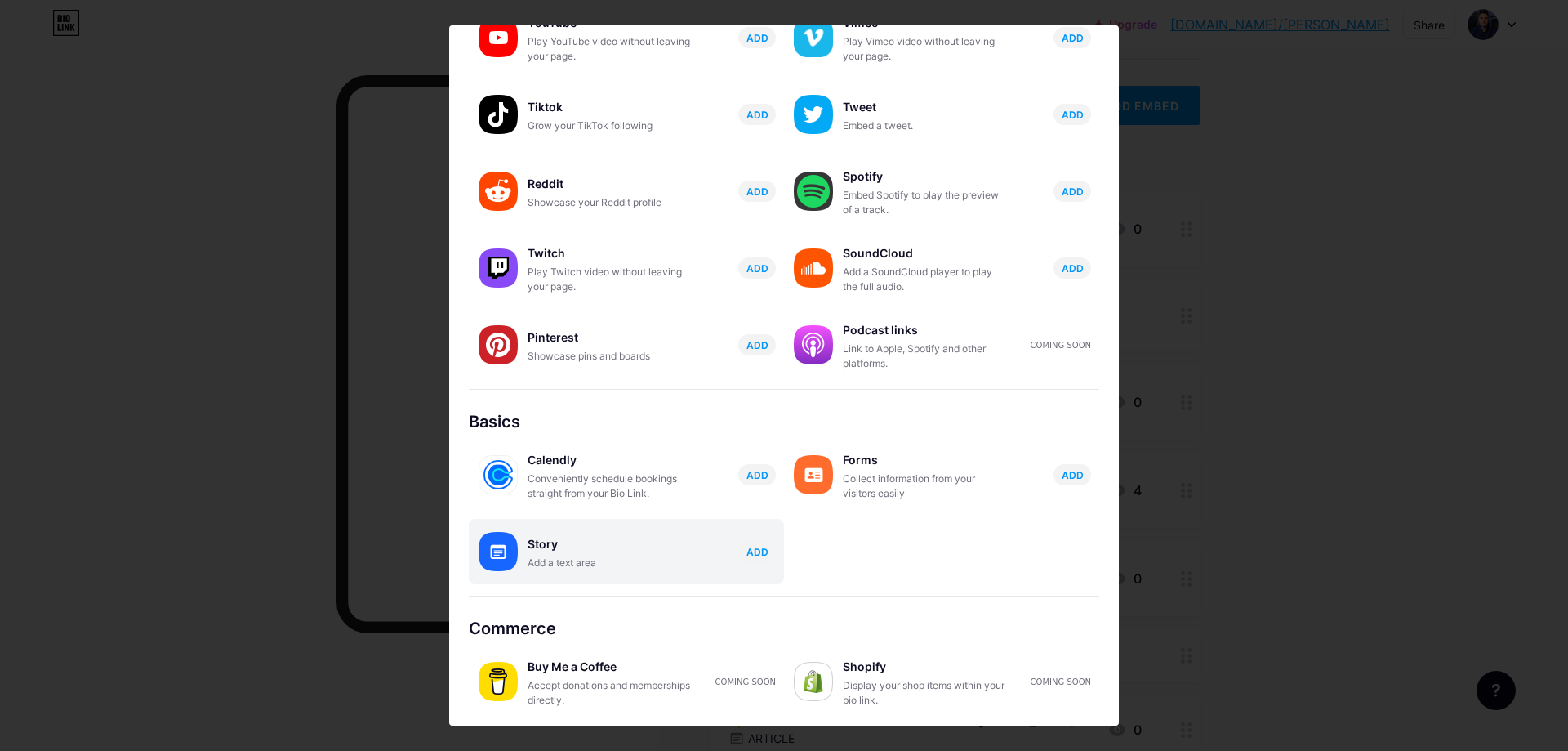
click at [615, 552] on div "Story" at bounding box center [609, 544] width 164 height 23
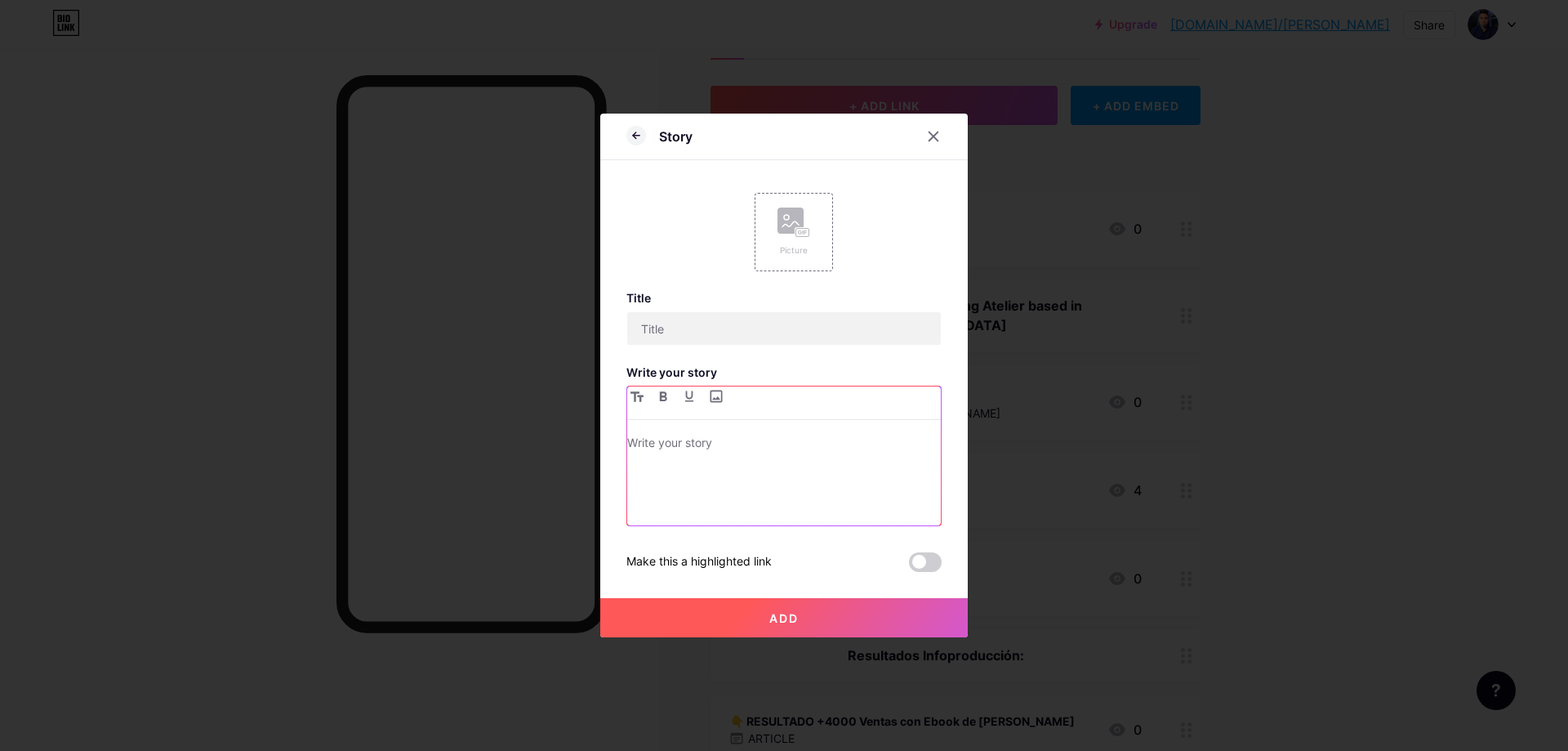
click at [737, 455] on p at bounding box center [784, 445] width 314 height 23
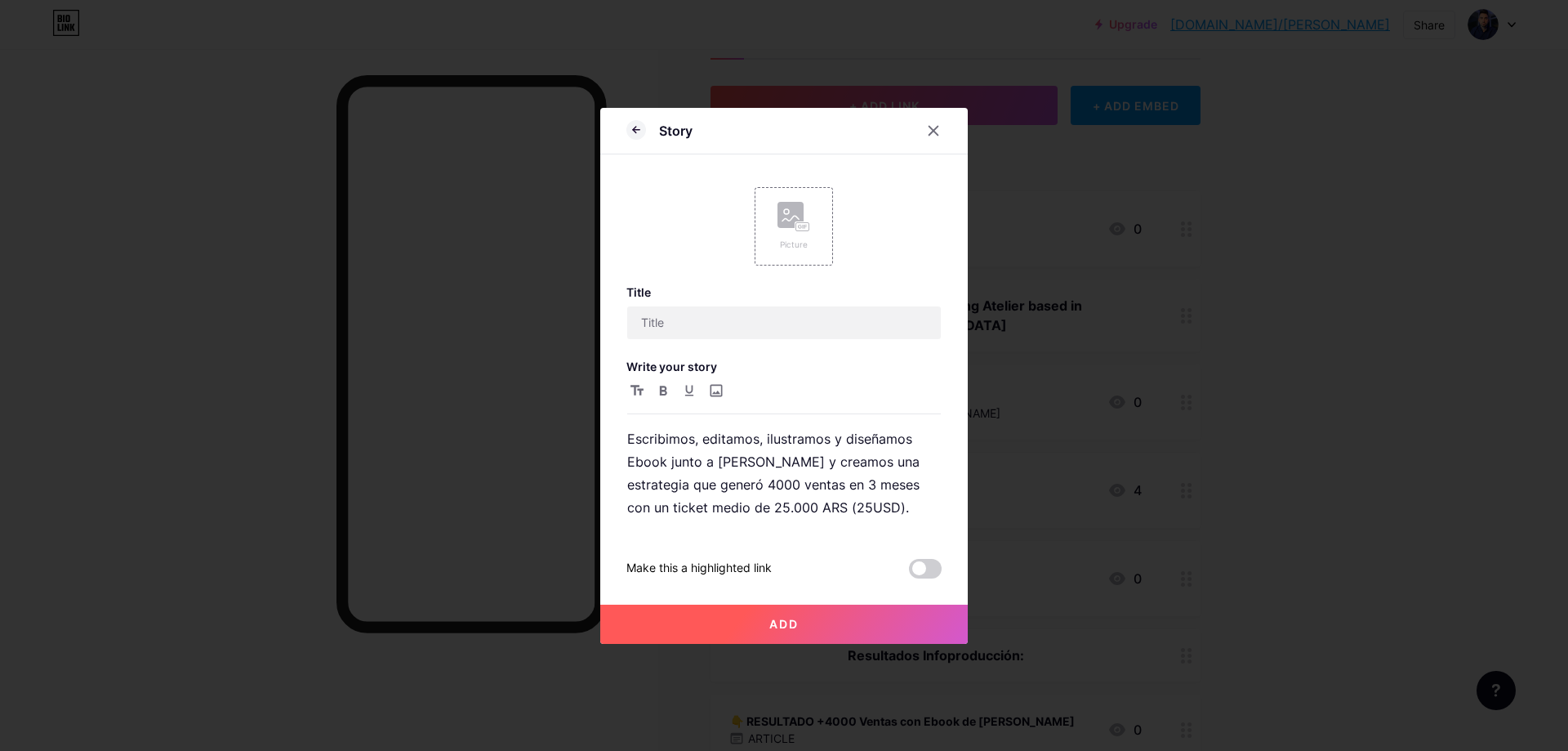
click at [750, 344] on div "Title Write your story Escribimos, editamos, ilustramos y diseñamos Ebook junto…" at bounding box center [783, 431] width 315 height 293
click at [753, 335] on input "text" at bounding box center [784, 323] width 314 height 33
type input "r"
click at [633, 325] on input "RESULTADO" at bounding box center [784, 323] width 314 height 33
paste input "👇"
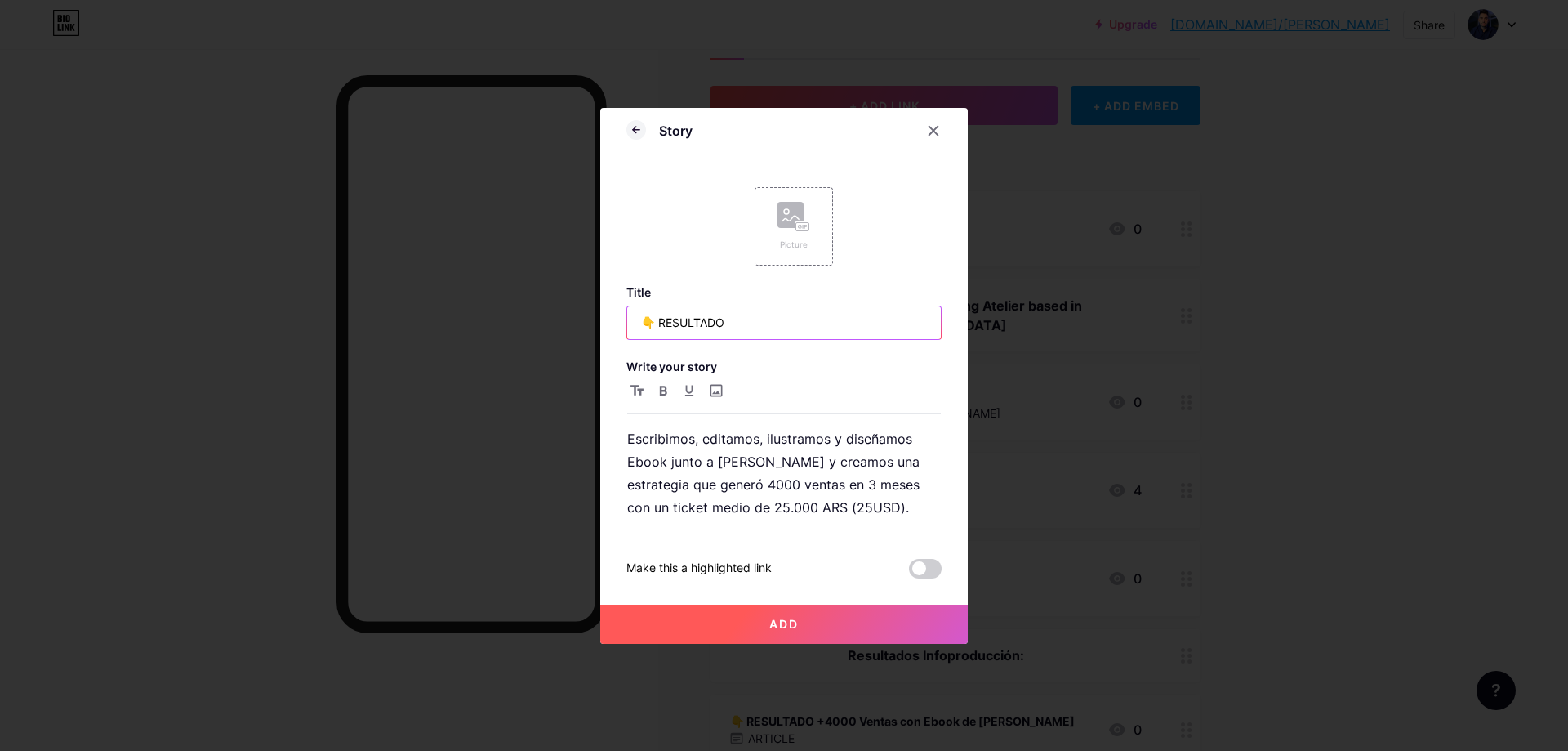
click at [741, 328] on input "👇 RESULTADO" at bounding box center [784, 323] width 314 height 33
type input "👇 RESULTADO +11200 Ventas con Ebook de [PERSON_NAME]"
click at [788, 493] on p "Escribimos, editamos, ilustramos y diseñamos Ebook junto a [PERSON_NAME] y crea…" at bounding box center [784, 473] width 314 height 92
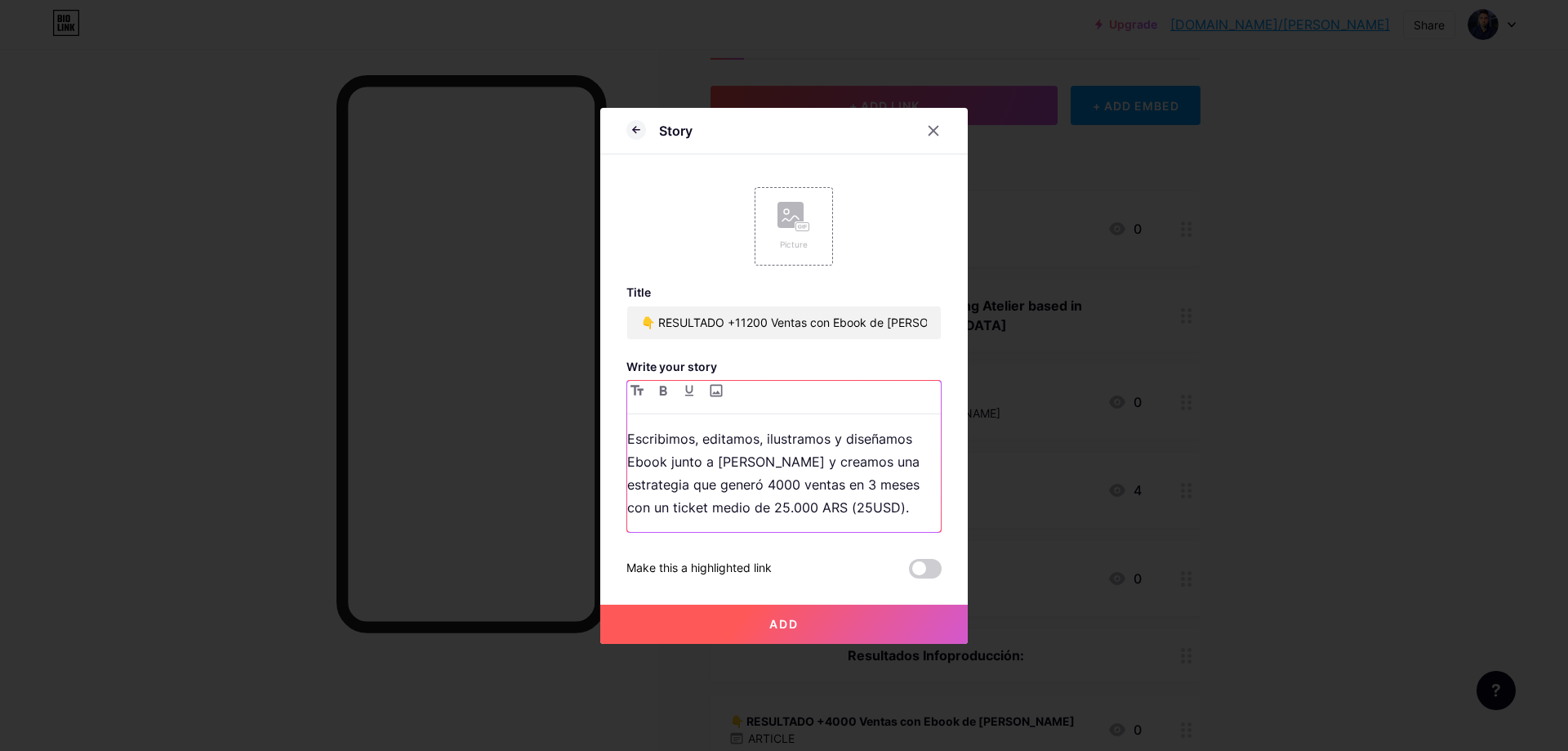
click at [791, 490] on p "Escribimos, editamos, ilustramos y diseñamos Ebook junto a [PERSON_NAME] y crea…" at bounding box center [784, 473] width 314 height 92
click at [879, 480] on p "Escribimos, editamos, ilustramos y diseñamos Ebook junto a [PERSON_NAME] y crea…" at bounding box center [784, 473] width 314 height 92
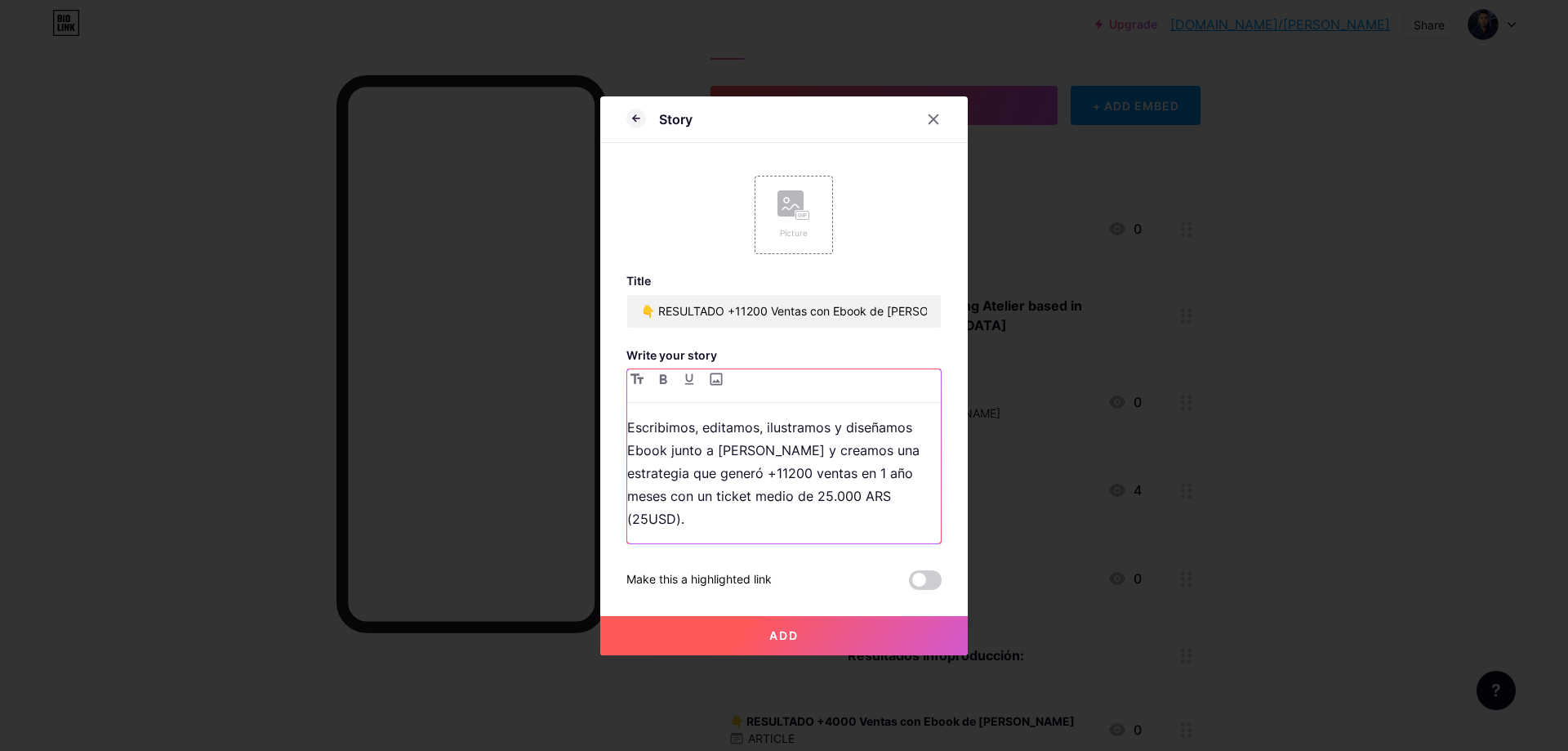
click at [819, 512] on p "Escribimos, editamos, ilustramos y diseñamos Ebook junto a [PERSON_NAME] y crea…" at bounding box center [784, 473] width 314 height 114
drag, startPoint x: 667, startPoint y: 498, endPoint x: 576, endPoint y: 498, distance: 91.0
click at [576, 498] on div "Story Picture Title 👇 RESULTADO +11200 Ventas con Ebook de [PERSON_NAME] Write …" at bounding box center [784, 376] width 1568 height 751
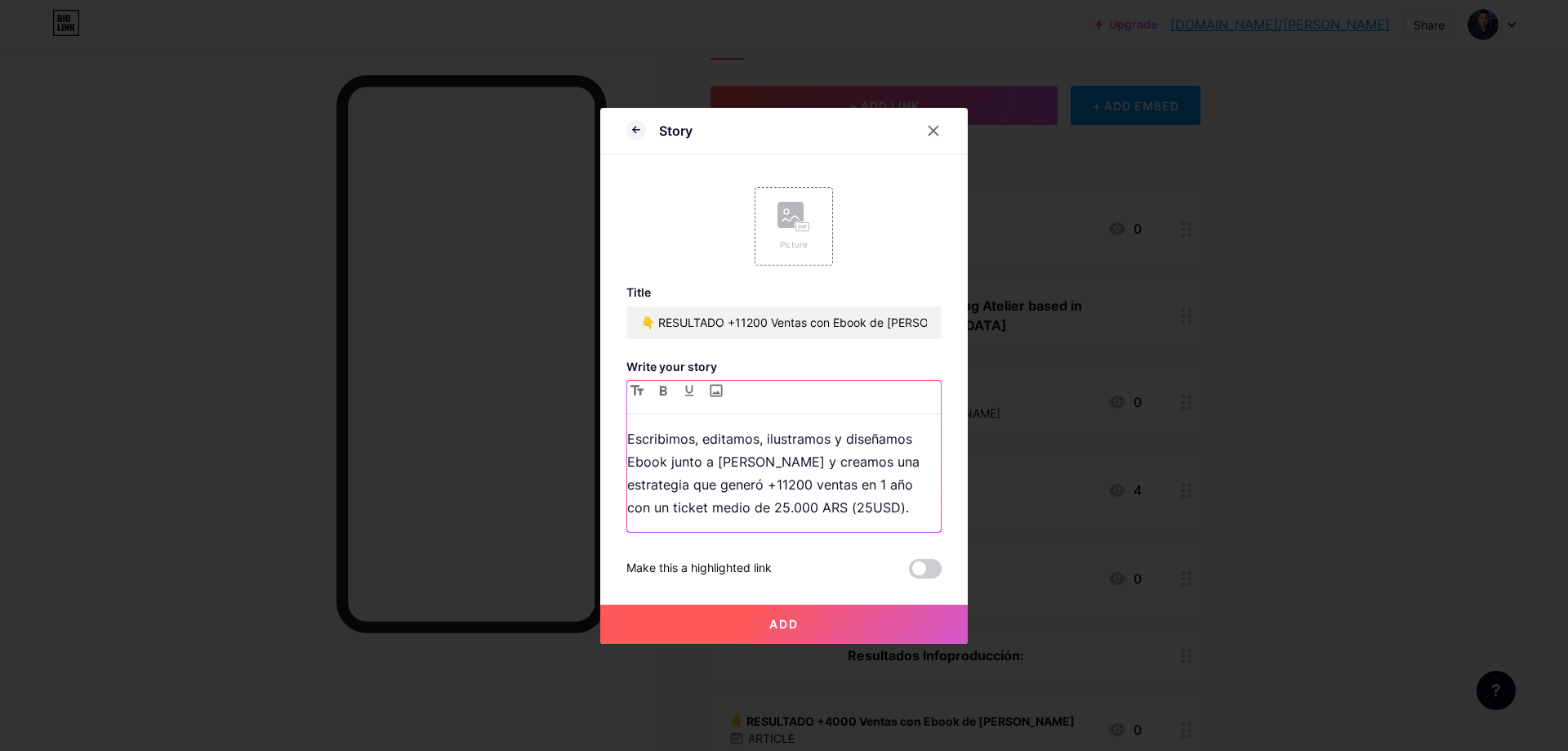
click at [910, 503] on p "Escribimos, editamos, ilustramos y diseñamos Ebook junto a [PERSON_NAME] y crea…" at bounding box center [784, 473] width 314 height 92
click at [874, 623] on button "Add" at bounding box center [784, 623] width 368 height 39
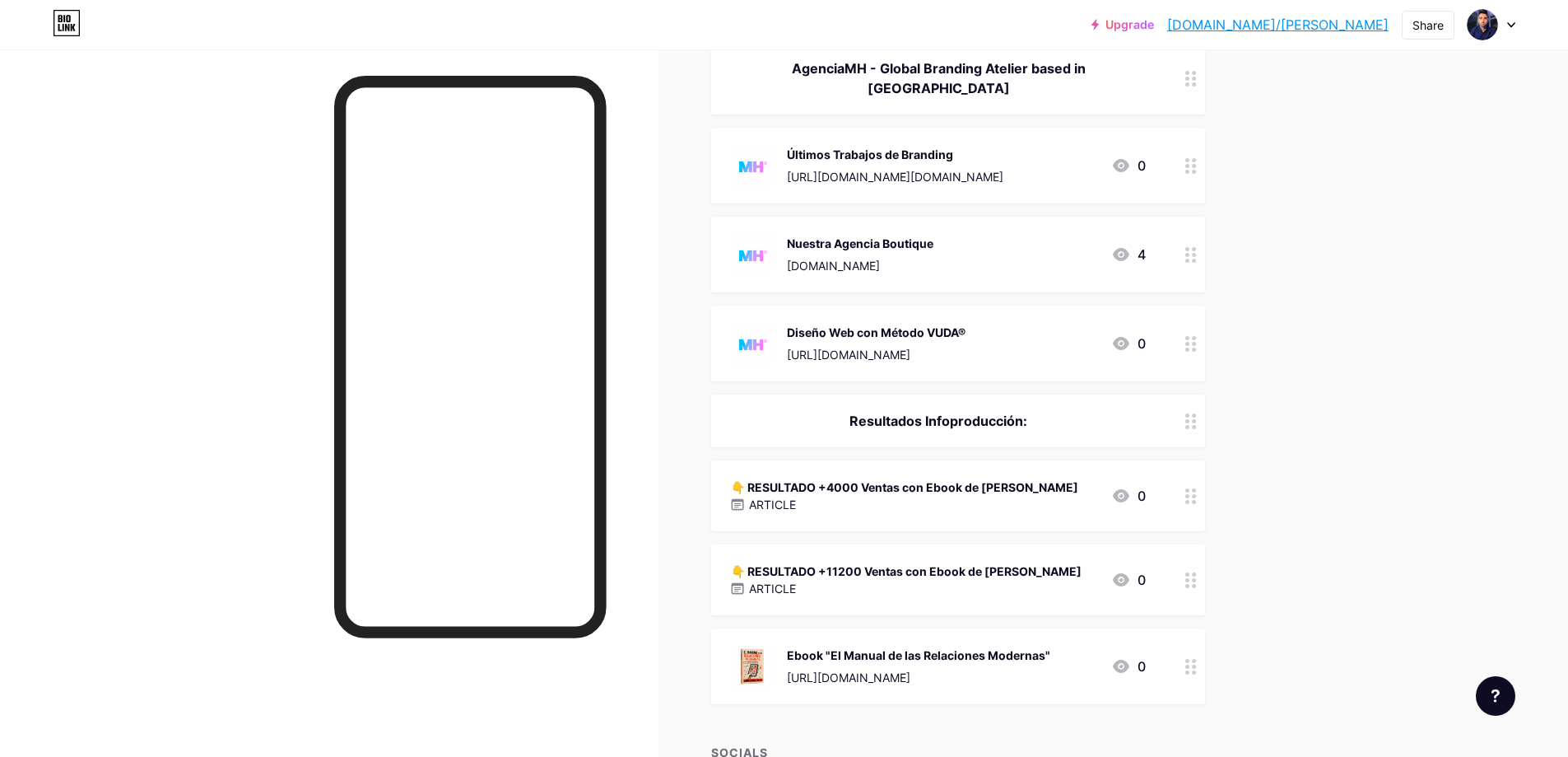
scroll to position [425, 0]
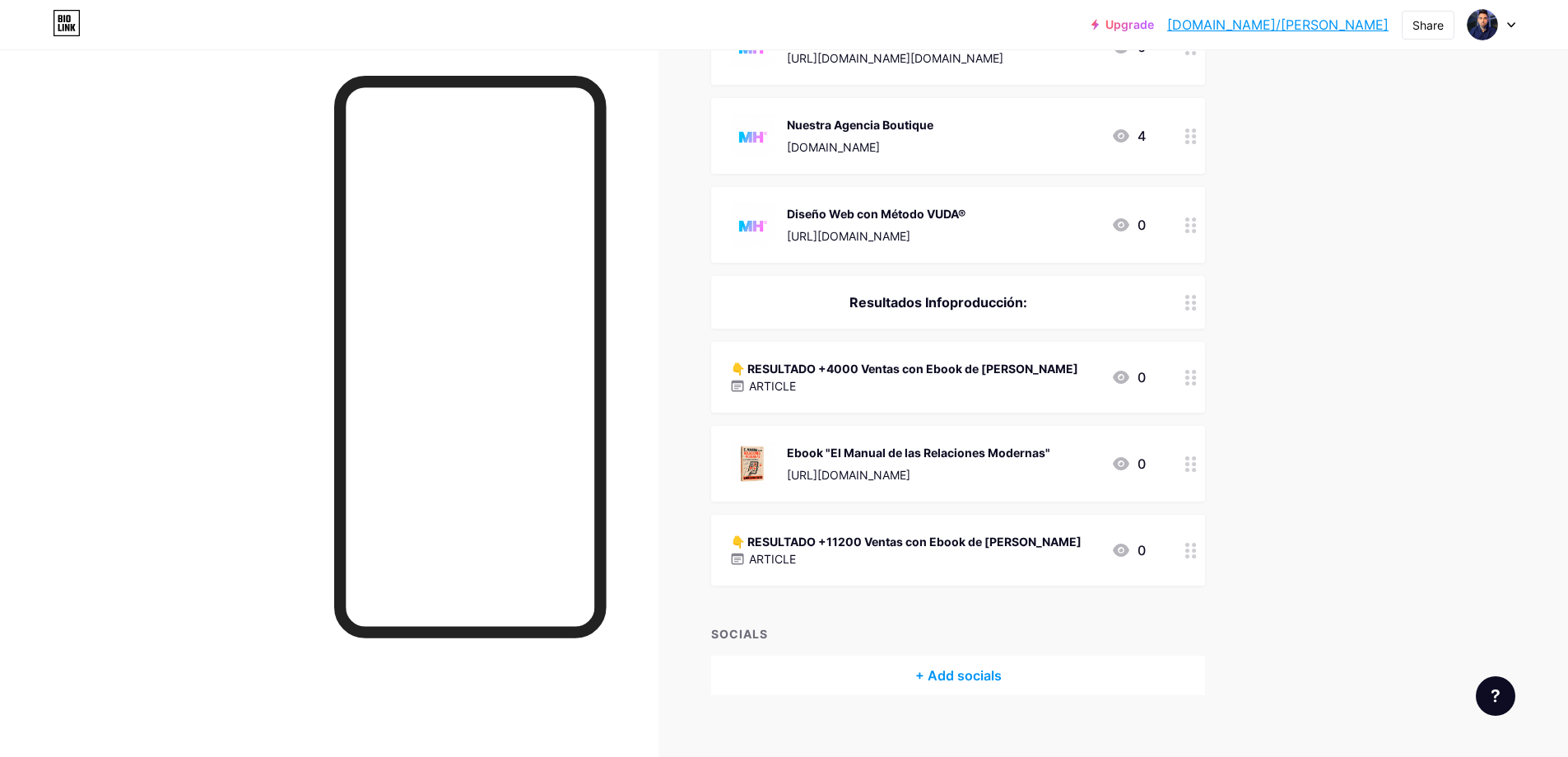
click at [902, 443] on div "Ebook "El Manual de las Relaciones Modernas"" at bounding box center [919, 452] width 263 height 17
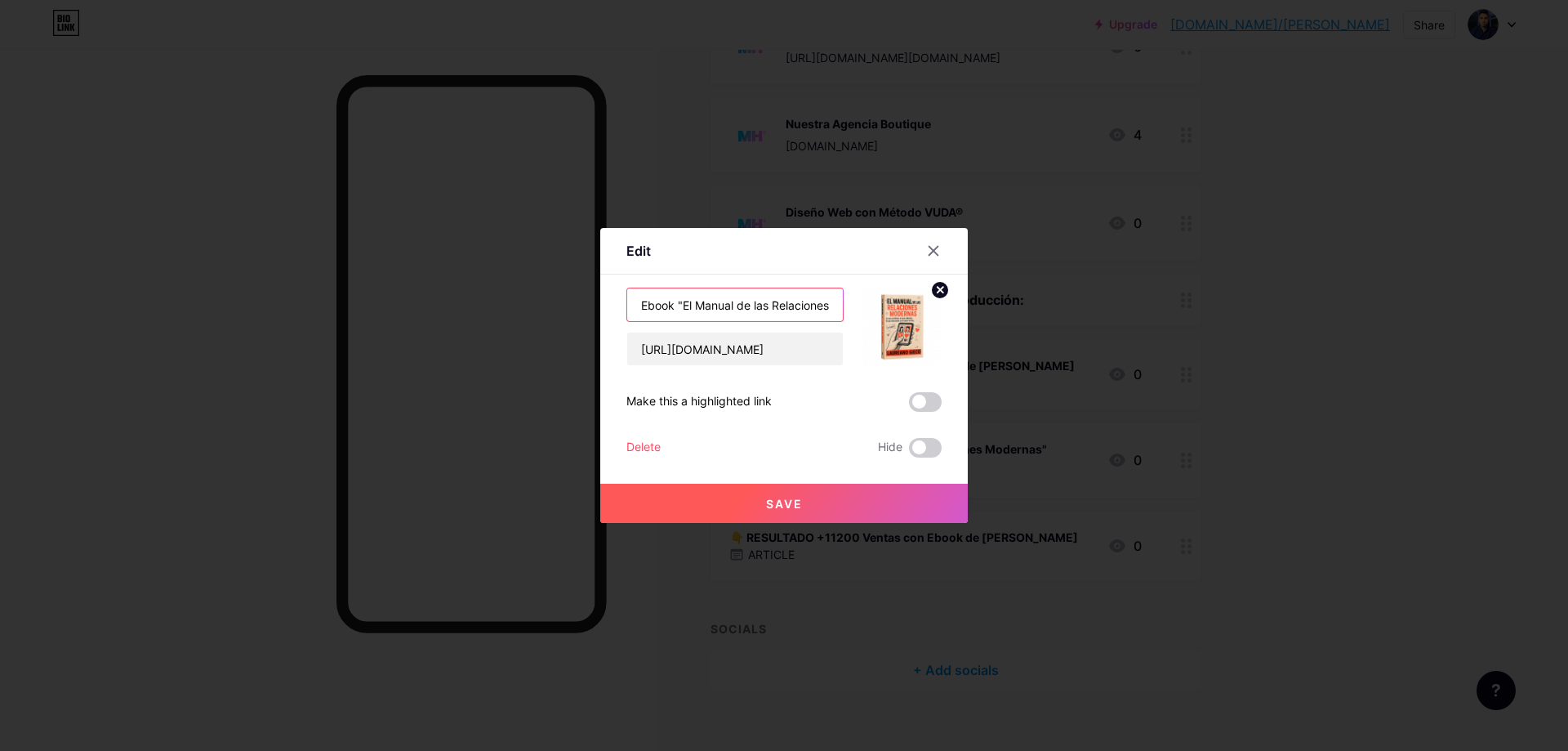
click at [776, 306] on input "Ebook "El Manual de las Relaciones Modernas"" at bounding box center [735, 305] width 216 height 33
click at [1302, 271] on div at bounding box center [784, 376] width 1568 height 751
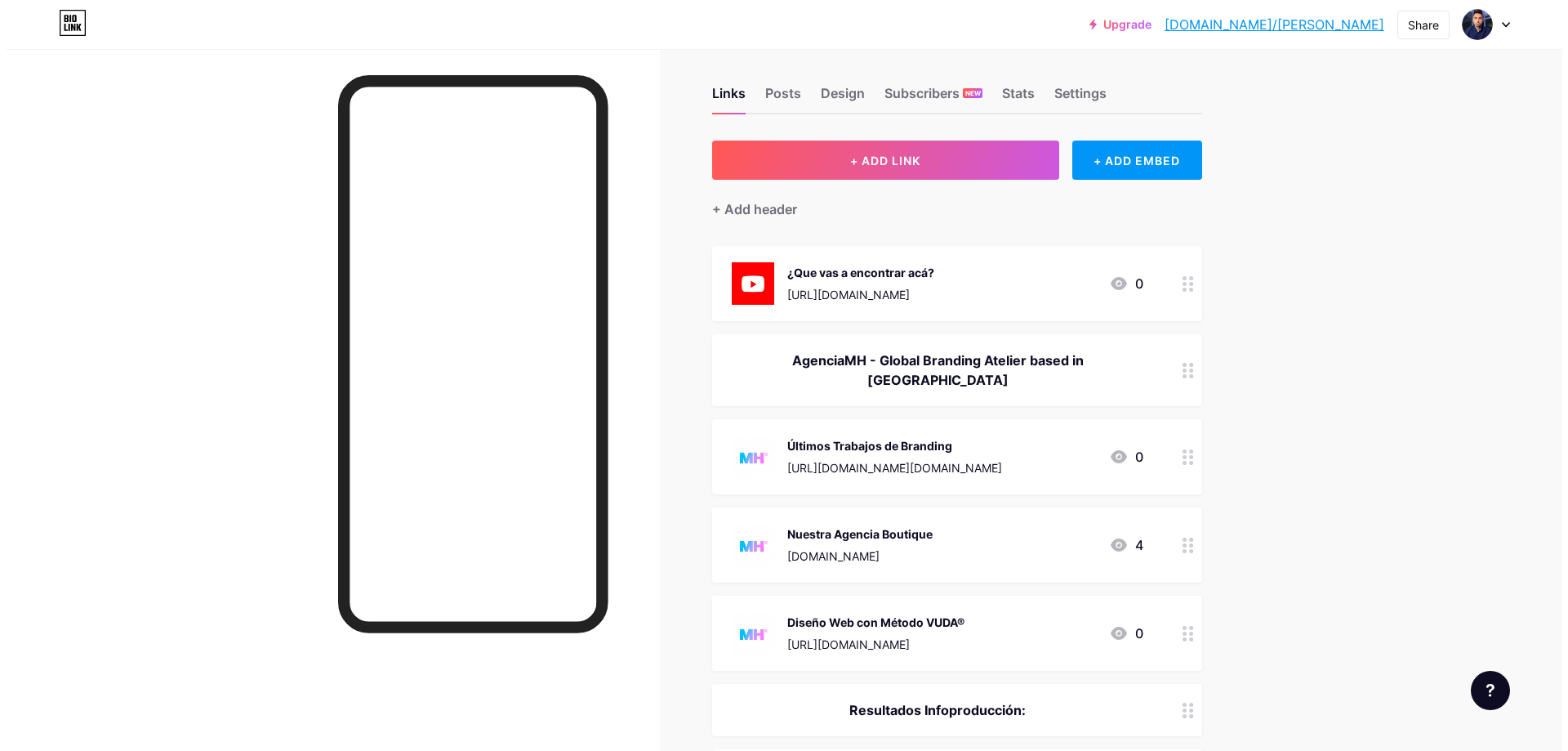
scroll to position [0, 0]
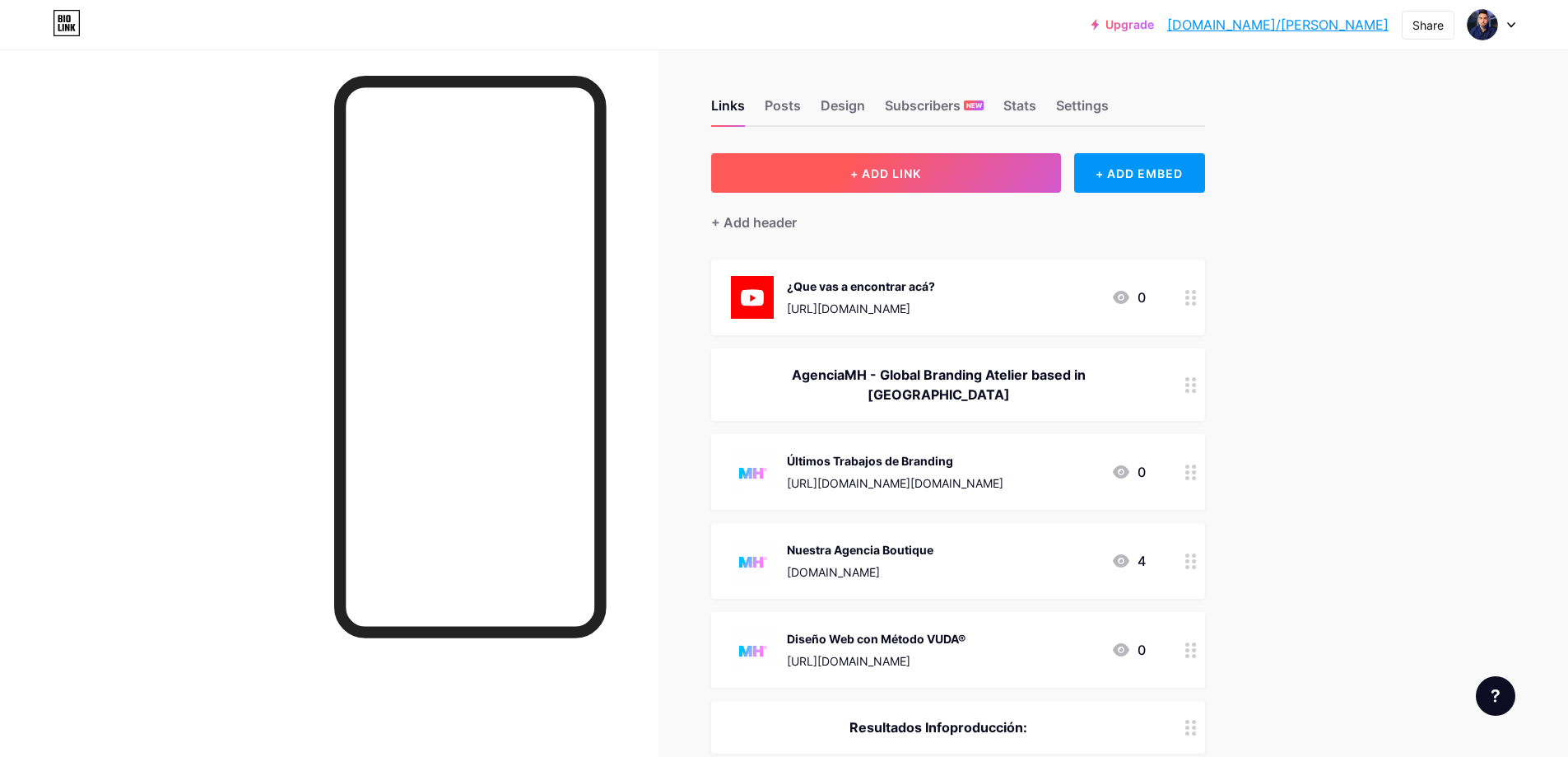
click at [944, 177] on button "+ ADD LINK" at bounding box center [886, 173] width 350 height 39
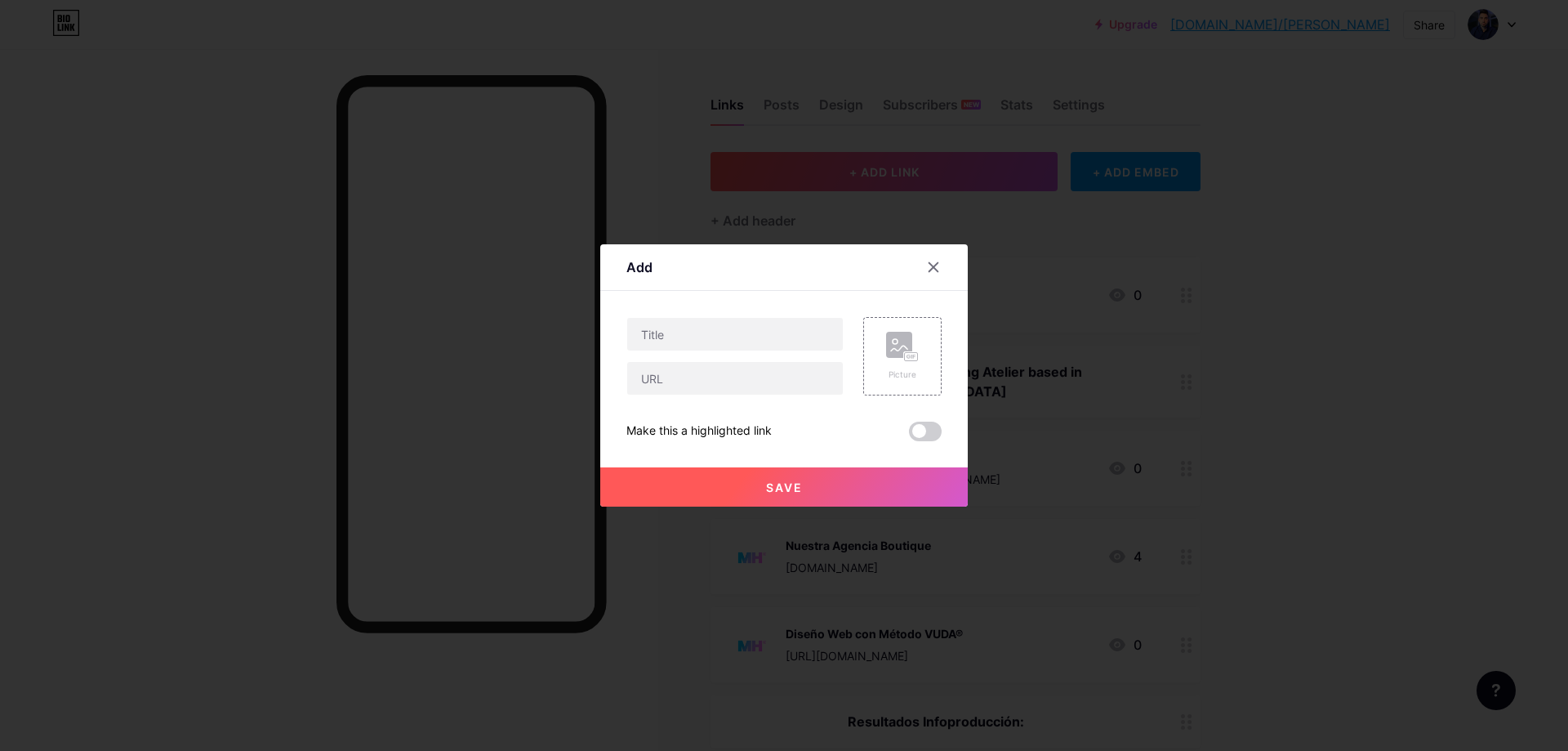
click at [776, 316] on div "Content YouTube Play YouTube video without leaving your page. ADD Vimeo Play Vi…" at bounding box center [783, 365] width 315 height 150
click at [776, 327] on input "text" at bounding box center [735, 334] width 216 height 33
type input "Ebook "Ansiedad - La Nueva Pandemia""
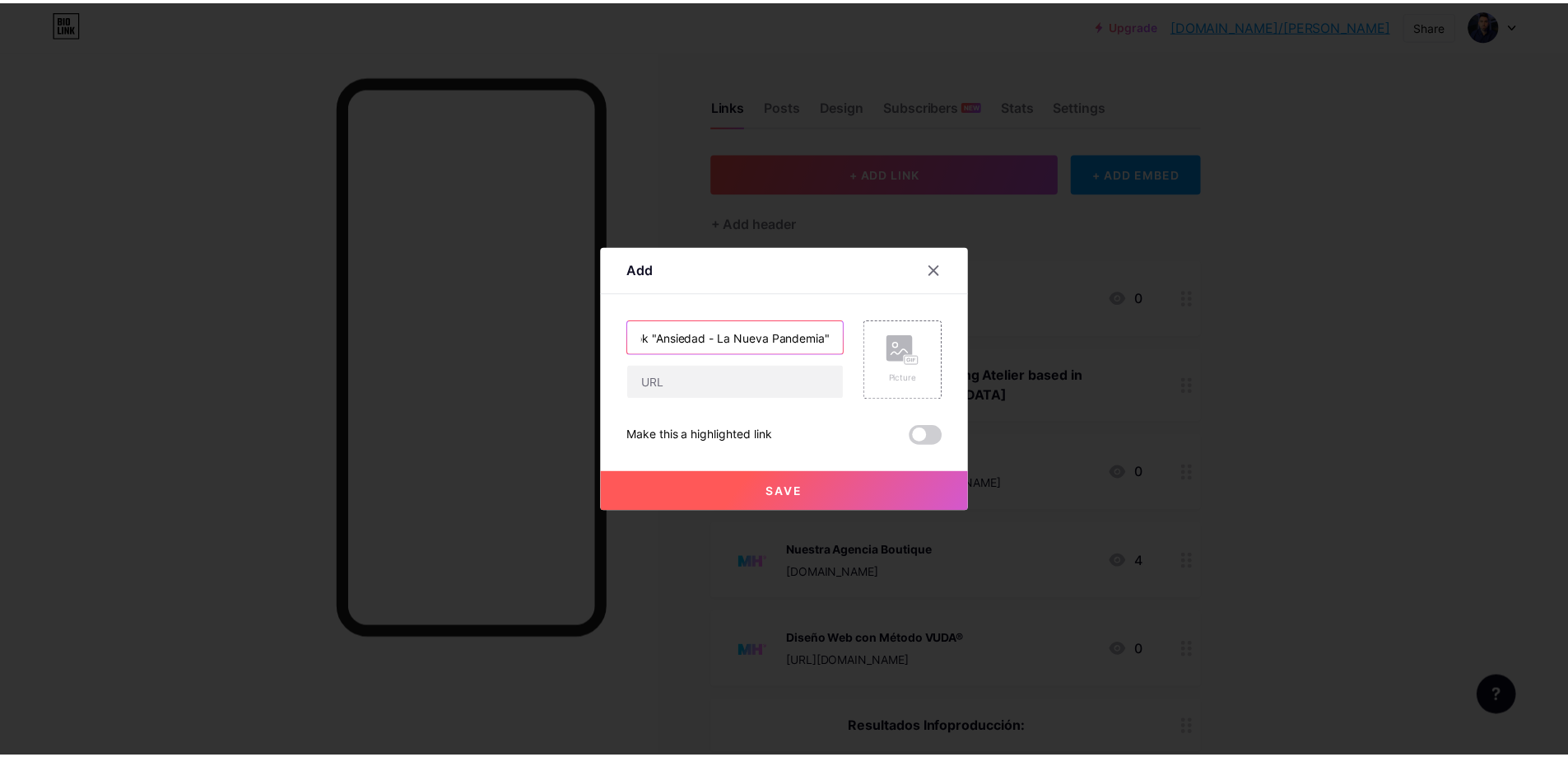
scroll to position [0, 0]
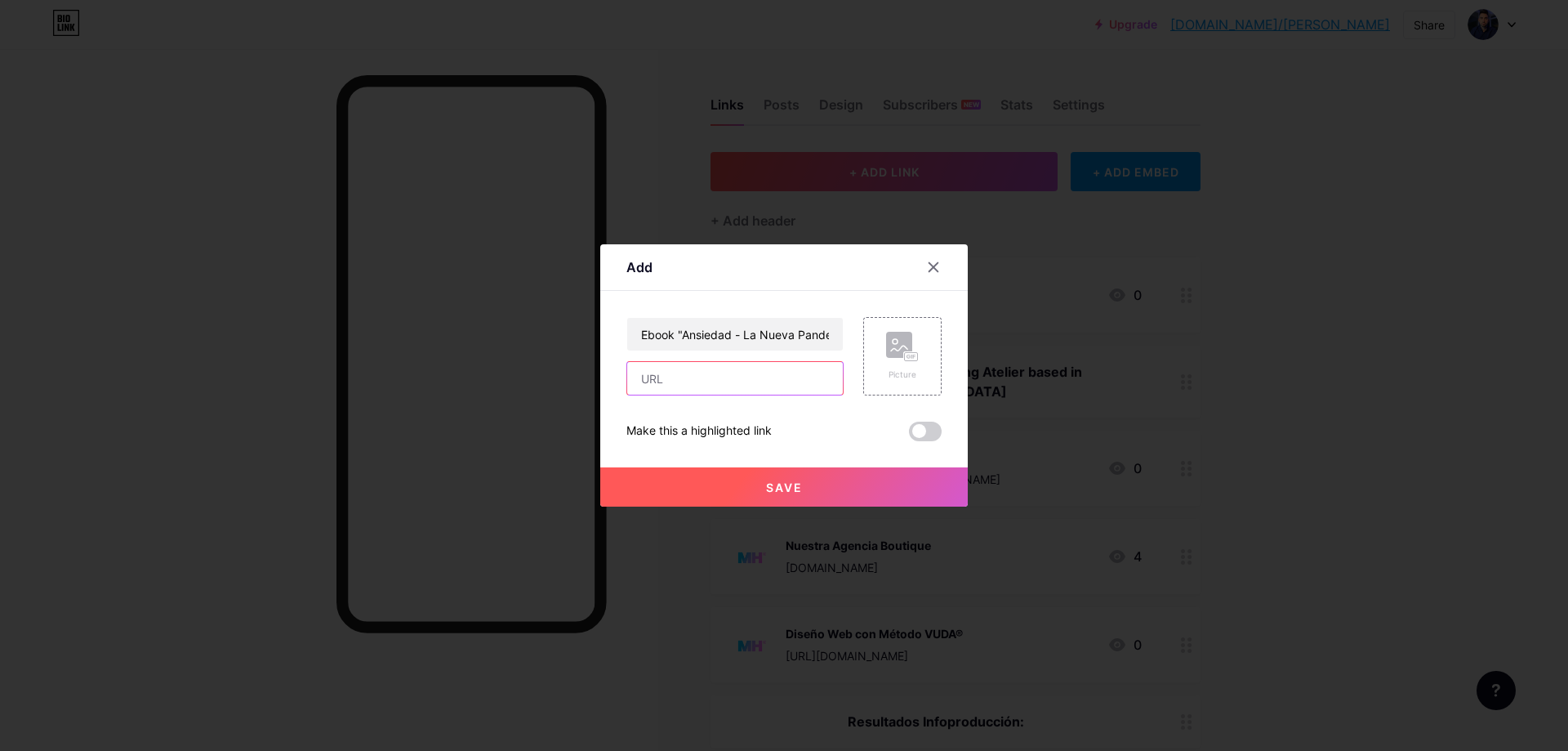
click at [770, 380] on input "text" at bounding box center [735, 378] width 216 height 33
paste input "[URL][DOMAIN_NAME]"
type input "[URL][DOMAIN_NAME]"
click at [906, 341] on rect at bounding box center [899, 345] width 26 height 26
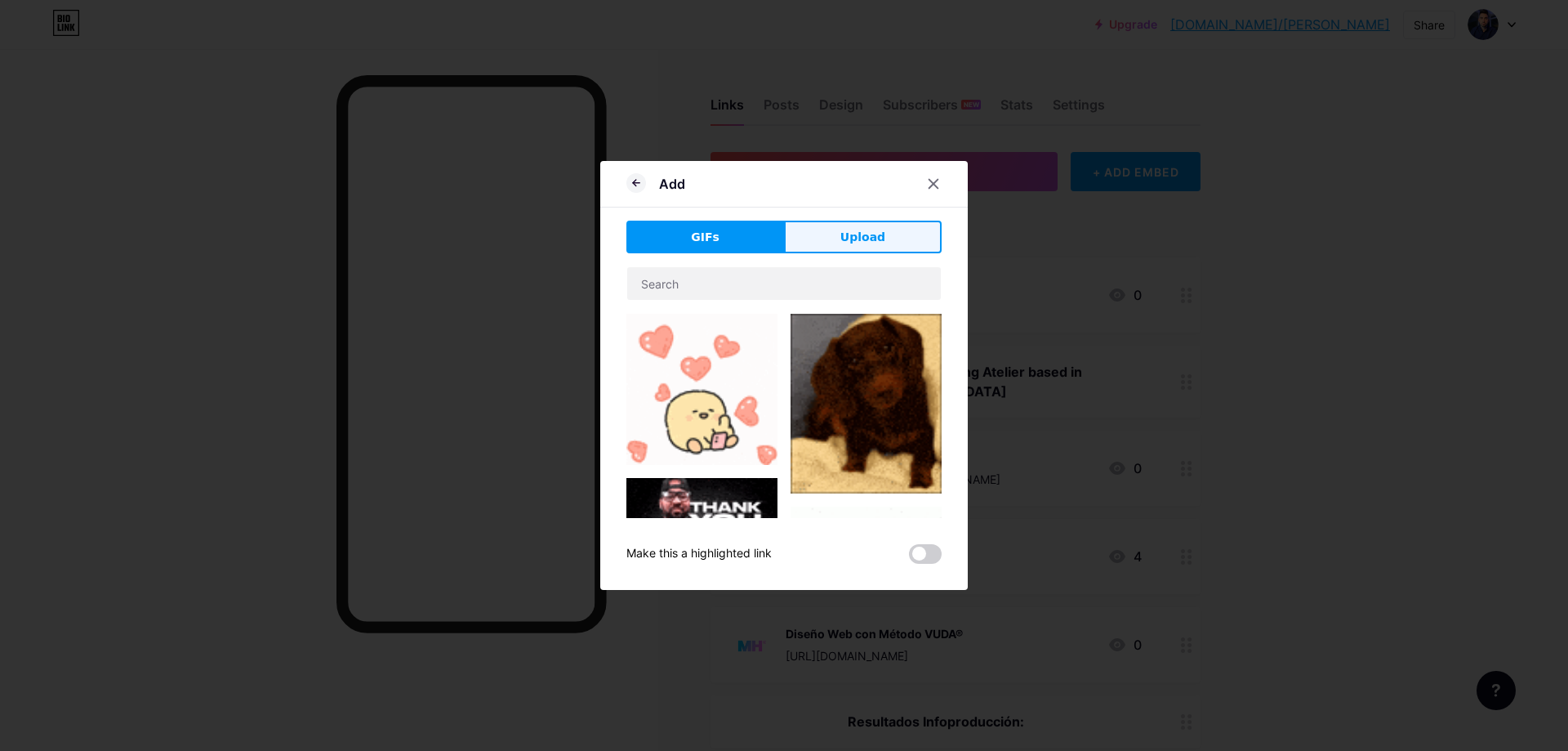
click at [904, 233] on button "Upload" at bounding box center [862, 236] width 158 height 33
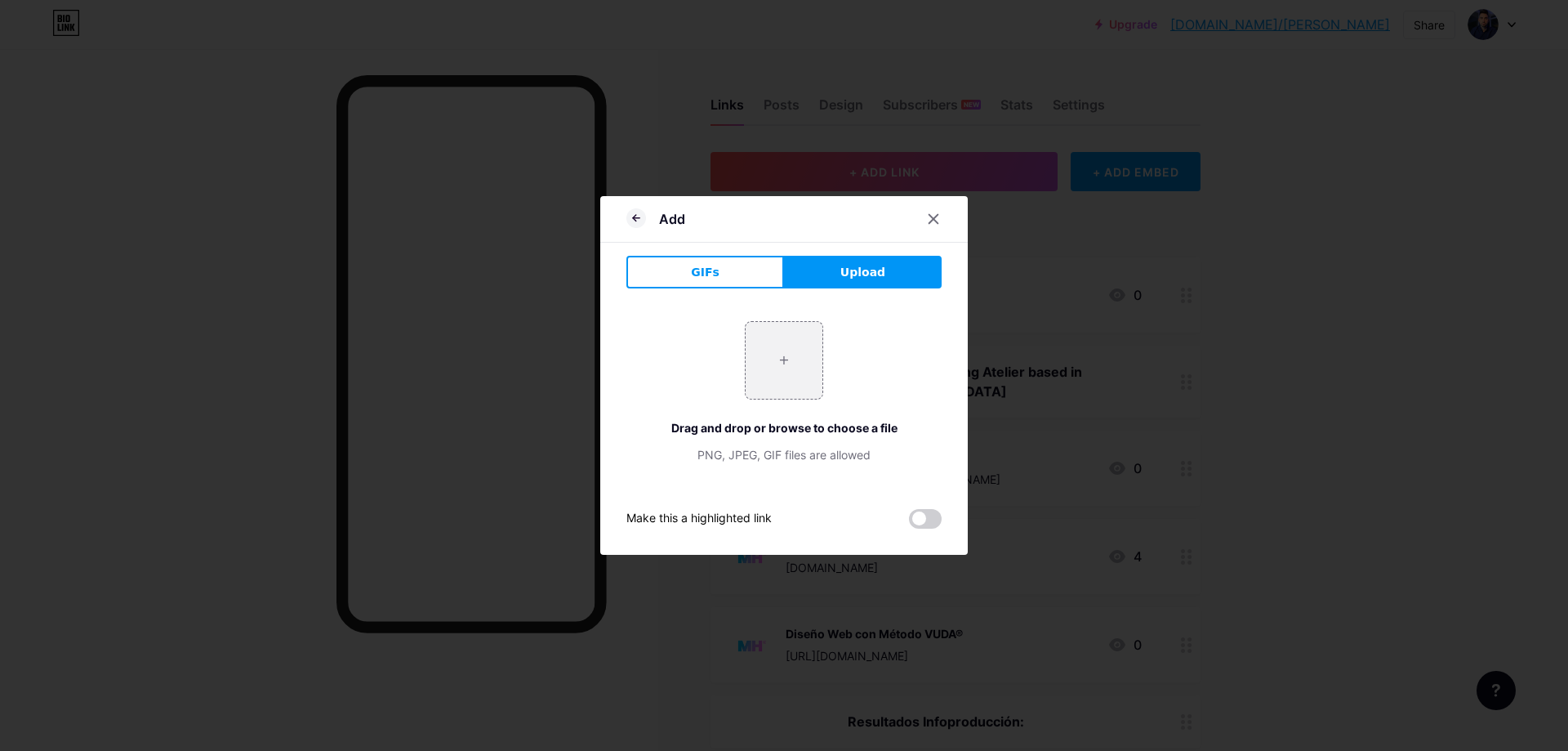
click at [820, 338] on div "+ Drag and drop or browse to choose a file PNG, JPEG, GIF files are allowed" at bounding box center [783, 392] width 315 height 142
click at [785, 334] on input "file" at bounding box center [783, 359] width 77 height 77
type input "C:\fakepath\Mesa de trabajo 3.png"
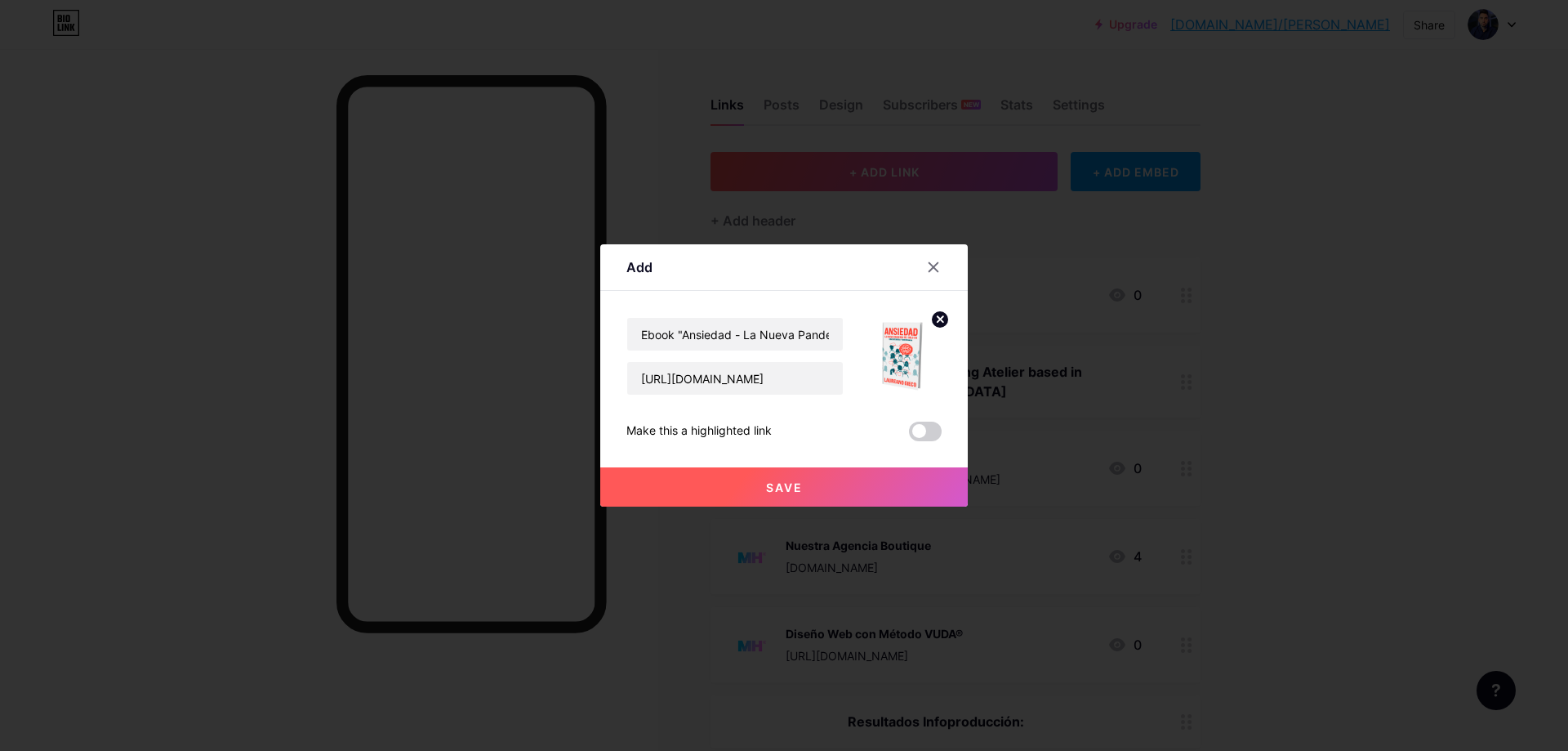
click at [869, 493] on button "Save" at bounding box center [784, 486] width 368 height 39
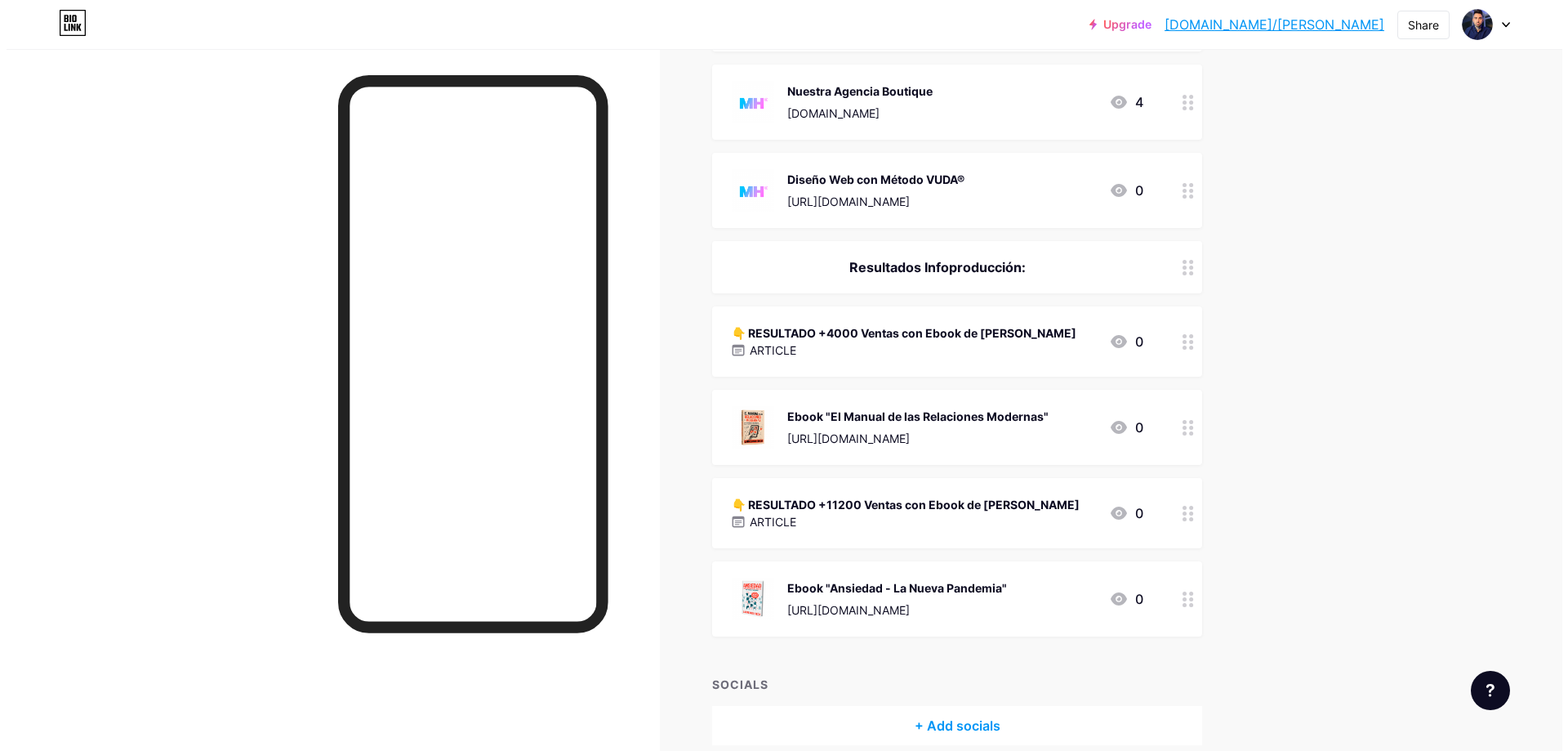
scroll to position [510, 0]
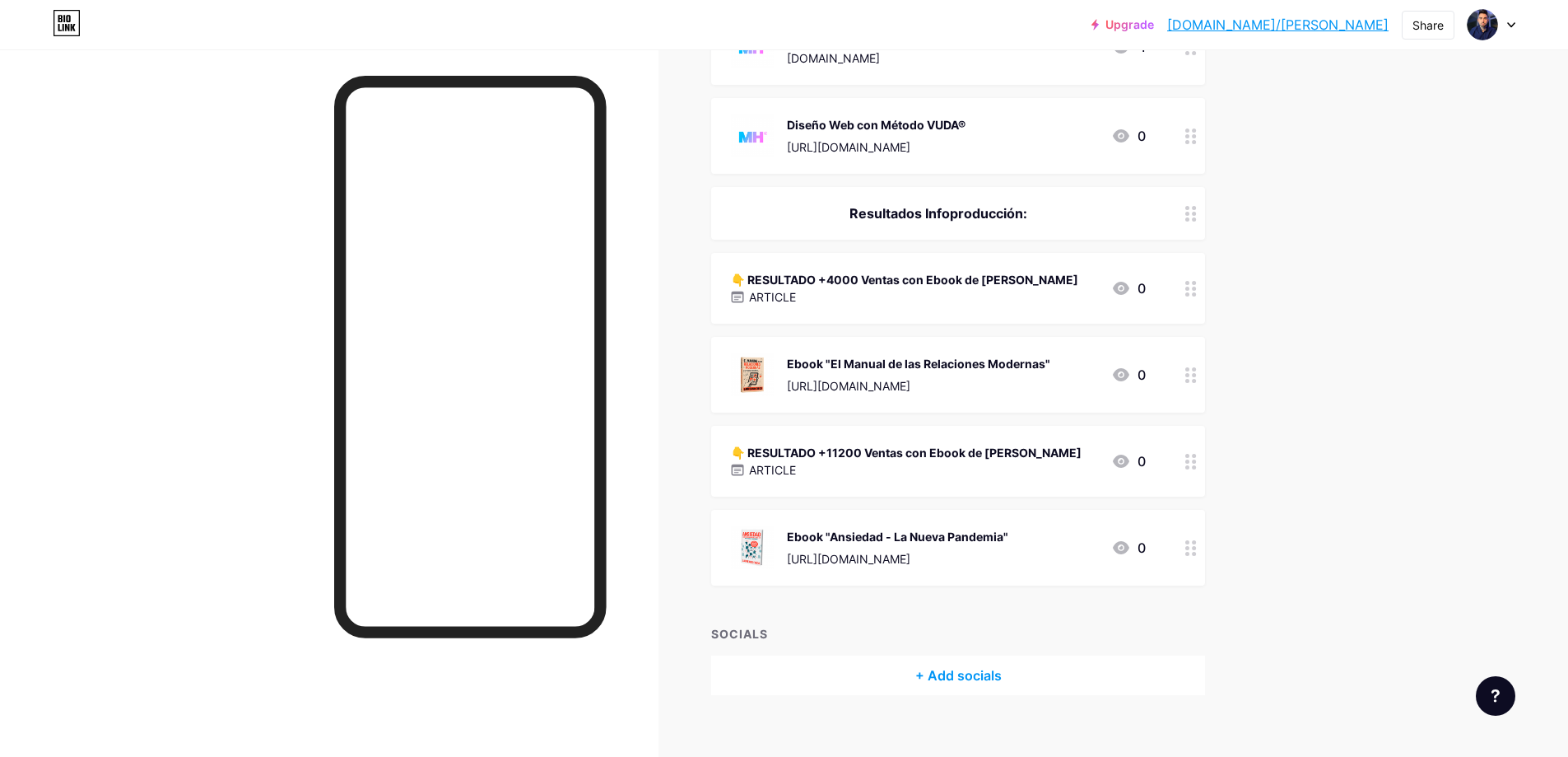
click at [1062, 655] on div "+ Add socials" at bounding box center [958, 674] width 494 height 39
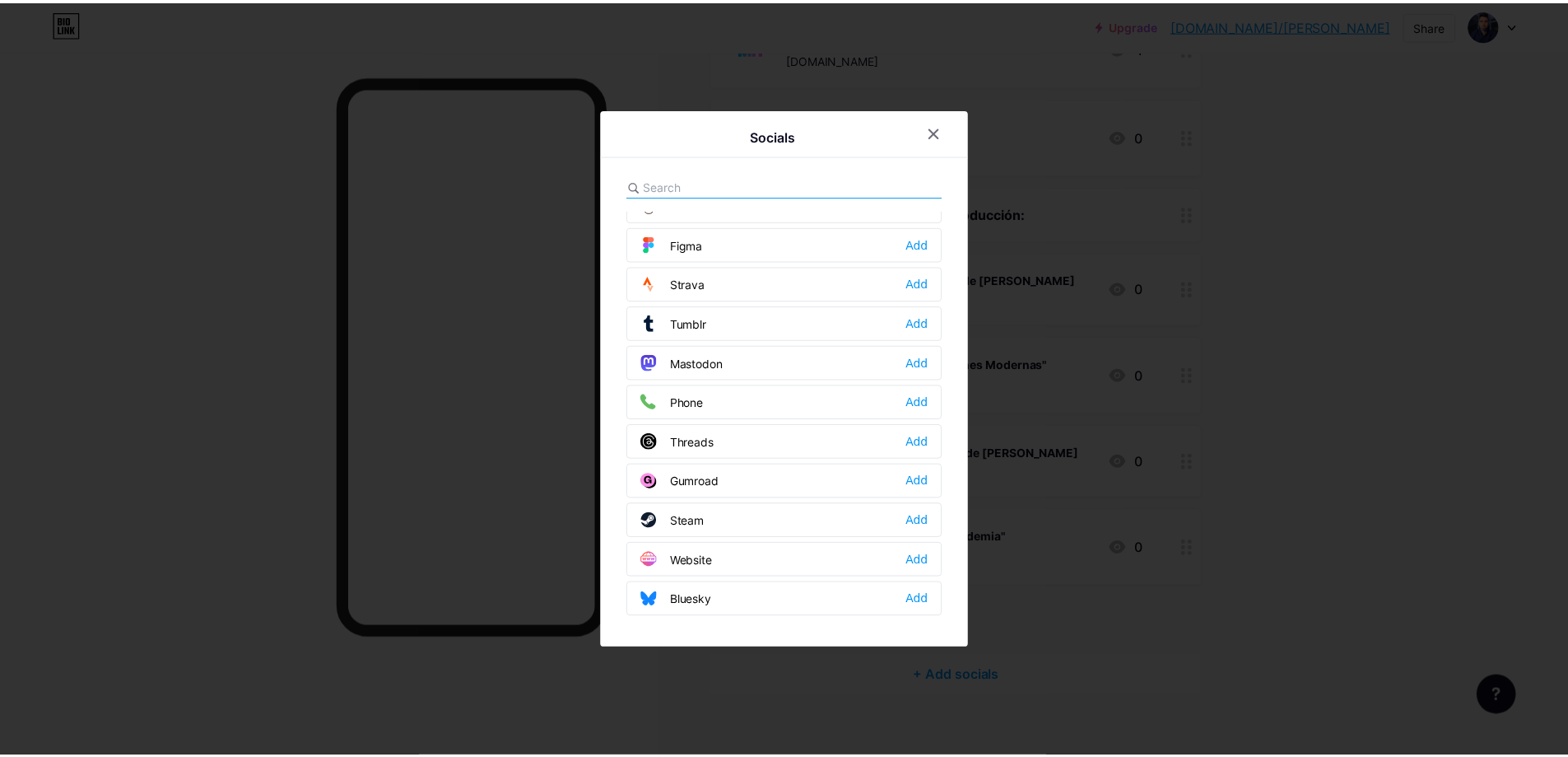
scroll to position [1348, 0]
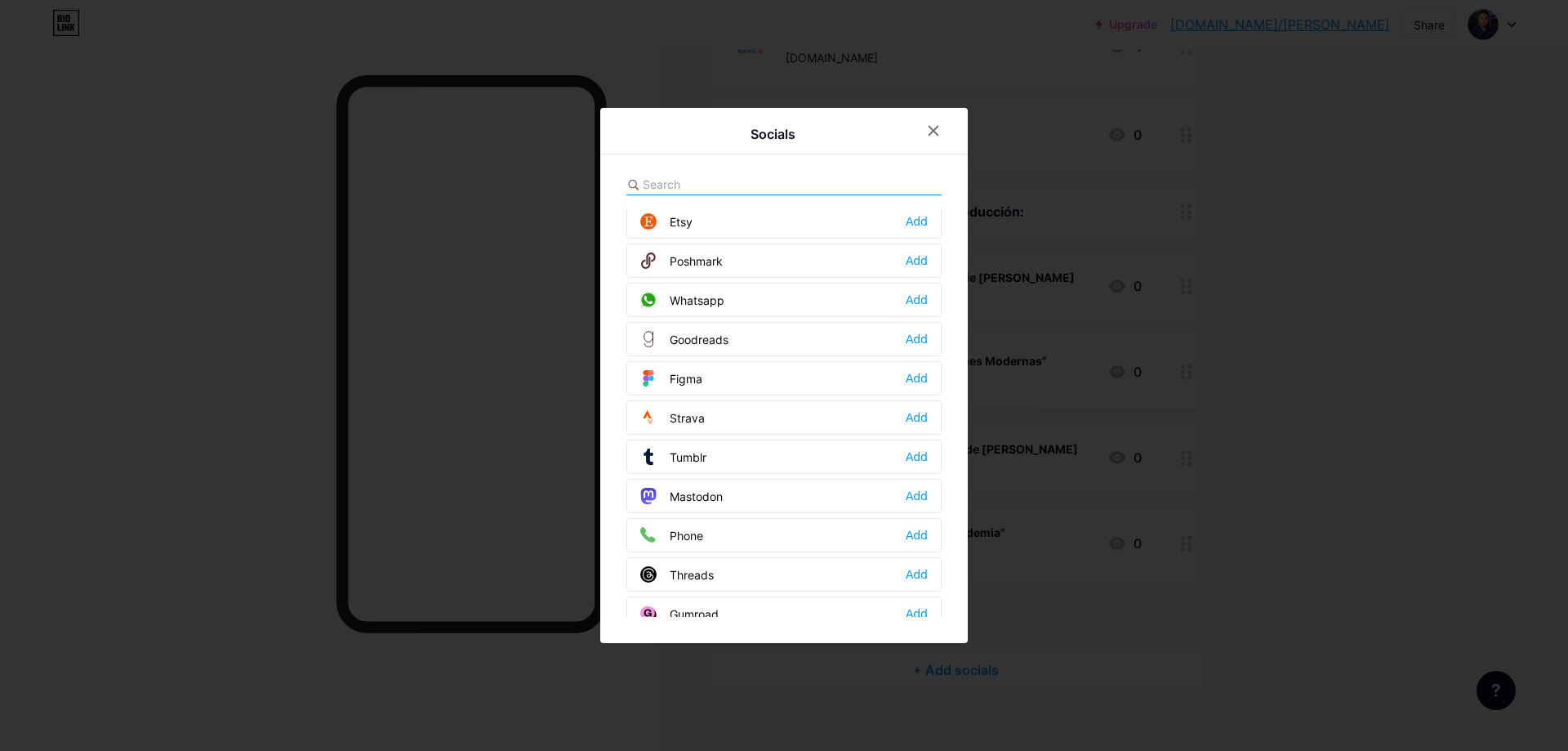
click at [753, 295] on div "Whatsapp Add" at bounding box center [783, 300] width 315 height 34
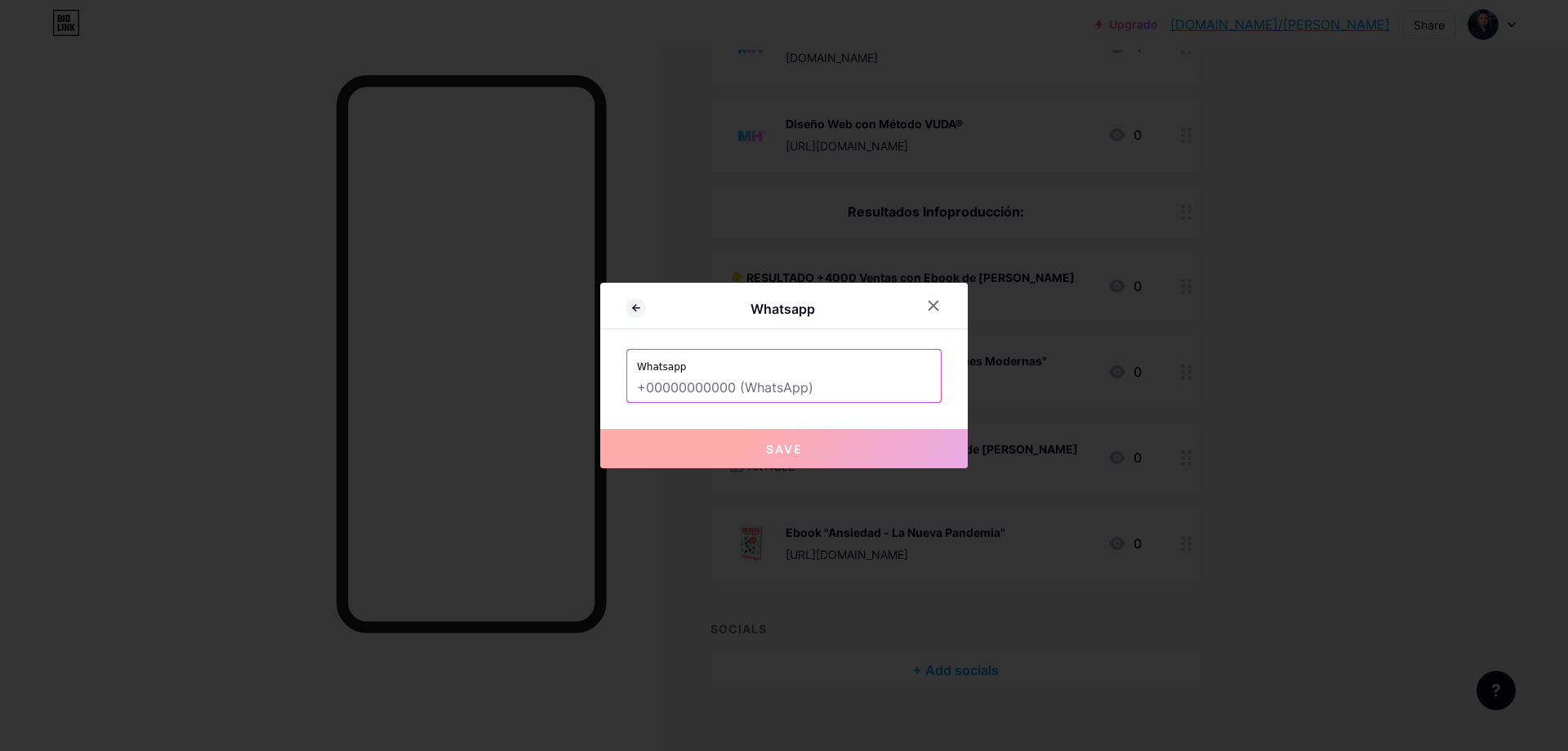
click at [745, 380] on input "text" at bounding box center [784, 388] width 294 height 27
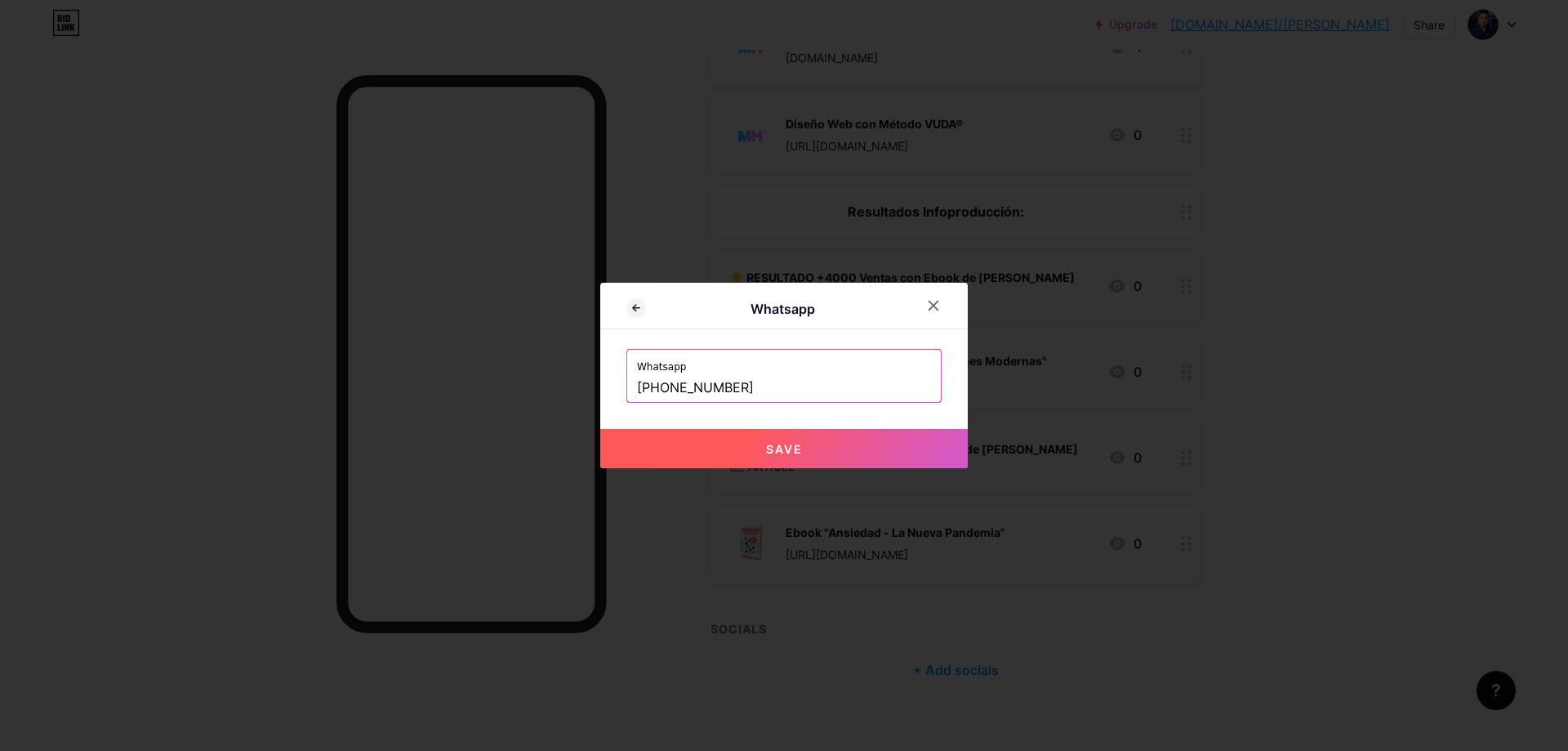
click at [793, 446] on span "Save" at bounding box center [784, 448] width 37 height 14
type input "[URL][DOMAIN_NAME][PHONE_NUMBER]"
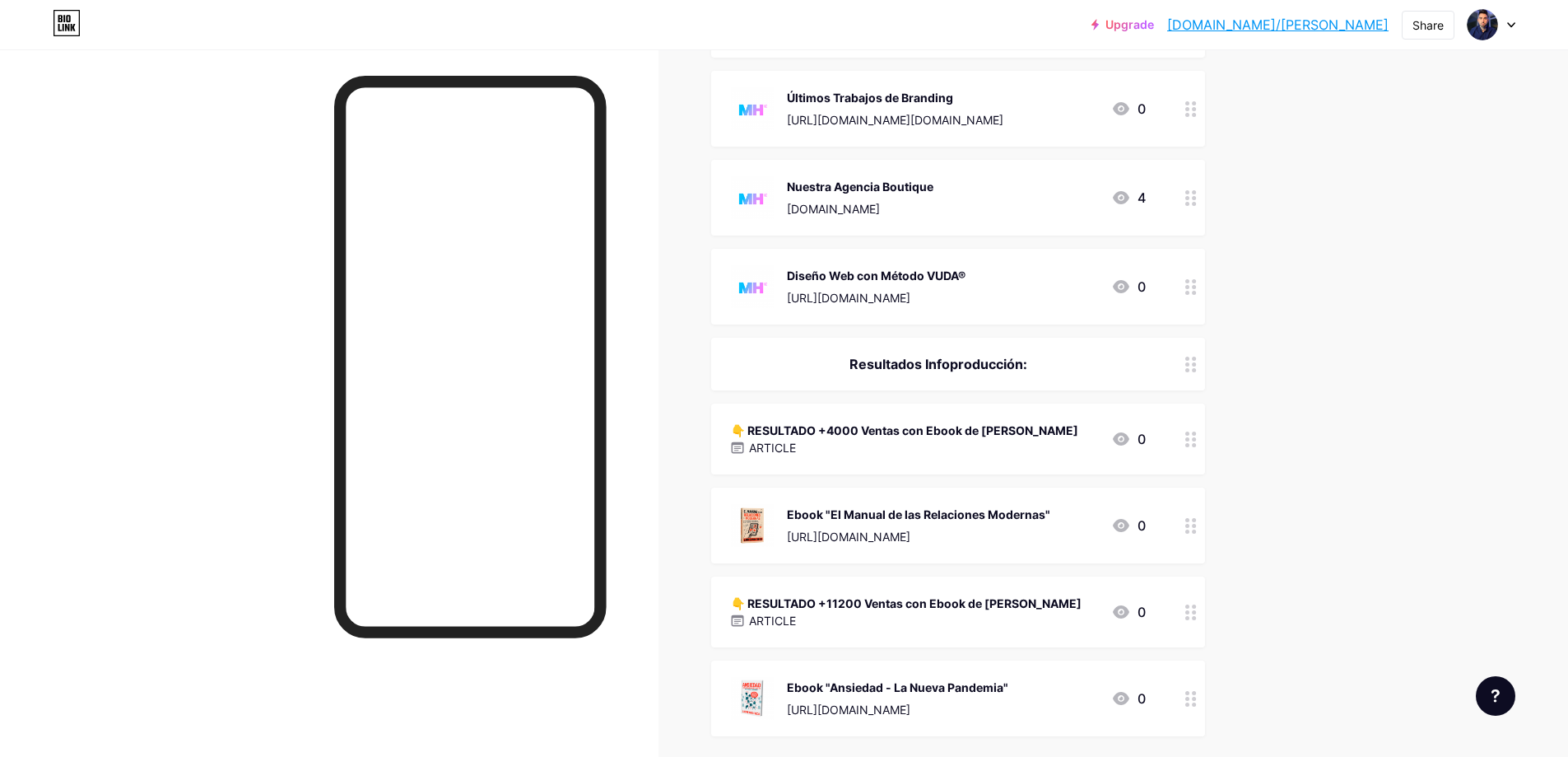
scroll to position [0, 0]
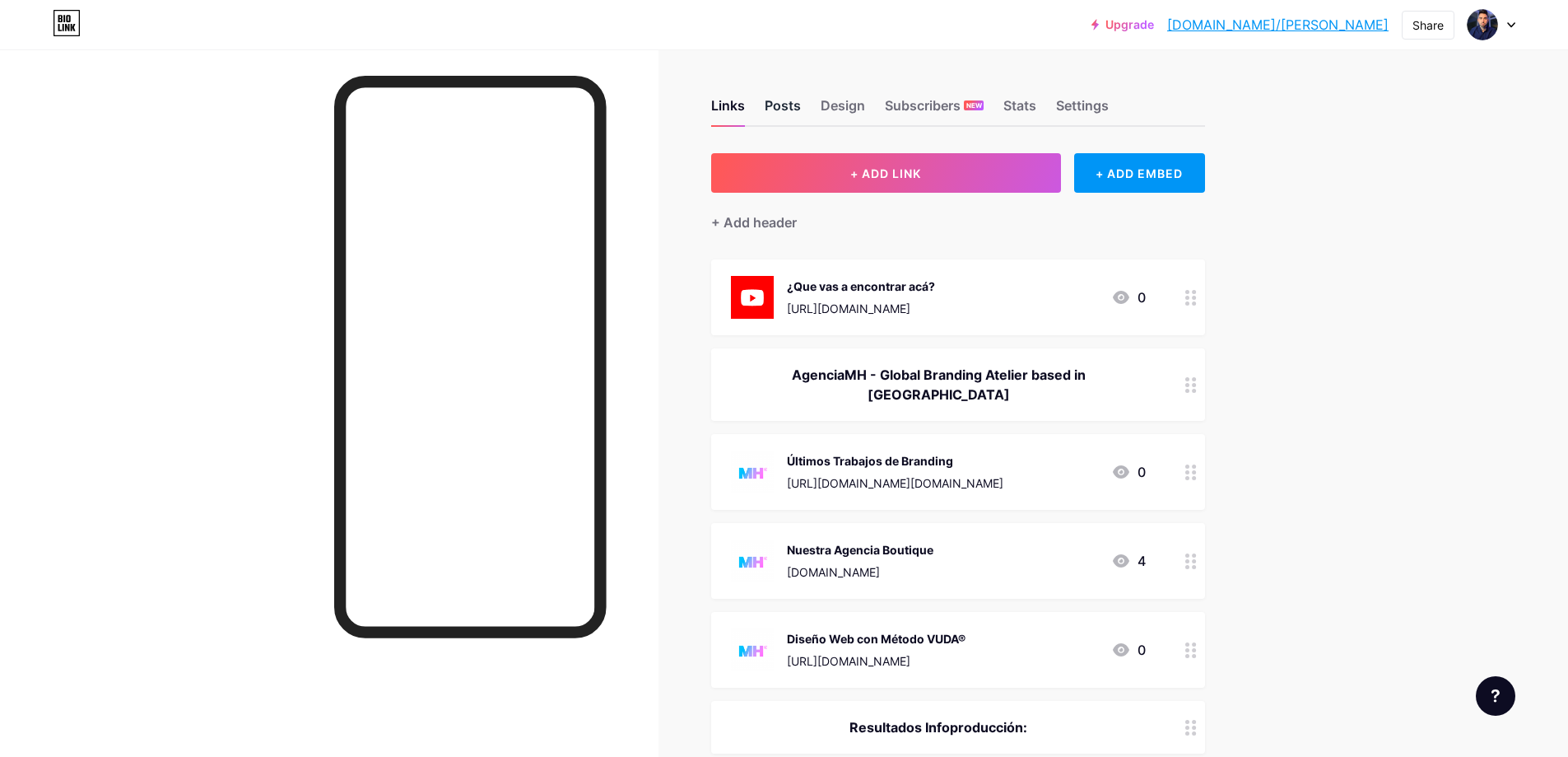
click at [790, 108] on div "Posts" at bounding box center [783, 110] width 36 height 30
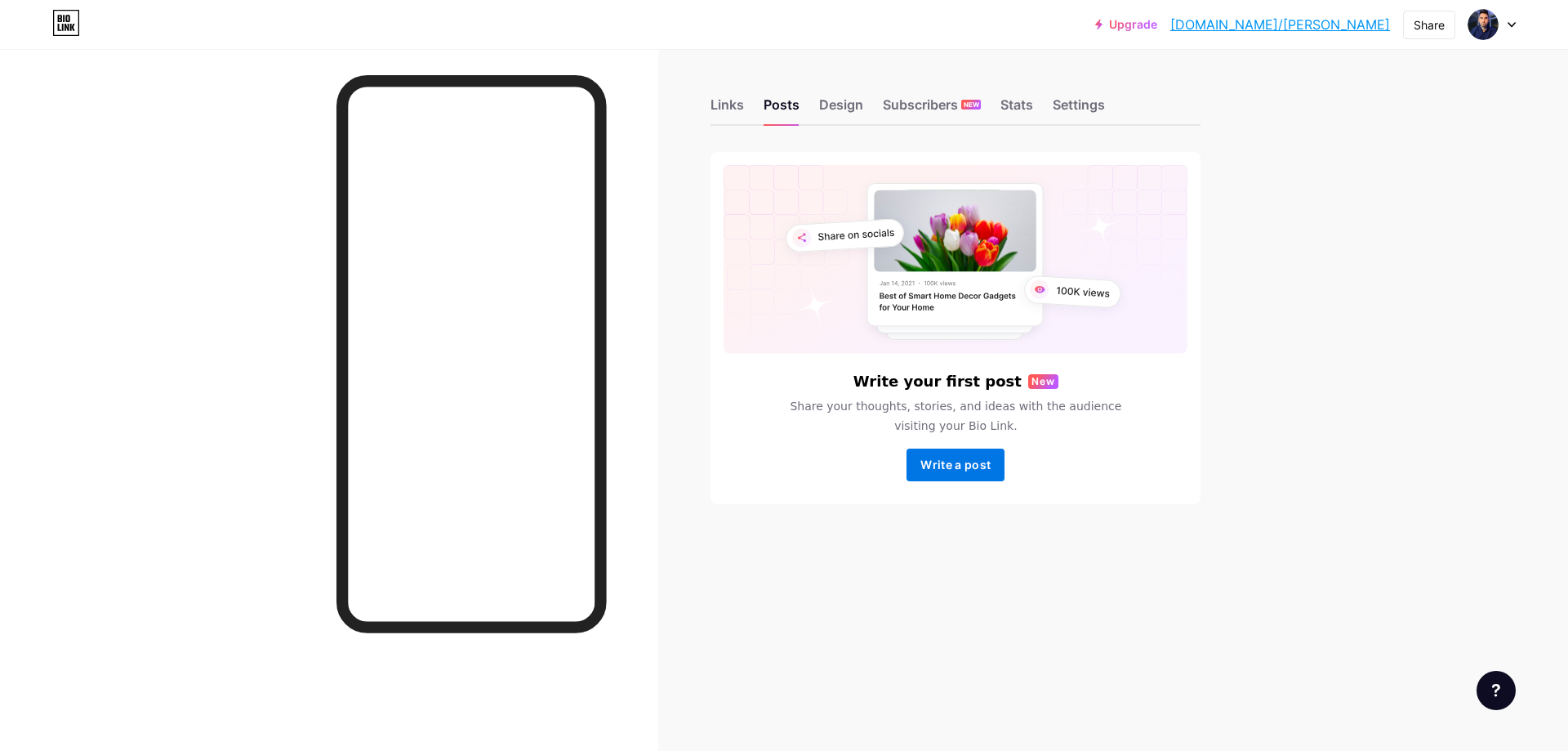
click at [996, 471] on button "Write a post" at bounding box center [956, 464] width 98 height 33
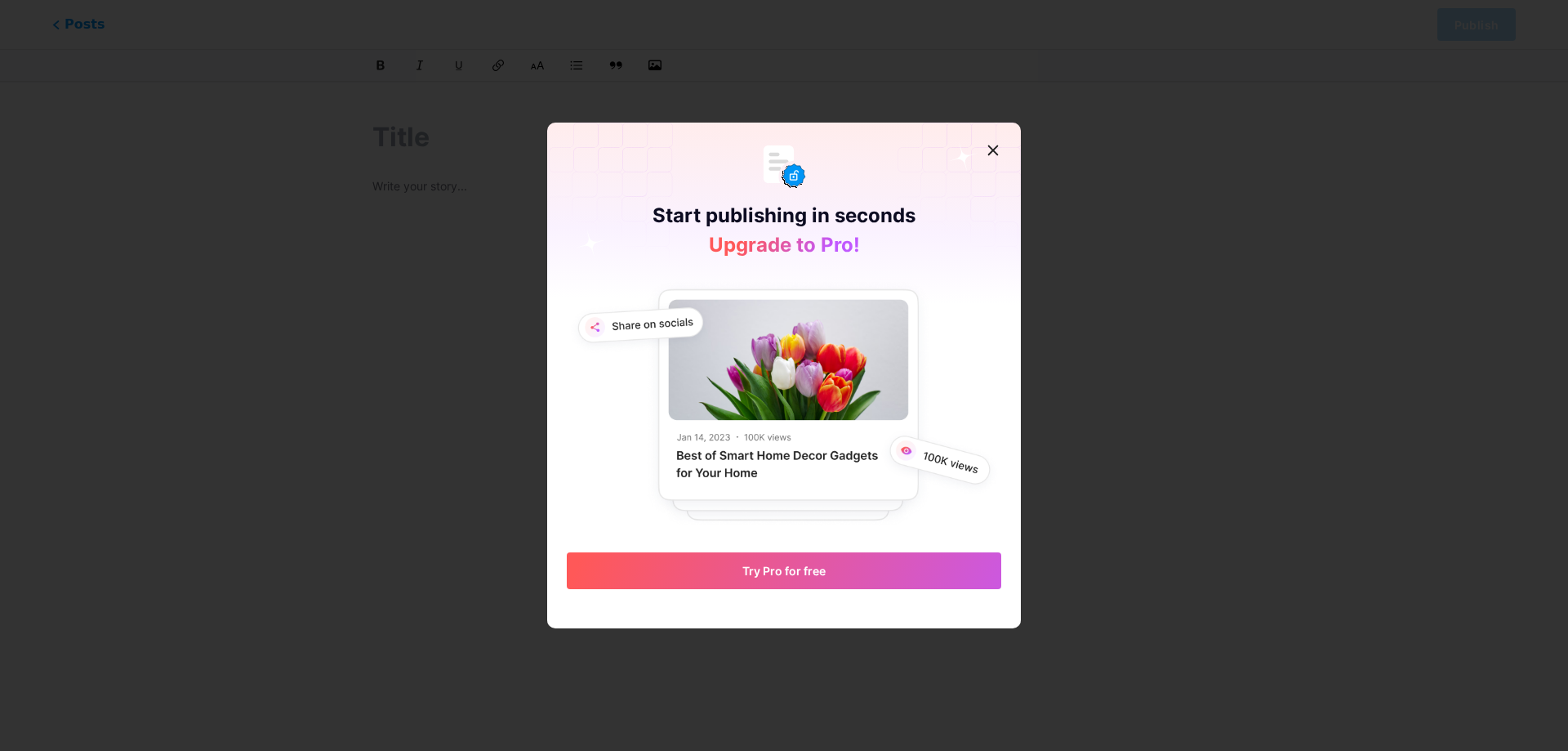
drag, startPoint x: 821, startPoint y: 580, endPoint x: 1136, endPoint y: 581, distance: 315.0
click at [1136, 584] on div "Start publishing in seconds Upgrade to Pro! Try Pro for free" at bounding box center [784, 376] width 1568 height 751
click at [986, 155] on icon at bounding box center [993, 150] width 13 height 13
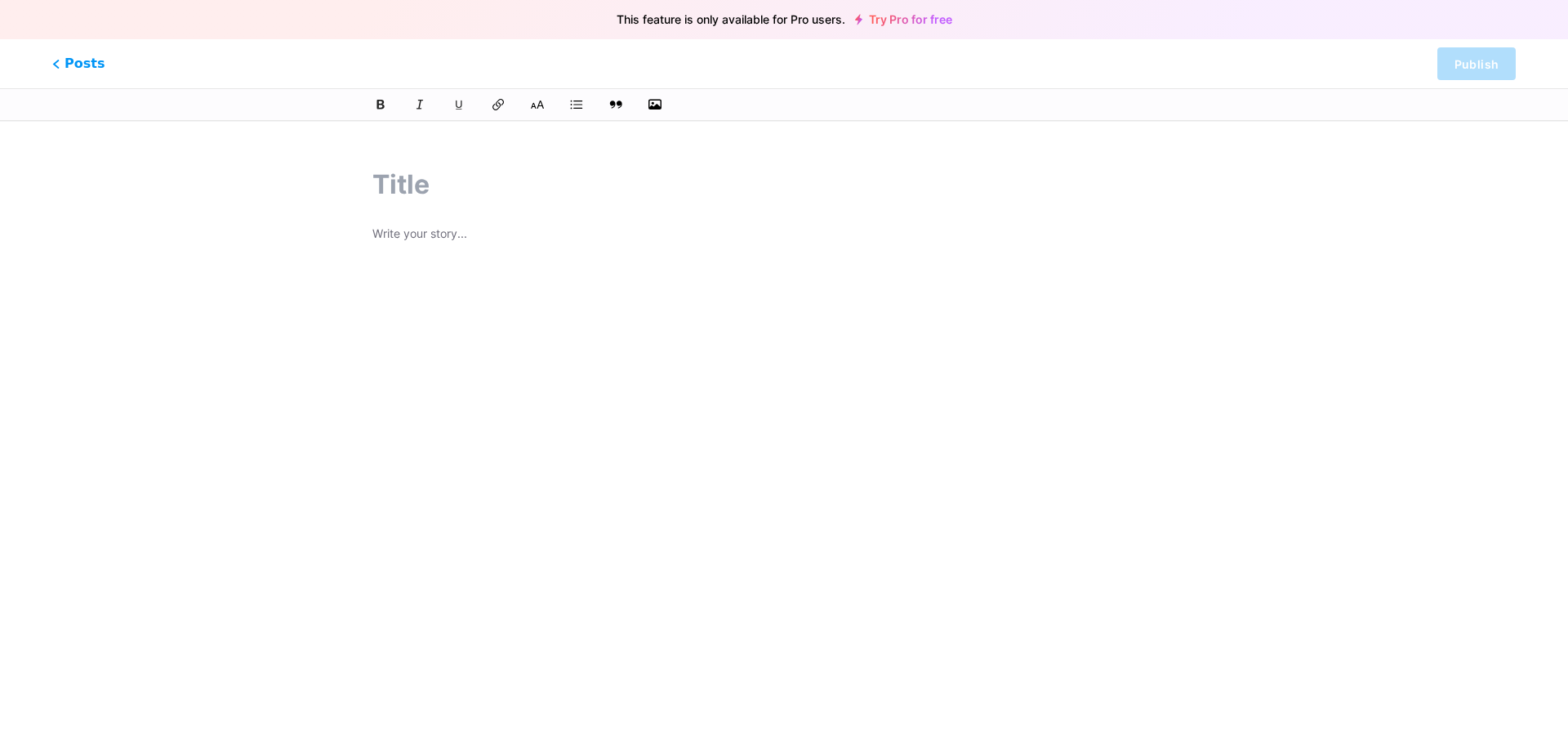
click at [523, 153] on div at bounding box center [784, 402] width 869 height 513
click at [115, 80] on div "Posts Publish" at bounding box center [784, 63] width 1568 height 49
click at [70, 63] on span "Posts" at bounding box center [78, 63] width 58 height 21
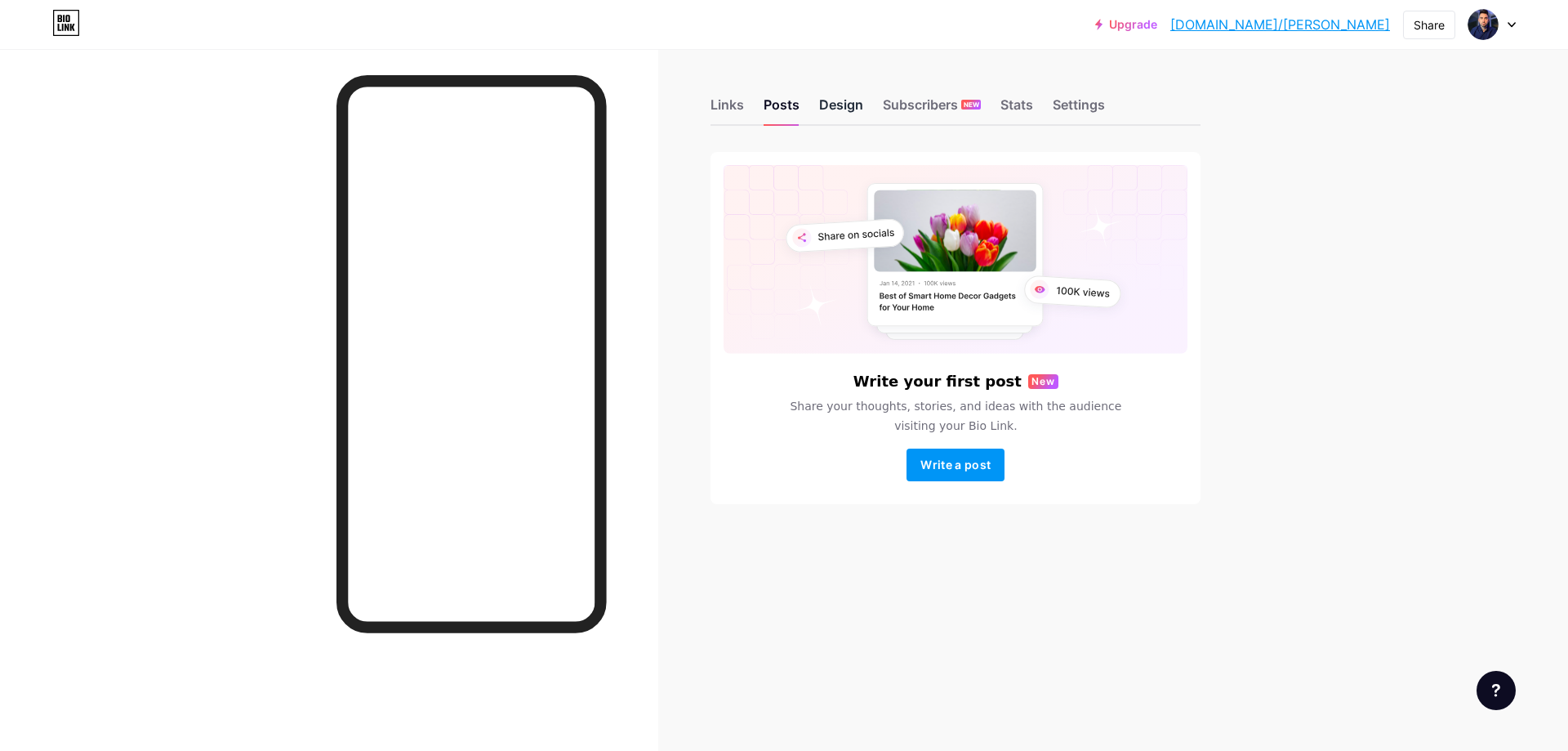
click at [835, 116] on div "Design" at bounding box center [841, 109] width 44 height 29
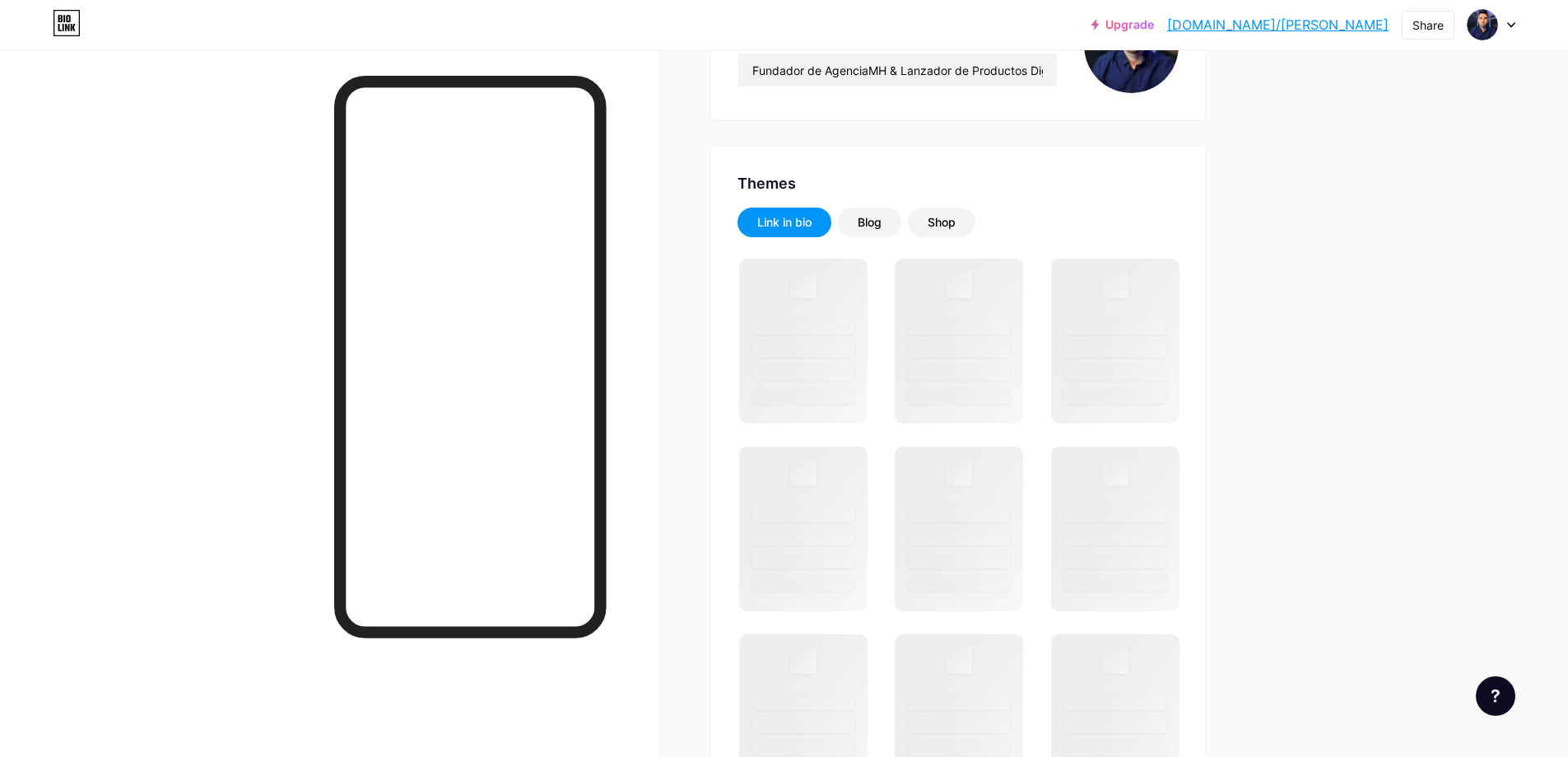
scroll to position [275, 0]
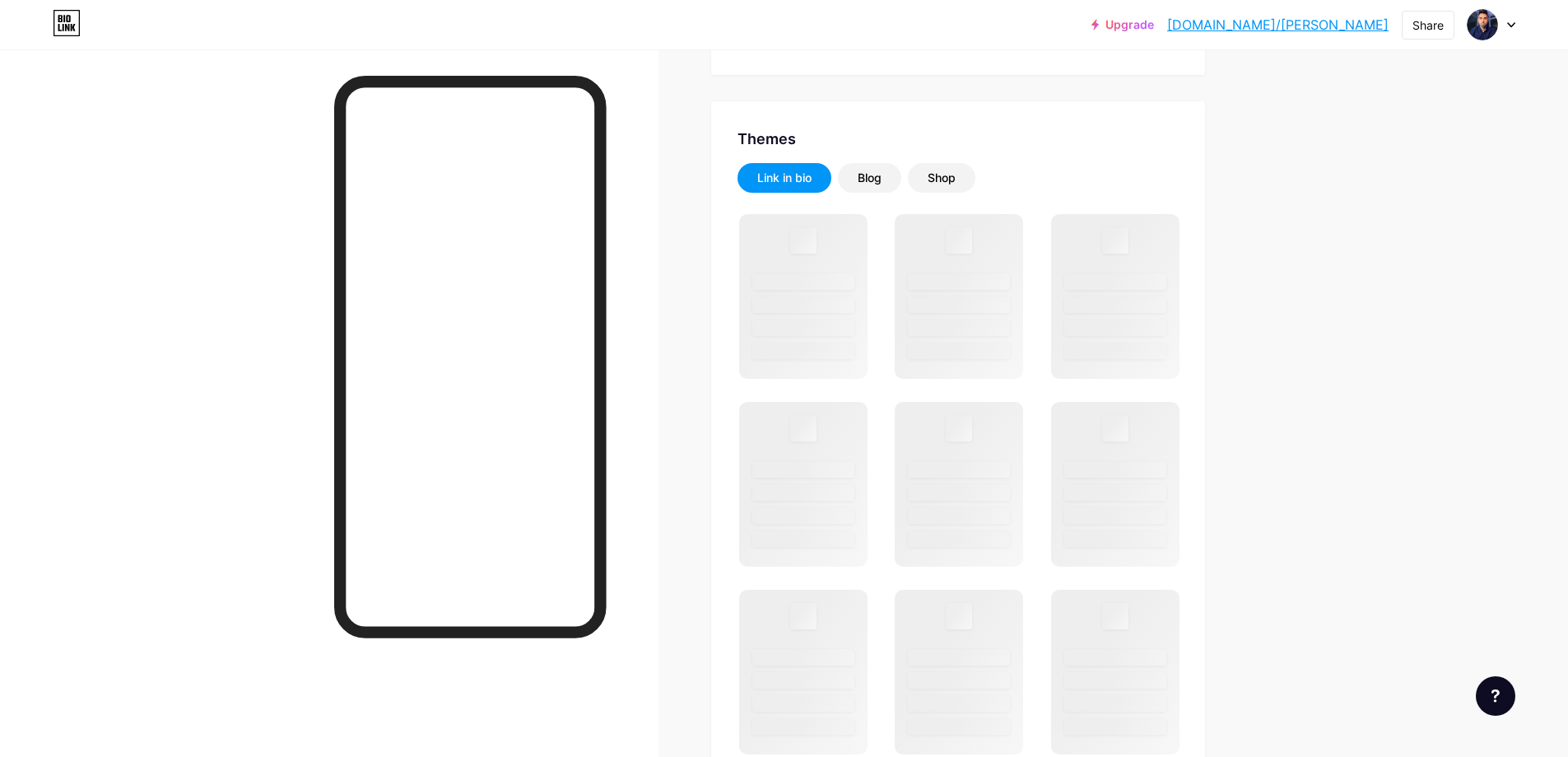
click at [885, 196] on div "Link in bio Blog Shop Changes saved" at bounding box center [958, 647] width 441 height 969
click at [886, 189] on div "Blog" at bounding box center [869, 177] width 63 height 30
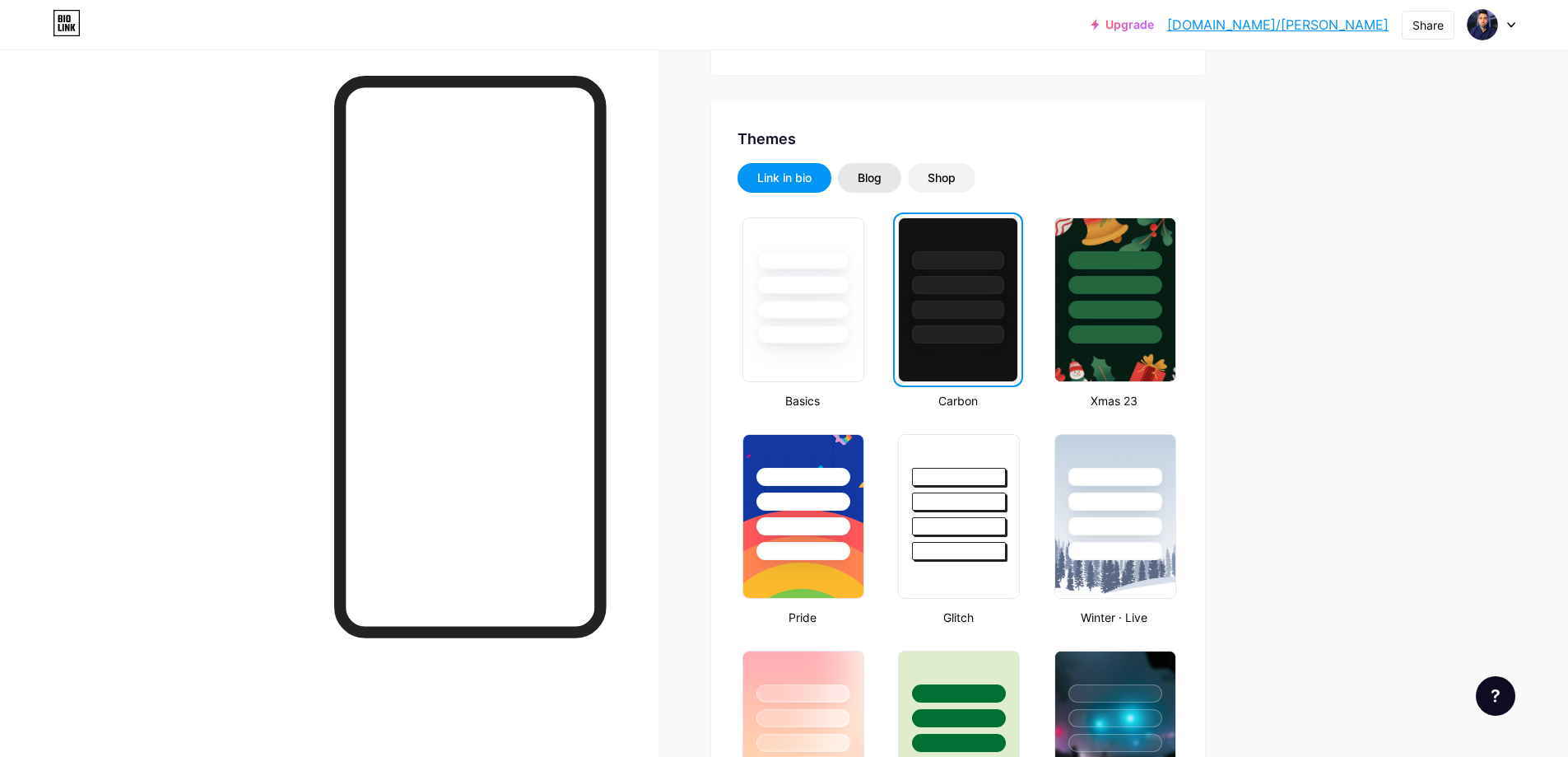
click at [870, 183] on div "Blog" at bounding box center [869, 177] width 24 height 16
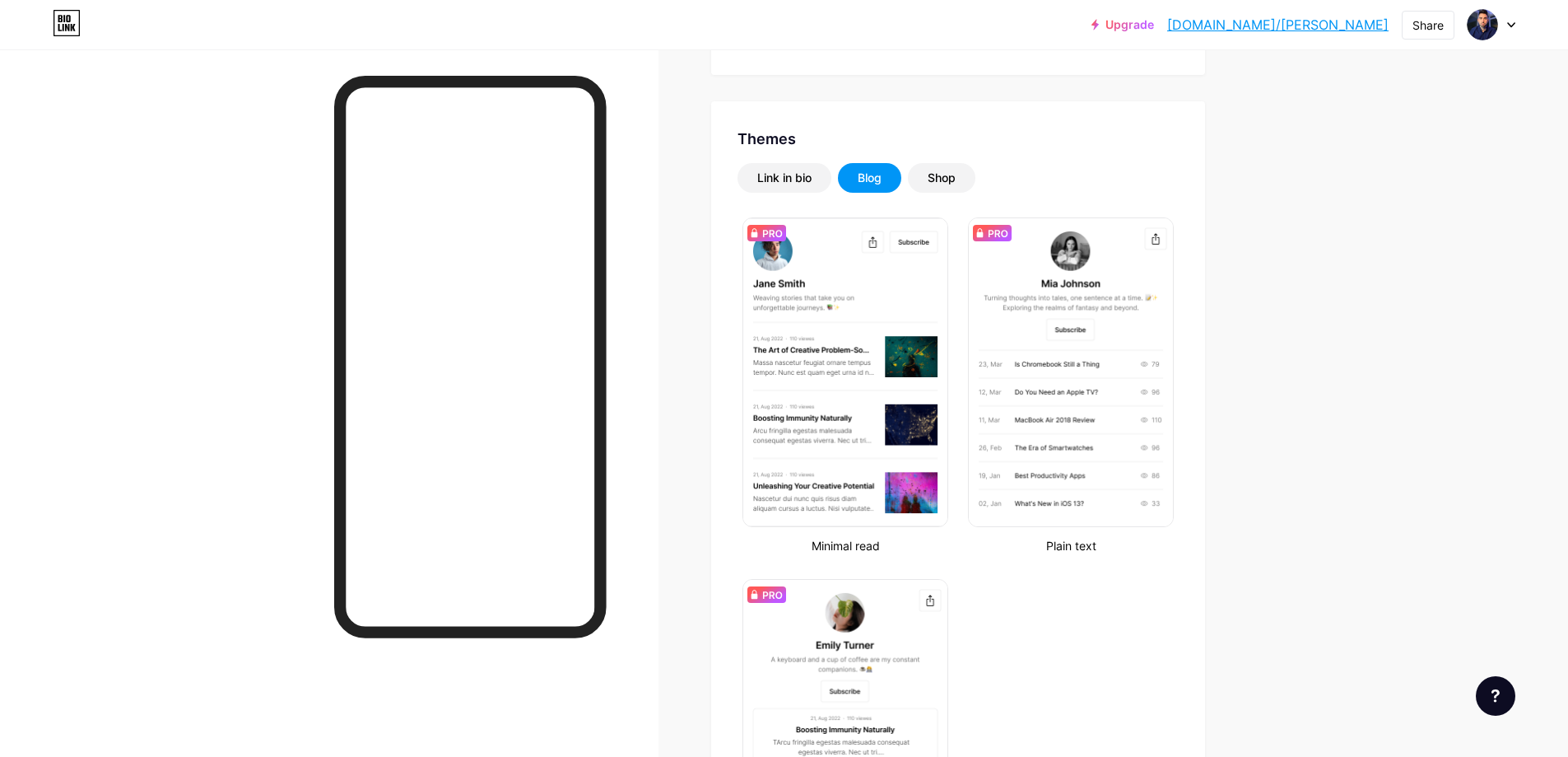
click at [792, 193] on div "Link in bio Blog Shop Minimal read Plain text Newsletter Changes saved" at bounding box center [958, 539] width 441 height 752
click at [795, 181] on div "Link in bio" at bounding box center [784, 177] width 54 height 16
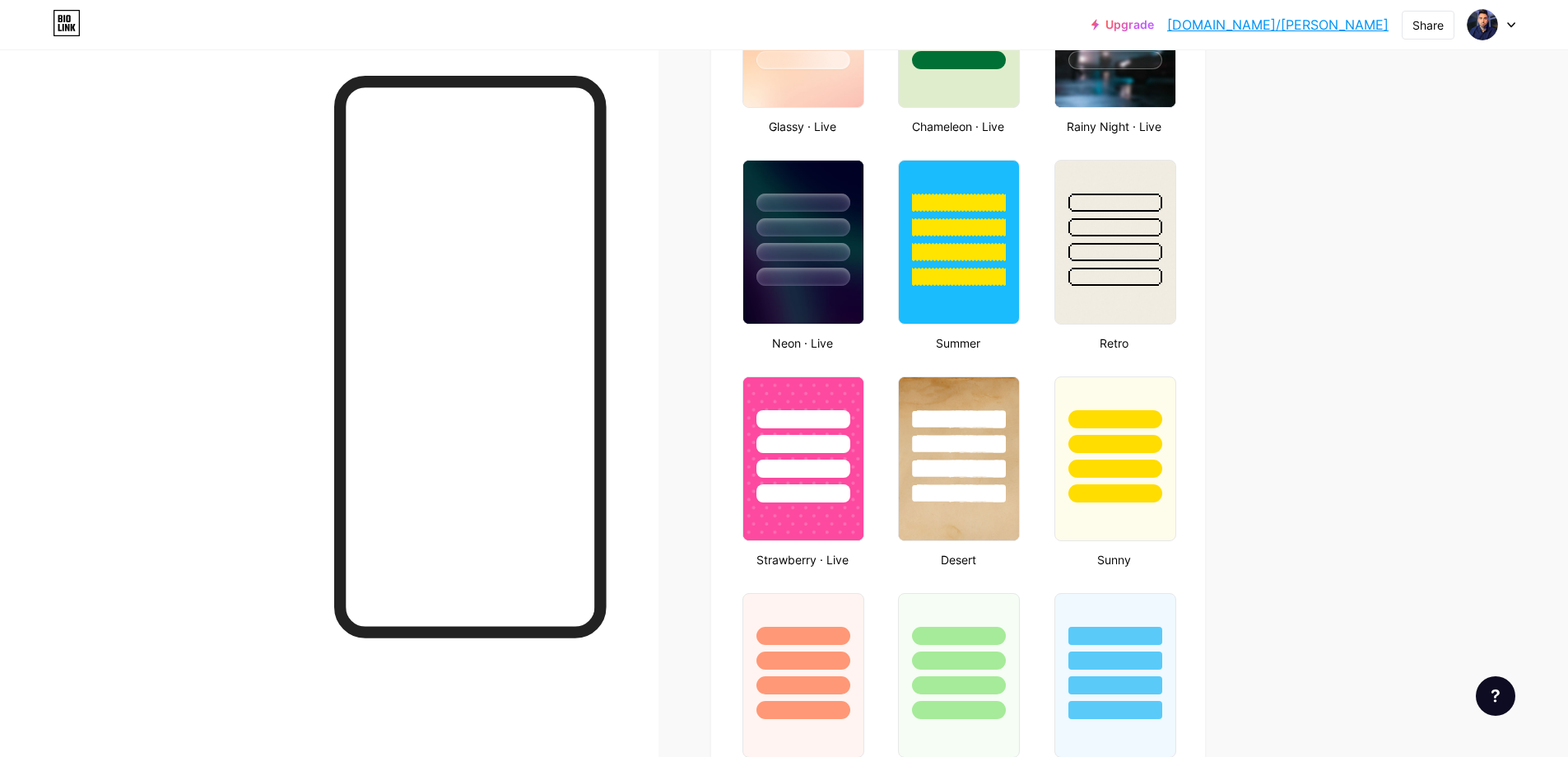
scroll to position [943, 0]
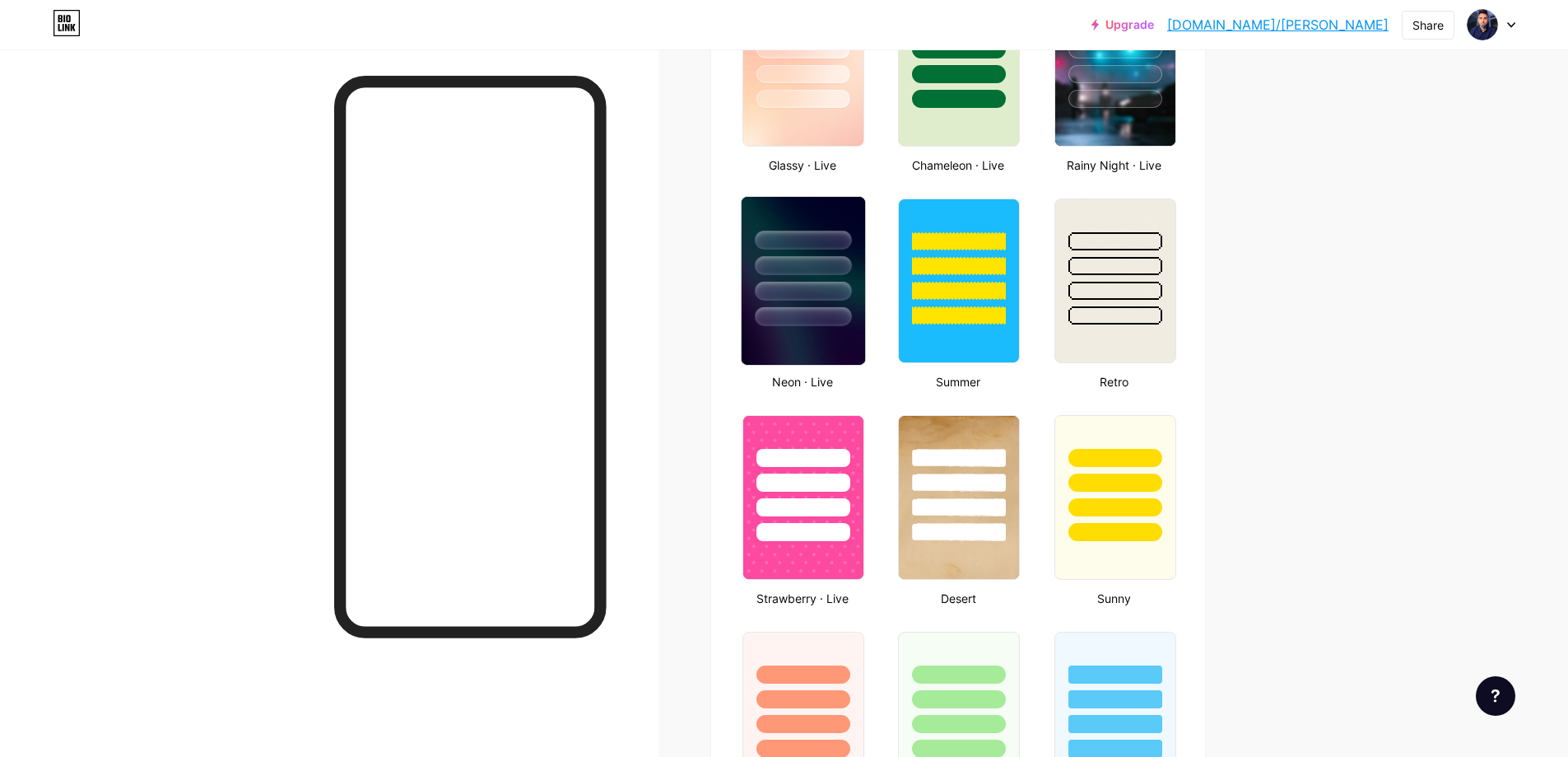
click at [838, 364] on div at bounding box center [804, 280] width 135 height 179
click at [836, 347] on img at bounding box center [804, 280] width 124 height 168
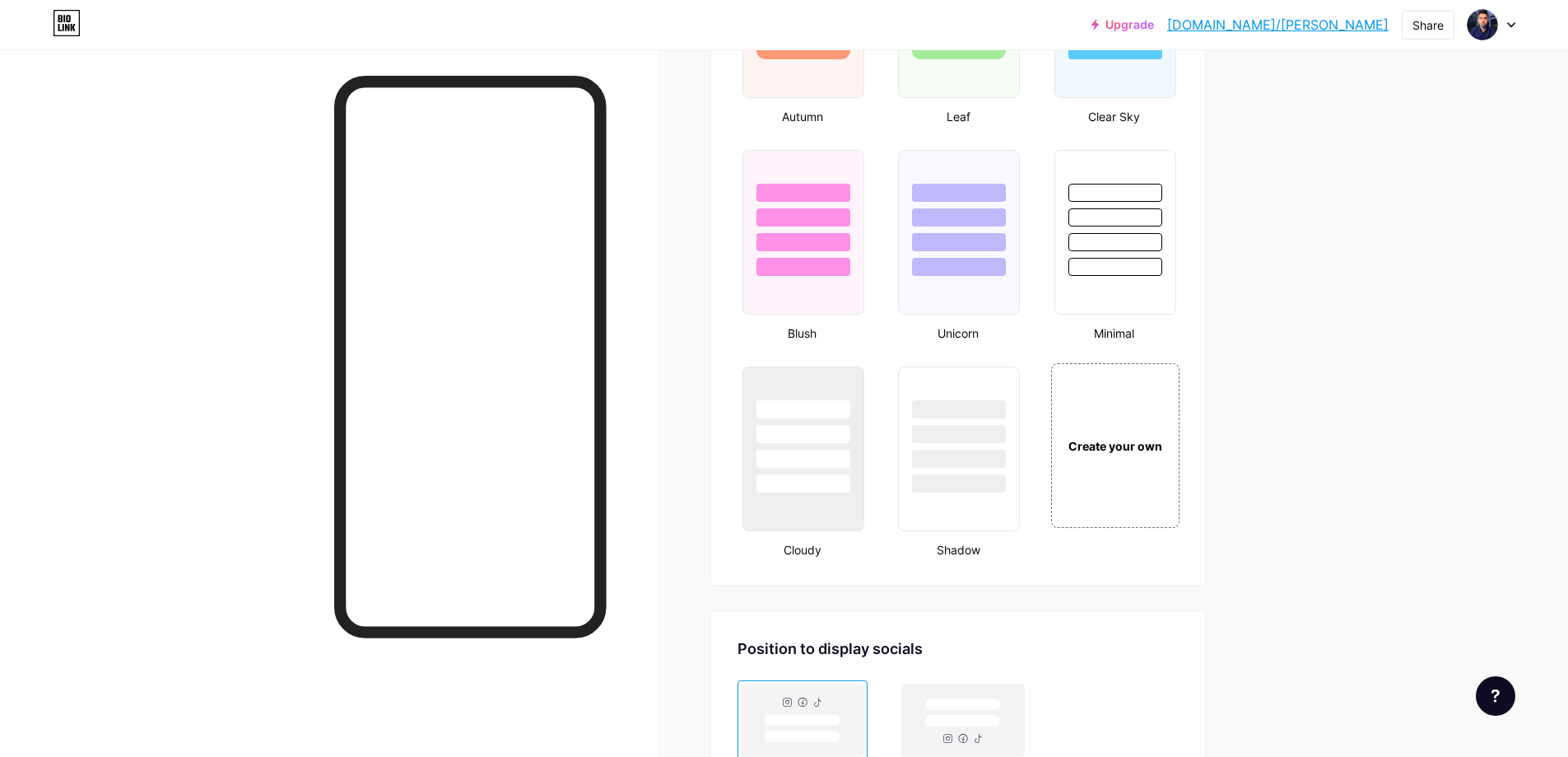
scroll to position [1766, 0]
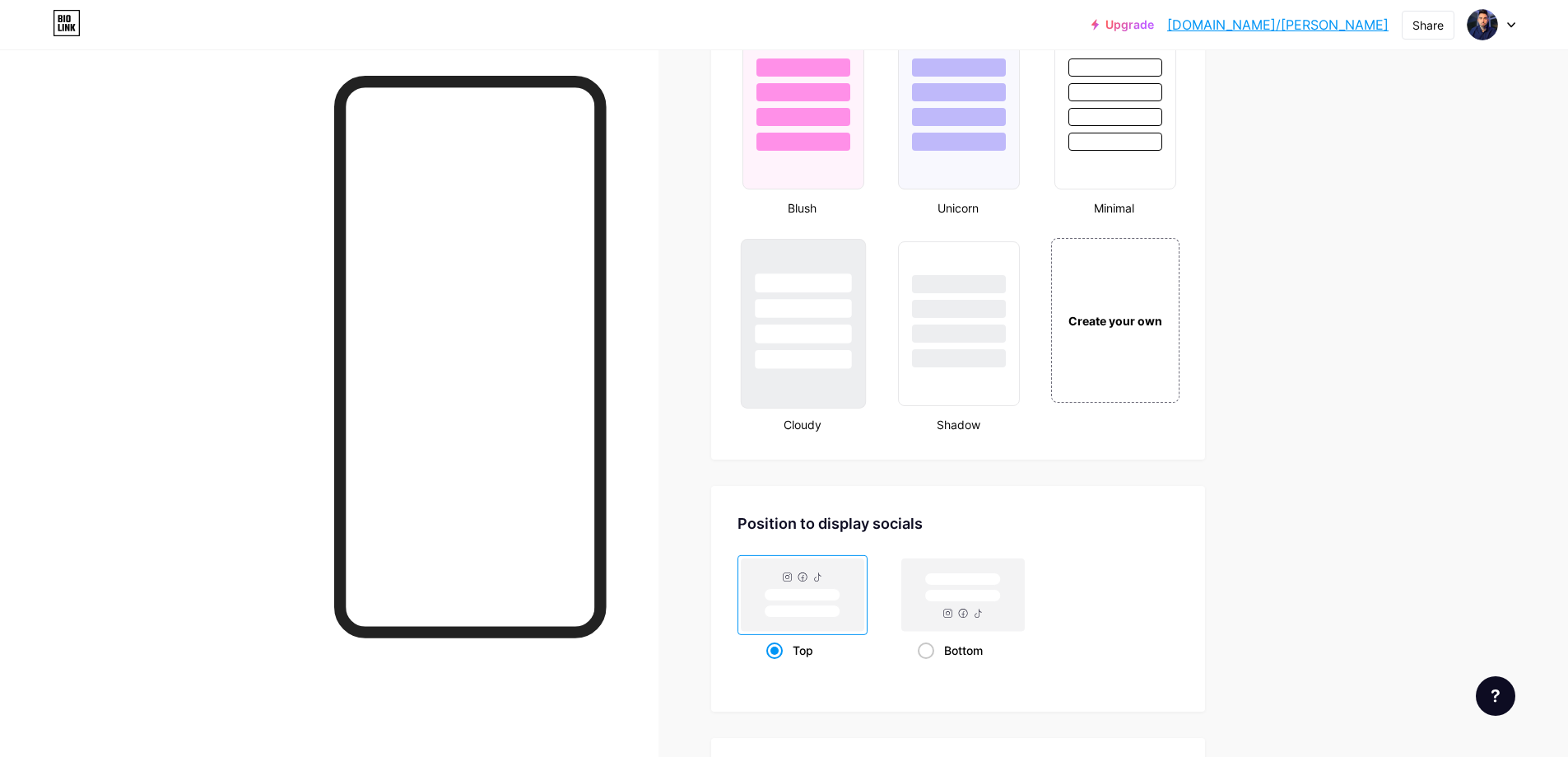
click at [828, 358] on div at bounding box center [803, 359] width 96 height 19
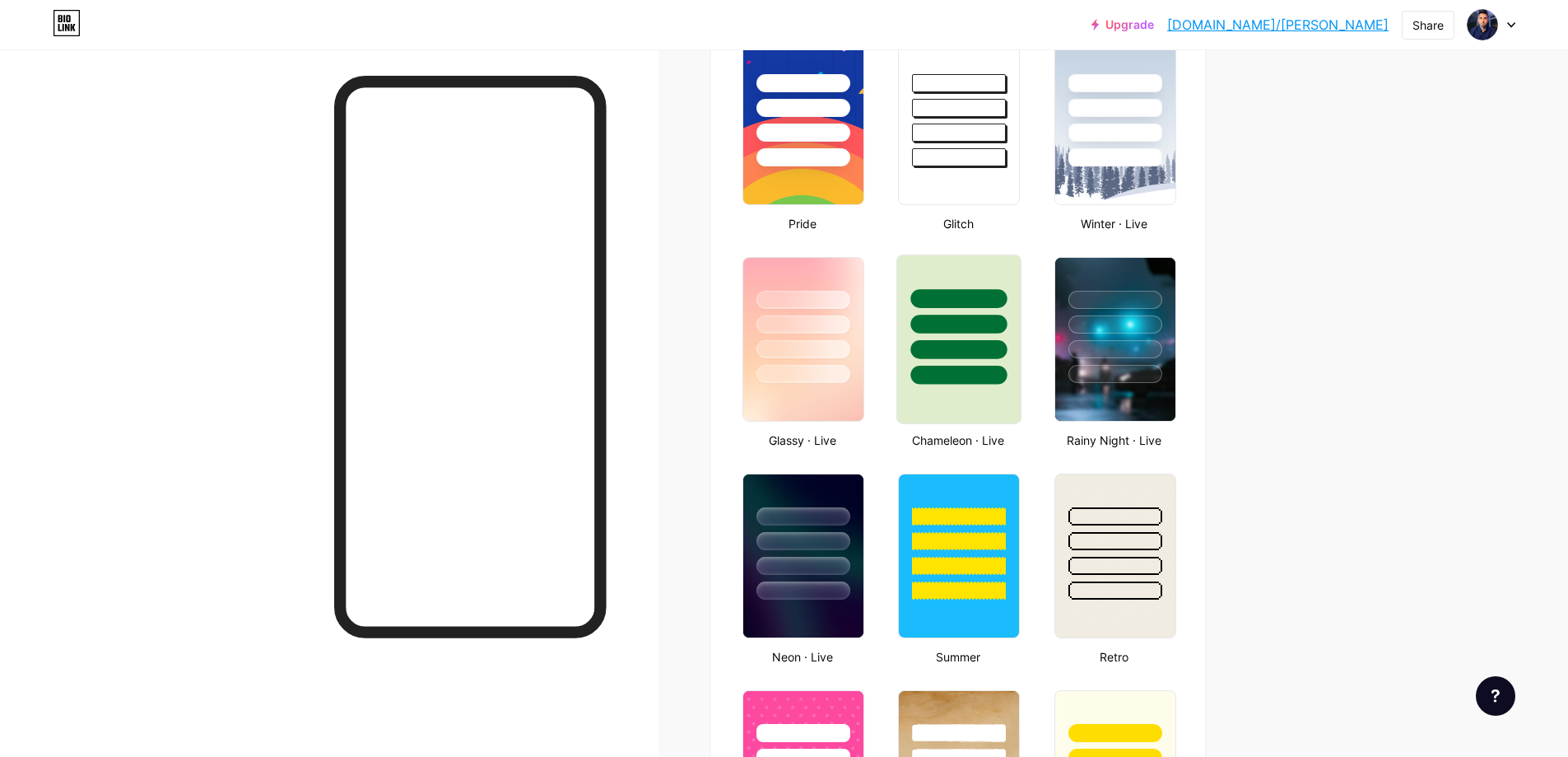
scroll to position [256, 0]
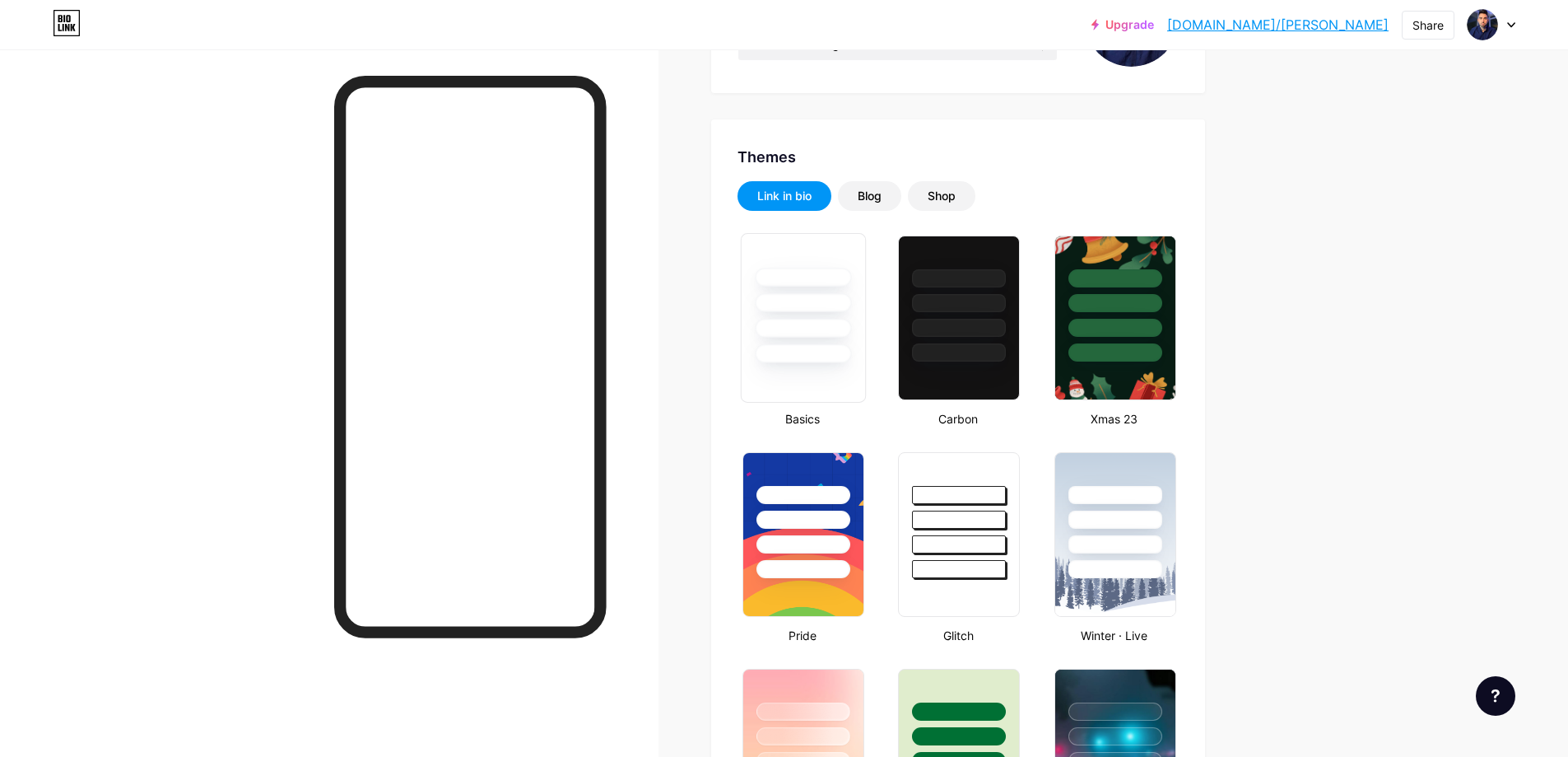
click at [804, 307] on div at bounding box center [803, 302] width 96 height 19
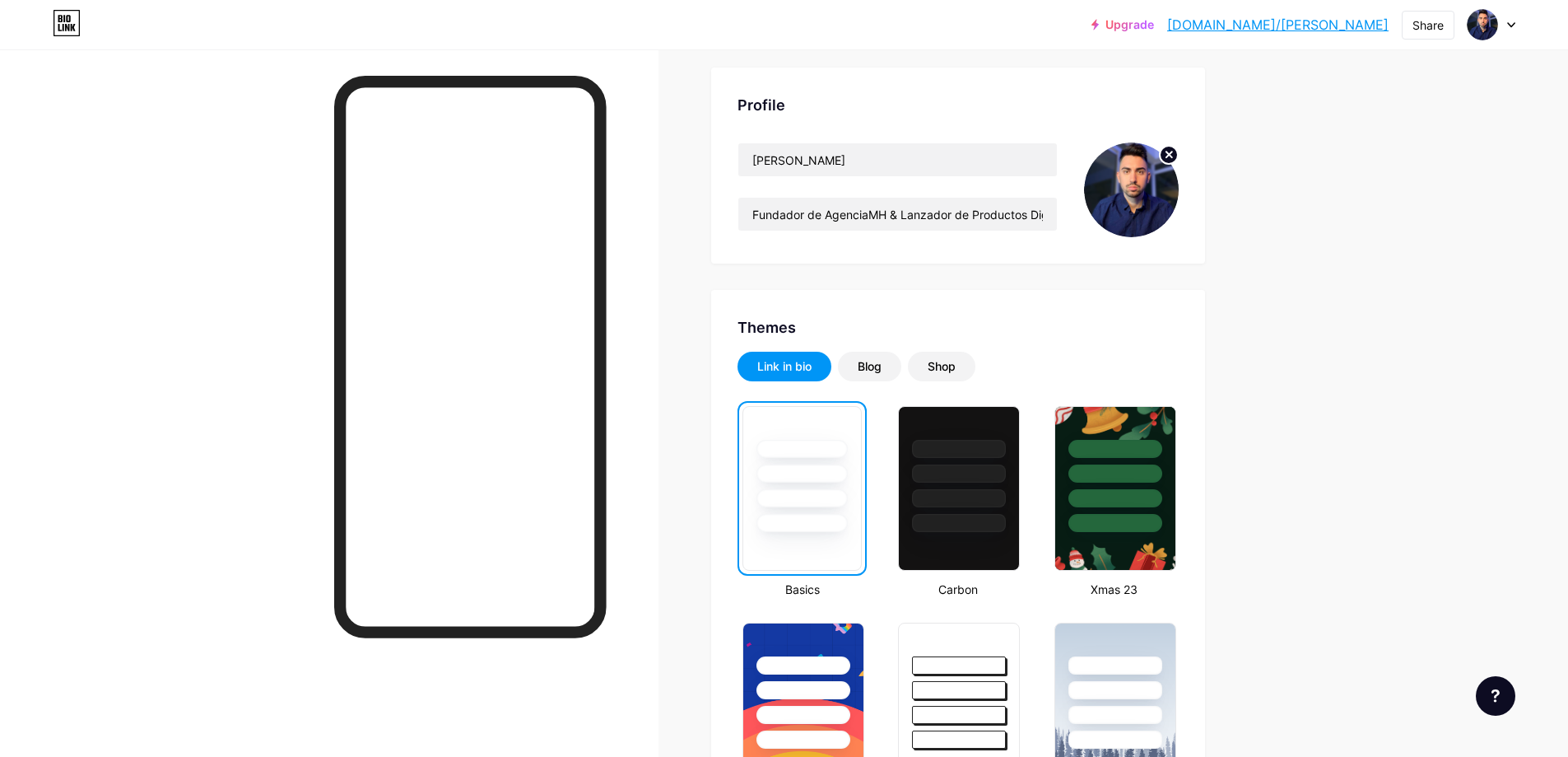
scroll to position [0, 0]
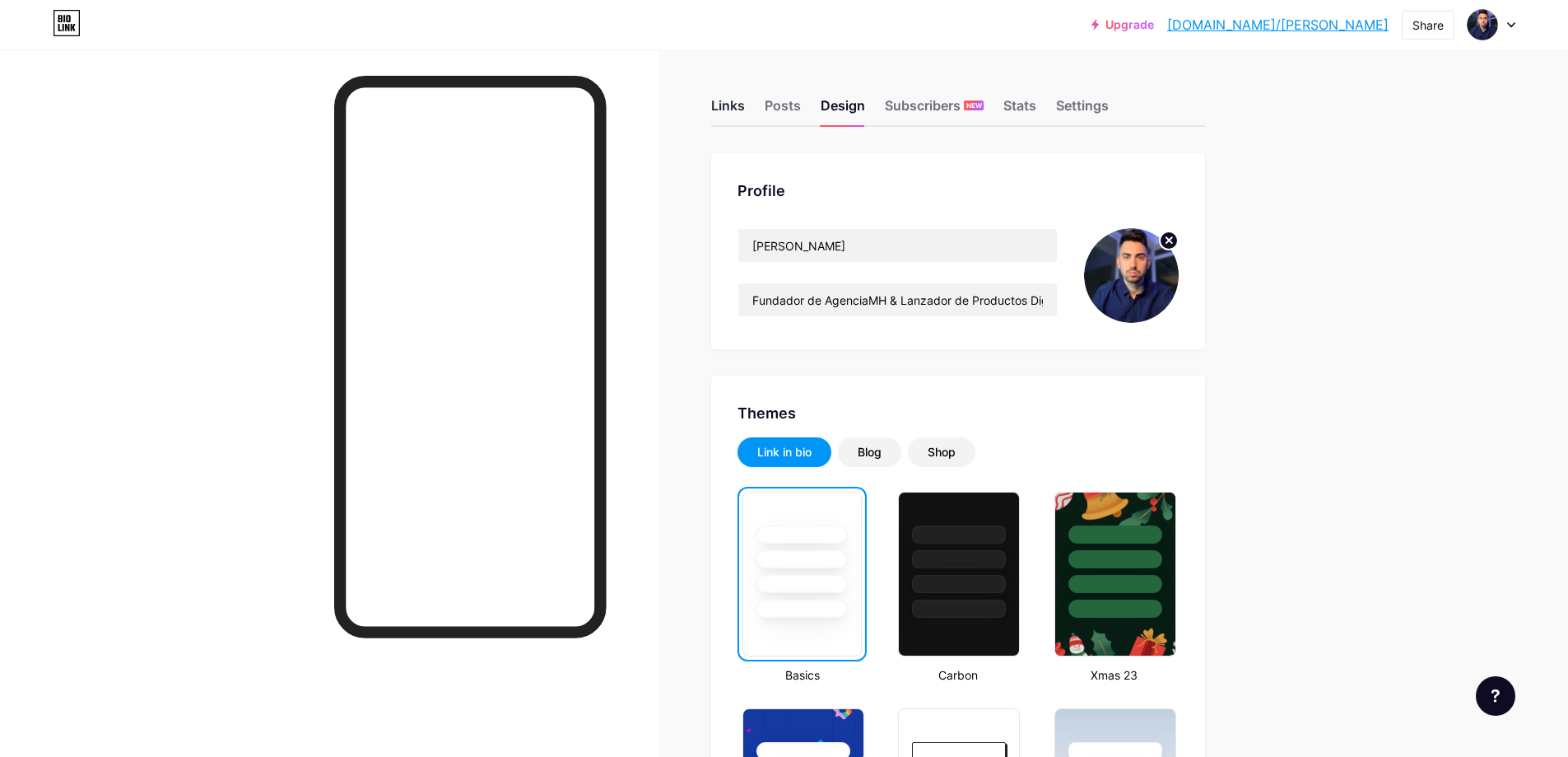
click at [741, 117] on div "Links" at bounding box center [727, 110] width 33 height 30
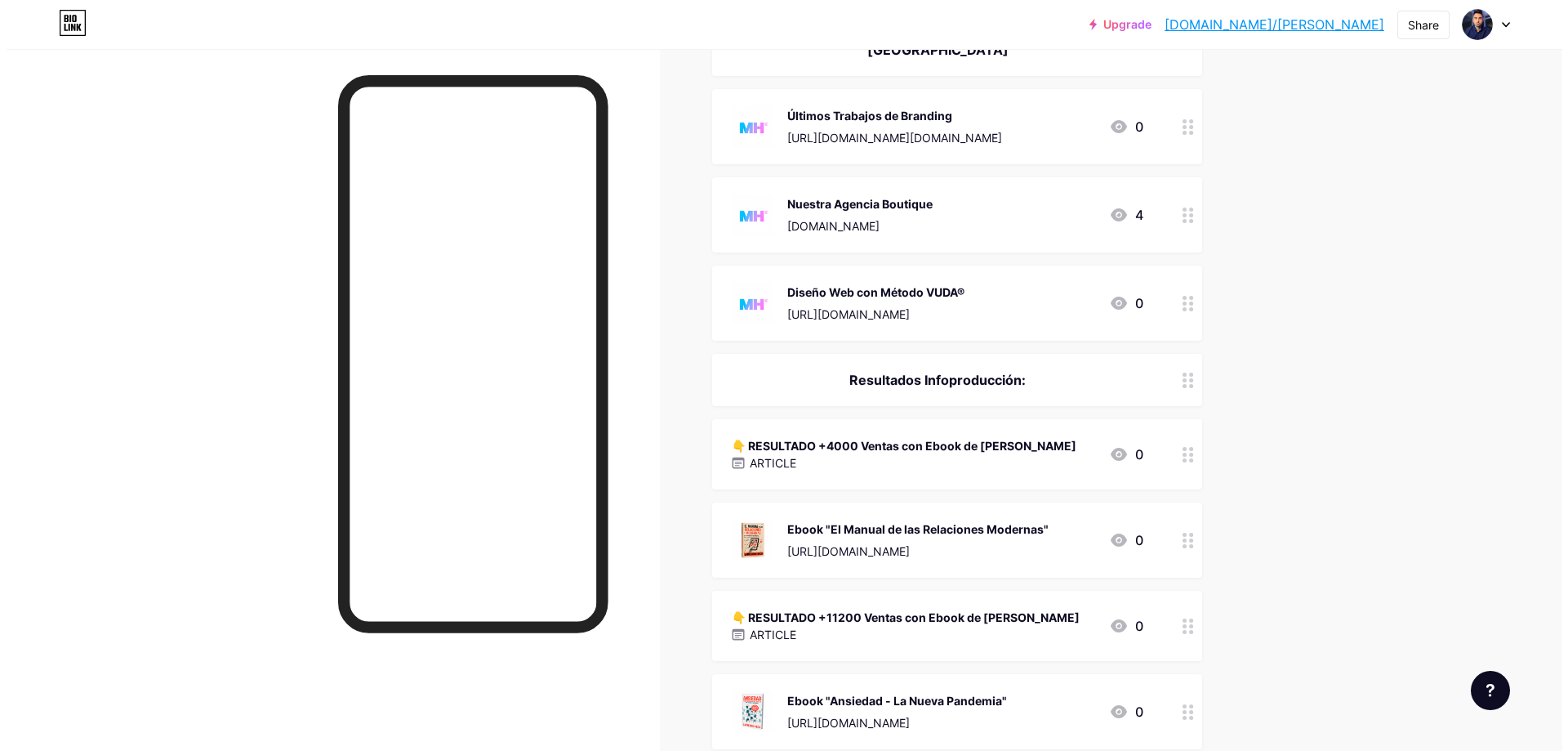
scroll to position [559, 0]
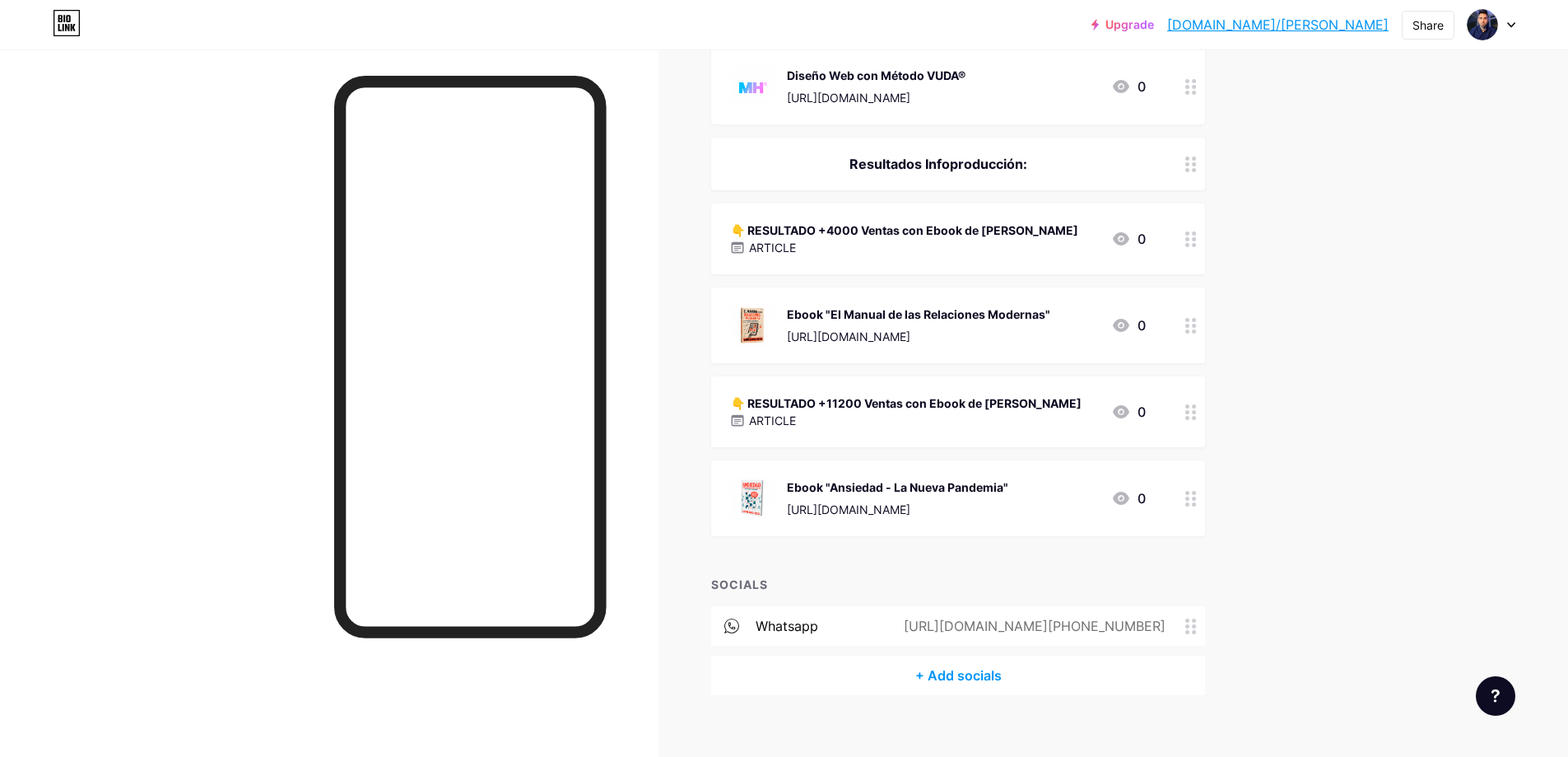
click at [931, 479] on div "Ebook "Ansiedad - La Nueva Pandemia"" at bounding box center [898, 487] width 221 height 17
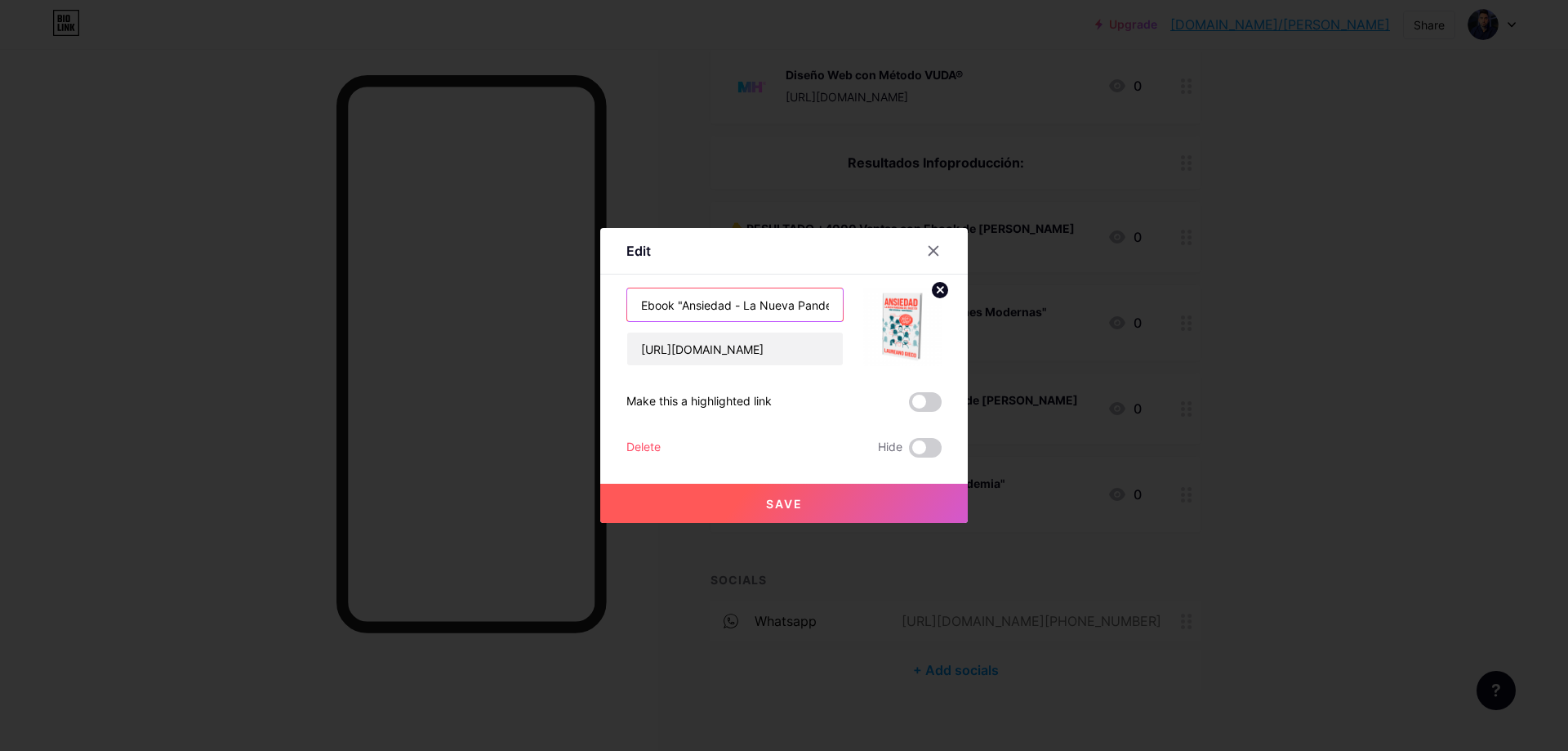
click at [740, 309] on input "Ebook "Ansiedad - La Nueva Pandemia"" at bounding box center [735, 305] width 216 height 33
drag, startPoint x: 826, startPoint y: 306, endPoint x: 816, endPoint y: 303, distance: 10.4
click at [834, 303] on input "Ebook "Ansiedad - La Nueva Pandemia"" at bounding box center [735, 305] width 216 height 33
click at [816, 303] on input "Ebook "Ansiedad - La Nueva Pandemia"" at bounding box center [735, 305] width 216 height 33
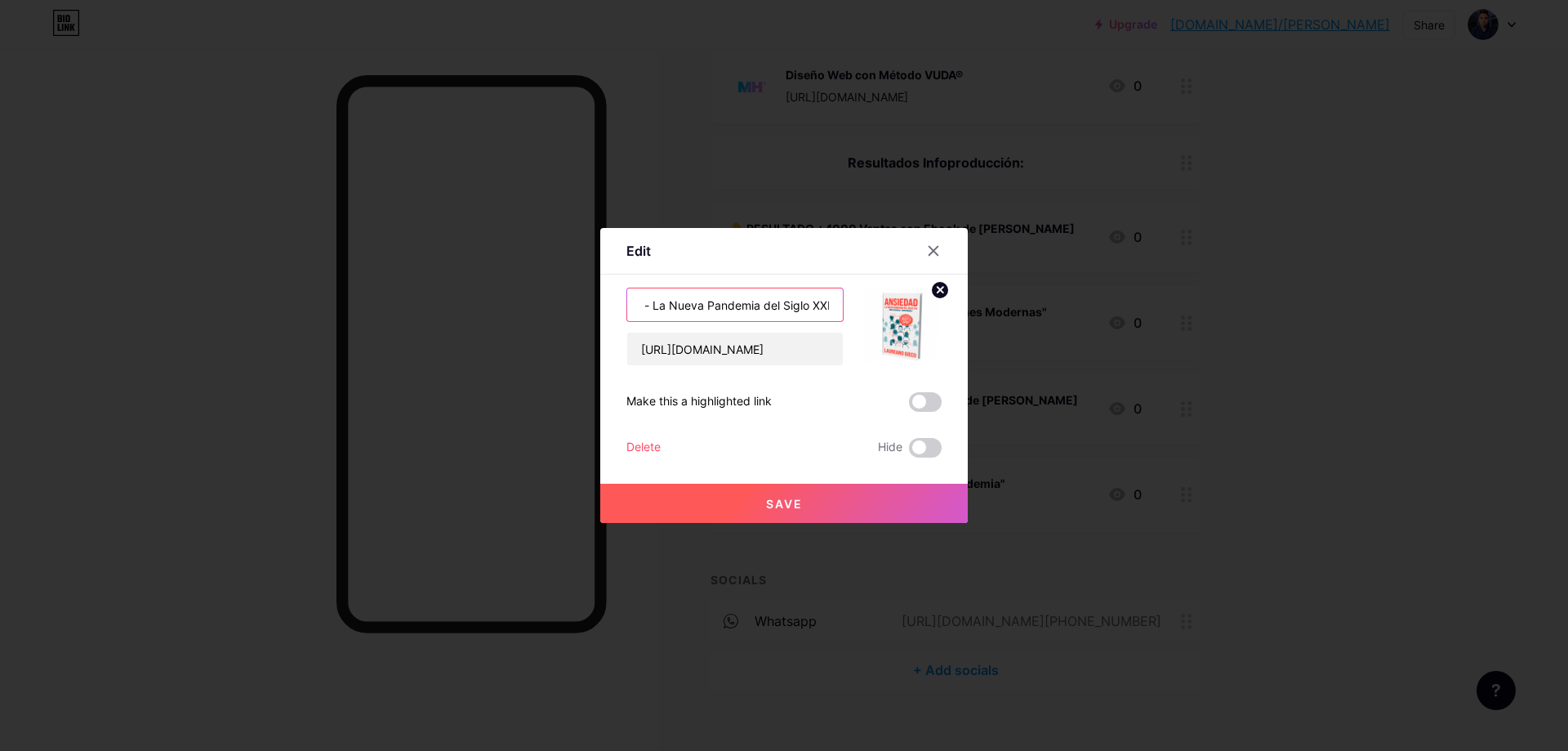
scroll to position [0, 93]
type input "Ebook "Ansiedad - La Nueva Pandemia del Siglo XXI""
click at [896, 500] on button "Save" at bounding box center [784, 502] width 368 height 39
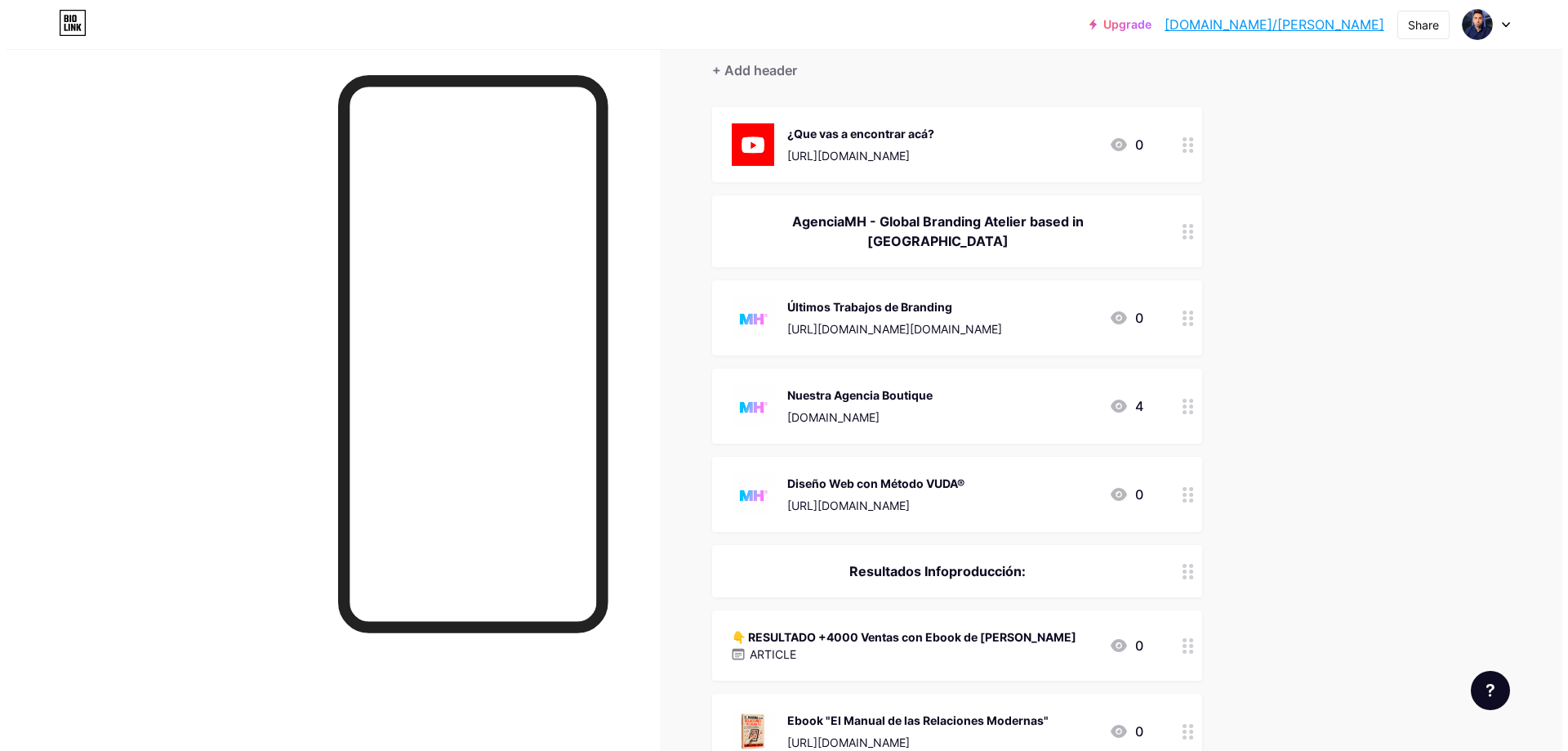
scroll to position [0, 0]
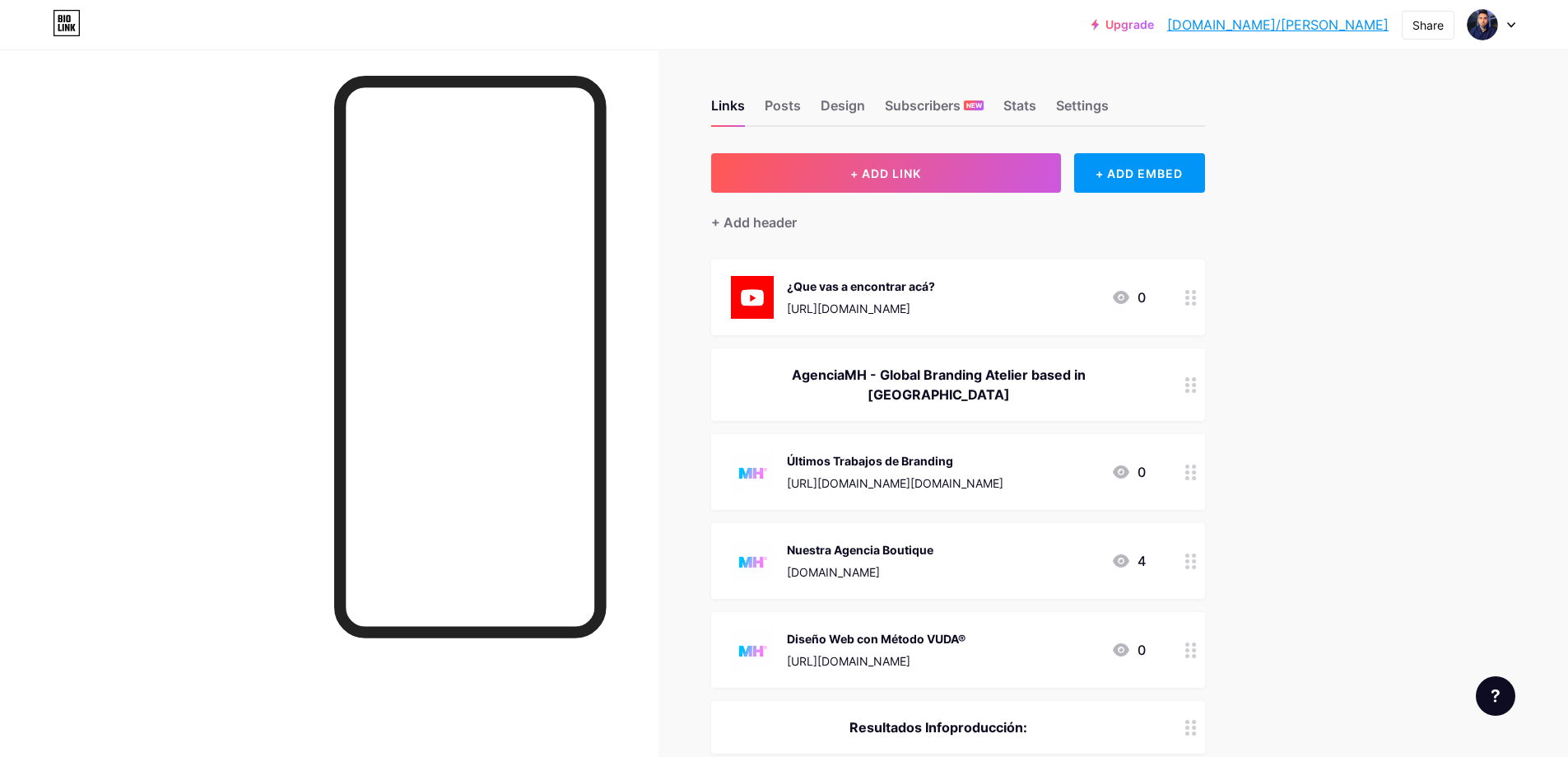
click at [774, 293] on img at bounding box center [752, 297] width 43 height 43
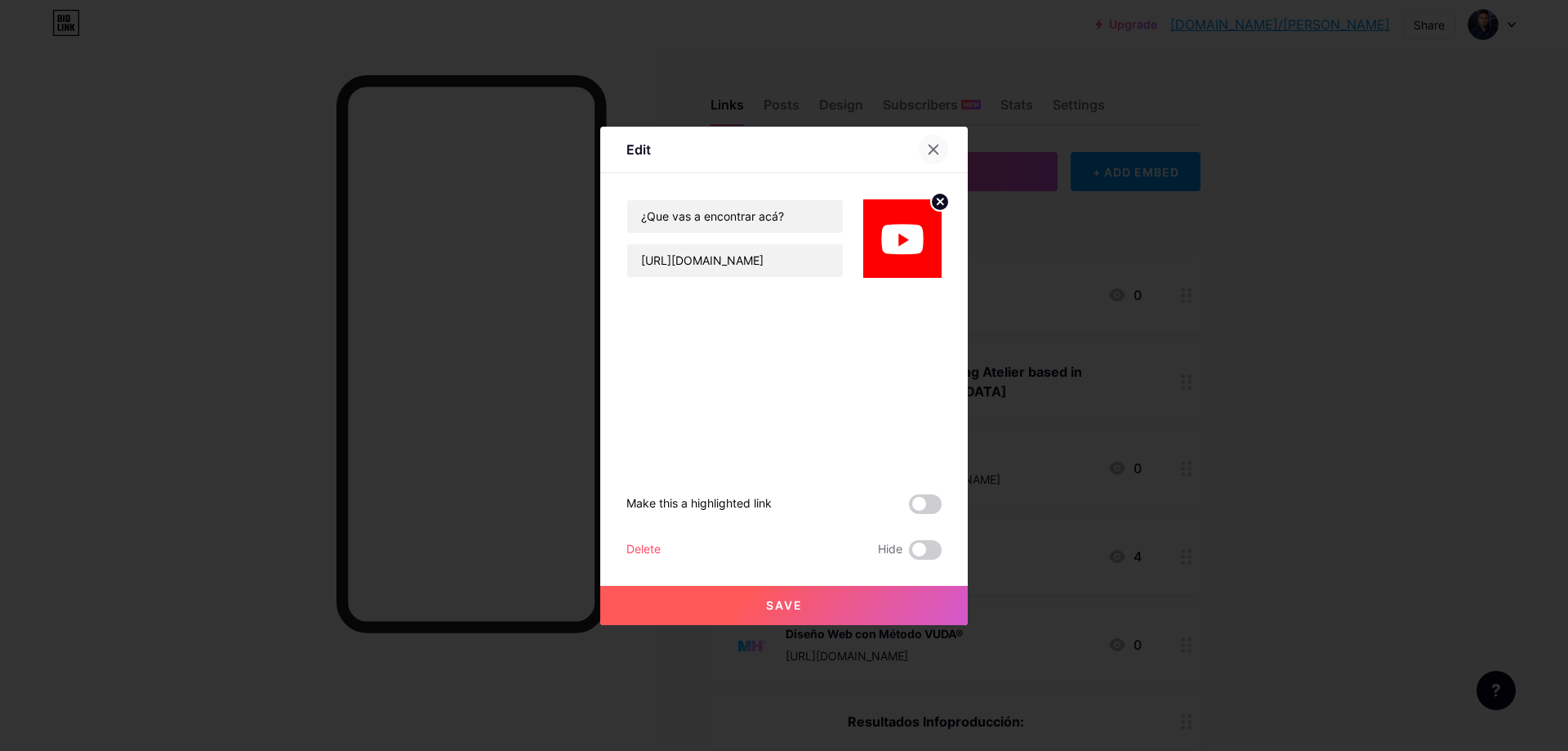
click at [927, 150] on icon at bounding box center [933, 149] width 13 height 13
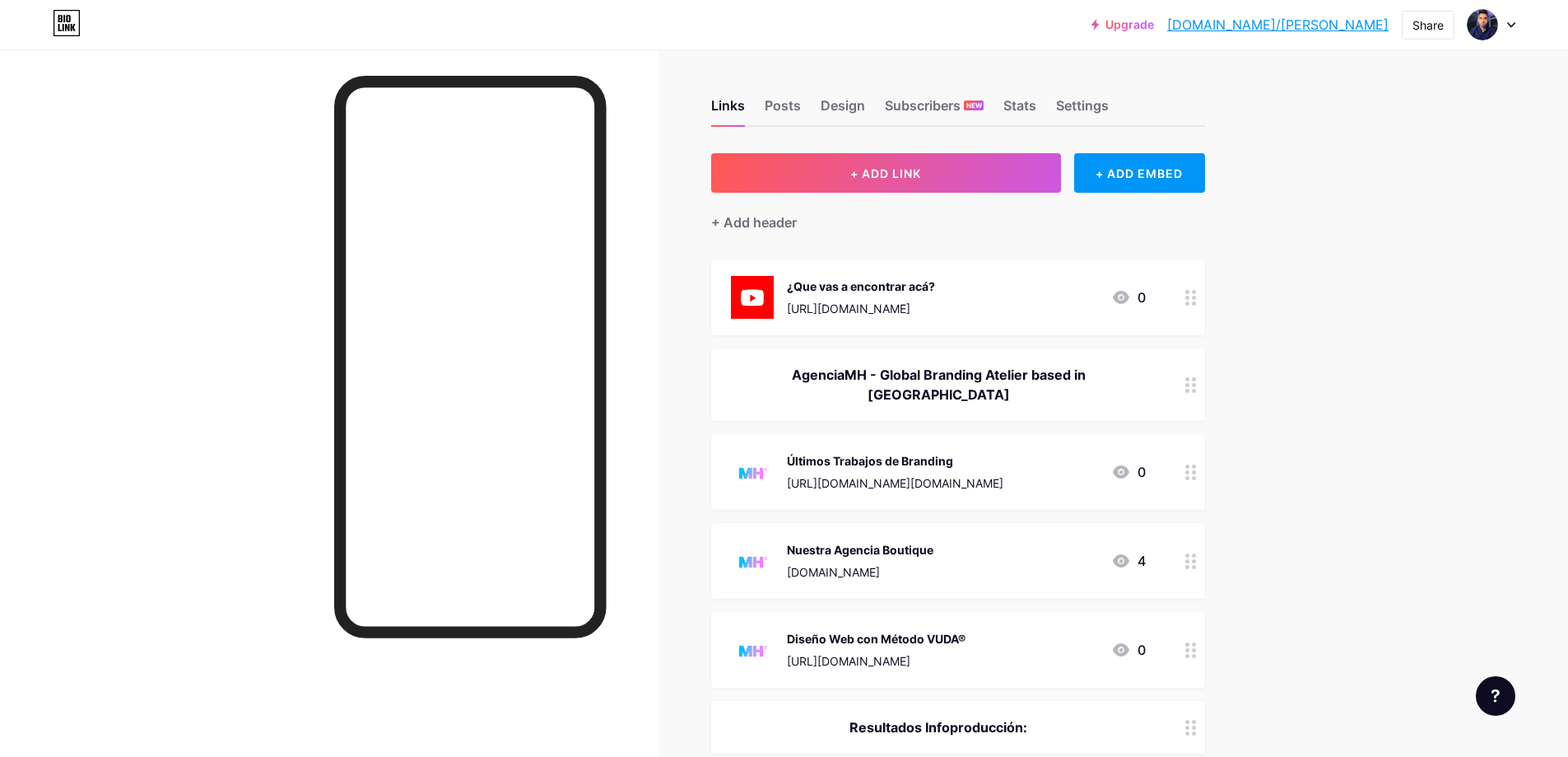
click at [1195, 306] on div at bounding box center [1191, 297] width 28 height 75
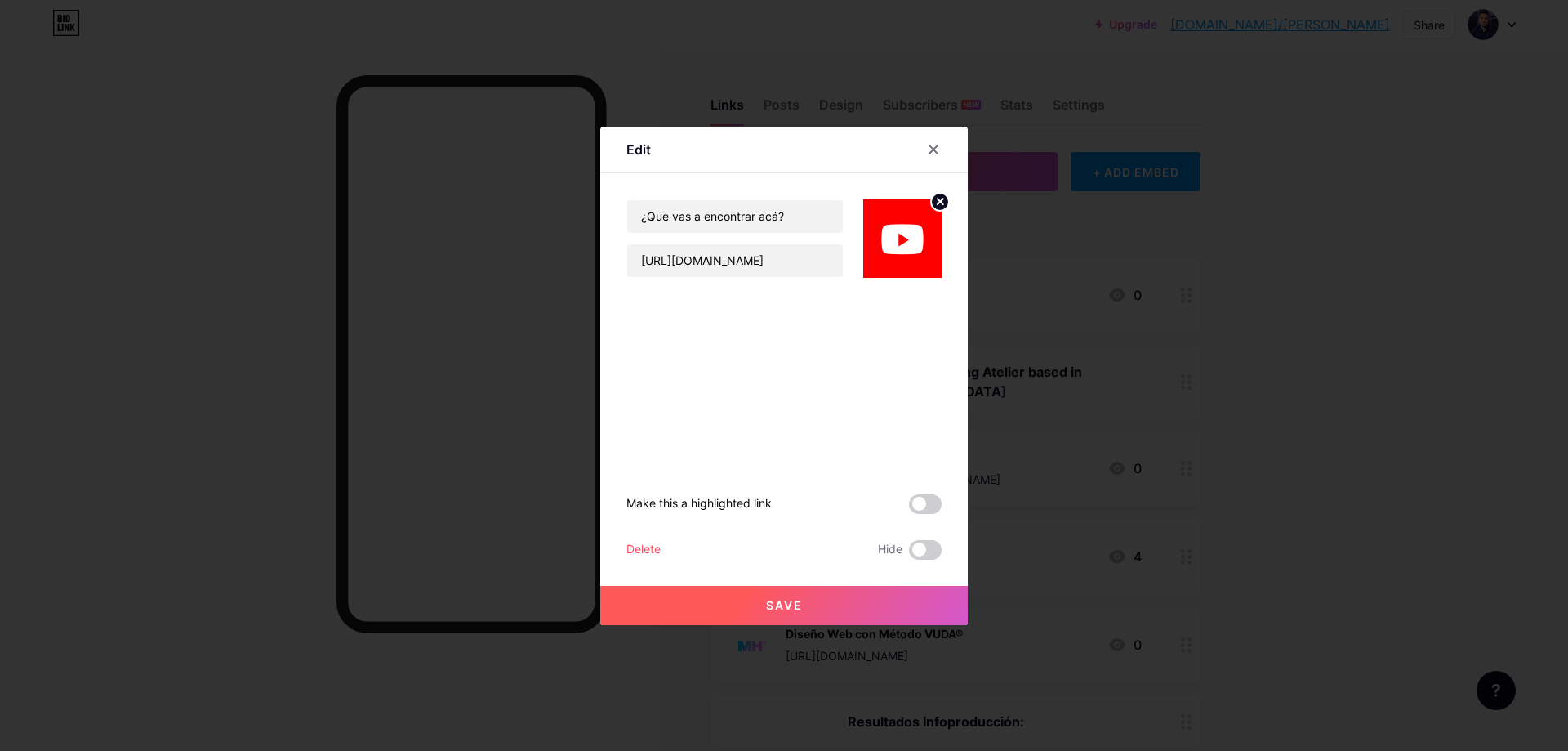
click at [626, 554] on div "Delete" at bounding box center [643, 550] width 34 height 20
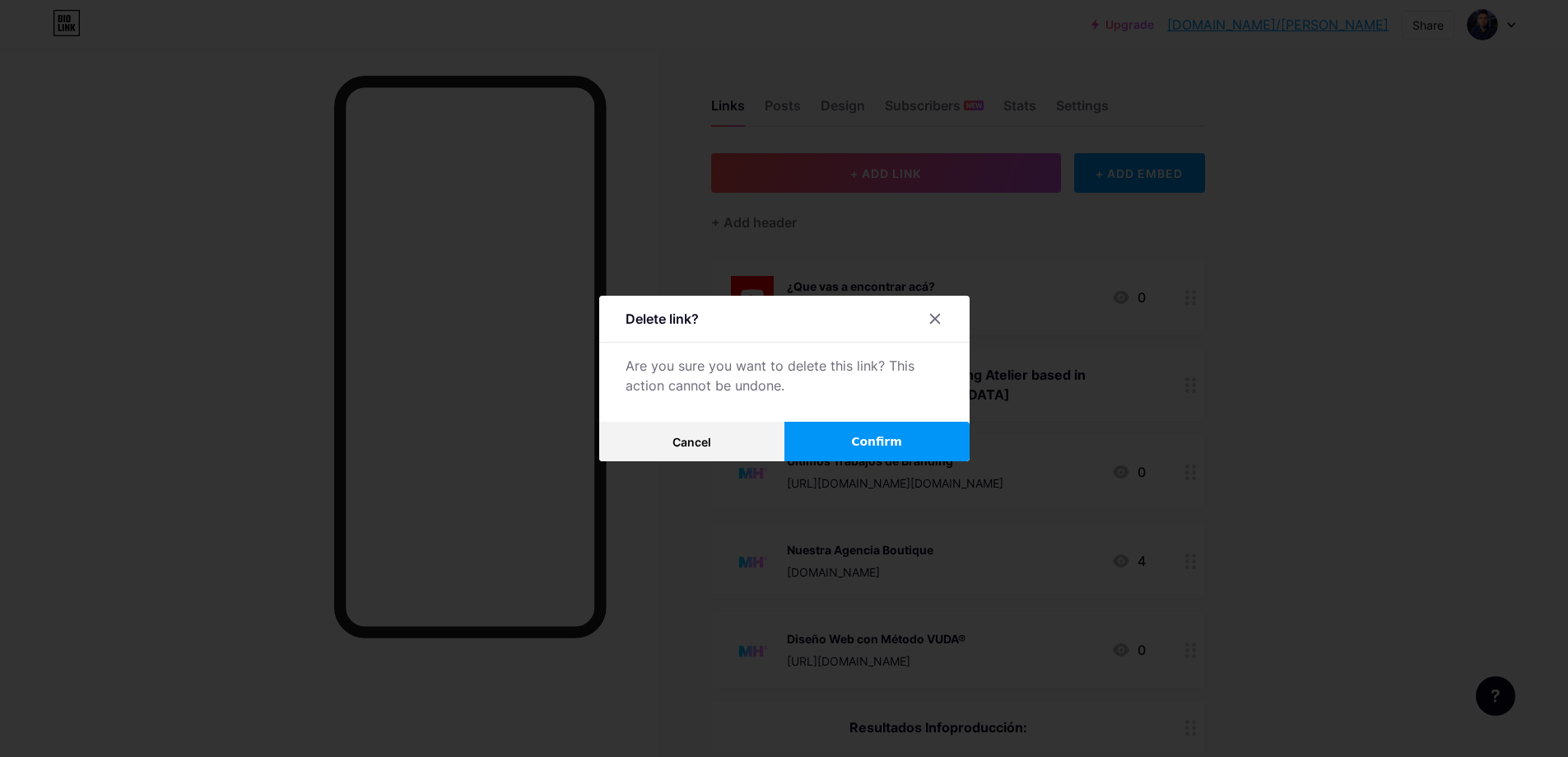
click at [878, 440] on span "Confirm" at bounding box center [877, 441] width 51 height 17
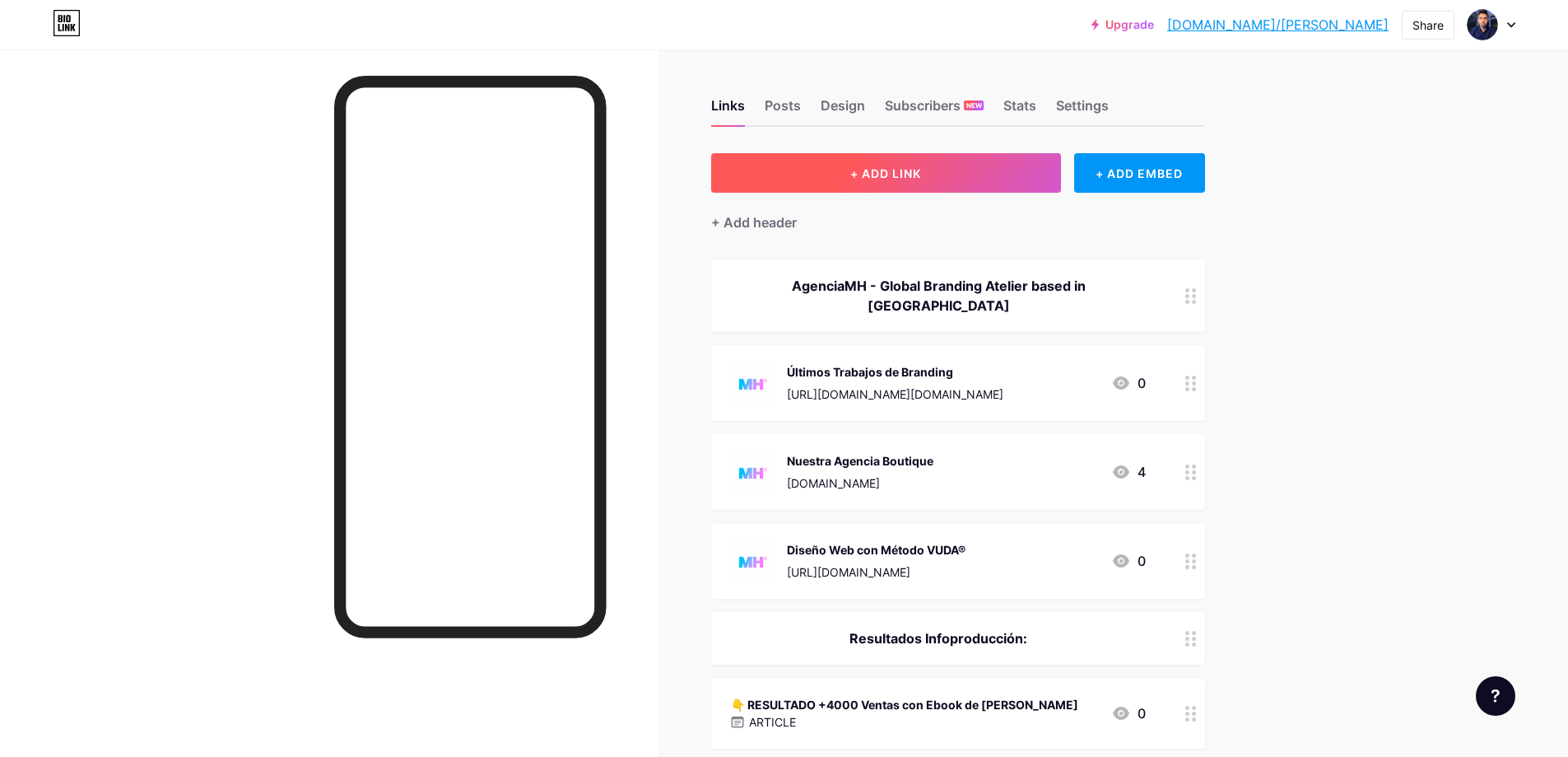
click at [907, 164] on button "+ ADD LINK" at bounding box center [886, 173] width 350 height 39
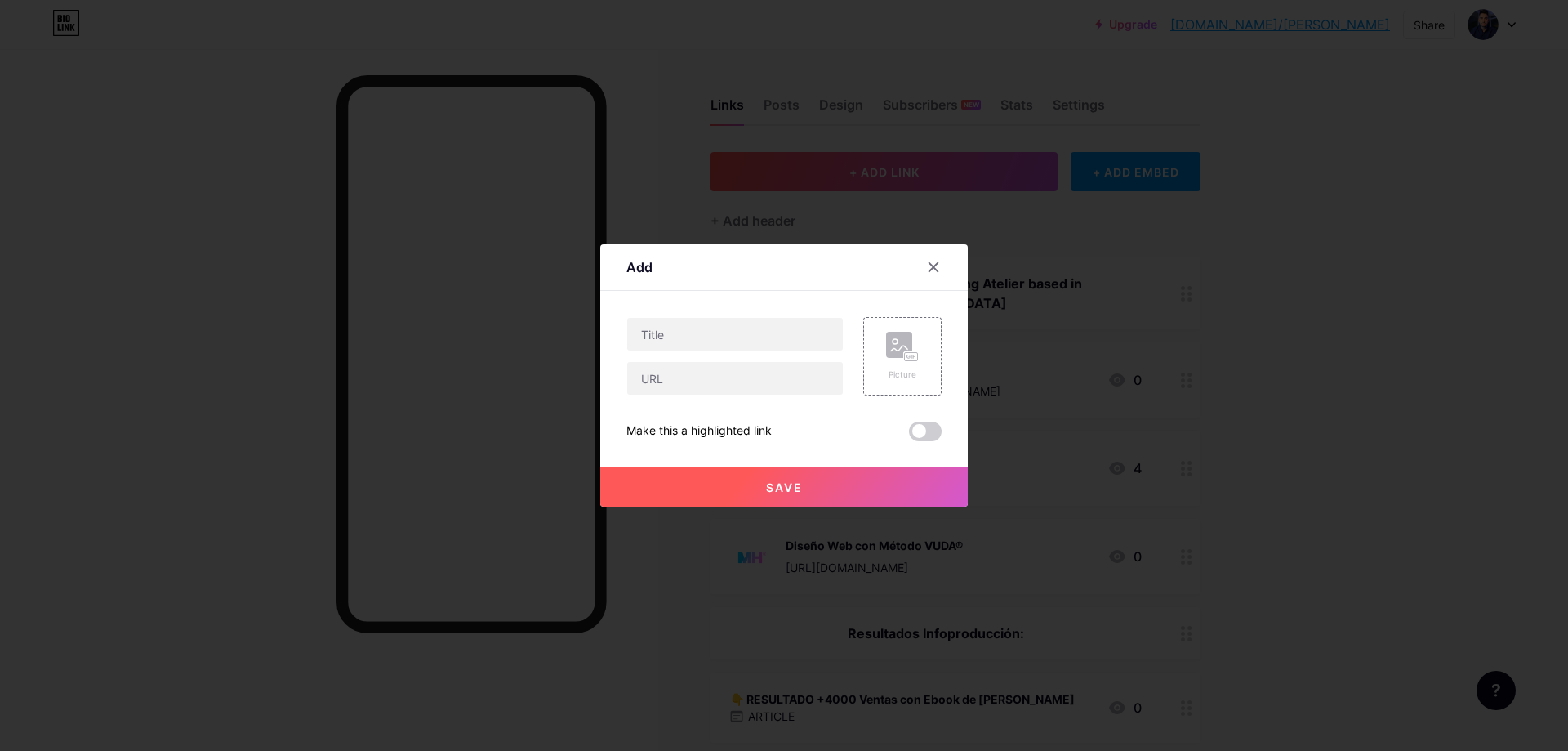
click at [1223, 290] on div at bounding box center [784, 376] width 1568 height 751
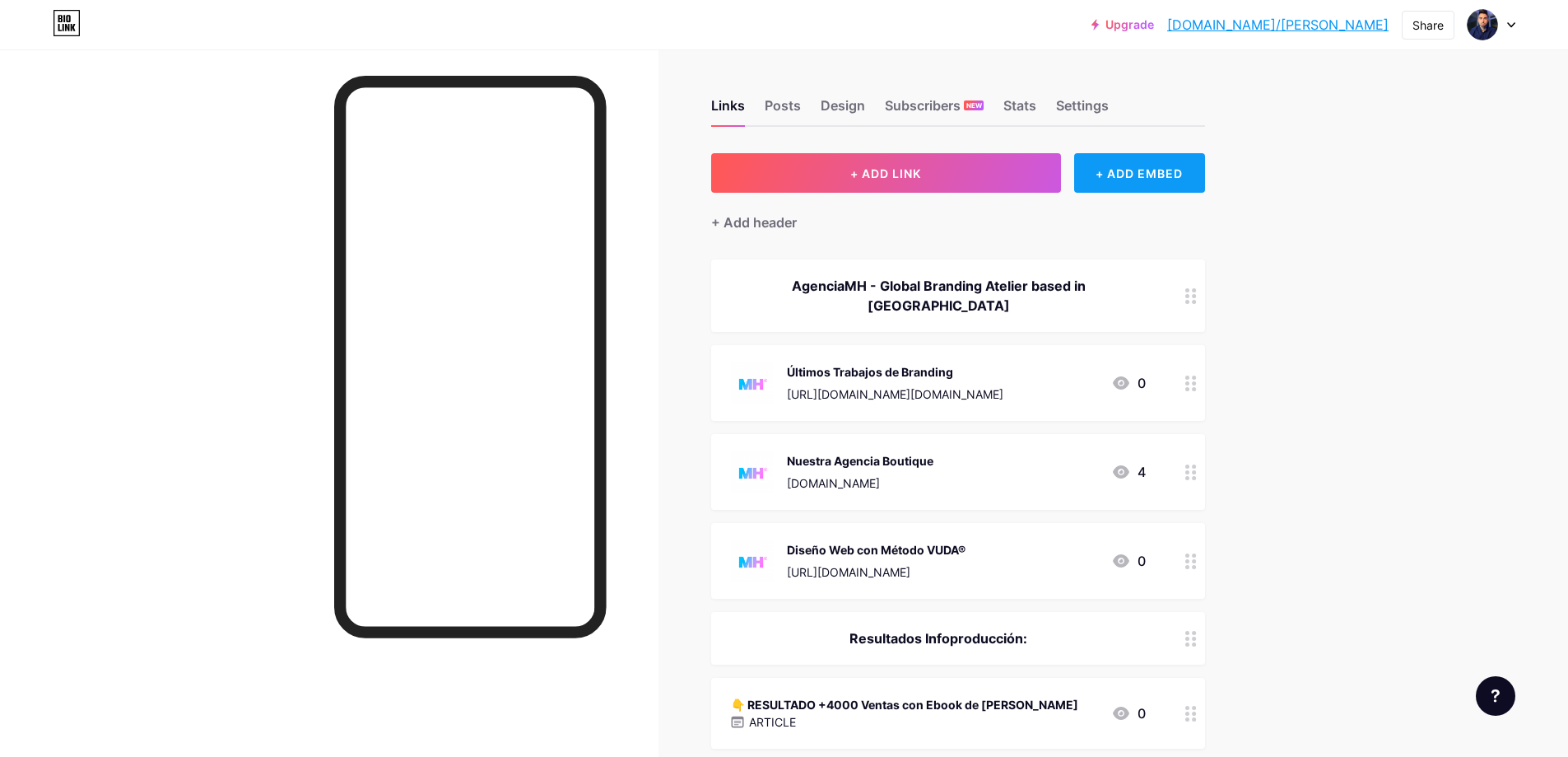
click at [1136, 181] on div "+ ADD EMBED" at bounding box center [1139, 173] width 131 height 39
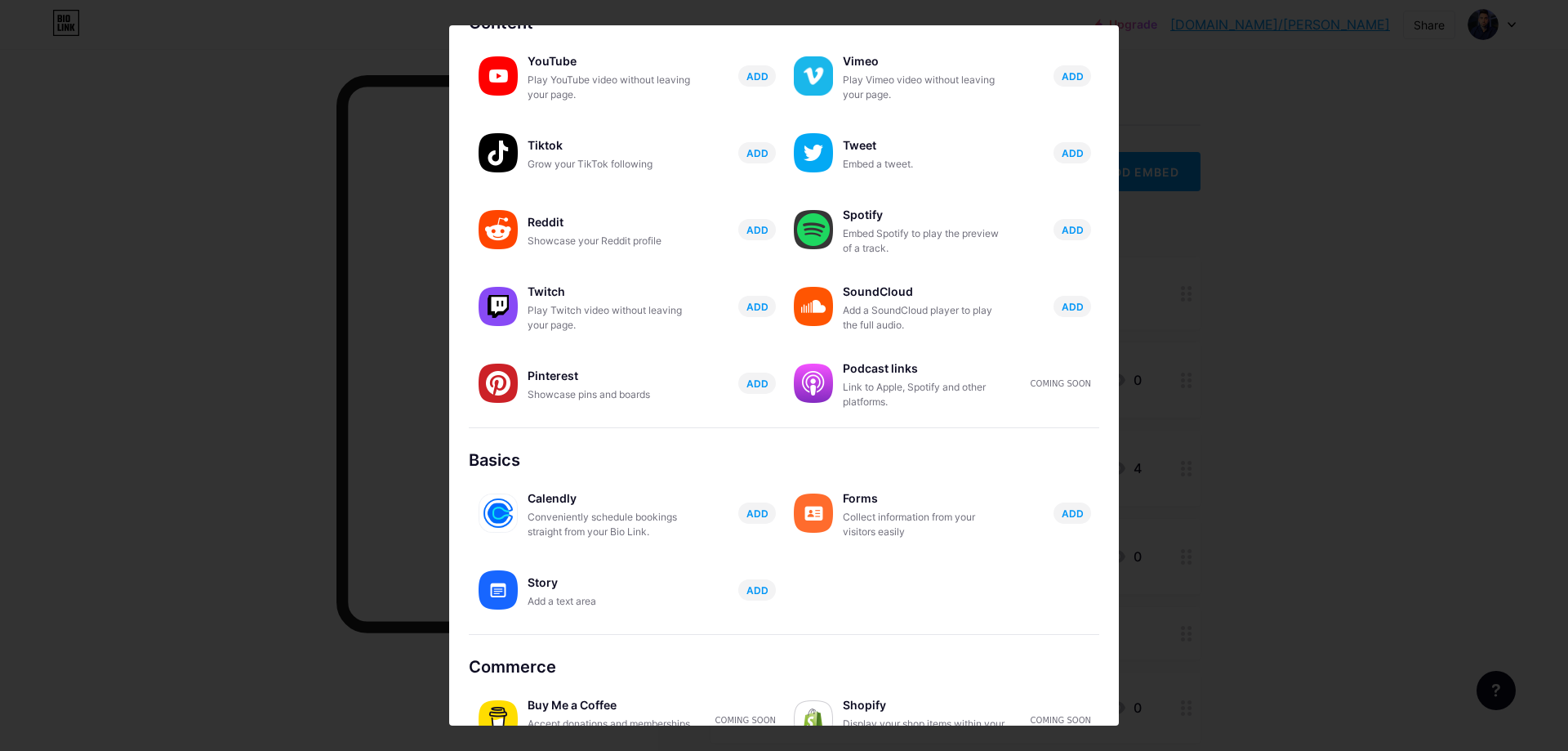
scroll to position [132, 0]
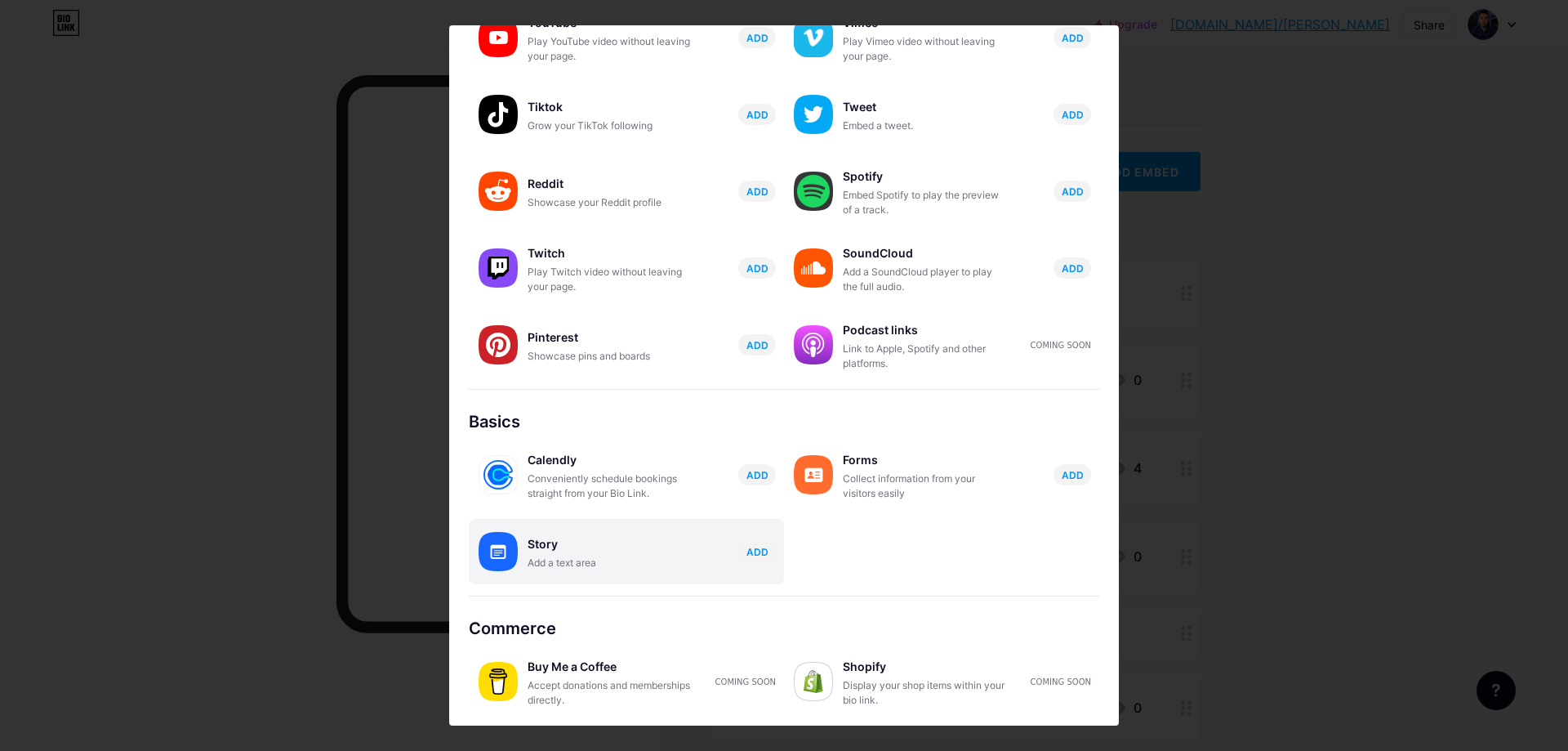
click at [613, 549] on div "Story" at bounding box center [609, 544] width 164 height 23
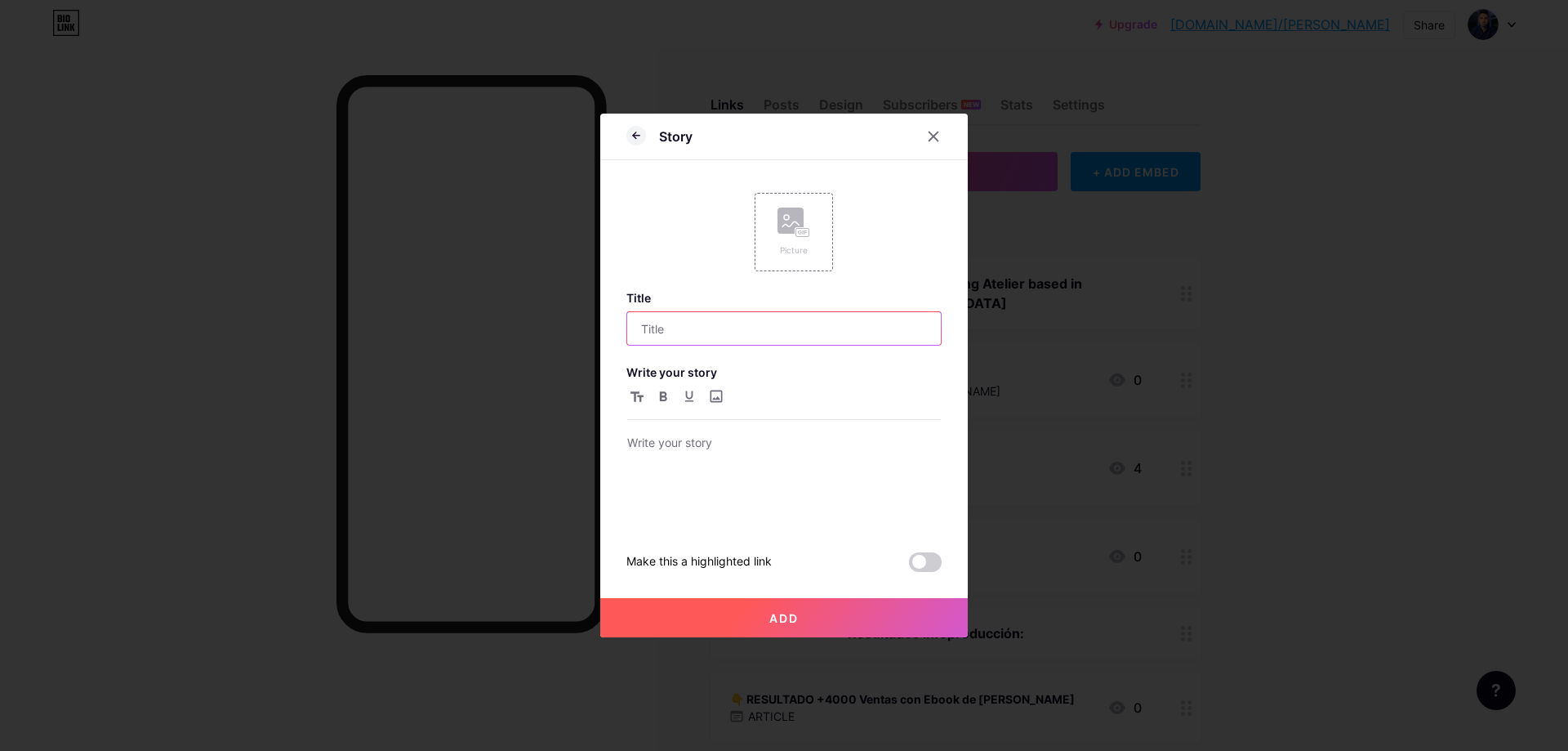
click at [716, 321] on input "text" at bounding box center [784, 328] width 314 height 33
type input "¿Que vas a encontrar acá?"
click at [724, 461] on div at bounding box center [784, 480] width 314 height 93
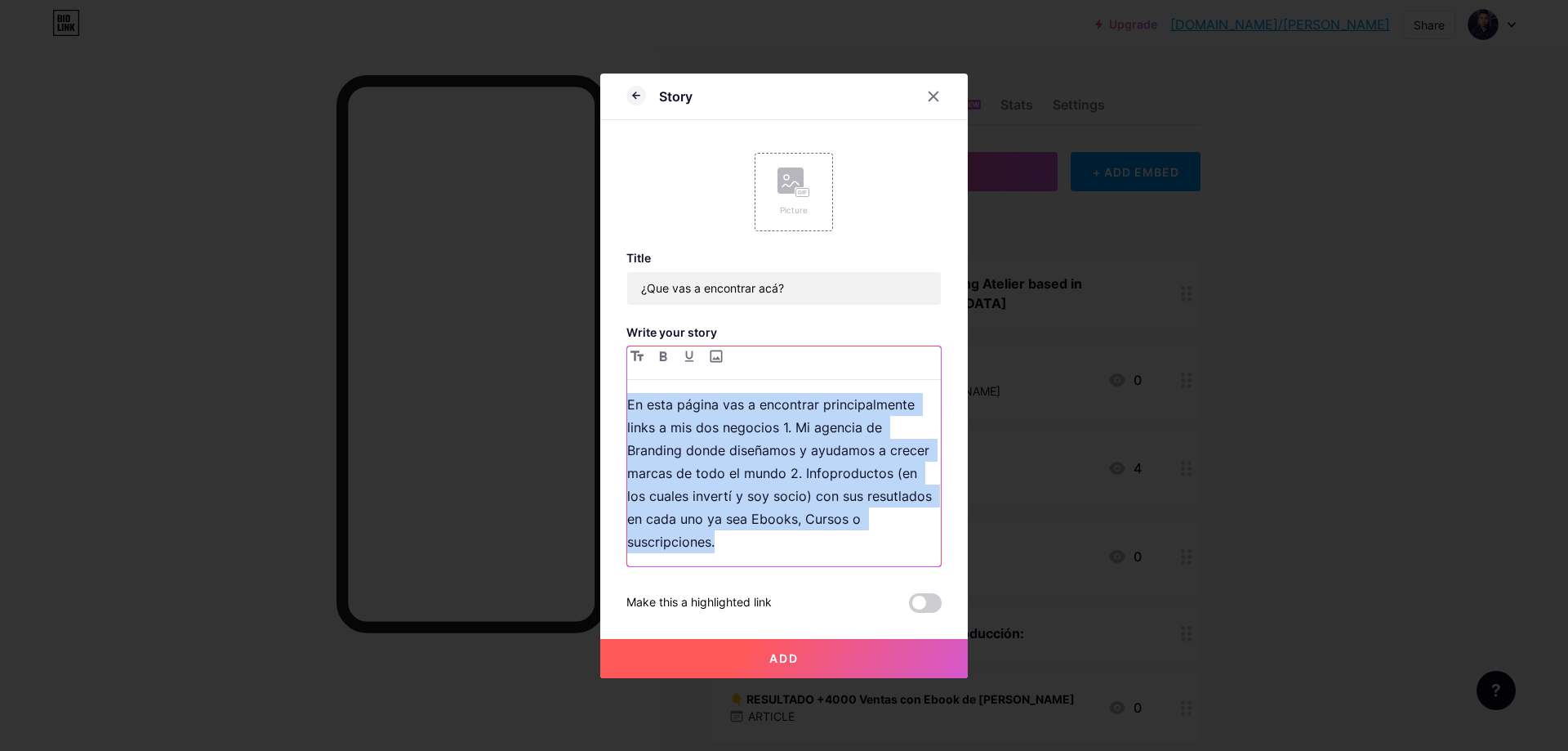
drag, startPoint x: 926, startPoint y: 527, endPoint x: 330, endPoint y: 341, distance: 624.3
click at [330, 341] on div "Story Picture Title ¿Que vas a encontrar acá? Write your story En esta página v…" at bounding box center [784, 376] width 1568 height 751
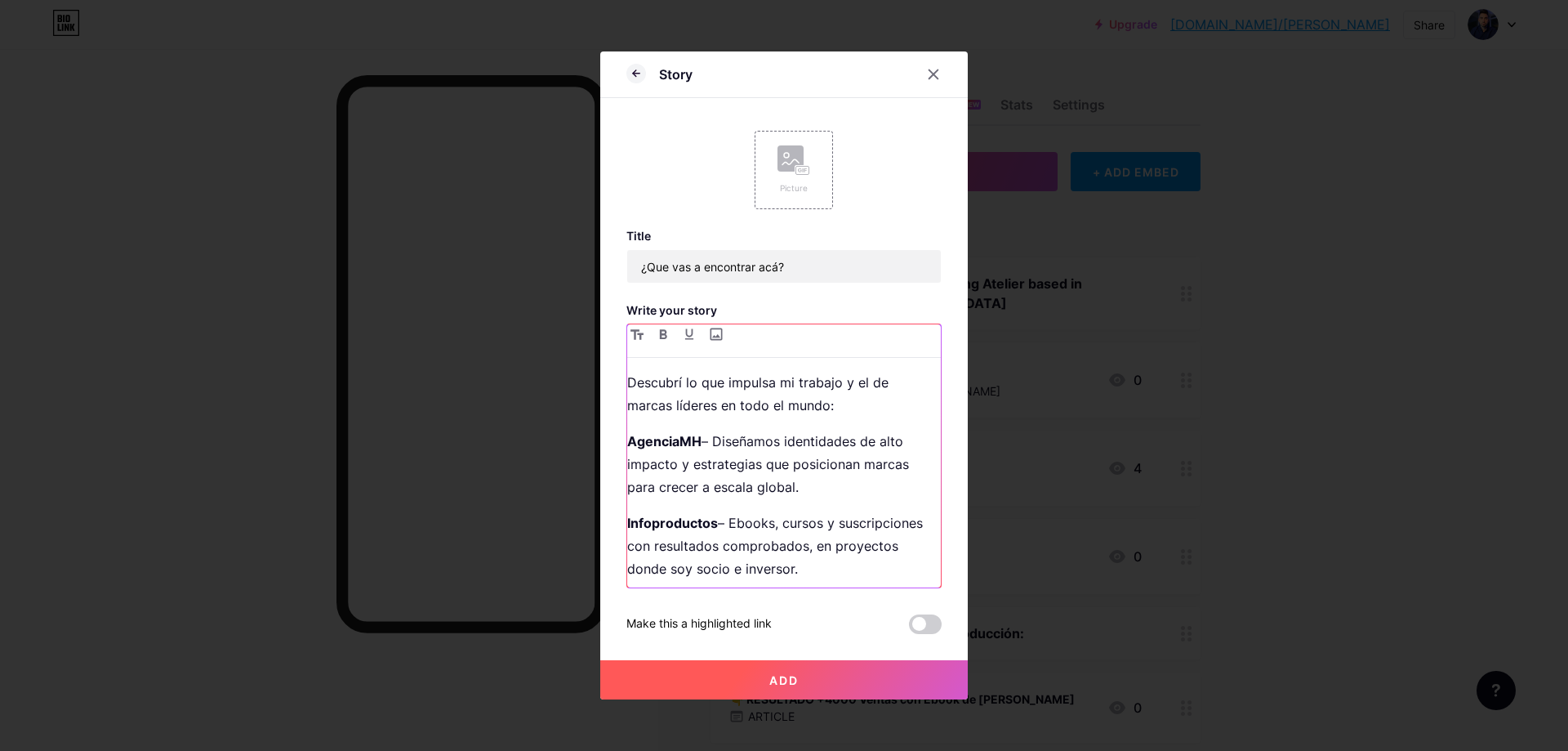
click at [845, 401] on p "Descubrí lo que impulsa mi trabajo y el de marcas líderes en todo el mundo:" at bounding box center [784, 393] width 314 height 45
drag, startPoint x: 753, startPoint y: 564, endPoint x: 346, endPoint y: 210, distance: 539.4
click at [346, 210] on div "Story Picture Title ¿Que vas a encontrar acá? Write your story Descubrí lo que …" at bounding box center [784, 376] width 1568 height 751
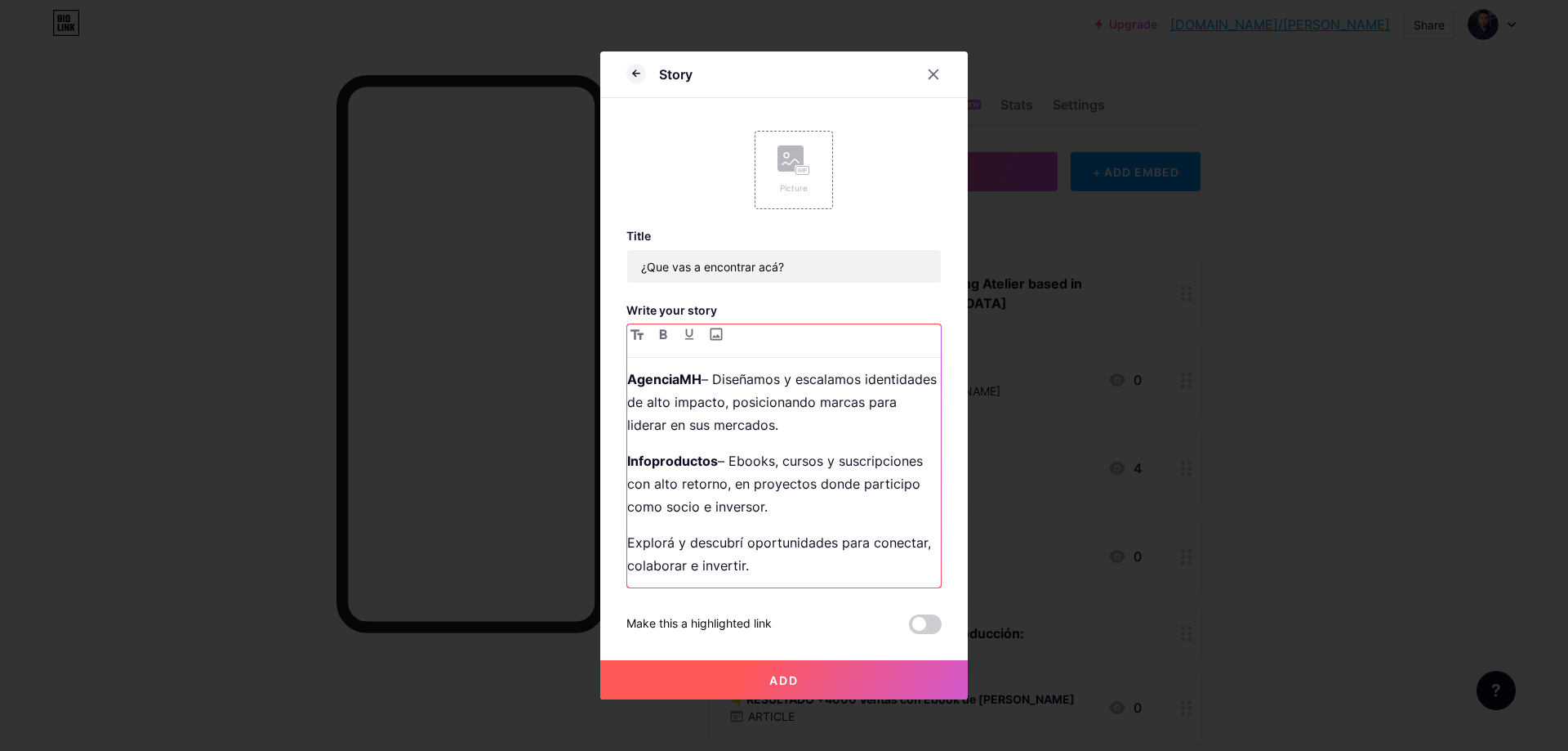
scroll to position [87, 0]
drag, startPoint x: 704, startPoint y: 560, endPoint x: 623, endPoint y: 530, distance: 86.4
click at [615, 548] on div "Story Picture Title ¿Que vas a encontrar acá? Write your story ¿Qué vas a encon…" at bounding box center [784, 375] width 368 height 648
click at [831, 584] on div "¿Qué vas a encontrar acá? Proyectos con visión global y resultados medibles: Ag…" at bounding box center [784, 479] width 314 height 217
click at [838, 566] on p "Explorá y descubrí oportunidades para conectar, colaborar e invertir." at bounding box center [784, 551] width 314 height 45
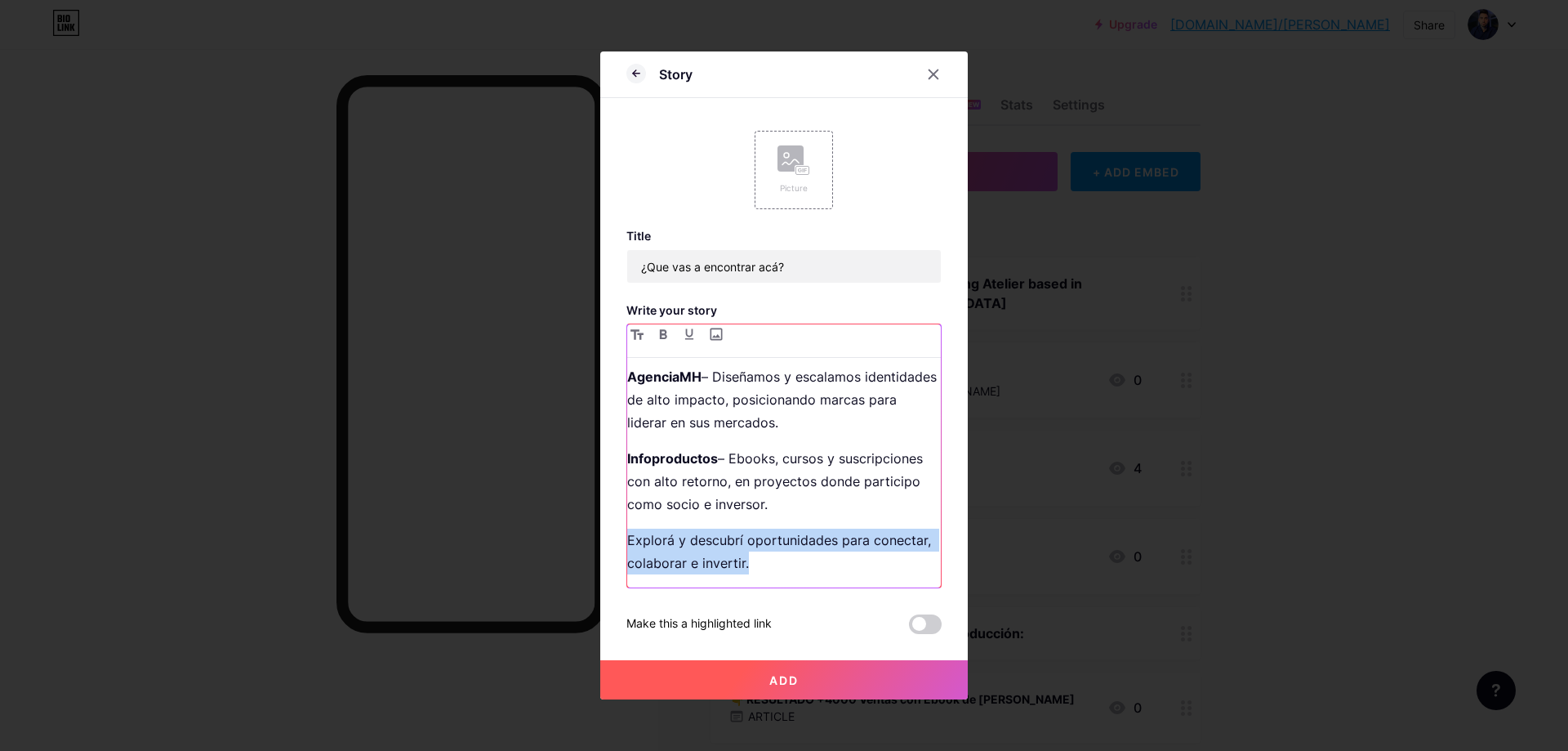
drag, startPoint x: 850, startPoint y: 564, endPoint x: 601, endPoint y: 547, distance: 249.6
click at [601, 547] on div "Story Picture Title ¿Que vas a encontrar acá? Write your story ¿Qué vas a encon…" at bounding box center [784, 375] width 368 height 648
click at [833, 553] on p "Explorá y descubrí oportunidades para conectar, colaborar e invertir." at bounding box center [784, 551] width 314 height 45
drag, startPoint x: 738, startPoint y: 550, endPoint x: 558, endPoint y: 543, distance: 180.1
click at [558, 543] on div "Story Picture Title ¿Que vas a encontrar acá? Write your story ¿Qué vas a encon…" at bounding box center [784, 376] width 1568 height 751
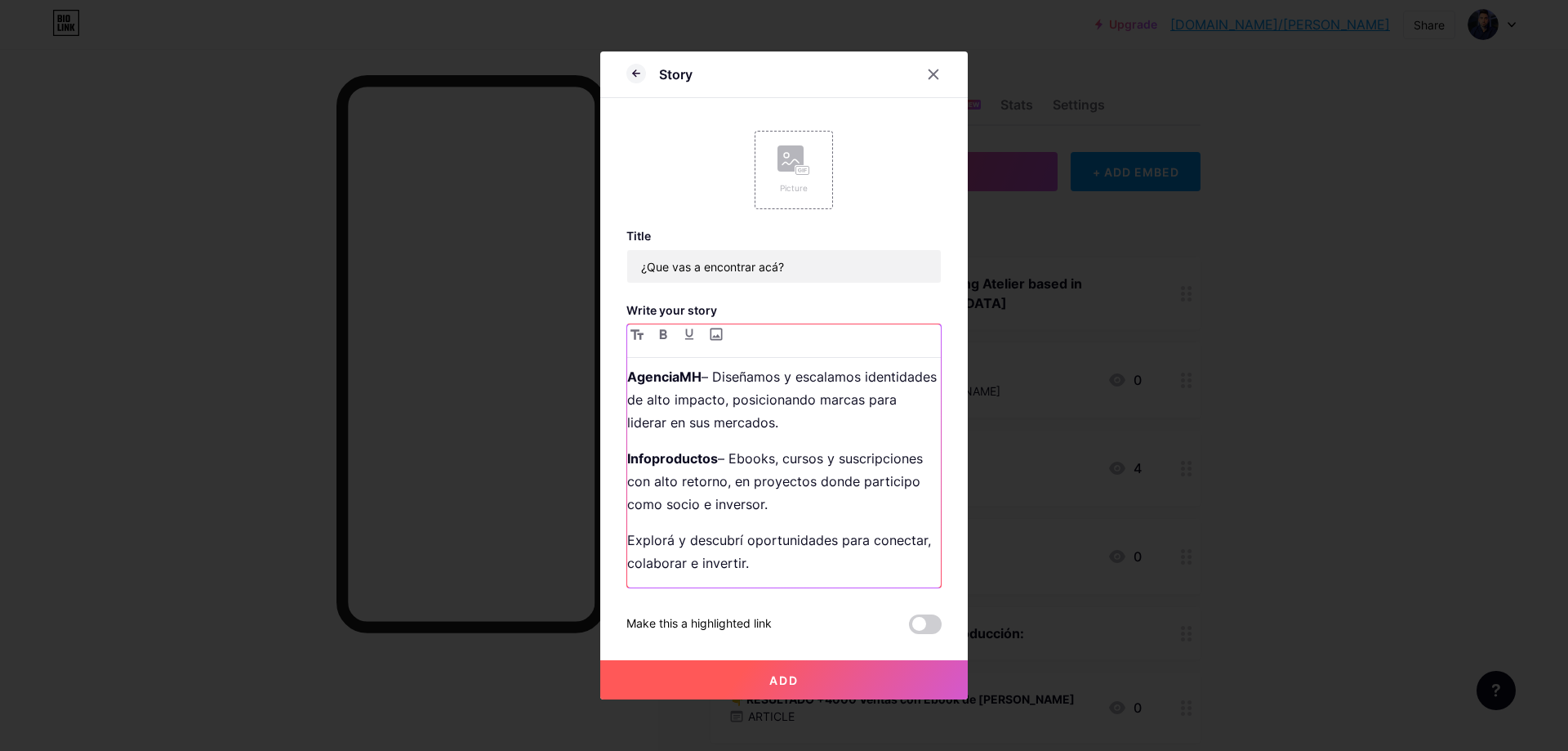
scroll to position [98, 0]
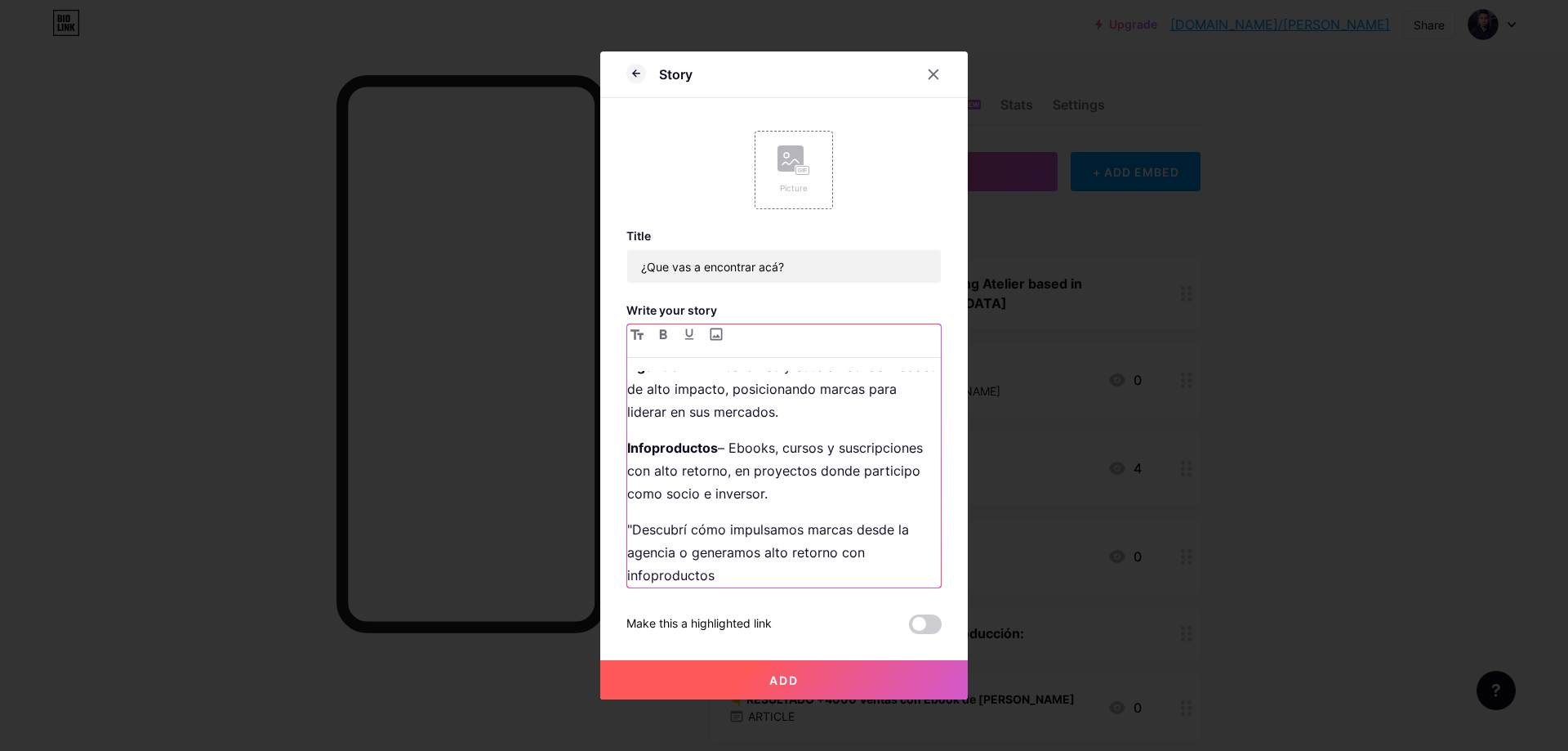
click at [627, 531] on p ""Descubrí cómo impulsamos marcas desde la agencia o generamos alto retorno con …" at bounding box center [784, 552] width 314 height 69
click at [841, 539] on p "Descubrí cómo impulsamos marcas desde la agencia o generamos alto retorno con i…" at bounding box center [784, 552] width 314 height 69
click at [902, 530] on p "Descubrí cómo impulsamos marcas desde la agencia o generamos alto retorno con i…" at bounding box center [784, 552] width 314 height 69
click at [804, 568] on p "Descubrí cómo impulsamos marcas desde la agencia o generamos alto retorno con i…" at bounding box center [784, 552] width 314 height 69
click at [685, 553] on p "Descubrí cómo impulsamos marcas desde la agencia o generamos alto retorno con i…" at bounding box center [784, 552] width 314 height 69
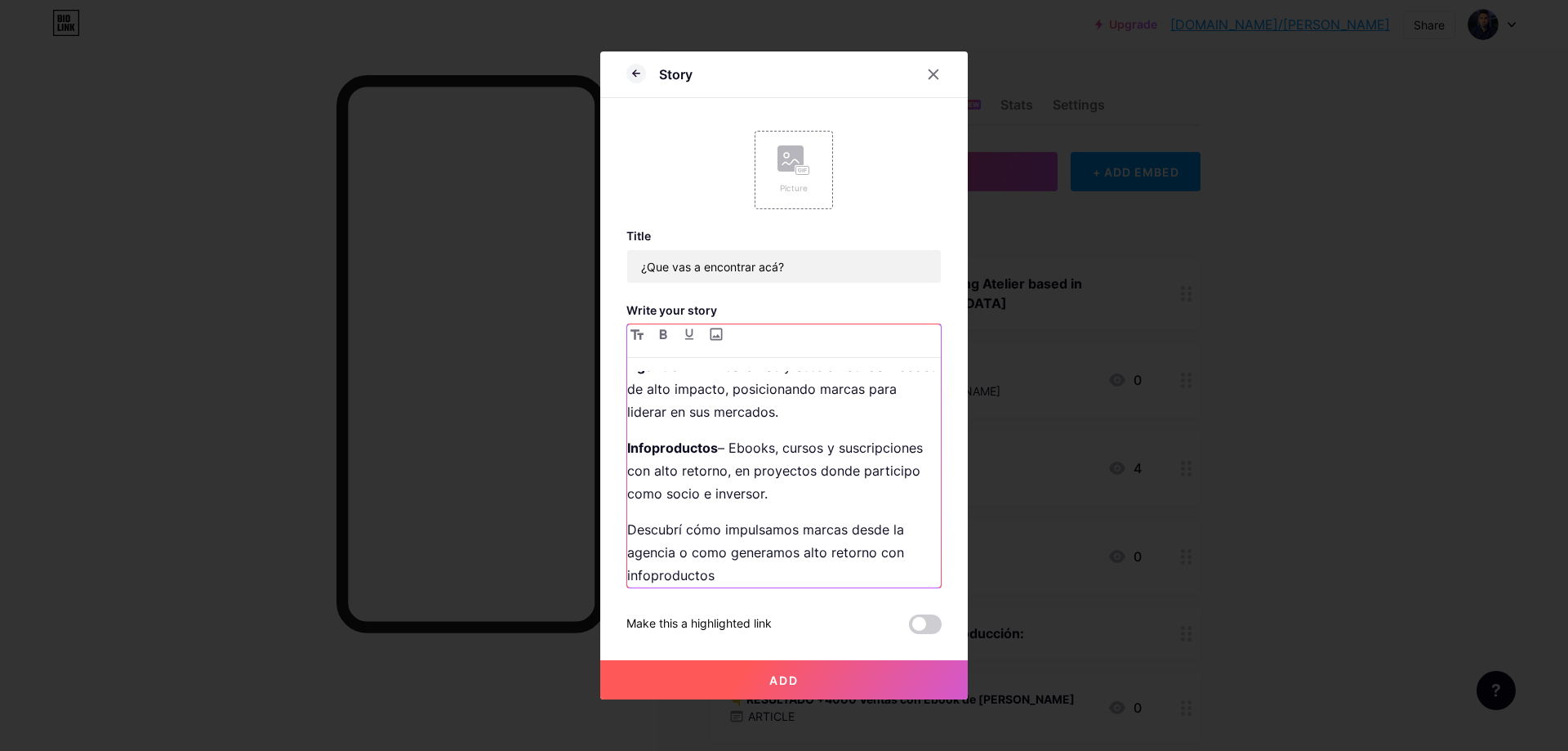
click at [817, 565] on p "Descubrí cómo impulsamos marcas desde la agencia o como generamos alto retorno …" at bounding box center [784, 552] width 314 height 69
click at [792, 671] on button "Add" at bounding box center [784, 679] width 368 height 39
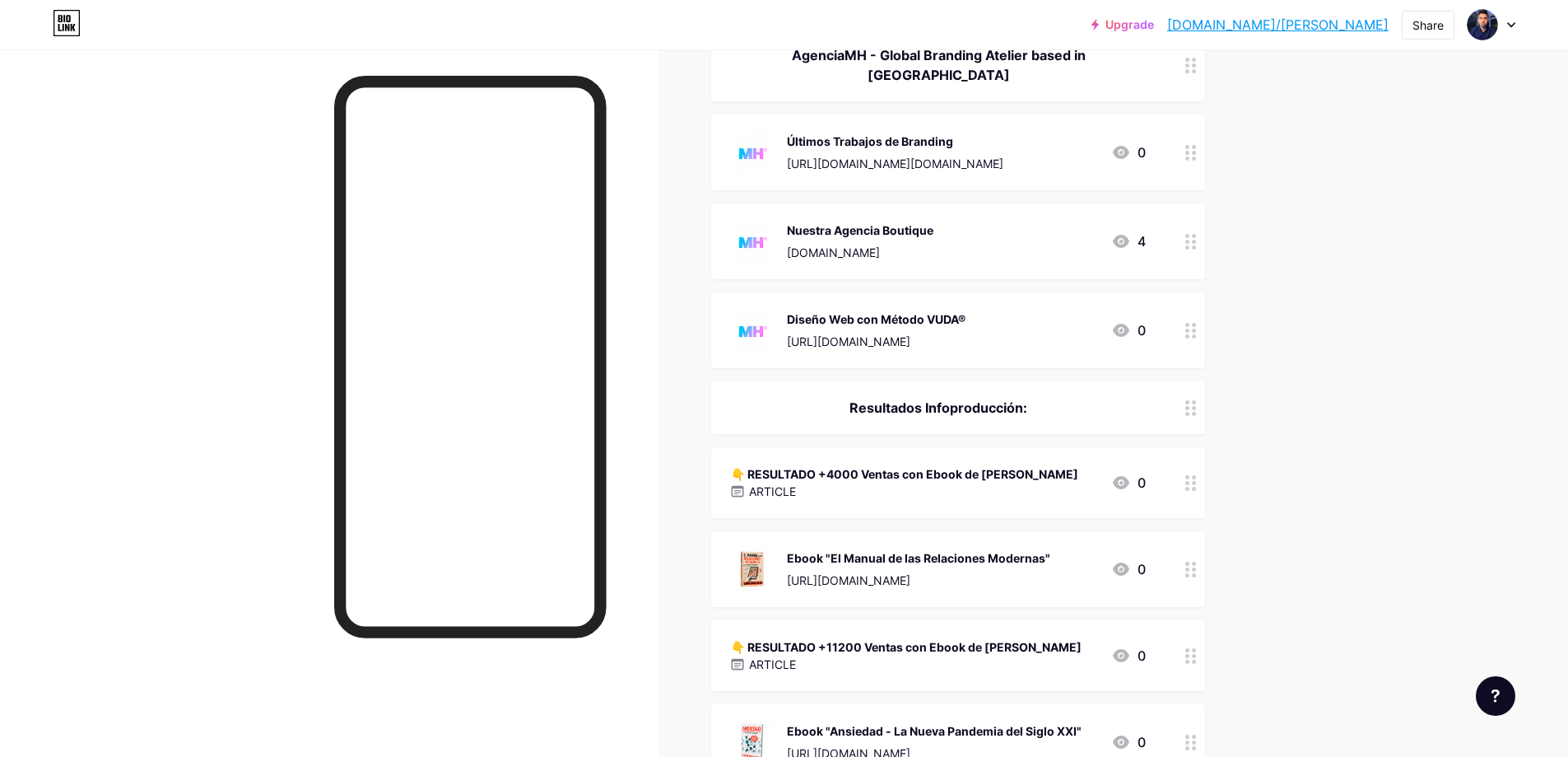
scroll to position [9, 0]
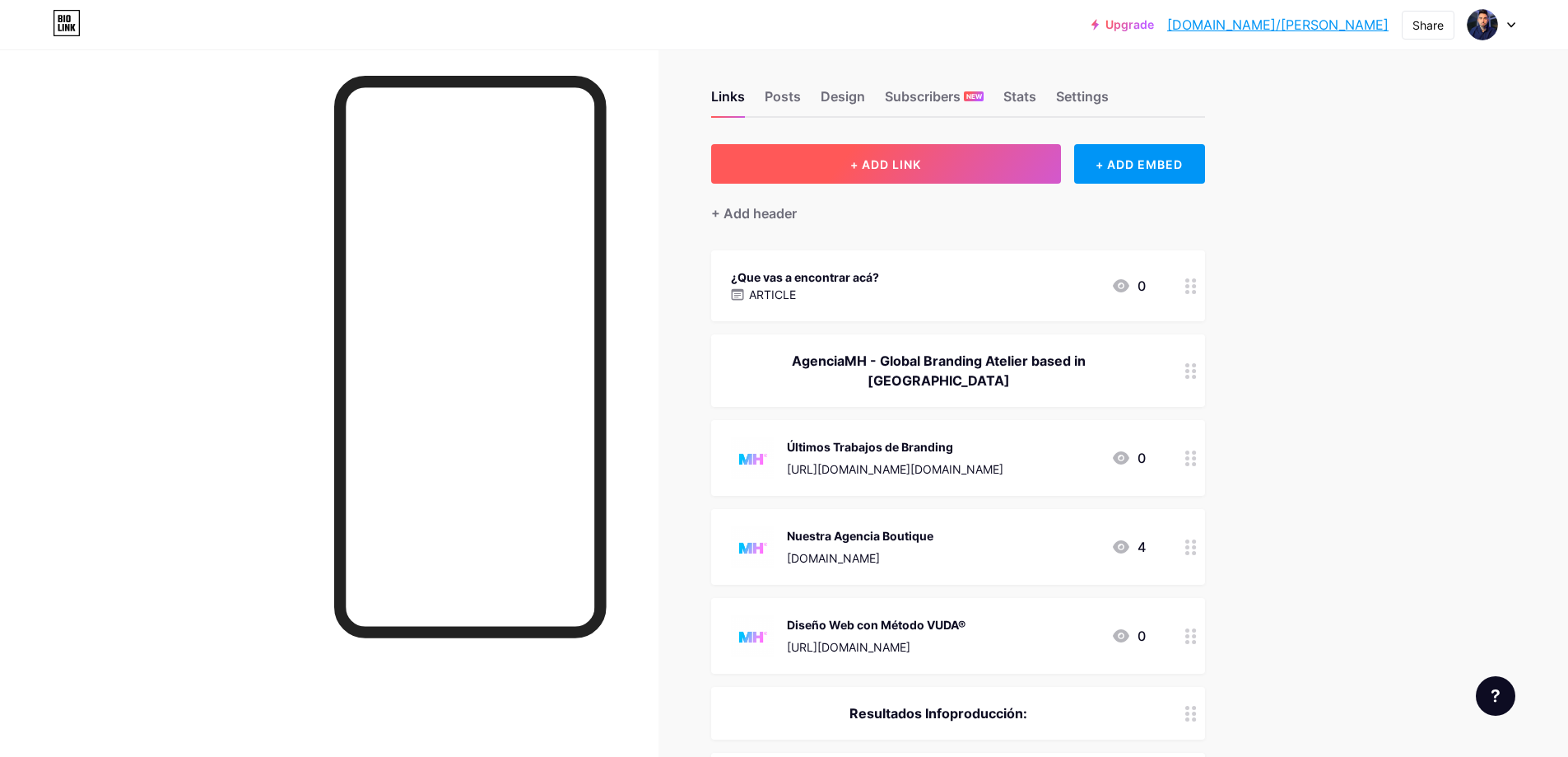
click at [992, 154] on button "+ ADD LINK" at bounding box center [886, 163] width 350 height 39
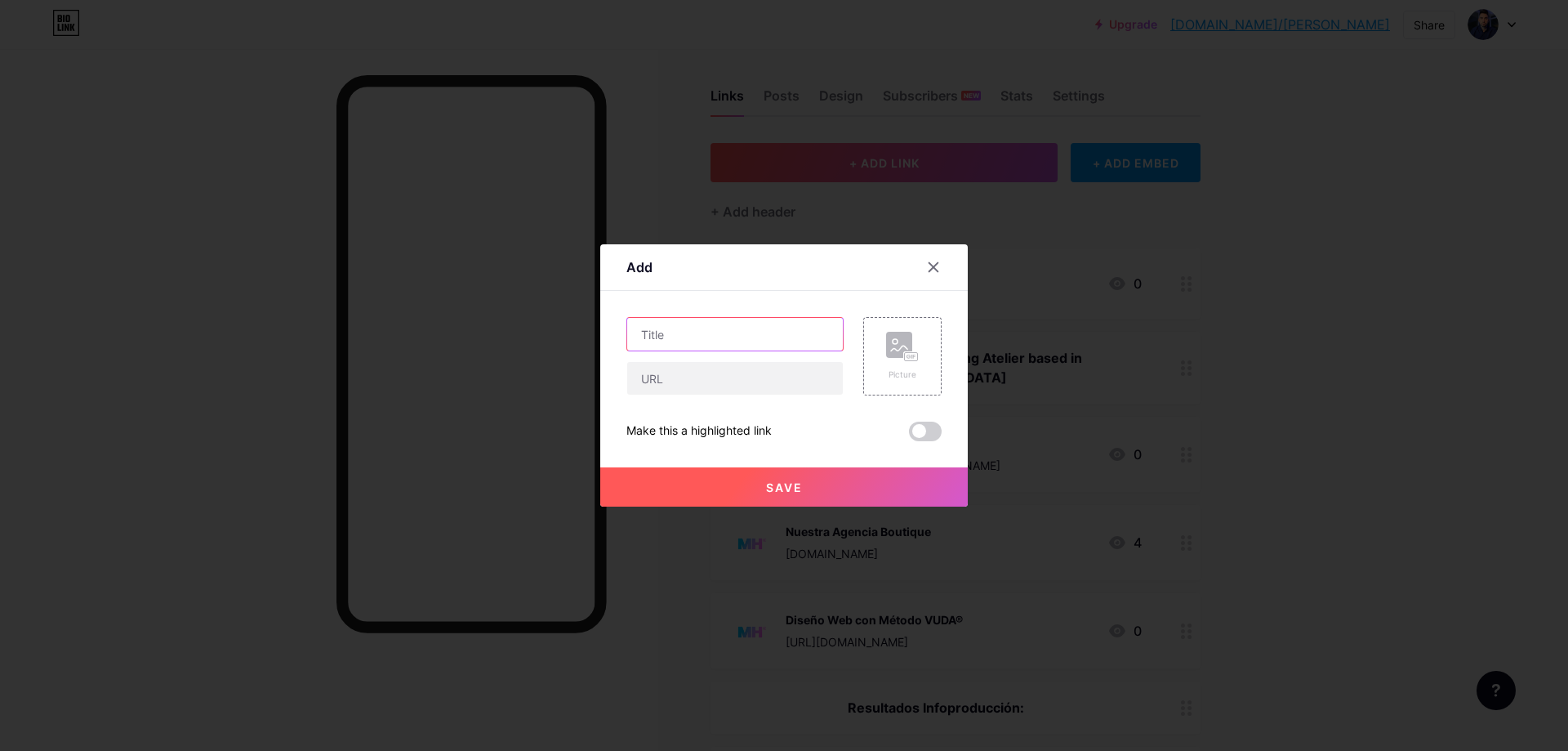
click at [782, 330] on input "text" at bounding box center [735, 334] width 216 height 33
type input "WhatsApp"
click at [757, 373] on input "text" at bounding box center [735, 378] width 216 height 33
drag, startPoint x: 1439, startPoint y: 220, endPoint x: 1288, endPoint y: 377, distance: 217.8
click at [1439, 220] on div at bounding box center [784, 376] width 1568 height 751
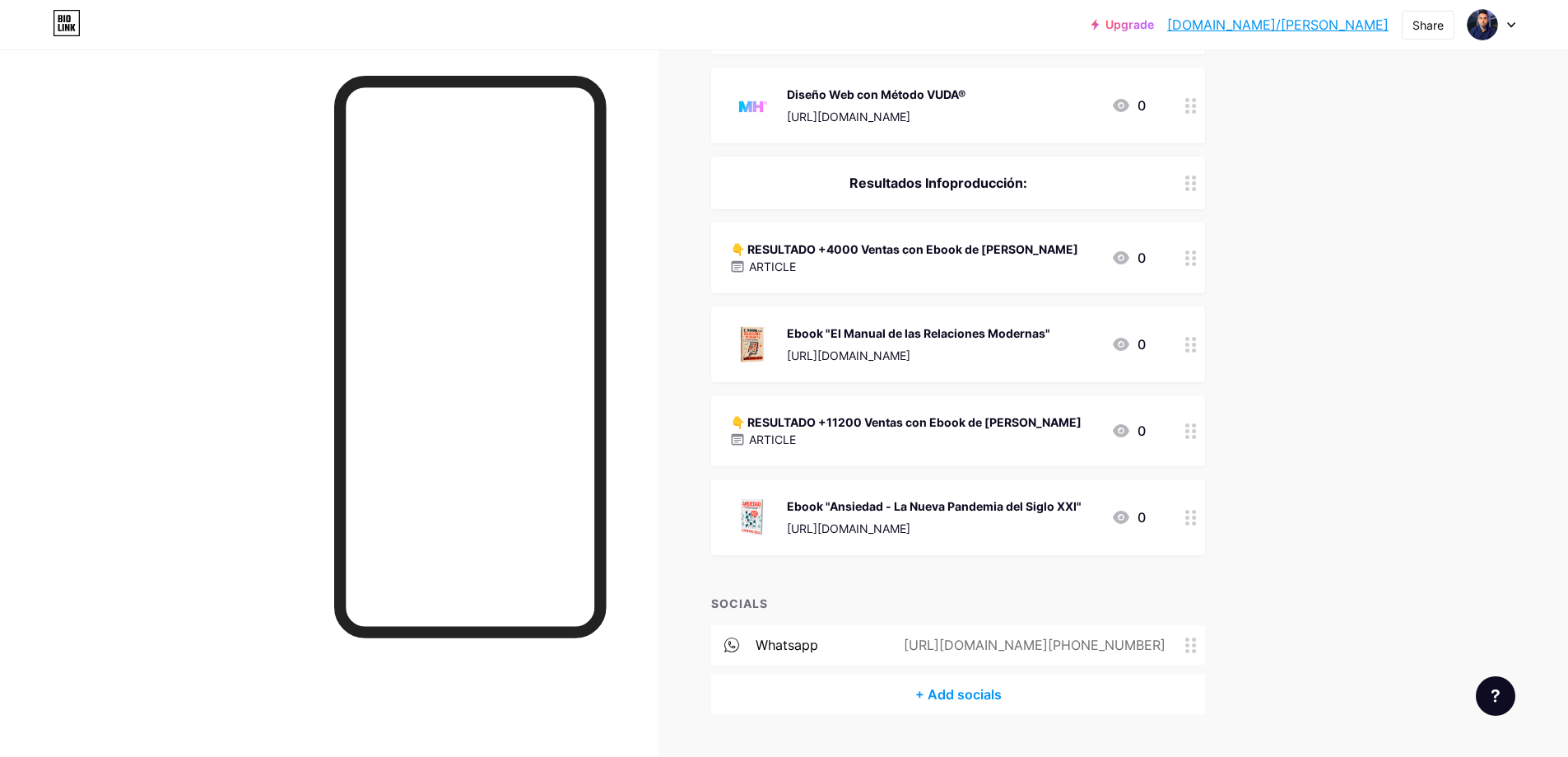
scroll to position [559, 0]
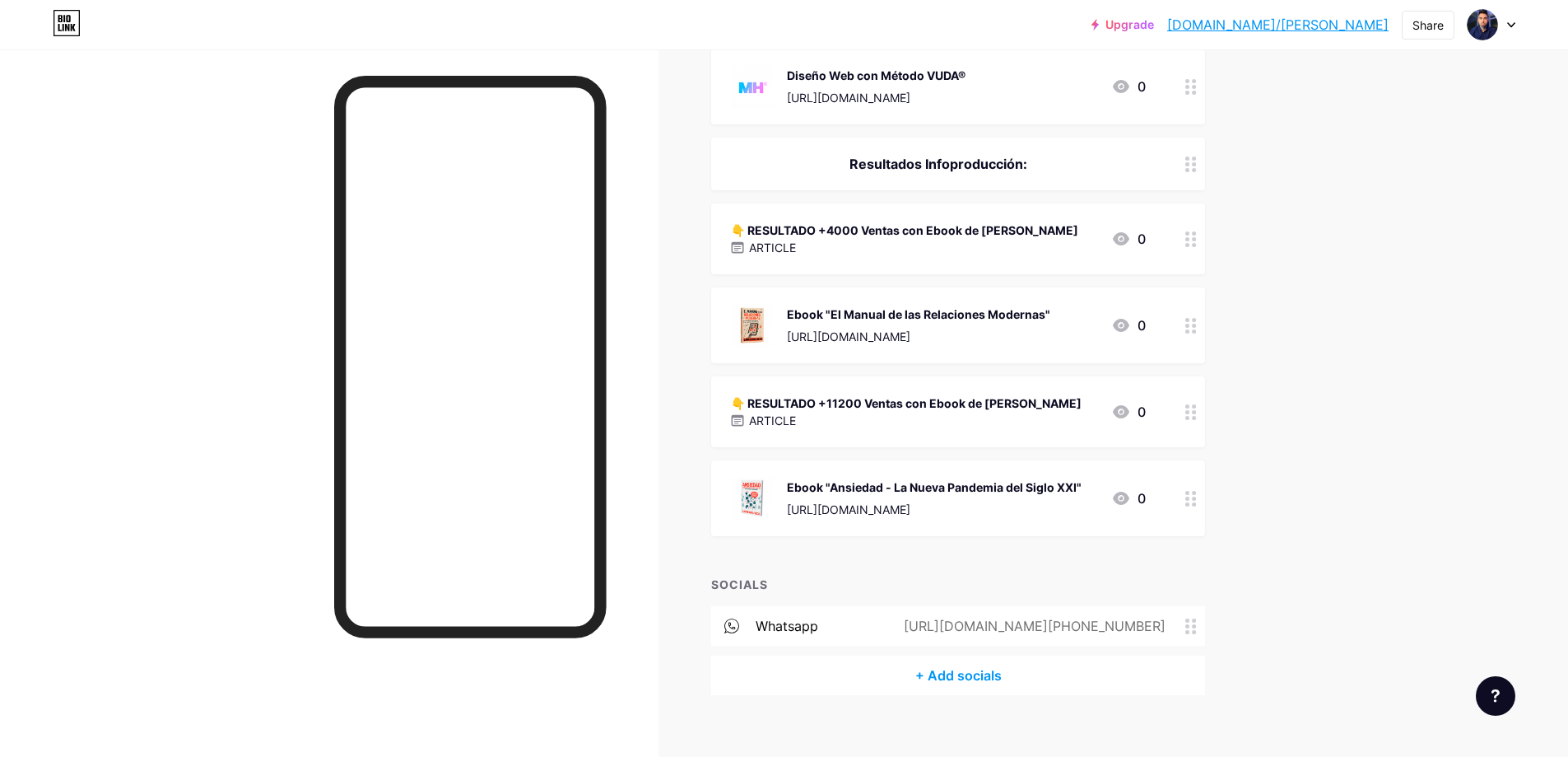
click at [936, 611] on div "whatsapp [URL][DOMAIN_NAME][PHONE_NUMBER]" at bounding box center [958, 625] width 494 height 39
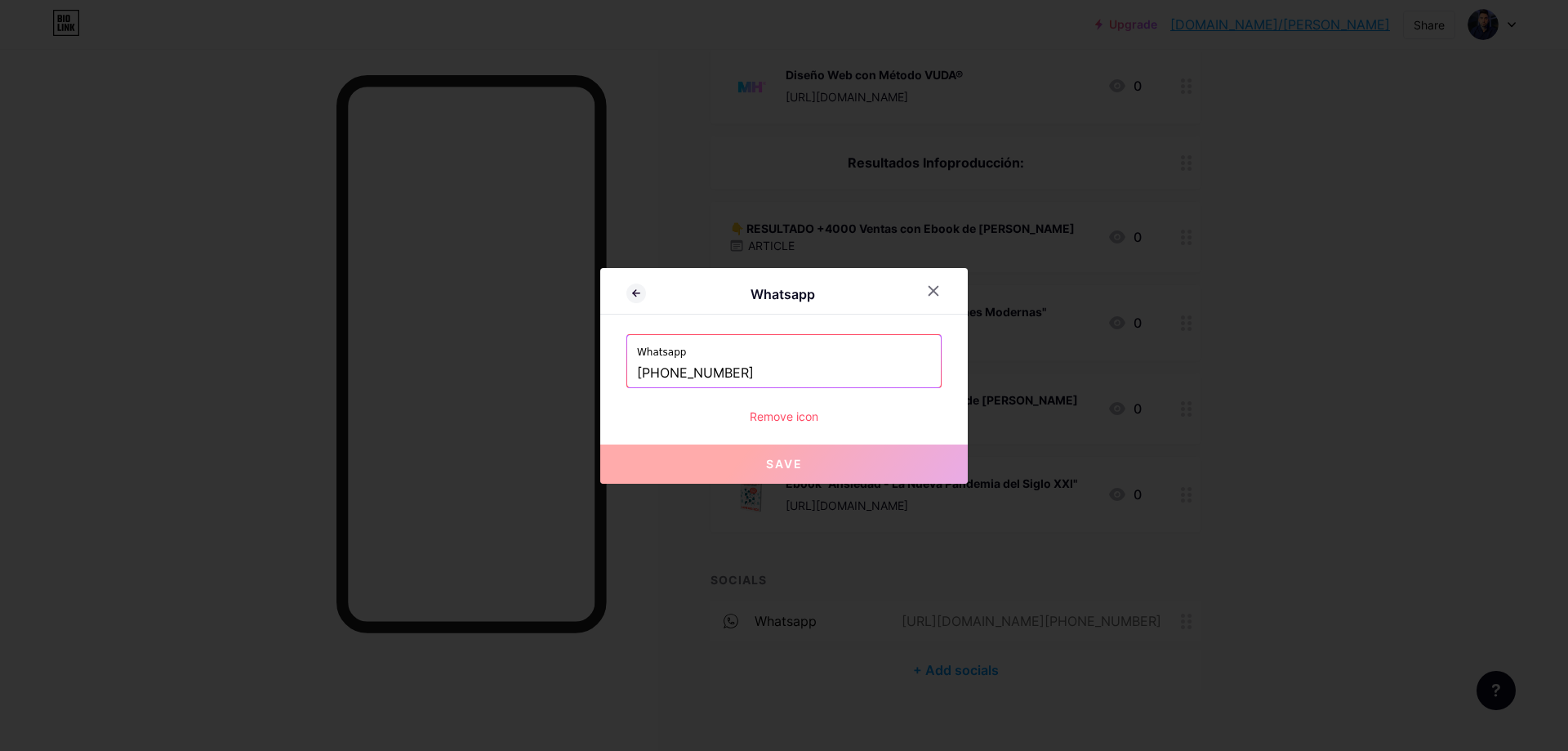
click at [1392, 362] on div at bounding box center [784, 376] width 1568 height 751
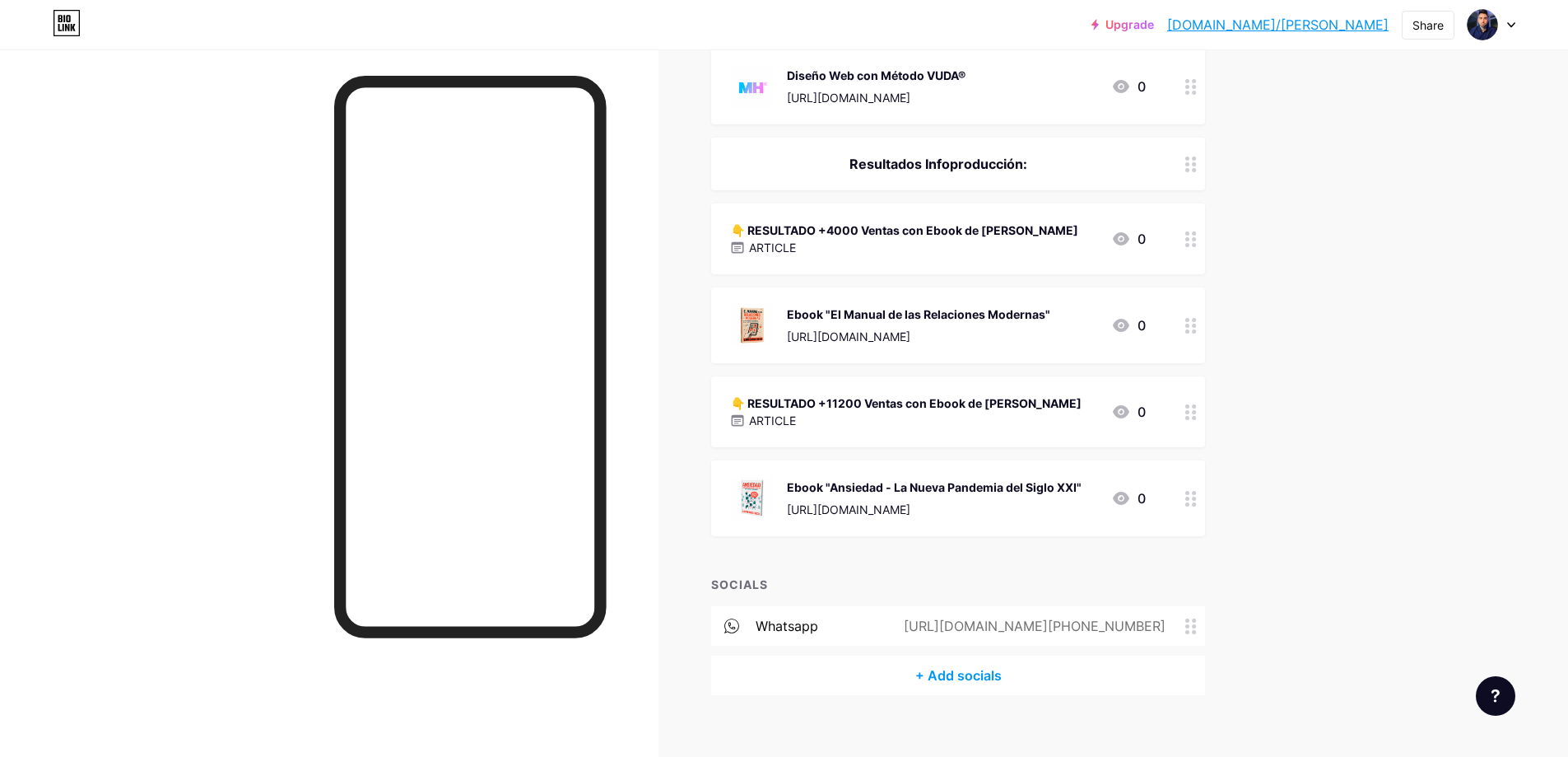
drag, startPoint x: 946, startPoint y: 604, endPoint x: 1178, endPoint y: 605, distance: 232.0
click at [1178, 606] on div "whatsapp [URL][DOMAIN_NAME][PHONE_NUMBER]" at bounding box center [958, 625] width 494 height 39
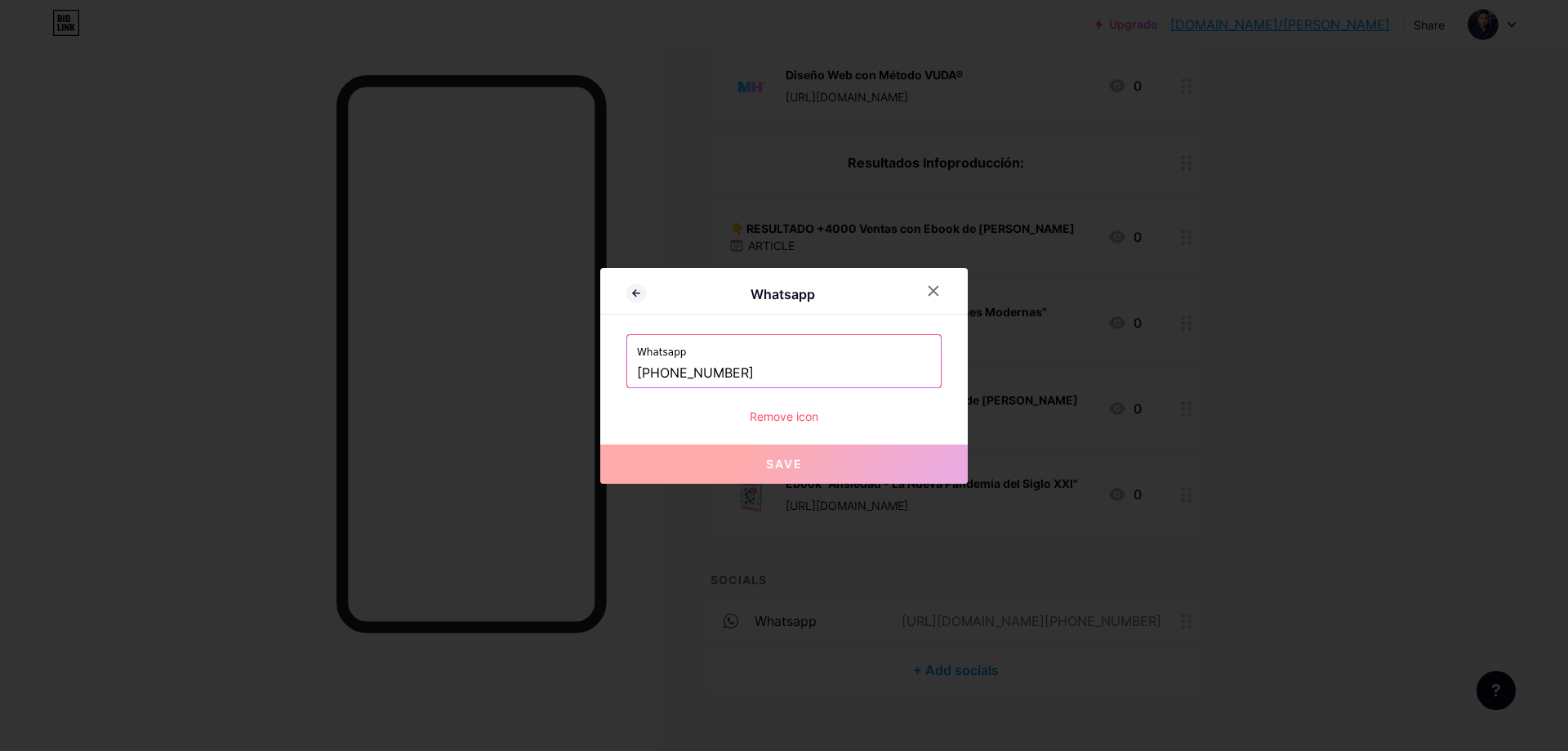
copy div "[URL][DOMAIN_NAME][PHONE_NUMBER]"
click at [1400, 439] on div at bounding box center [784, 376] width 1568 height 751
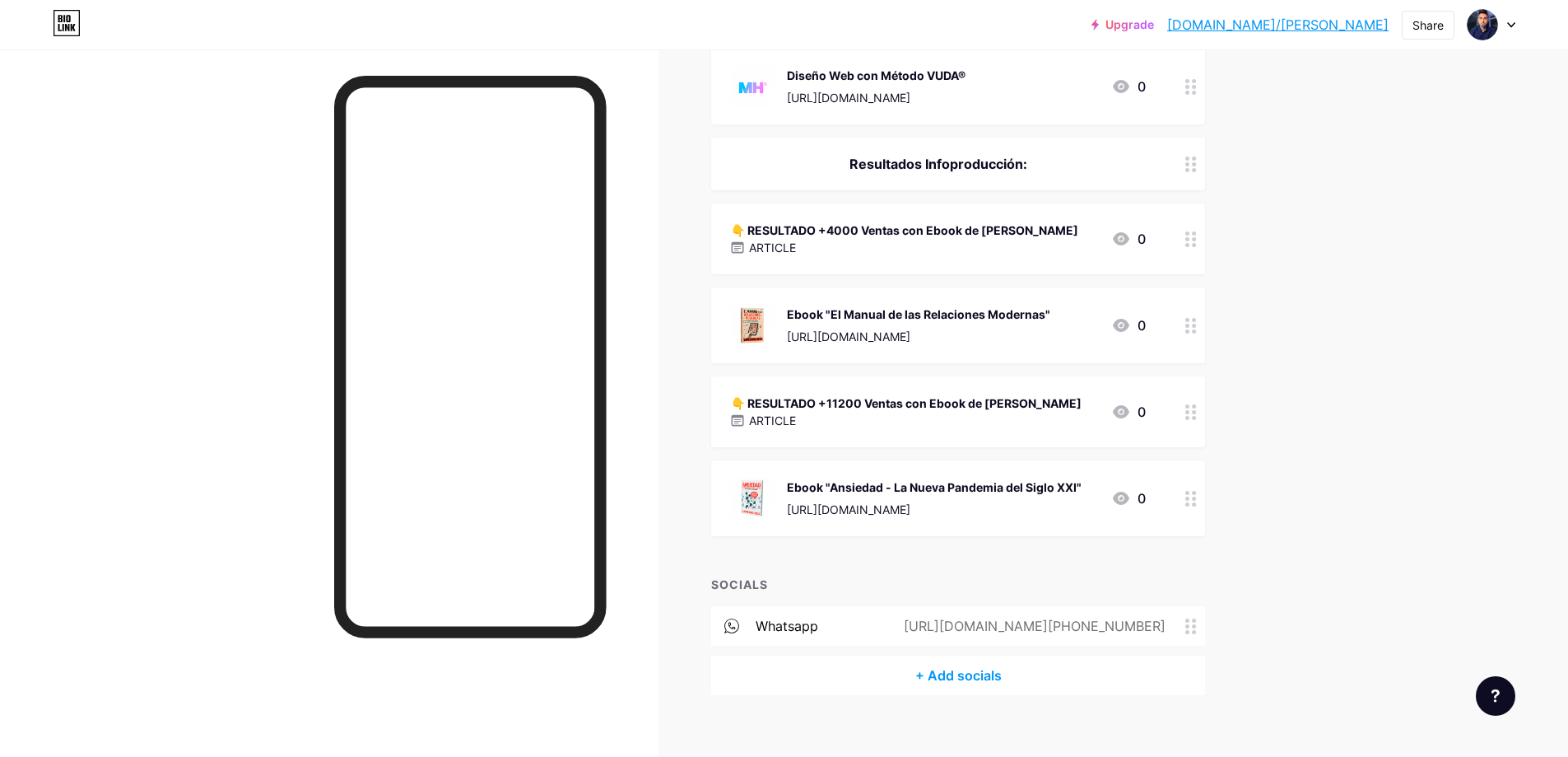
drag, startPoint x: 929, startPoint y: 604, endPoint x: 1174, endPoint y: 605, distance: 245.0
click at [1174, 606] on div "whatsapp [URL][DOMAIN_NAME][PHONE_NUMBER]" at bounding box center [958, 625] width 494 height 39
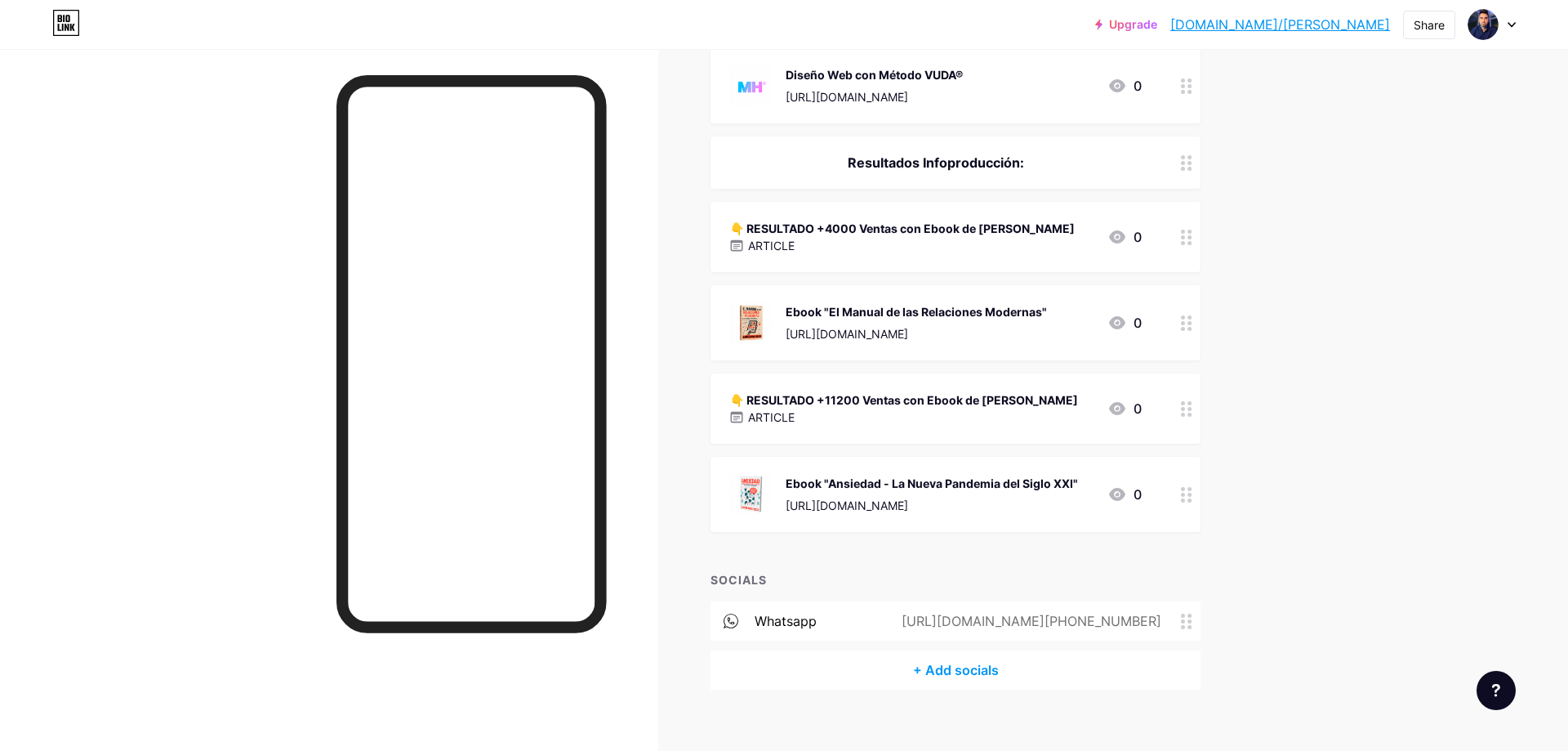
copy div "[URL][DOMAIN_NAME][PHONE_NUMBER]"
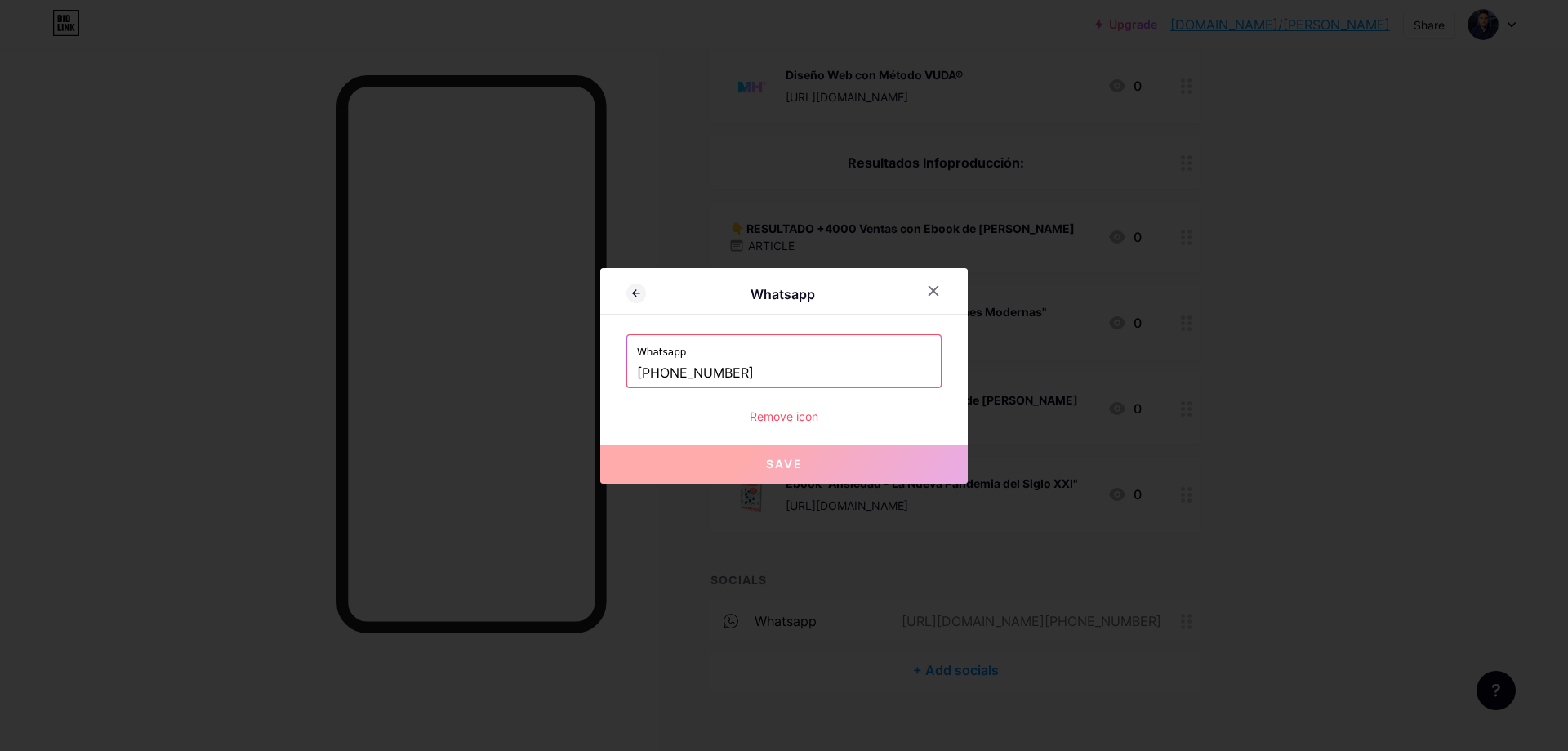
click at [1383, 517] on div at bounding box center [784, 376] width 1568 height 751
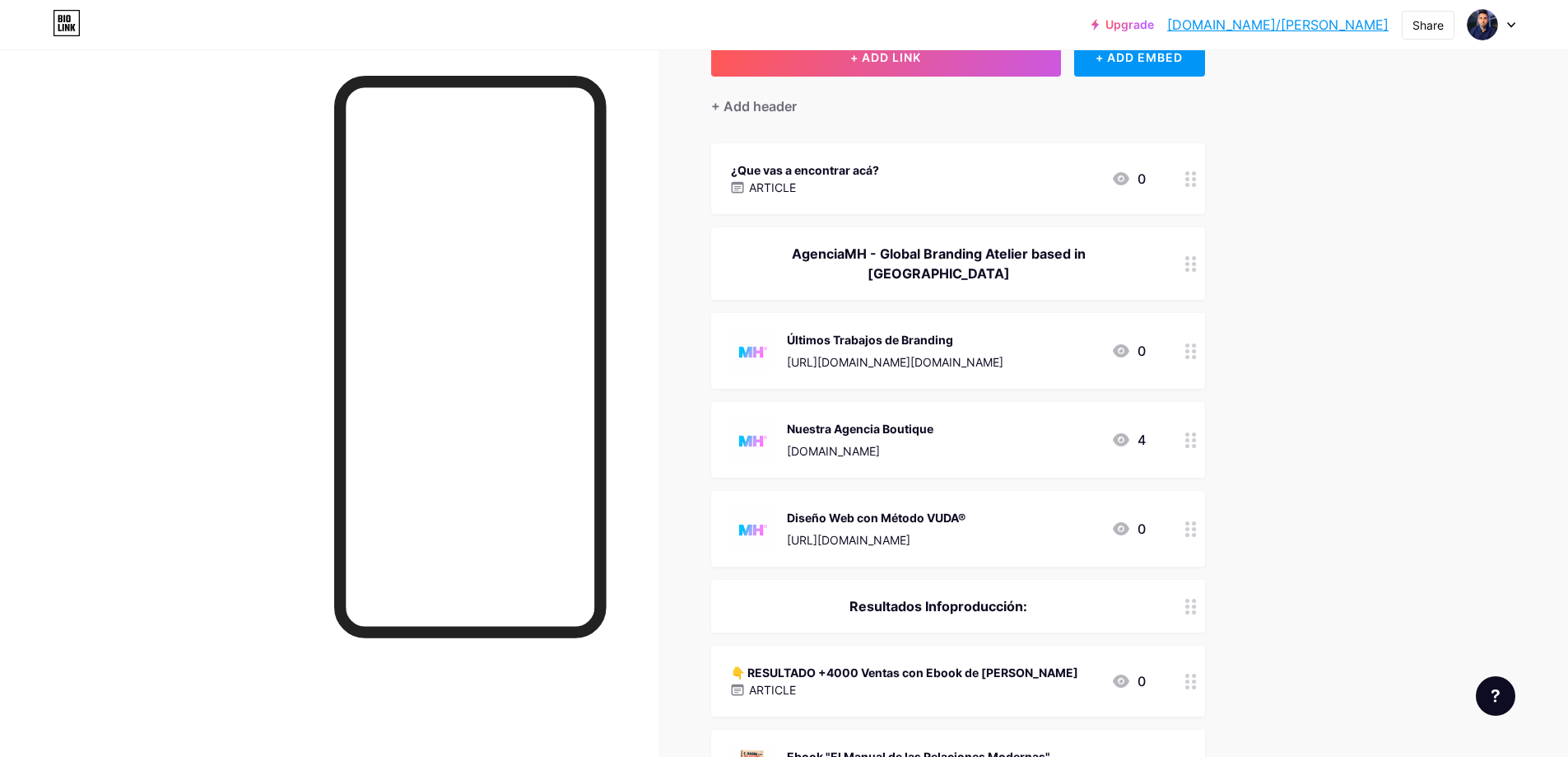
scroll to position [0, 0]
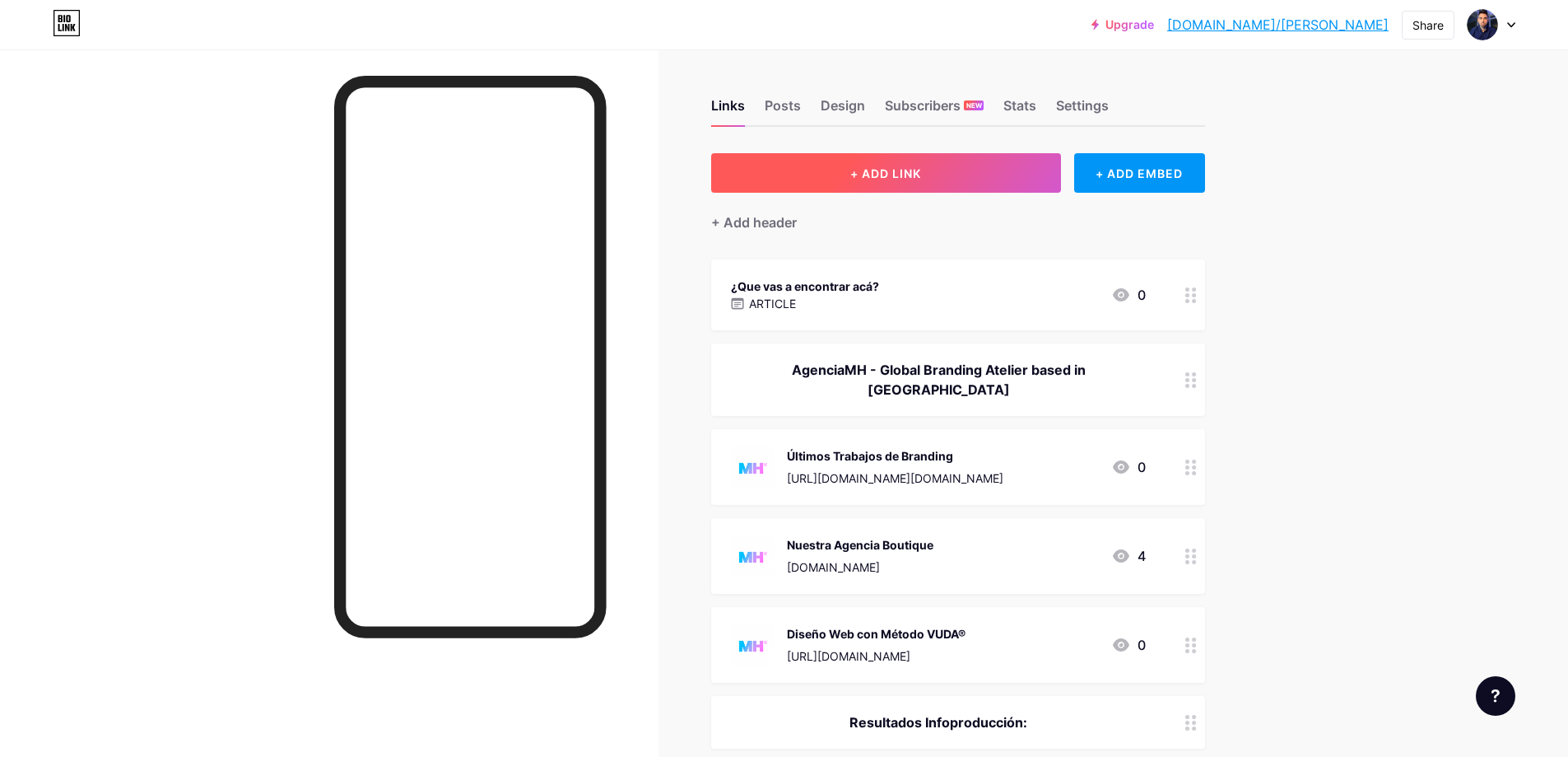
click at [906, 178] on span "+ ADD LINK" at bounding box center [886, 173] width 71 height 14
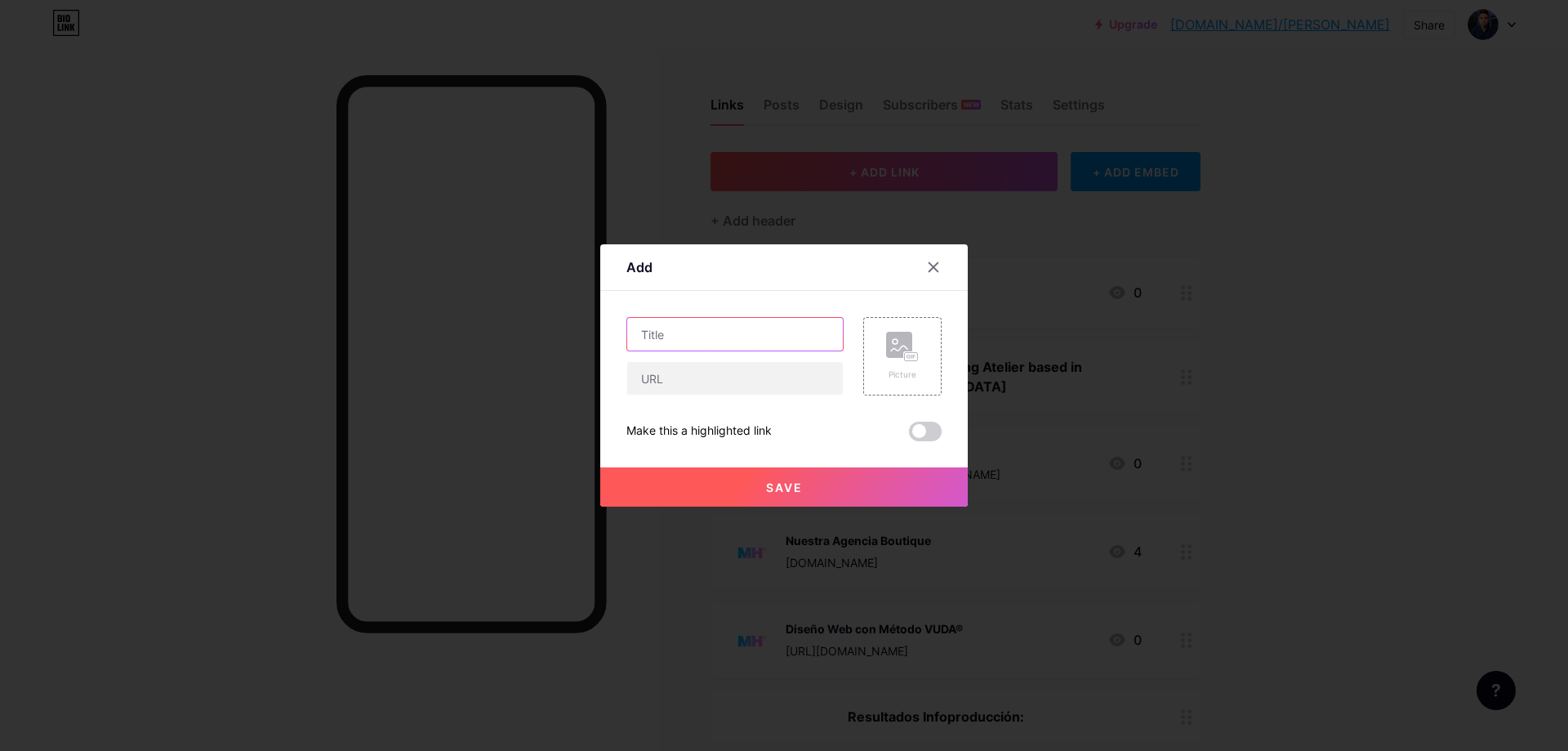
click at [757, 334] on input "text" at bounding box center [735, 334] width 216 height 33
click at [732, 378] on input "text" at bounding box center [735, 378] width 216 height 33
paste input "[URL][DOMAIN_NAME][PHONE_NUMBER]"
type input "[URL][DOMAIN_NAME][PHONE_NUMBER]"
click at [781, 348] on input "text" at bounding box center [735, 334] width 216 height 33
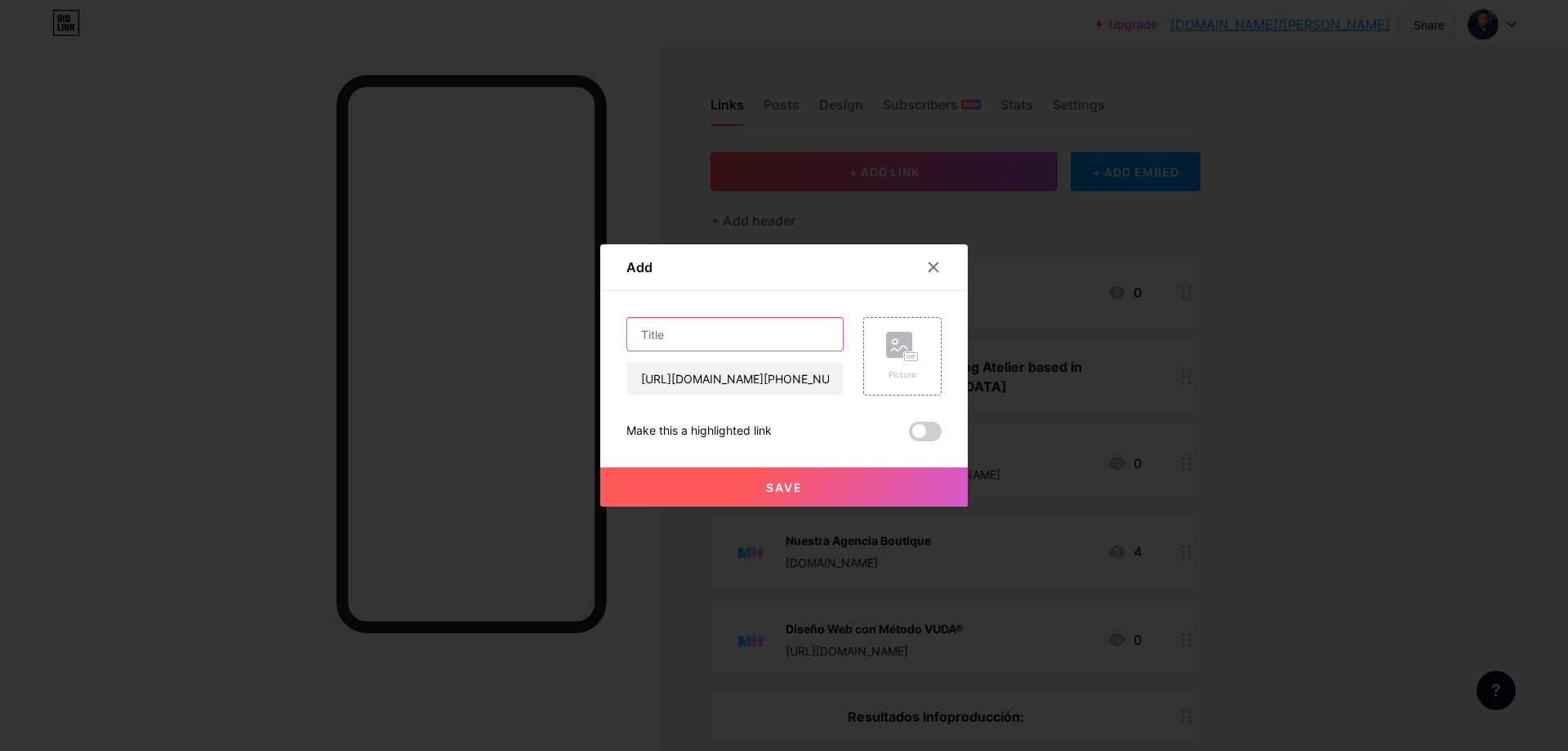
type input "a"
type input "w"
type input "Escribime a WhatsApp"
click at [906, 372] on div "Picture" at bounding box center [902, 374] width 33 height 12
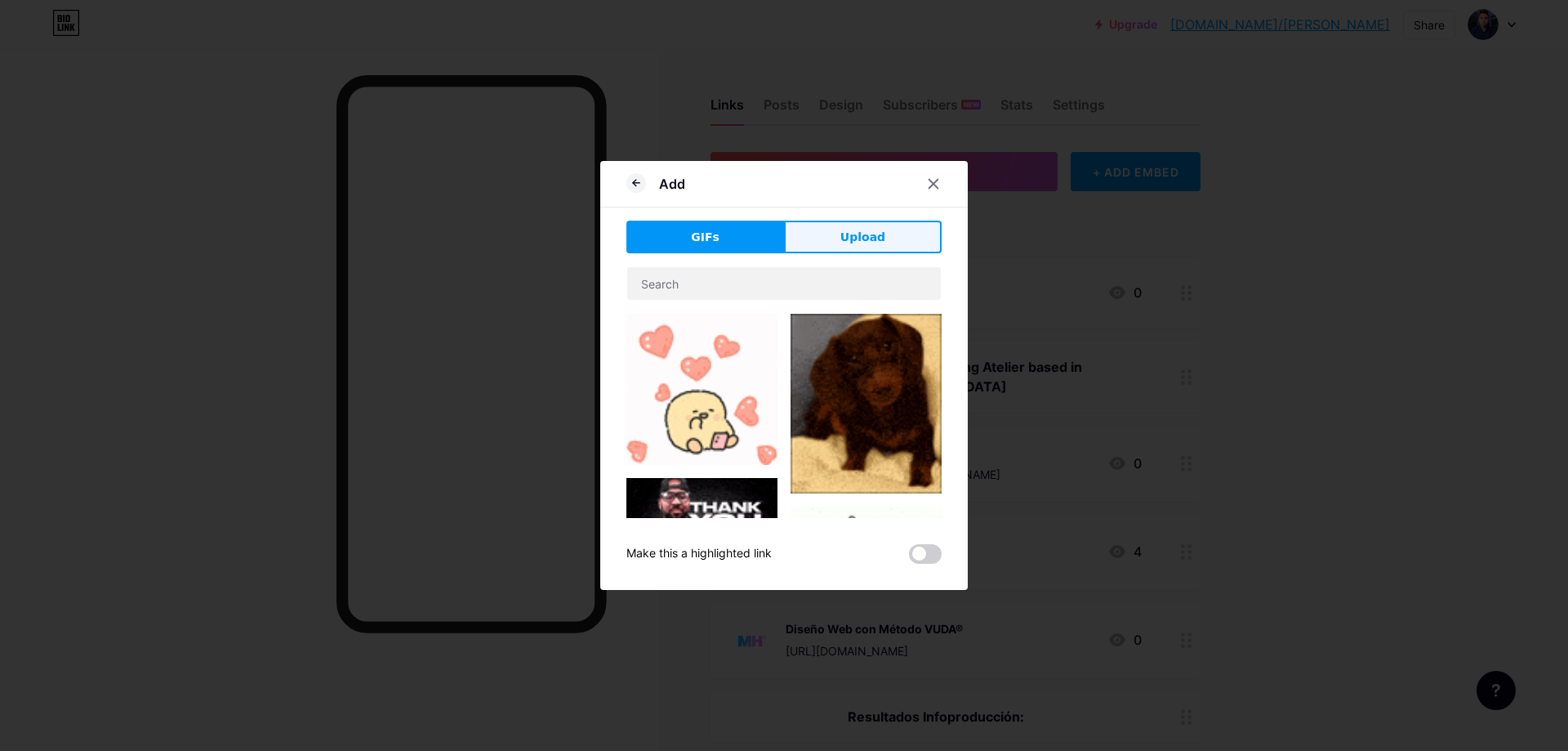
click at [917, 227] on button "Upload" at bounding box center [862, 236] width 158 height 33
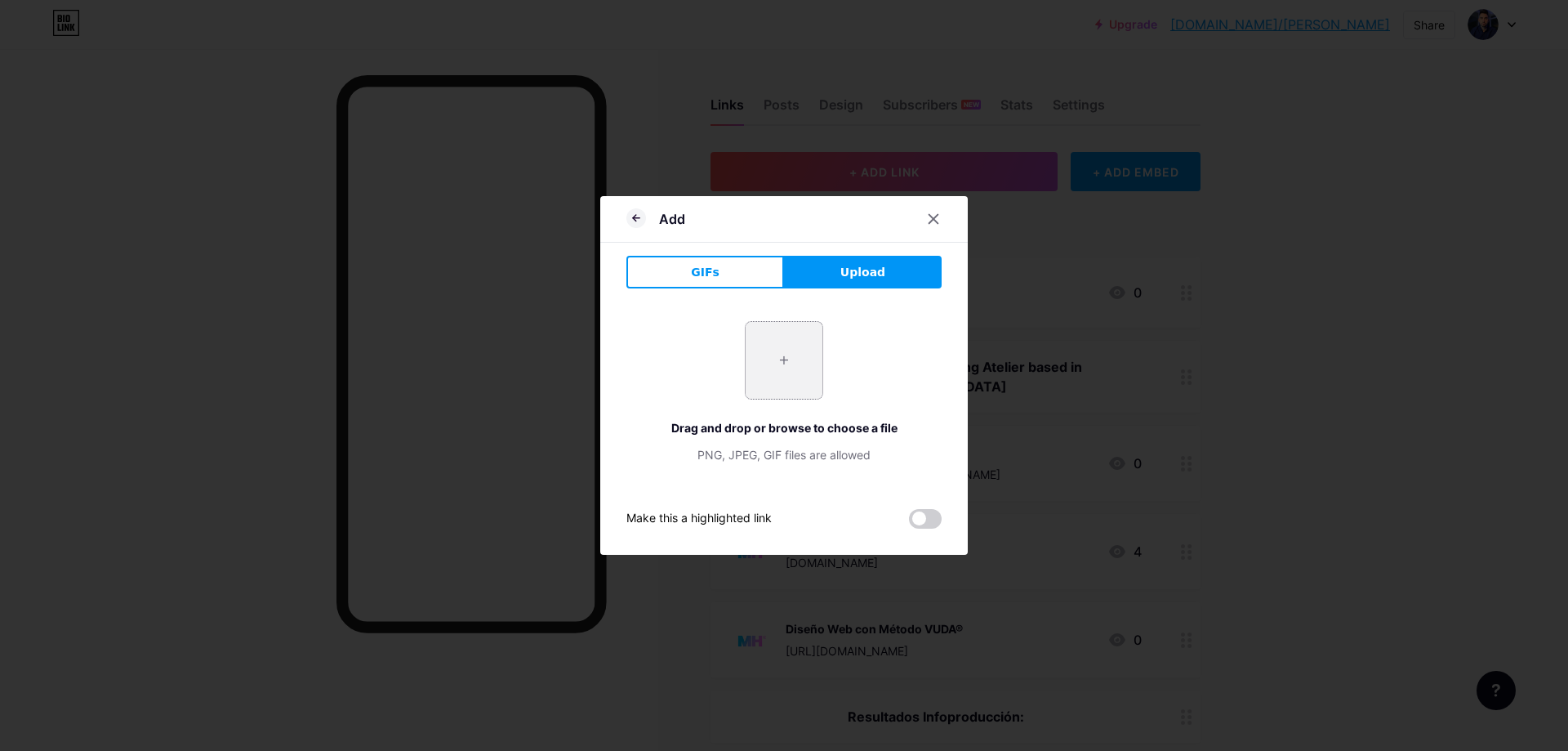
click at [786, 360] on input "file" at bounding box center [783, 359] width 77 height 77
type input "C:\fakepath\images.jfif"
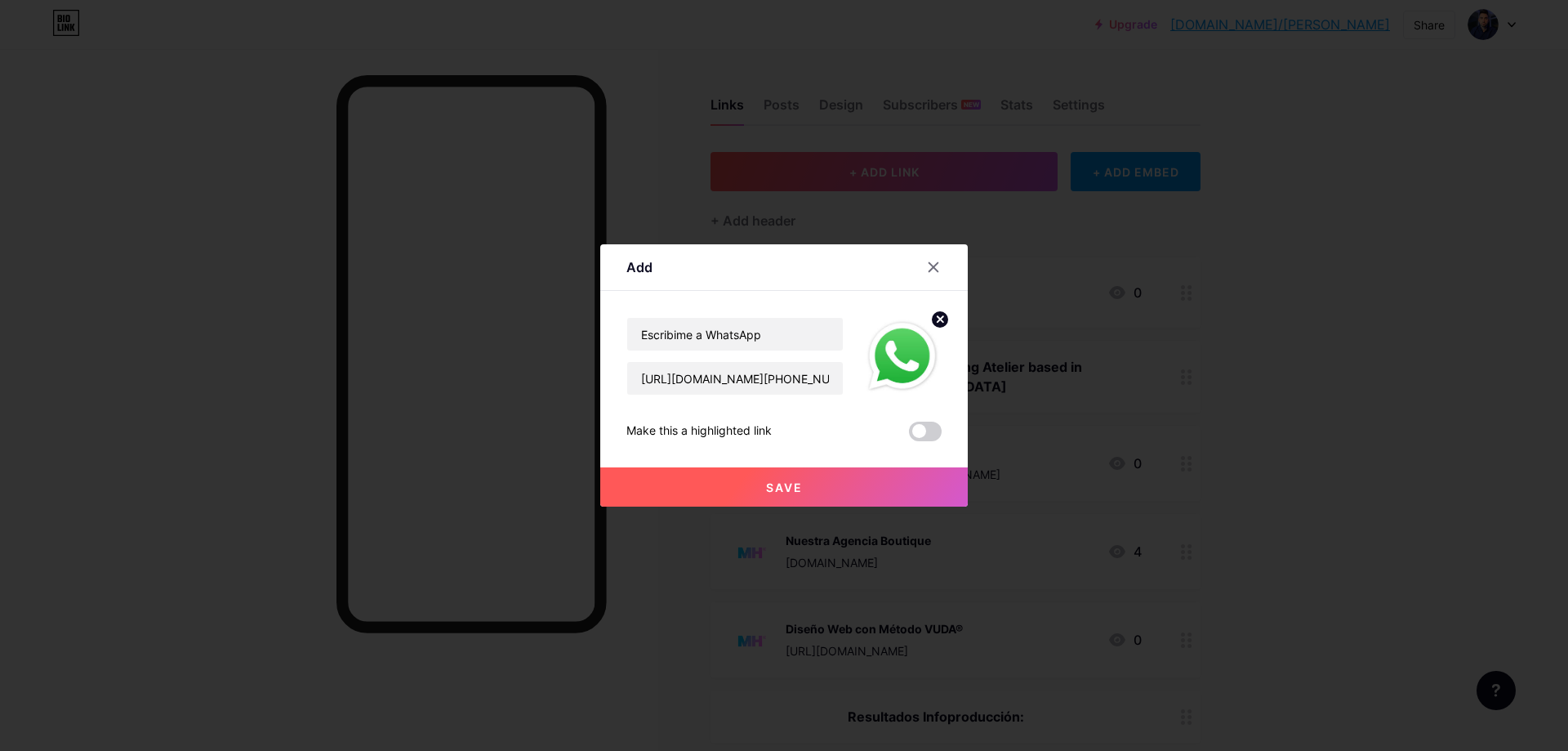
click at [870, 481] on button "Save" at bounding box center [784, 486] width 368 height 39
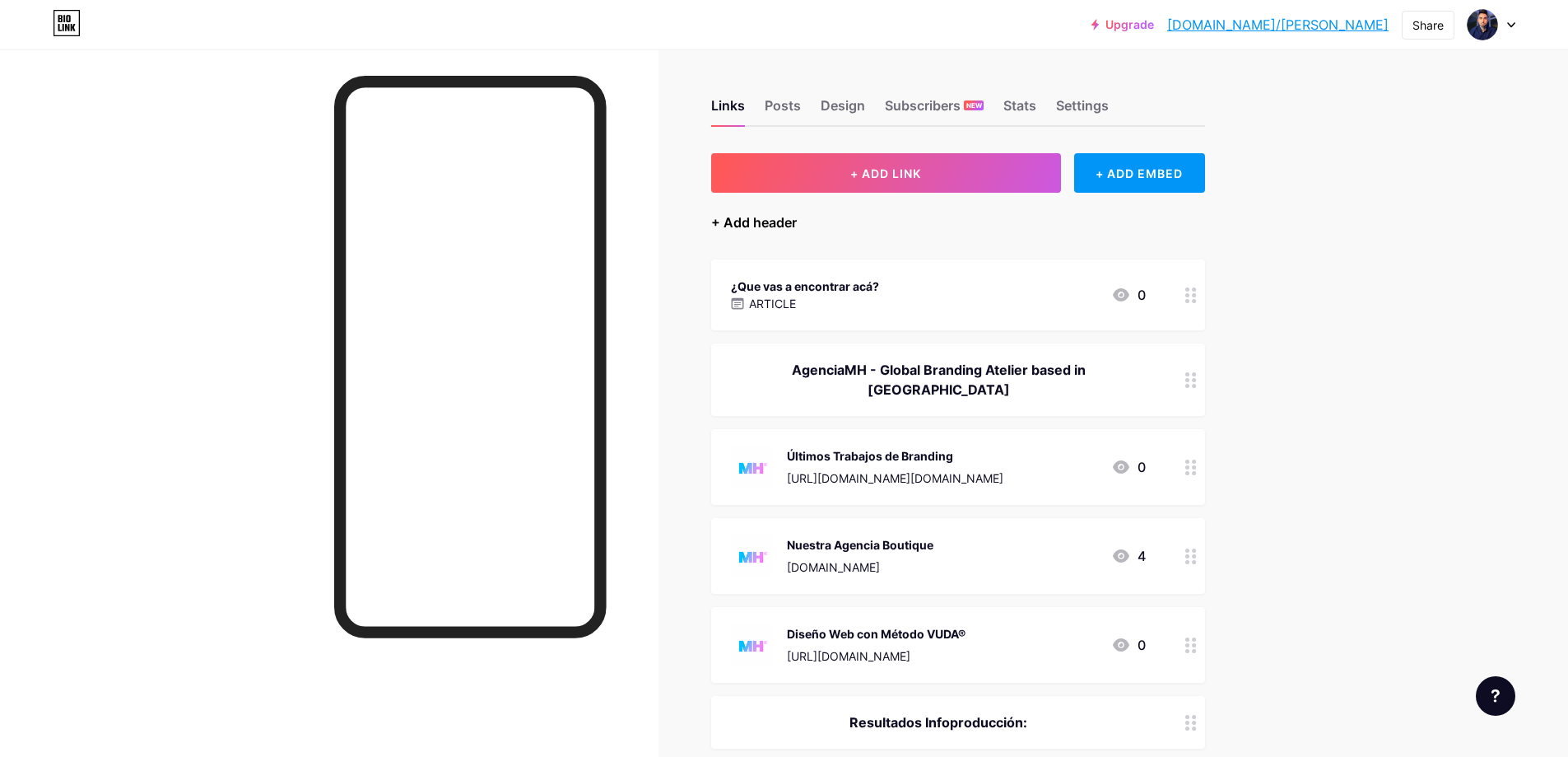
click at [764, 223] on div "+ Add header" at bounding box center [754, 222] width 86 height 20
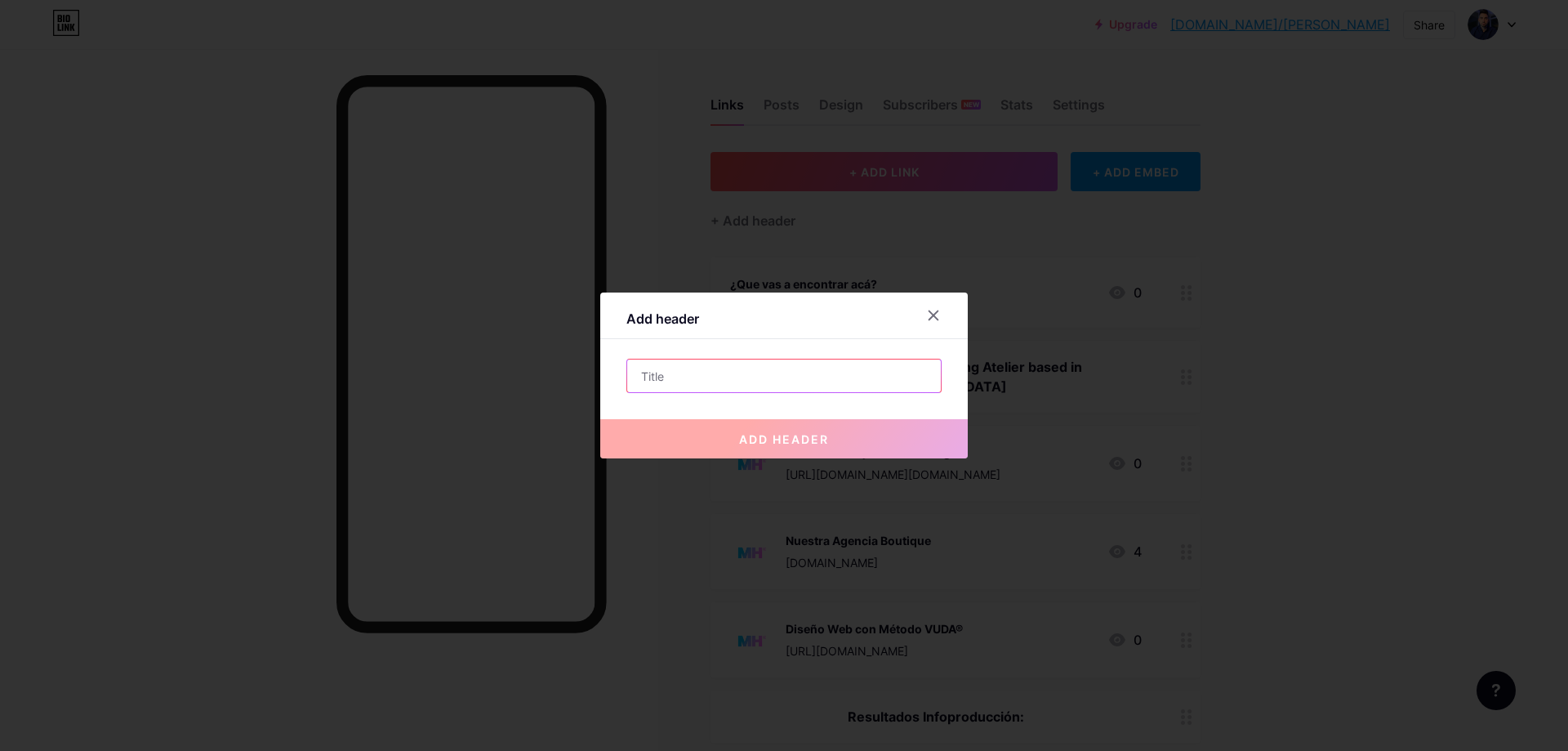
click at [729, 375] on input "text" at bounding box center [784, 376] width 314 height 33
type input "E"
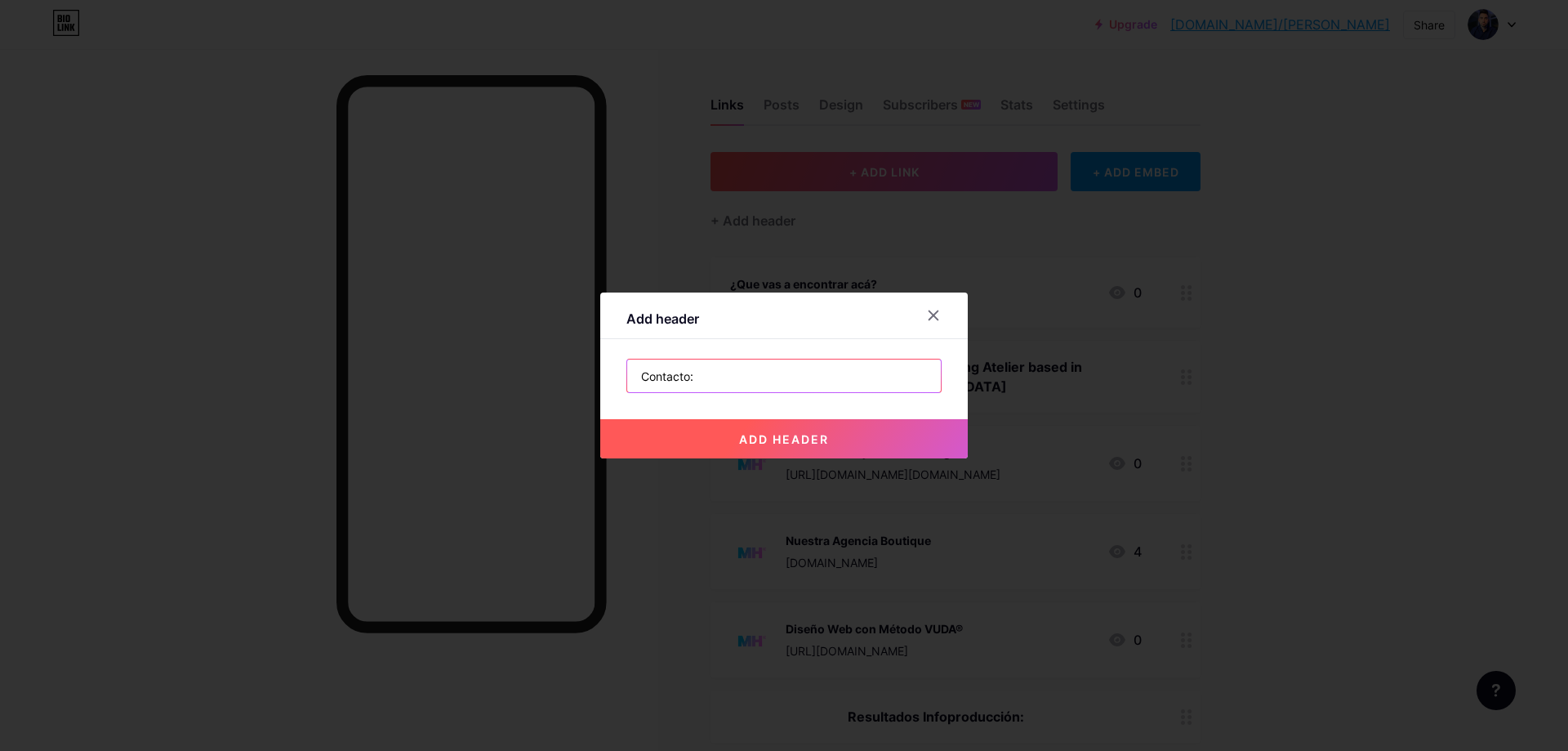
type input "Contacto:"
click at [754, 452] on button "add header" at bounding box center [784, 438] width 368 height 39
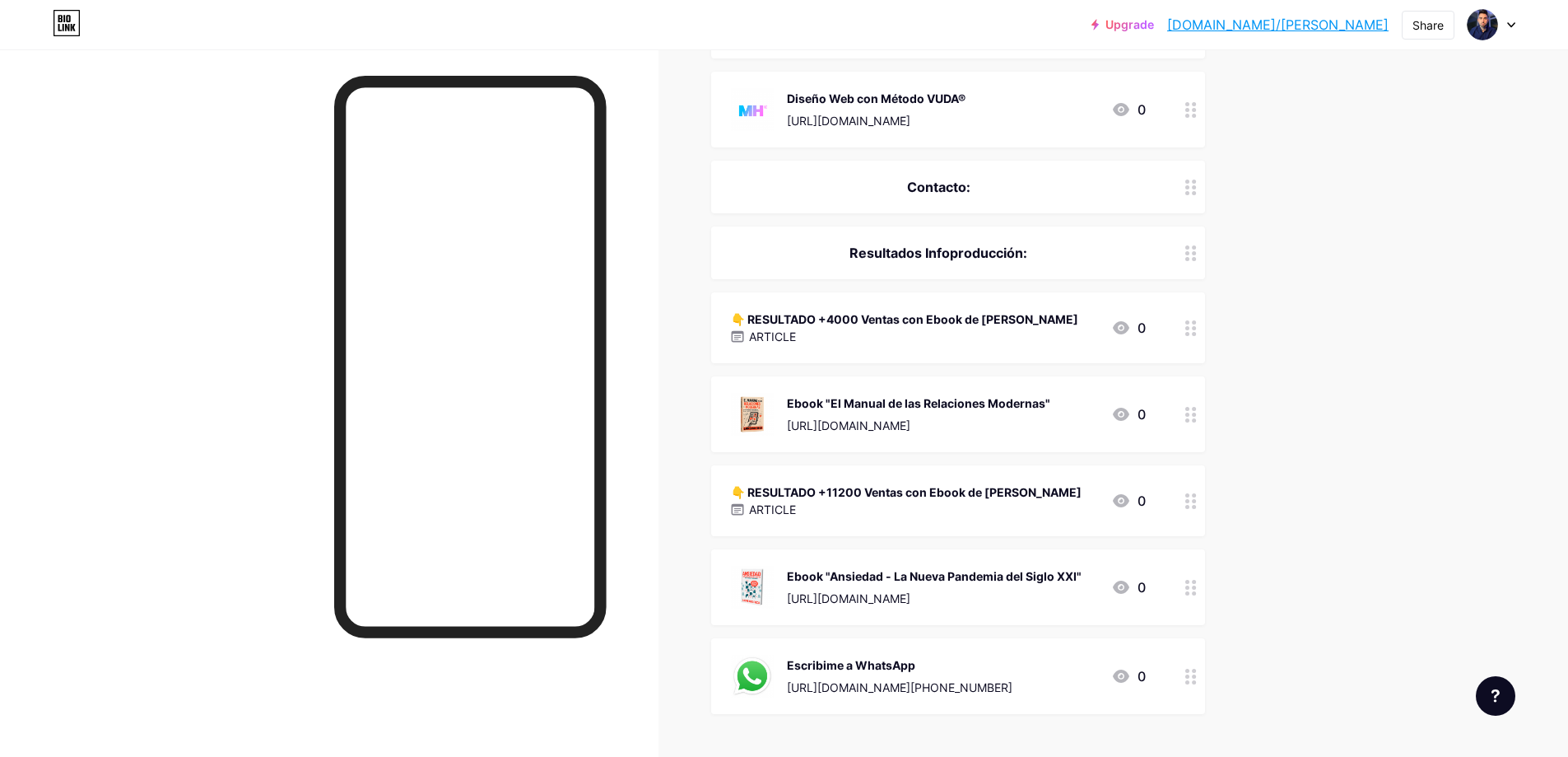
scroll to position [549, 0]
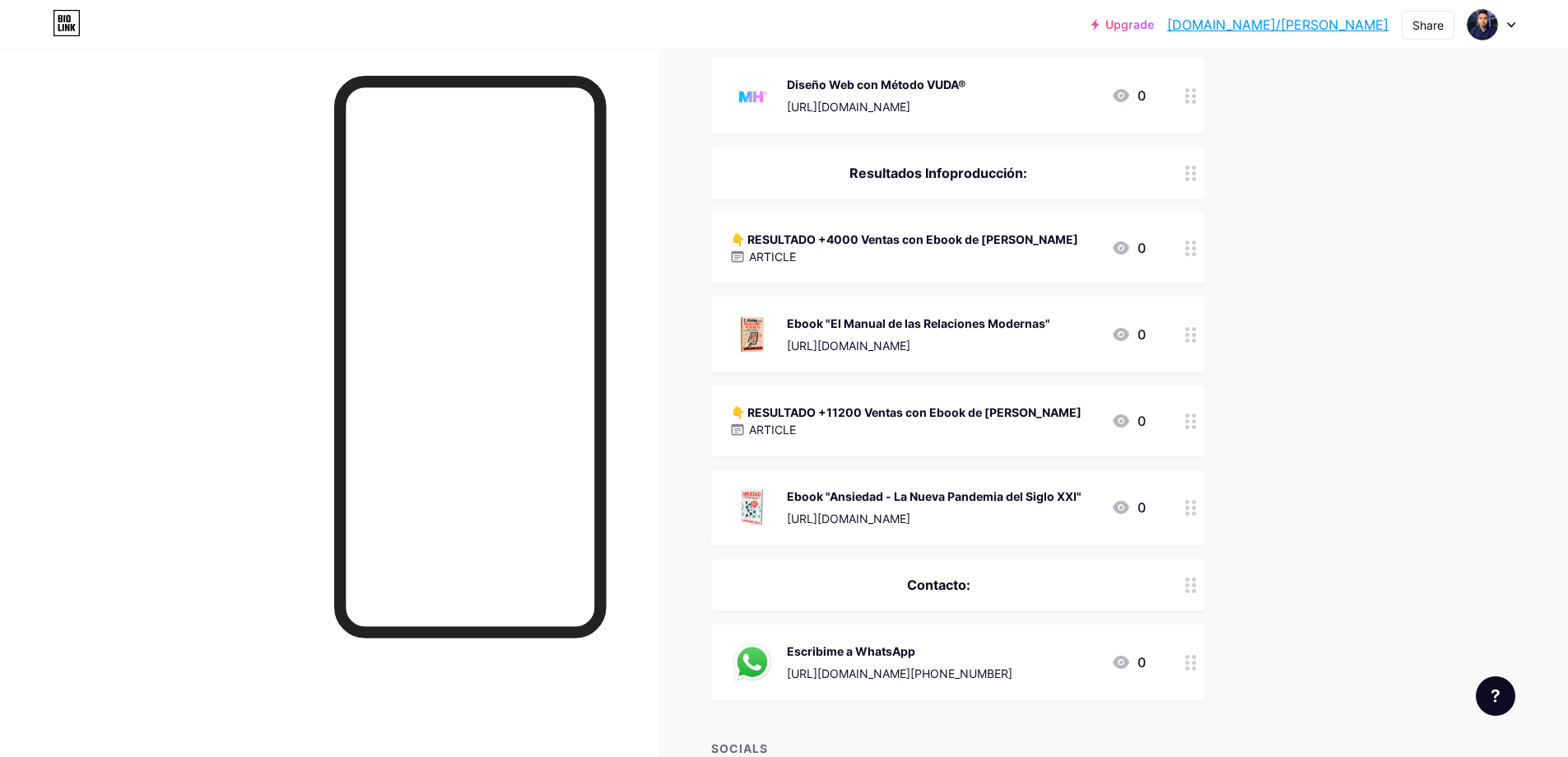
click at [1031, 537] on span "¿Que vas a encontrar acá? ARTICLE 0 AgenciaMH - Global Branding Atelier based i…" at bounding box center [958, 205] width 494 height 990
click at [1029, 575] on div "Contacto:" at bounding box center [938, 584] width 415 height 20
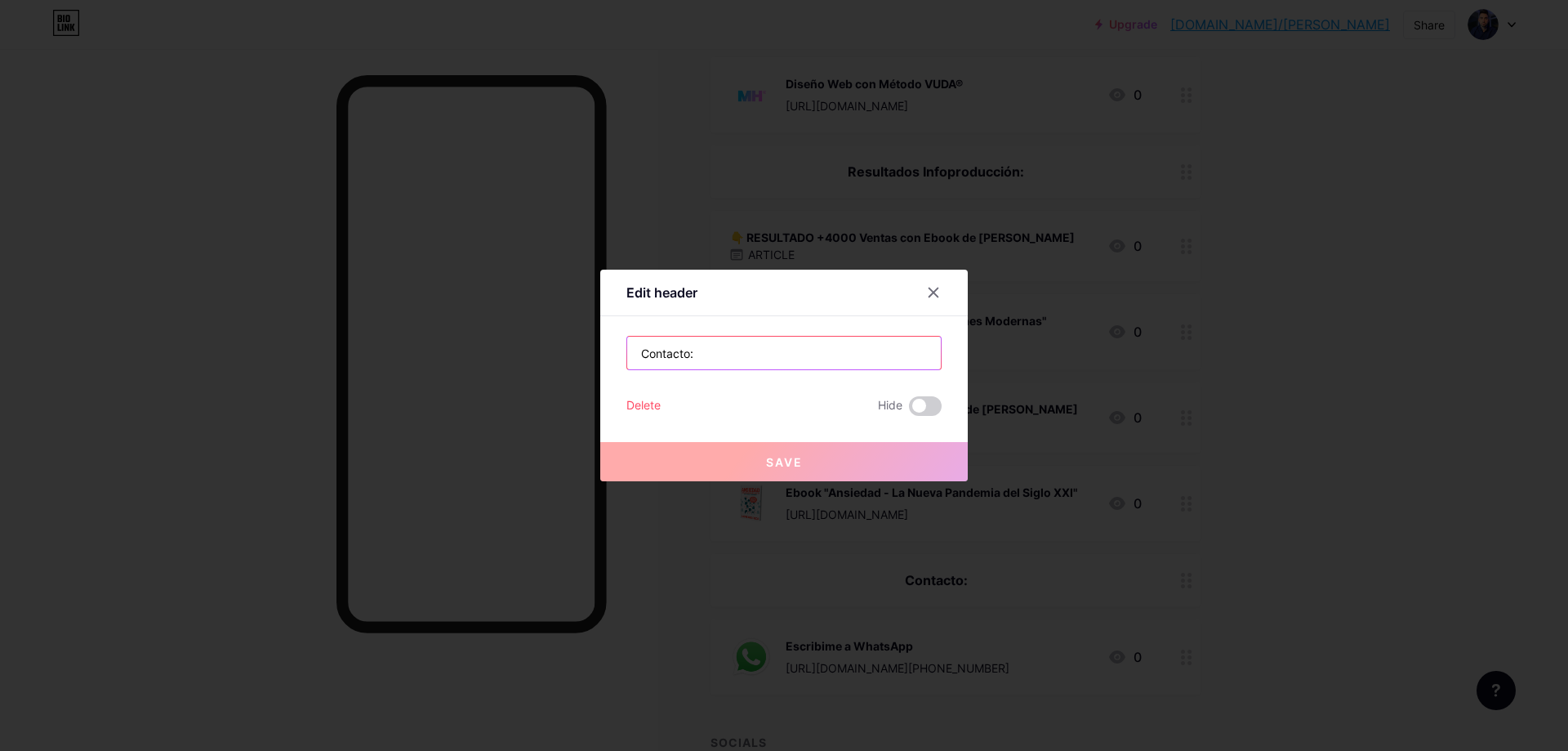
click at [788, 354] on input "Contacto:" at bounding box center [784, 353] width 314 height 33
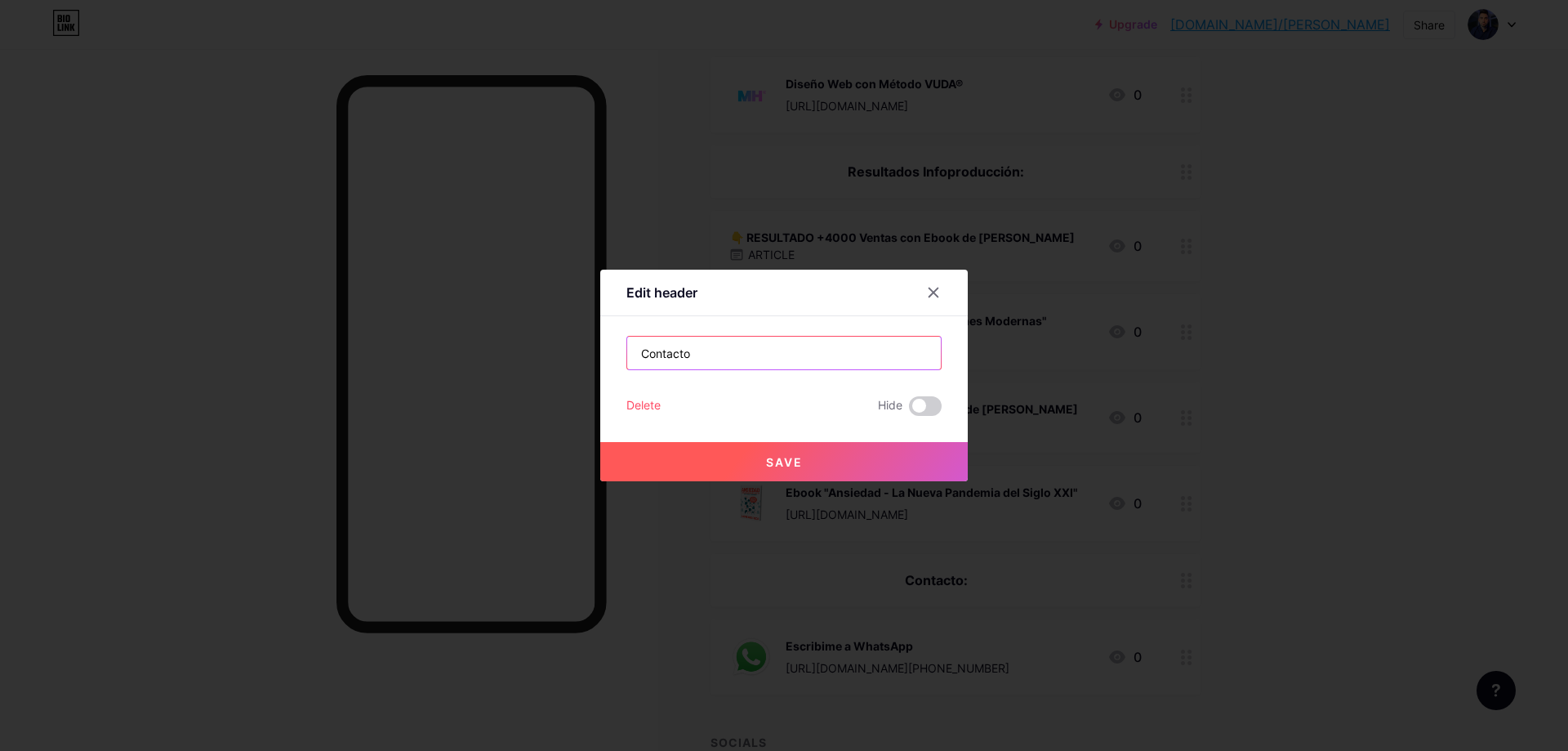
type input "Contacto"
click at [1292, 326] on div at bounding box center [784, 376] width 1568 height 751
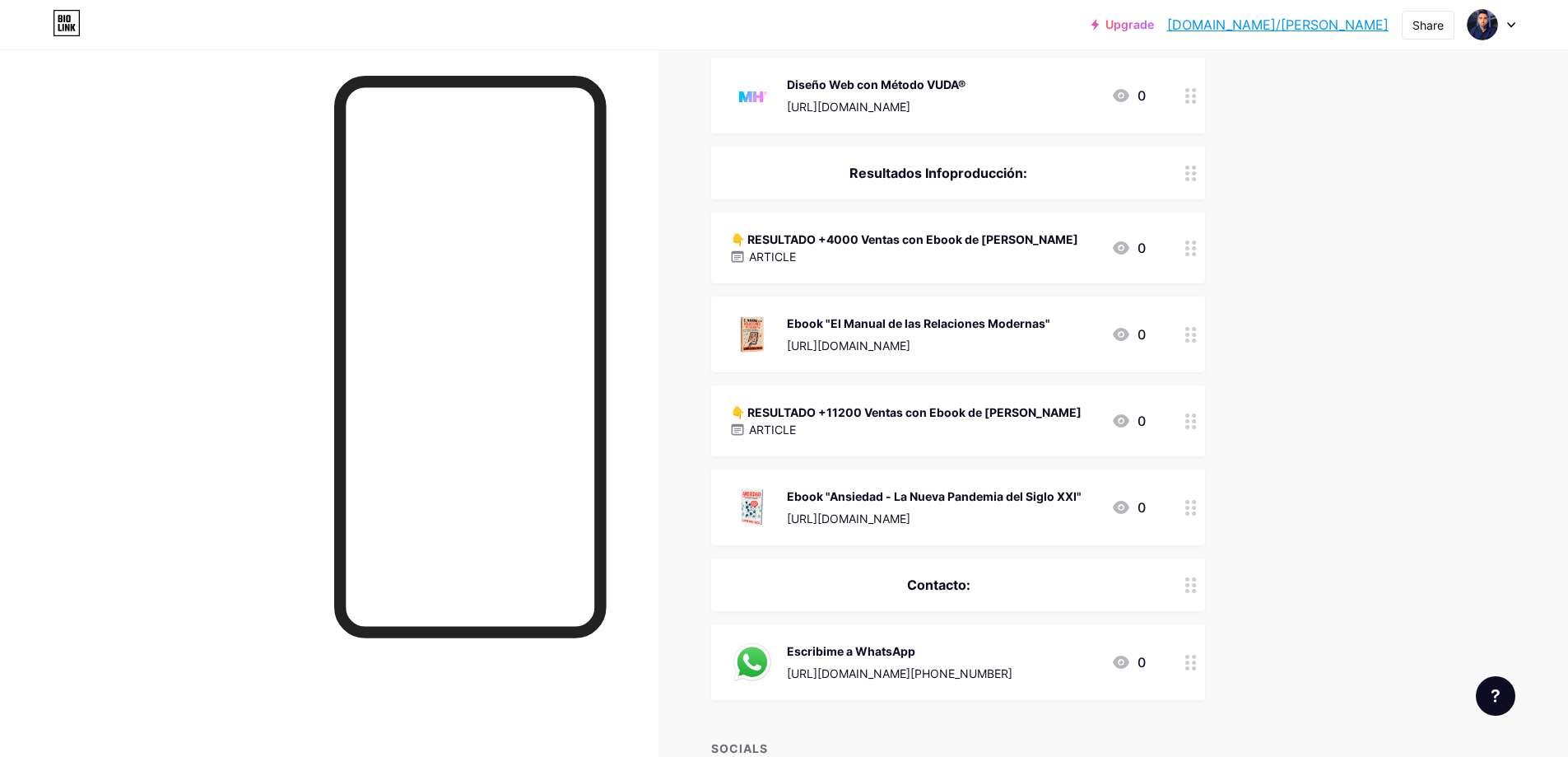
click at [1001, 163] on div "Resultados Infoproducción:" at bounding box center [938, 173] width 415 height 20
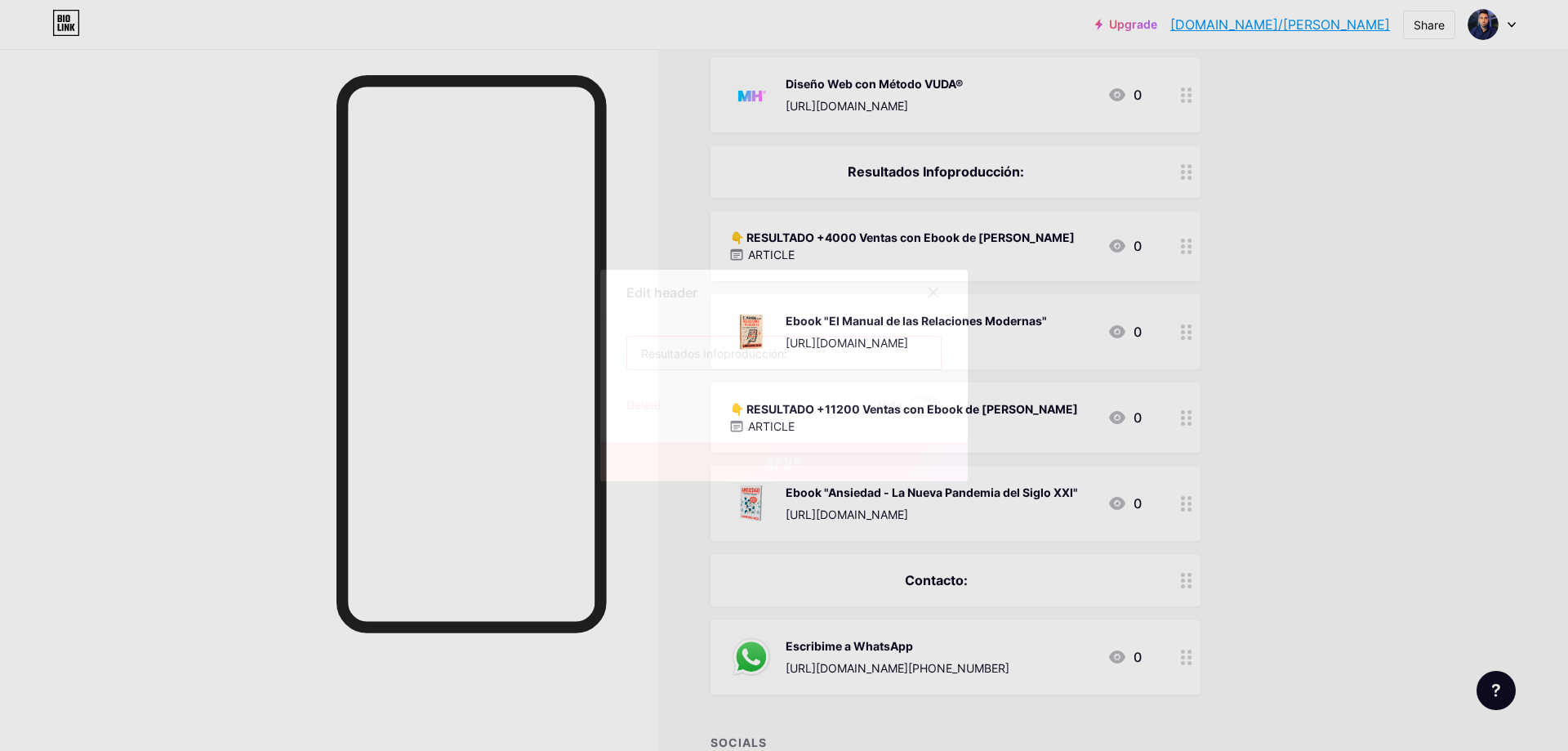
click at [843, 358] on input "Resultados Infoproducción:" at bounding box center [784, 353] width 314 height 33
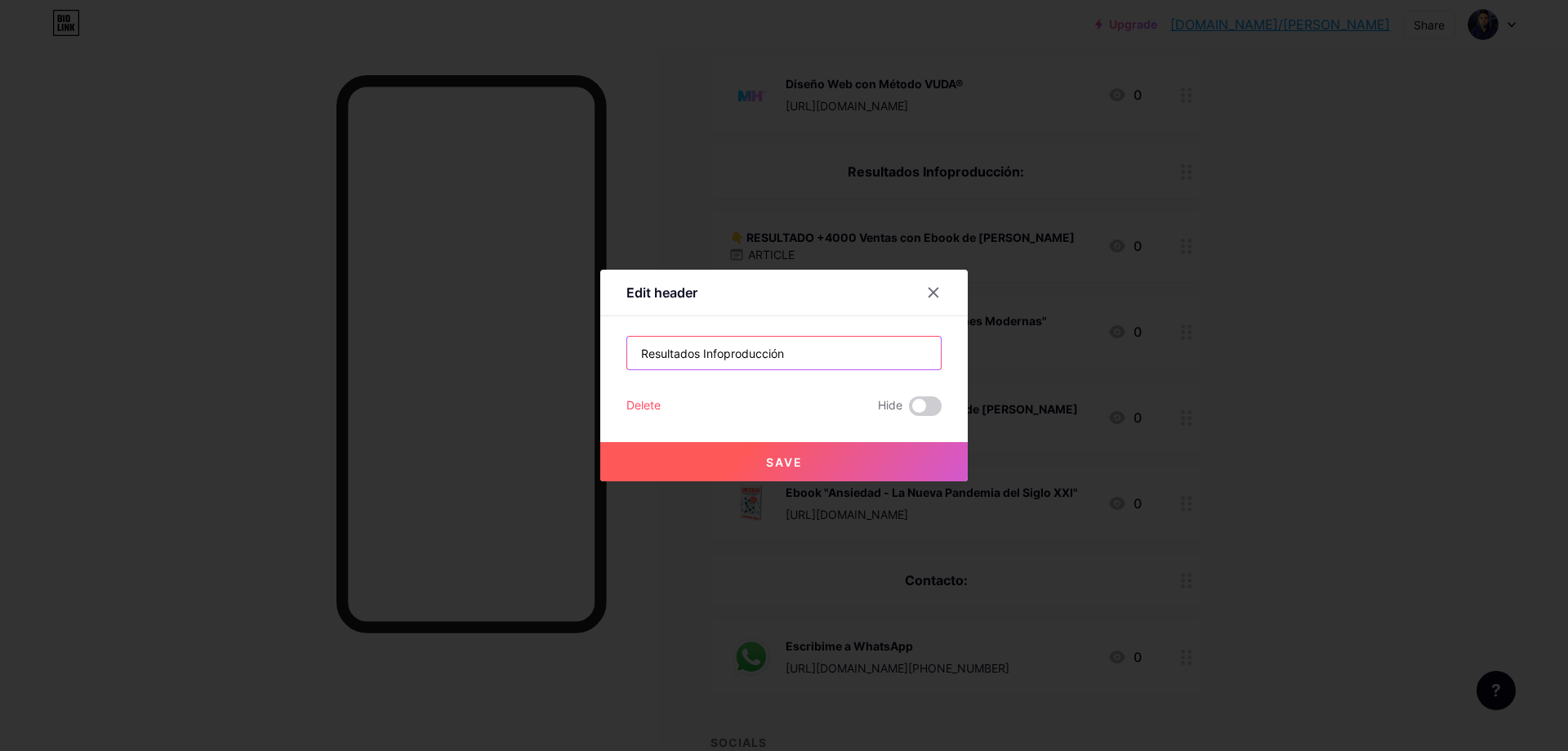
type input "Resultados Infoproducción"
click at [1266, 358] on div at bounding box center [784, 376] width 1568 height 751
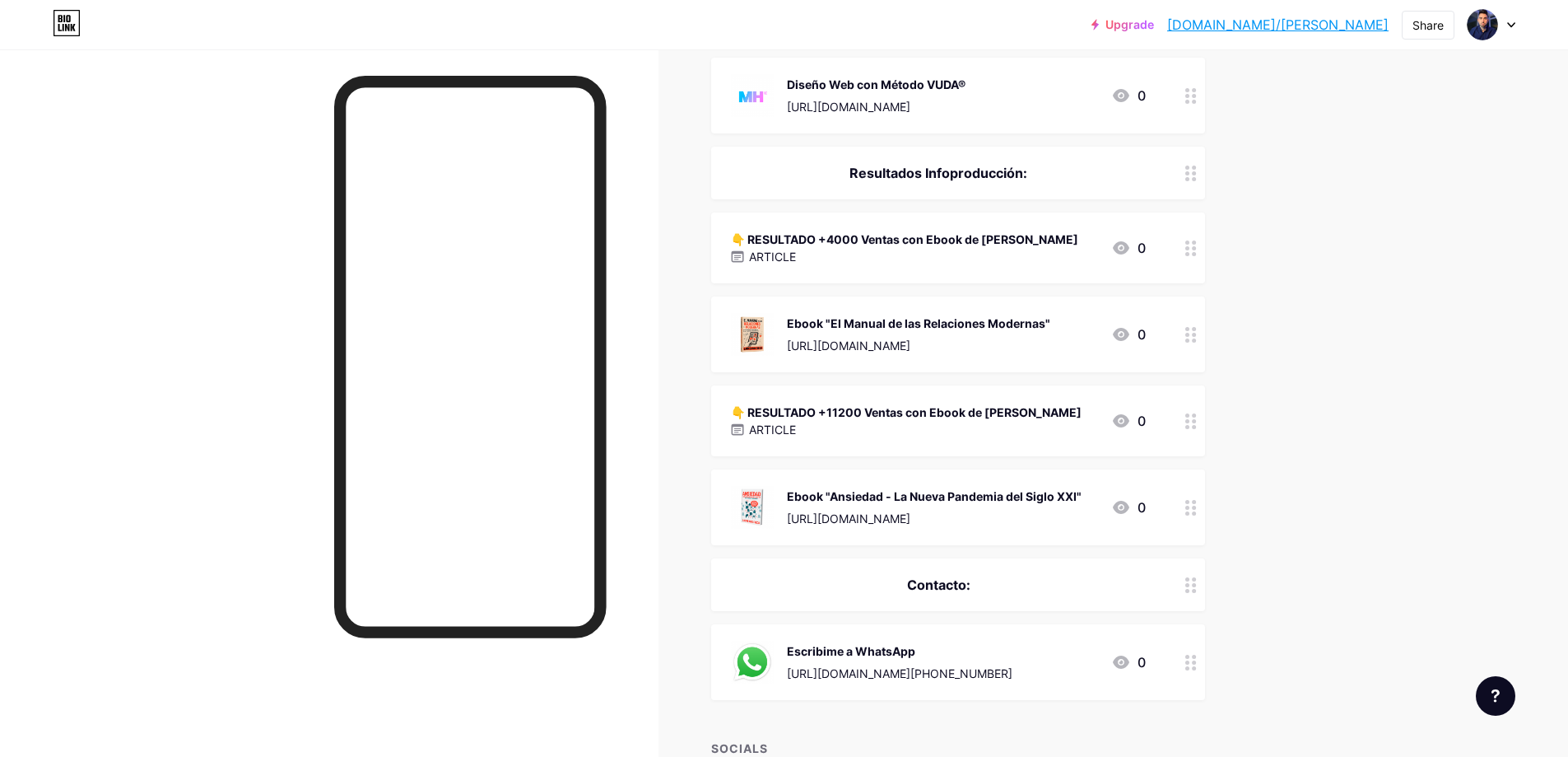
click at [963, 231] on div "👇 RESULTADO +4000 Ventas con Ebook de [PERSON_NAME]" at bounding box center [905, 239] width 347 height 17
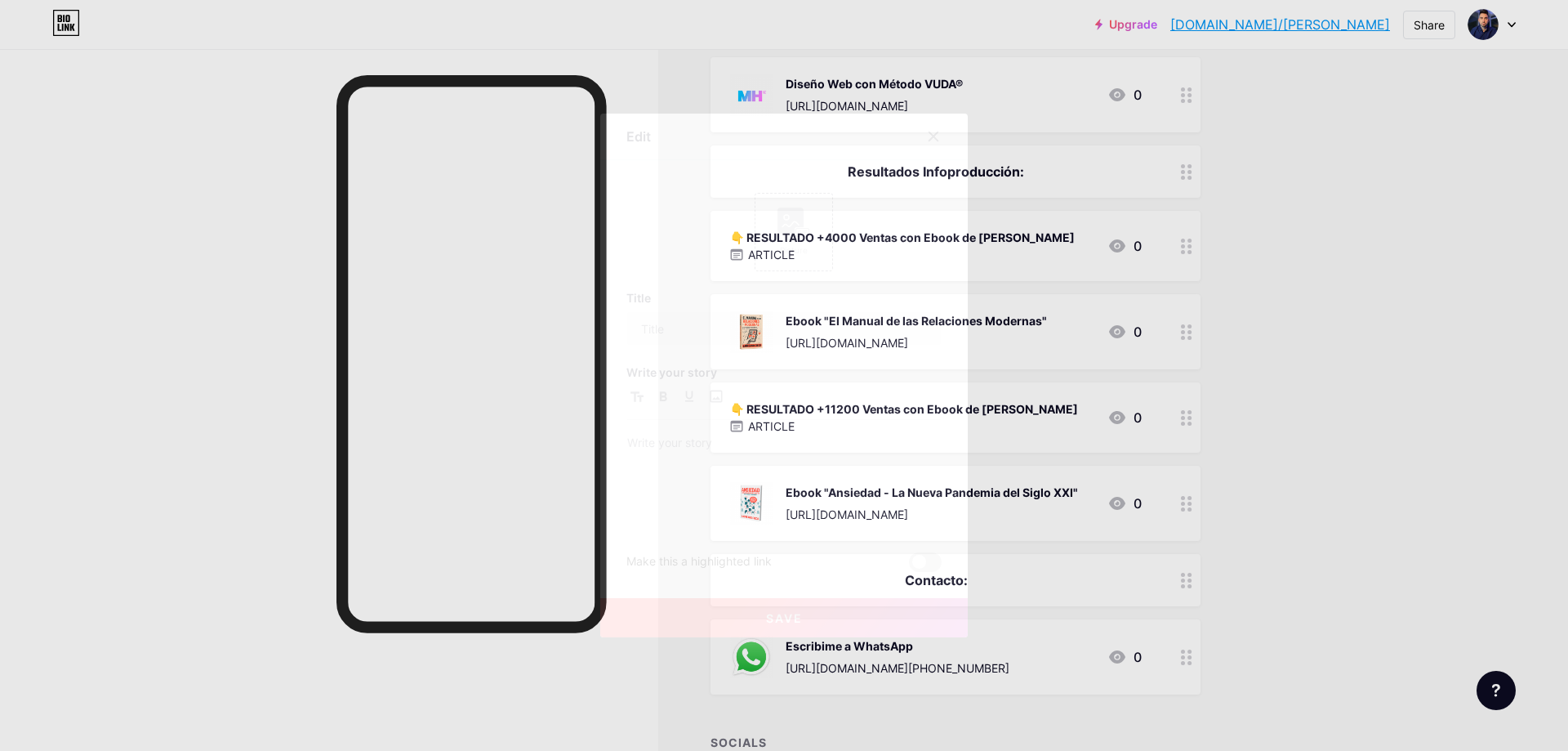
click at [1424, 160] on div at bounding box center [784, 376] width 1568 height 751
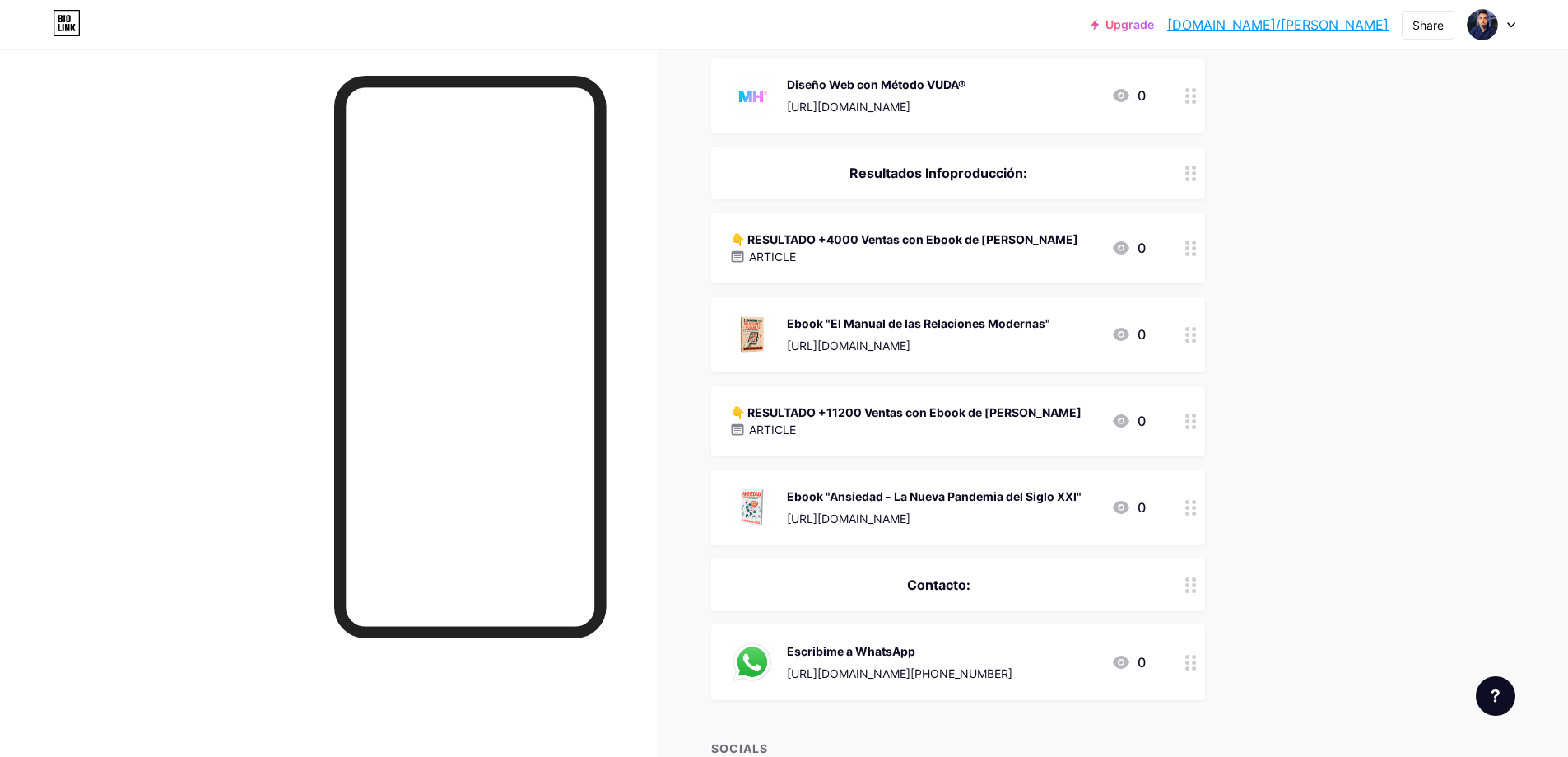
click at [945, 163] on div "Resultados Infoproducción:" at bounding box center [938, 173] width 415 height 20
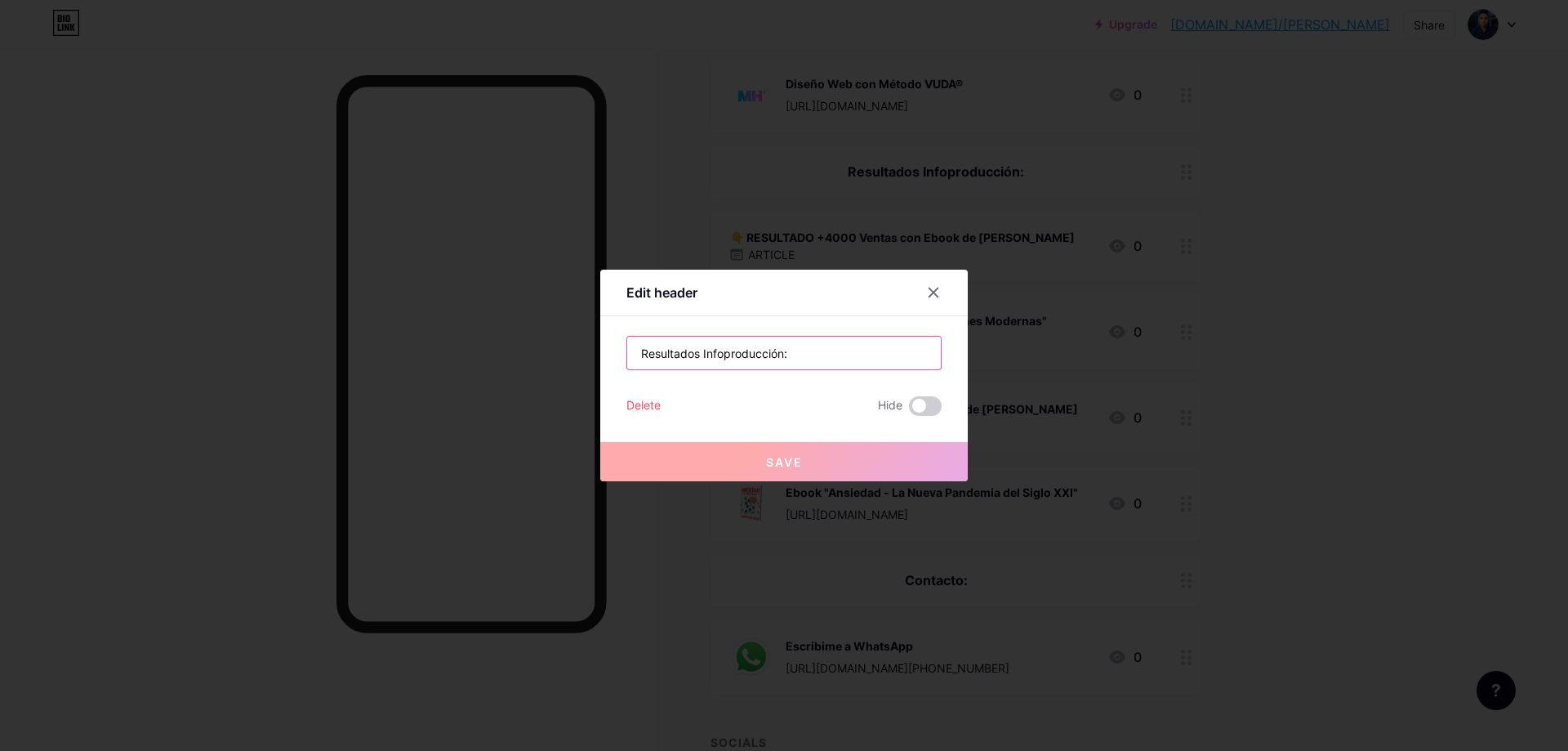
click at [847, 353] on input "Resultados Infoproducción:" at bounding box center [784, 353] width 314 height 33
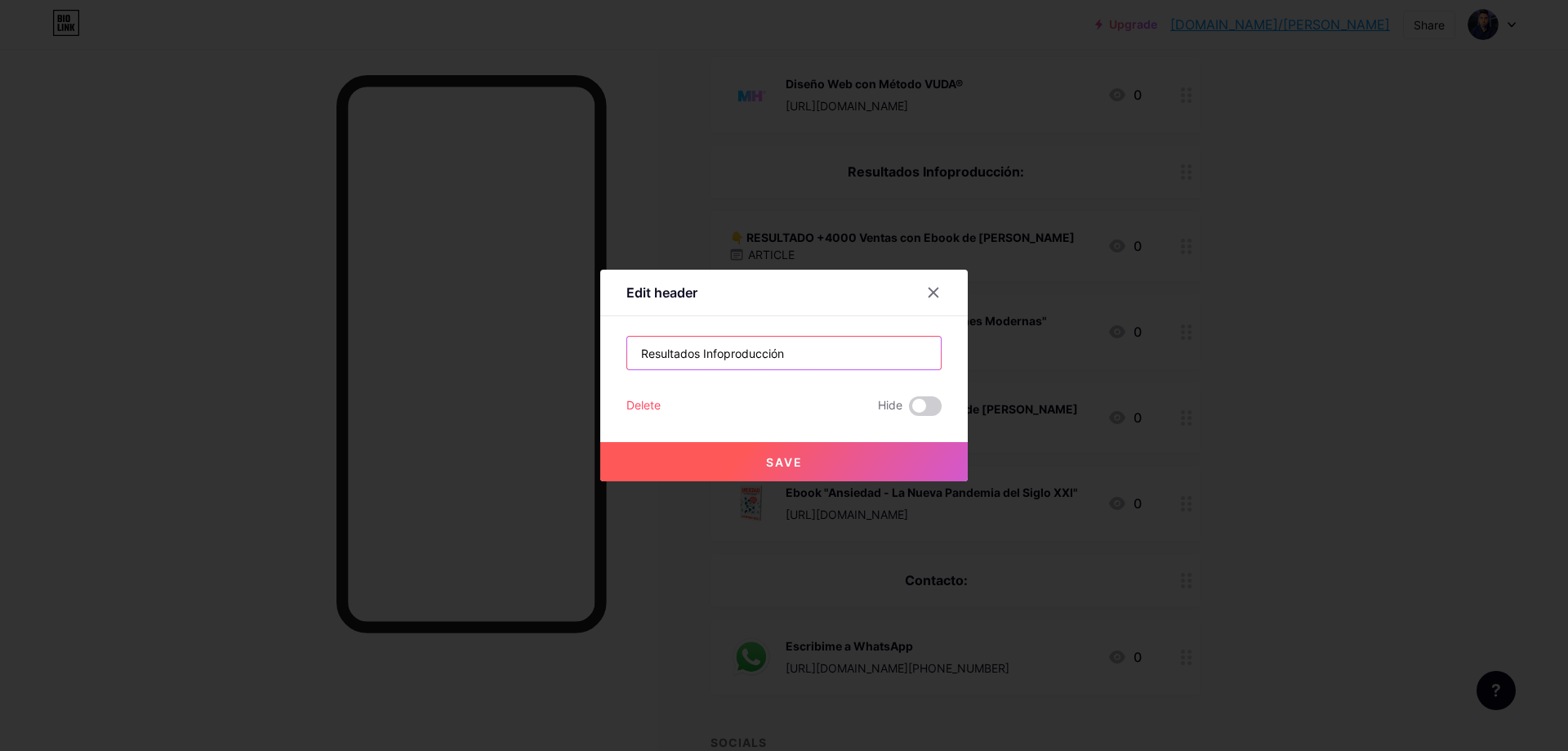
type input "Resultados Infoproducción"
click at [810, 468] on button "Save" at bounding box center [784, 461] width 368 height 39
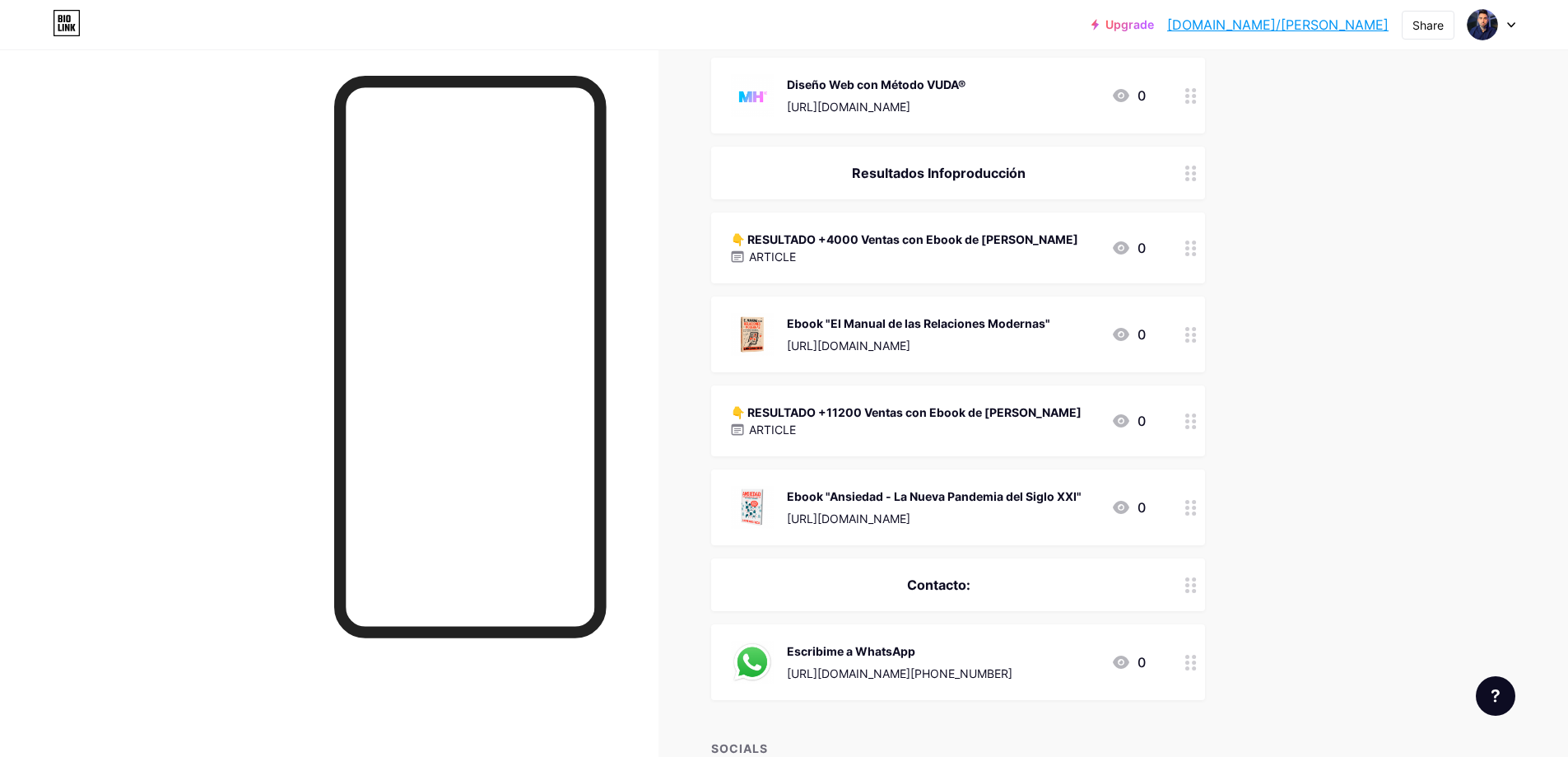
click at [955, 403] on div "👇 RESULTADO +11200 Ventas con Ebook de [PERSON_NAME]" at bounding box center [906, 412] width 351 height 17
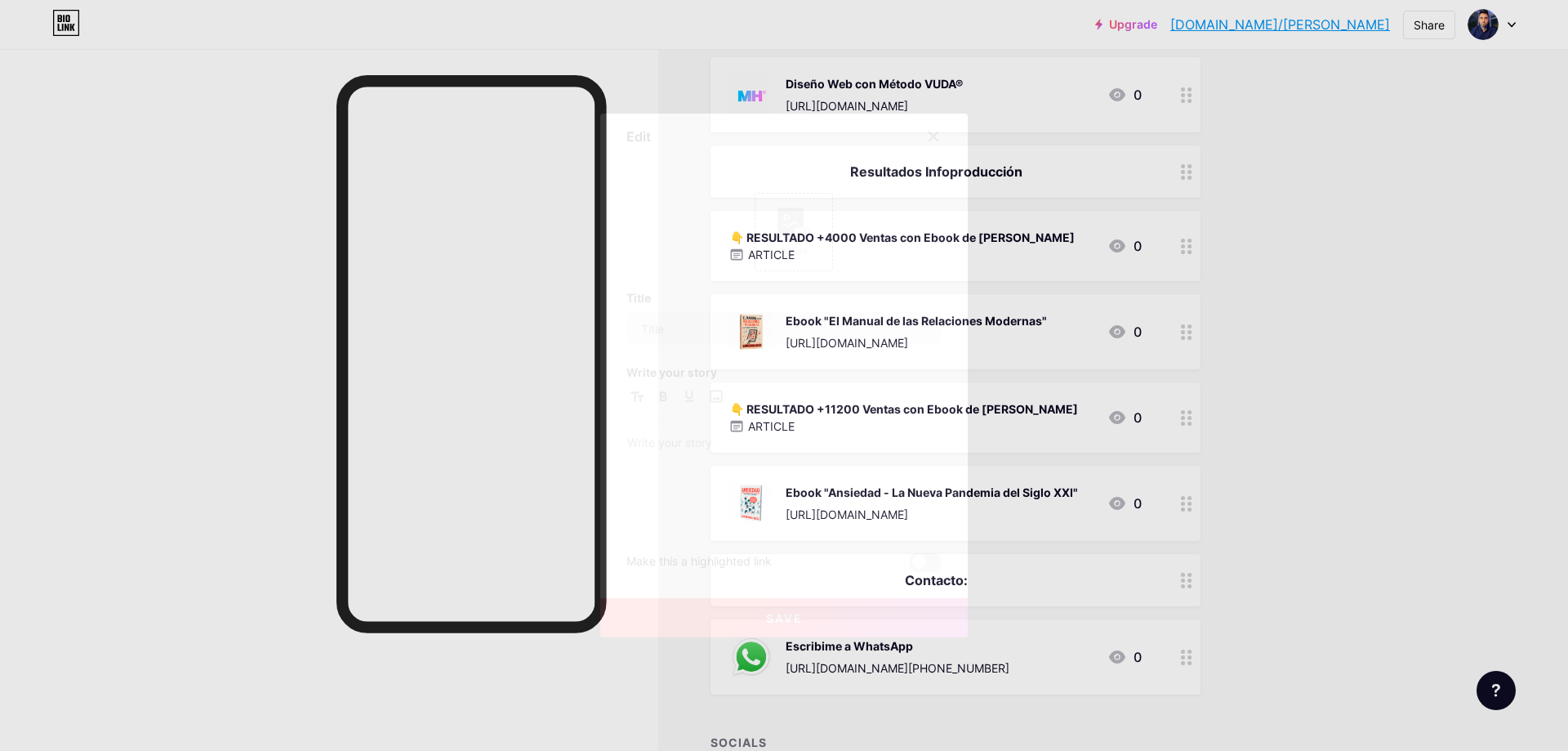
type input "👇 RESULTADO +11200 Ventas con Ebook de [PERSON_NAME]"
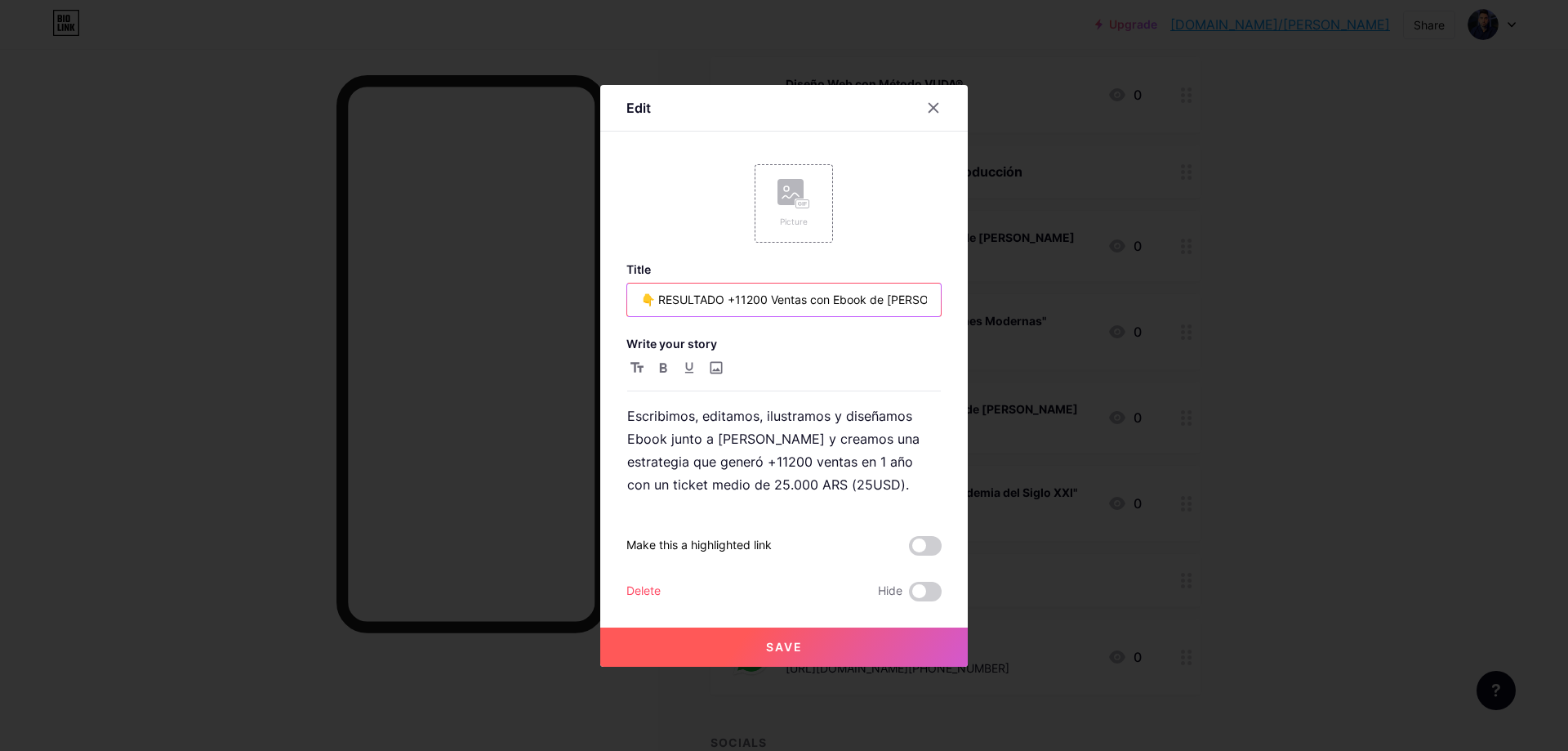
click at [758, 311] on input "👇 RESULTADO +11200 Ventas con Ebook de [PERSON_NAME]" at bounding box center [784, 300] width 314 height 33
click at [775, 296] on input "👇 RESULTADO +11200 Ventas con Ebook de [PERSON_NAME]" at bounding box center [784, 300] width 314 height 33
click at [730, 301] on input "👇 RESULTADO +11200 Ventas con Ebook de [PERSON_NAME]" at bounding box center [784, 300] width 314 height 33
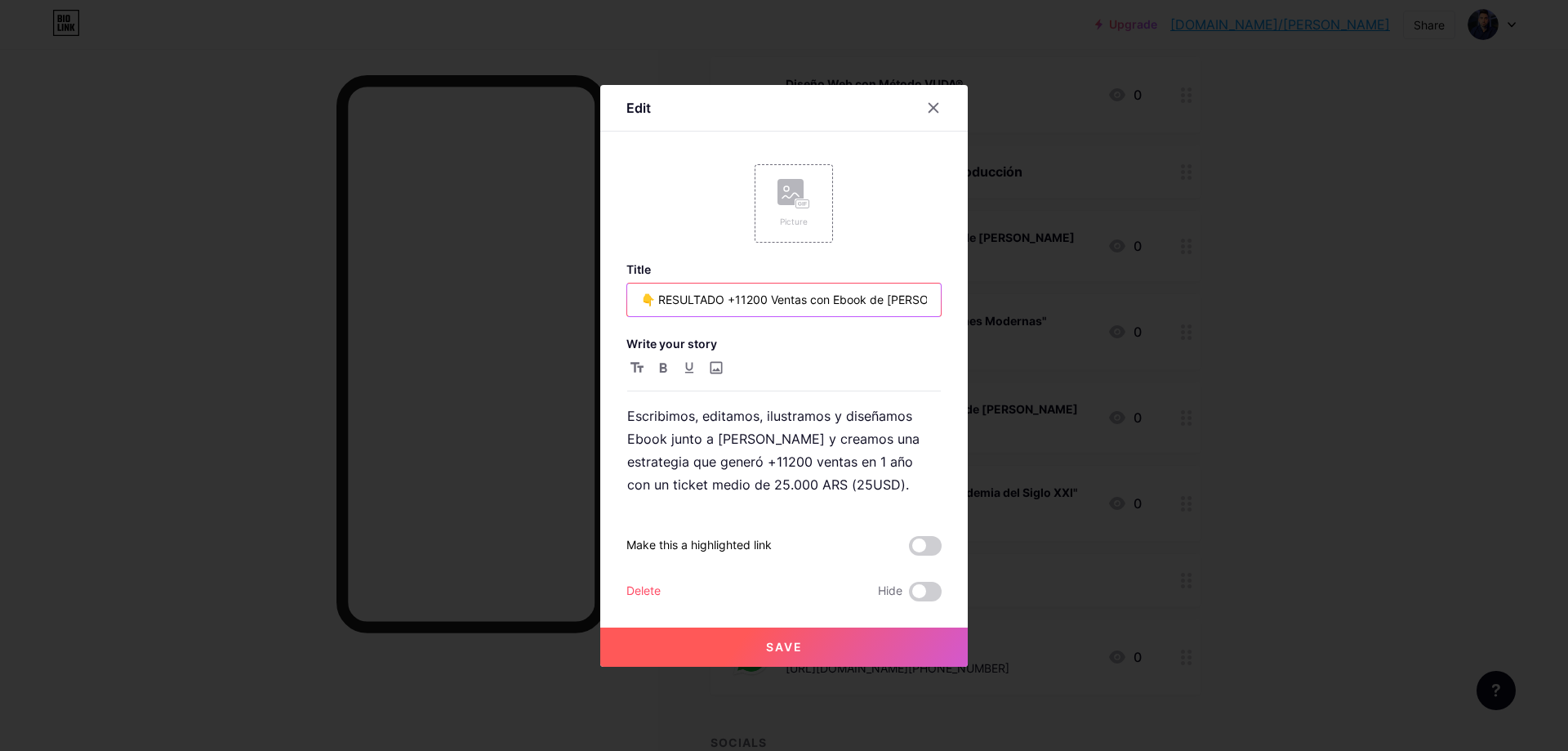
drag, startPoint x: 635, startPoint y: 298, endPoint x: 719, endPoint y: 305, distance: 84.3
click at [719, 305] on input "👇 RESULTADO +11200 Ventas con Ebook de [PERSON_NAME]" at bounding box center [784, 300] width 314 height 33
click at [1405, 318] on div at bounding box center [784, 376] width 1568 height 751
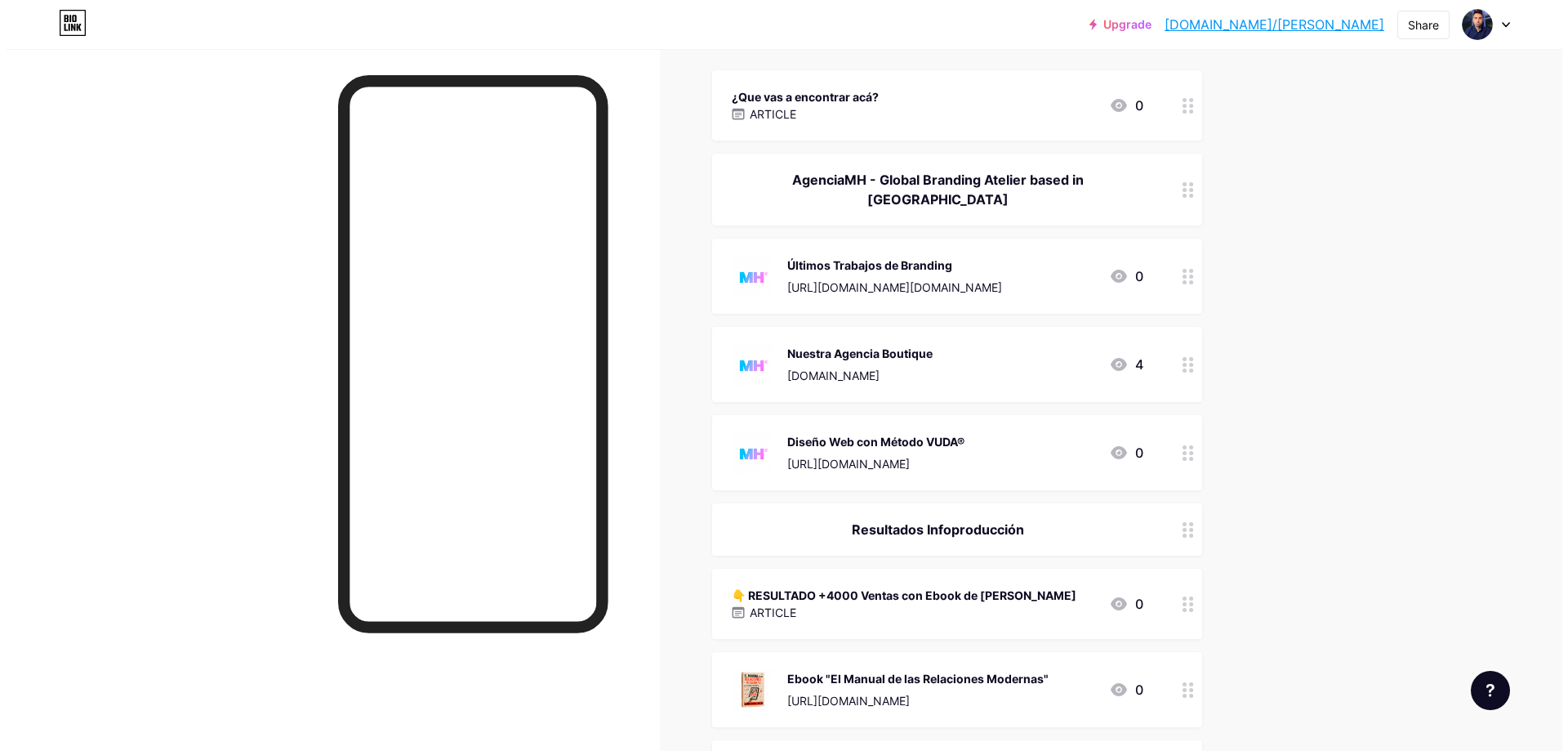
scroll to position [0, 0]
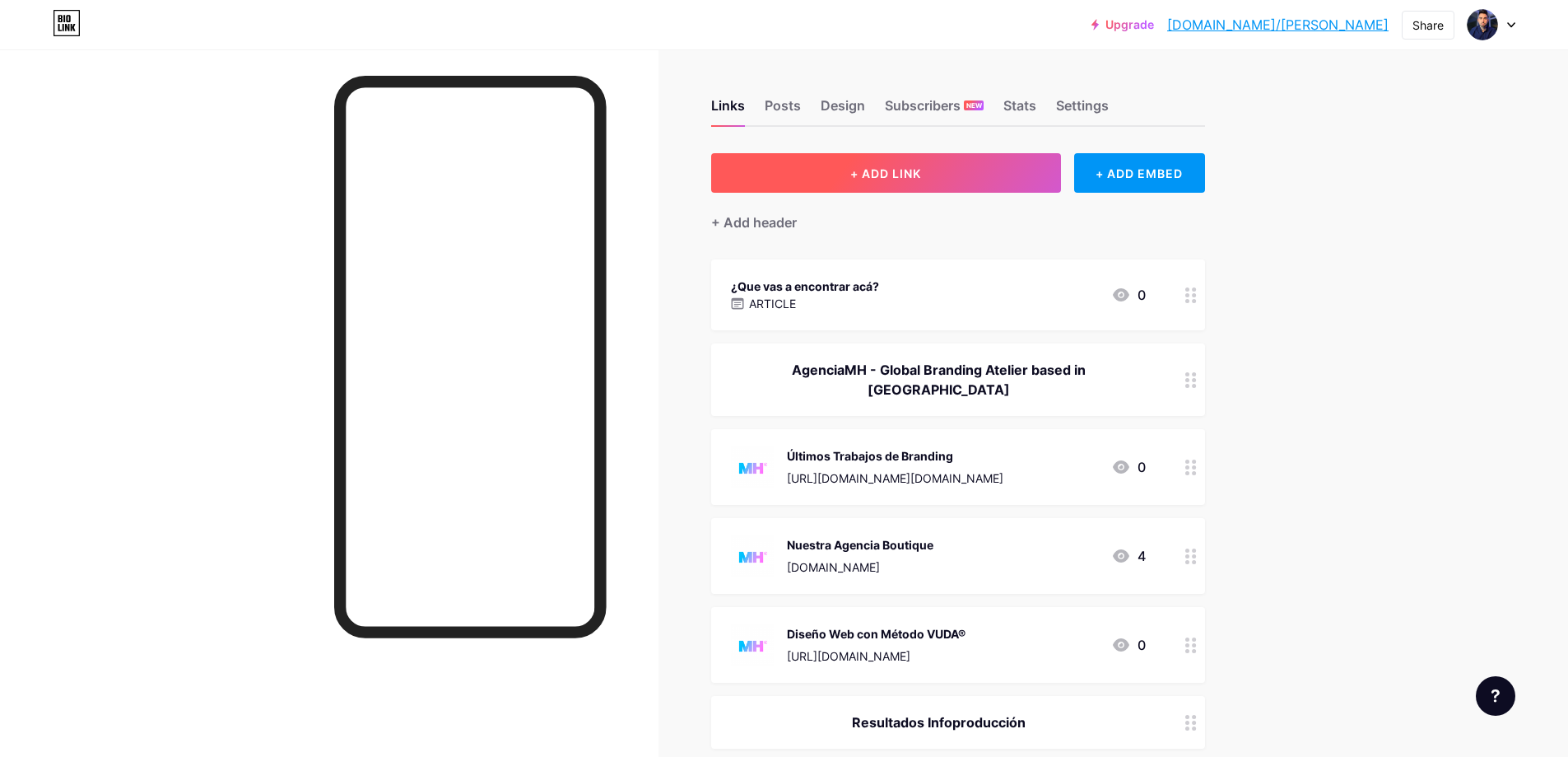
click at [962, 176] on button "+ ADD LINK" at bounding box center [886, 173] width 350 height 39
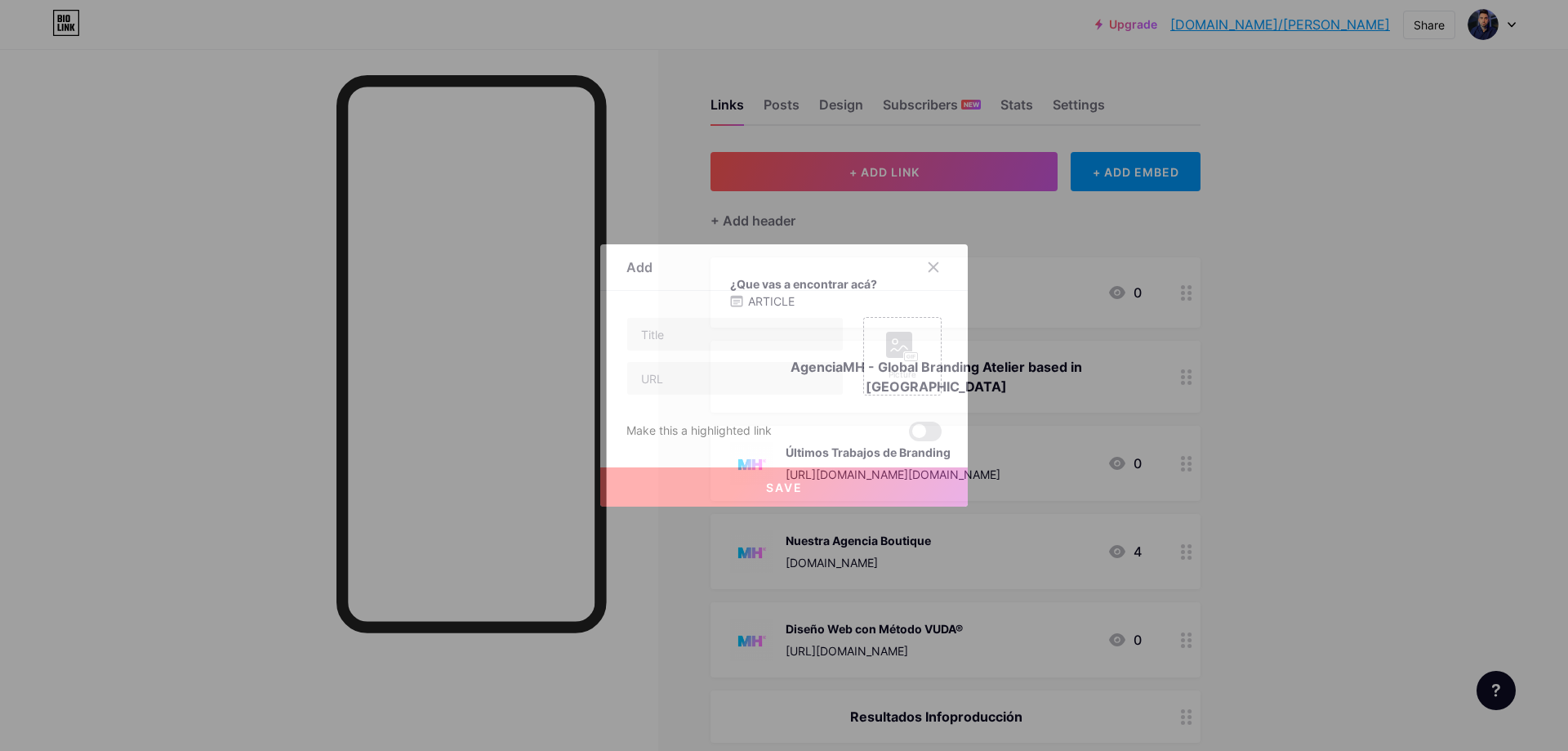
click at [1173, 252] on div at bounding box center [784, 376] width 1568 height 751
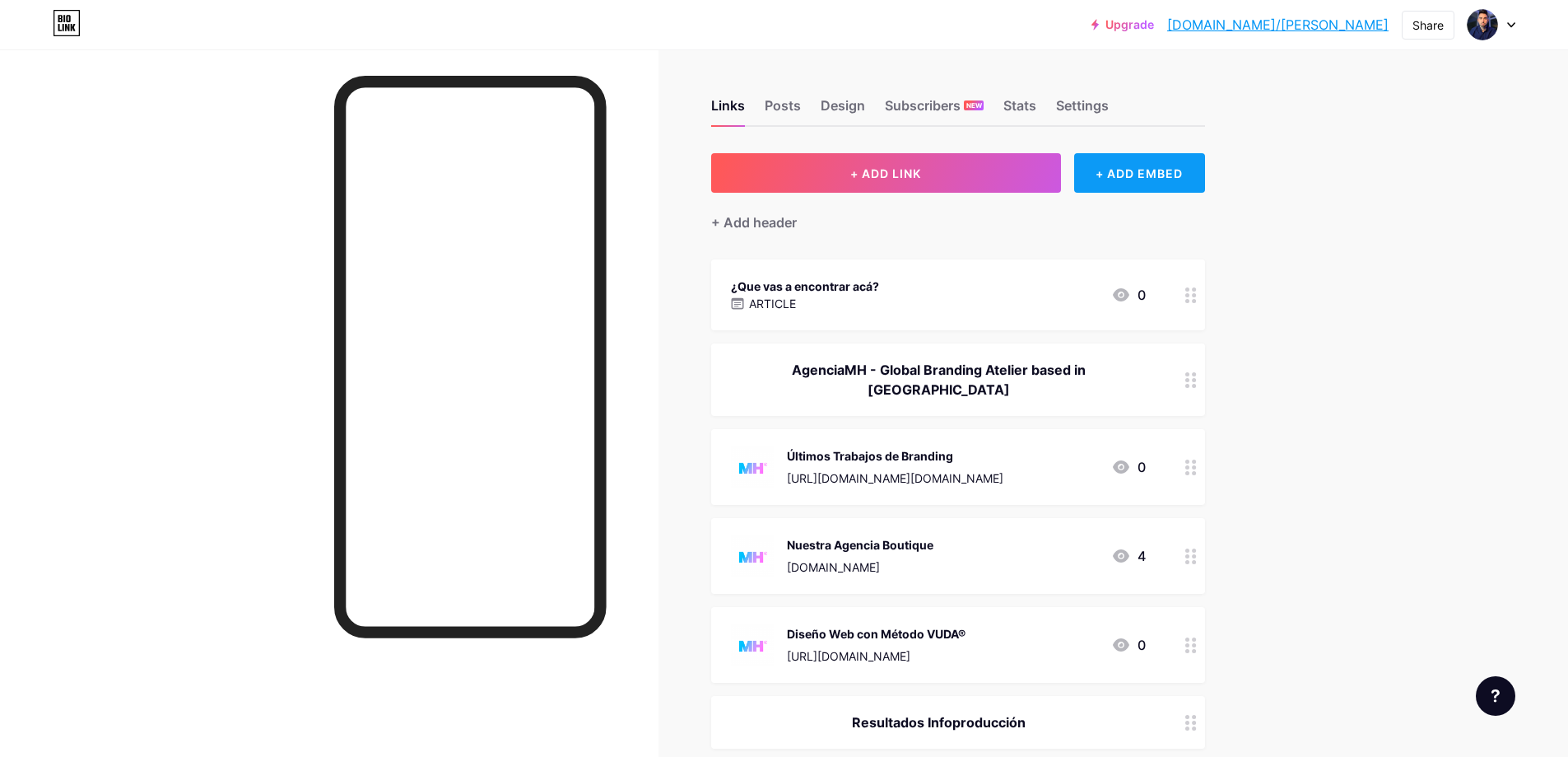
click at [1155, 176] on div "+ ADD EMBED" at bounding box center [1139, 173] width 131 height 39
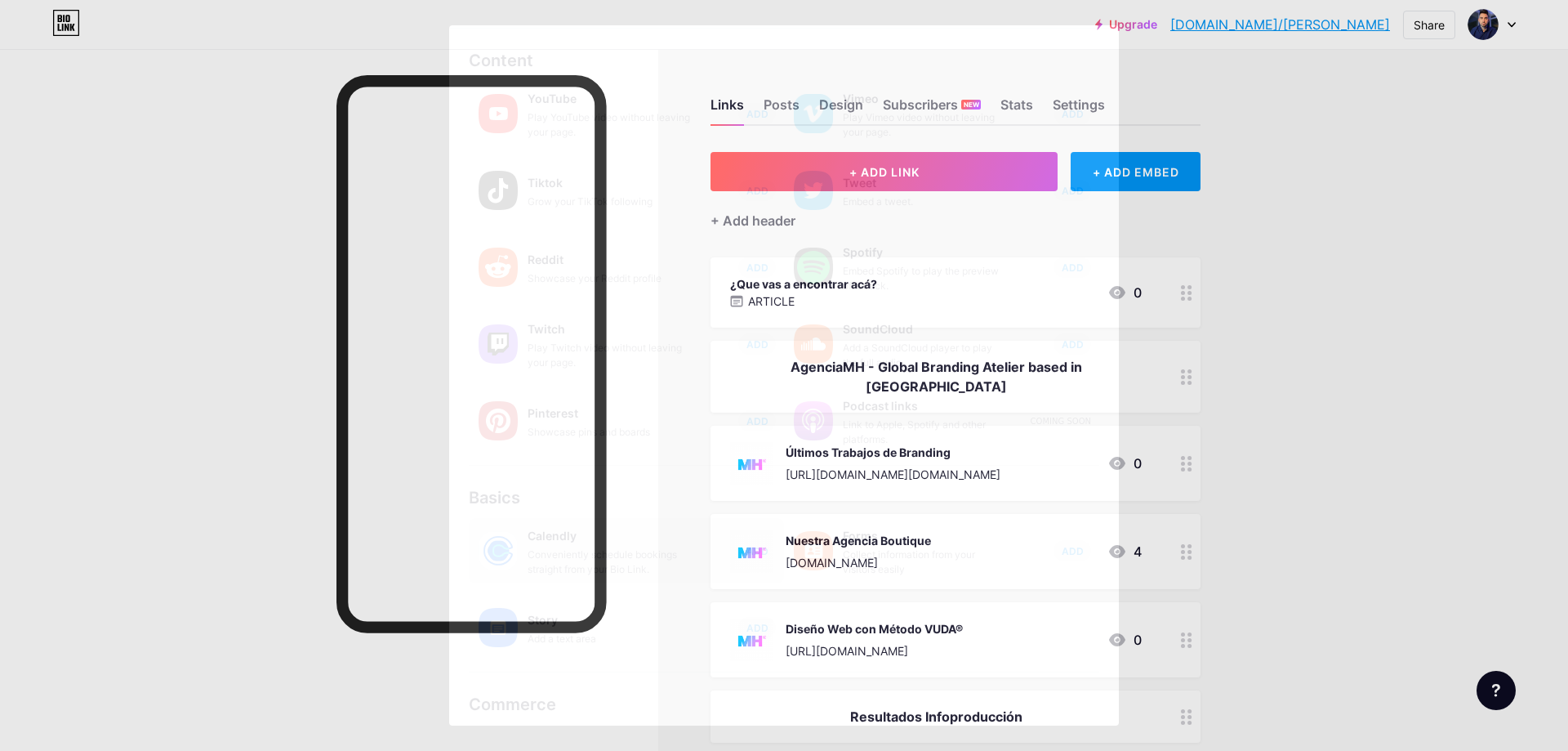
scroll to position [132, 0]
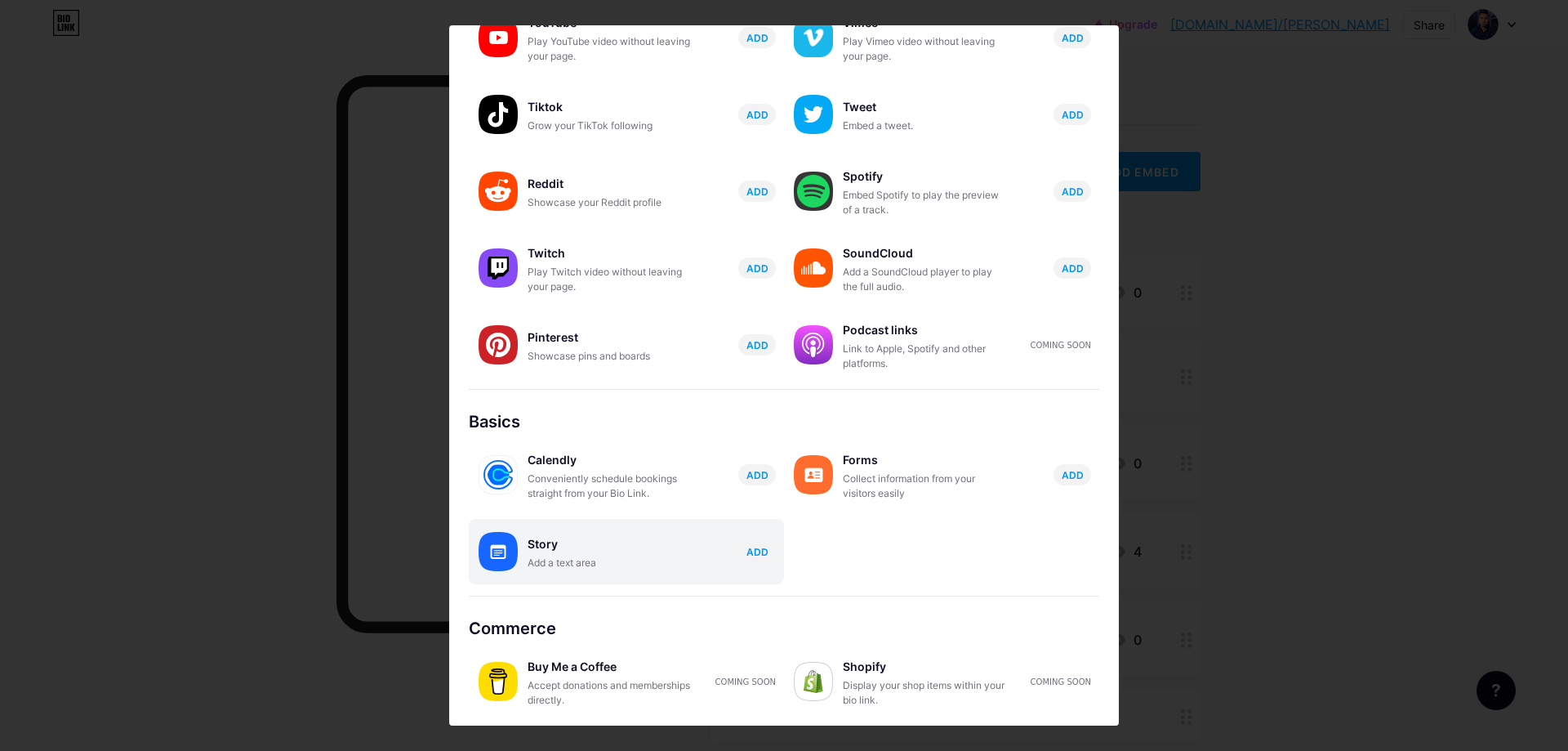
click at [614, 553] on div "Story" at bounding box center [609, 544] width 164 height 23
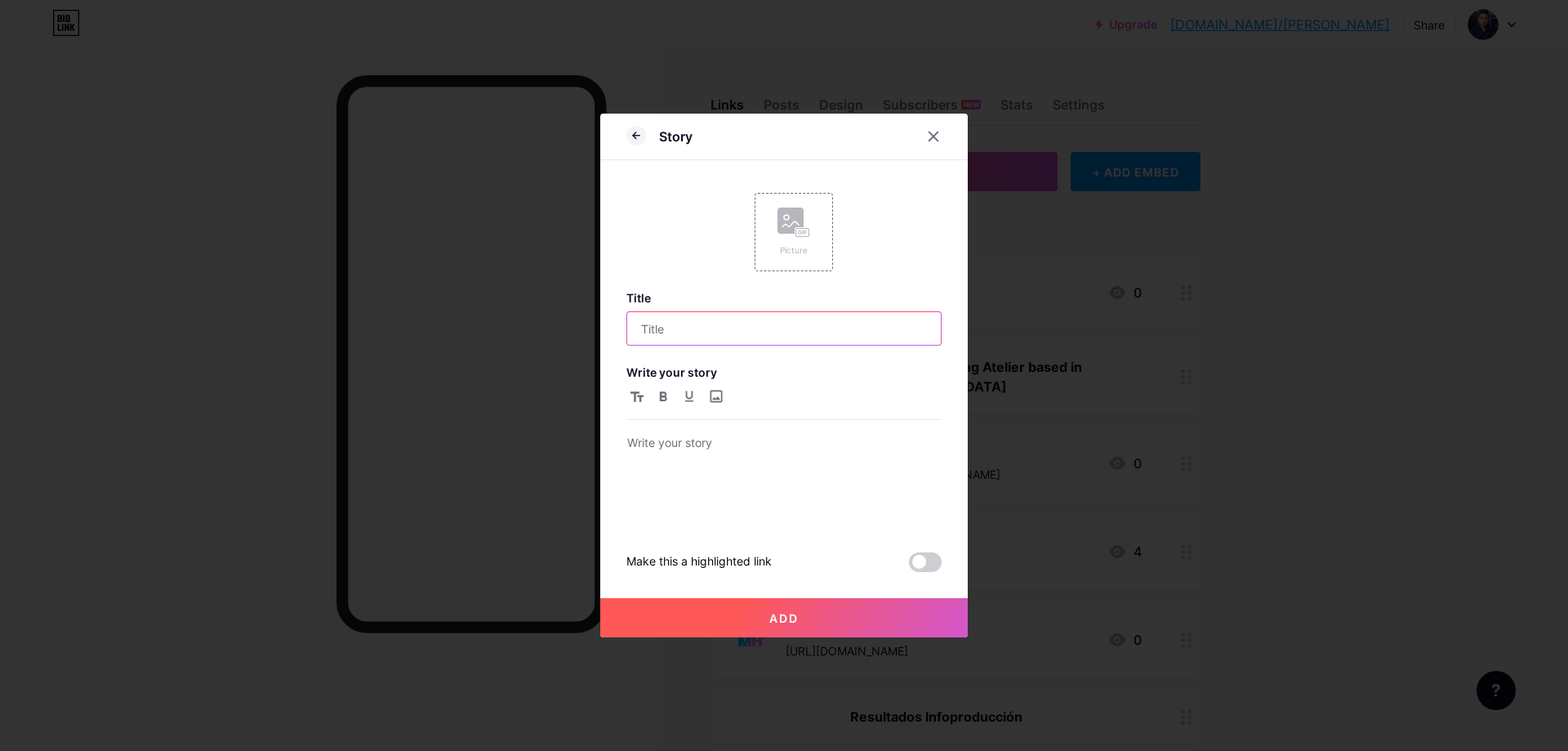
click at [712, 332] on input "text" at bounding box center [784, 328] width 314 height 33
paste input "👇 RESULTADO"
type input "👇 RESULTADO"
click at [765, 263] on div "Picture" at bounding box center [793, 232] width 78 height 79
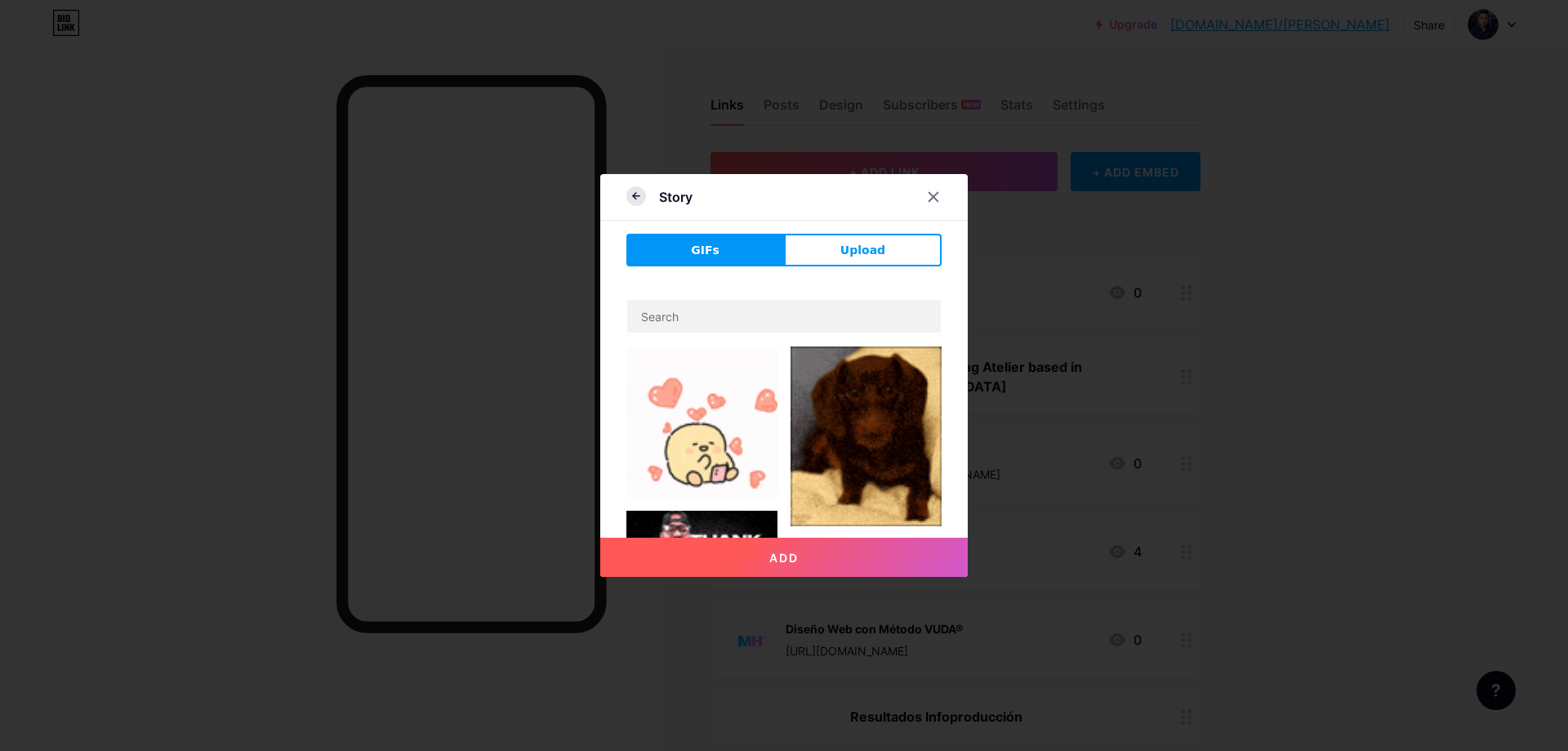
click at [633, 196] on icon at bounding box center [636, 196] width 7 height 0
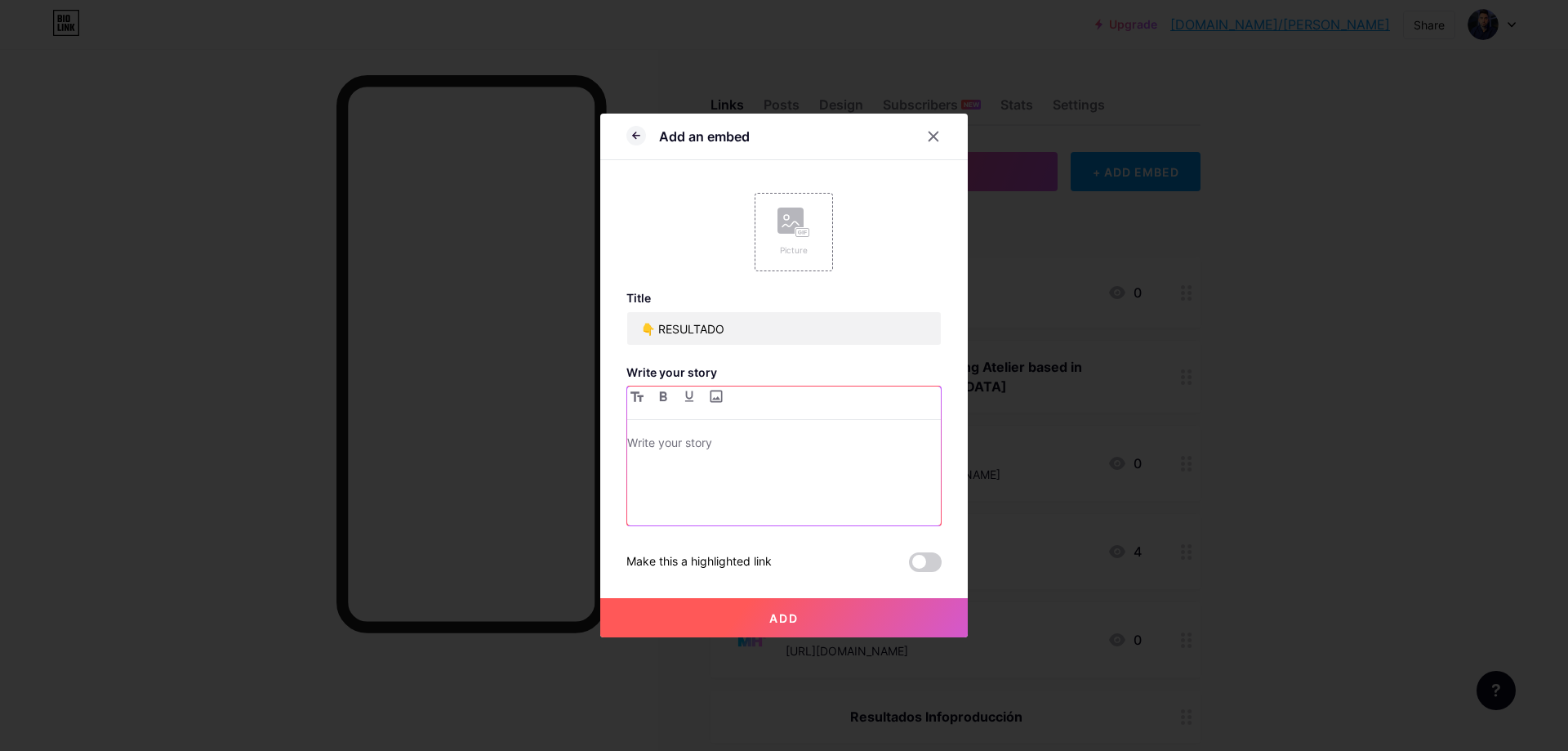
click at [789, 449] on p at bounding box center [784, 445] width 314 height 23
click at [853, 440] on p at bounding box center [784, 445] width 314 height 23
click at [765, 323] on input "👇 RESULTADO" at bounding box center [784, 328] width 314 height 33
type input "👇 RESULTADO 466 Suscripciones generadas en 1 día para [PERSON_NAME]"
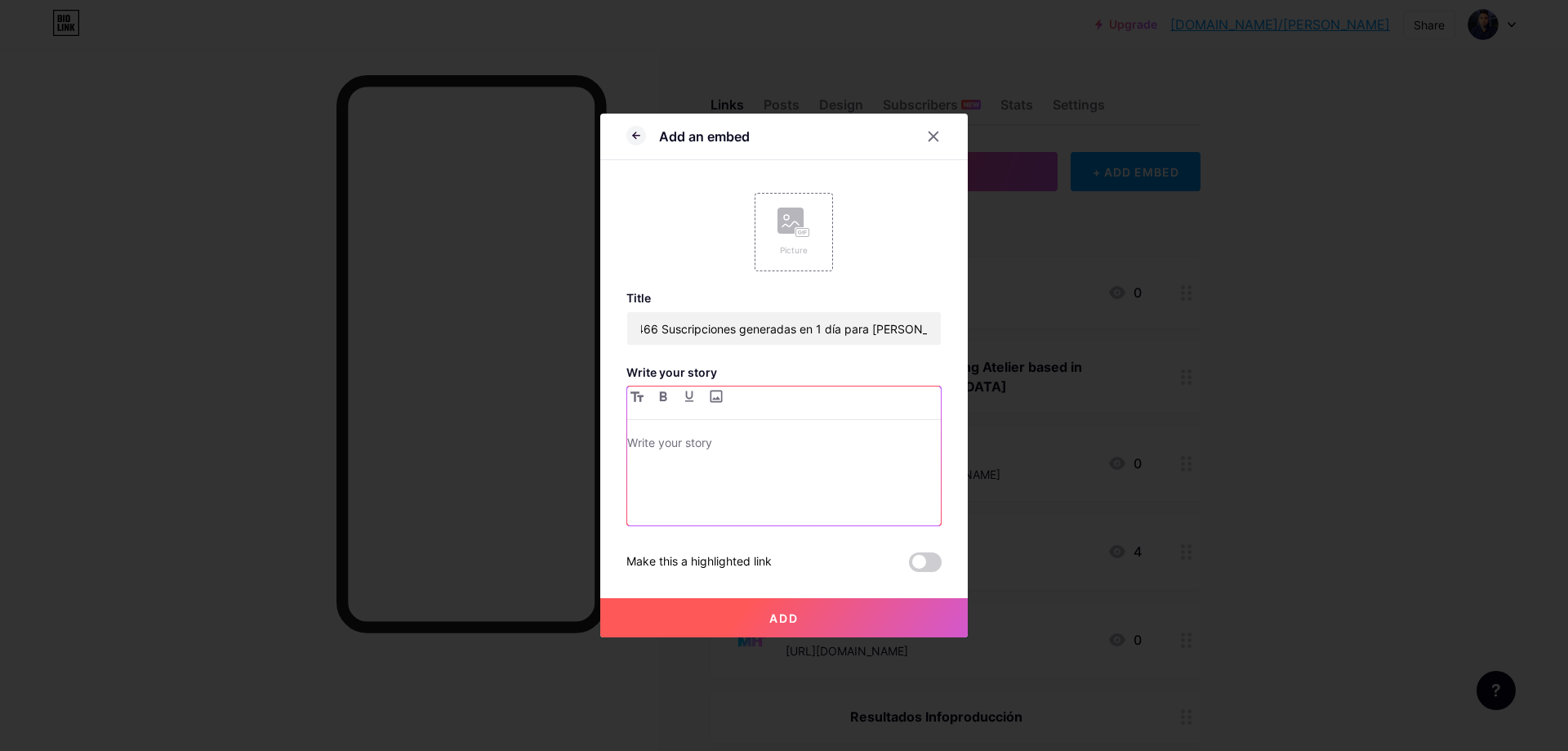
click at [788, 478] on div at bounding box center [784, 480] width 314 height 93
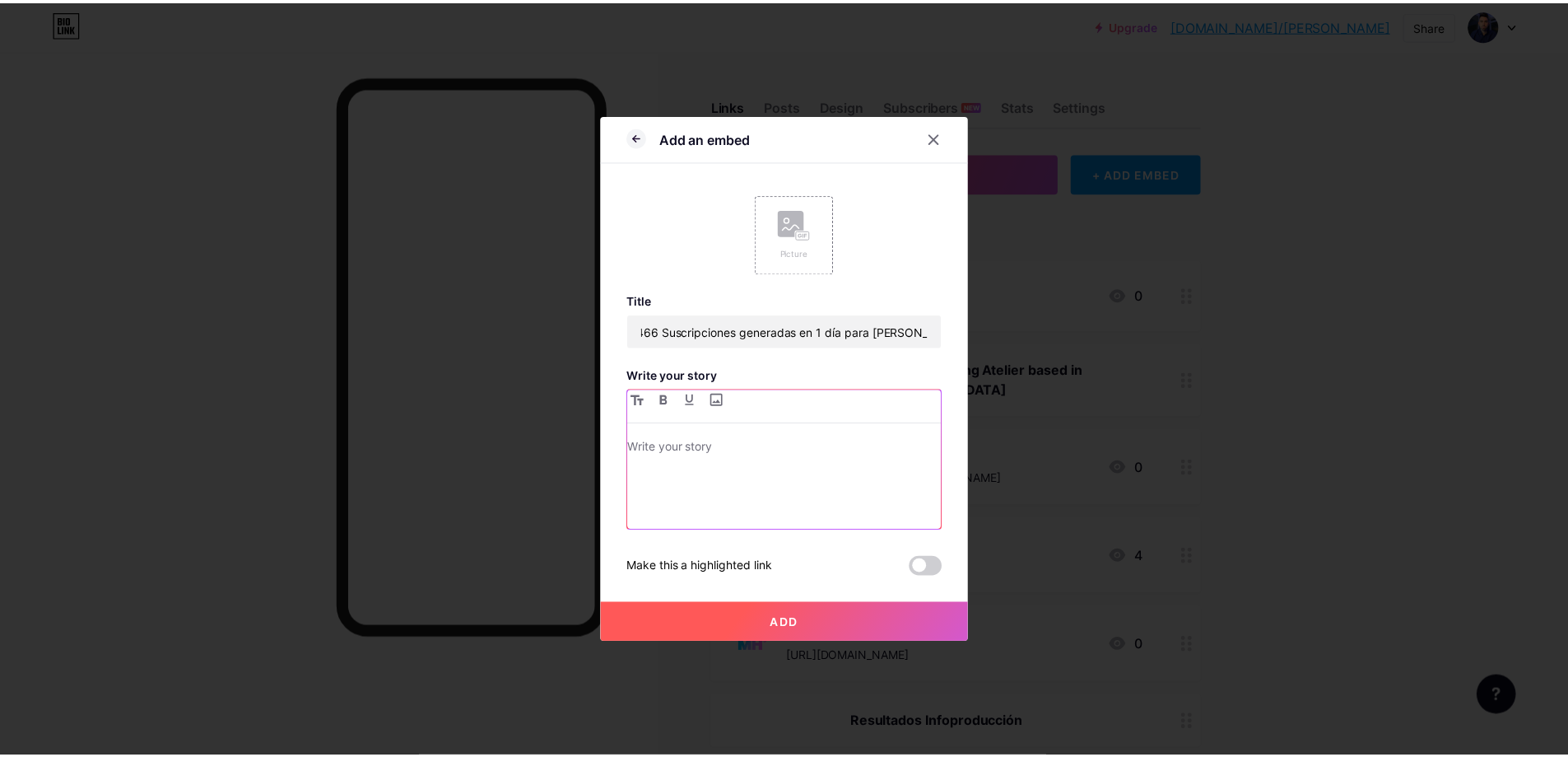
scroll to position [0, 0]
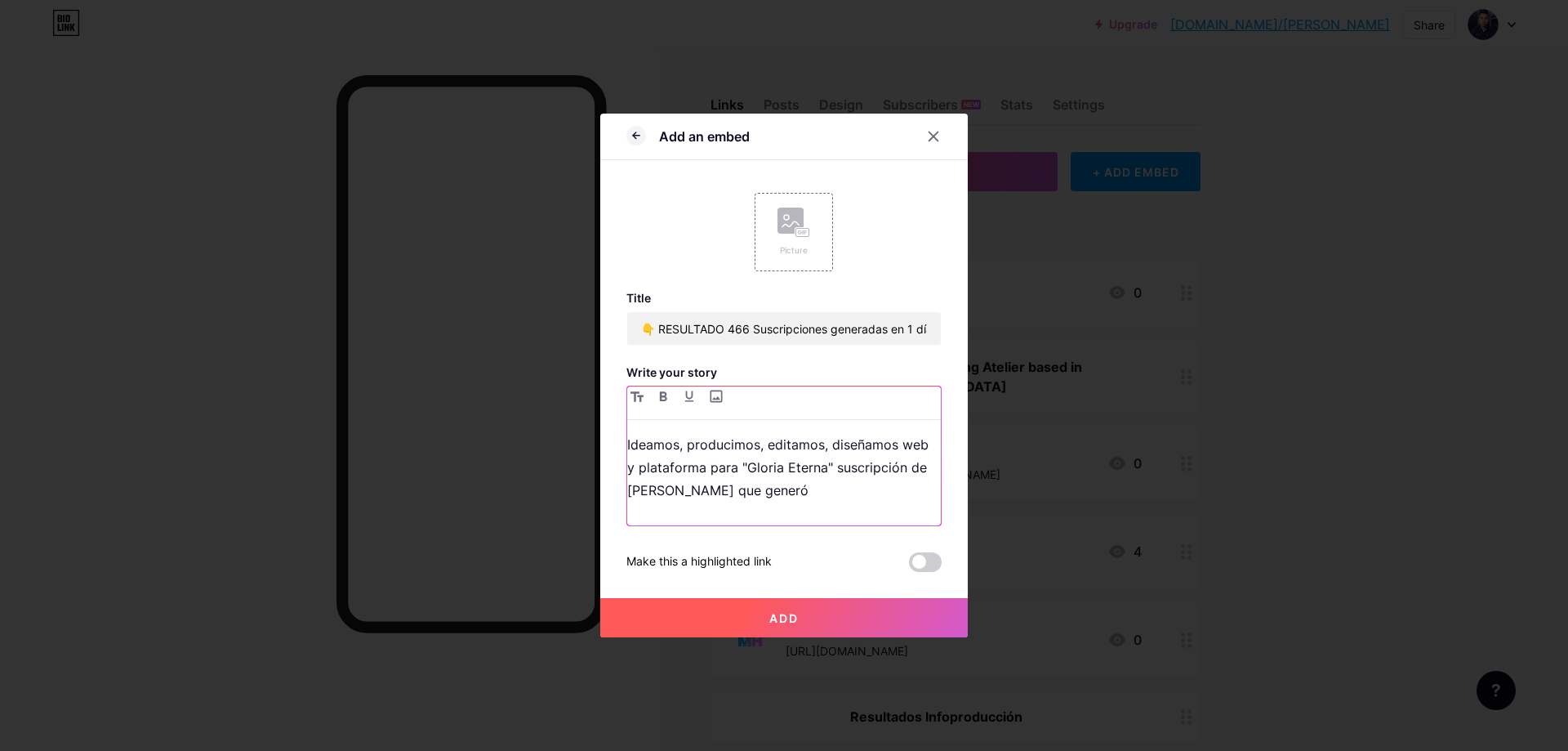
click at [855, 483] on p "Ideamos, producimos, editamos, diseñamos web y plataforma para "Gloria Eterna" …" at bounding box center [784, 467] width 314 height 69
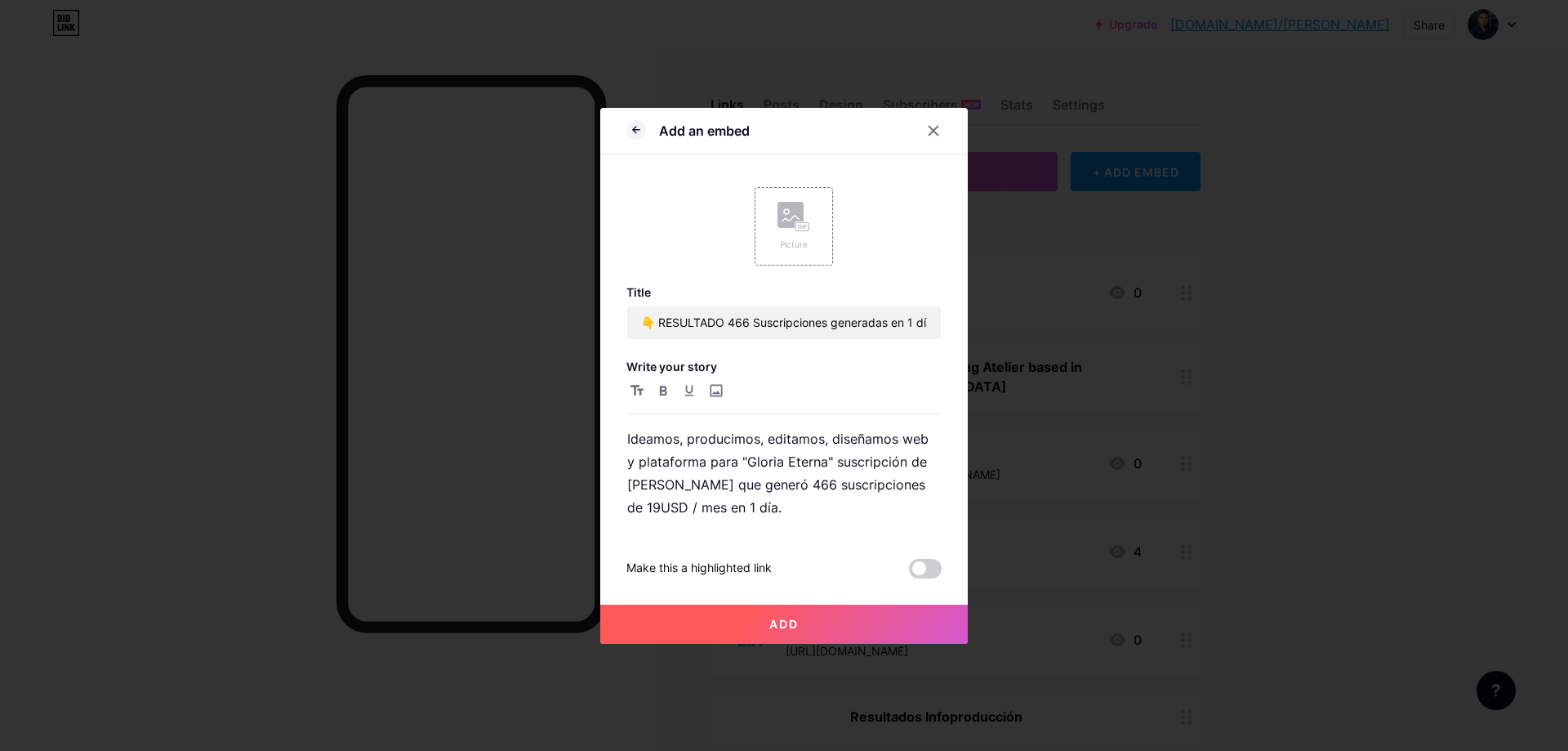
click at [853, 611] on button "Add" at bounding box center [784, 623] width 368 height 39
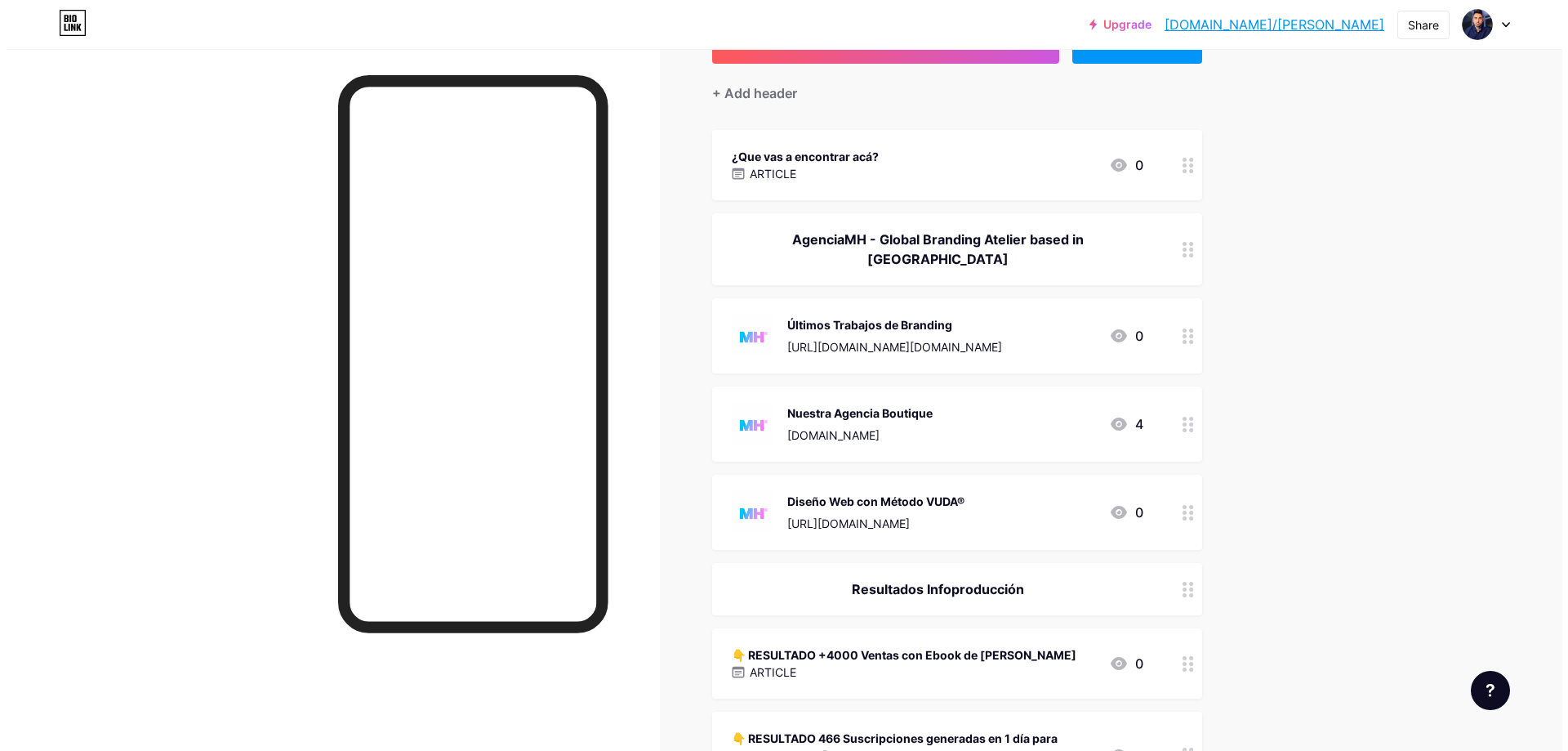
scroll to position [672, 0]
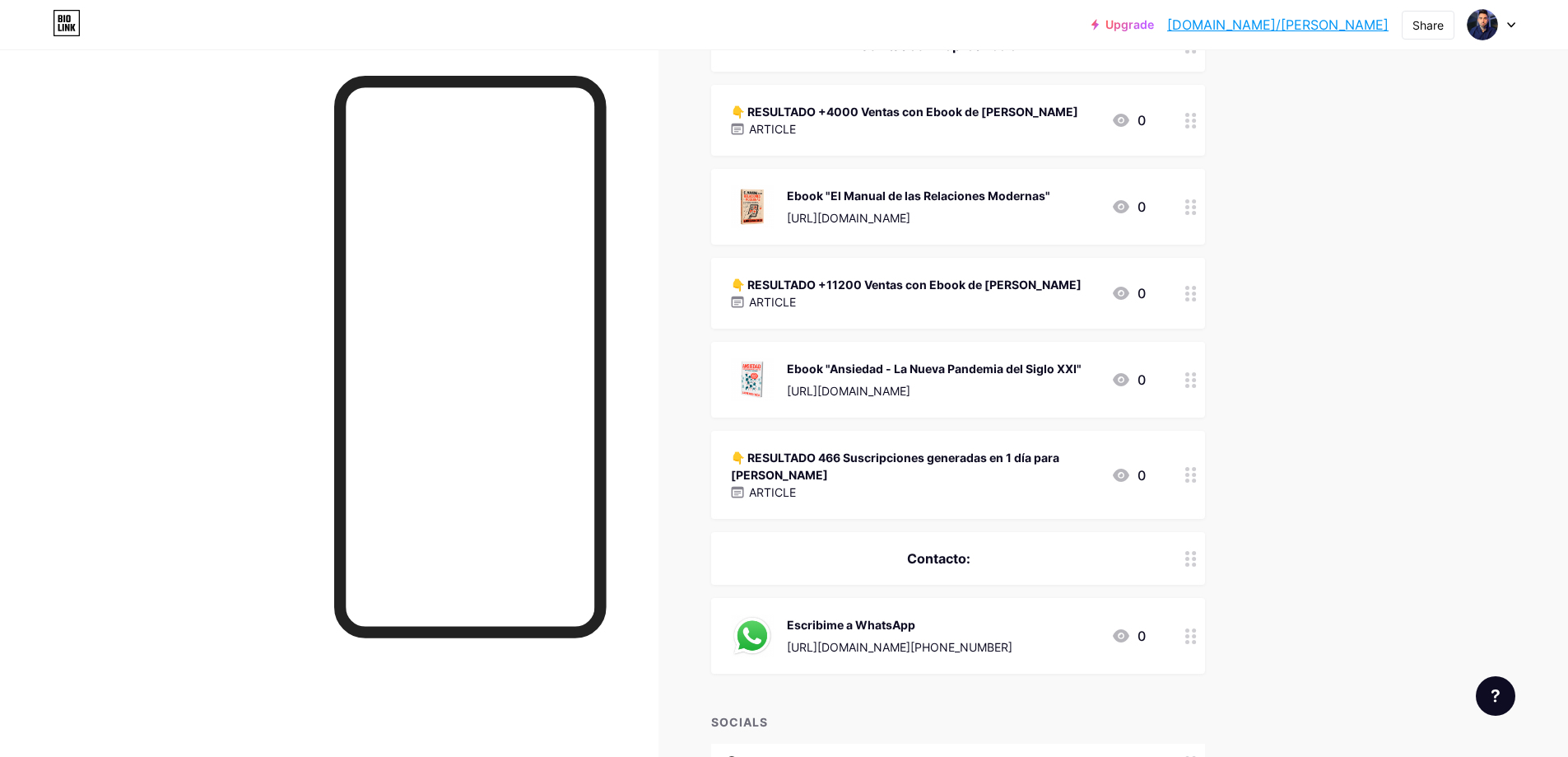
click at [992, 453] on div "👇 RESULTADO 466 Suscripciones generadas en 1 día para [PERSON_NAME]" at bounding box center [914, 466] width 367 height 34
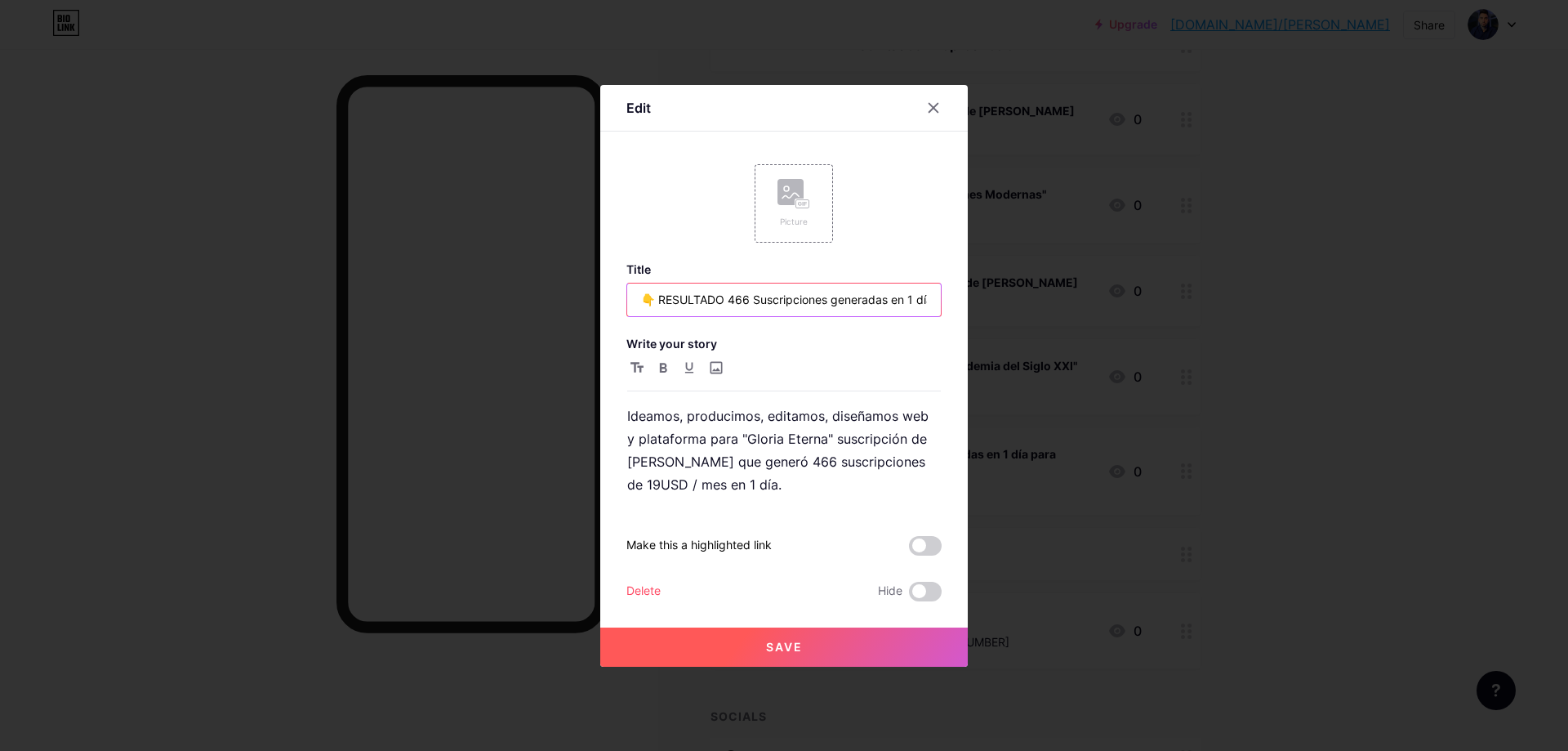
scroll to position [0, 92]
drag, startPoint x: 961, startPoint y: 303, endPoint x: 1052, endPoint y: 303, distance: 91.0
click at [1053, 303] on div "Edit Picture Title 👇 RESULTADO 466 Suscripciones generadas en 1 día para [PERSO…" at bounding box center [784, 376] width 1568 height 751
click at [820, 303] on input "👇 RESULTADO 466 Suscripciones generadas en 1 día para [PERSON_NAME]" at bounding box center [784, 300] width 314 height 33
drag, startPoint x: 845, startPoint y: 300, endPoint x: 860, endPoint y: 300, distance: 15.0
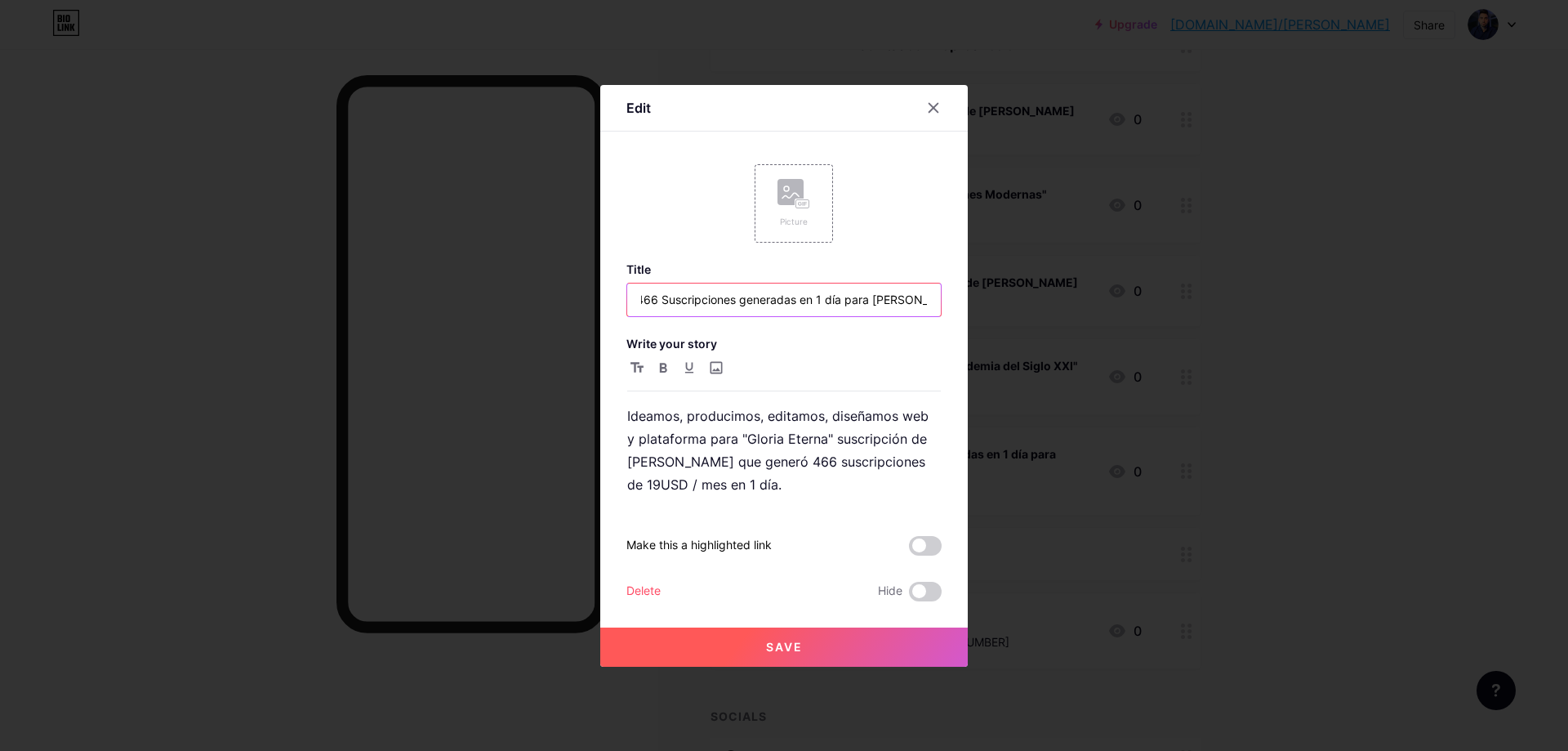
click at [860, 300] on input "👇 RESULTADO 466 Suscripciones generadas en 1 día para [PERSON_NAME]" at bounding box center [784, 300] width 314 height 33
type input "👇 RESULTADO 466 Suscripciones generadas en 1 día con [PERSON_NAME]"
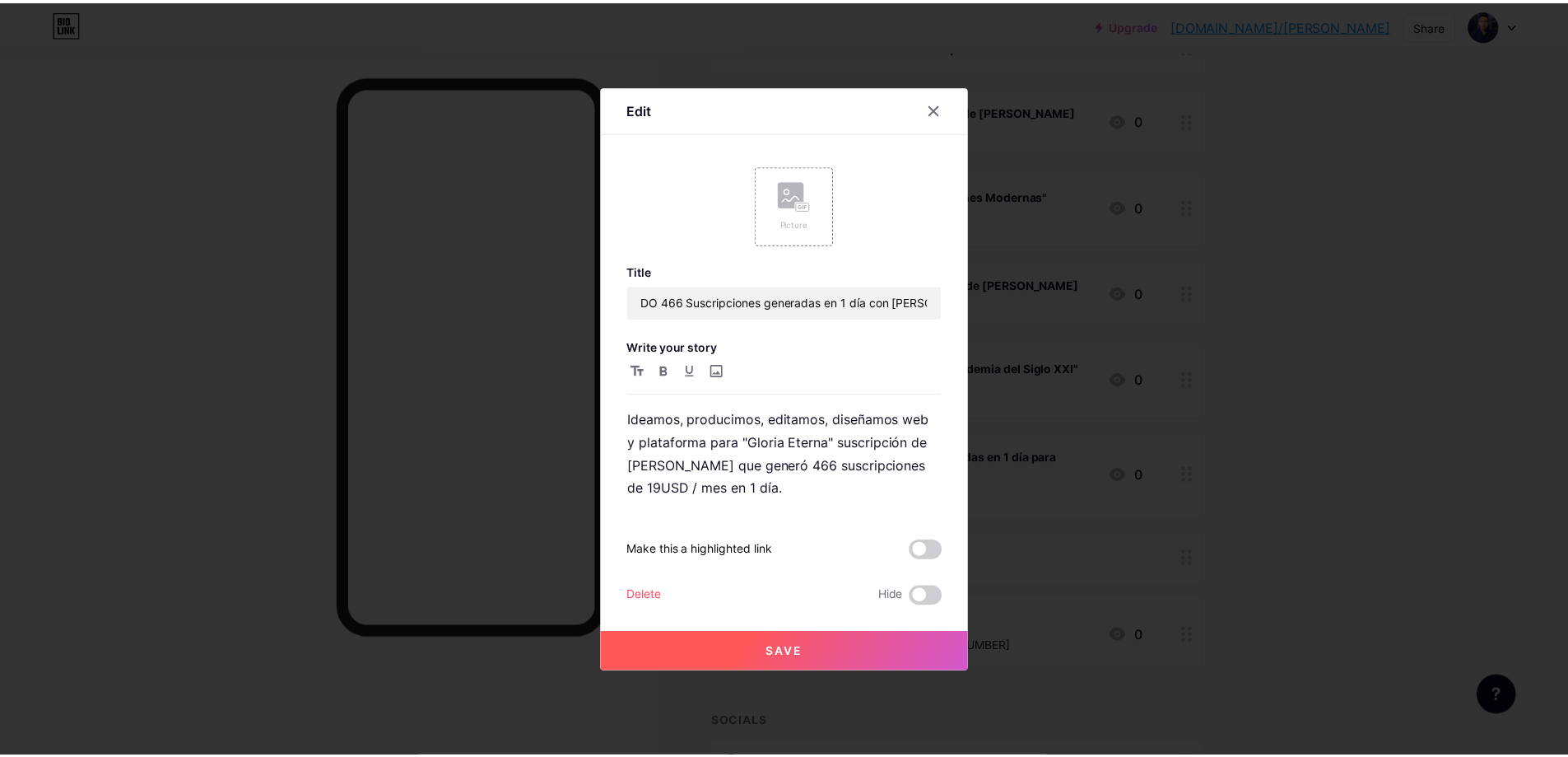
scroll to position [0, 0]
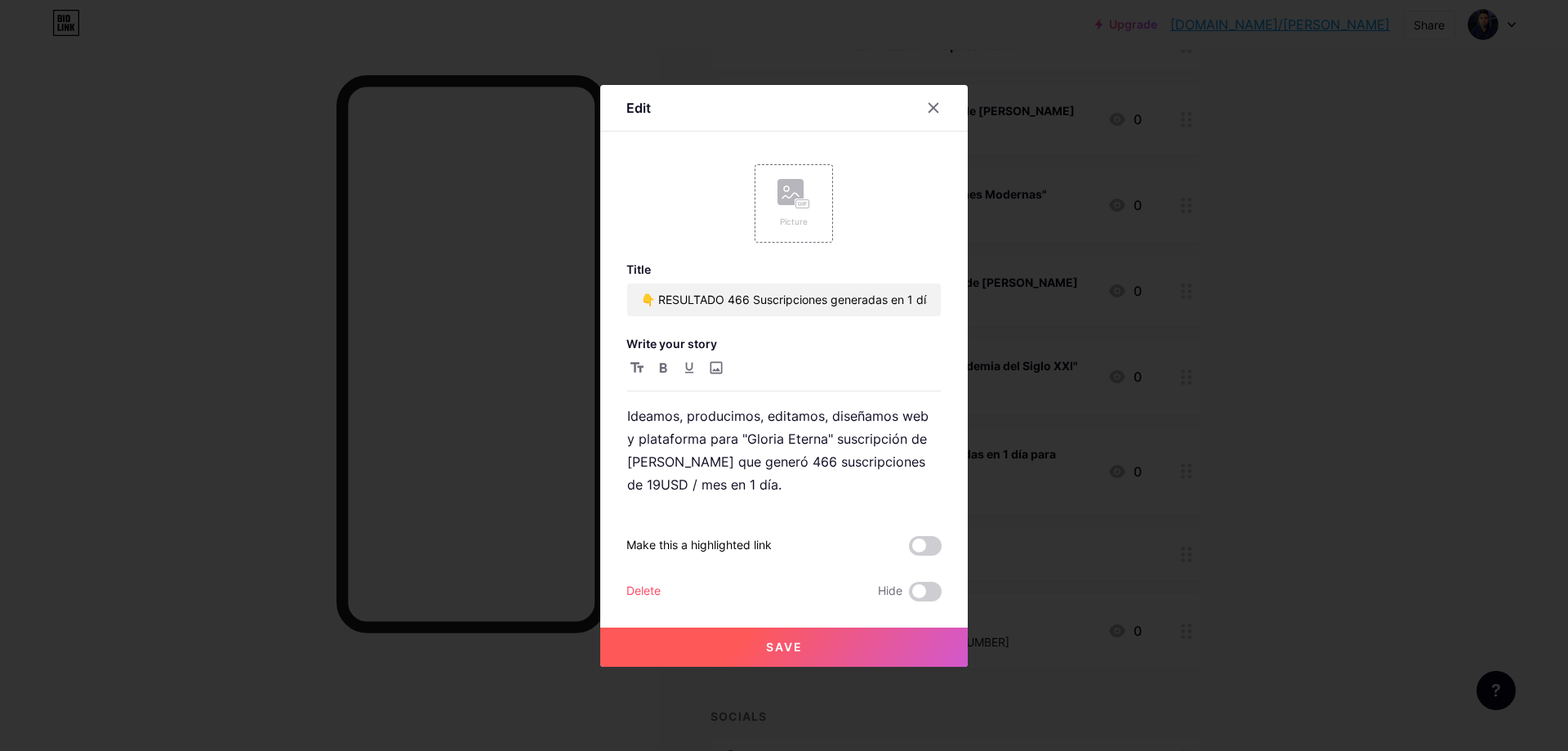
click at [858, 645] on button "Save" at bounding box center [784, 646] width 368 height 39
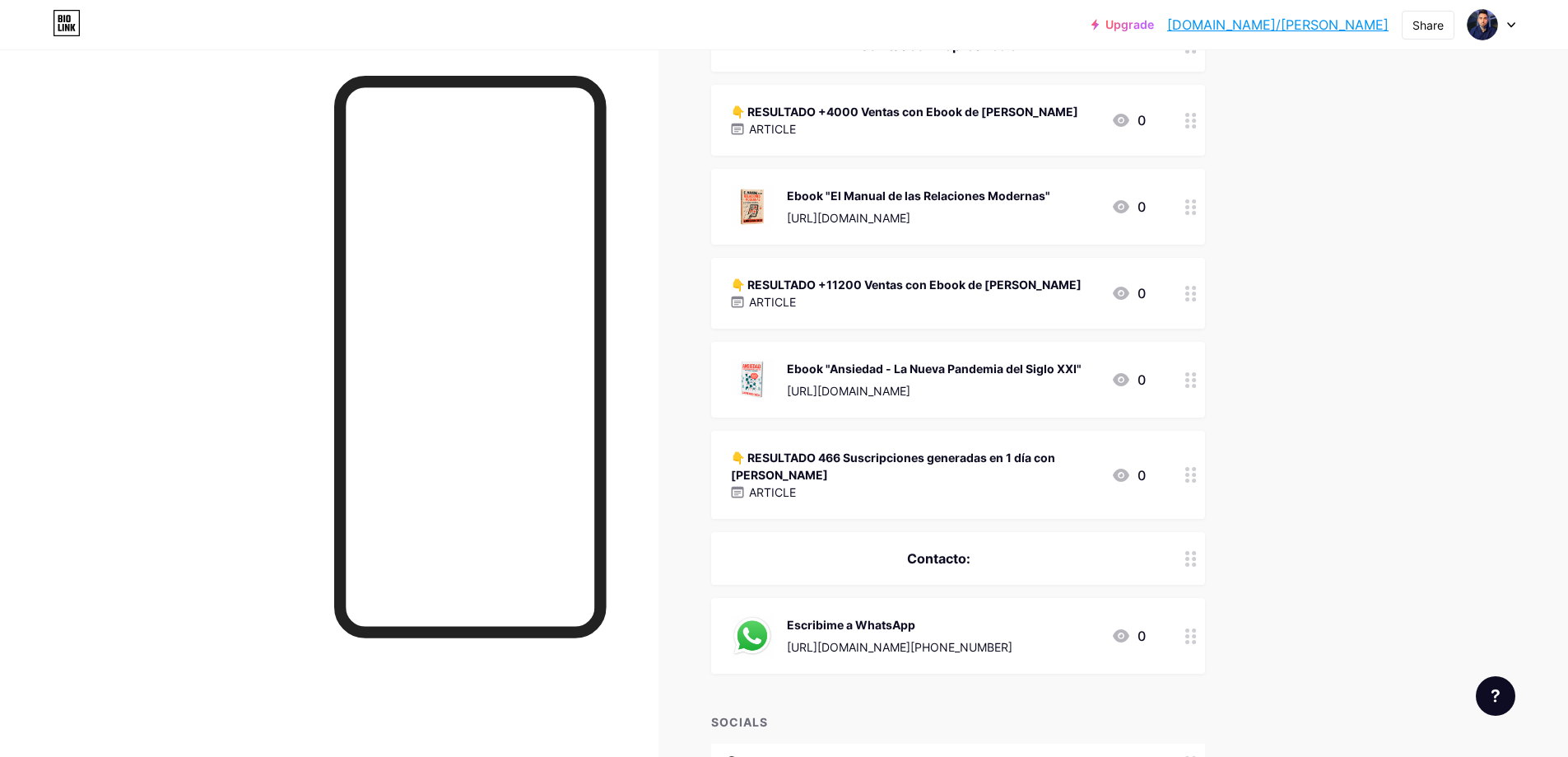
click at [942, 452] on div "👇 RESULTADO 466 Suscripciones generadas en 1 día con [PERSON_NAME]" at bounding box center [914, 466] width 367 height 34
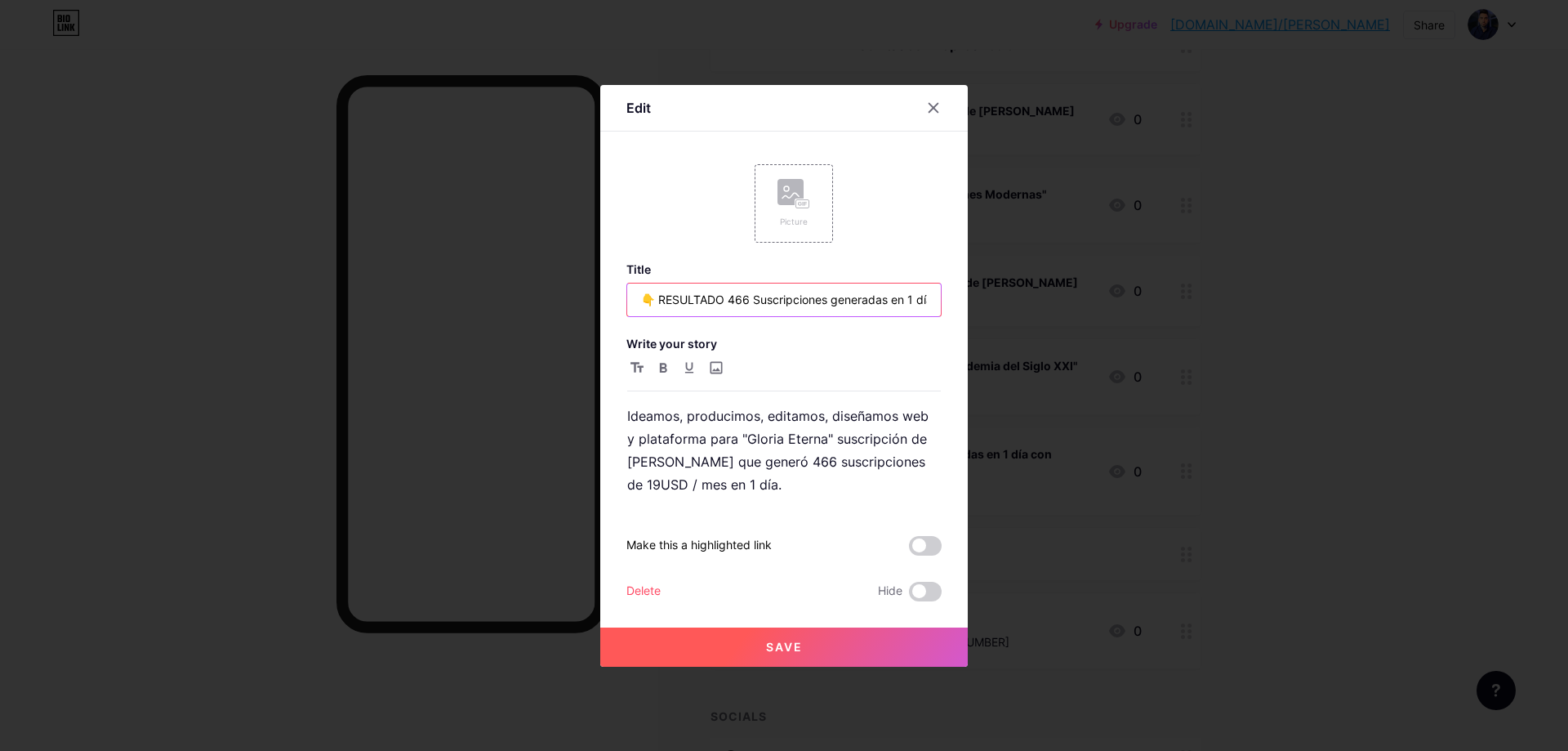
drag, startPoint x: 758, startPoint y: 301, endPoint x: 820, endPoint y: 304, distance: 62.1
click at [820, 304] on input "👇 RESULTADO 466 Suscripciones generadas en 1 día con [PERSON_NAME]" at bounding box center [784, 300] width 314 height 33
type input "👇 RESULTADO 466 Subs generadas en 1 día con [PERSON_NAME]"
click at [852, 628] on button "Save" at bounding box center [784, 646] width 368 height 39
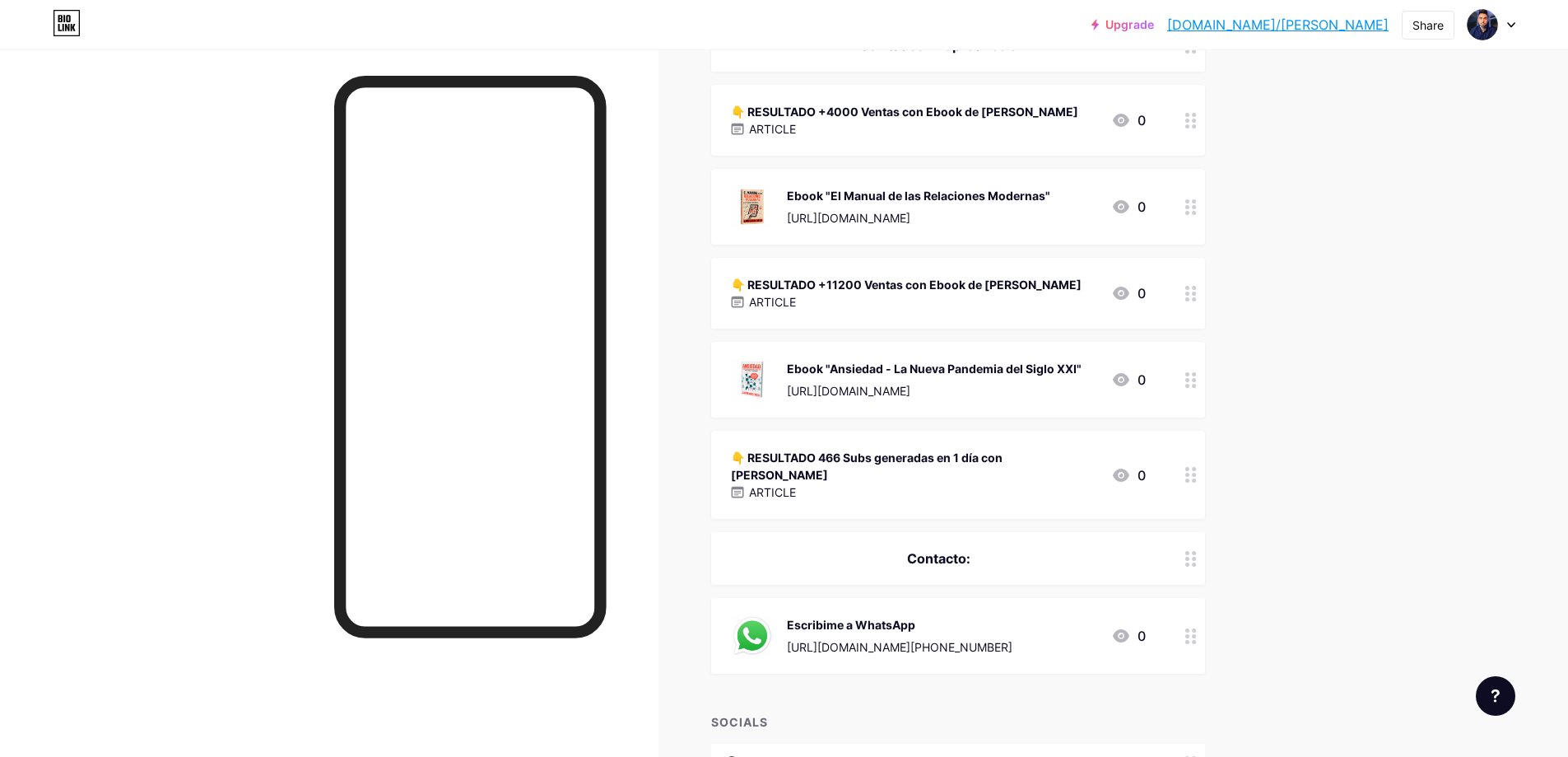
click at [1031, 382] on div "[URL][DOMAIN_NAME]" at bounding box center [934, 391] width 295 height 17
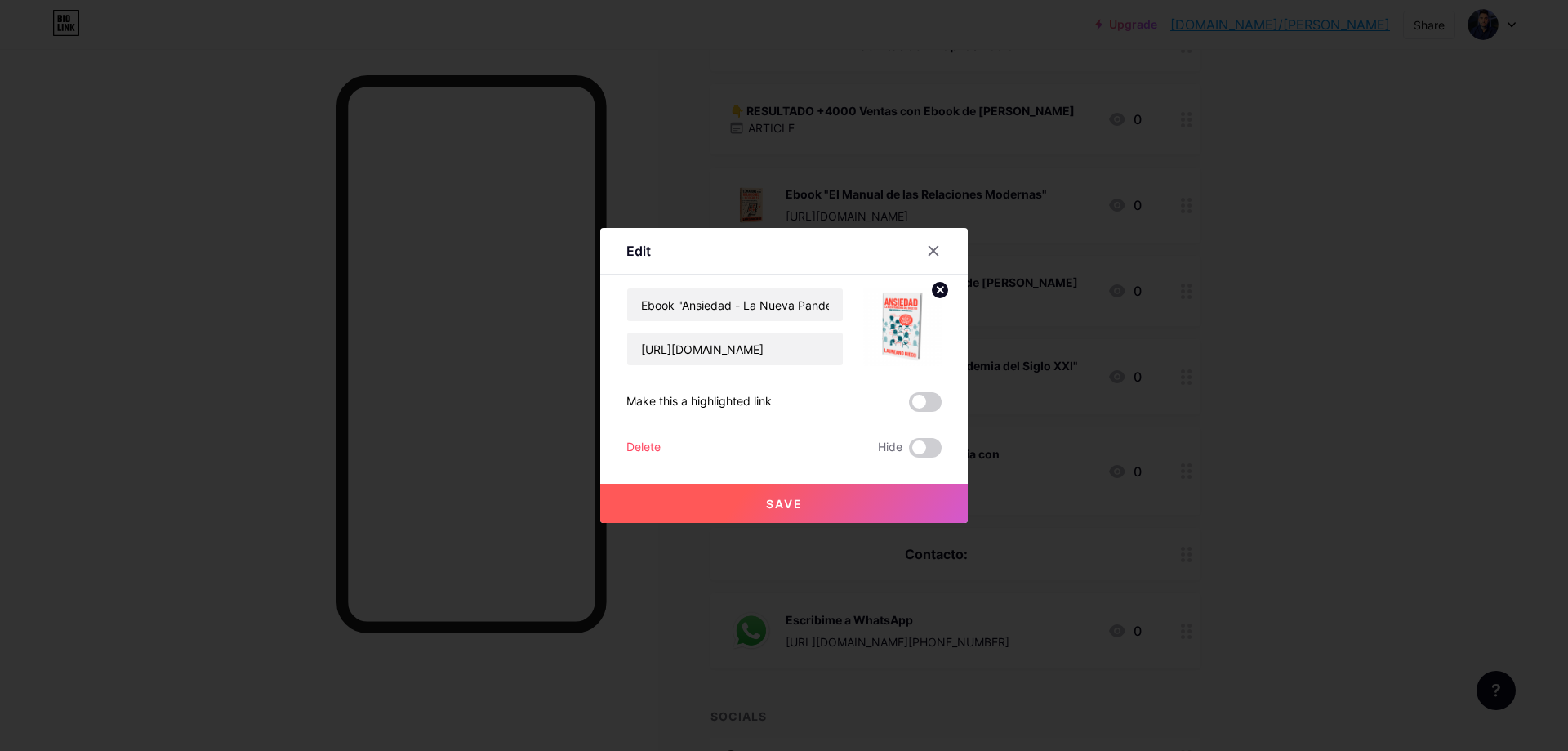
click at [1371, 361] on div at bounding box center [784, 376] width 1568 height 751
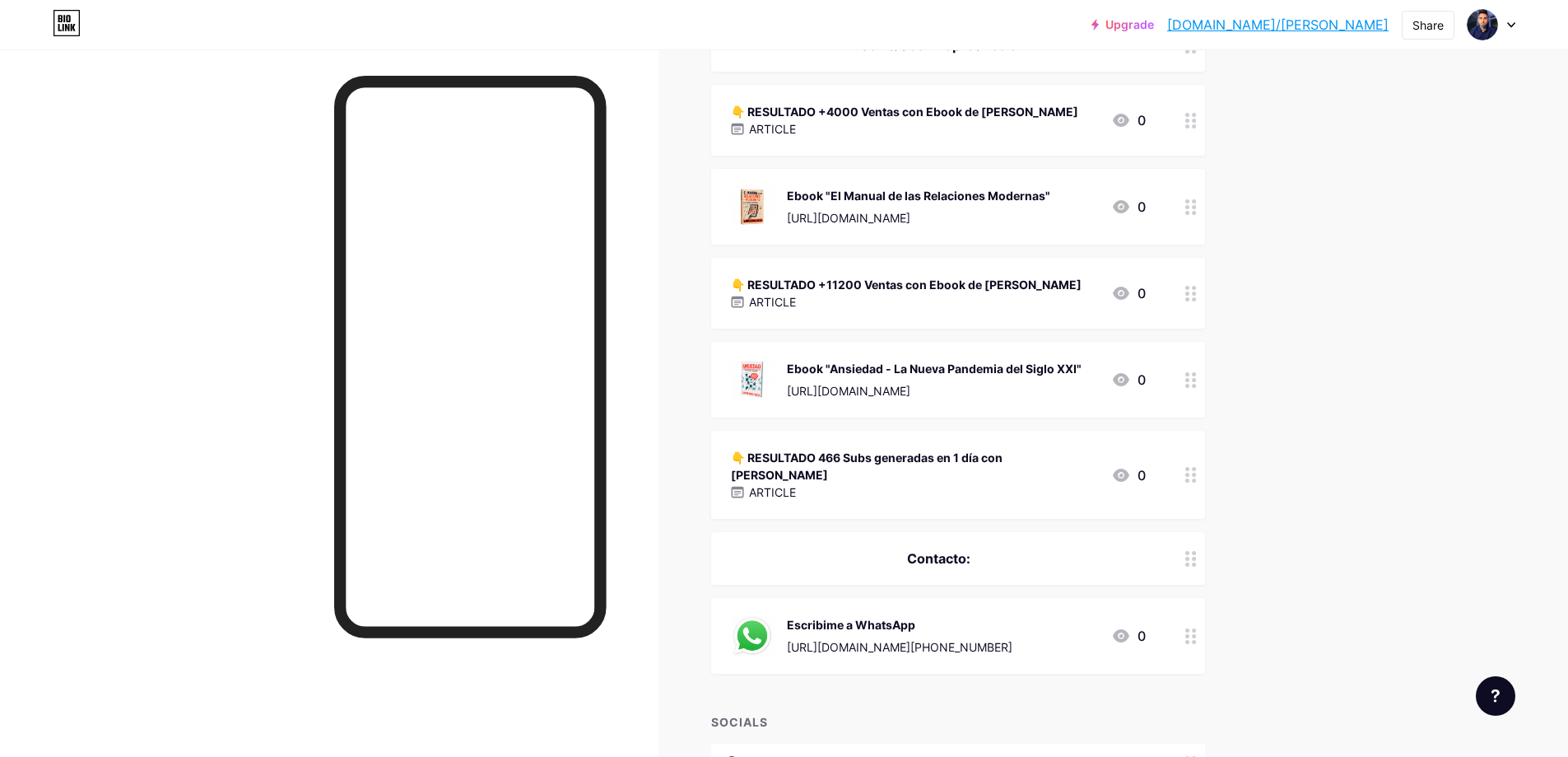
click at [952, 483] on div "ARTICLE" at bounding box center [914, 492] width 367 height 17
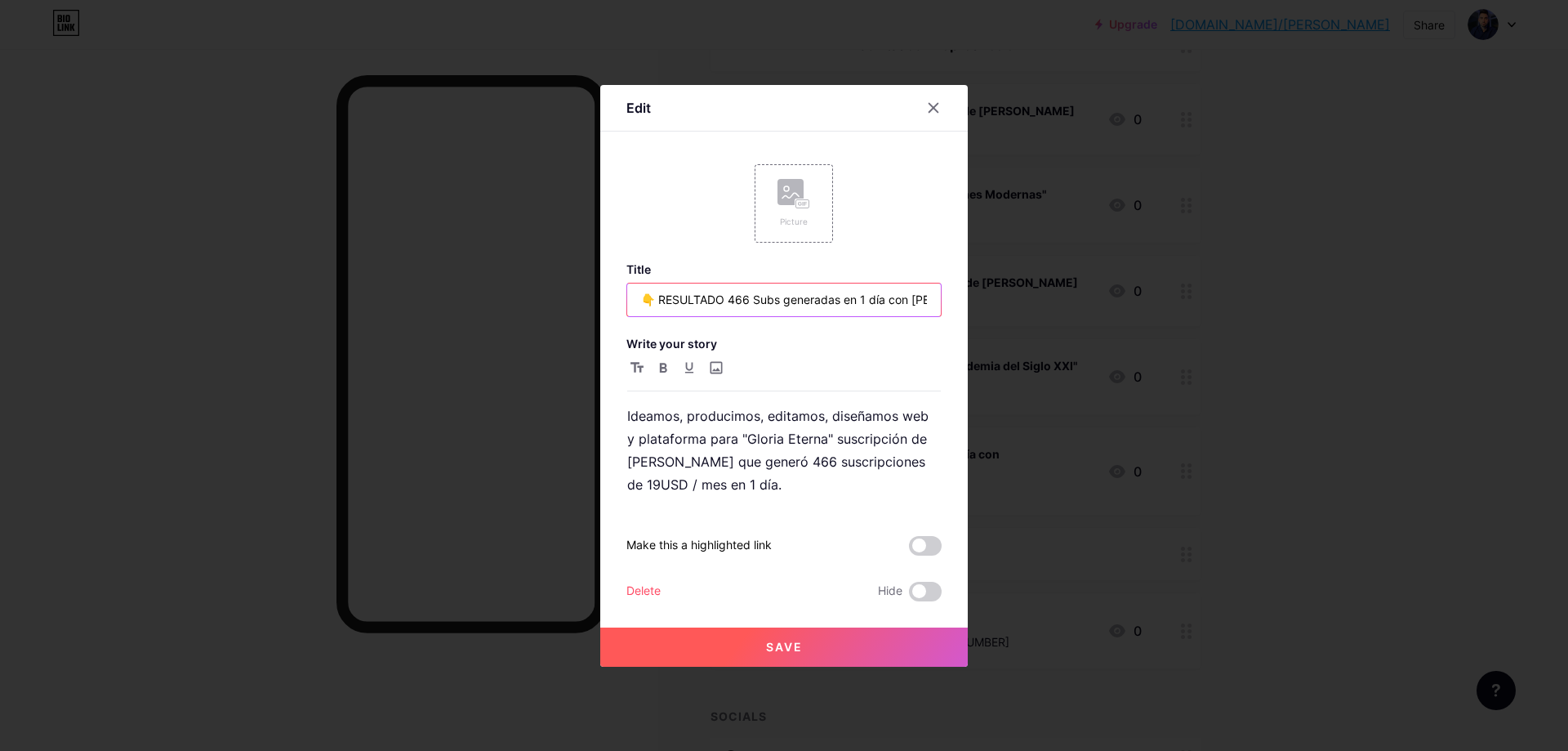
click at [769, 297] on input "👇 RESULTADO 466 Subs generadas en 1 día con [PERSON_NAME]" at bounding box center [784, 300] width 314 height 33
type input "👇 RESULTADO 466 Susc. generadas en 1 día con [PERSON_NAME]"
click at [806, 645] on button "Save" at bounding box center [784, 646] width 368 height 39
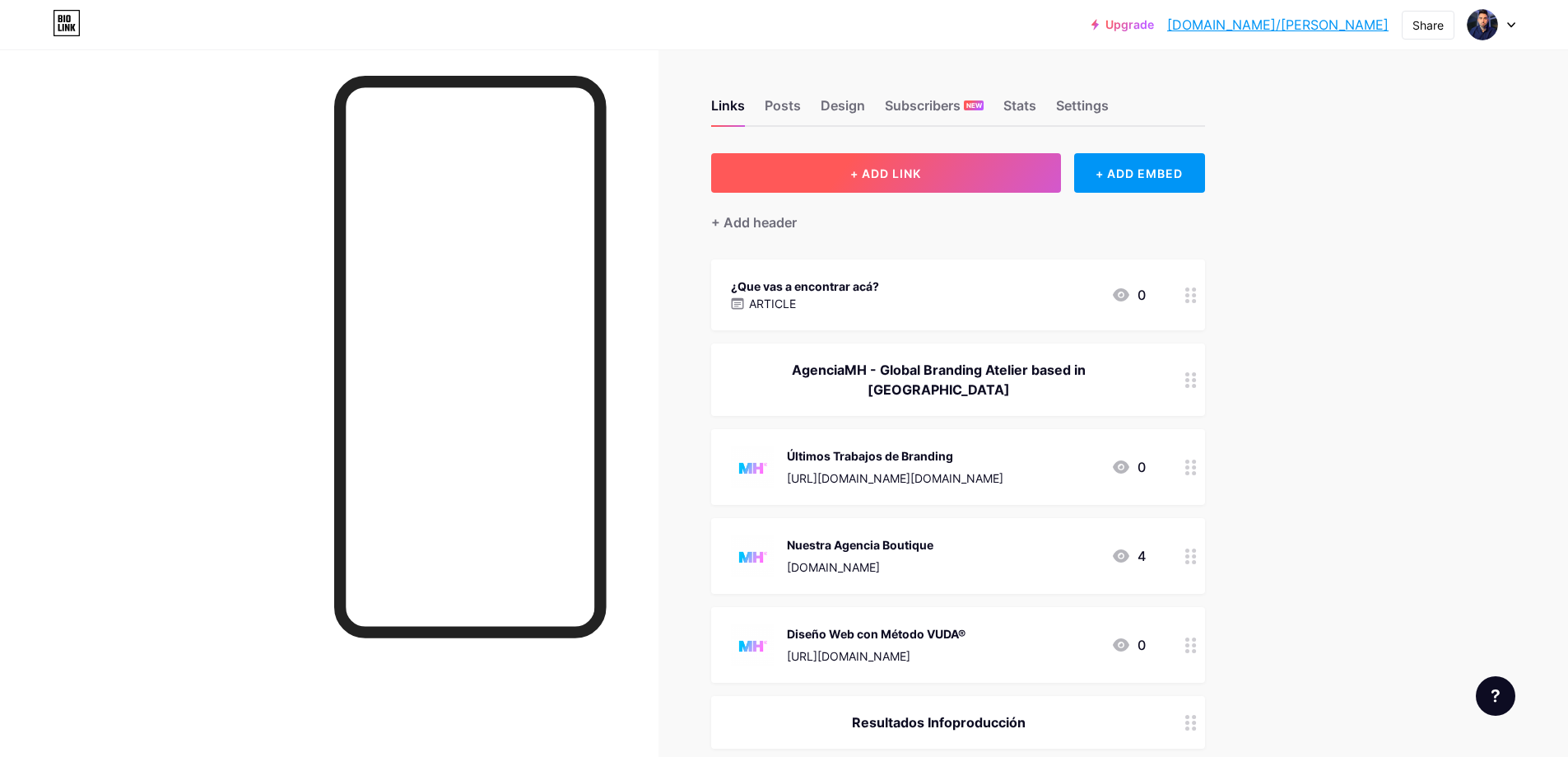
click at [1002, 184] on button "+ ADD LINK" at bounding box center [886, 173] width 350 height 39
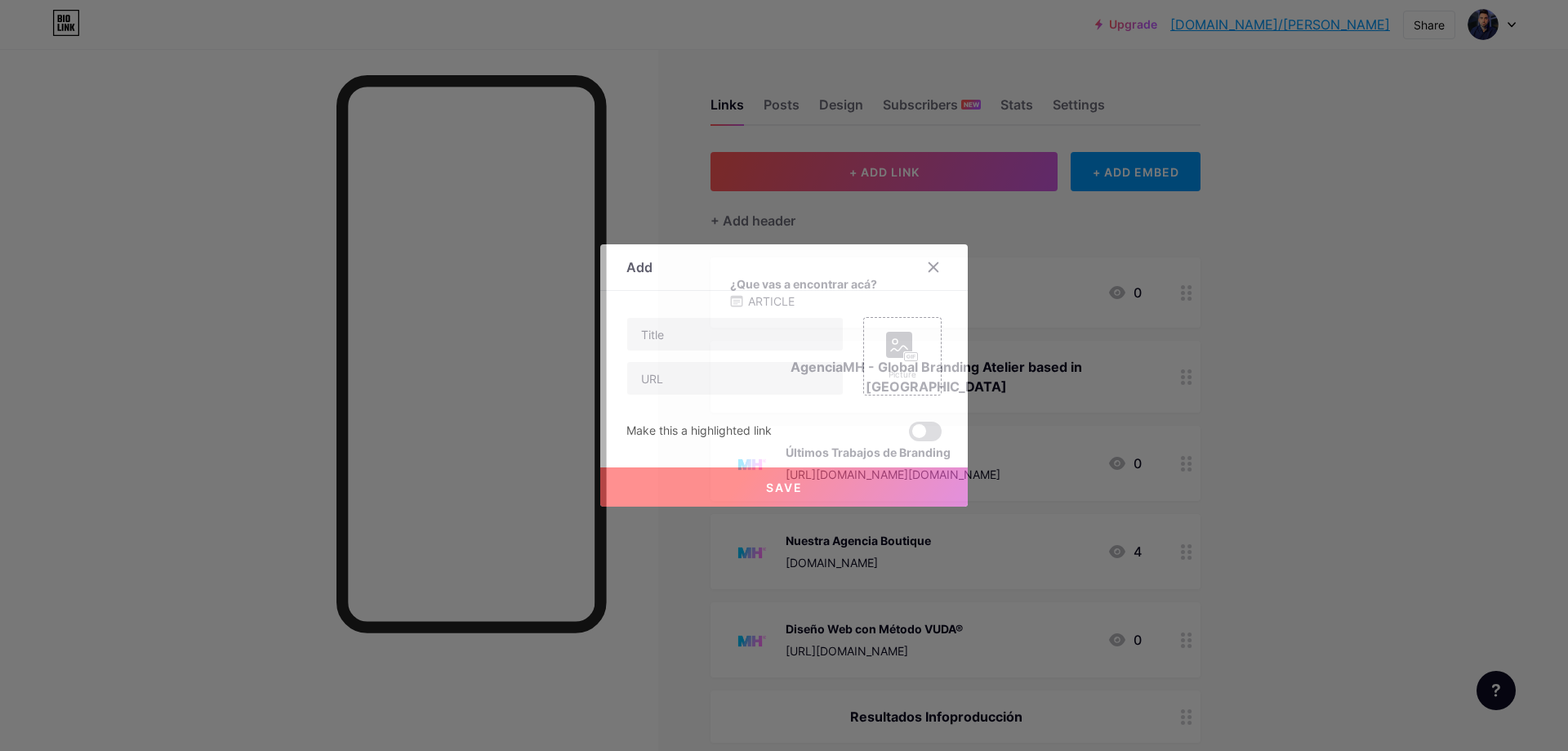
click at [704, 316] on div "Content YouTube Play YouTube video without leaving your page. ADD Vimeo Play Vi…" at bounding box center [783, 365] width 315 height 150
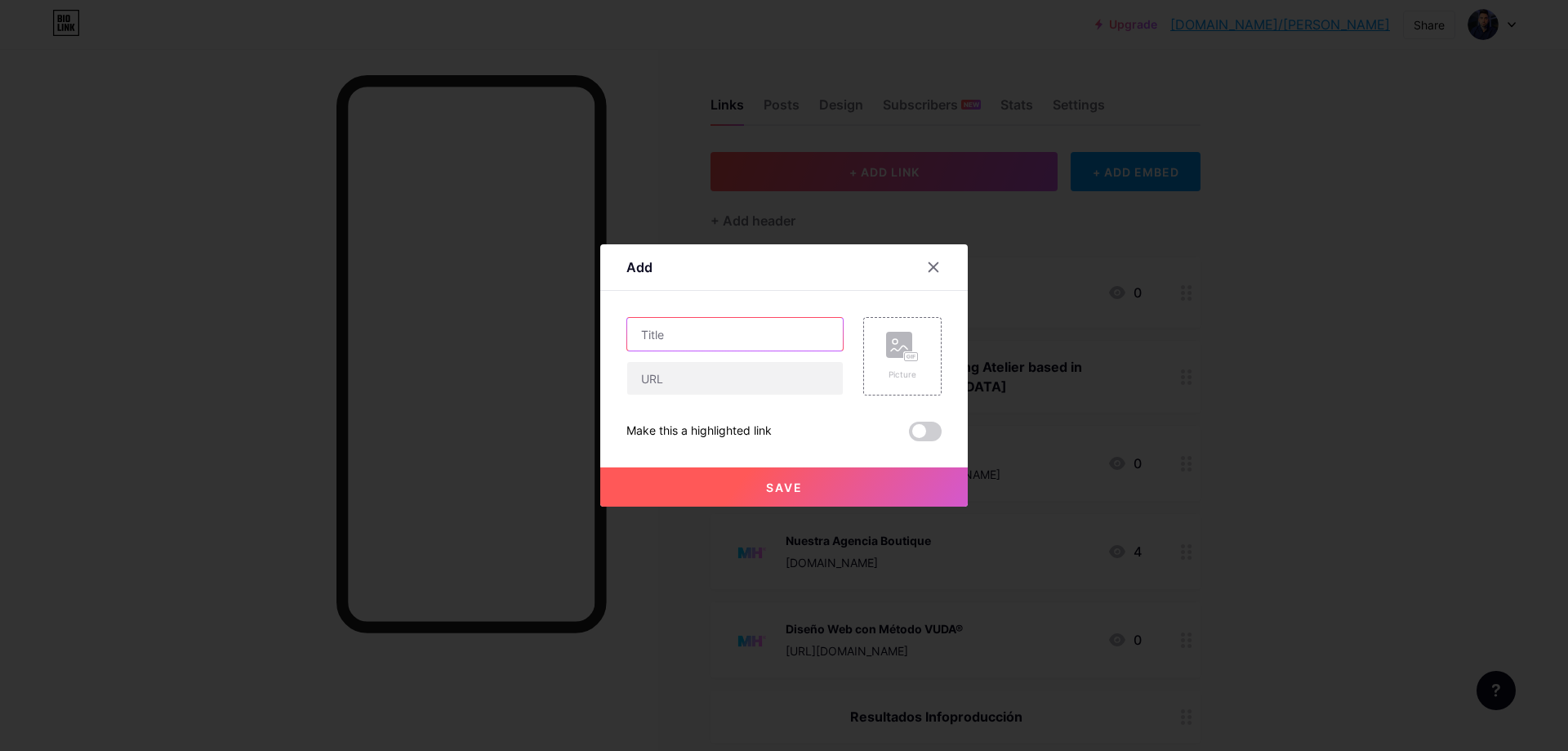
click at [704, 331] on input "text" at bounding box center [735, 334] width 216 height 33
type input "Suscripción "Gloria Eterna" con [PERSON_NAME]"
drag, startPoint x: 773, startPoint y: 404, endPoint x: 772, endPoint y: 396, distance: 8.1
click at [772, 404] on div "Suscripción "Gloria Eterna" con [PERSON_NAME] Picture Make this a highlighted l…" at bounding box center [783, 378] width 315 height 124
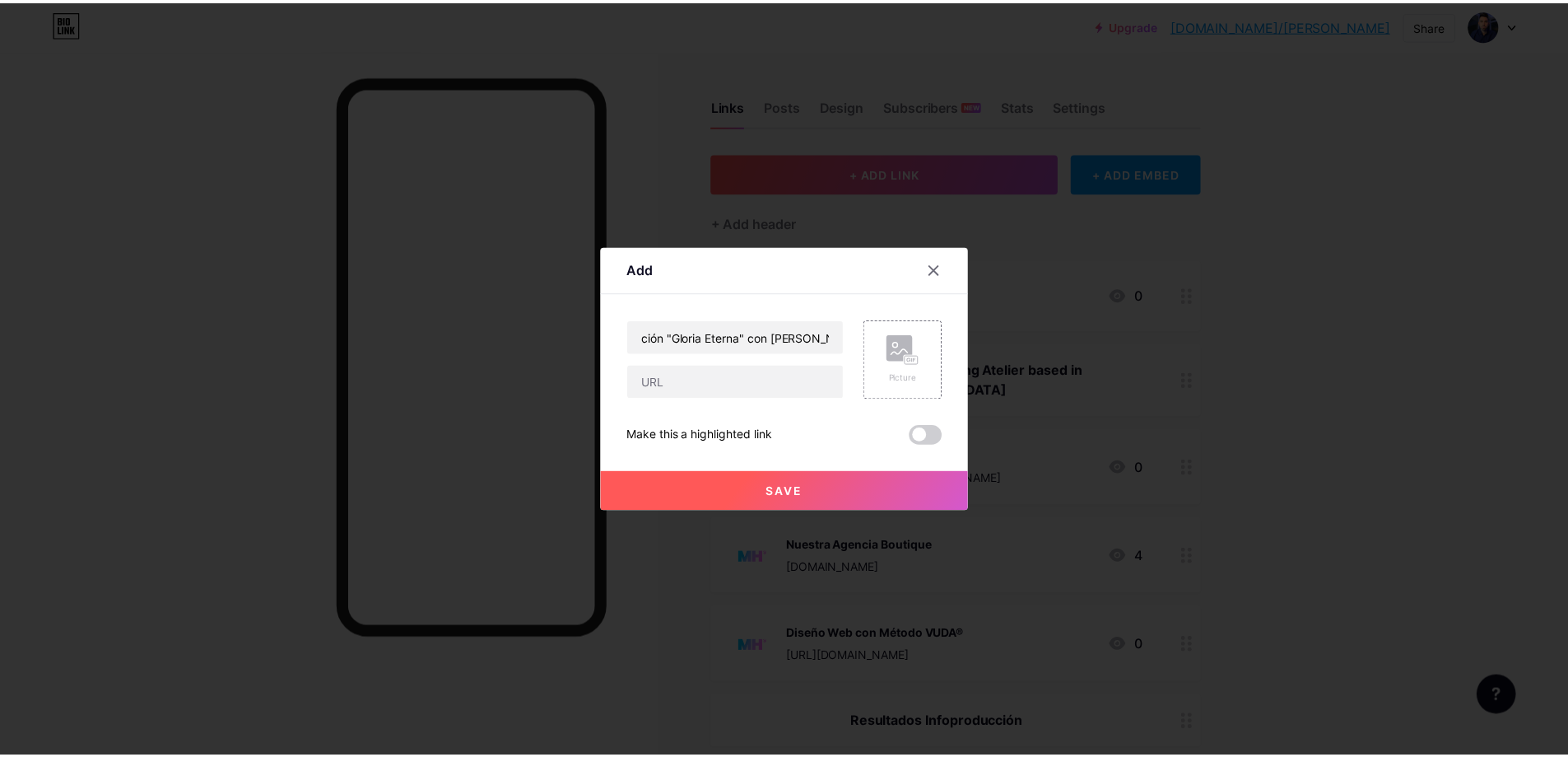
scroll to position [0, 0]
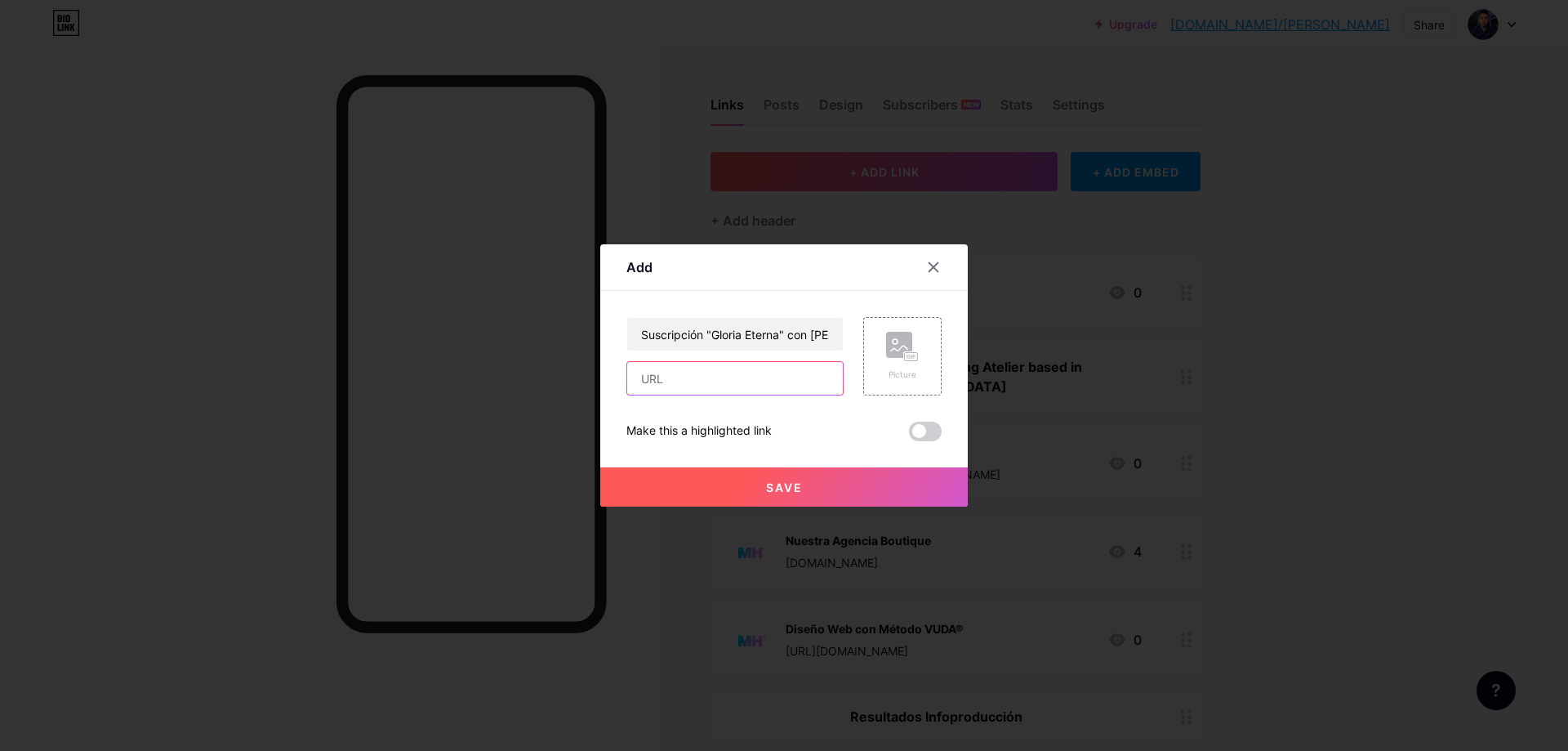
click at [773, 381] on input "text" at bounding box center [735, 378] width 216 height 33
paste input "👇 RESULTADO"
type input "👇 RESULTADO"
paste input "[URL][DOMAIN_NAME]"
type input "[URL][DOMAIN_NAME]"
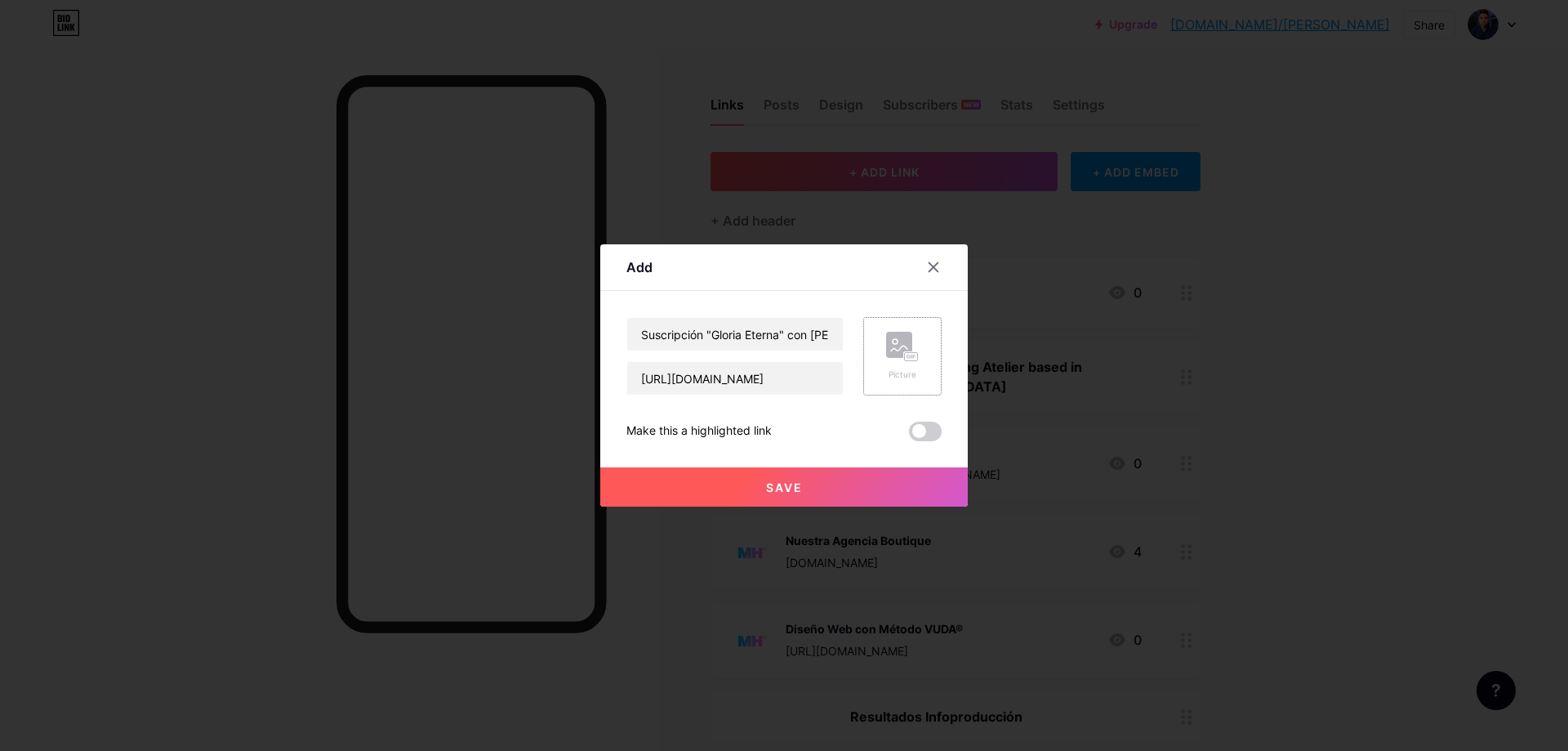
click at [905, 355] on rect at bounding box center [912, 357] width 13 height 9
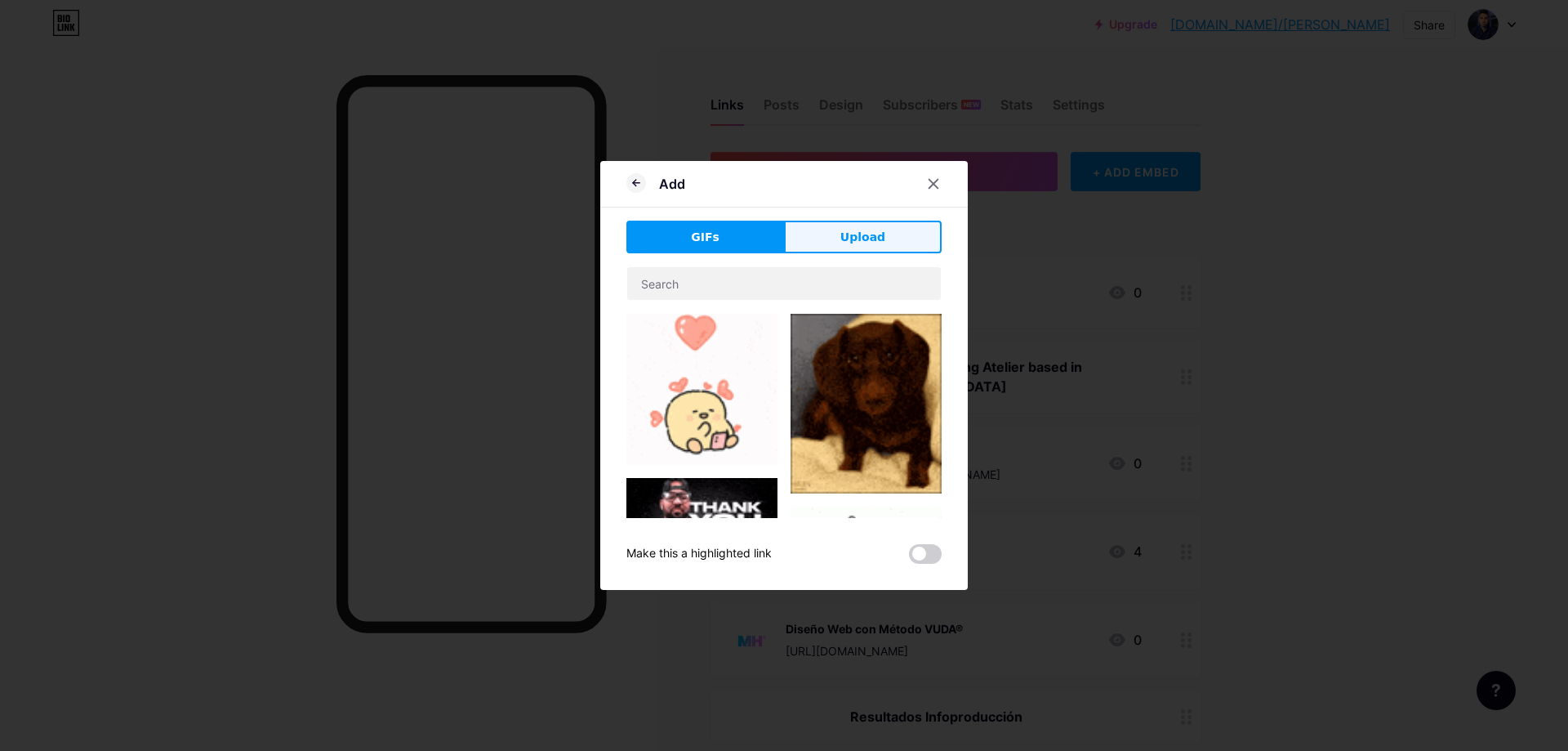
click at [891, 245] on button "Upload" at bounding box center [862, 236] width 158 height 33
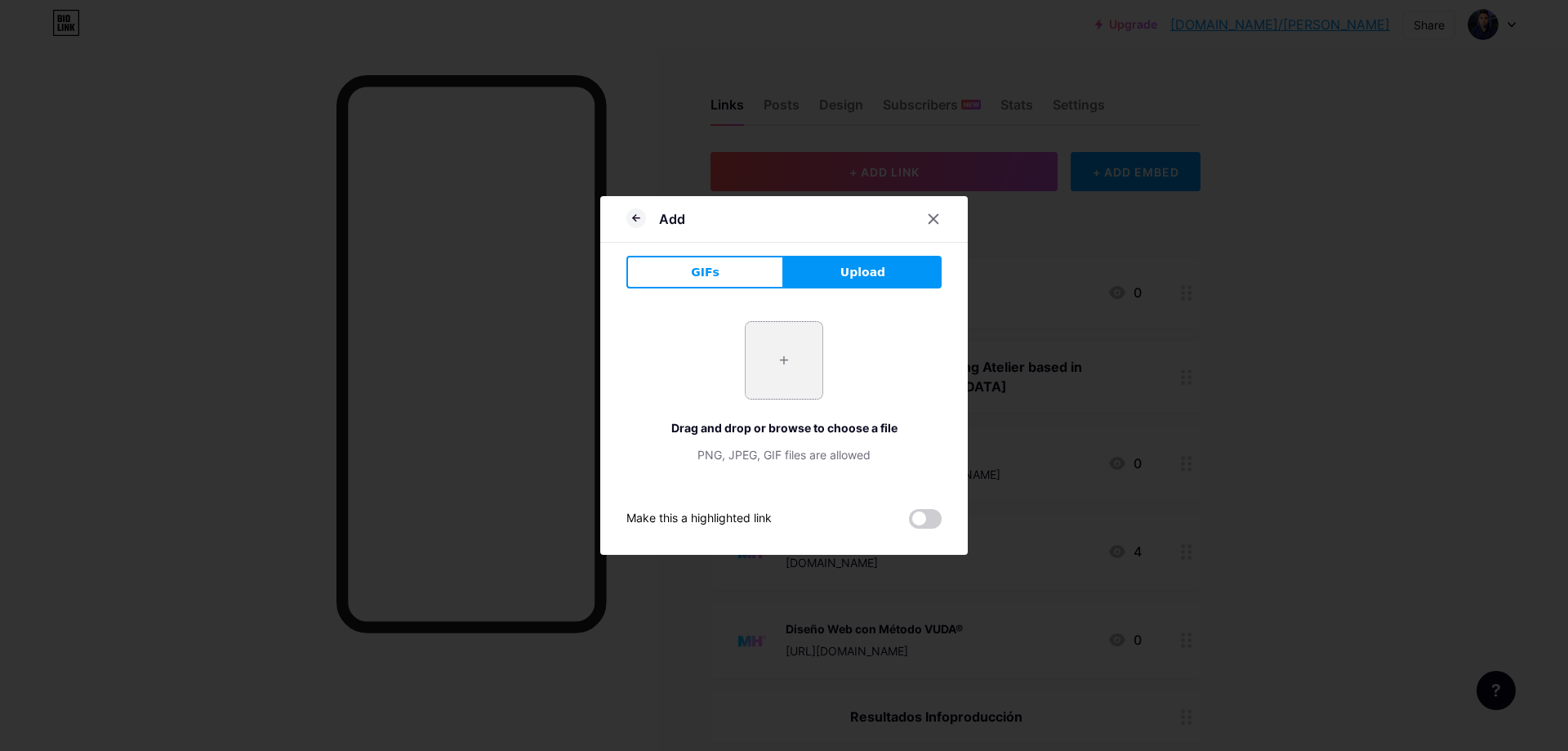
click at [765, 374] on input "file" at bounding box center [783, 359] width 77 height 77
type input "C:\fakepath\Fases.webp"
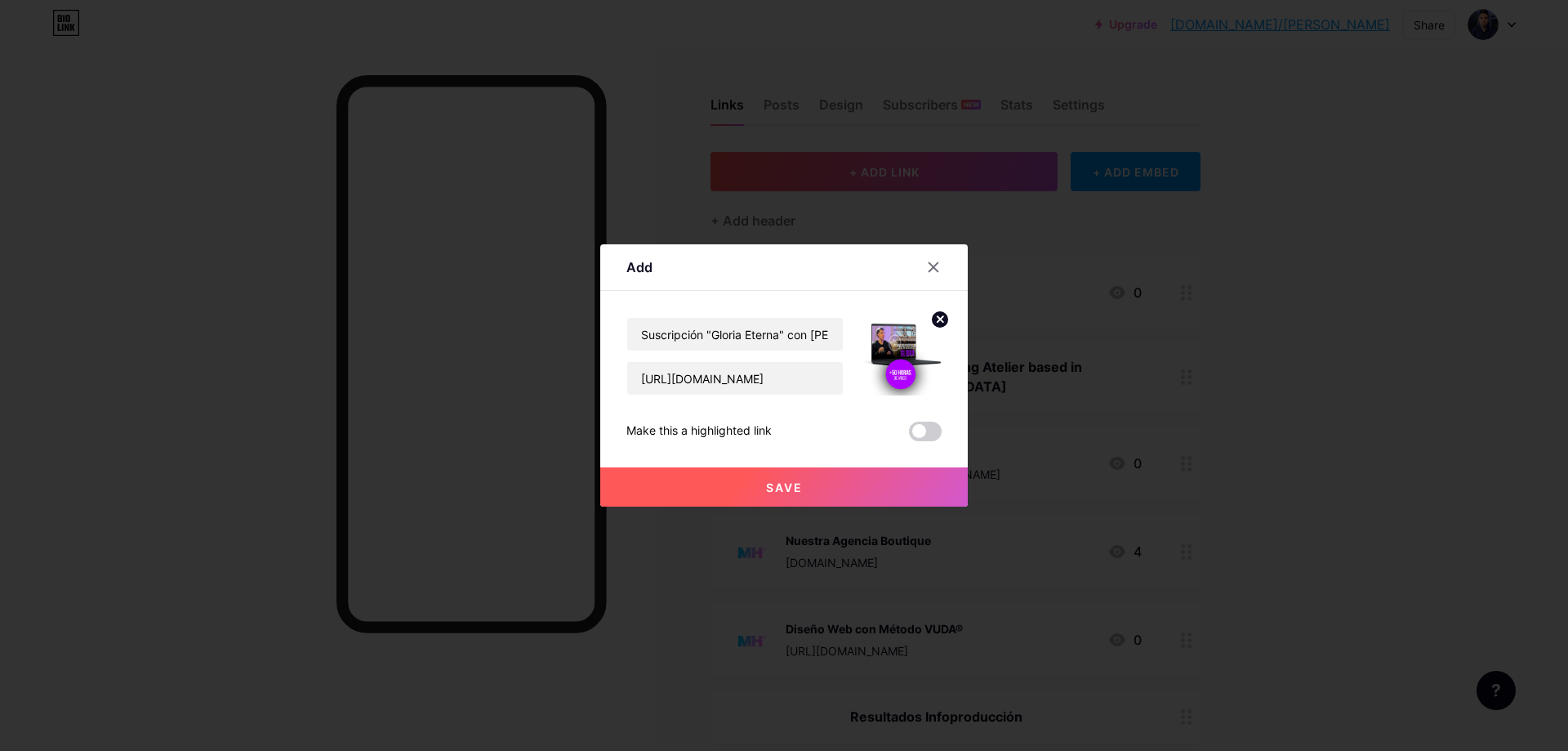
click at [829, 494] on button "Save" at bounding box center [784, 486] width 368 height 39
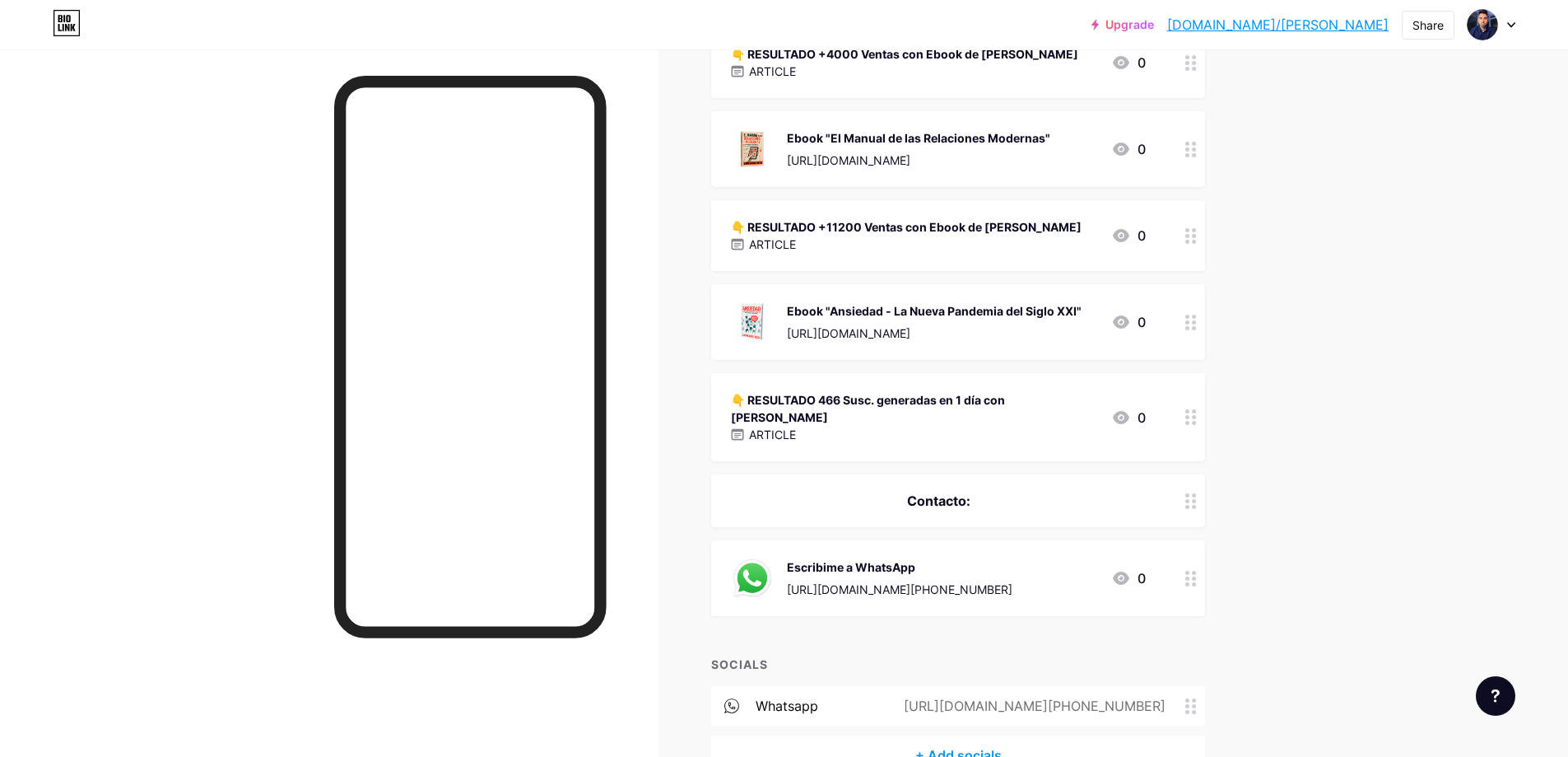
scroll to position [549, 0]
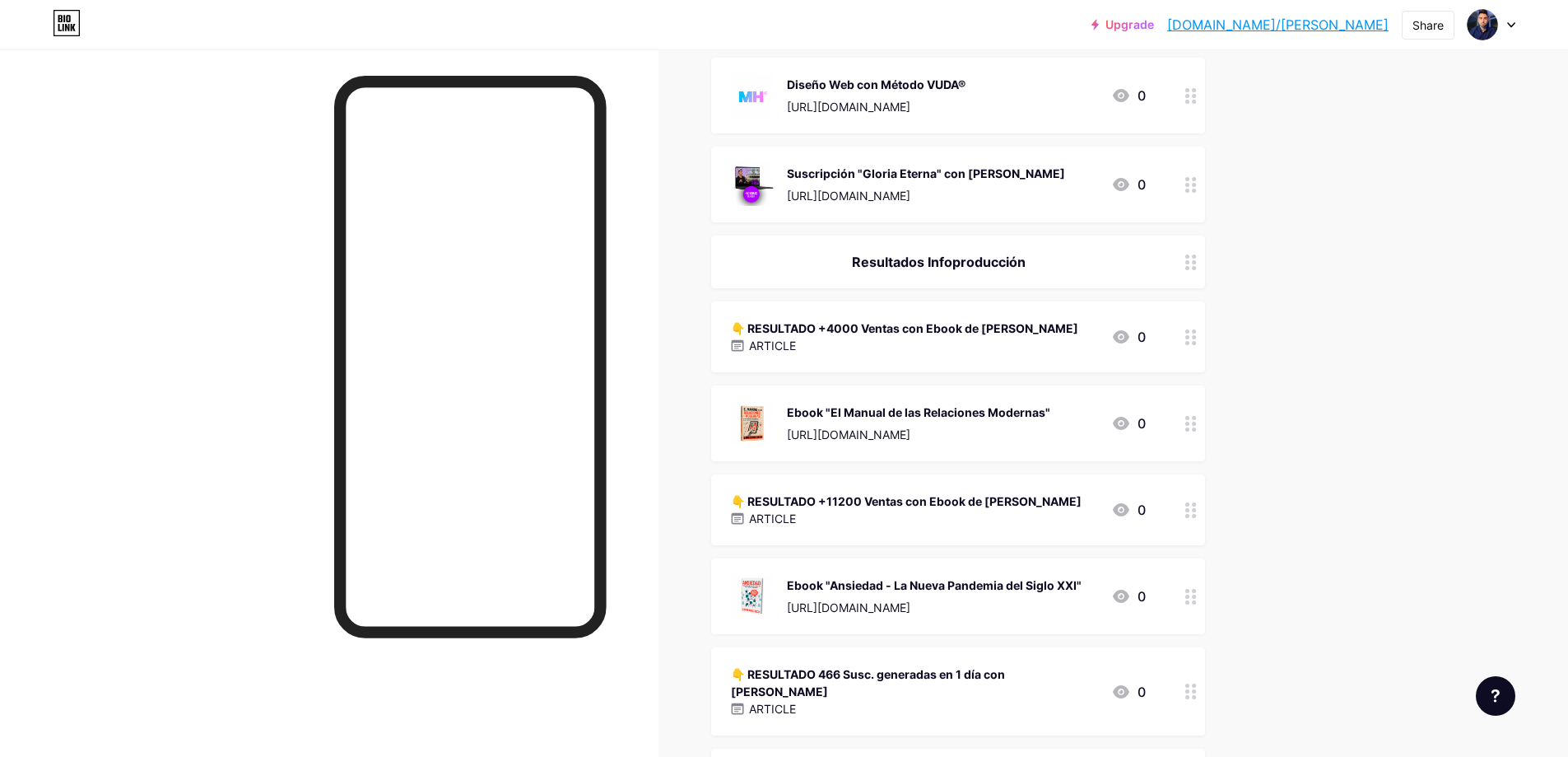
drag, startPoint x: 1193, startPoint y: 335, endPoint x: 1178, endPoint y: 130, distance: 205.5
click at [1176, 125] on span "¿Que vas a encontrar acá? ARTICLE 0 AgenciaMH - Global Branding Atelier based i…" at bounding box center [958, 300] width 494 height 1180
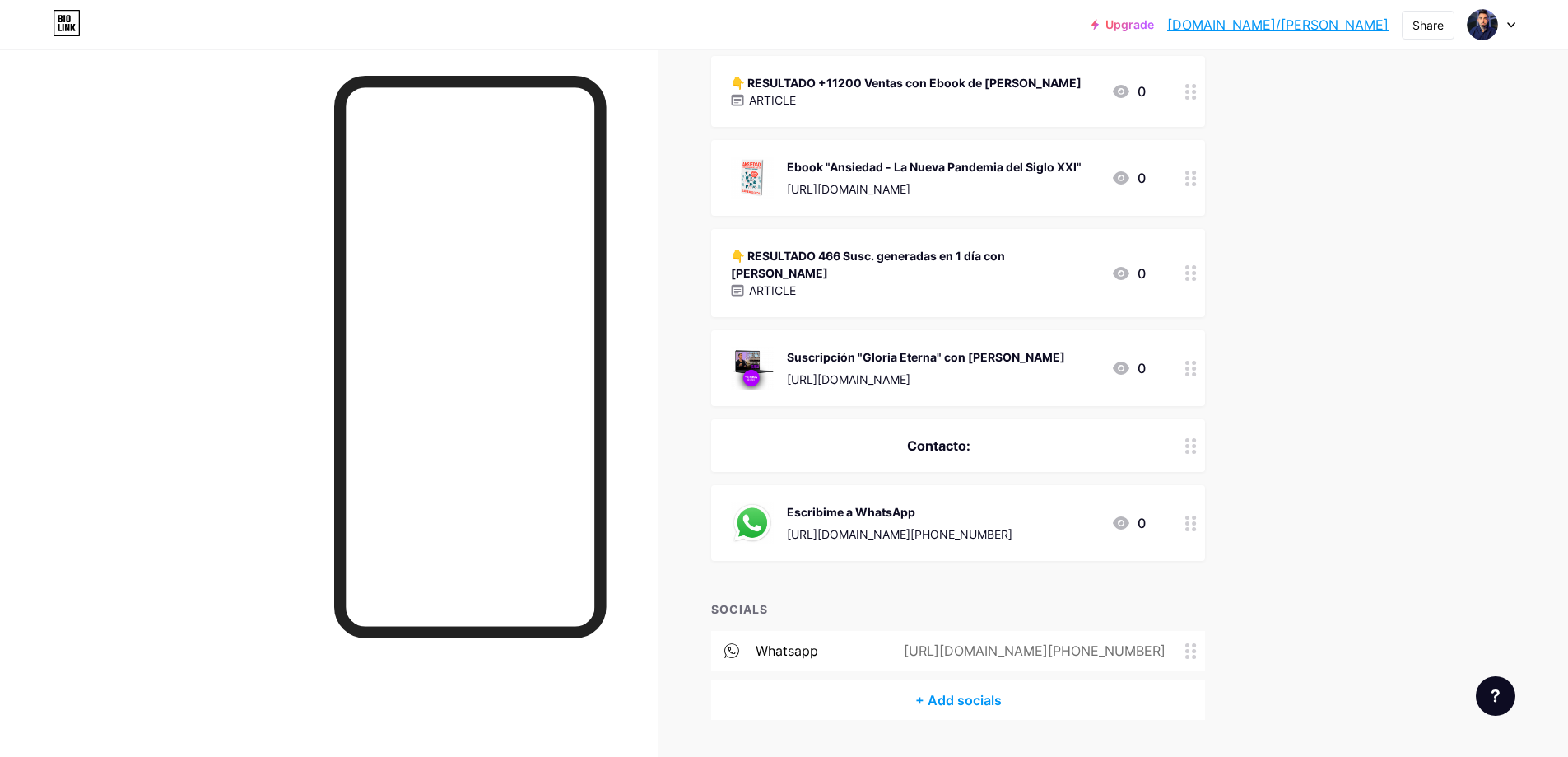
scroll to position [886, 0]
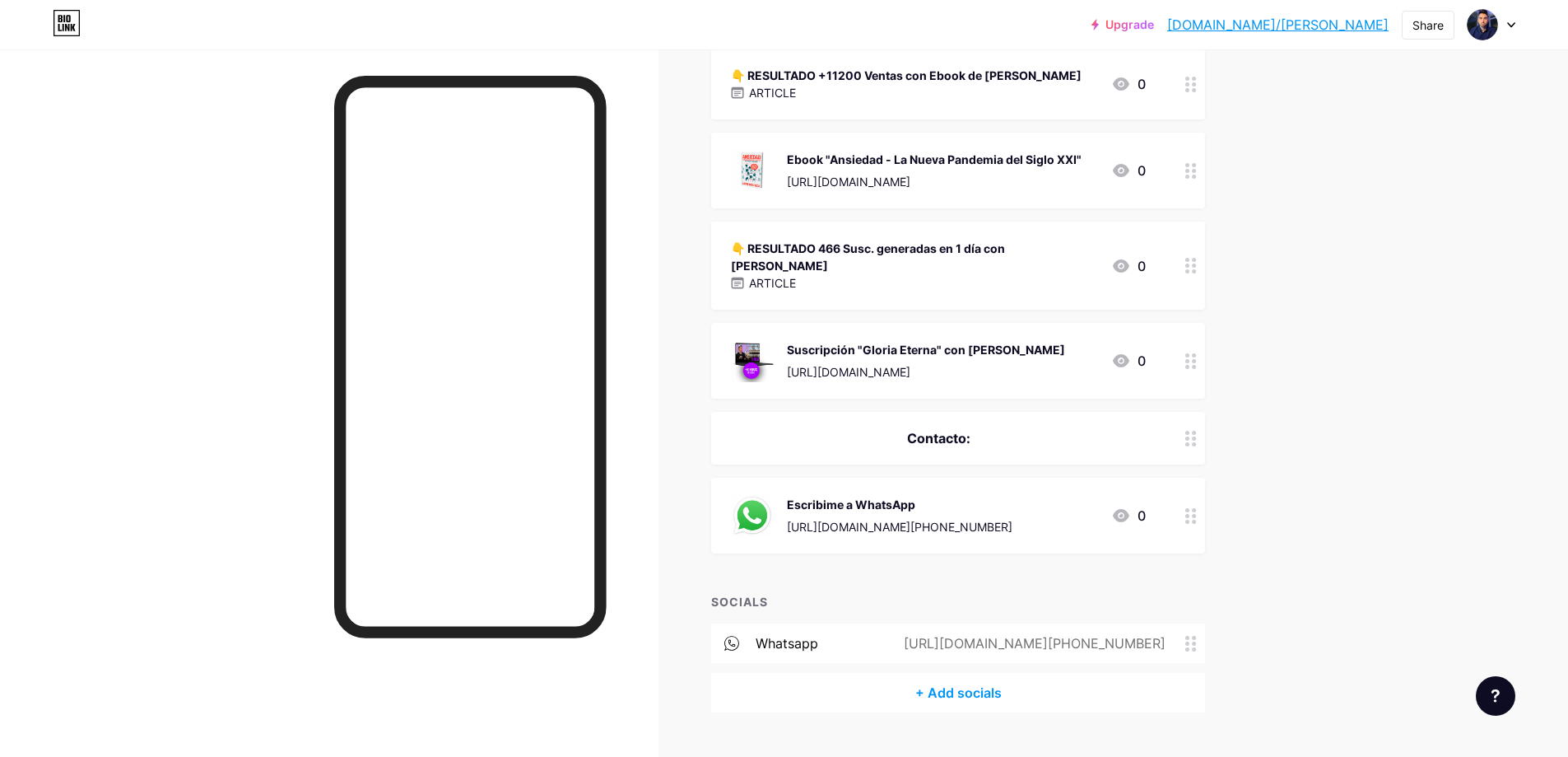
click at [885, 339] on div "Suscripción "Gloria Eterna" con [PERSON_NAME] [URL][DOMAIN_NAME]" at bounding box center [927, 360] width 278 height 43
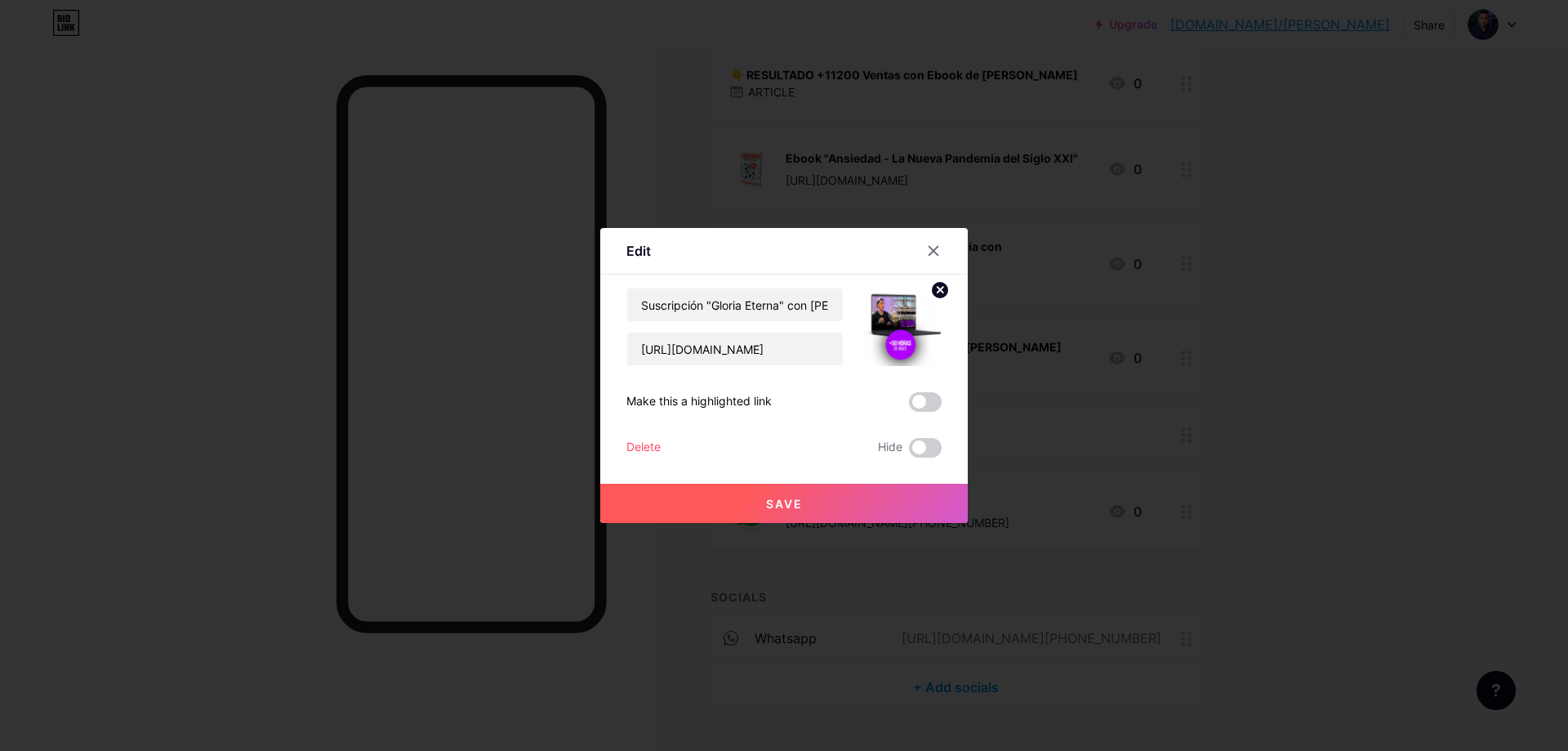
click at [1264, 308] on div at bounding box center [784, 376] width 1568 height 751
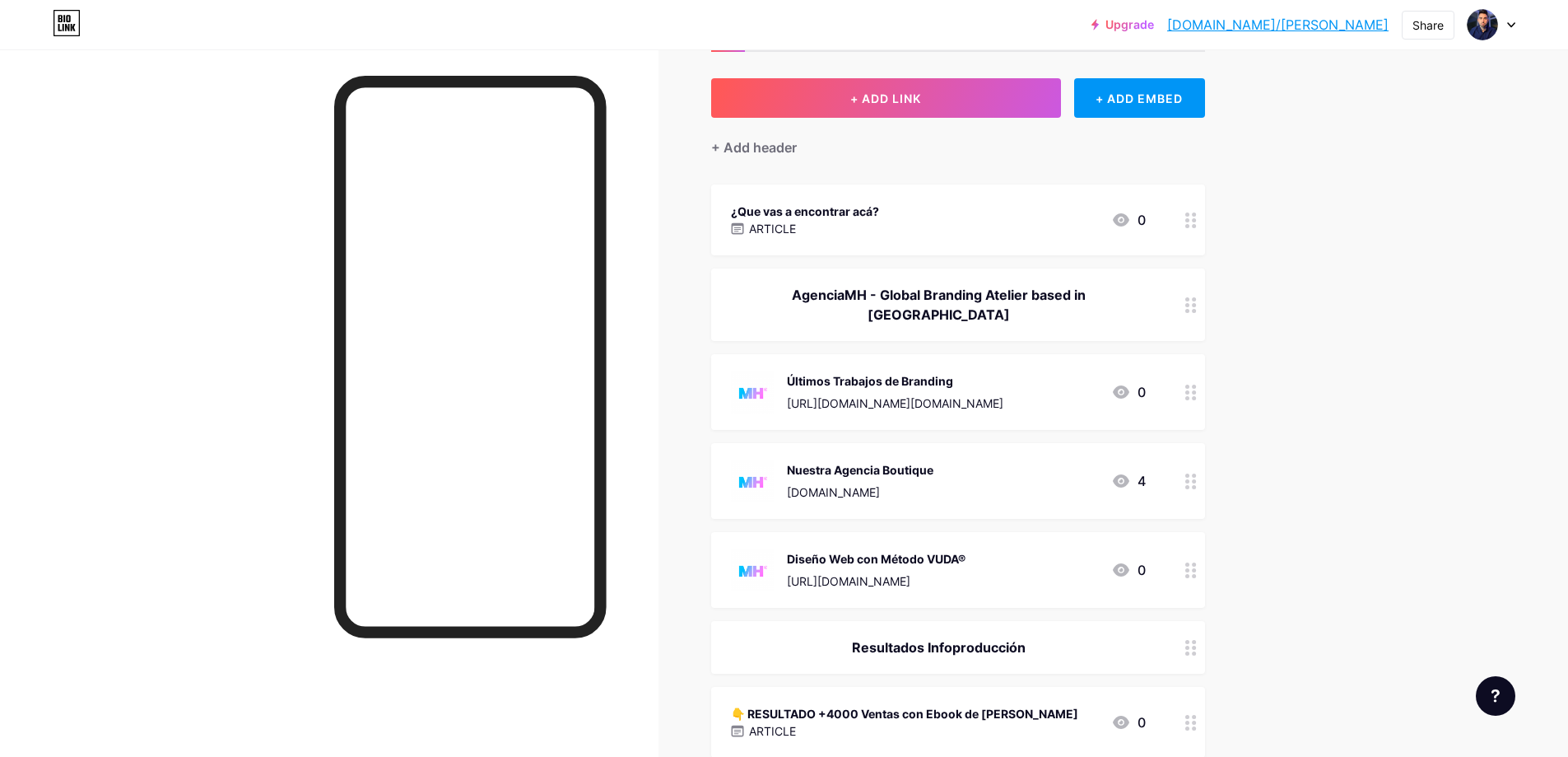
scroll to position [0, 0]
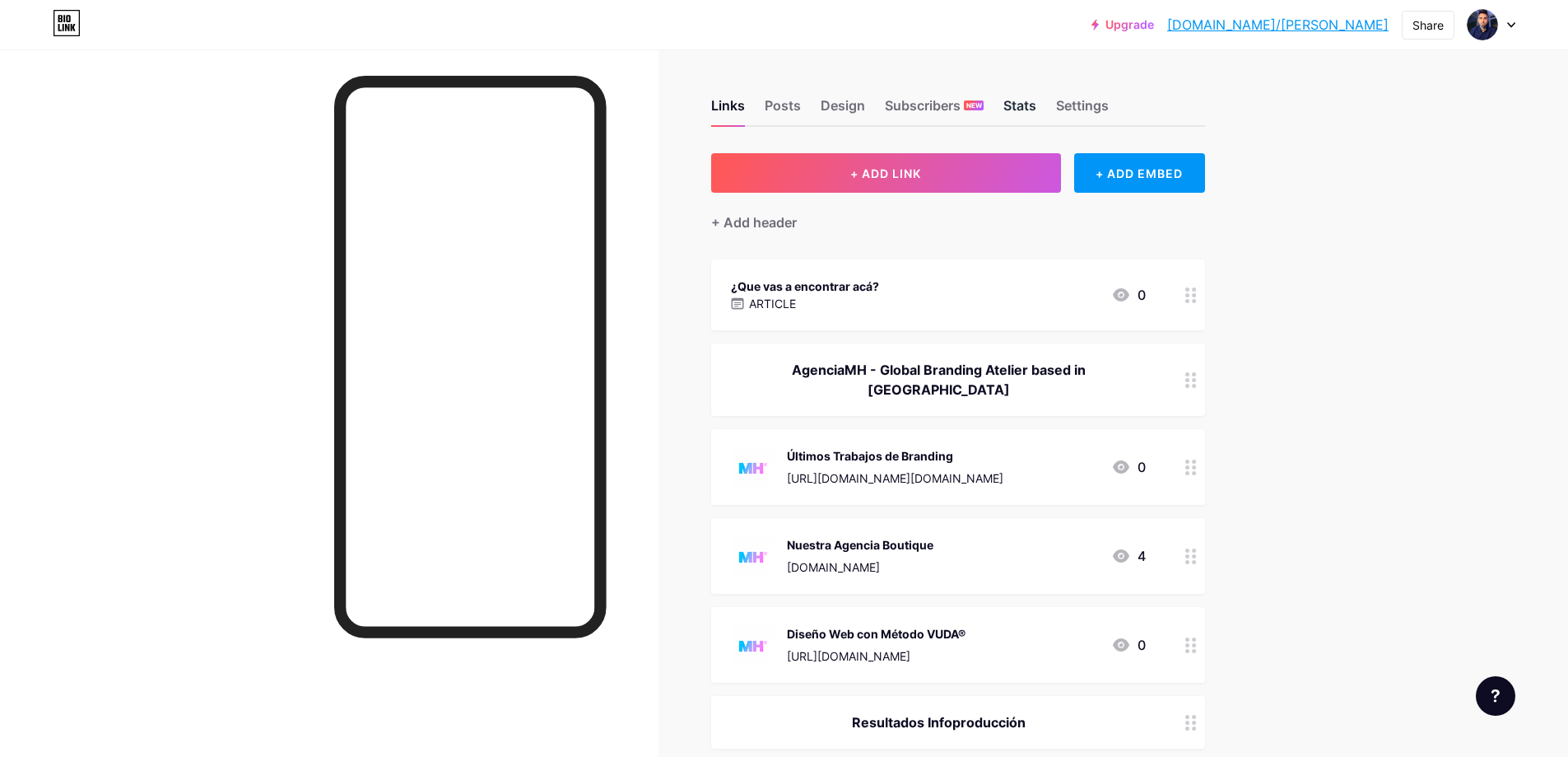
click at [1024, 113] on div "Stats" at bounding box center [1020, 110] width 33 height 30
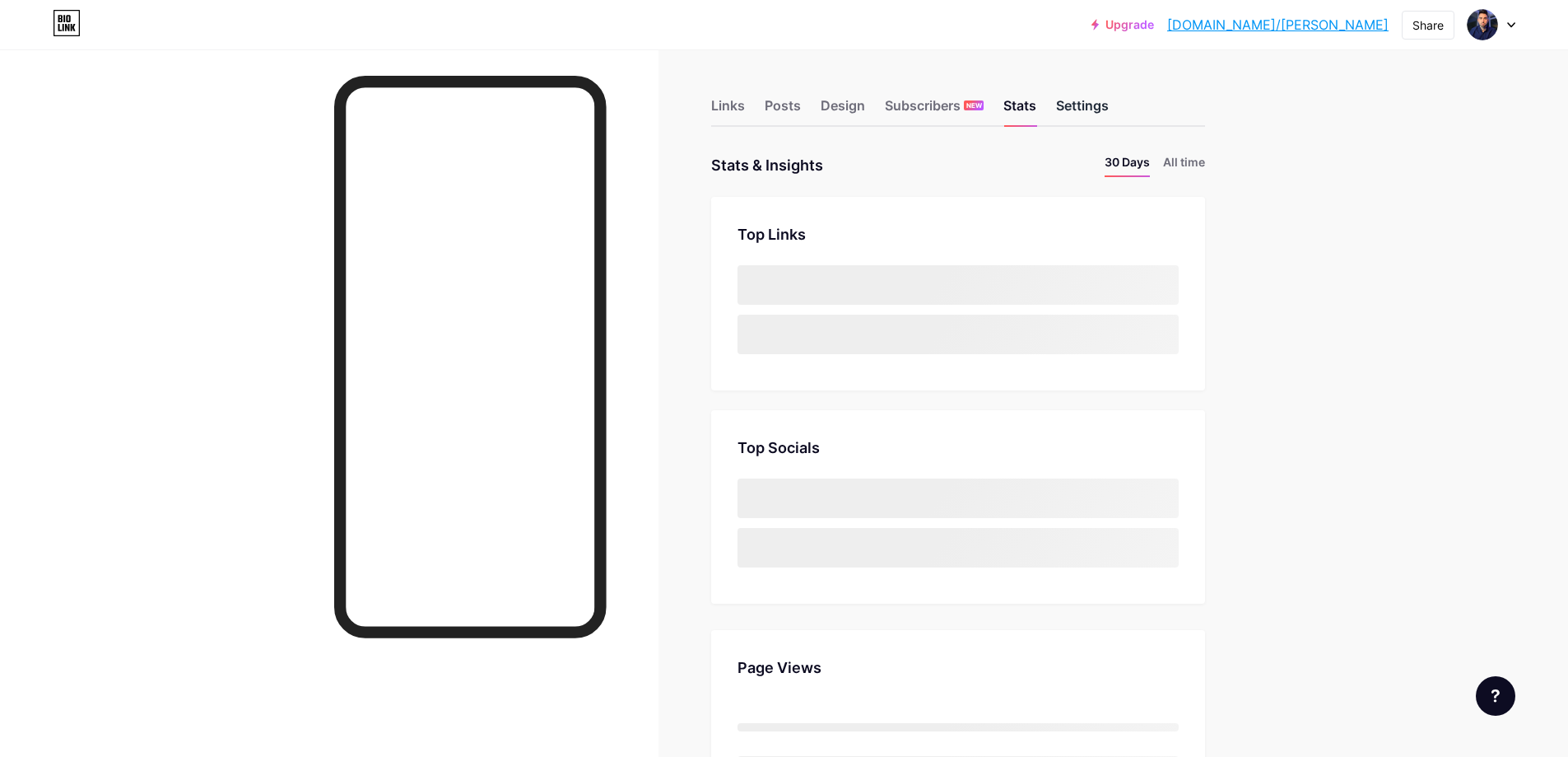
click at [1082, 109] on div "Settings" at bounding box center [1082, 110] width 52 height 30
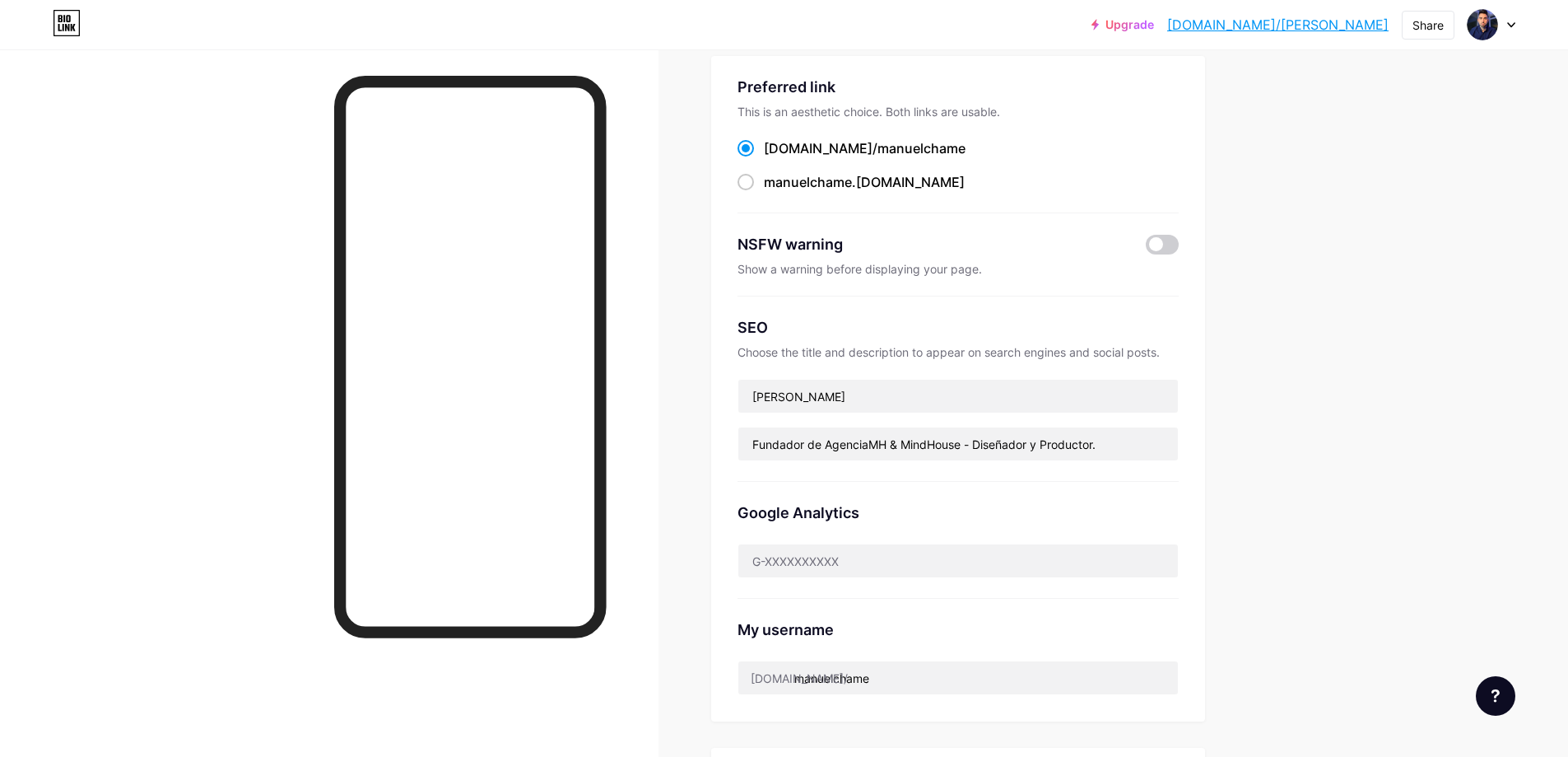
scroll to position [137, 0]
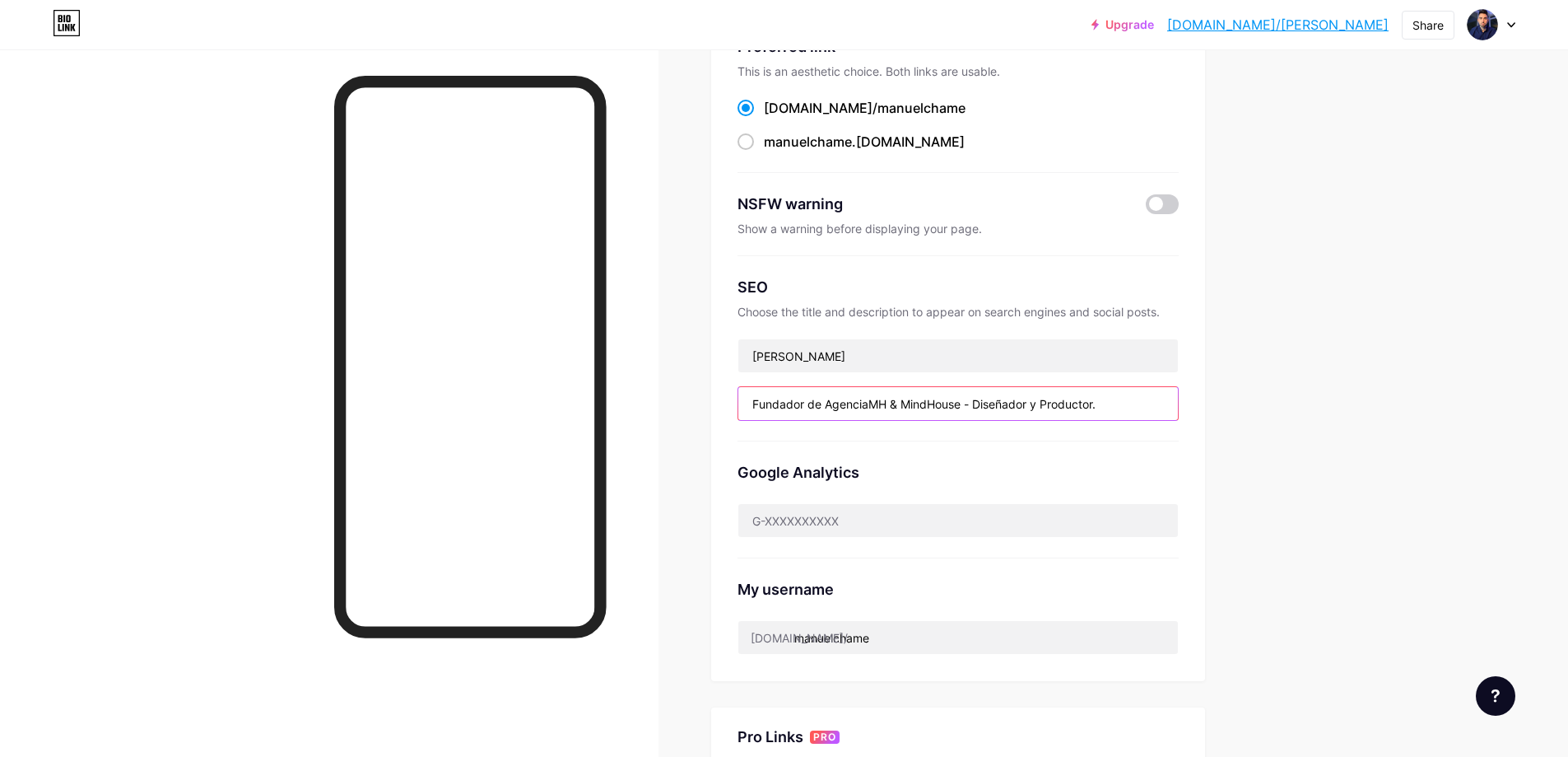
click at [991, 405] on input "Fundador de AgenciaMH & MindHouse - Diseñador y Productor." at bounding box center [958, 403] width 439 height 33
drag, startPoint x: 1147, startPoint y: 405, endPoint x: 1174, endPoint y: 405, distance: 27.0
click at [1174, 405] on input "Fundador de AgenciaMH & MindHouse - Diseñador y Productor." at bounding box center [958, 403] width 439 height 33
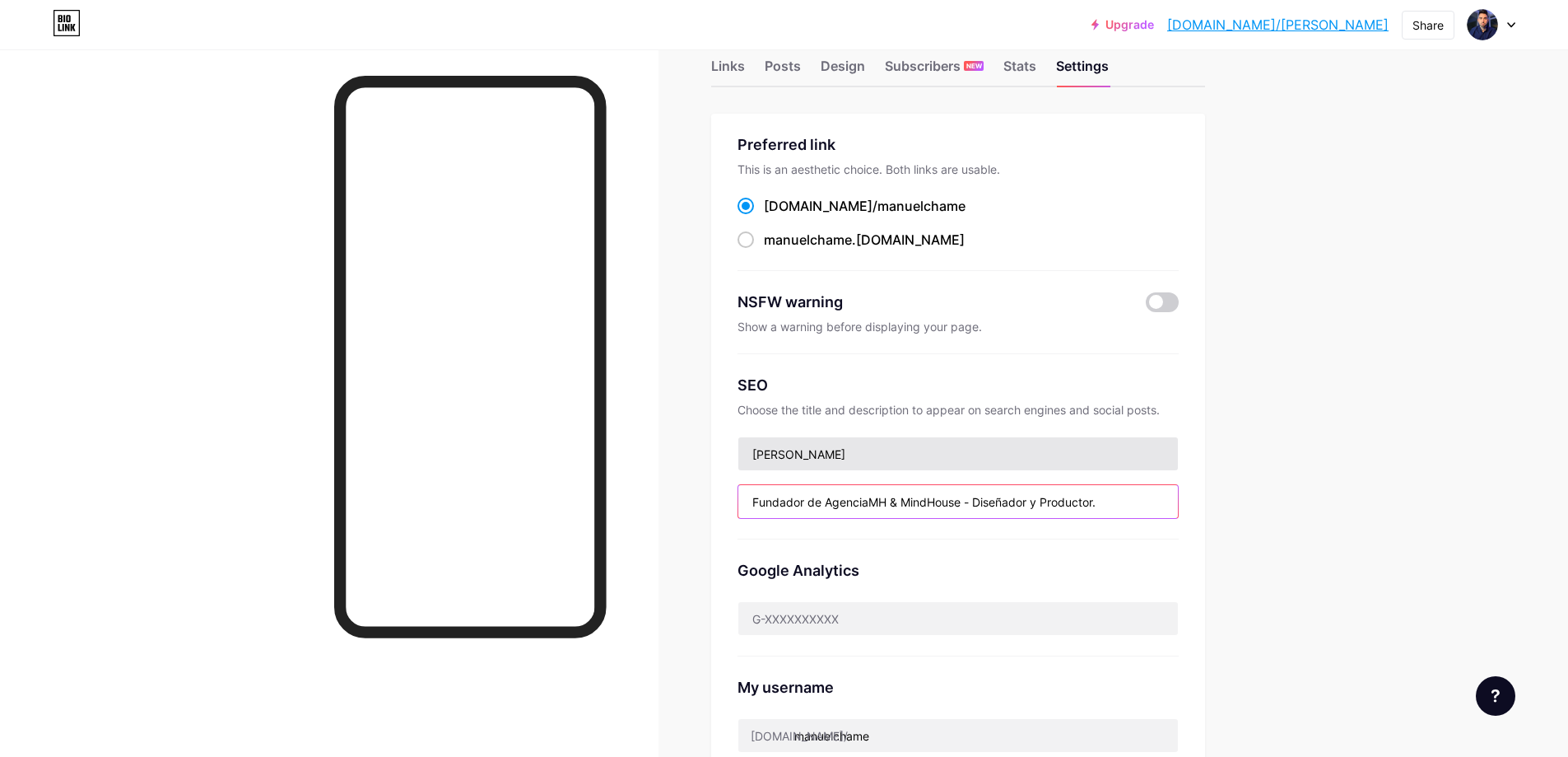
scroll to position [0, 0]
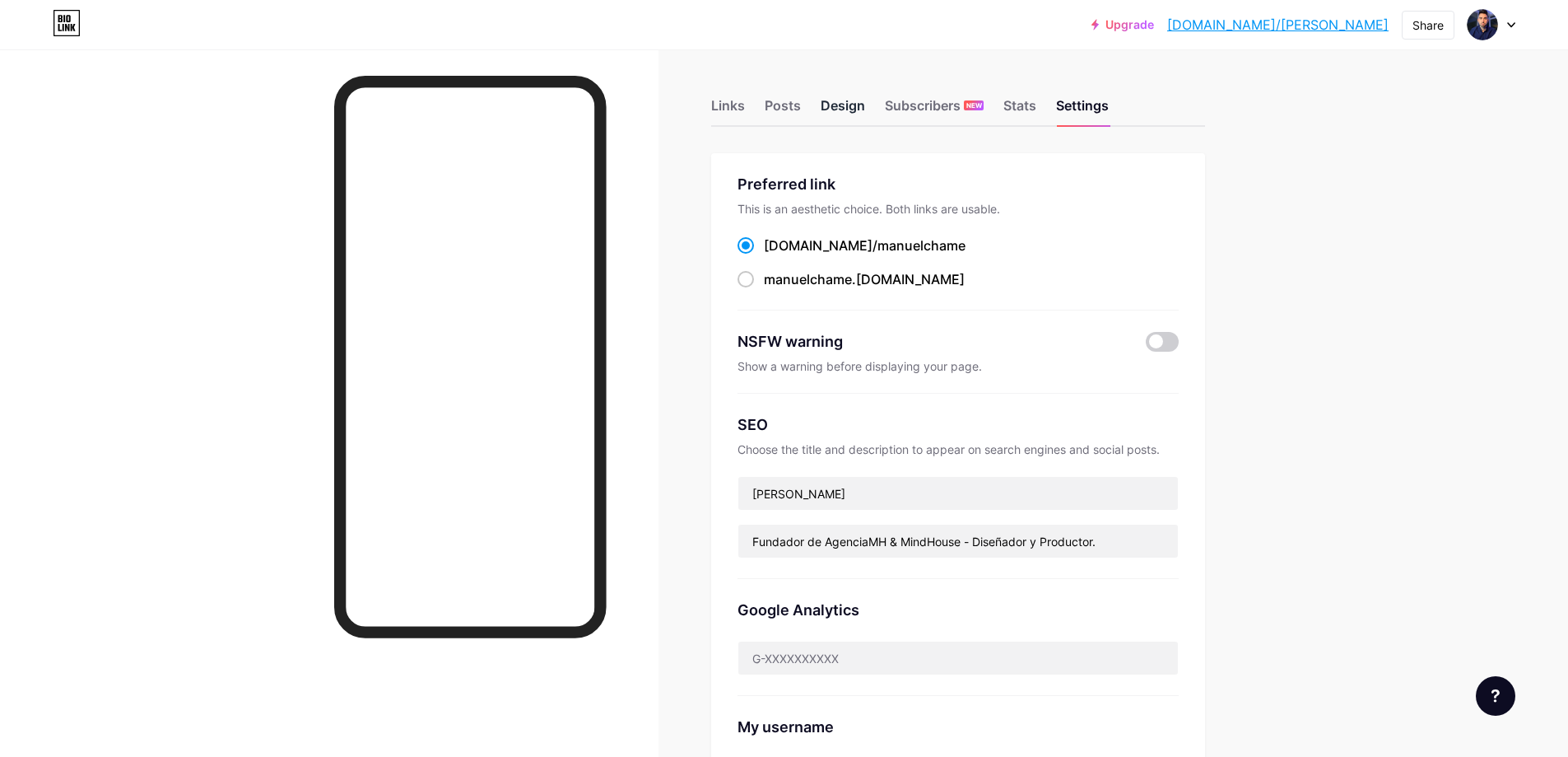
click at [843, 109] on div "Design" at bounding box center [843, 110] width 45 height 30
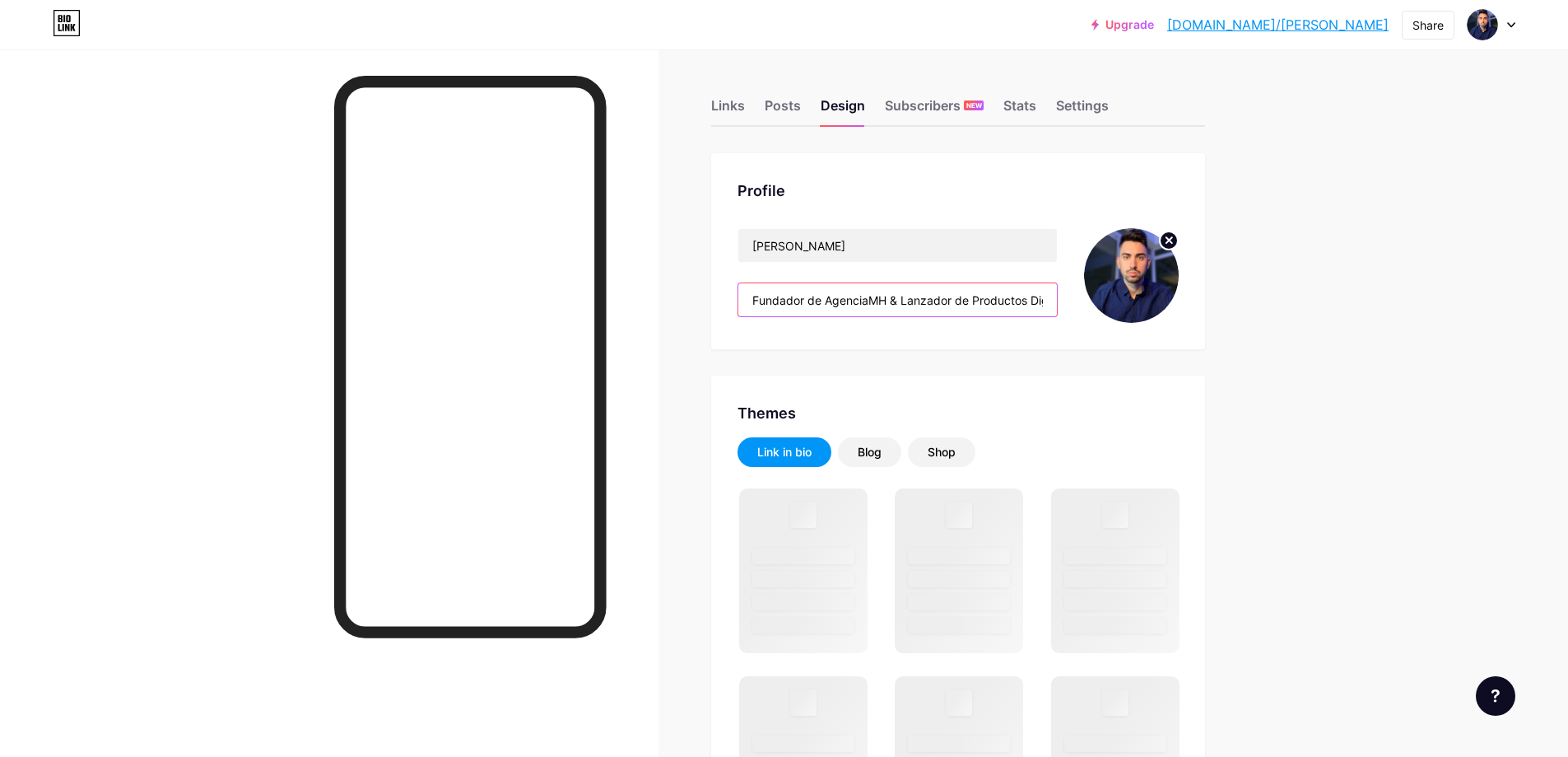
scroll to position [0, 213]
drag, startPoint x: 968, startPoint y: 305, endPoint x: 986, endPoint y: 304, distance: 18.0
click at [1147, 304] on div "[PERSON_NAME] Fundador de AgenciaMH & Lanzador de Productos Digitales más vendi…" at bounding box center [958, 275] width 441 height 94
click at [1047, 296] on input "Fundador de AgenciaMH & Lanzador de Productos Digitales más vendidos de habla h…" at bounding box center [898, 299] width 318 height 33
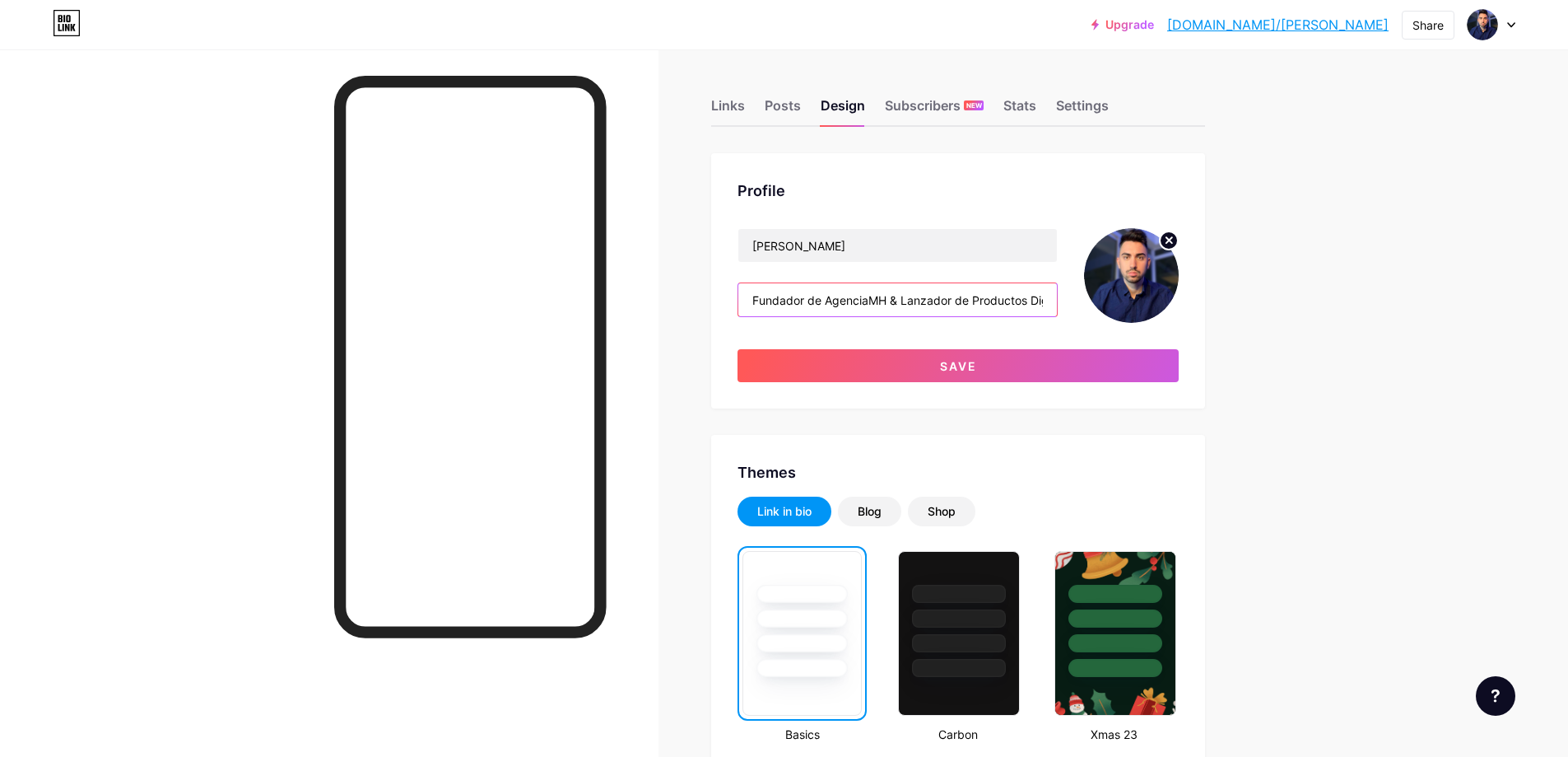
scroll to position [0, 332]
drag, startPoint x: 1040, startPoint y: 302, endPoint x: 1168, endPoint y: 299, distance: 128.0
click at [963, 293] on input "Fundador de AgenciaMH & Lanzador de Productos Digitales más vendidos de habla h…" at bounding box center [898, 299] width 318 height 33
drag, startPoint x: 939, startPoint y: 299, endPoint x: 1204, endPoint y: 296, distance: 265.0
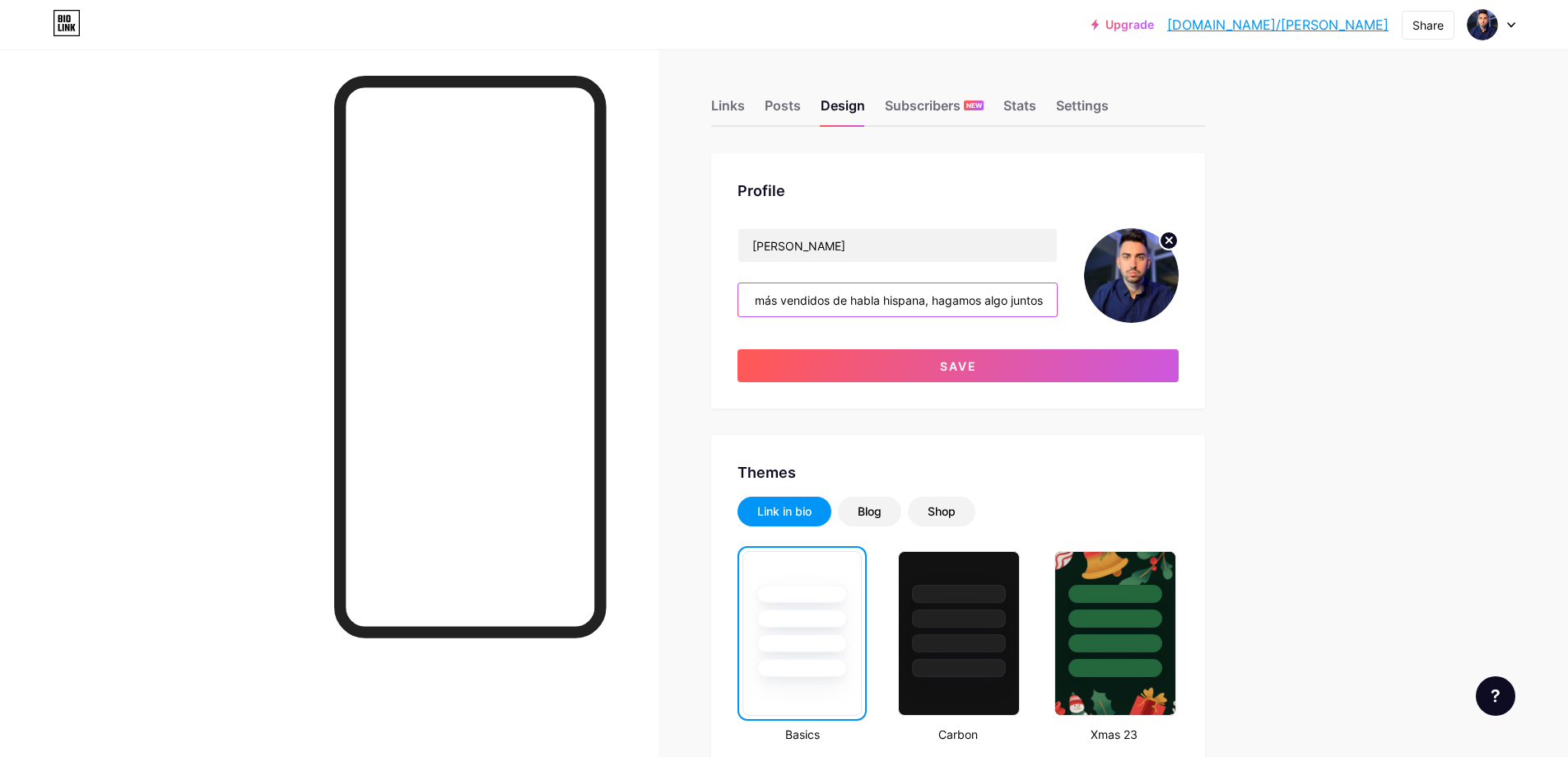
click at [1176, 299] on div "[PERSON_NAME] Fundador de AgenciaMH & Lanzador de Productos Digitales más vendi…" at bounding box center [958, 275] width 441 height 94
paste input "🤝"
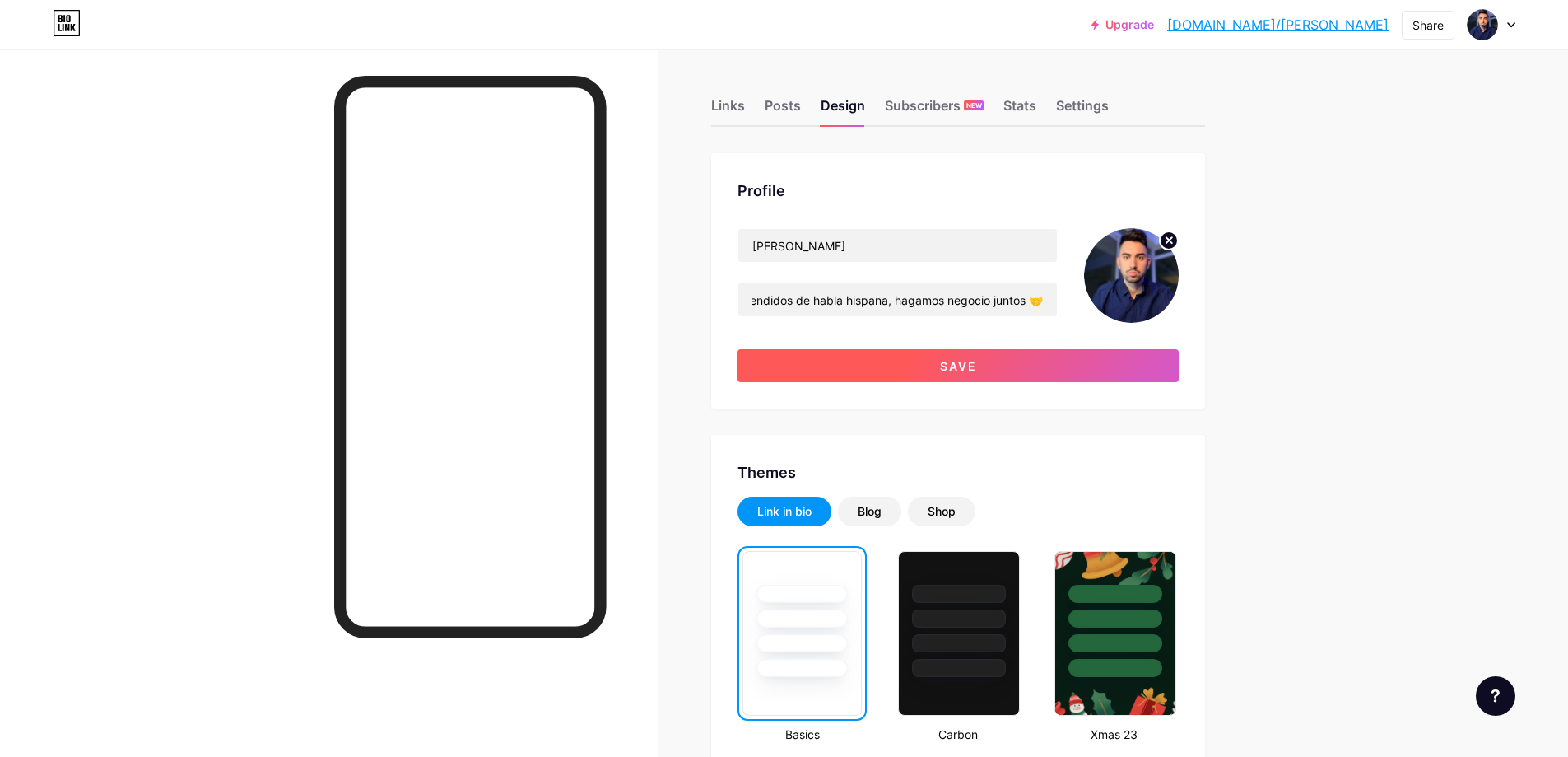
click at [971, 359] on span "Save" at bounding box center [958, 366] width 37 height 14
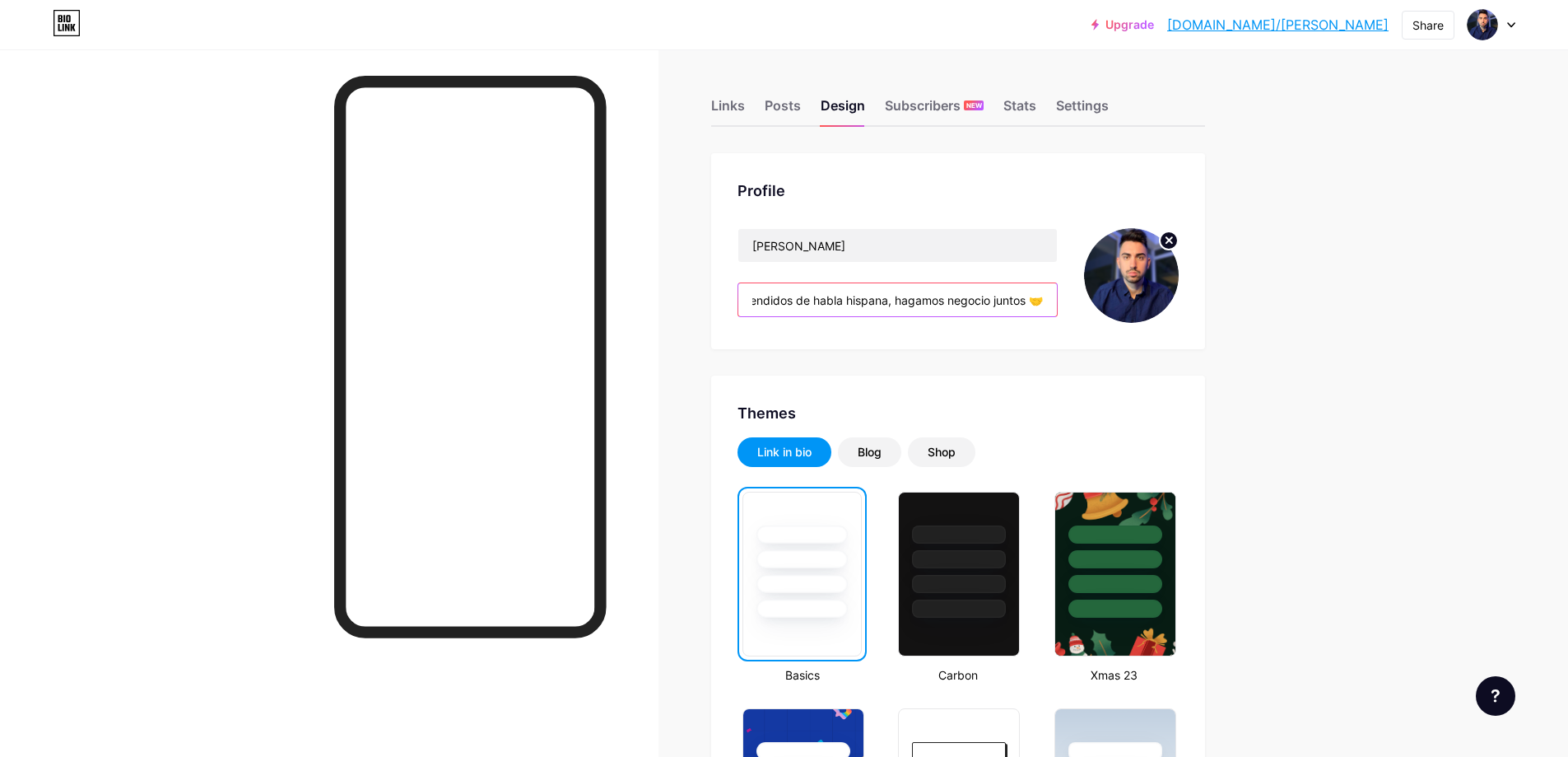
drag, startPoint x: 996, startPoint y: 298, endPoint x: 1384, endPoint y: 289, distance: 388.1
click at [982, 299] on input "Fundador de AgenciaMH & Lanzador de Productos Digitales más vendidos de habla h…" at bounding box center [898, 299] width 318 height 33
drag, startPoint x: 897, startPoint y: 303, endPoint x: 1406, endPoint y: 280, distance: 509.5
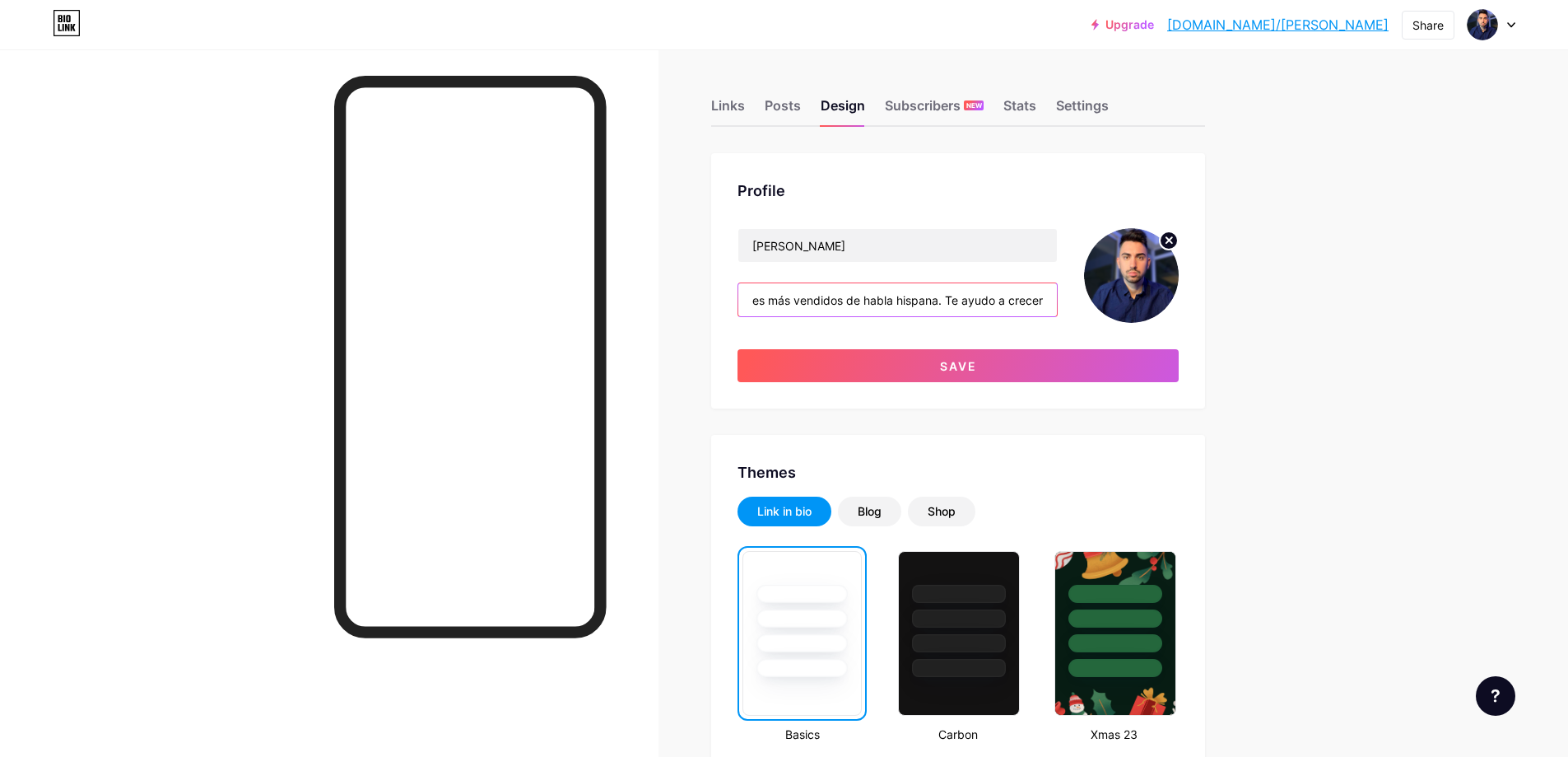
scroll to position [0, 333]
paste input "🤝"
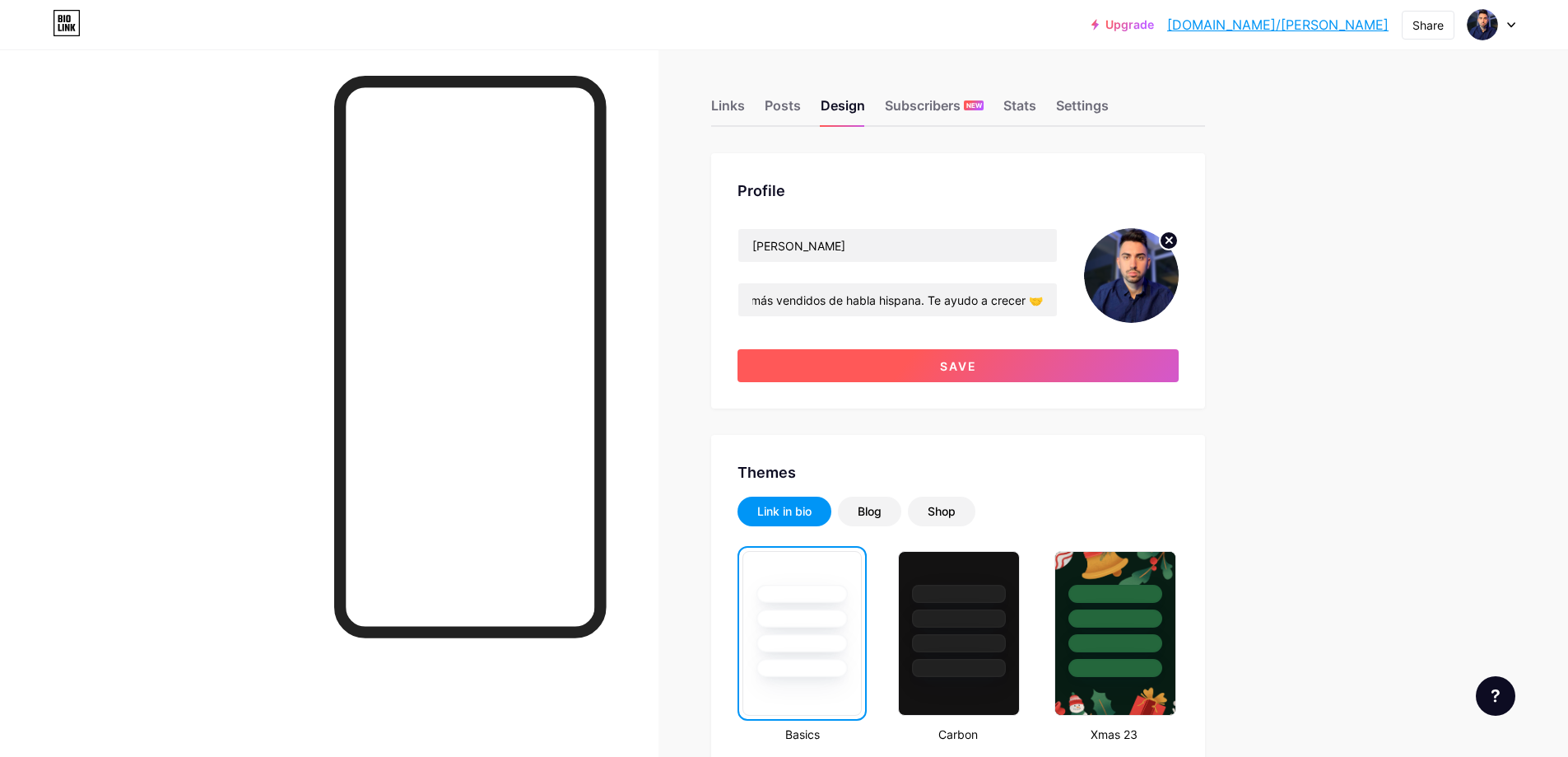
click at [1073, 378] on button "Save" at bounding box center [958, 365] width 441 height 33
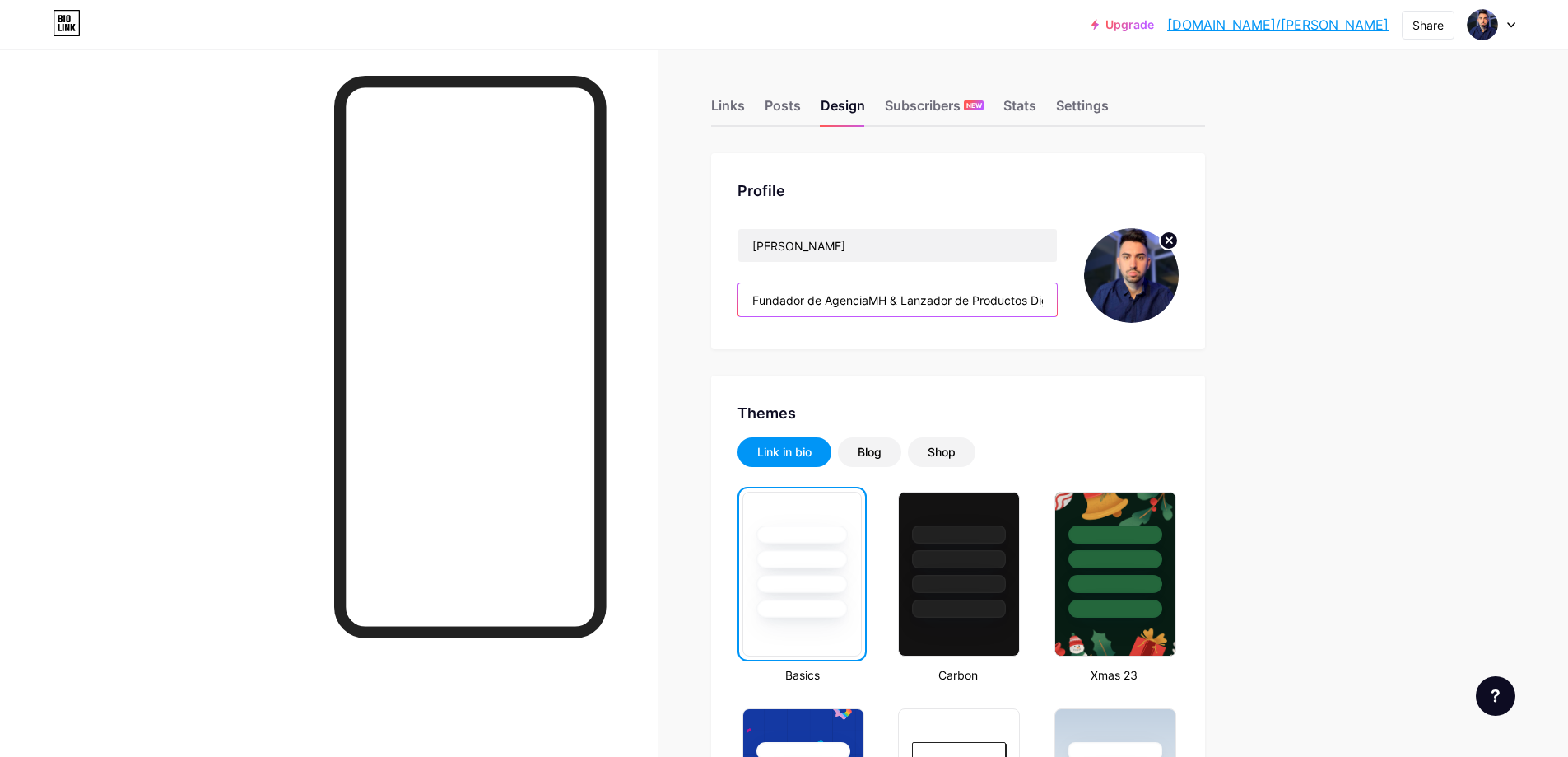
click at [863, 300] on input "Fundador de AgenciaMH & Lanzador de Productos Digitales más vendidos de habla h…" at bounding box center [898, 299] width 318 height 33
paste input "| Socio e inversor en productos digitales líderes. Impulso marcas y negocios qu…"
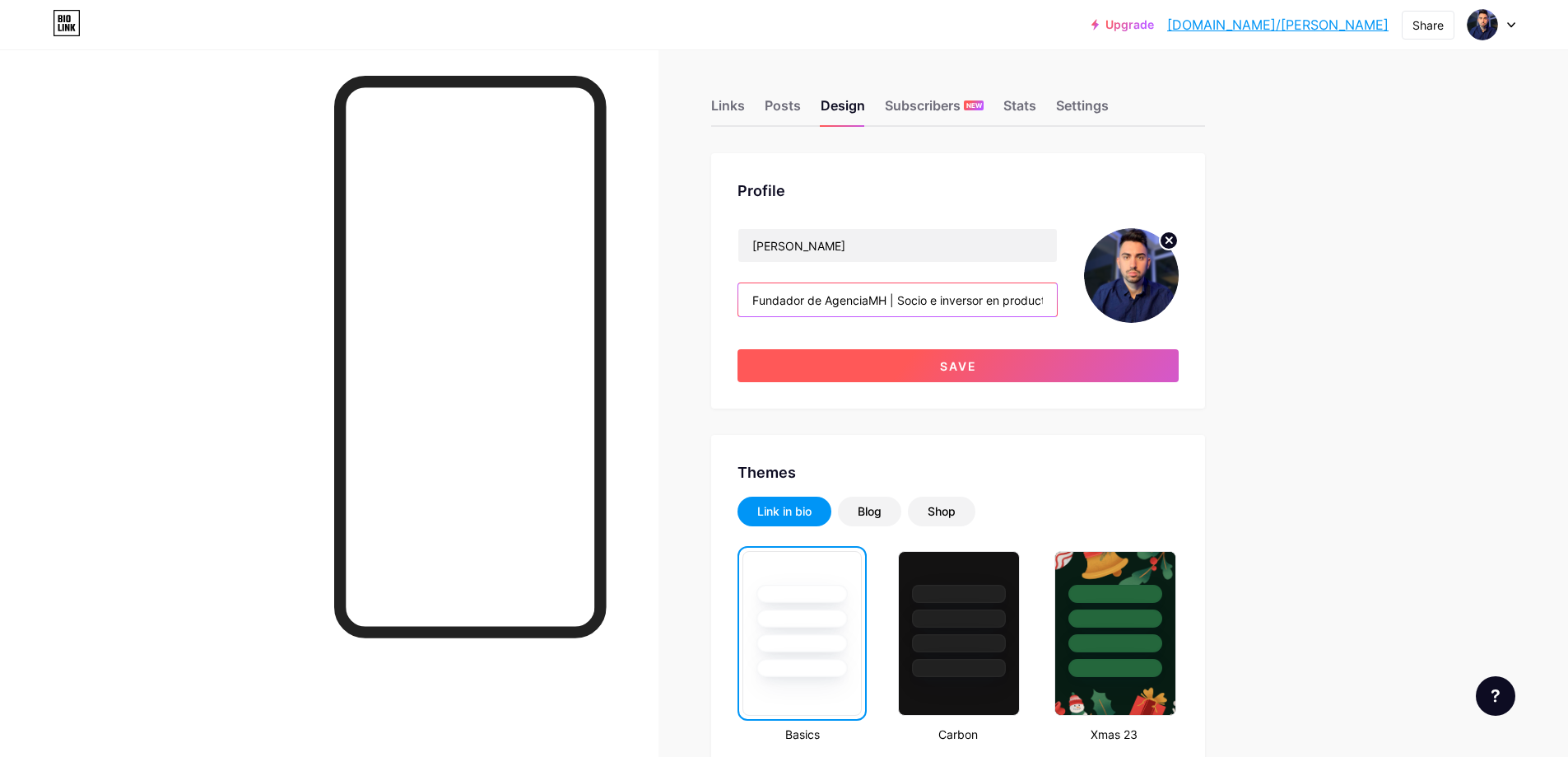
type input "Fundador de AgenciaMH | Socio e inversor en productos digitales líderes. Impuls…"
click at [970, 379] on button "Save" at bounding box center [958, 365] width 441 height 33
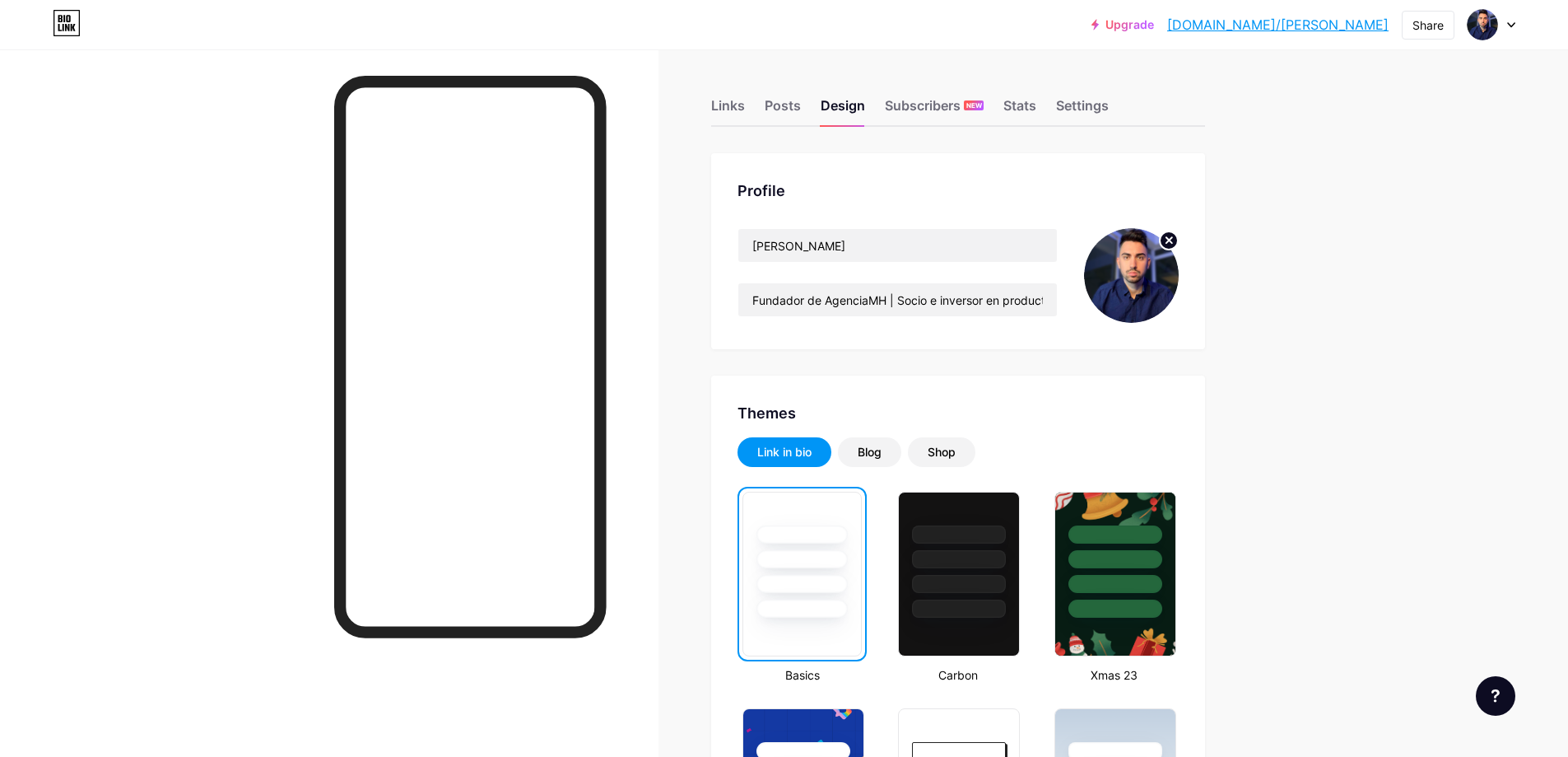
click at [1154, 26] on link "Upgrade" at bounding box center [1123, 25] width 63 height 13
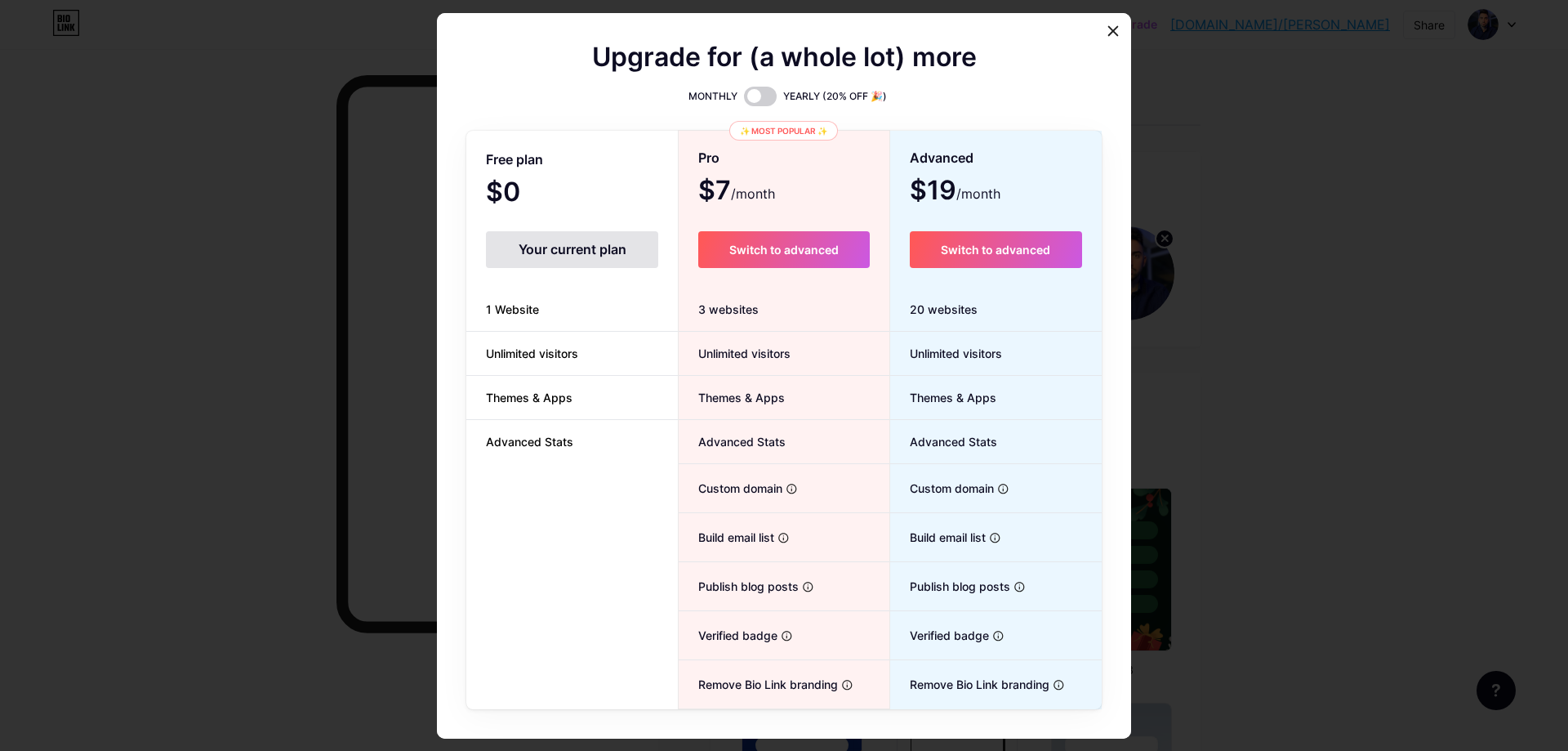
click at [1332, 238] on div at bounding box center [784, 376] width 1568 height 751
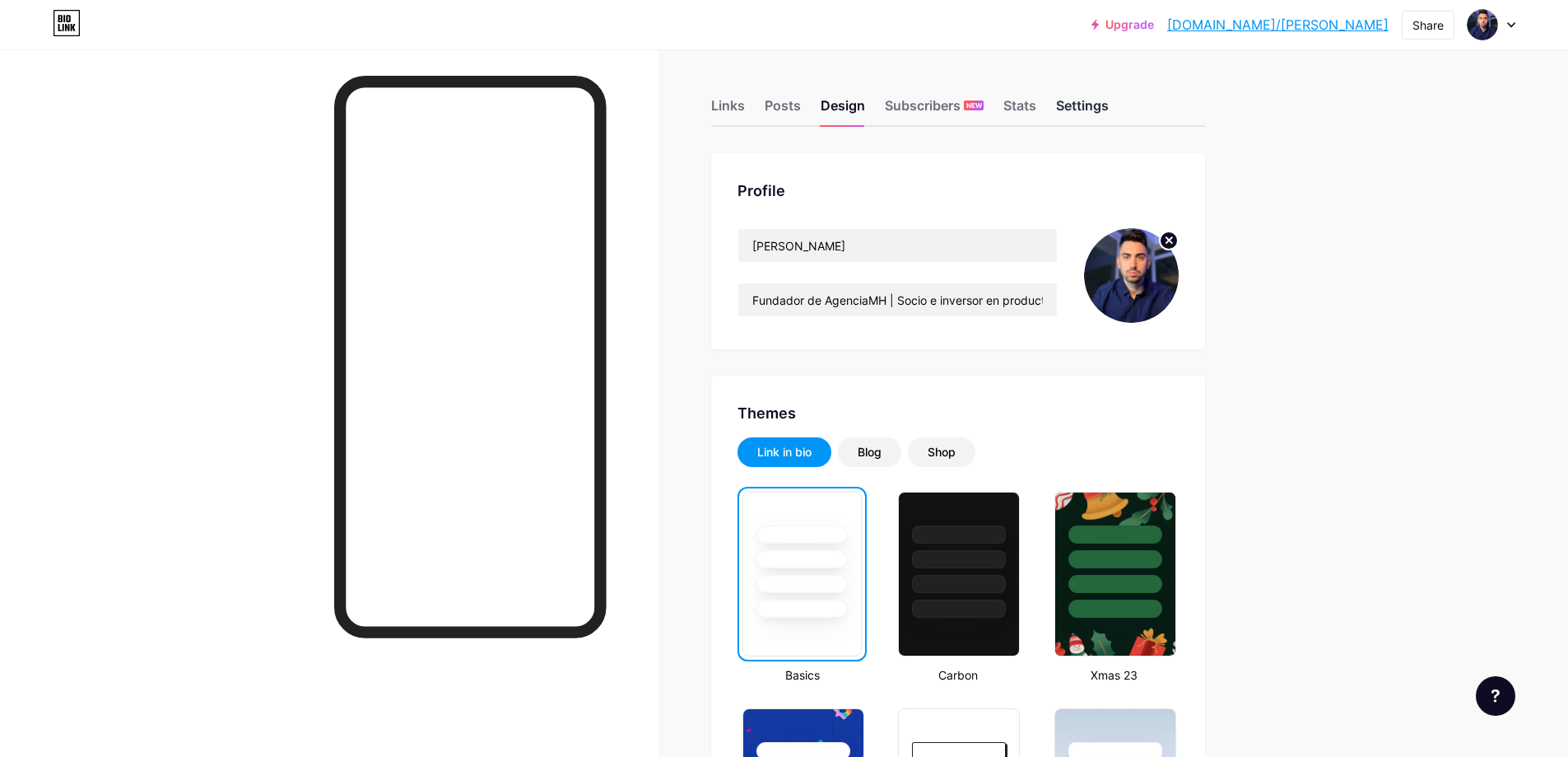
click at [1097, 108] on div "Settings" at bounding box center [1082, 110] width 52 height 30
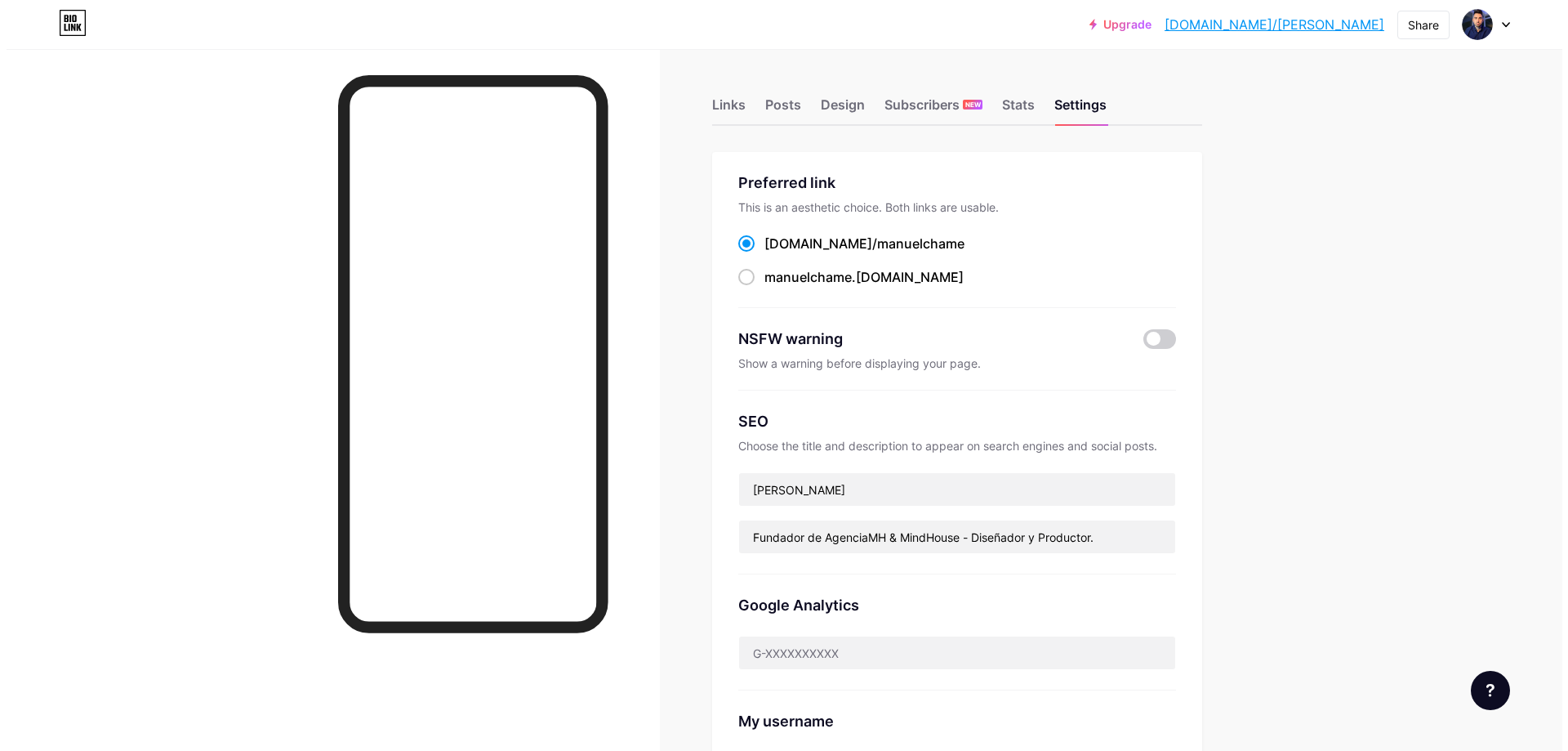
scroll to position [527, 0]
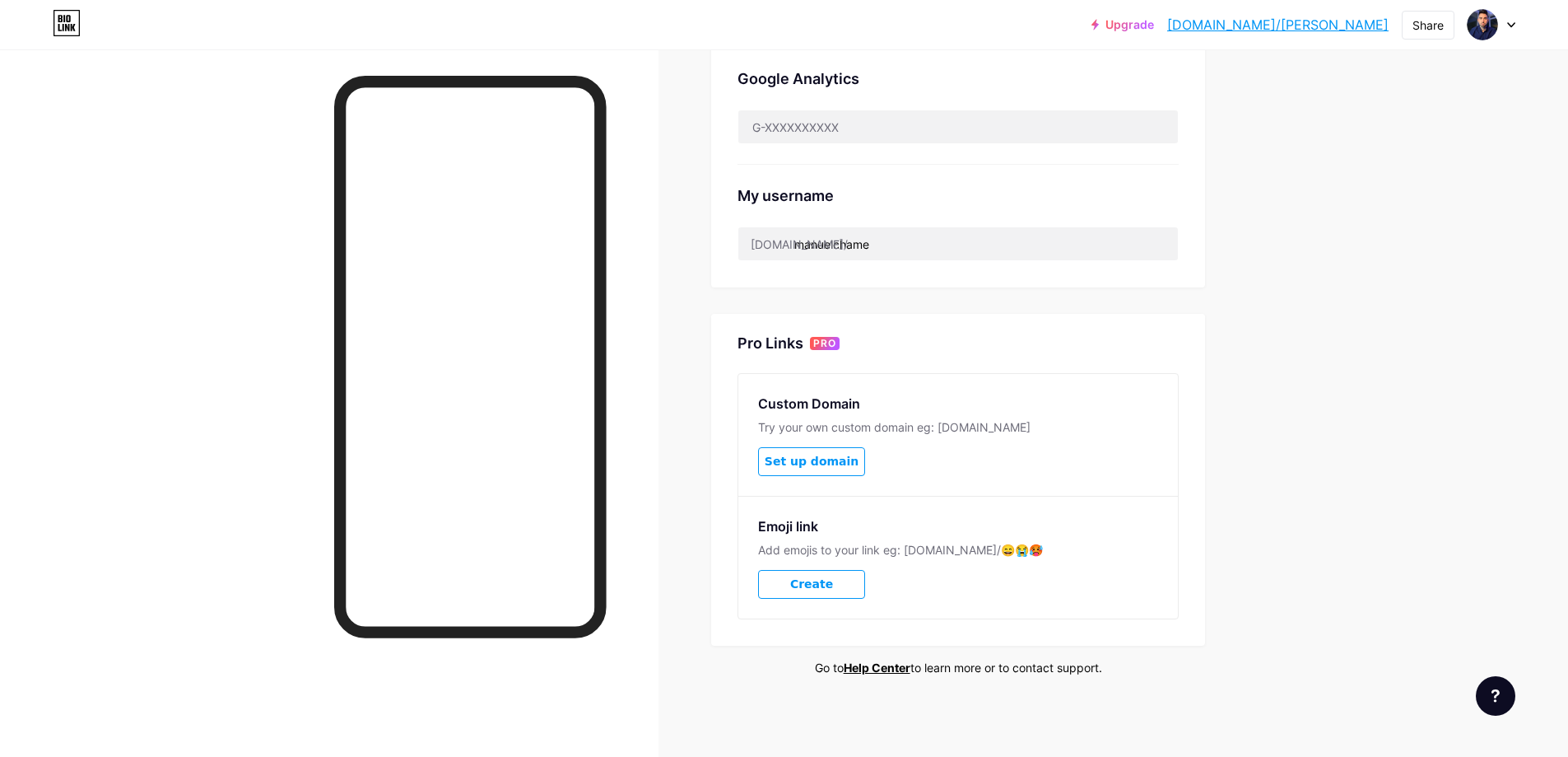
click at [845, 456] on span "Set up domain" at bounding box center [811, 461] width 93 height 14
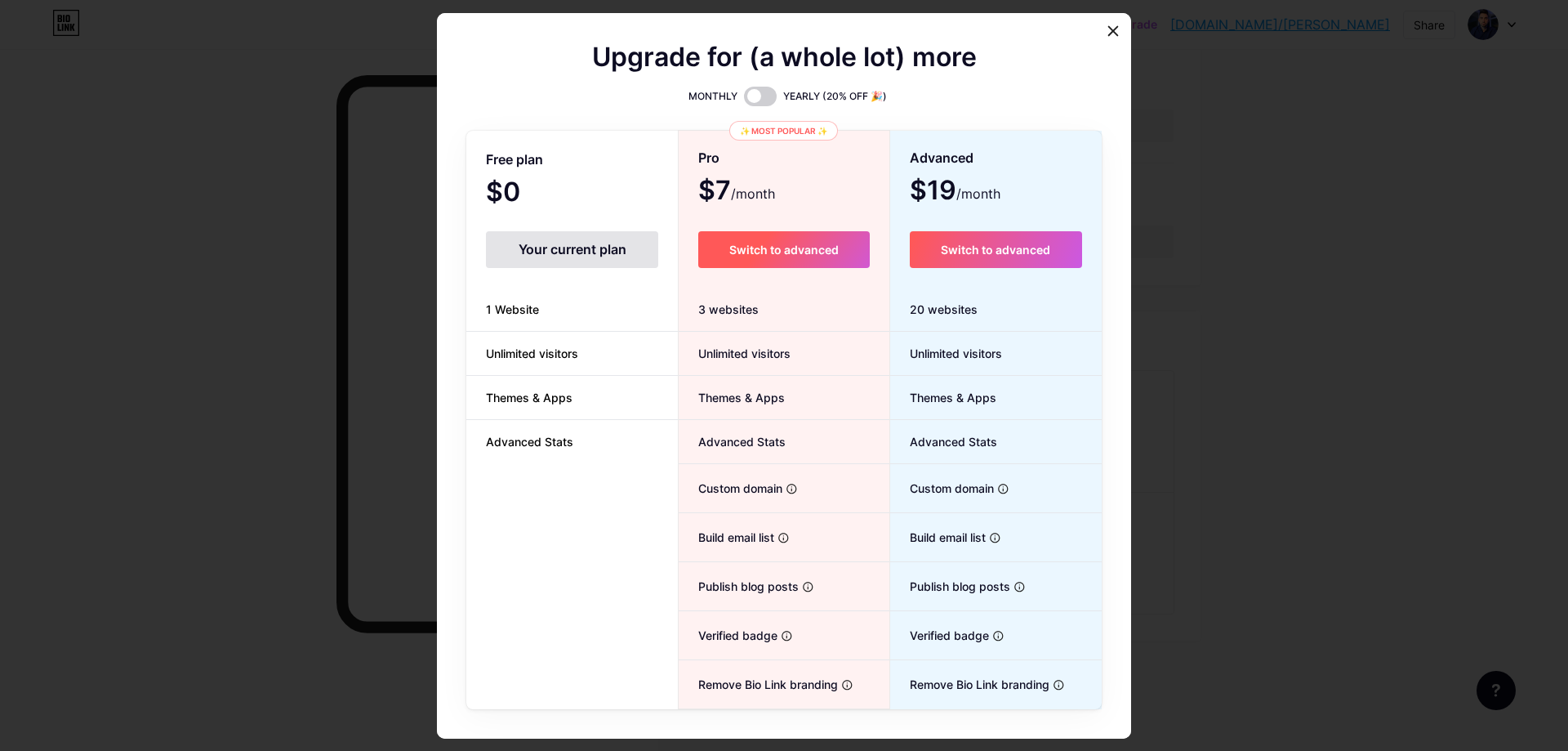
click at [830, 258] on button "Switch to advanced" at bounding box center [783, 249] width 170 height 37
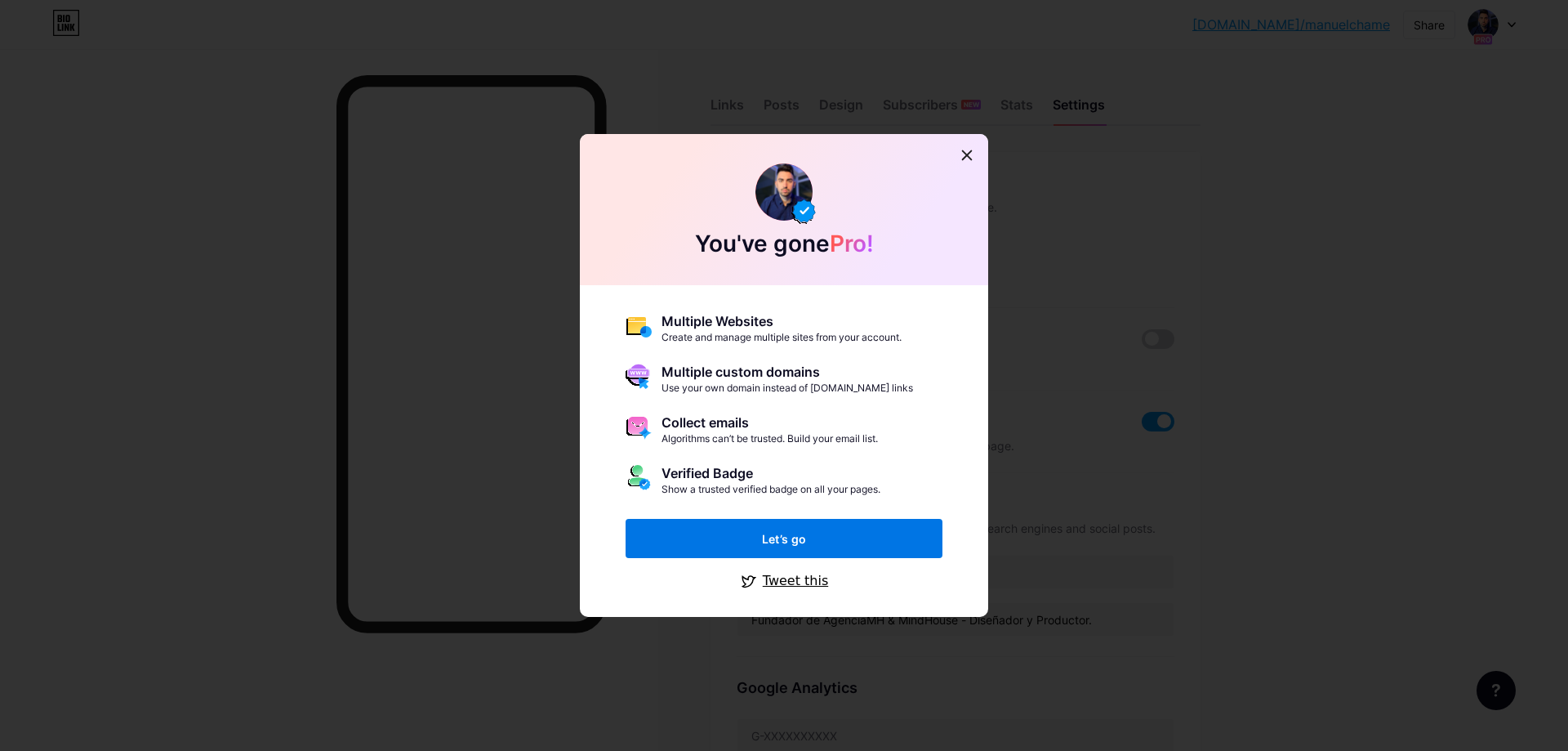
click at [902, 548] on button "Let’s go" at bounding box center [784, 537] width 317 height 39
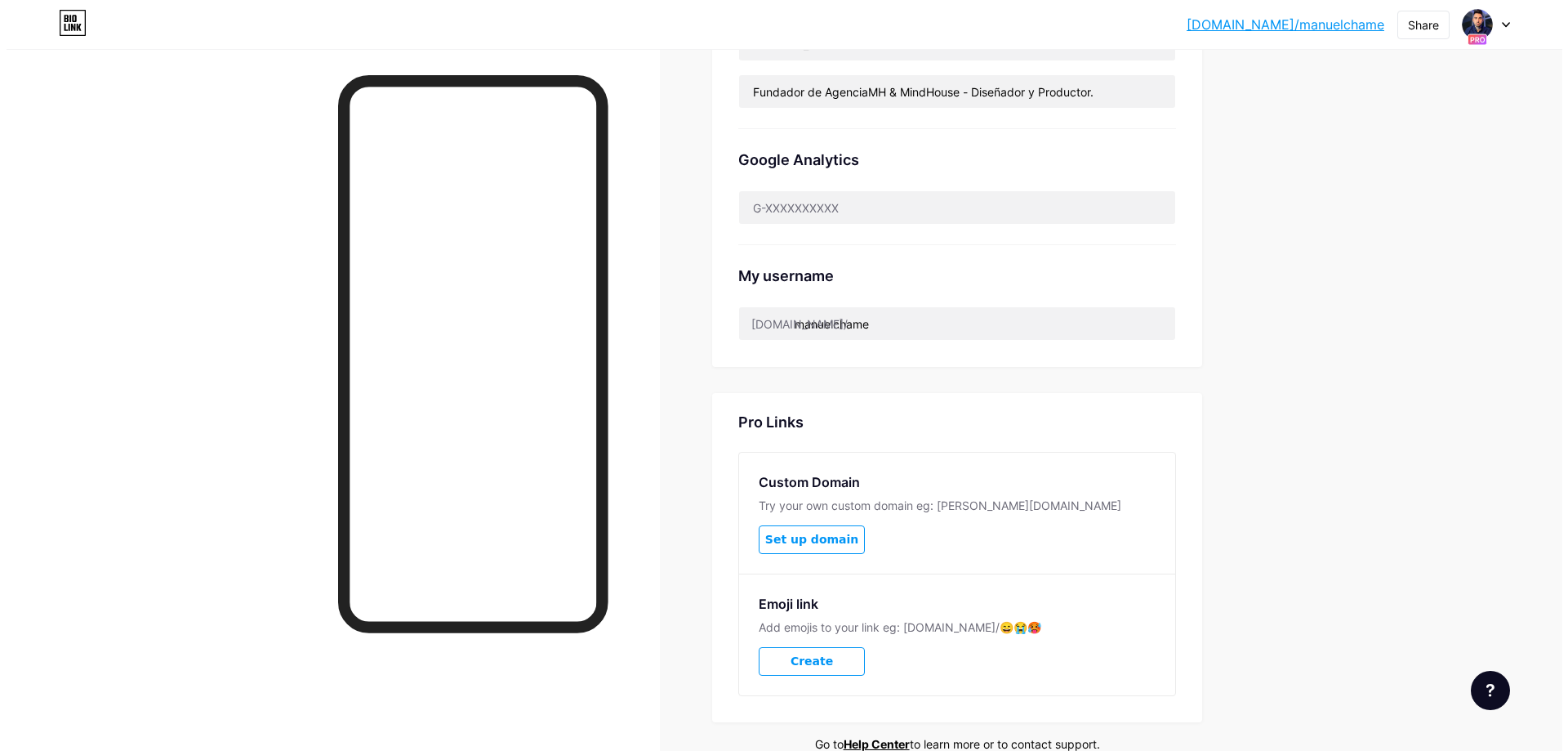
scroll to position [609, 0]
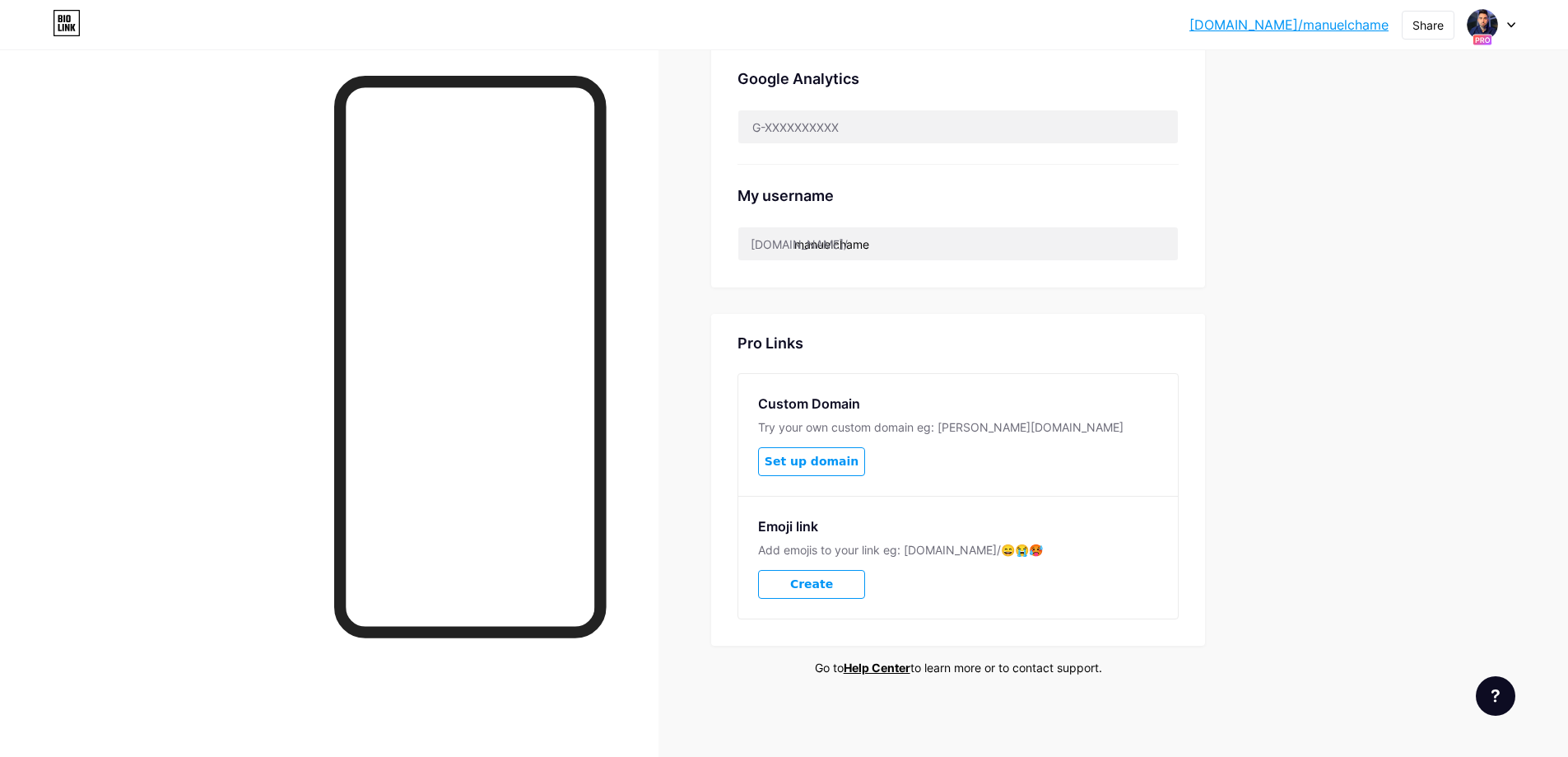
click at [845, 469] on button "Set up domain" at bounding box center [811, 461] width 107 height 29
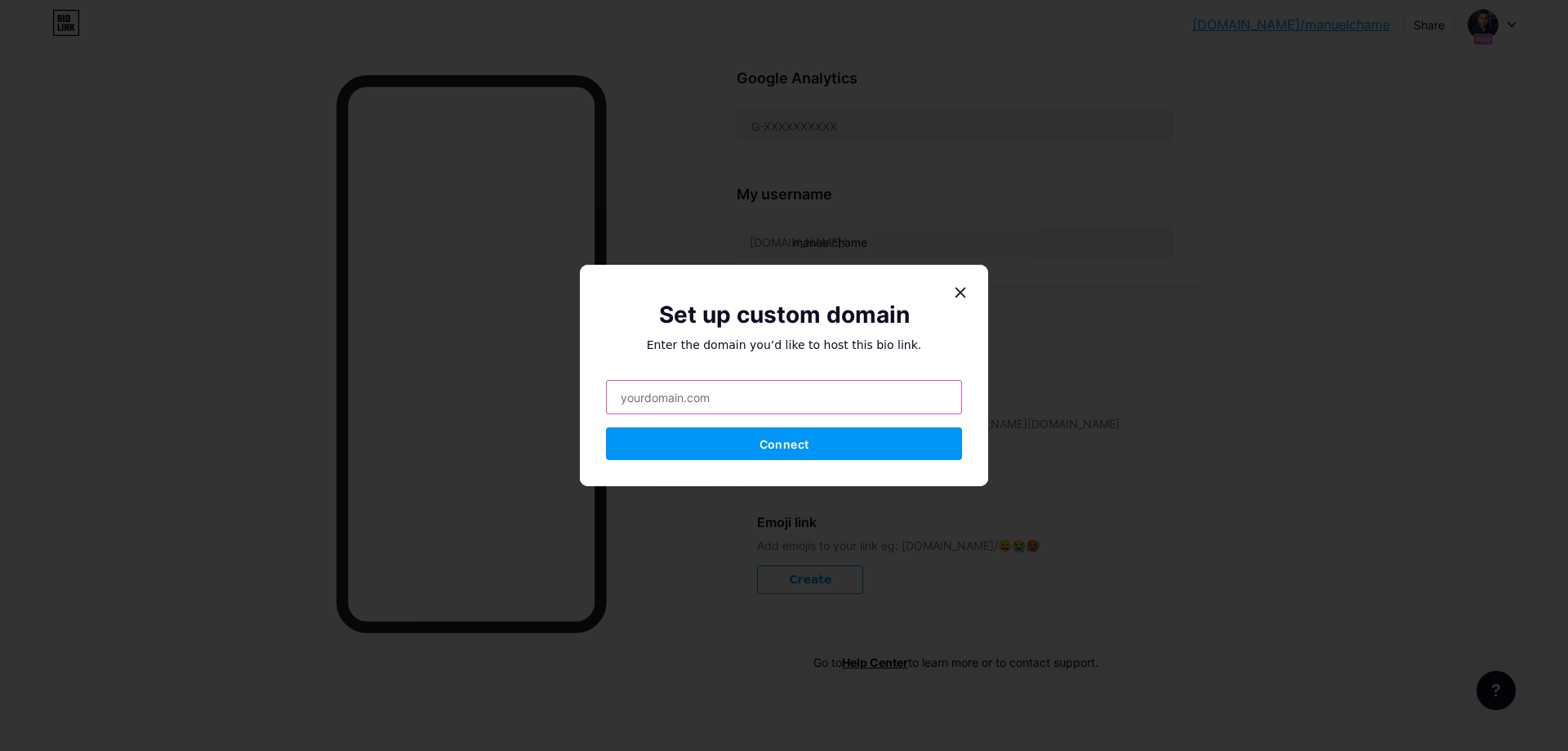
click at [850, 410] on input "text" at bounding box center [784, 396] width 355 height 33
click at [941, 378] on div "Set up custom domain Enter the domain you’d like to host this bio link. Connect" at bounding box center [784, 378] width 357 height 163
click at [894, 410] on input "text" at bounding box center [784, 396] width 355 height 33
type input "w"
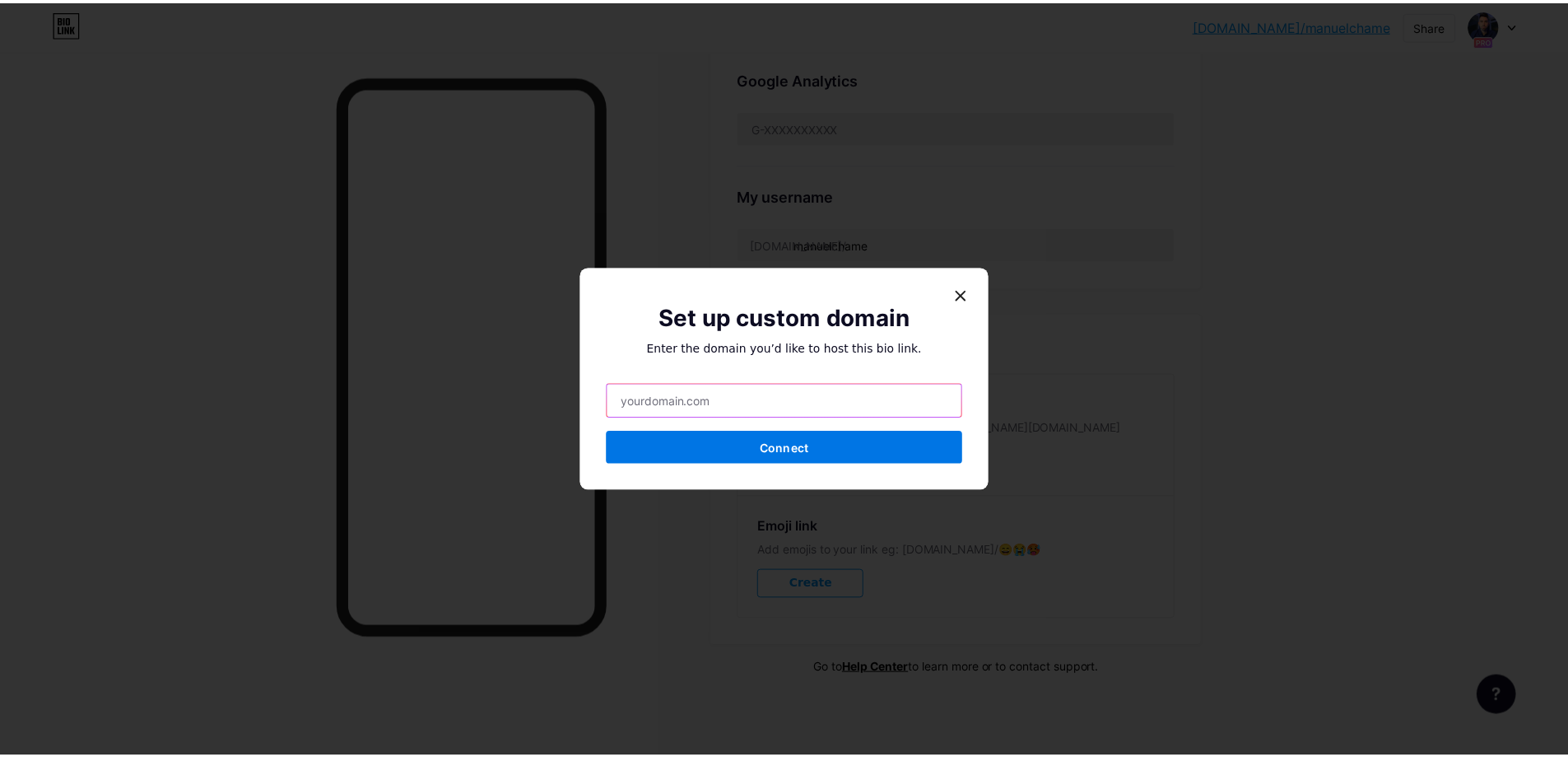
scroll to position [481, 0]
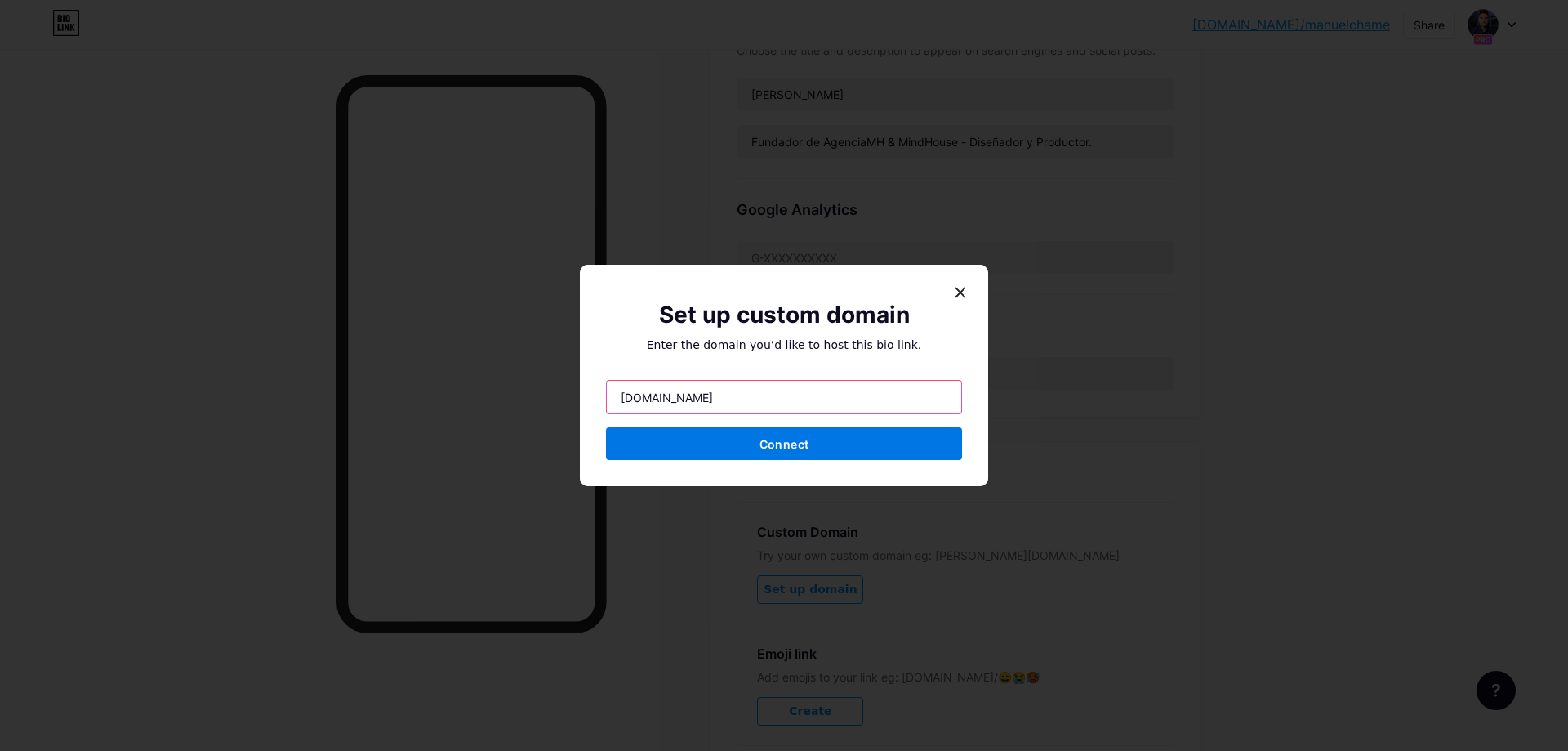
type input "manuelherrerochame.com"
click at [891, 446] on button "Connect" at bounding box center [784, 444] width 357 height 33
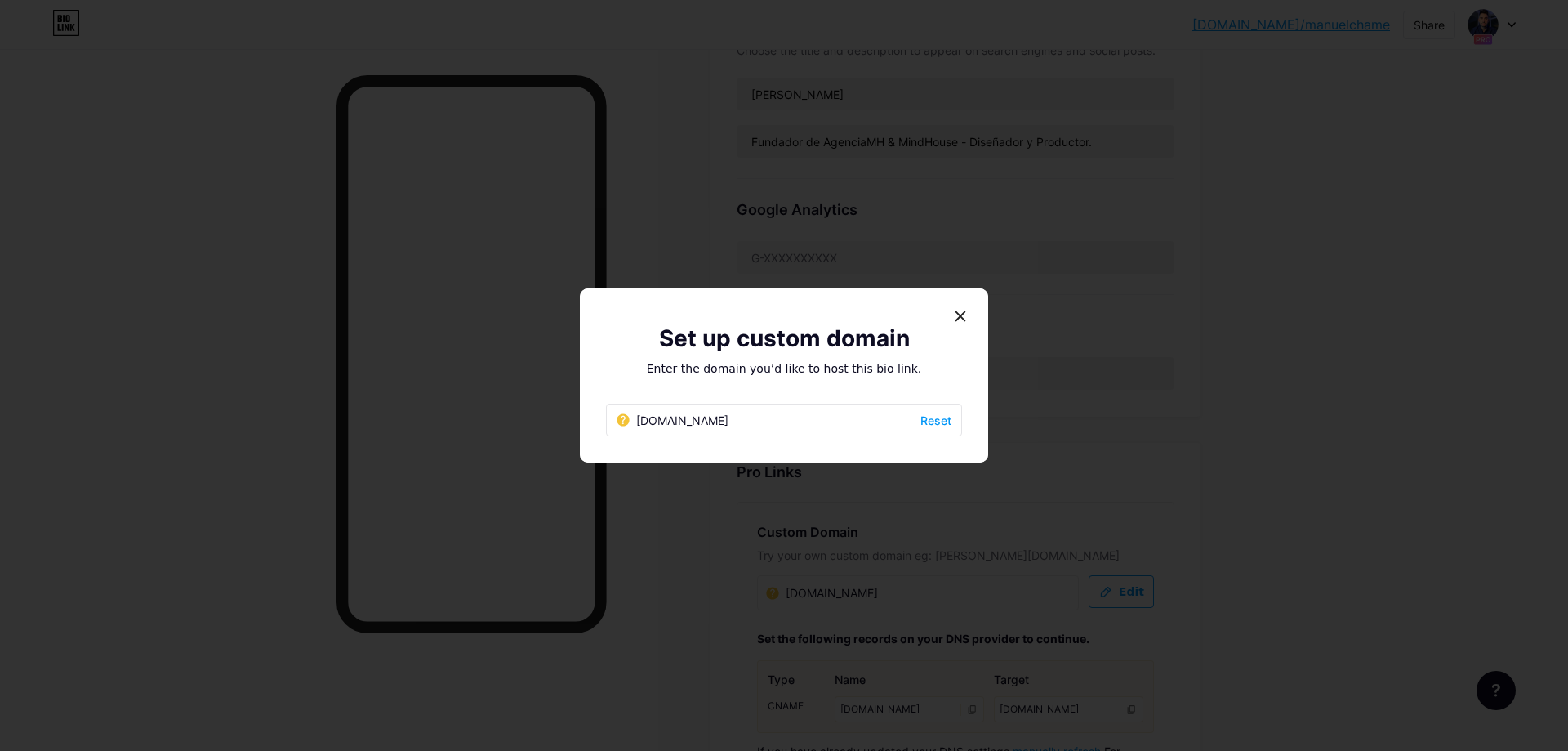
click at [923, 275] on div at bounding box center [784, 376] width 1568 height 751
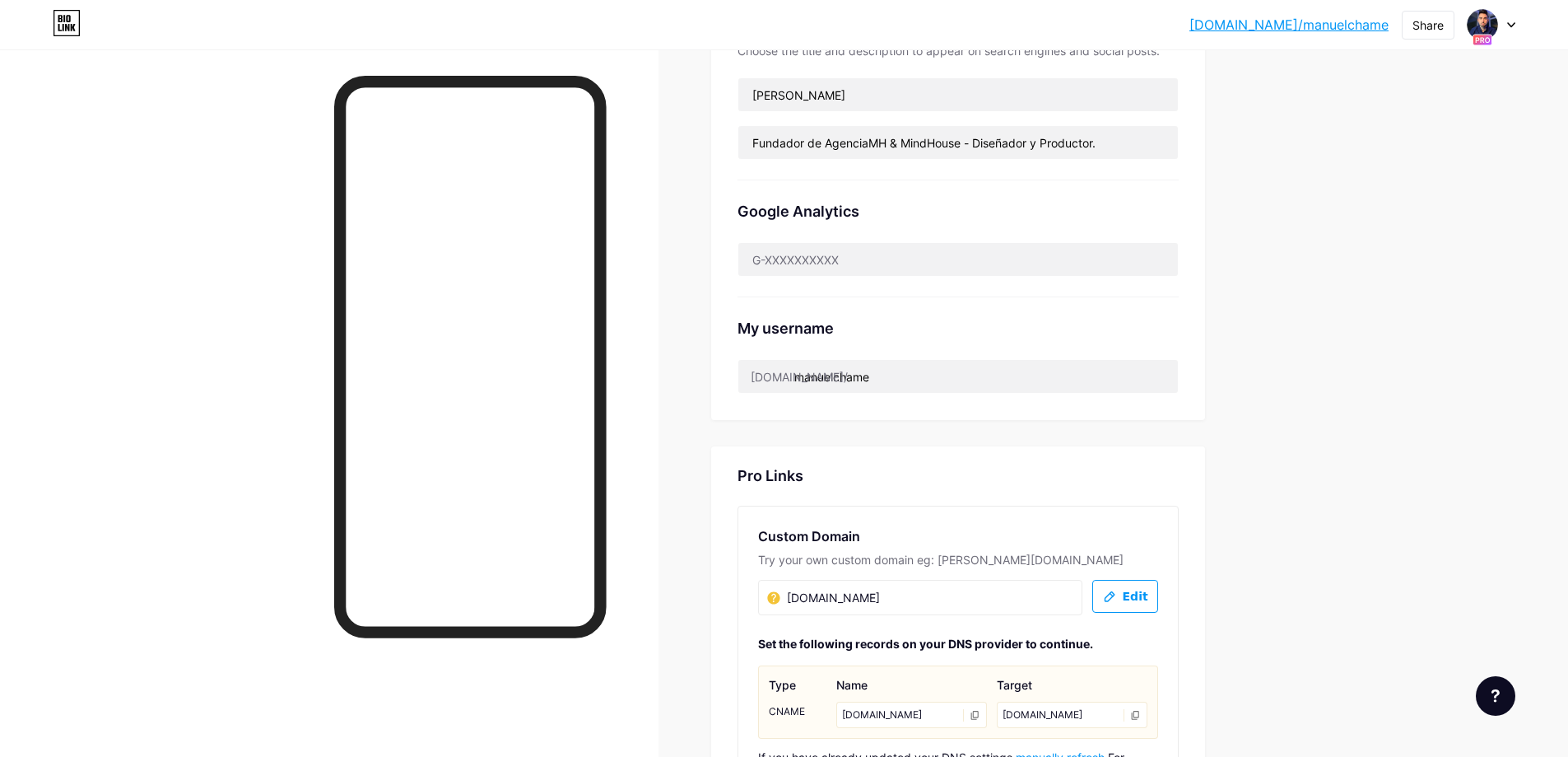
scroll to position [756, 0]
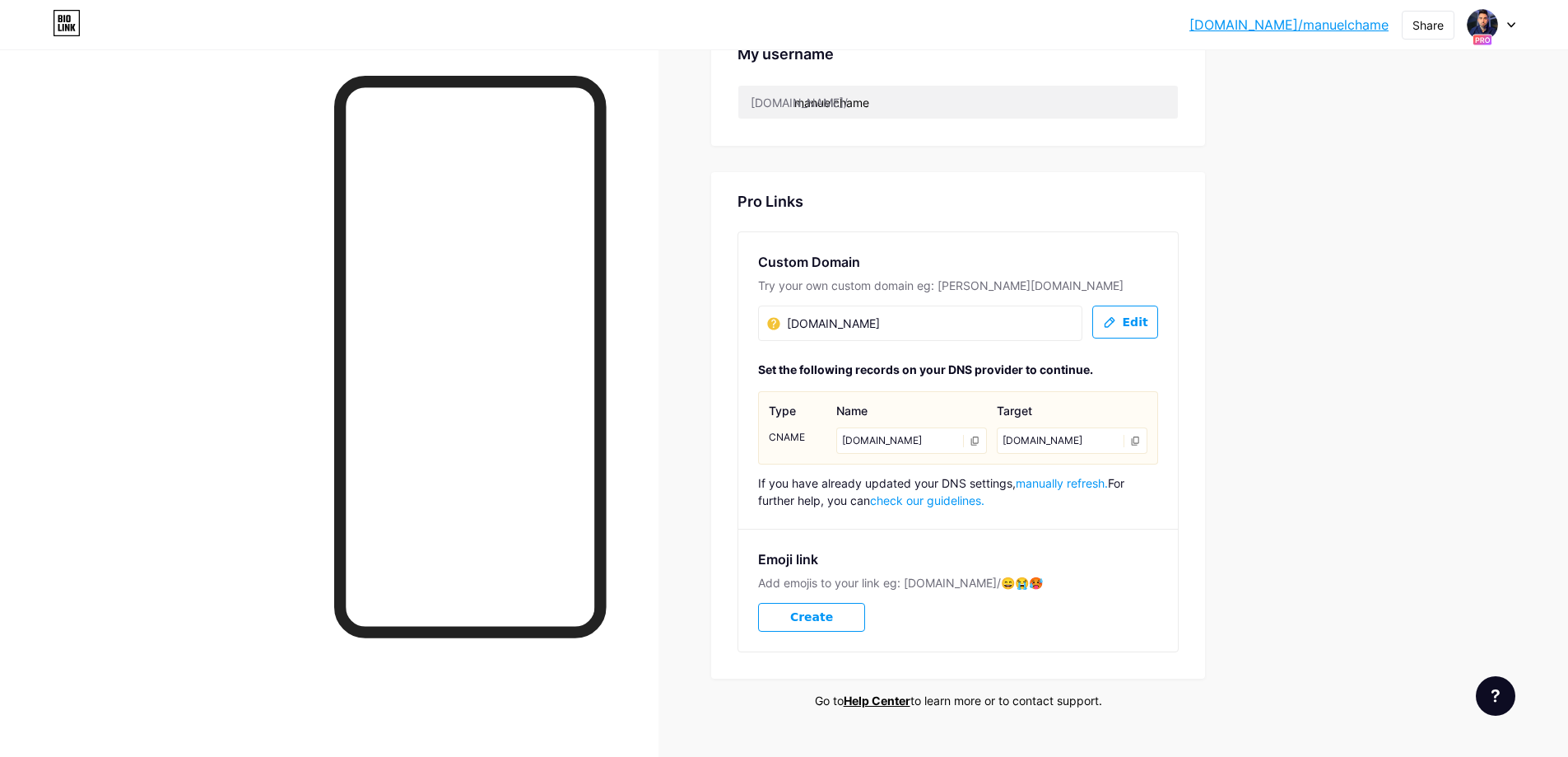
click at [979, 445] on icon at bounding box center [975, 440] width 8 height 9
click at [1140, 444] on div at bounding box center [1135, 440] width 12 height 12
click at [968, 493] on div "If you have already updated your DNS settings, manually refresh. For further he…" at bounding box center [958, 491] width 400 height 34
click at [1051, 490] on span "manually refresh." at bounding box center [1062, 482] width 92 height 14
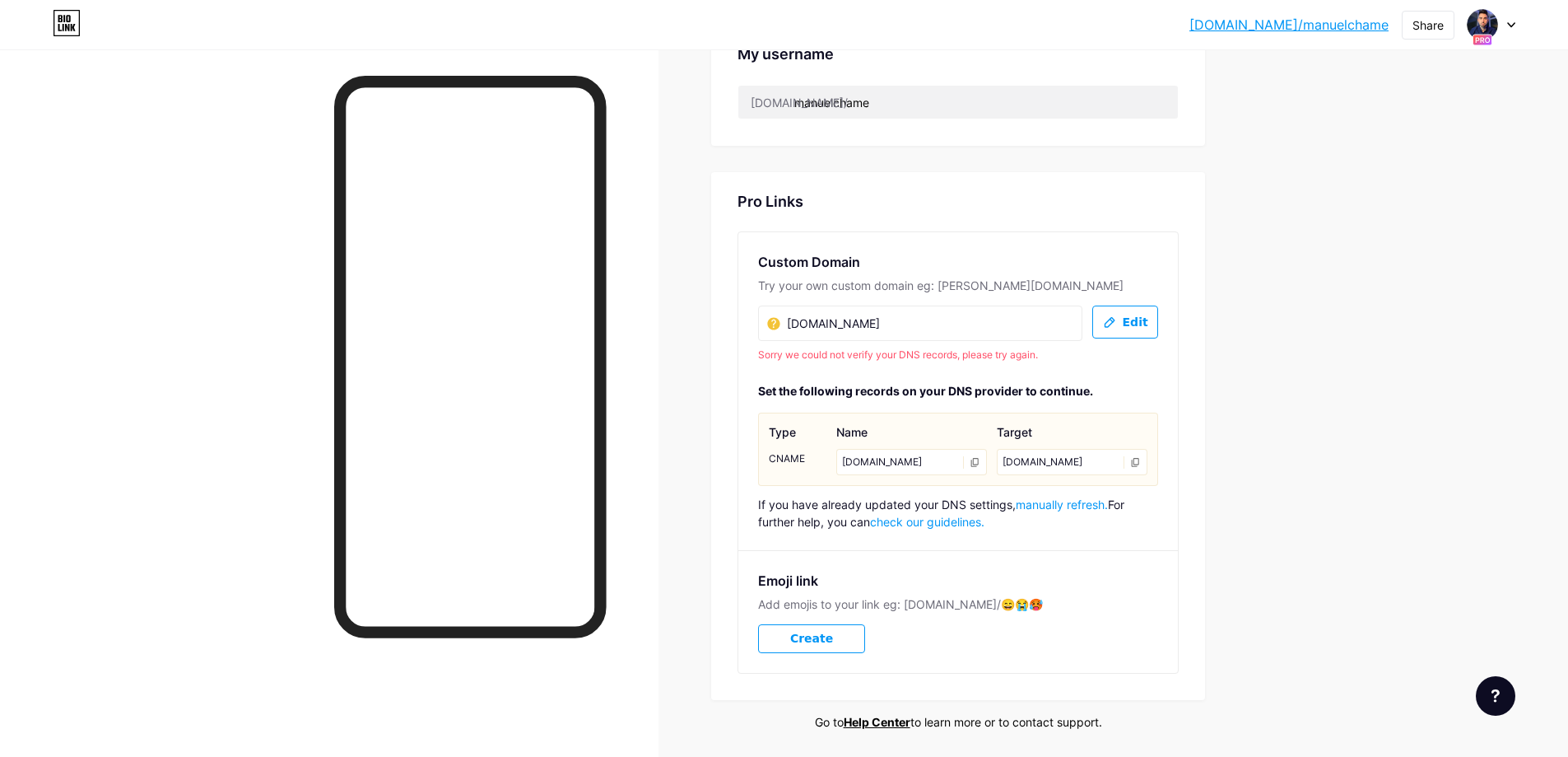
click at [978, 468] on icon at bounding box center [974, 461] width 10 height 10
click at [1137, 461] on icon at bounding box center [1135, 461] width 10 height 10
click at [978, 467] on icon at bounding box center [975, 461] width 8 height 9
click at [977, 475] on div "manuelherrerochame.com" at bounding box center [911, 462] width 151 height 27
click at [978, 468] on icon at bounding box center [974, 461] width 10 height 10
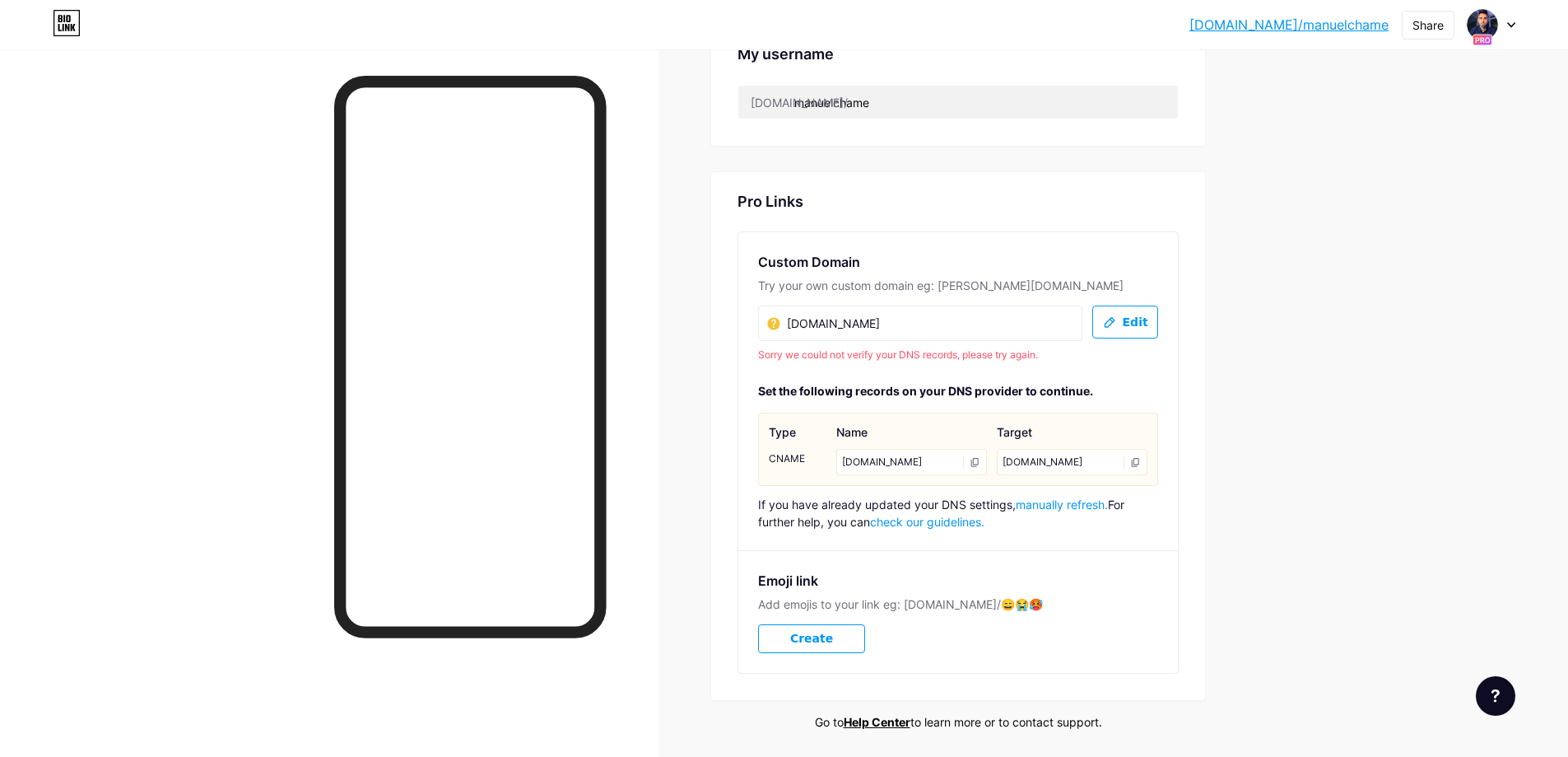
click at [1053, 511] on span "manually refresh." at bounding box center [1062, 504] width 92 height 14
click at [1141, 457] on icon at bounding box center [1135, 461] width 10 height 10
click at [981, 468] on icon at bounding box center [974, 461] width 10 height 10
click at [990, 322] on div "manuelherrerochame.com manuelherrerochame.com" at bounding box center [920, 322] width 324 height 35
click at [978, 467] on icon at bounding box center [975, 461] width 8 height 9
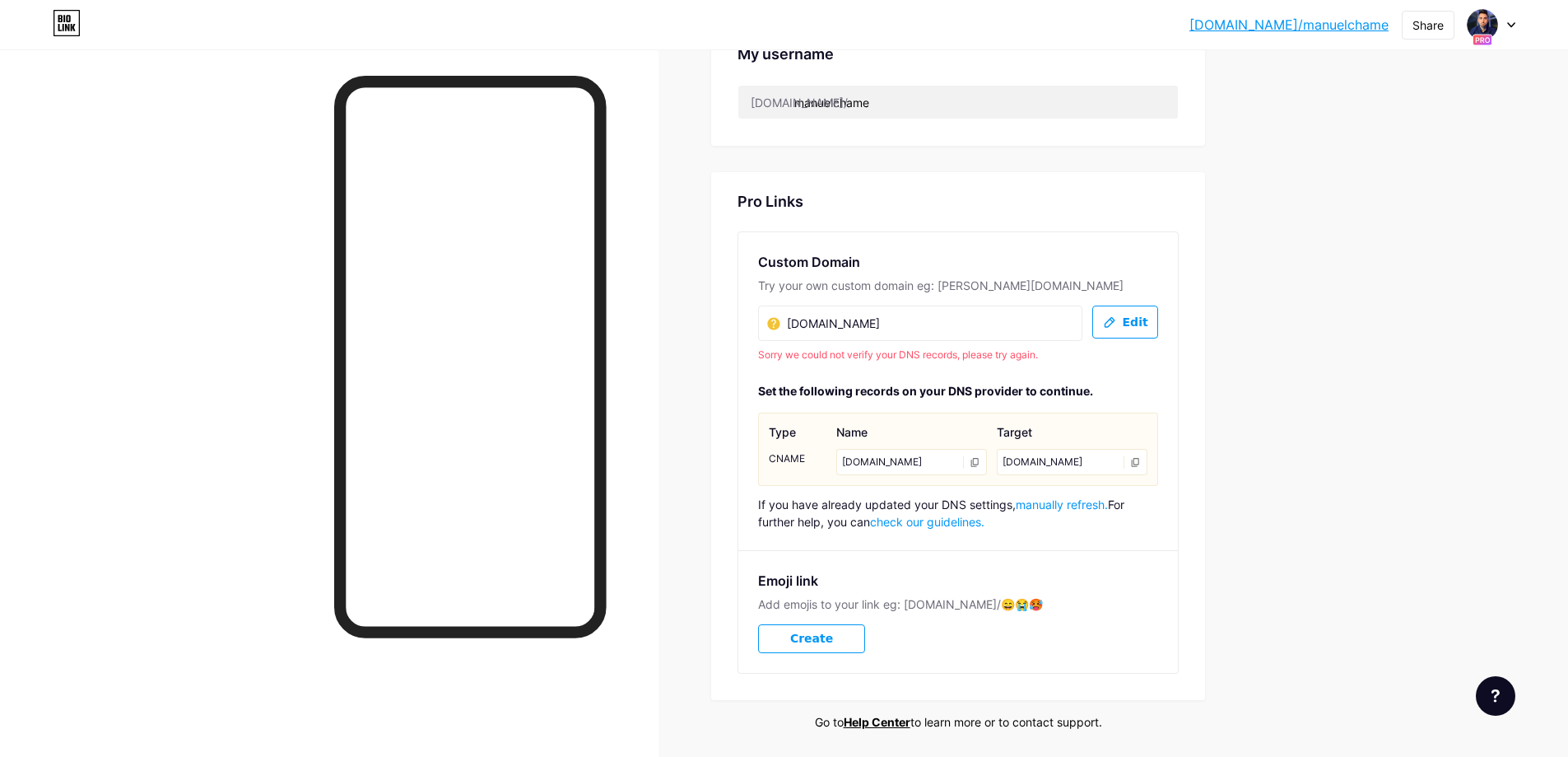
click at [1134, 463] on div at bounding box center [1135, 461] width 12 height 12
click at [981, 466] on icon at bounding box center [974, 461] width 10 height 10
click at [1139, 458] on icon at bounding box center [1135, 461] width 8 height 9
click at [1095, 511] on span "manually refresh." at bounding box center [1062, 504] width 92 height 14
click at [950, 528] on link "check our guidelines." at bounding box center [927, 522] width 114 height 14
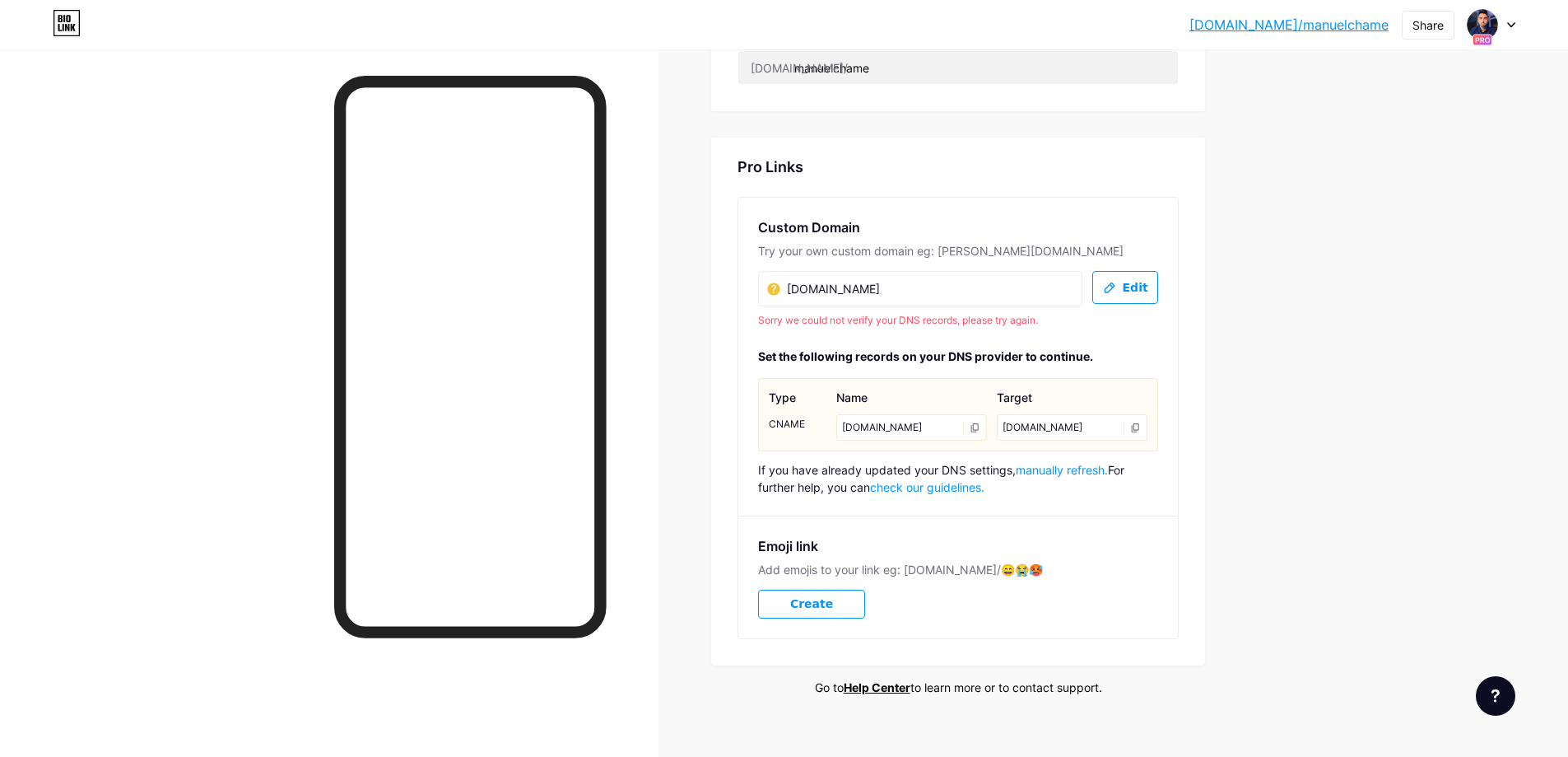
scroll to position [825, 0]
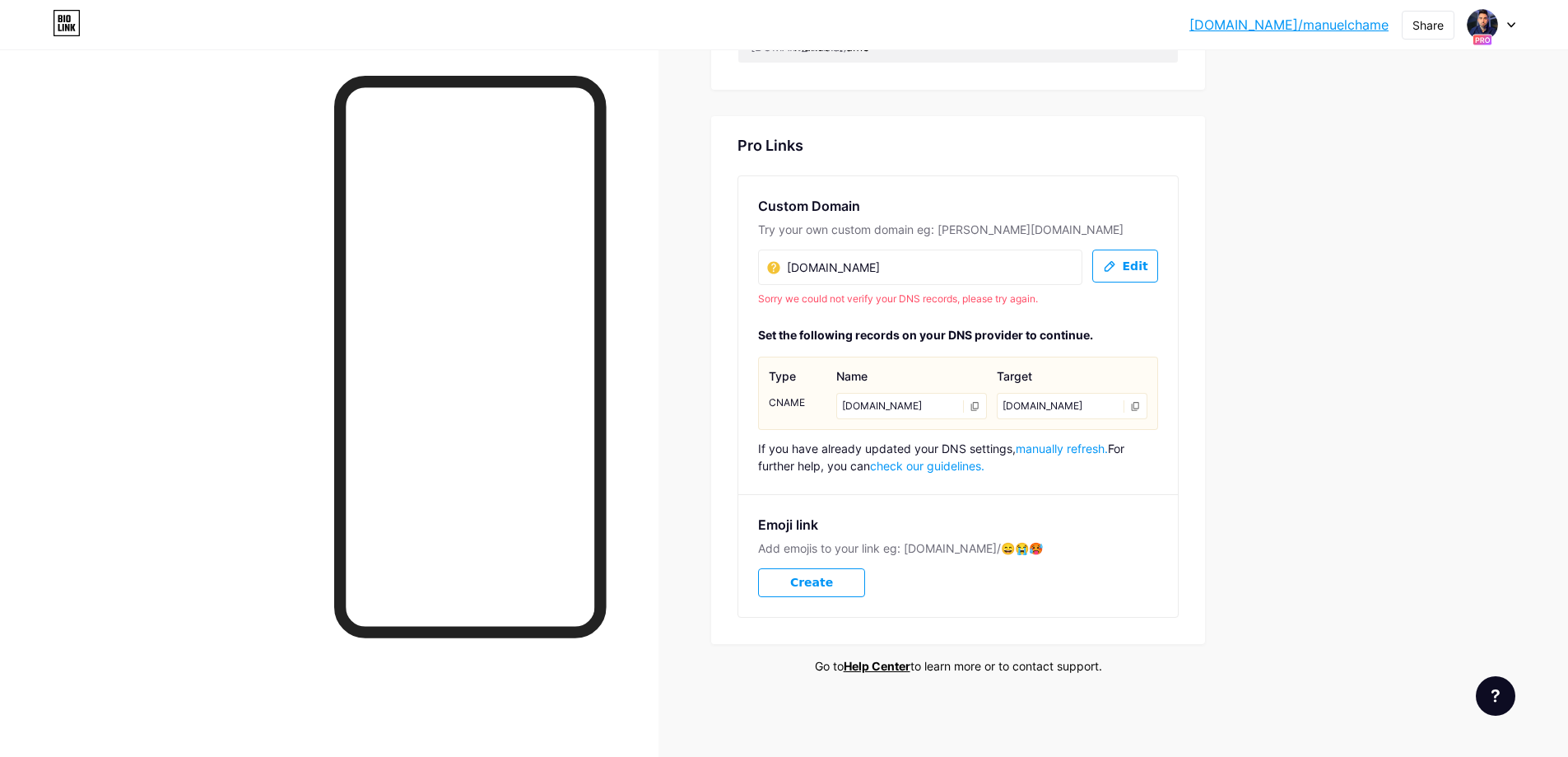
click at [1099, 449] on span "manually refresh." at bounding box center [1062, 448] width 92 height 14
click at [1080, 451] on span "manually refresh." at bounding box center [1062, 448] width 92 height 14
click at [1067, 456] on div "If you have already updated your DNS settings, manually refresh. For further he…" at bounding box center [958, 457] width 400 height 34
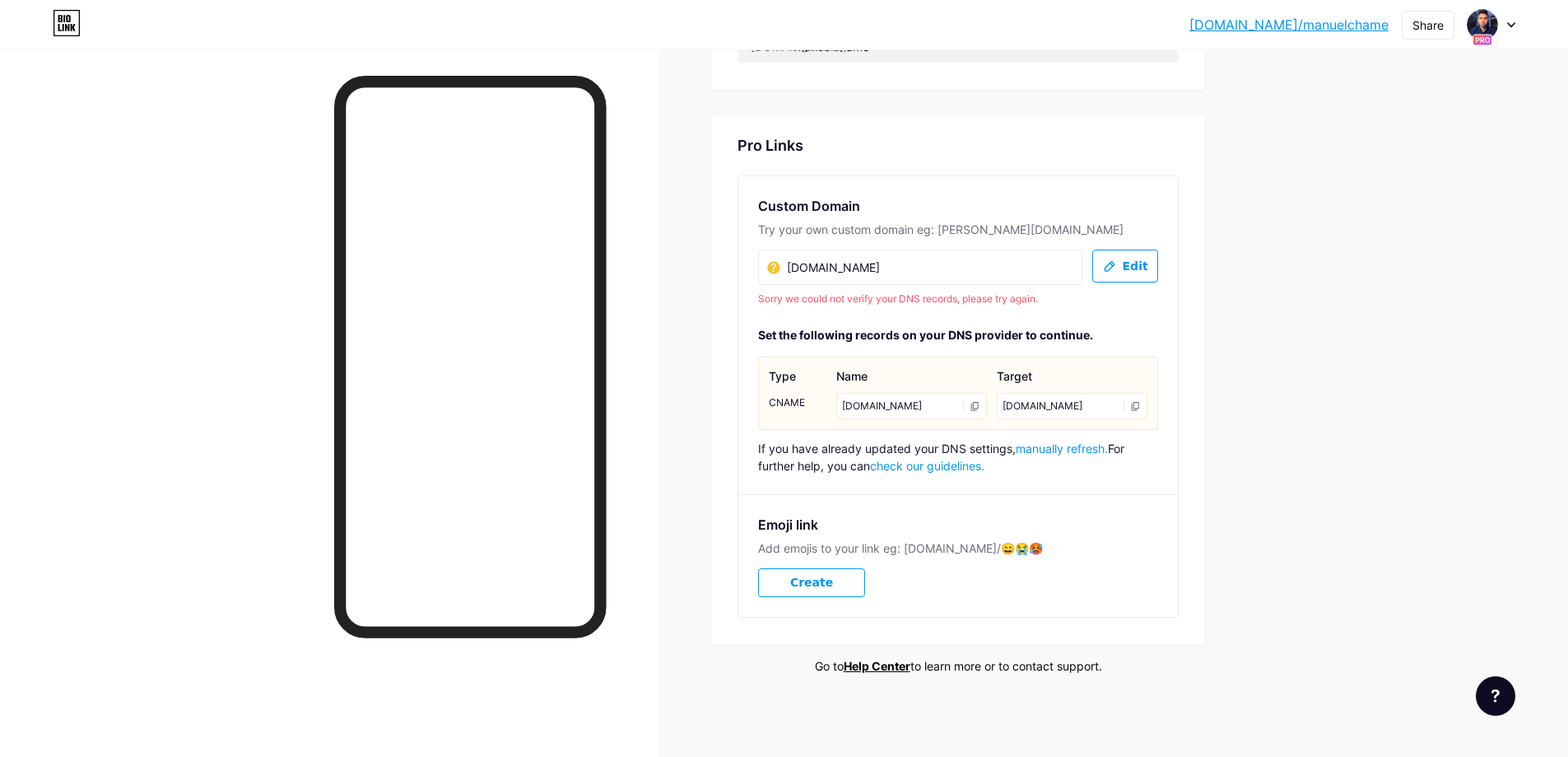
click at [1071, 450] on span "manually refresh." at bounding box center [1062, 448] width 92 height 14
click at [1000, 292] on div "Sorry we could not verify your DNS records, please try again." at bounding box center [958, 299] width 400 height 15
click at [1127, 259] on button "Edit" at bounding box center [1125, 266] width 66 height 33
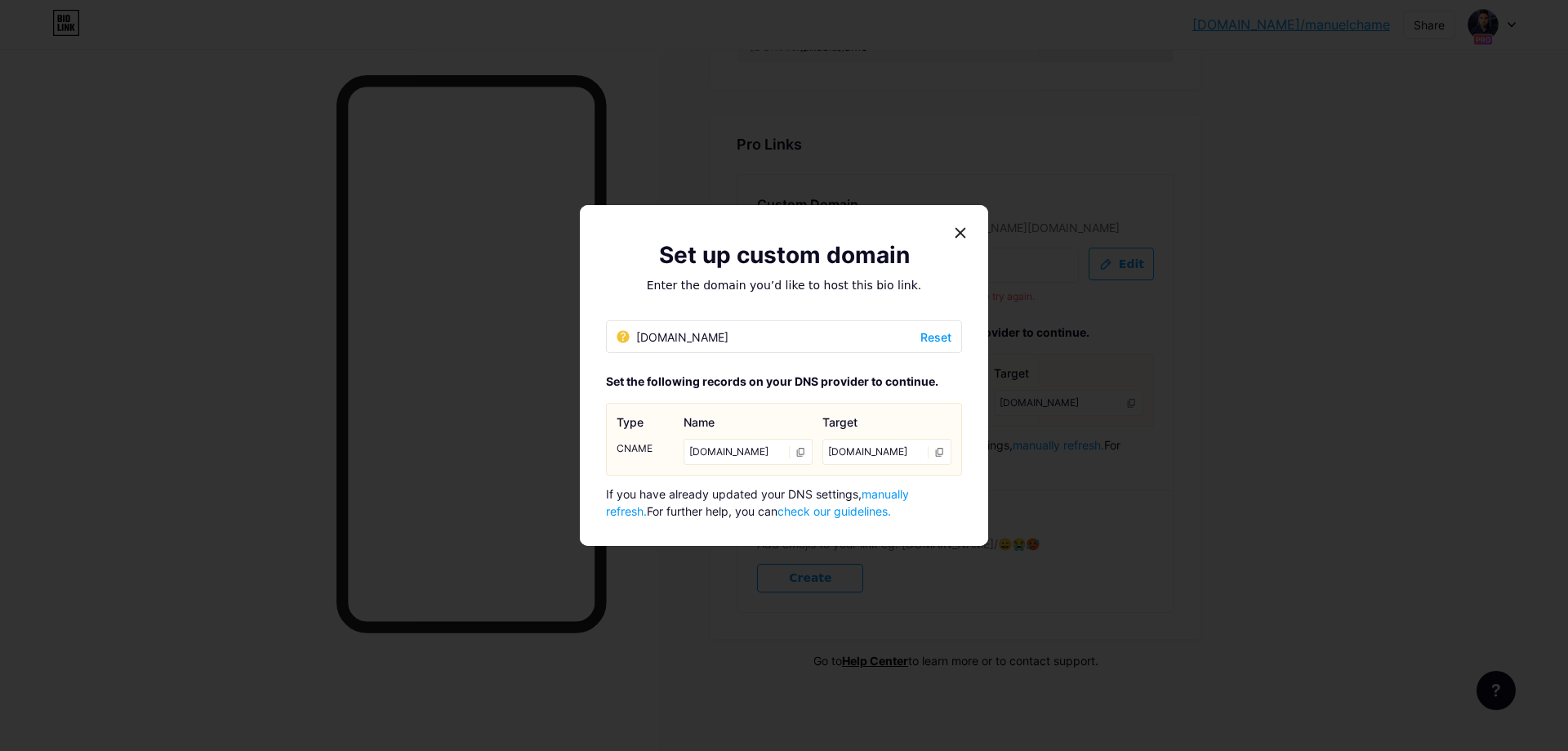
click at [835, 323] on div "manuelherrerochame.com Reset" at bounding box center [784, 337] width 357 height 33
click at [728, 330] on div "manuelherrerochame.com" at bounding box center [672, 337] width 112 height 17
click at [920, 328] on span "Reset" at bounding box center [935, 337] width 31 height 17
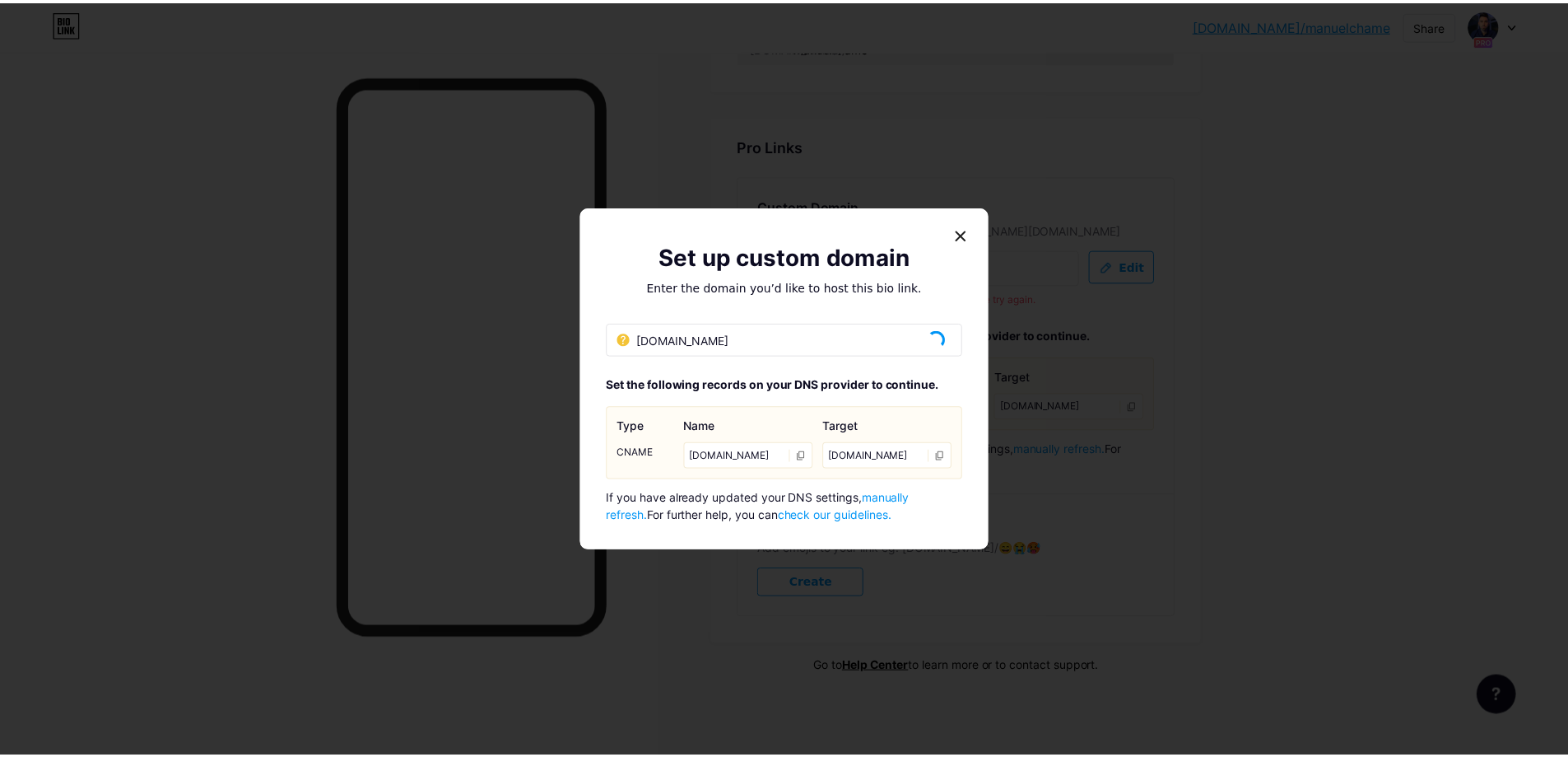
scroll to position [636, 0]
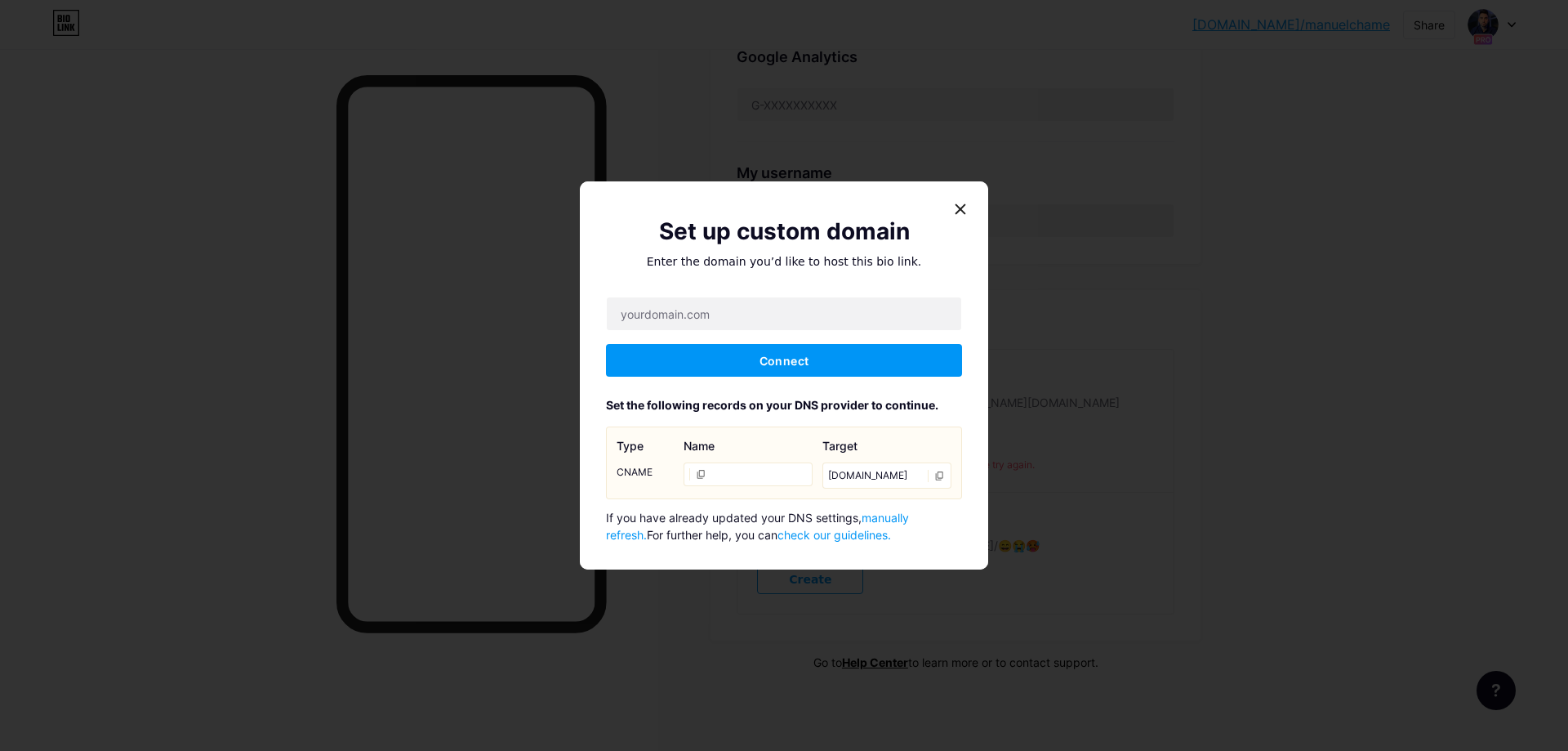
click at [833, 332] on div "Connect Set the following records on your DNS provider to continue. Type CNAME …" at bounding box center [784, 419] width 357 height 247
click at [832, 319] on input "text" at bounding box center [784, 313] width 355 height 33
paste input "https://www.manuelherrerochame.com."
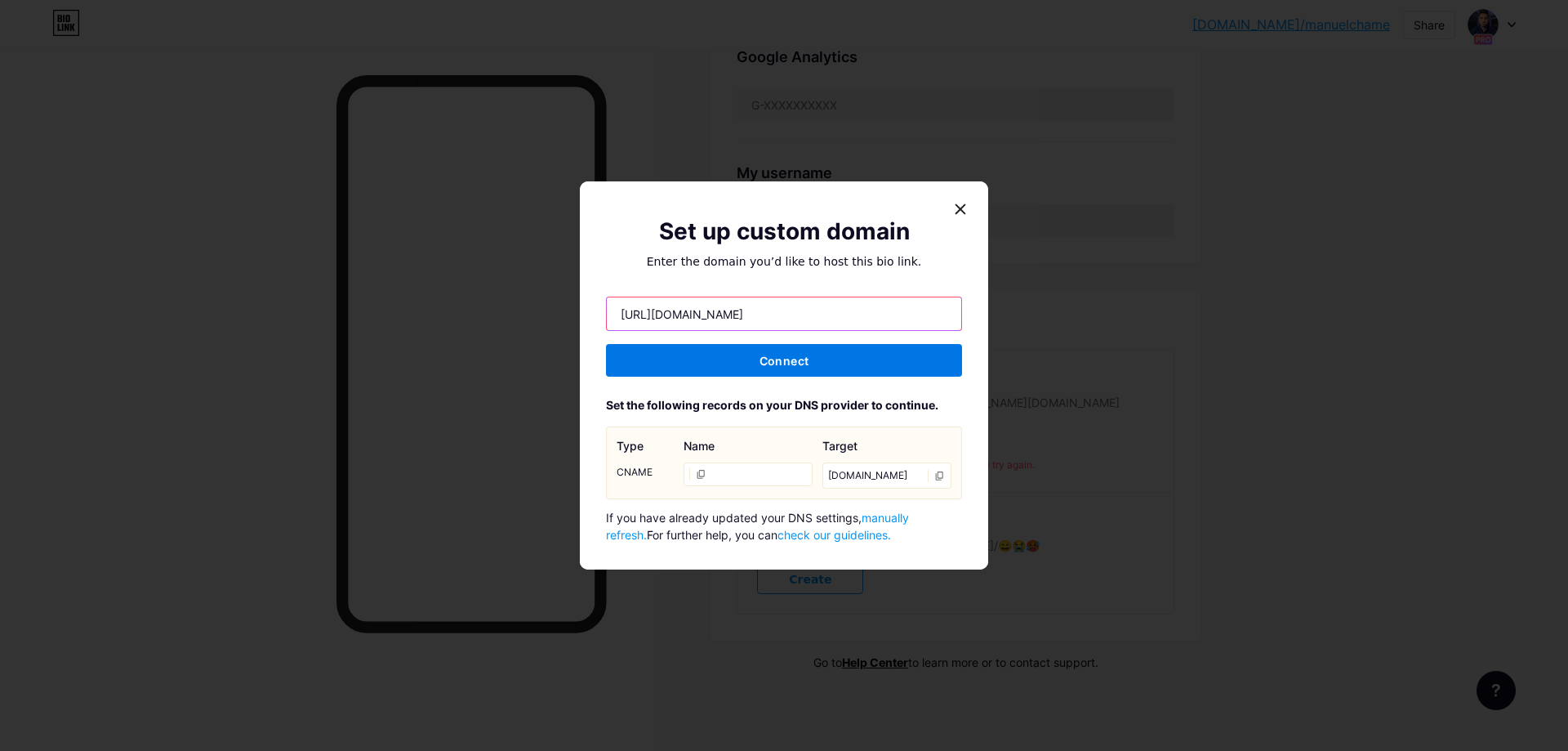
type input "https://www.manuelherrerochame.com"
click at [857, 368] on button "Connect" at bounding box center [784, 360] width 357 height 33
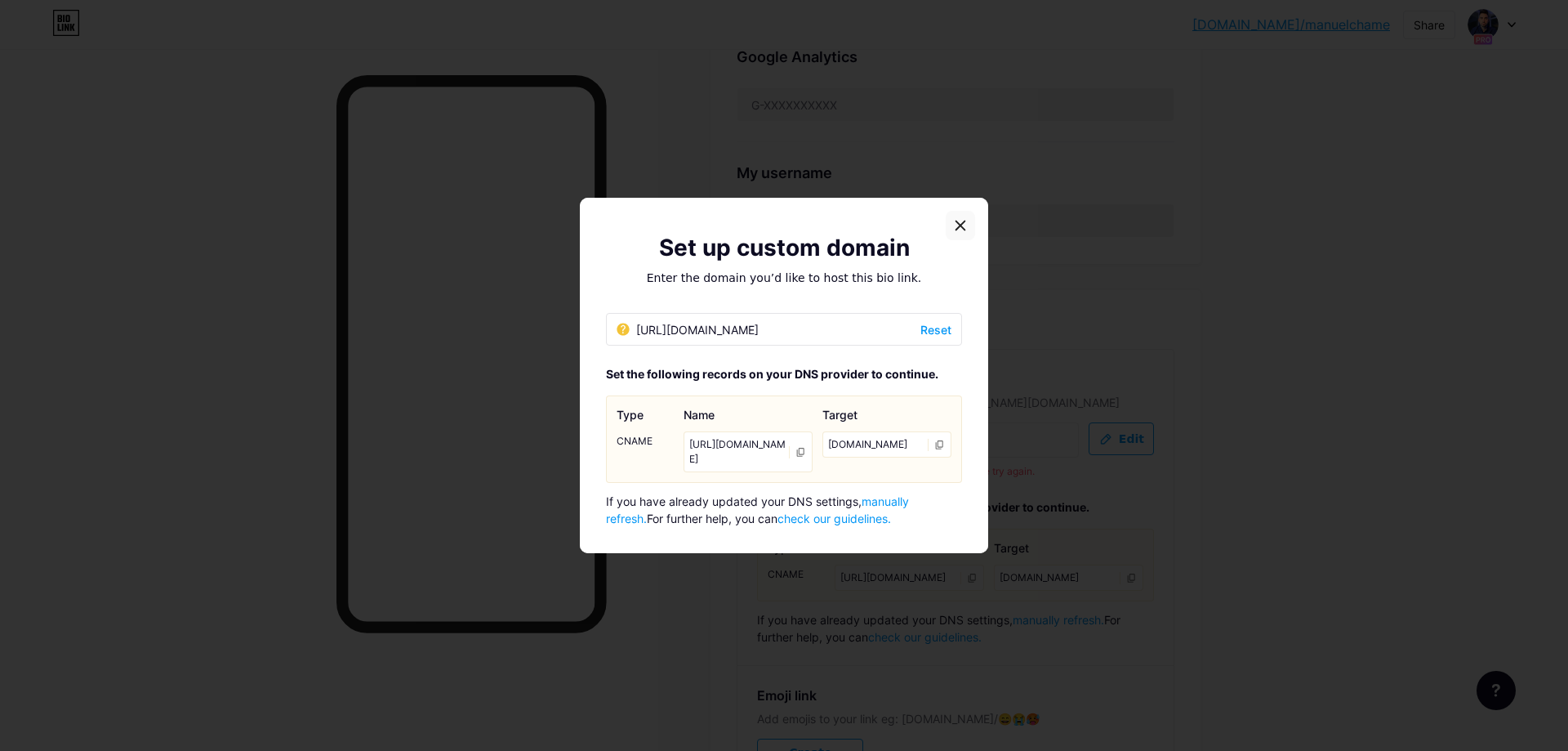
click at [955, 224] on icon at bounding box center [961, 225] width 13 height 13
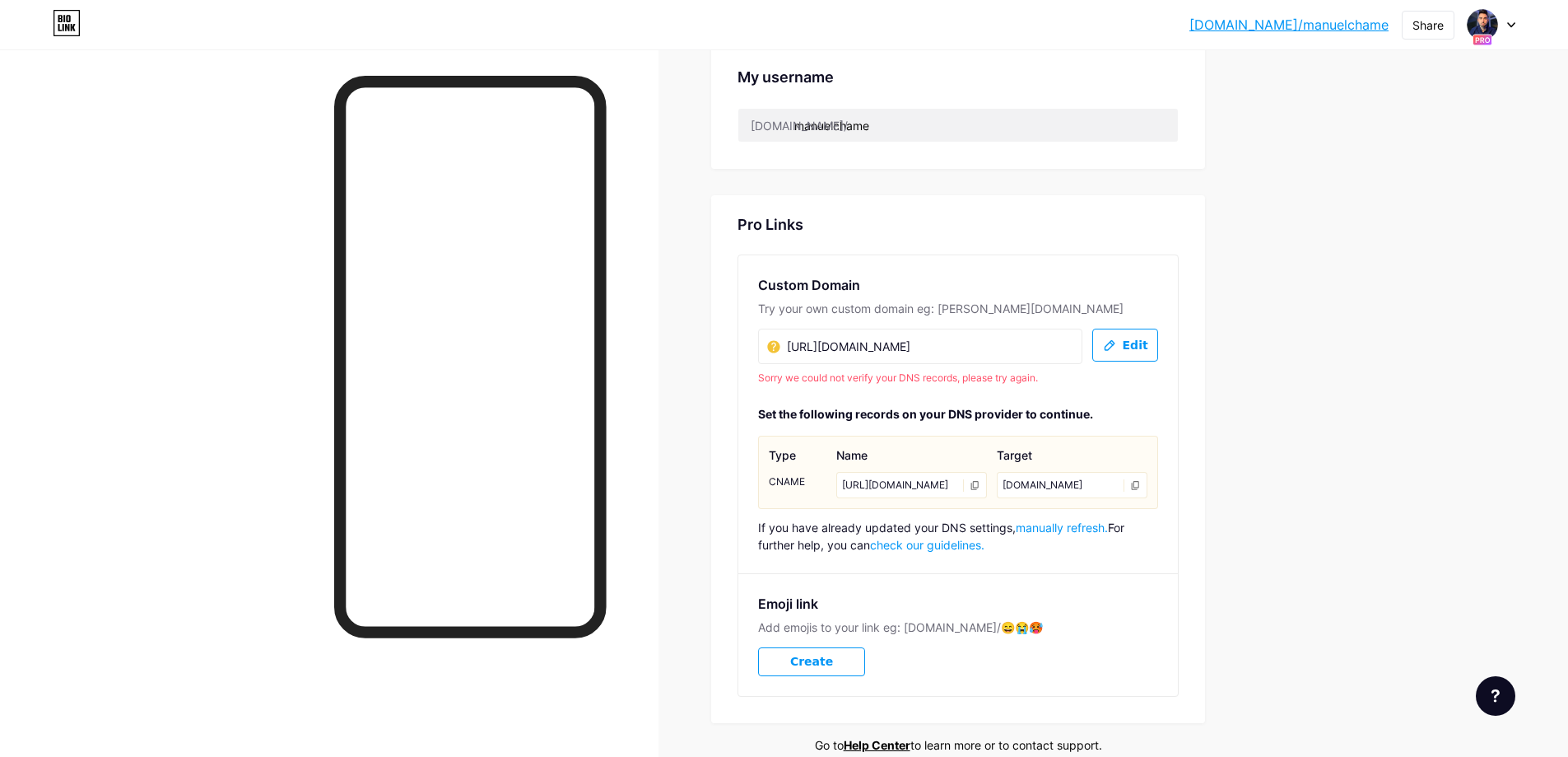
scroll to position [773, 0]
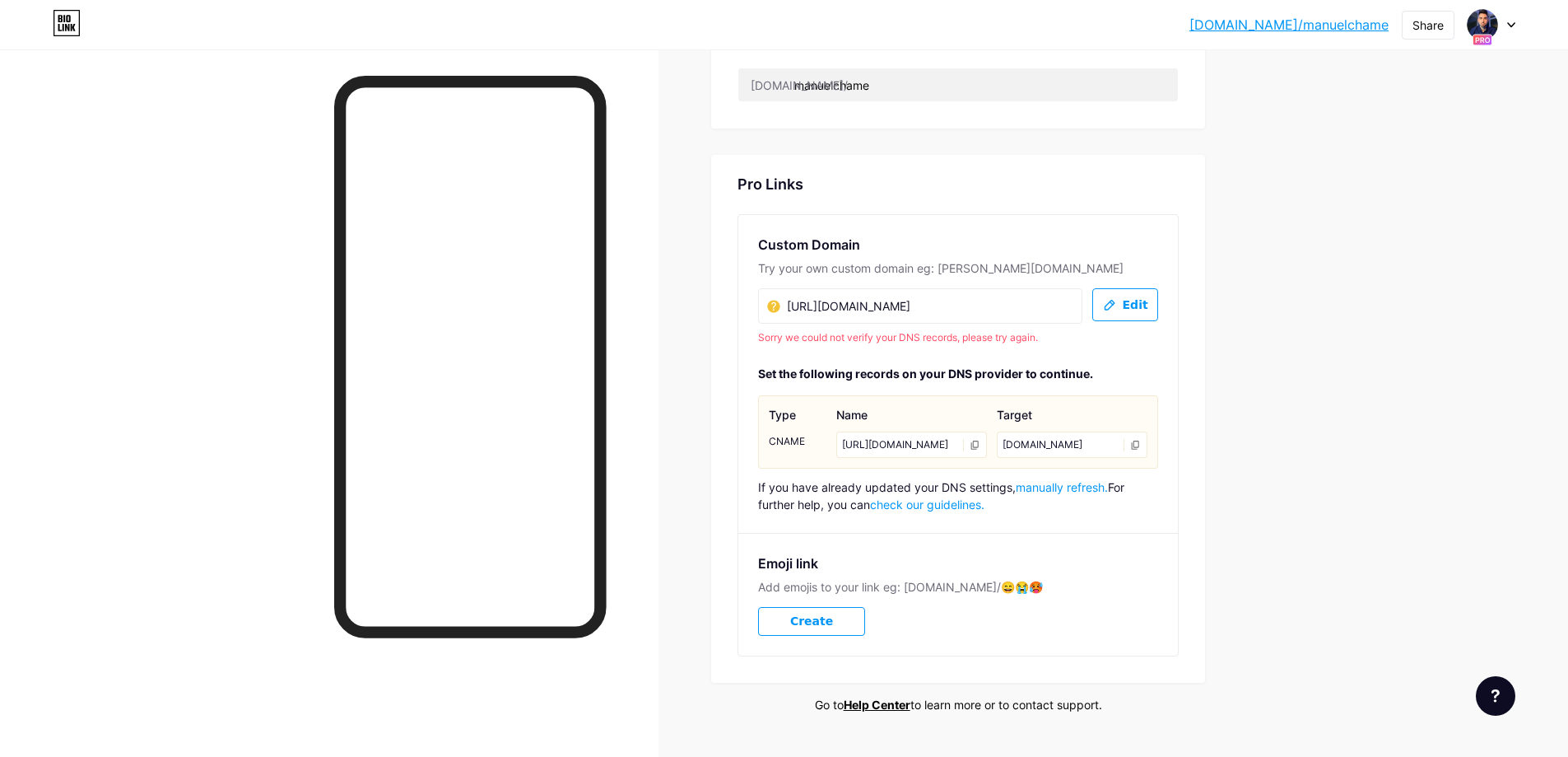
click at [1138, 445] on icon at bounding box center [1135, 444] width 10 height 10
click at [979, 450] on icon at bounding box center [975, 444] width 8 height 9
click at [1053, 494] on span "manually refresh." at bounding box center [1062, 486] width 92 height 14
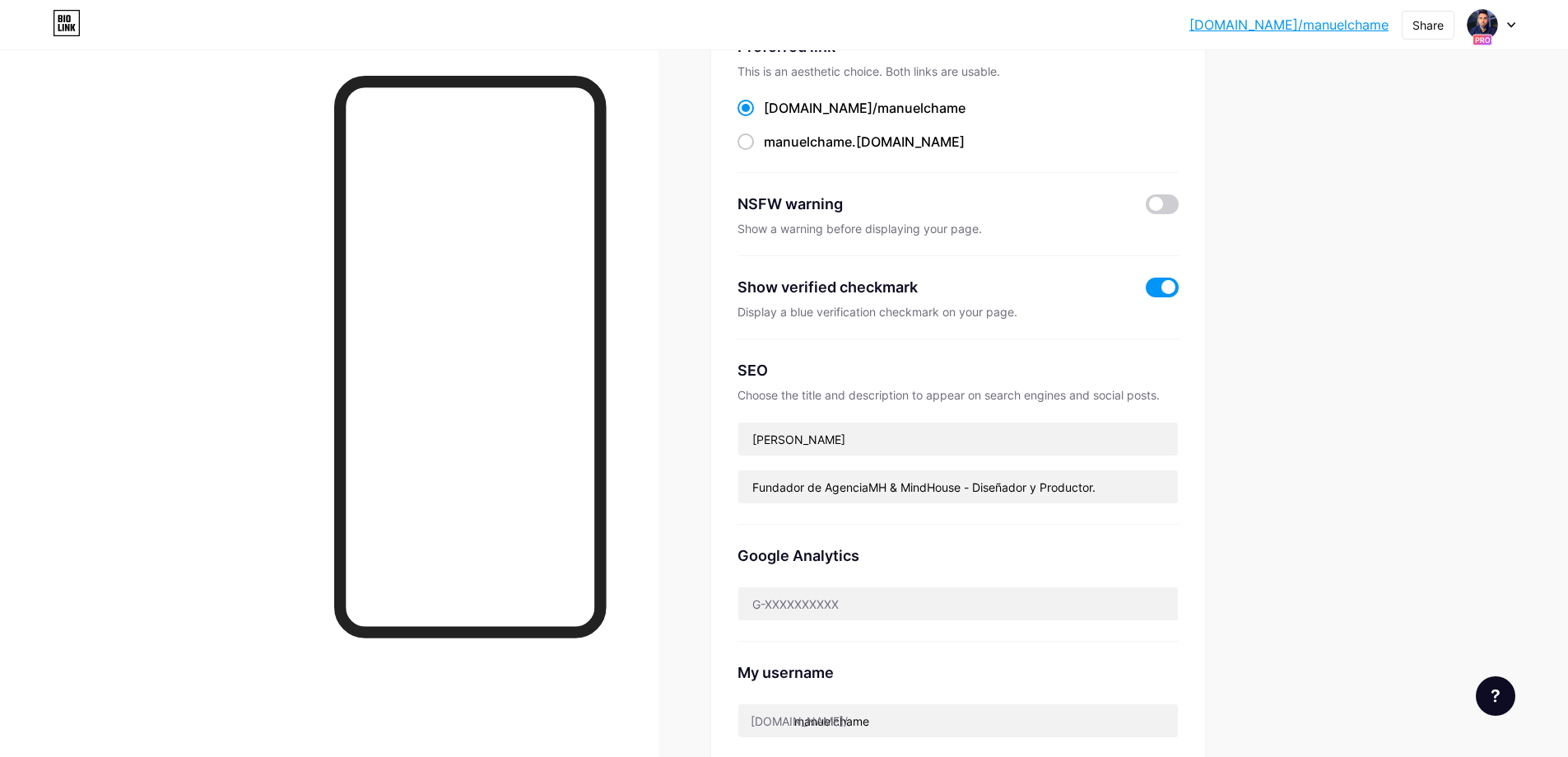
scroll to position [0, 0]
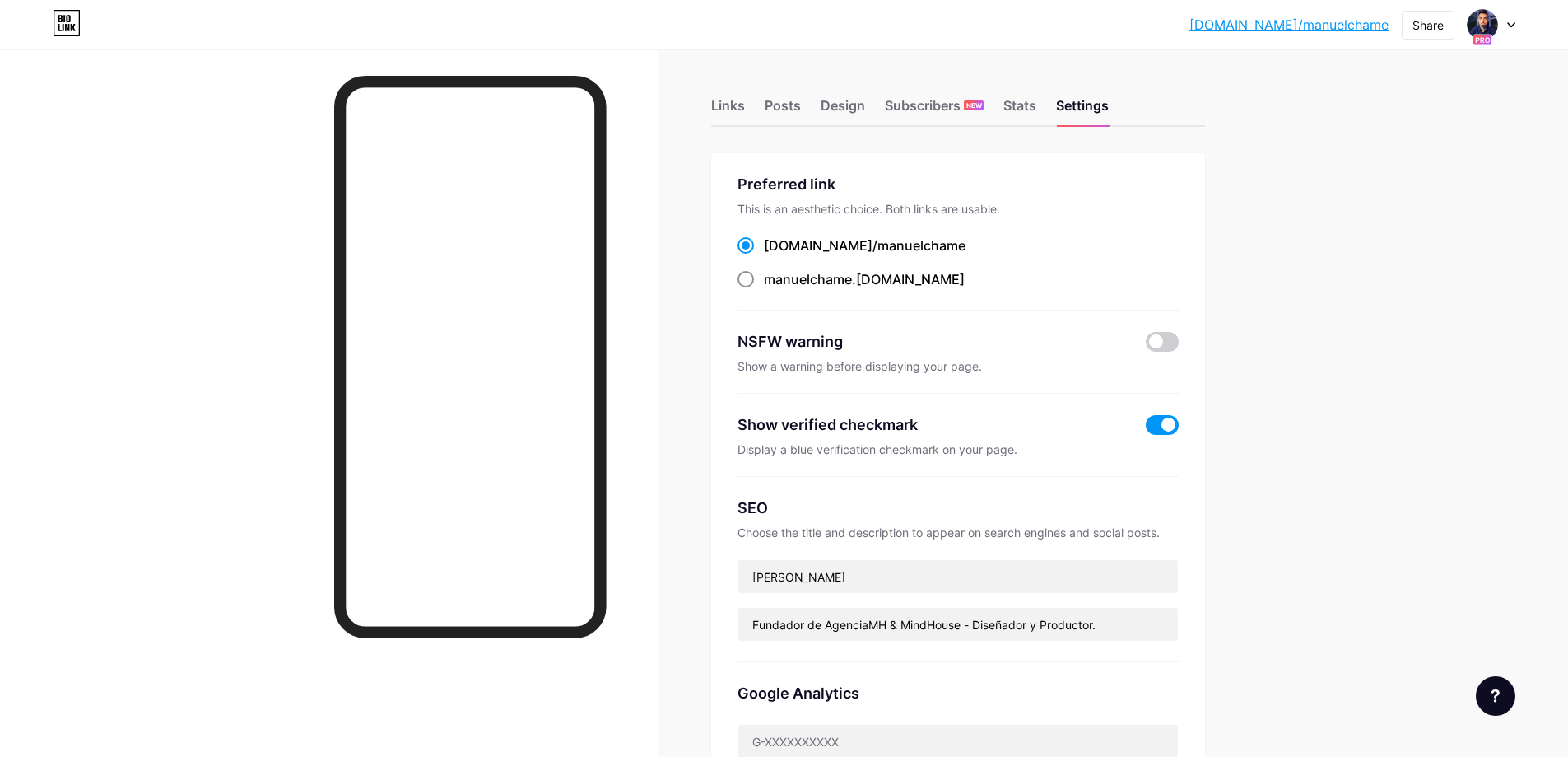
click at [852, 283] on span "manuelchame" at bounding box center [807, 278] width 88 height 16
click at [775, 289] on input "manuelchame .bio.link" at bounding box center [768, 294] width 10 height 10
radio input "true"
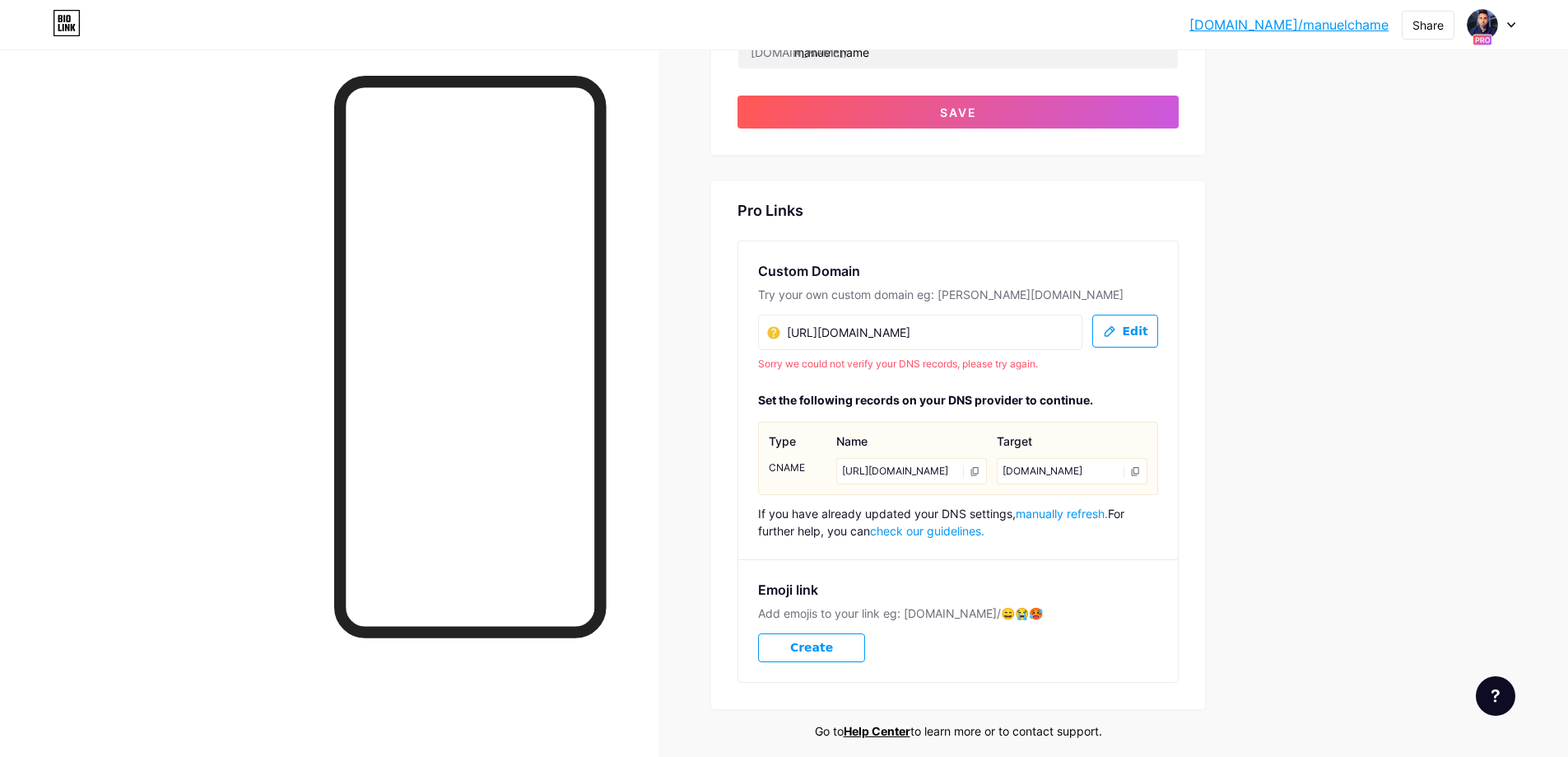
scroll to position [885, 0]
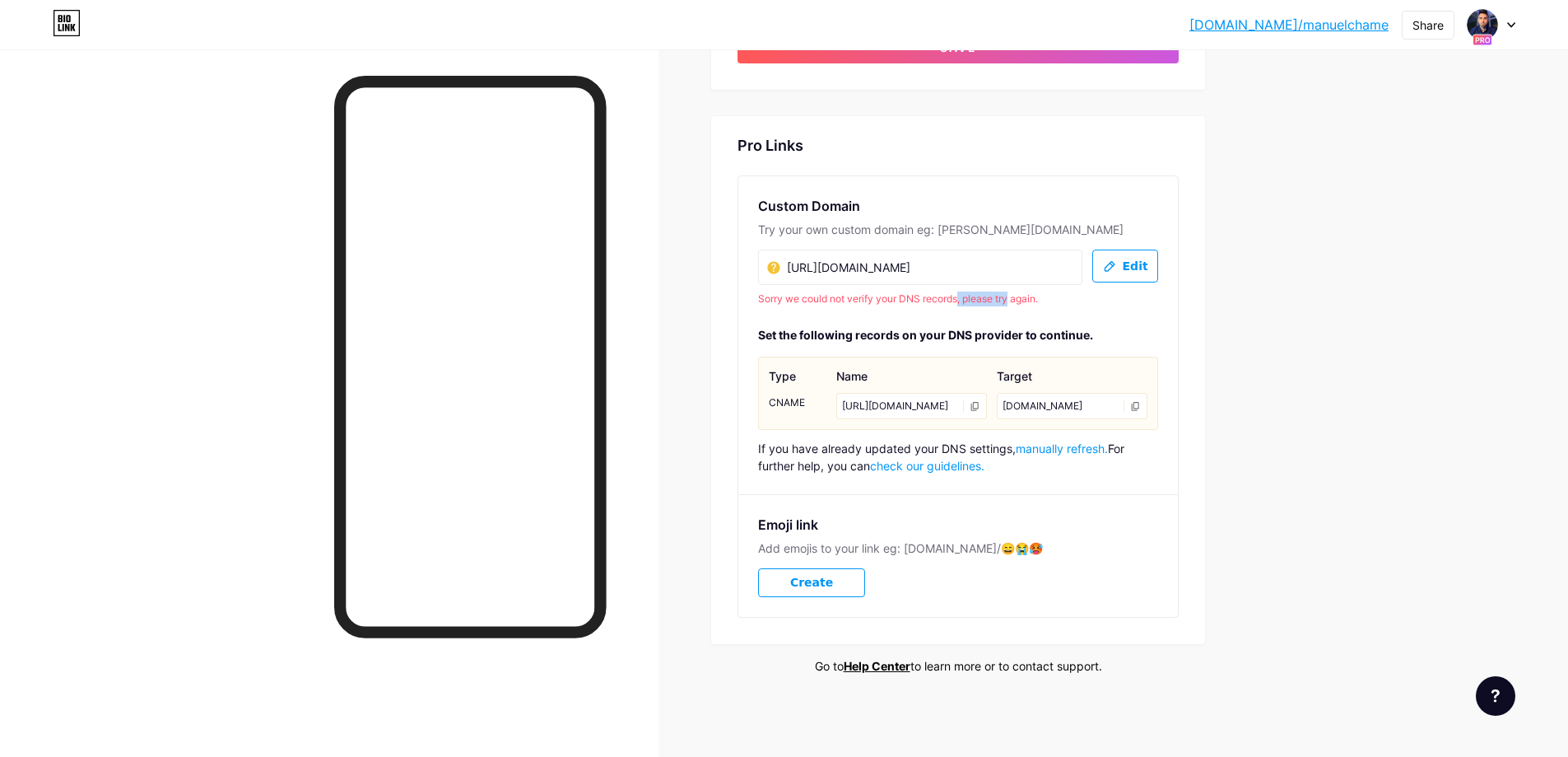
drag, startPoint x: 970, startPoint y: 278, endPoint x: 1018, endPoint y: 288, distance: 49.0
click at [1018, 288] on div "Custom Domain Try your own custom domain eg: jaseem.com https://www.manuelherre…" at bounding box center [958, 335] width 439 height 317
click at [1021, 292] on div "Sorry we could not verify your DNS records, please try again." at bounding box center [958, 299] width 400 height 15
click at [1053, 445] on span "manually refresh." at bounding box center [1062, 448] width 92 height 14
click at [1054, 443] on span "manually refresh." at bounding box center [1062, 448] width 92 height 14
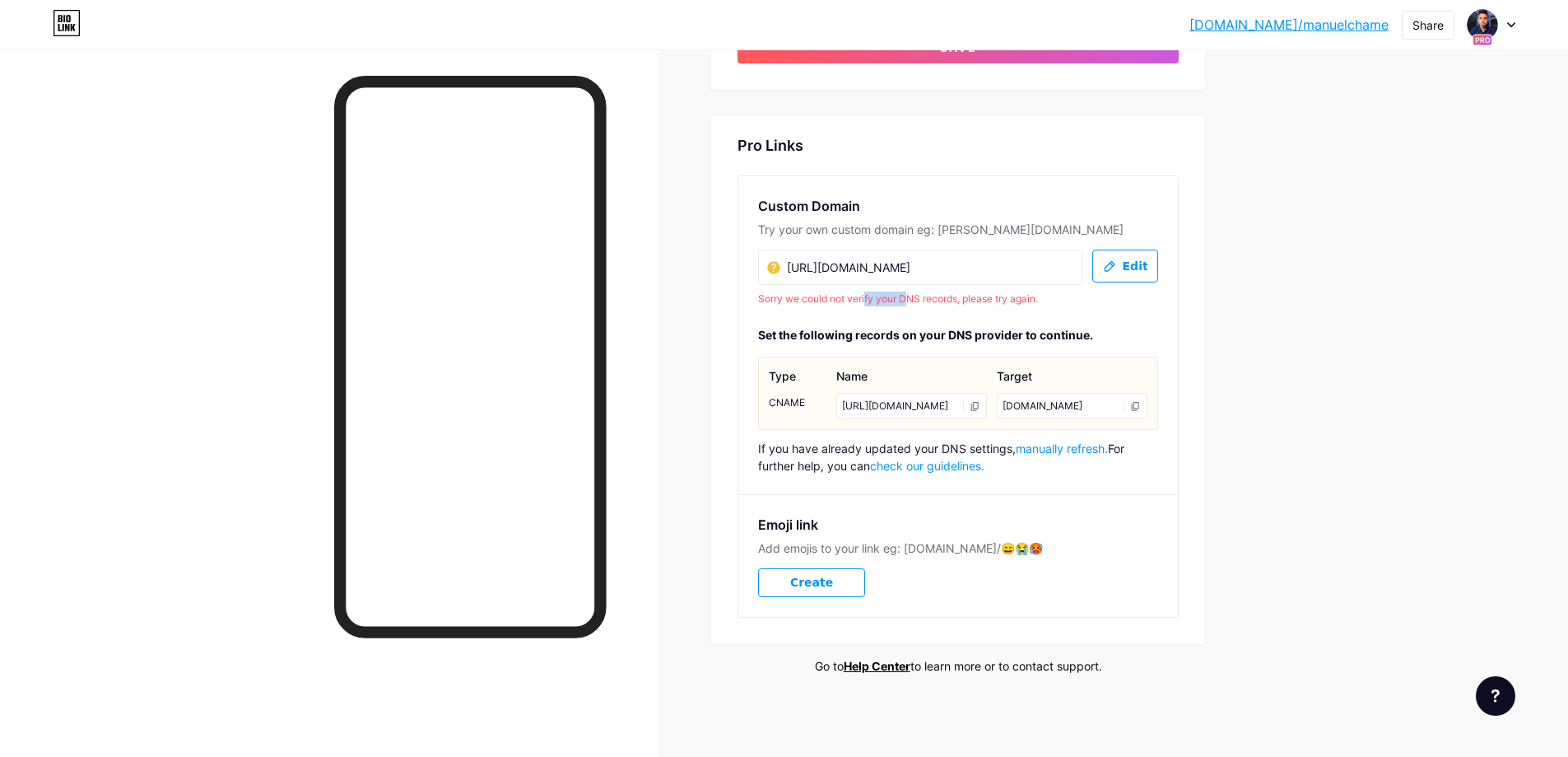
click at [932, 292] on div "Sorry we could not verify your DNS records, please try again." at bounding box center [958, 299] width 400 height 15
click at [936, 292] on div "Sorry we could not verify your DNS records, please try again." at bounding box center [958, 299] width 400 height 15
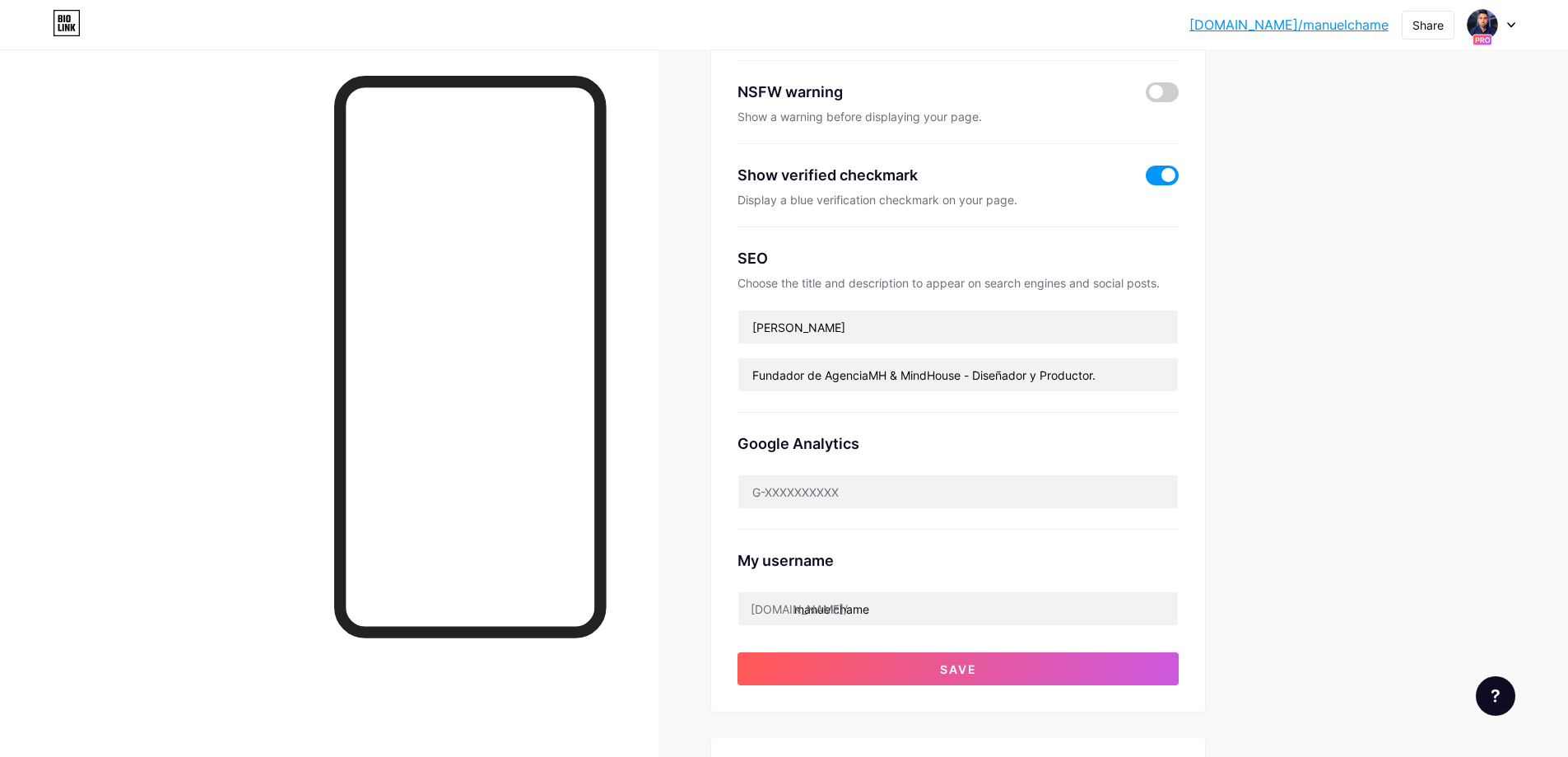
scroll to position [0, 0]
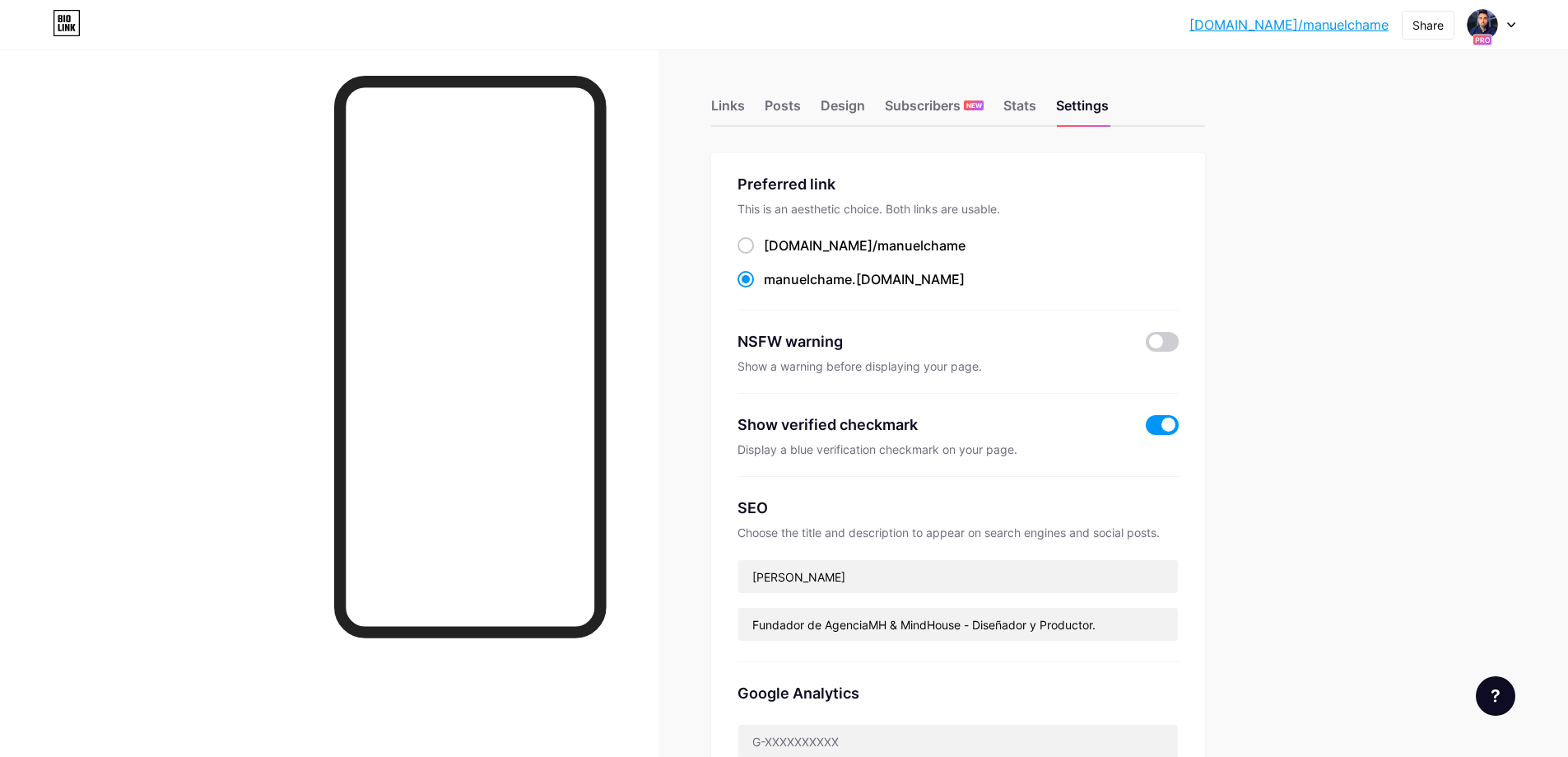
click at [1325, 25] on link "[DOMAIN_NAME]/[PERSON_NAME]" at bounding box center [1289, 25] width 199 height 20
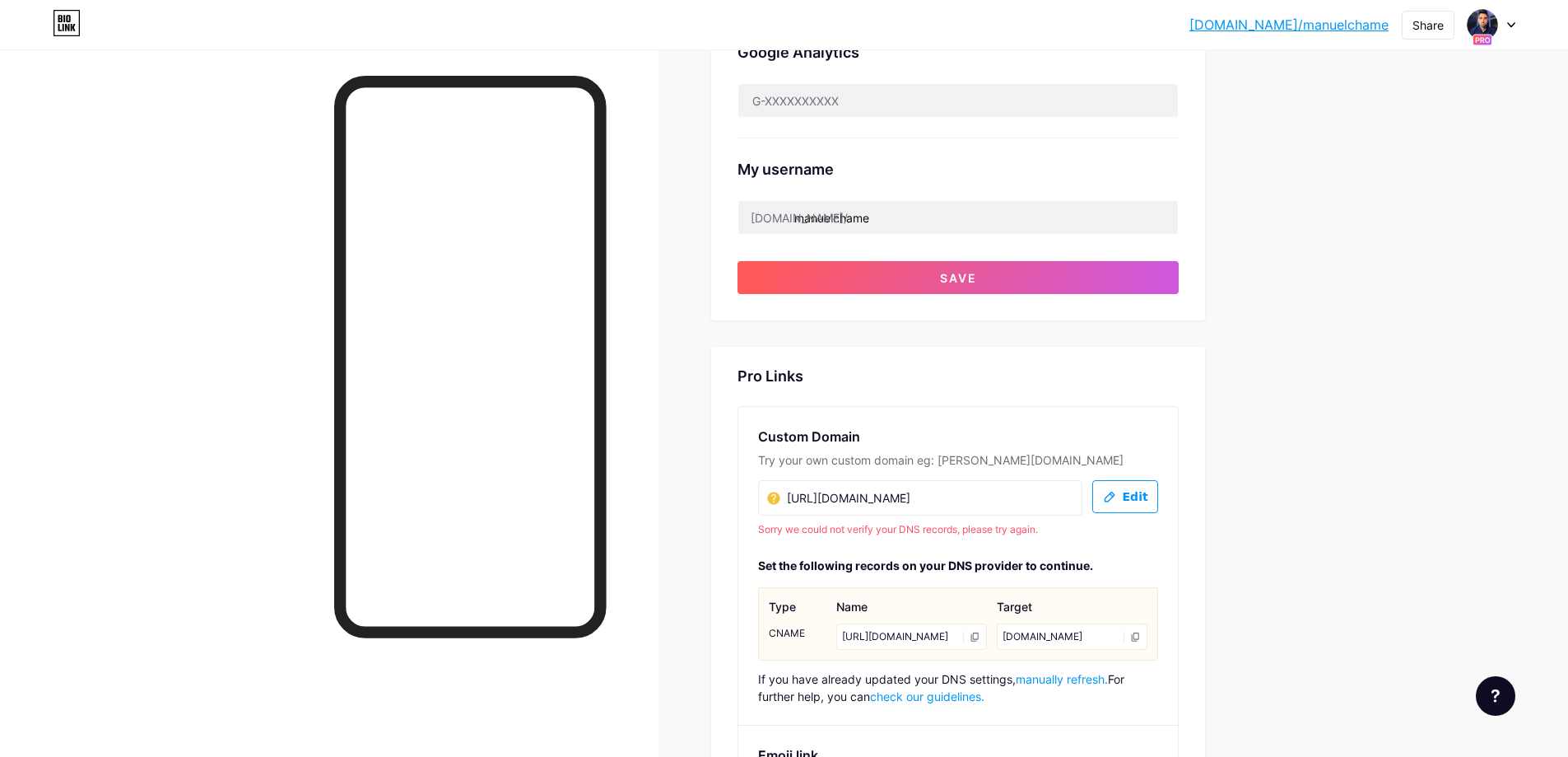
scroll to position [685, 0]
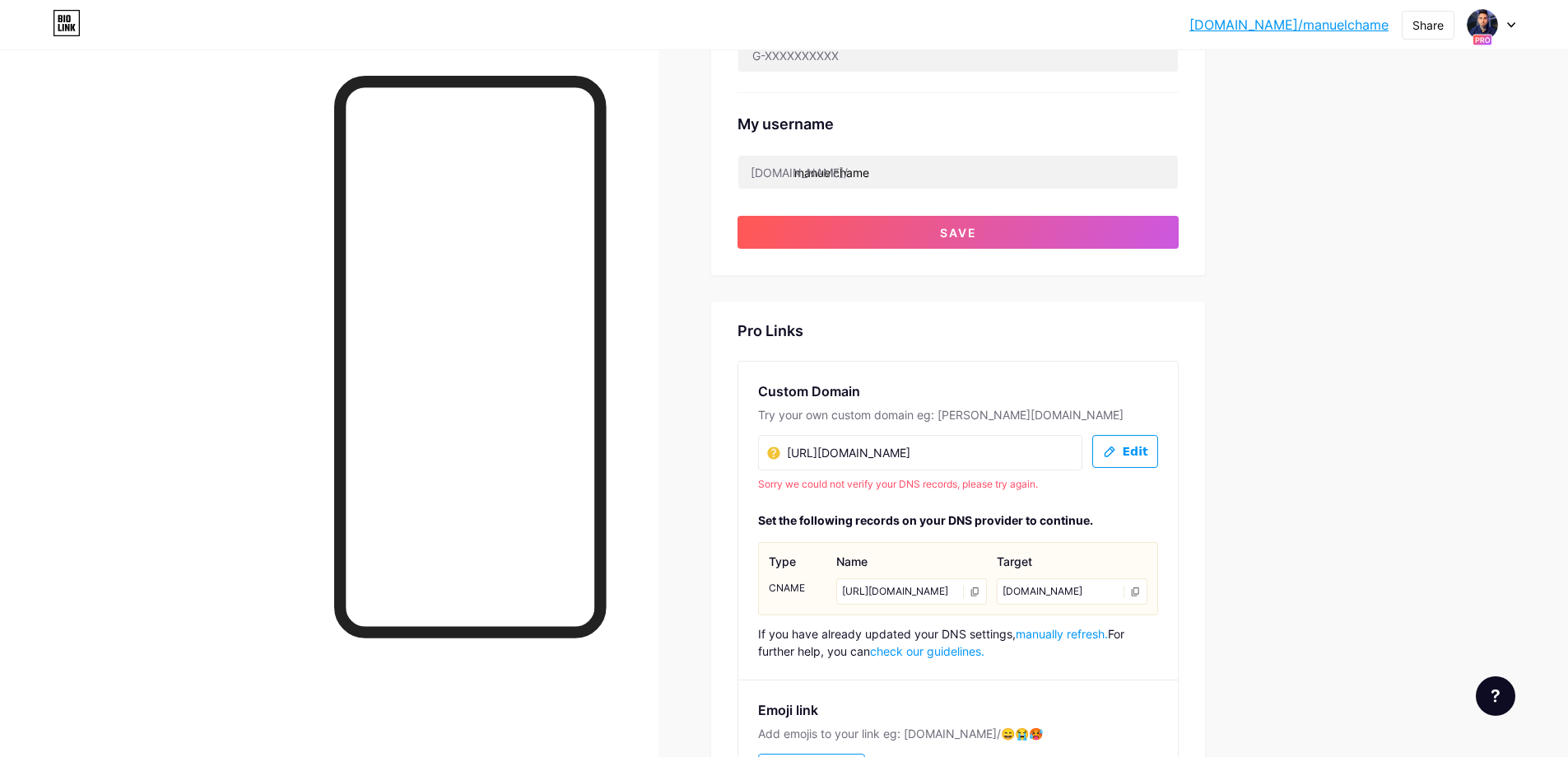
click at [1060, 641] on span "manually refresh." at bounding box center [1062, 633] width 92 height 14
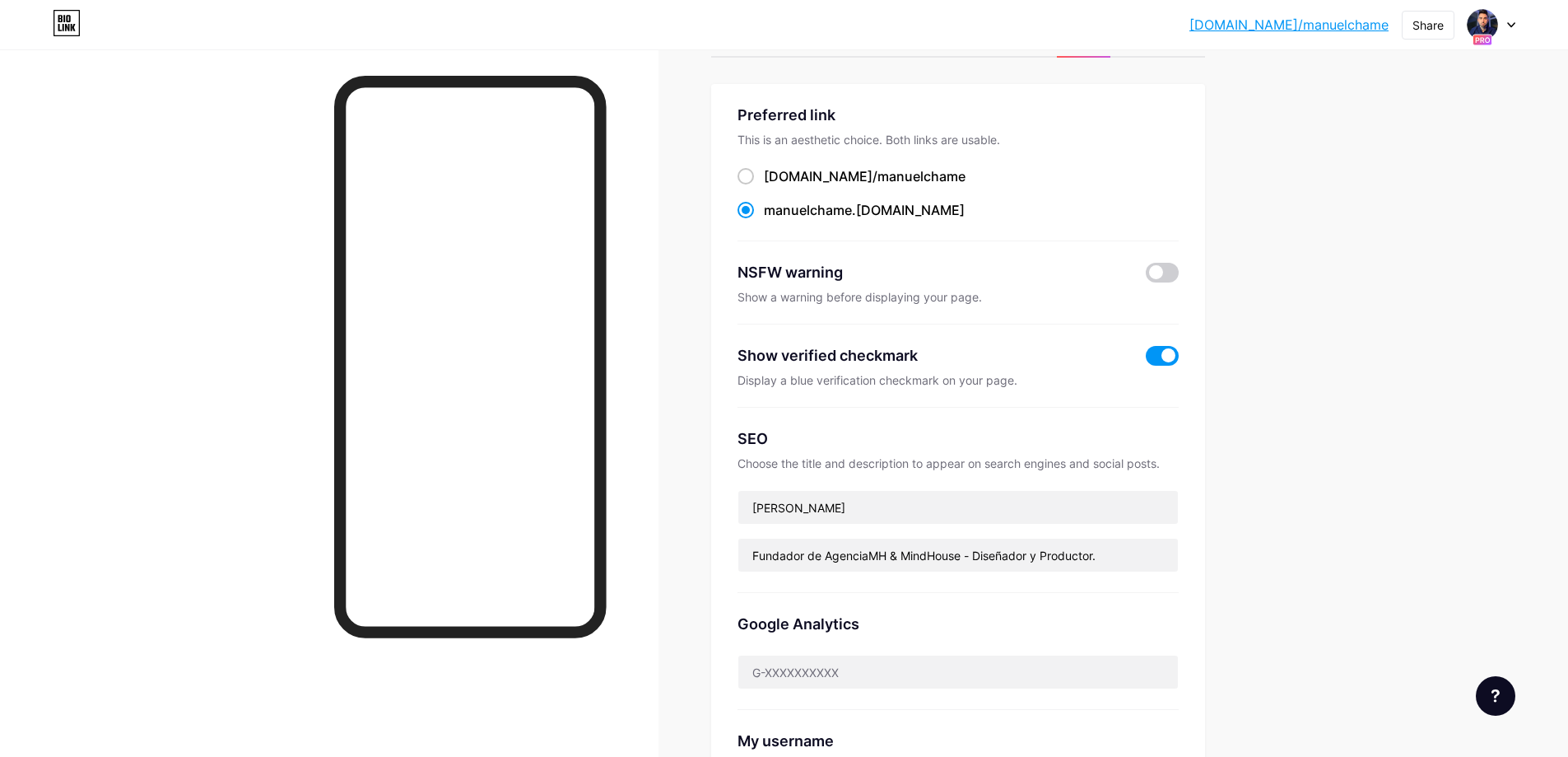
scroll to position [0, 0]
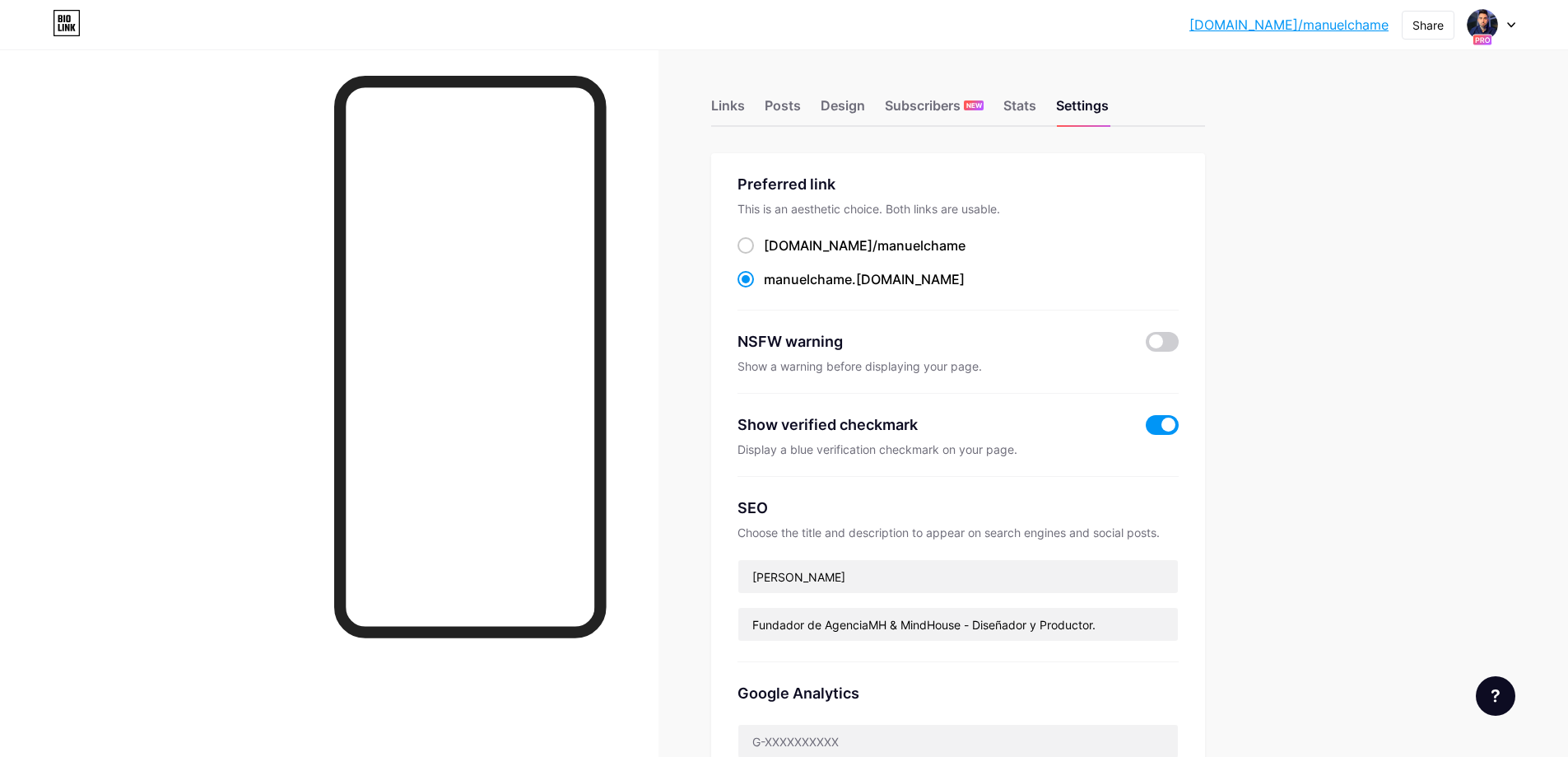
click at [51, 30] on div "bio.link/manuel... bio.link/manuelchame Share Switch accounts Manuel Herrero Ch…" at bounding box center [784, 24] width 1568 height 30
click at [61, 31] on icon at bounding box center [59, 28] width 3 height 8
